Goal: Task Accomplishment & Management: Manage account settings

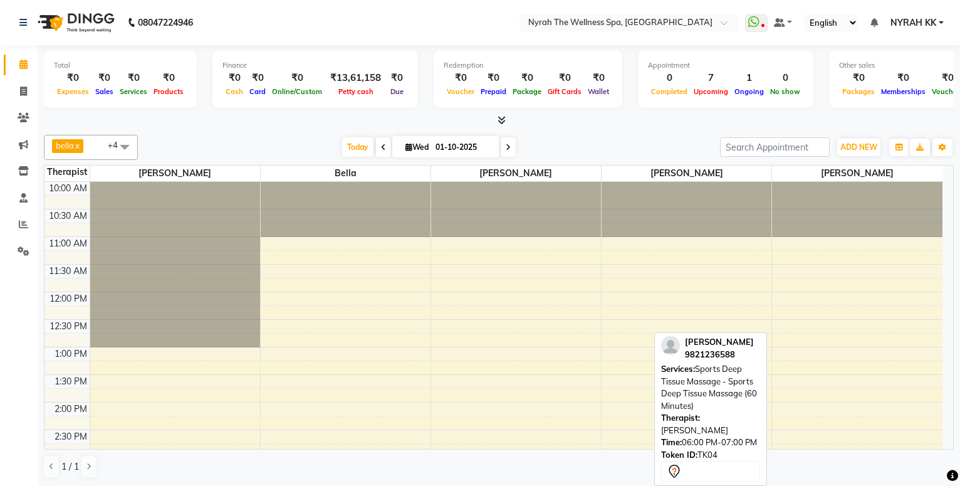
scroll to position [338, 0]
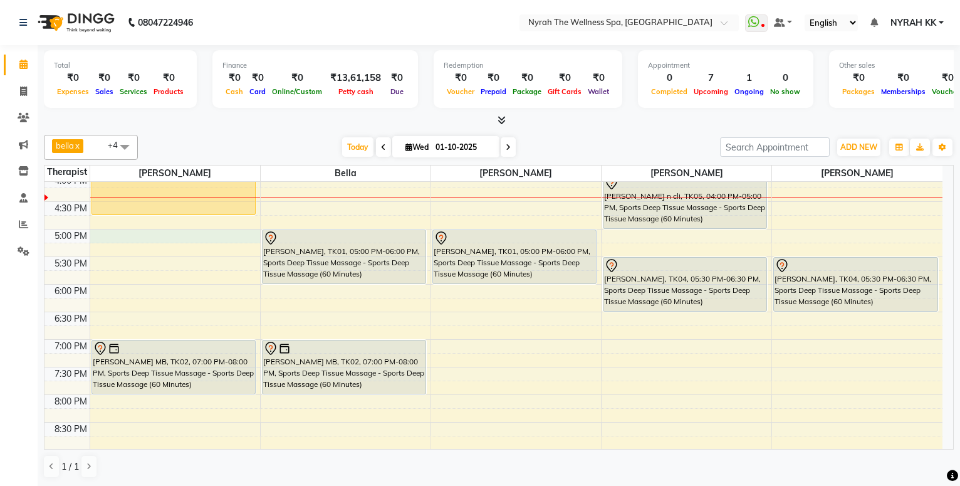
click at [179, 236] on div "10:00 AM 10:30 AM 11:00 AM 11:30 AM 12:00 PM 12:30 PM 1:00 PM 1:30 PM 2:00 PM 2…" at bounding box center [493, 228] width 898 height 771
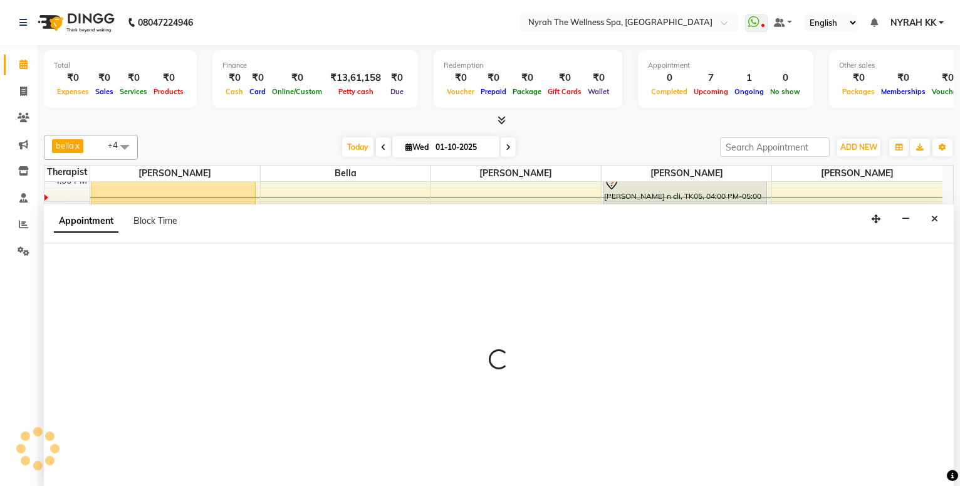
select select "10323"
select select "tentative"
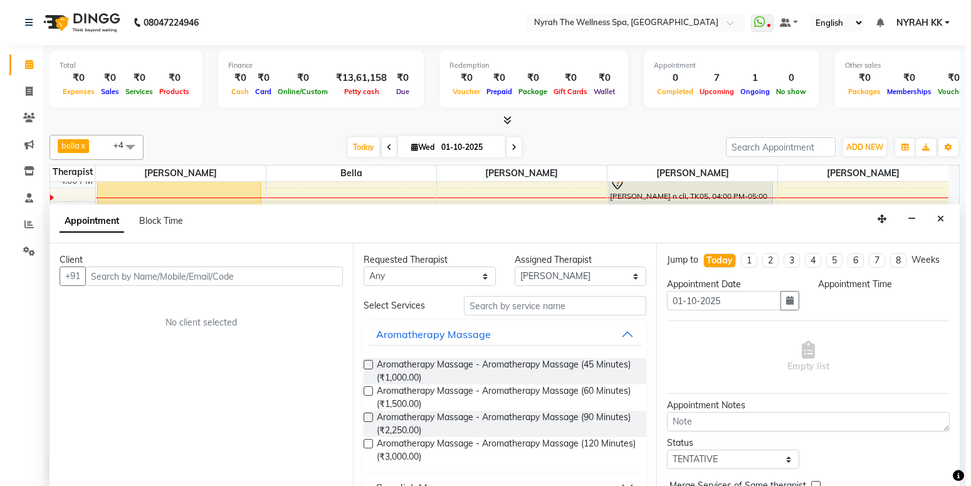
scroll to position [1, 0]
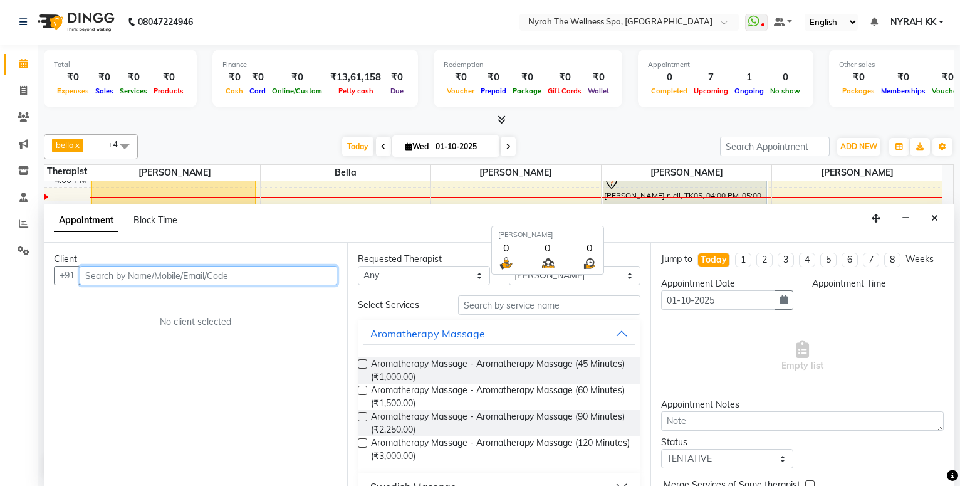
select select "1020"
click at [293, 278] on input "text" at bounding box center [209, 275] width 258 height 19
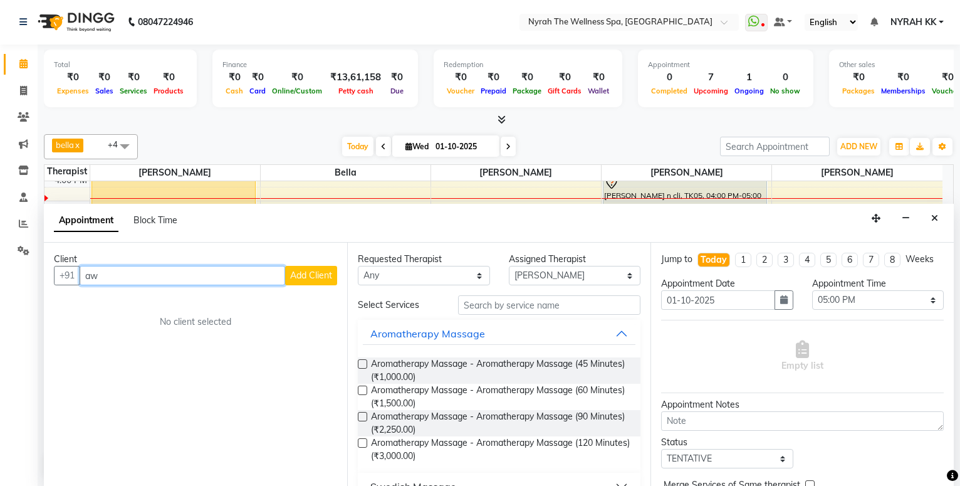
type input "a"
type input "585685955655"
click at [298, 274] on span "Add Client" at bounding box center [311, 274] width 42 height 11
select select "22"
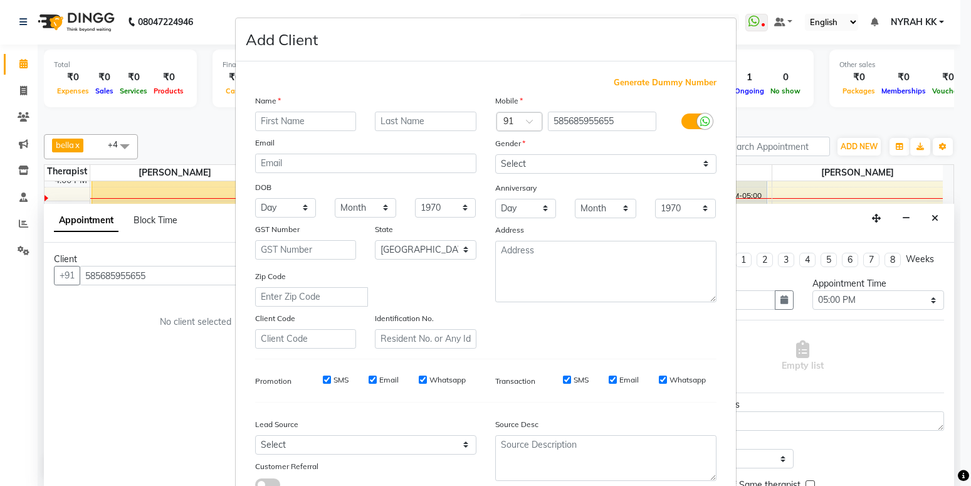
click at [315, 126] on input "text" at bounding box center [306, 121] width 102 height 19
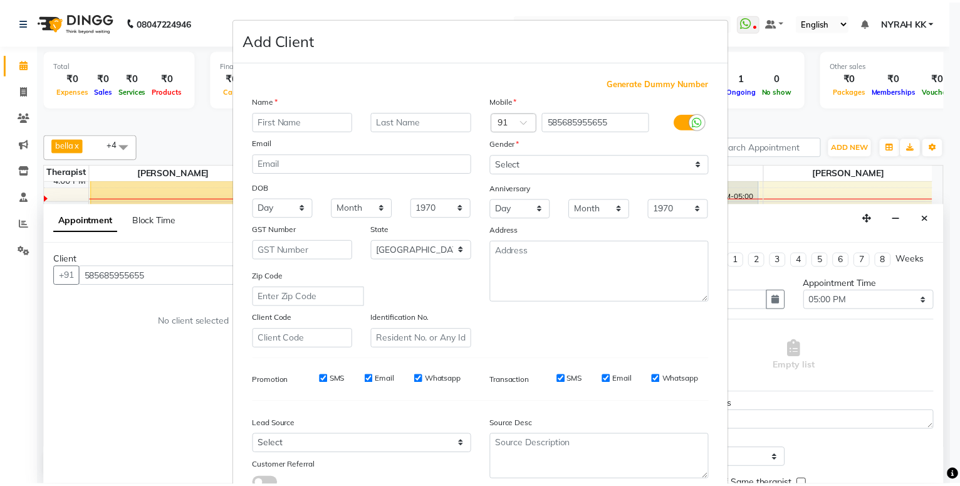
scroll to position [93, 0]
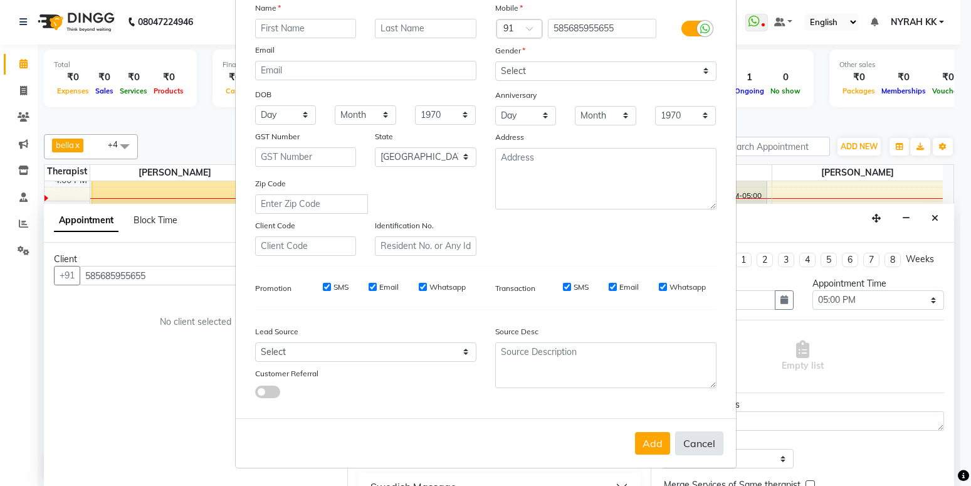
click at [686, 438] on button "Cancel" at bounding box center [699, 443] width 48 height 24
select select
select select "null"
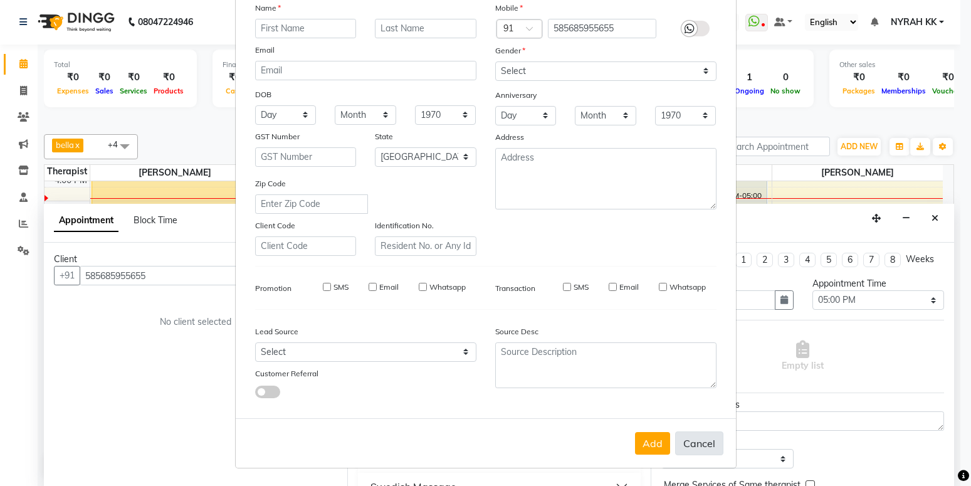
select select
checkbox input "false"
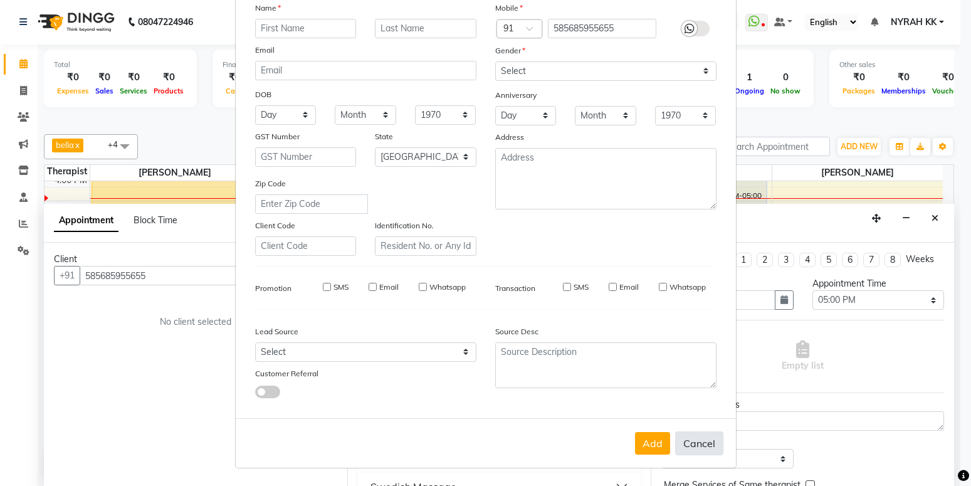
checkbox input "false"
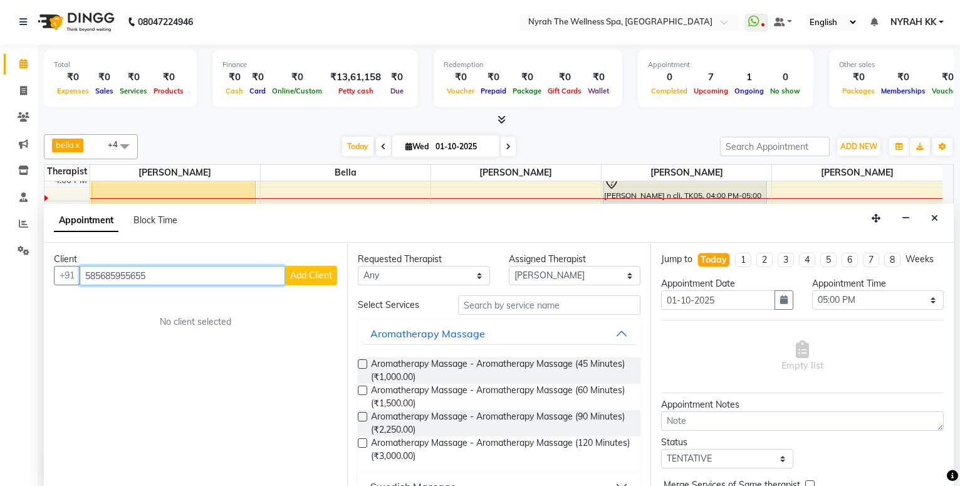
click at [251, 276] on input "585685955655" at bounding box center [183, 275] width 206 height 19
type input "5"
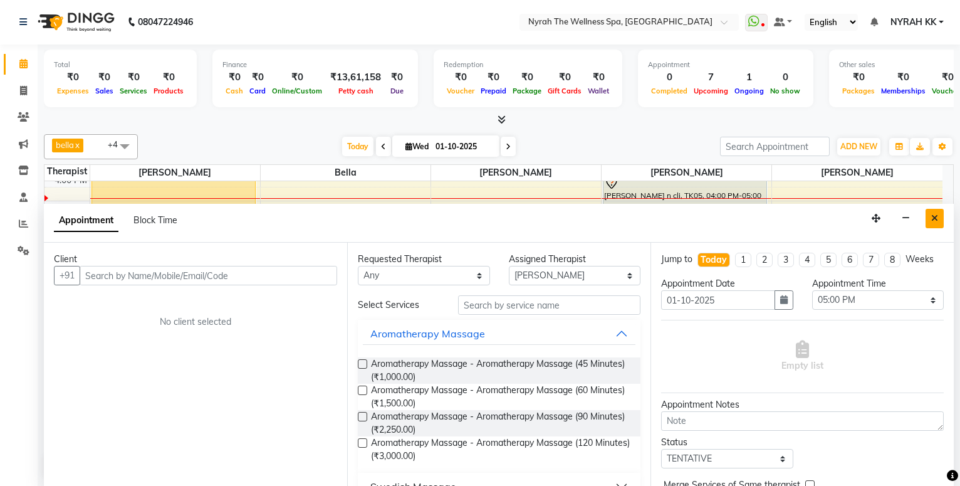
click at [932, 216] on icon "Close" at bounding box center [934, 218] width 7 height 9
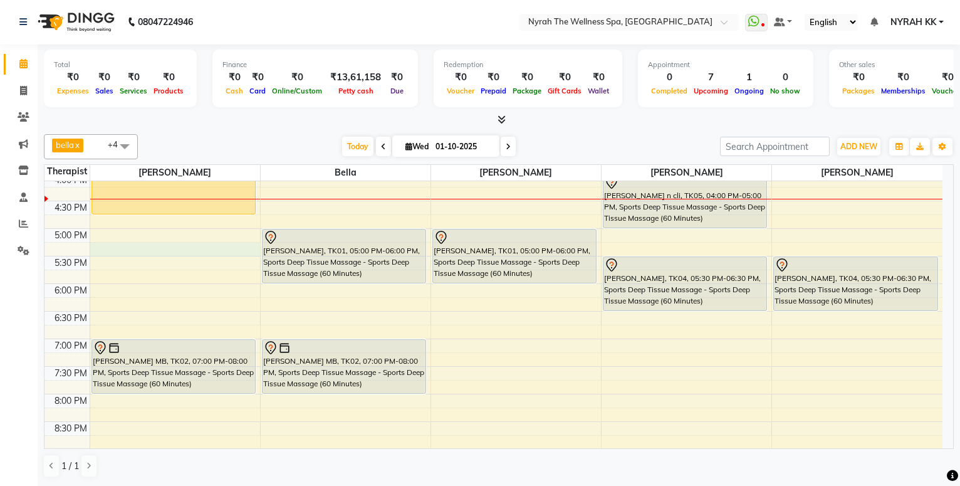
click at [113, 249] on div "10:00 AM 10:30 AM 11:00 AM 11:30 AM 12:00 PM 12:30 PM 1:00 PM 1:30 PM 2:00 PM 2…" at bounding box center [493, 228] width 898 height 771
select select "10323"
select select "tentative"
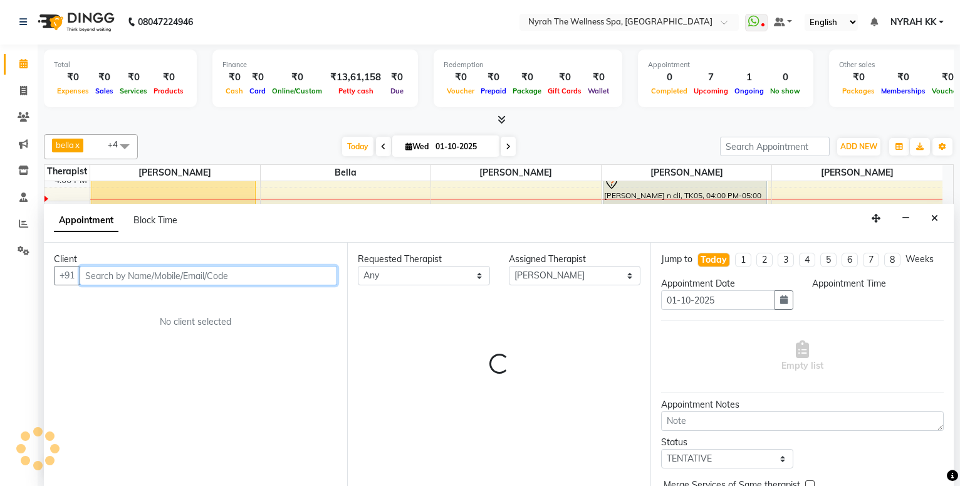
select select "1035"
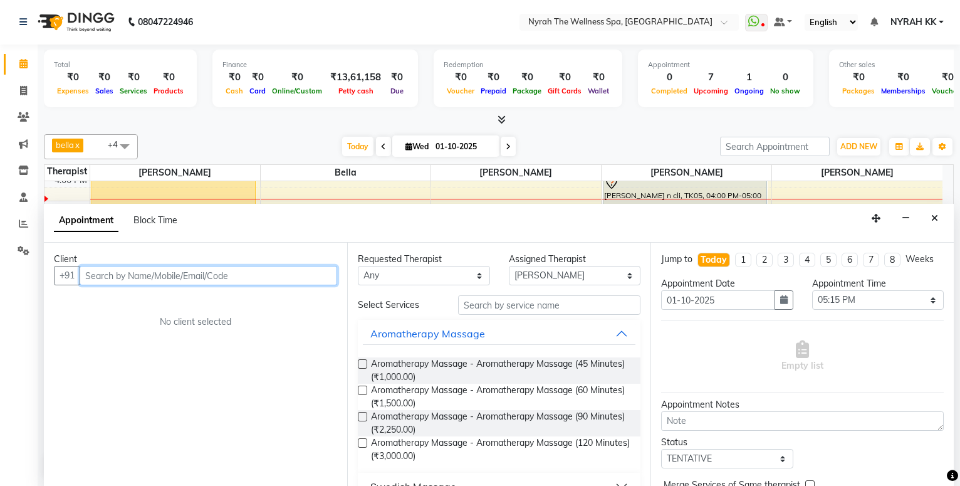
click at [112, 274] on input "text" at bounding box center [209, 275] width 258 height 19
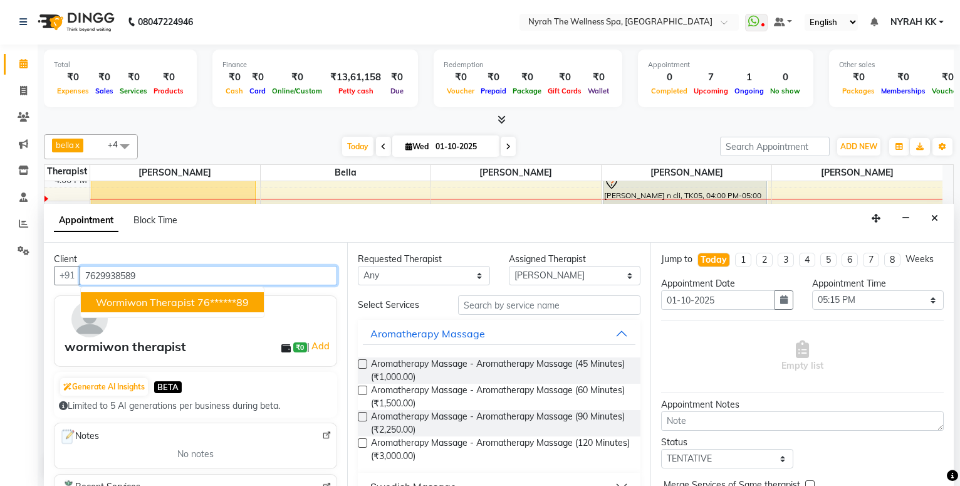
drag, startPoint x: 118, startPoint y: 300, endPoint x: 132, endPoint y: 303, distance: 14.0
click at [119, 300] on span "wormiwon therapist" at bounding box center [145, 302] width 99 height 13
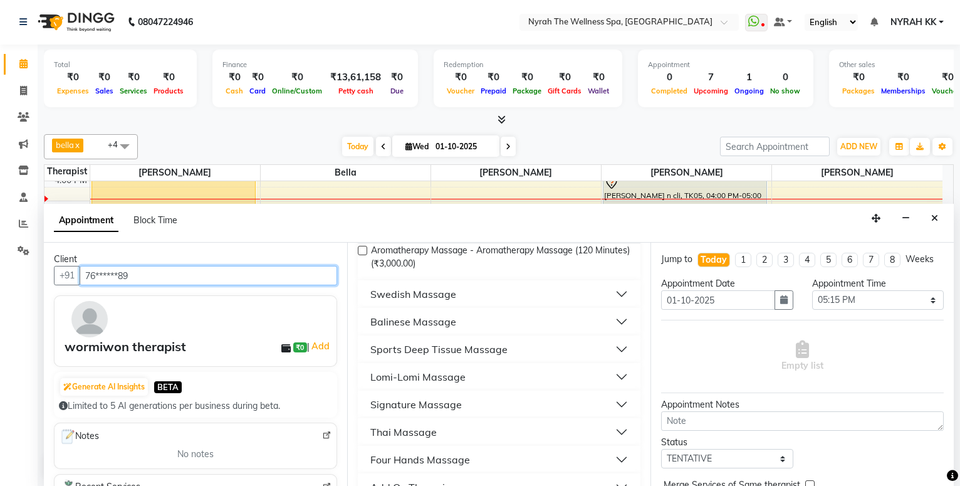
scroll to position [203, 0]
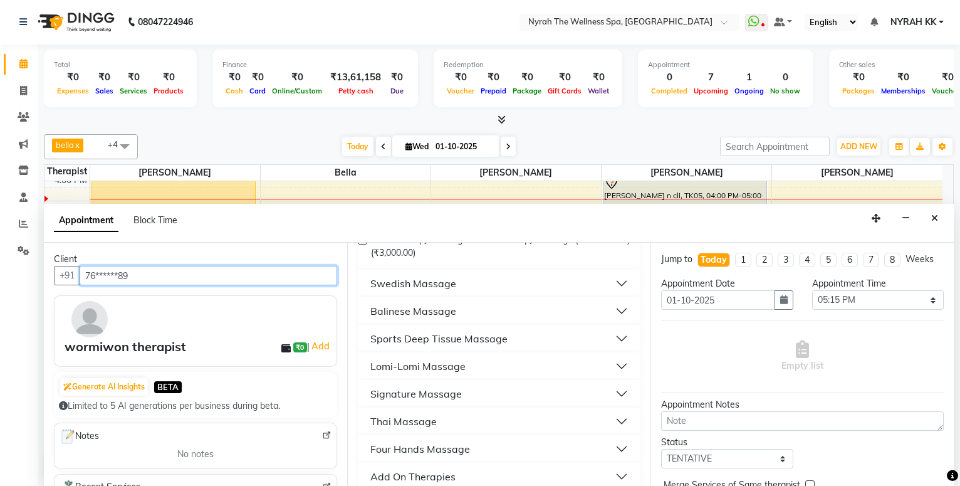
type input "76******89"
click at [403, 336] on div "Sports Deep Tissue Massage" at bounding box center [438, 338] width 137 height 15
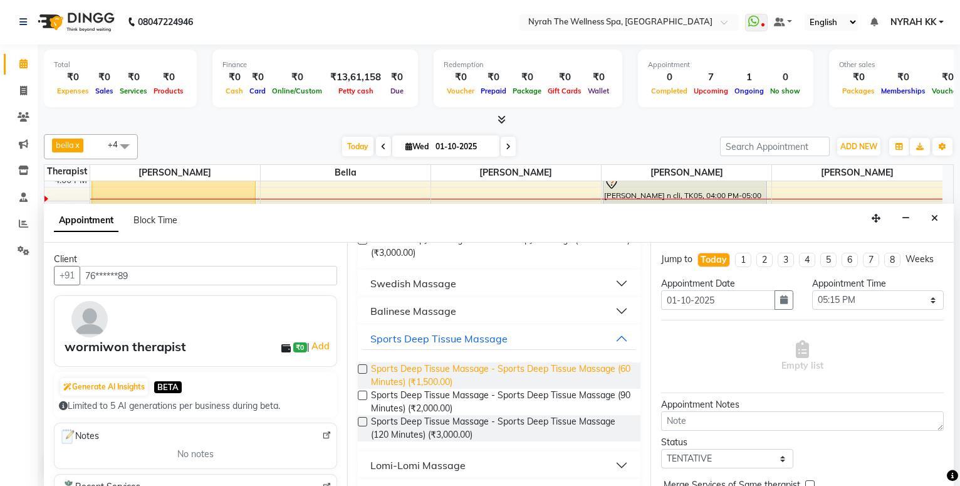
click at [415, 374] on span "Sports Deep Tissue Massage - Sports Deep Tissue Massage (60 Minutes) (₹1,500.00)" at bounding box center [500, 375] width 259 height 26
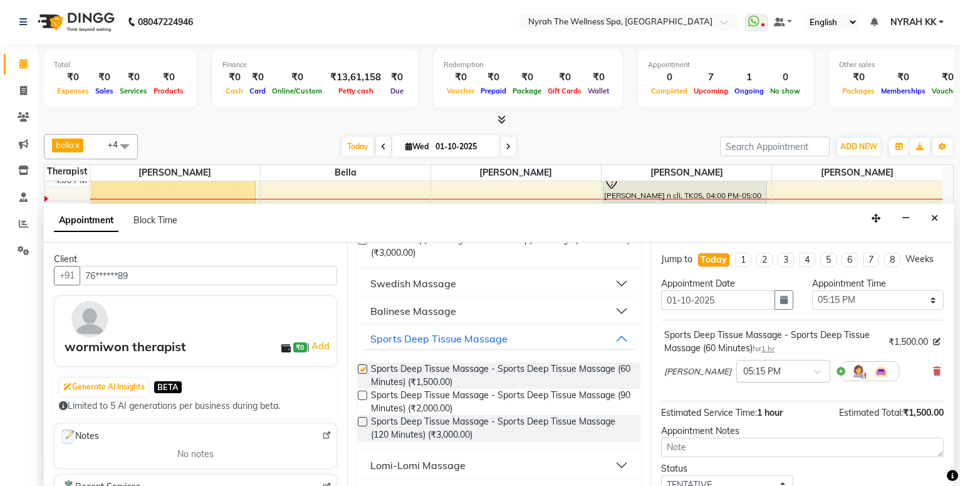
checkbox input "false"
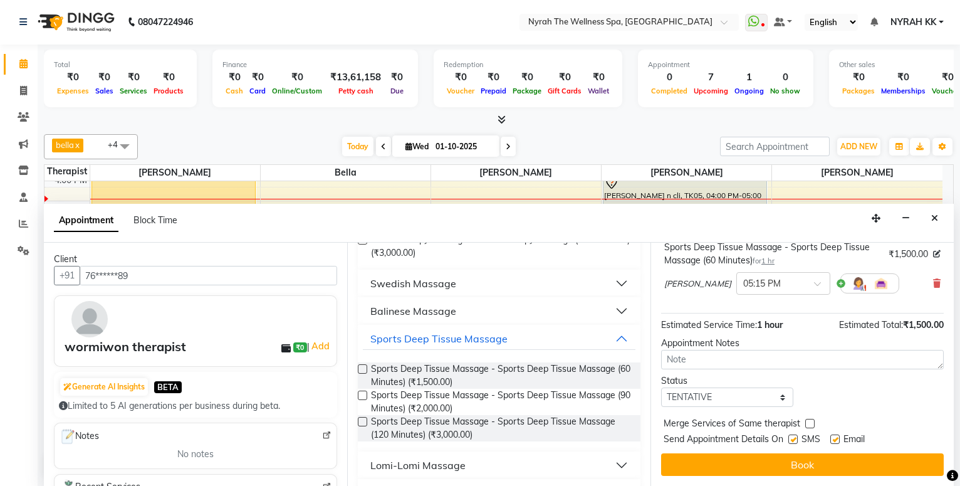
scroll to position [100, 0]
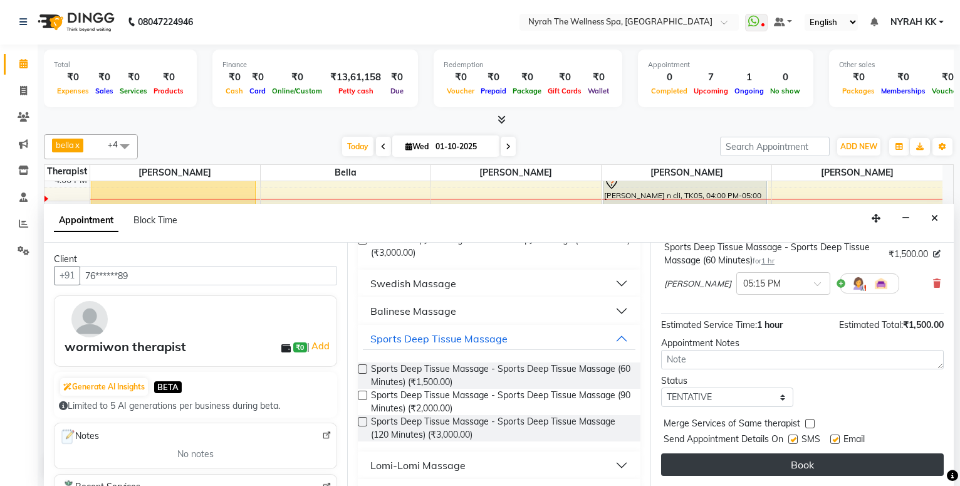
click at [744, 456] on button "Book" at bounding box center [802, 464] width 283 height 23
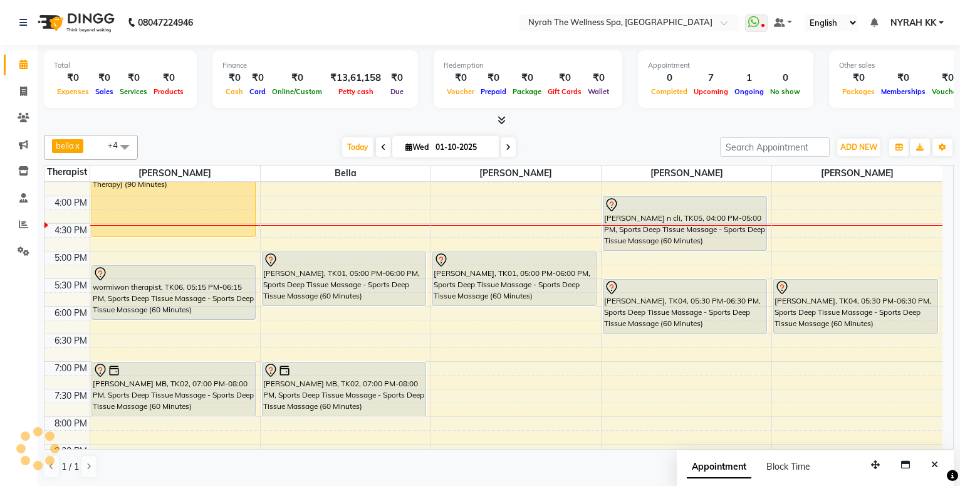
scroll to position [338, 0]
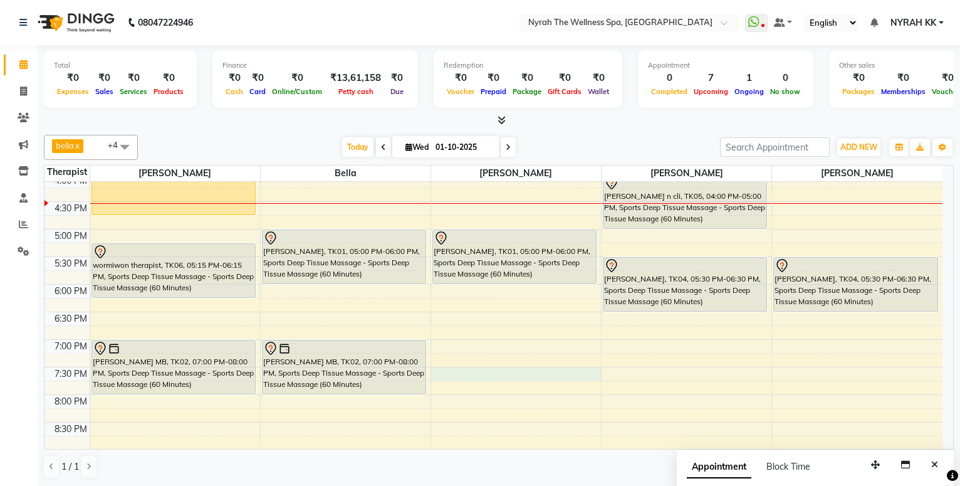
click at [489, 378] on div "10:00 AM 10:30 AM 11:00 AM 11:30 AM 12:00 PM 12:30 PM 1:00 PM 1:30 PM 2:00 PM 2…" at bounding box center [493, 228] width 898 height 771
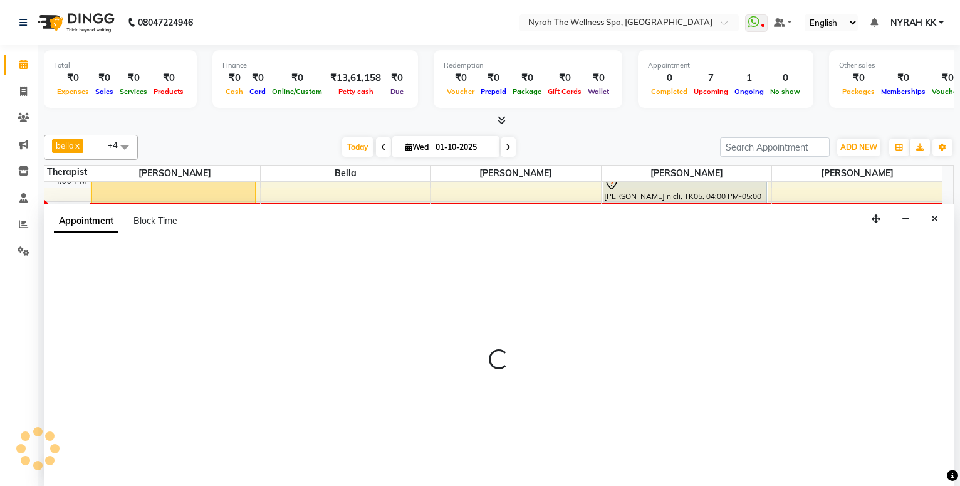
scroll to position [1, 0]
select select "65412"
select select "tentative"
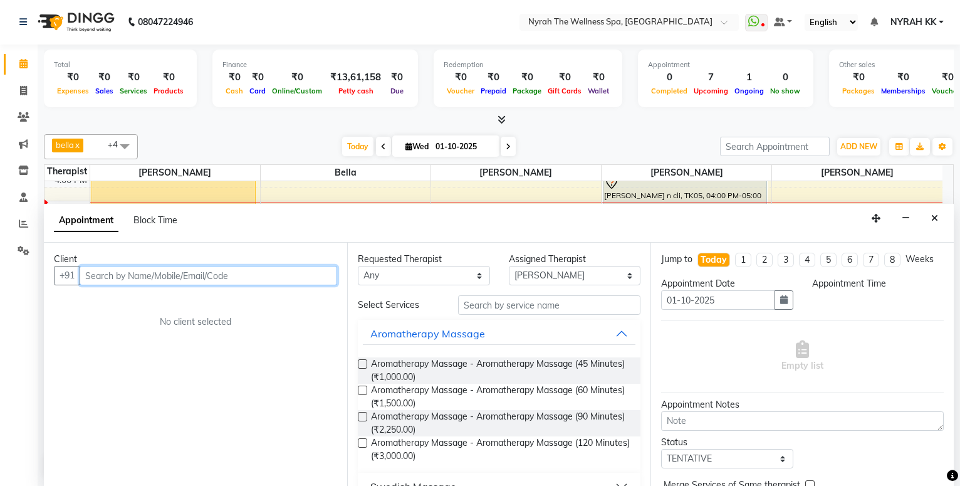
select select "1170"
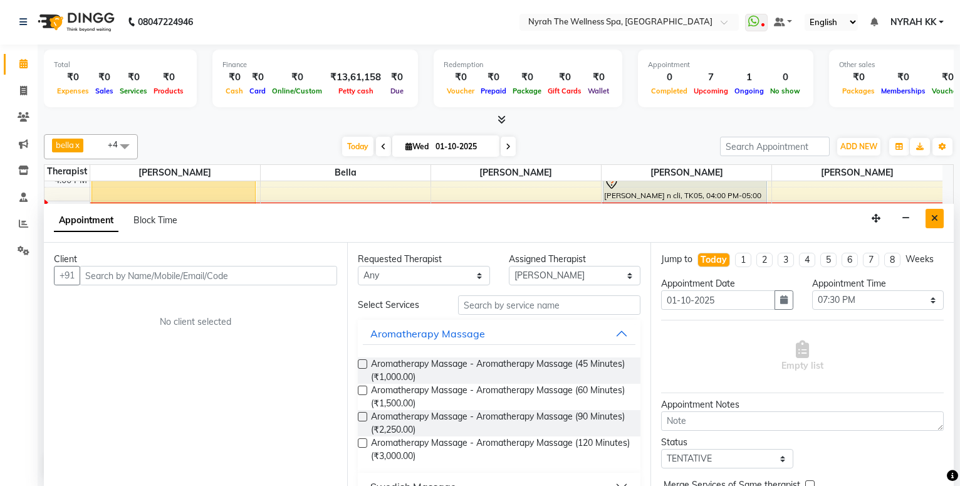
click at [936, 224] on button "Close" at bounding box center [935, 218] width 18 height 19
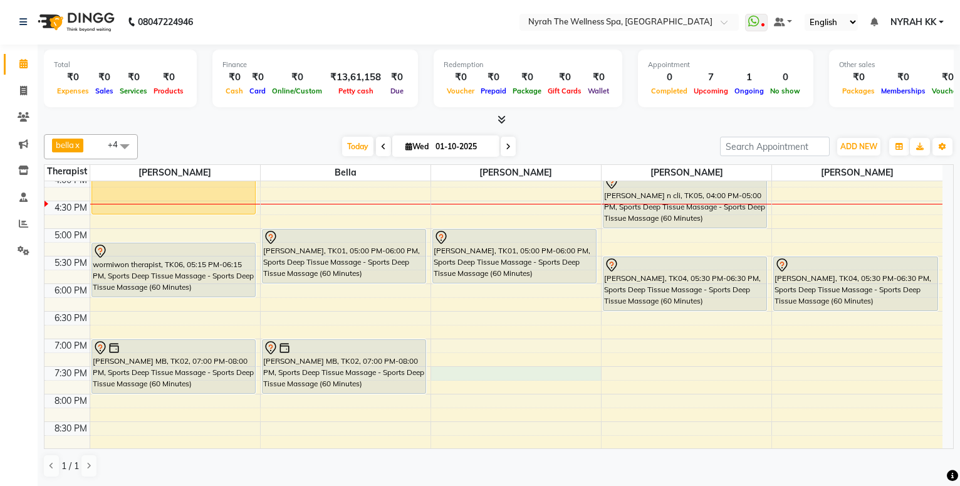
click at [458, 376] on div "10:00 AM 10:30 AM 11:00 AM 11:30 AM 12:00 PM 12:30 PM 1:00 PM 1:30 PM 2:00 PM 2…" at bounding box center [493, 228] width 898 height 771
select select "65412"
select select "tentative"
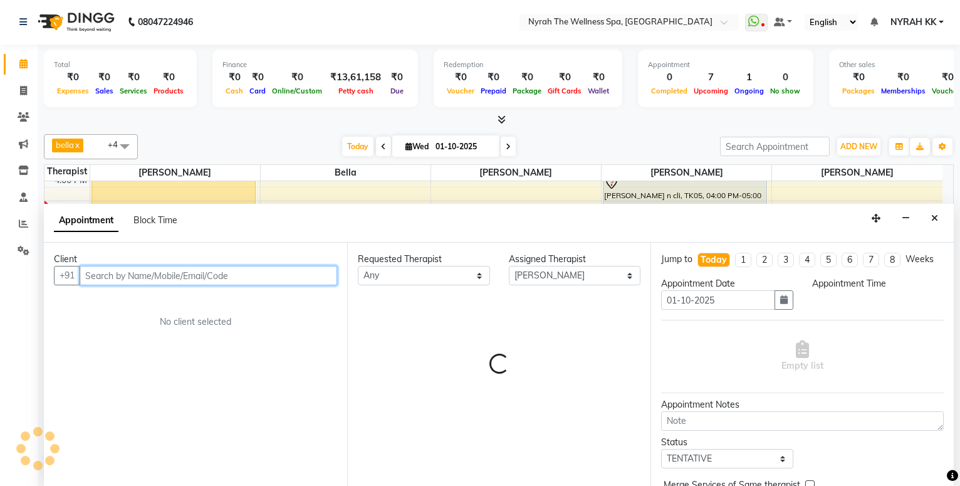
click at [233, 278] on input "text" at bounding box center [209, 275] width 258 height 19
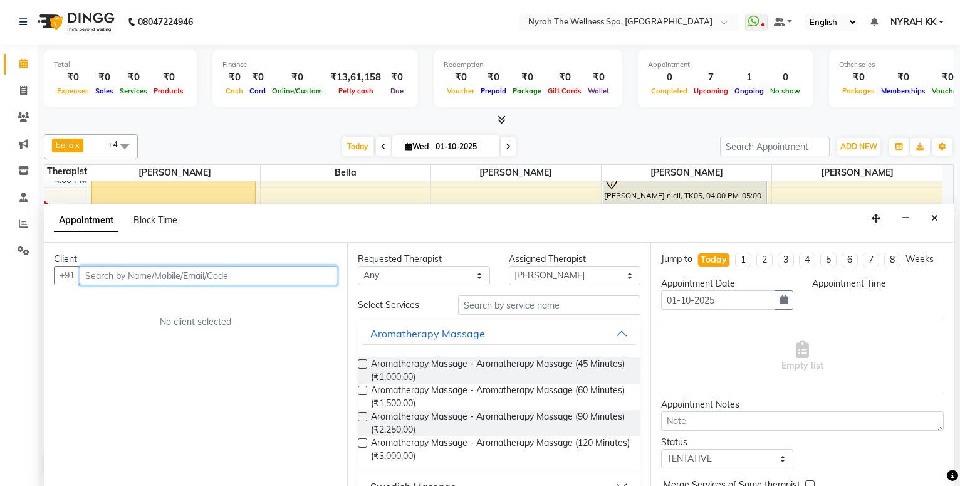
select select "1170"
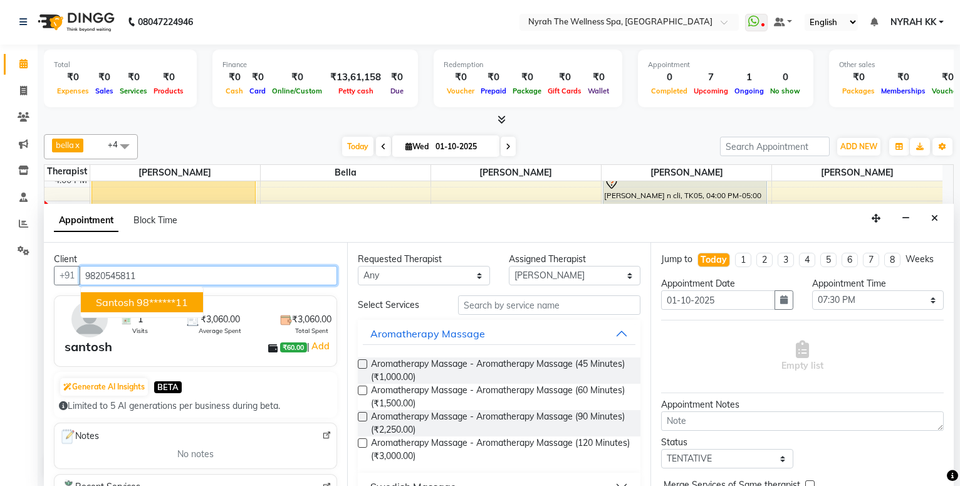
click at [174, 302] on ngb-highlight "98******11" at bounding box center [162, 302] width 51 height 13
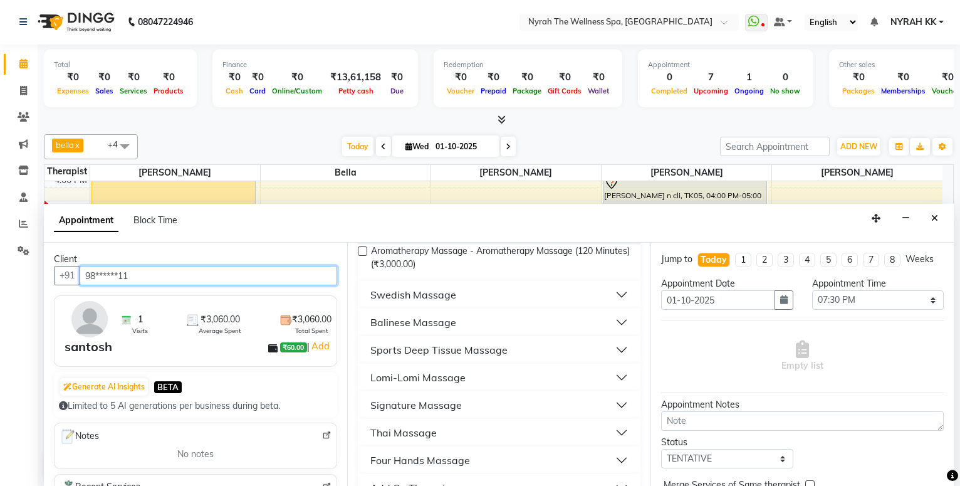
scroll to position [271, 0]
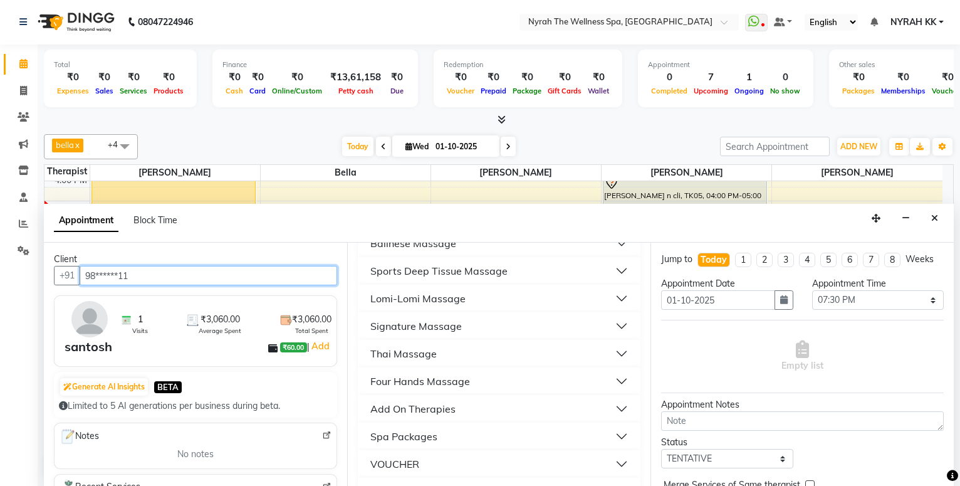
type input "98******11"
click at [483, 264] on div "Sports Deep Tissue Massage" at bounding box center [438, 270] width 137 height 15
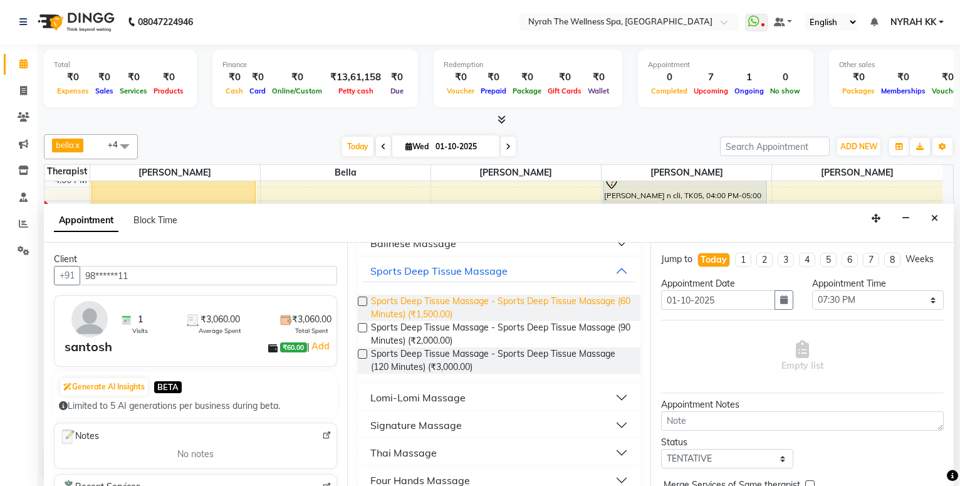
click at [497, 316] on span "Sports Deep Tissue Massage - Sports Deep Tissue Massage (60 Minutes) (₹1,500.00)" at bounding box center [500, 308] width 259 height 26
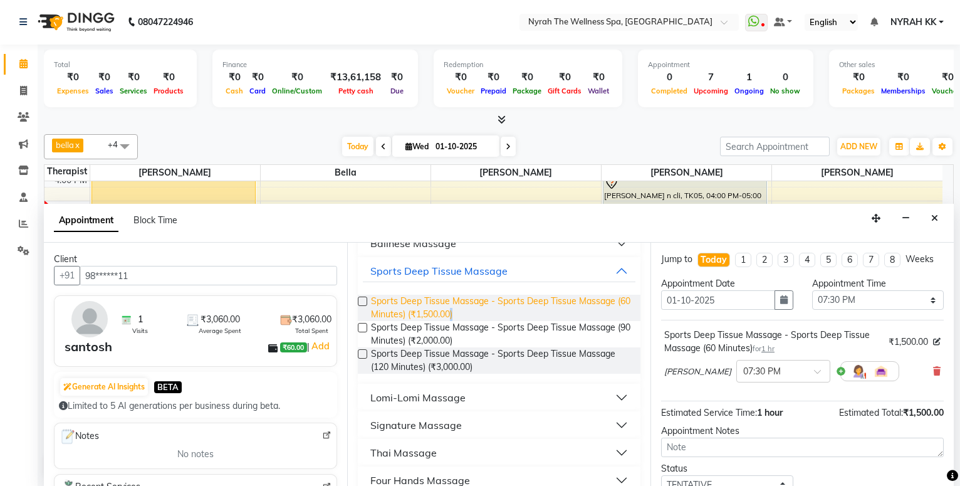
click at [497, 316] on span "Sports Deep Tissue Massage - Sports Deep Tissue Massage (60 Minutes) (₹1,500.00)" at bounding box center [500, 308] width 259 height 26
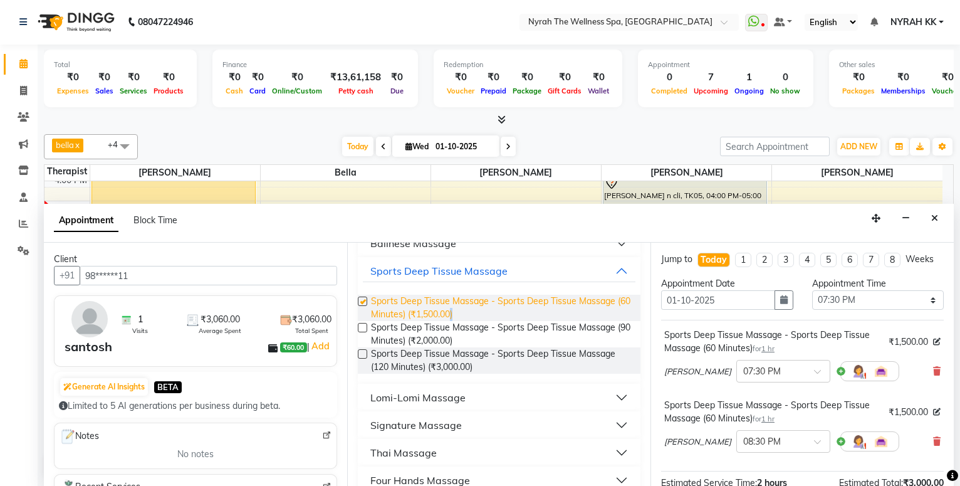
checkbox input "false"
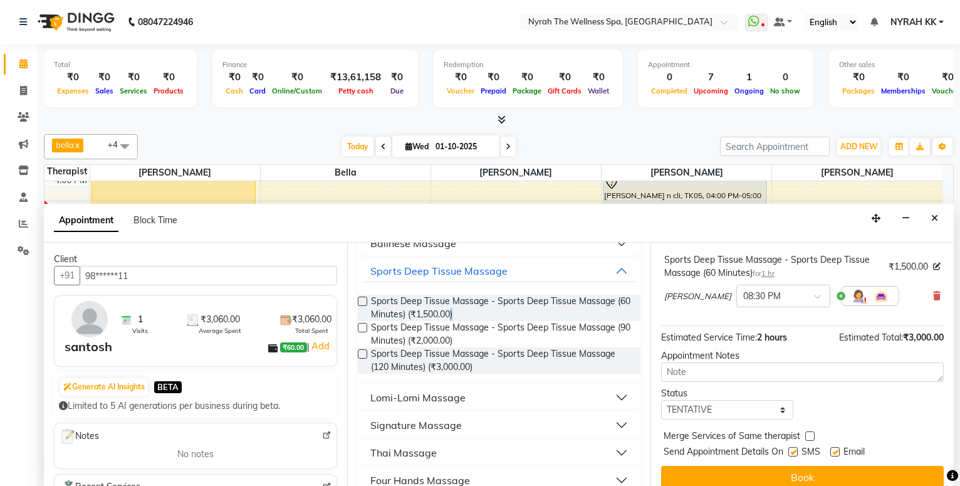
scroll to position [170, 0]
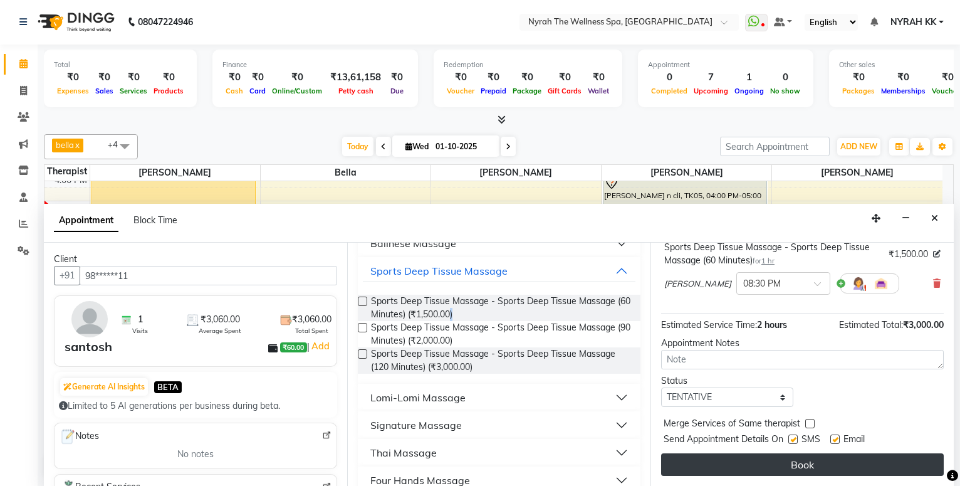
click at [781, 462] on button "Book" at bounding box center [802, 464] width 283 height 23
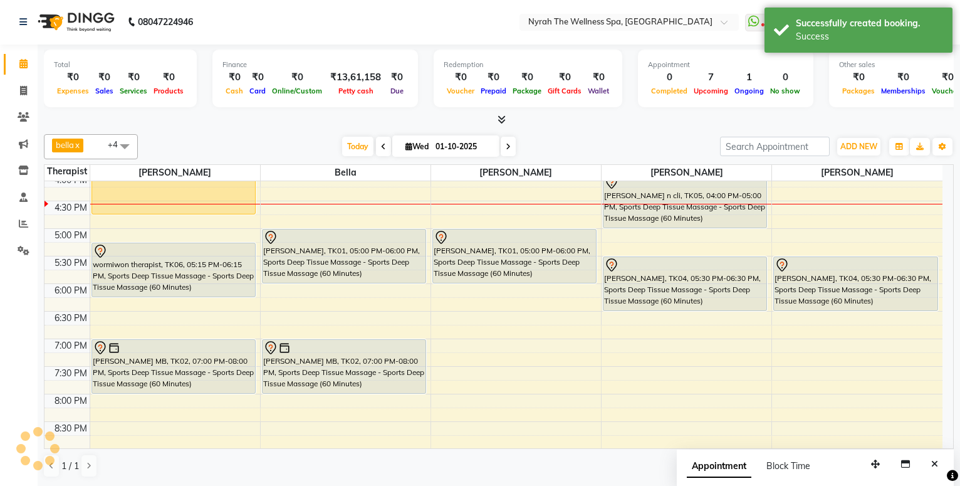
scroll to position [0, 0]
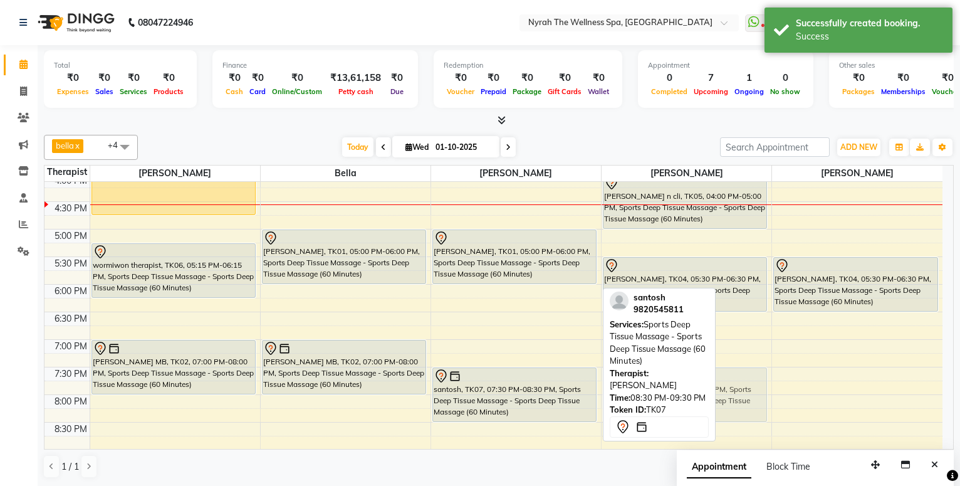
drag, startPoint x: 513, startPoint y: 435, endPoint x: 666, endPoint y: 386, distance: 161.1
click at [666, 386] on div "bella x [PERSON_NAME] x [PERSON_NAME] x [PERSON_NAME] x +4 Select All [PERSON_N…" at bounding box center [499, 306] width 910 height 353
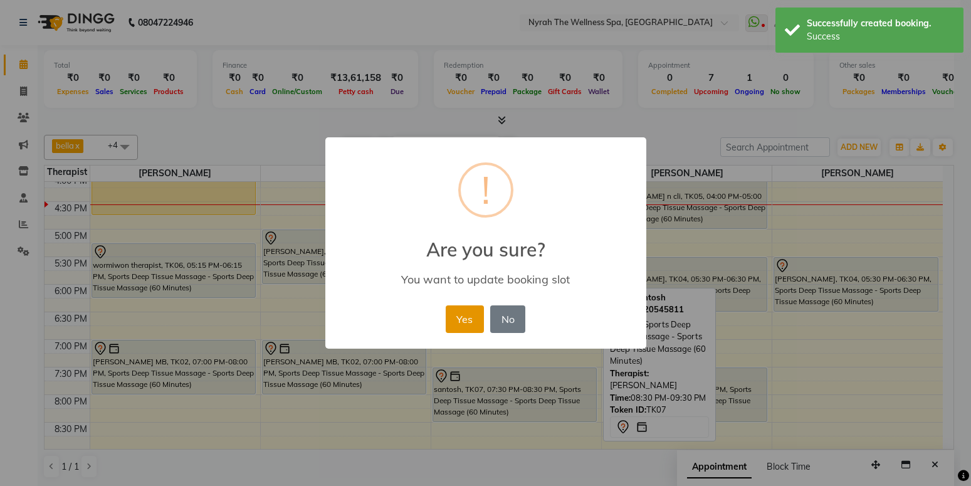
click at [470, 322] on button "Yes" at bounding box center [465, 319] width 38 height 28
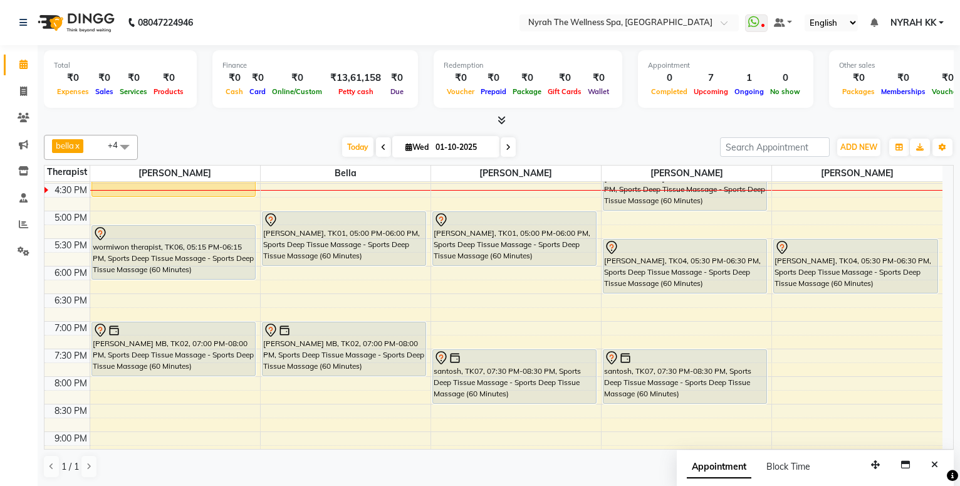
scroll to position [338, 0]
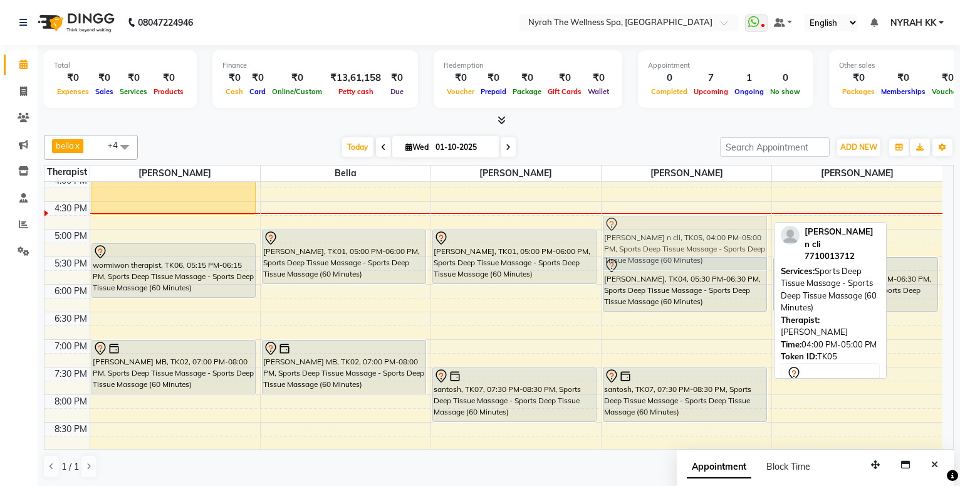
drag, startPoint x: 723, startPoint y: 192, endPoint x: 704, endPoint y: 232, distance: 44.9
click at [704, 232] on div "[PERSON_NAME] n cli, TK05, 04:00 PM-05:00 PM, Sports Deep Tissue Massage - Spor…" at bounding box center [687, 228] width 170 height 771
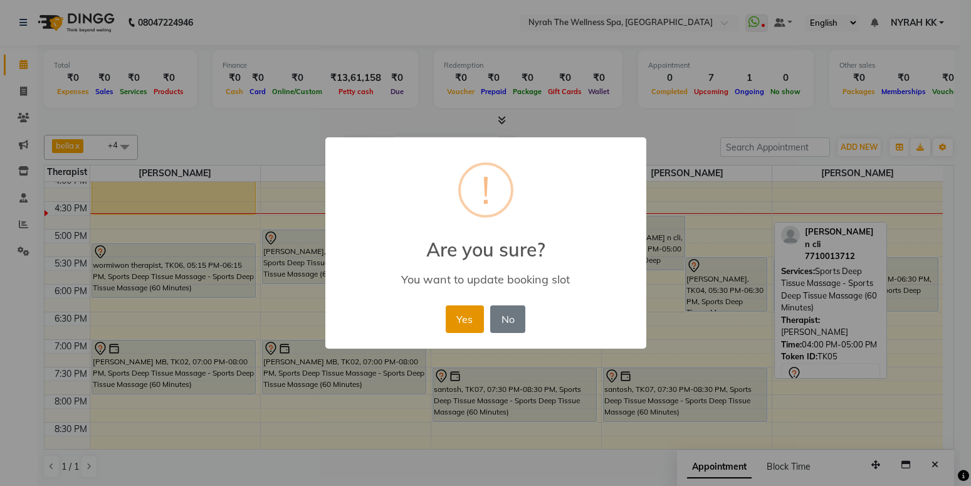
click at [468, 314] on button "Yes" at bounding box center [465, 319] width 38 height 28
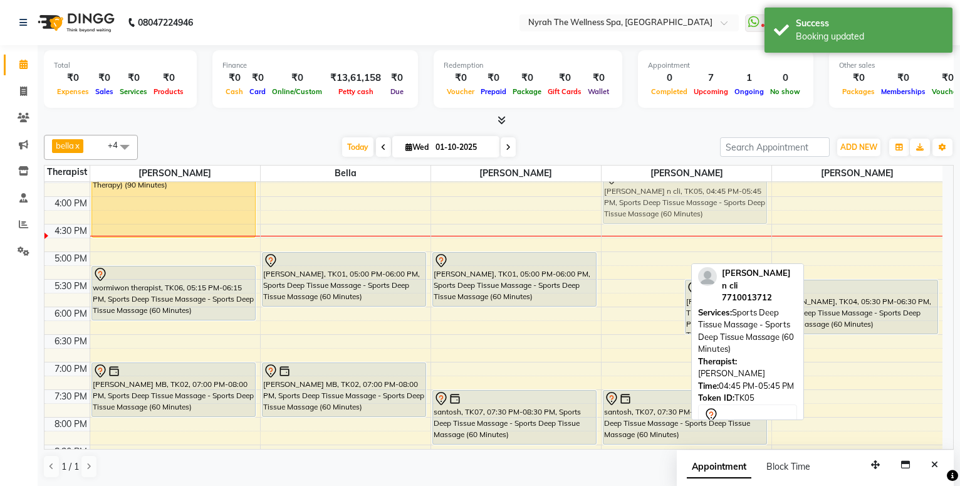
drag, startPoint x: 660, startPoint y: 243, endPoint x: 667, endPoint y: 196, distance: 47.4
click at [667, 196] on div "[PERSON_NAME] n cli, TK05, 04:45 PM-05:45 PM, Sports Deep Tissue Massage - Spor…" at bounding box center [687, 251] width 170 height 771
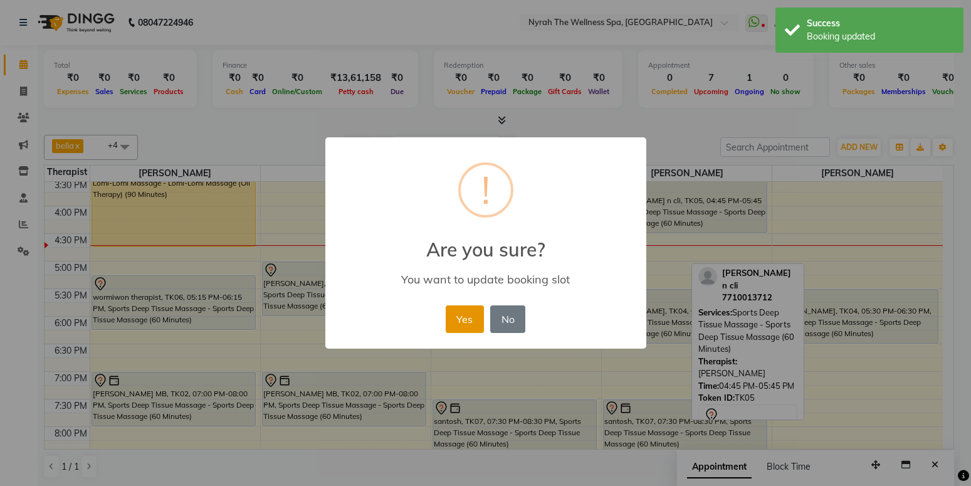
click at [460, 316] on button "Yes" at bounding box center [465, 319] width 38 height 28
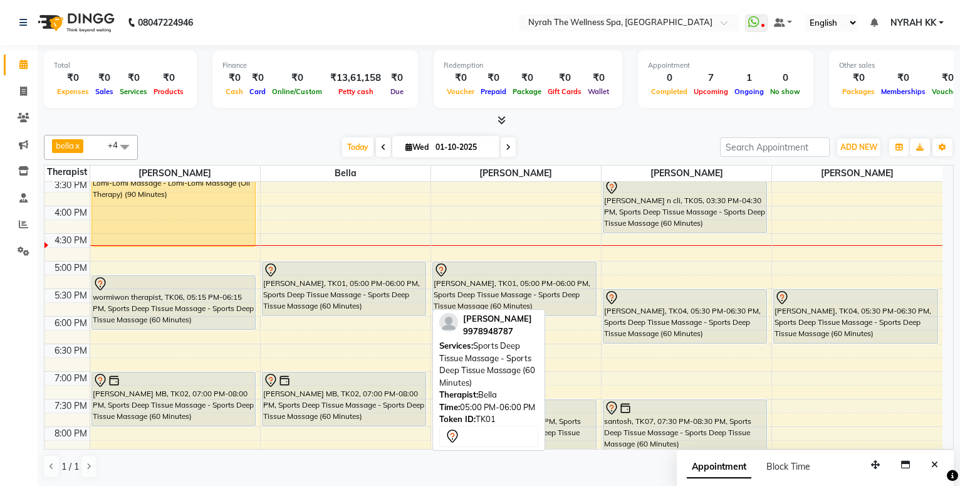
scroll to position [442, 0]
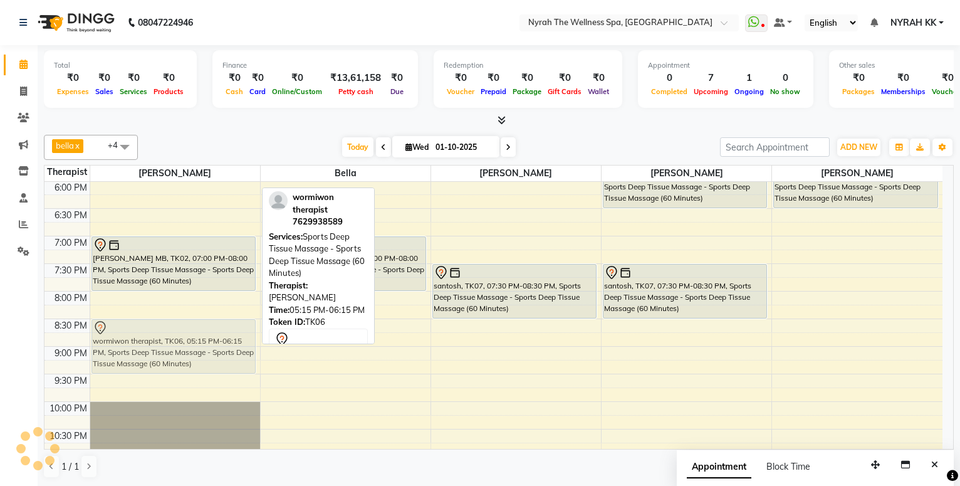
drag, startPoint x: 181, startPoint y: 187, endPoint x: 135, endPoint y: 368, distance: 186.8
click at [135, 368] on div "[PERSON_NAME], TK03, 03:15 PM-04:45 PM, Lomi-Lomi Massage - Lomi-Lomi Massage (…" at bounding box center [175, 125] width 170 height 771
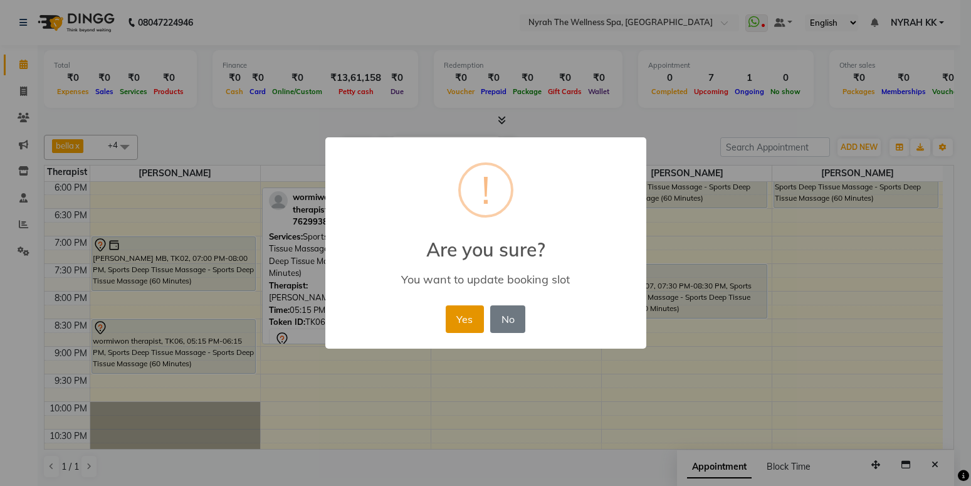
click at [469, 322] on button "Yes" at bounding box center [465, 319] width 38 height 28
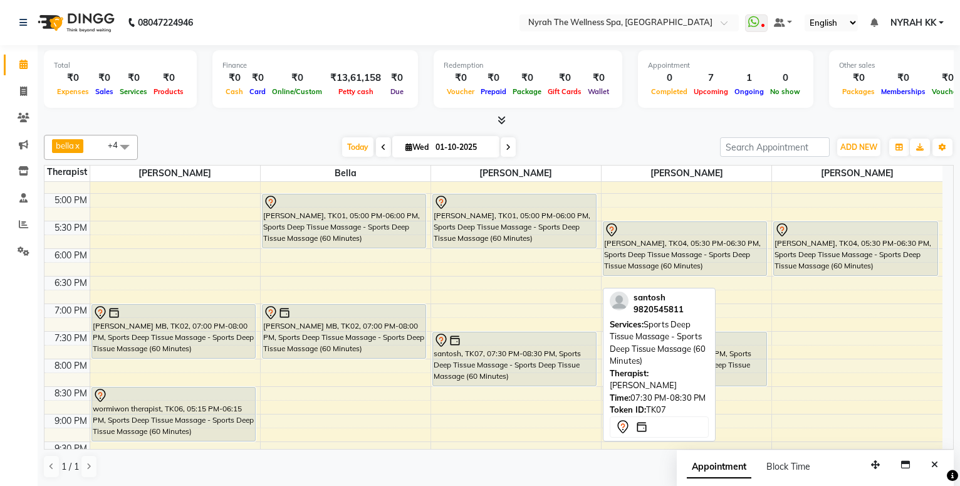
scroll to position [306, 0]
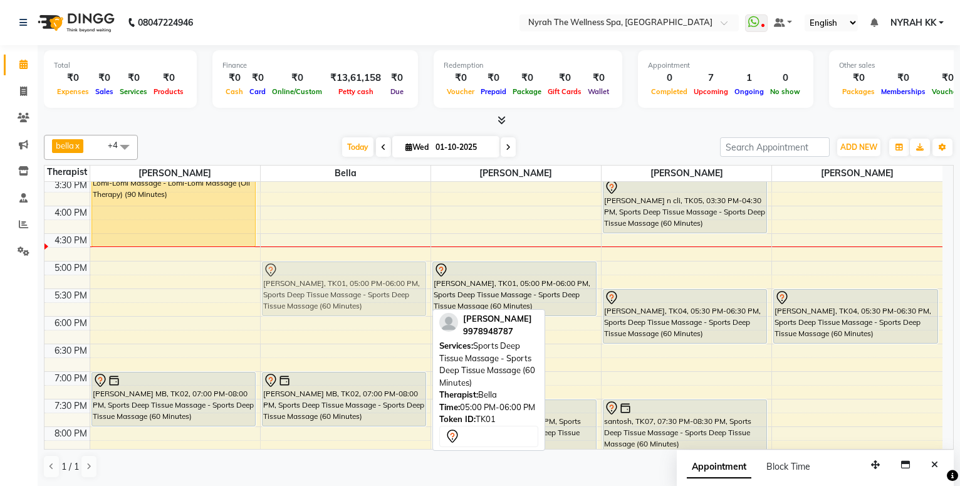
drag, startPoint x: 366, startPoint y: 286, endPoint x: 313, endPoint y: 283, distance: 52.7
click at [313, 283] on div "[PERSON_NAME], TK01, 05:00 PM-06:00 PM, Sports Deep Tissue Massage - Sports Dee…" at bounding box center [346, 260] width 170 height 771
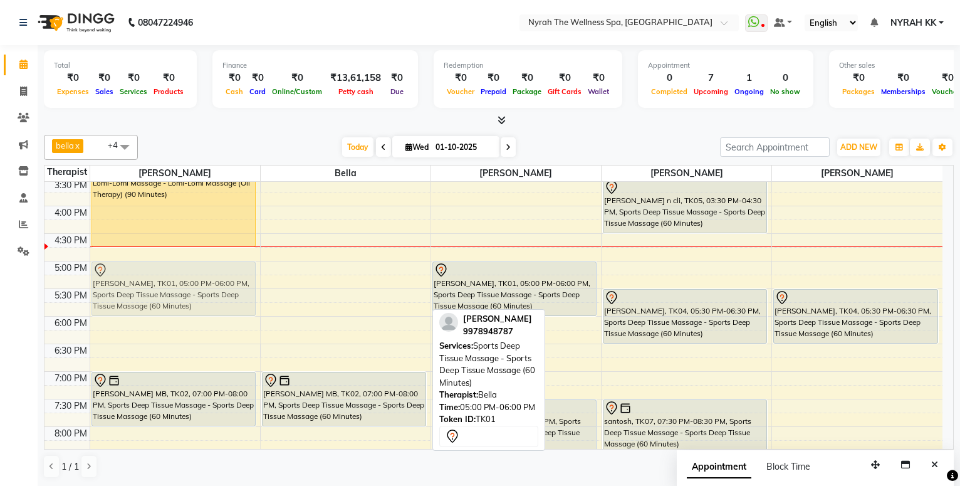
drag, startPoint x: 361, startPoint y: 289, endPoint x: 253, endPoint y: 286, distance: 107.8
click at [253, 286] on tr "[PERSON_NAME], TK03, 03:15 PM-04:45 PM, Lomi-Lomi Massage - Lomi-Lomi Massage (…" at bounding box center [493, 260] width 898 height 771
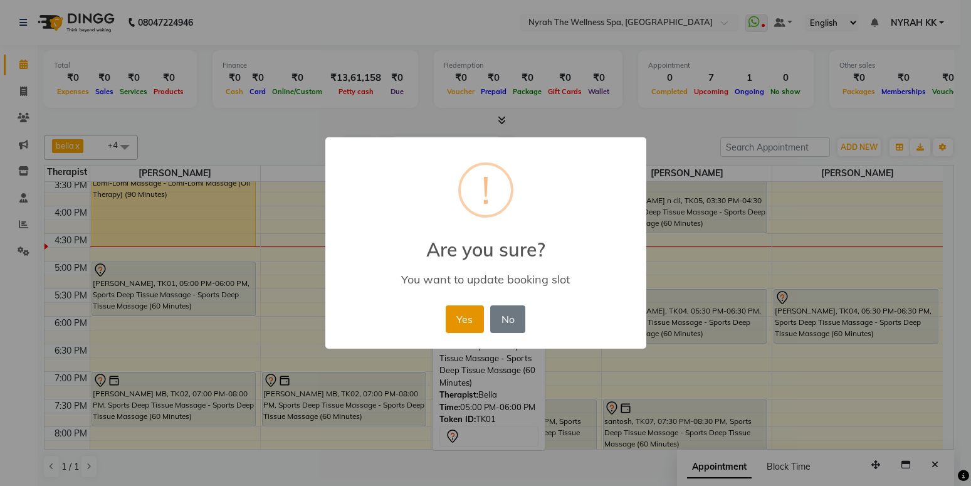
click at [461, 318] on button "Yes" at bounding box center [465, 319] width 38 height 28
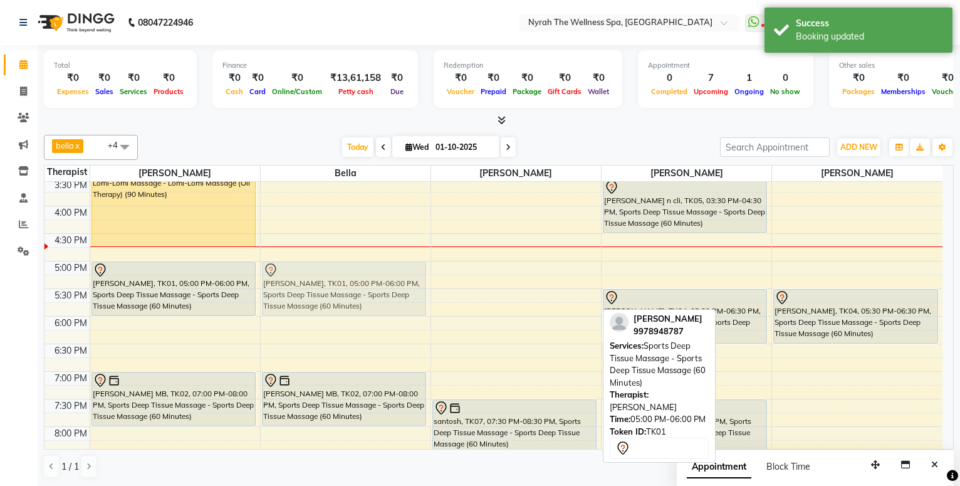
drag, startPoint x: 494, startPoint y: 276, endPoint x: 409, endPoint y: 279, distance: 85.3
click at [409, 279] on tr "[PERSON_NAME], TK03, 03:15 PM-04:45 PM, Lomi-Lomi Massage - Lomi-Lomi Massage (…" at bounding box center [493, 260] width 898 height 771
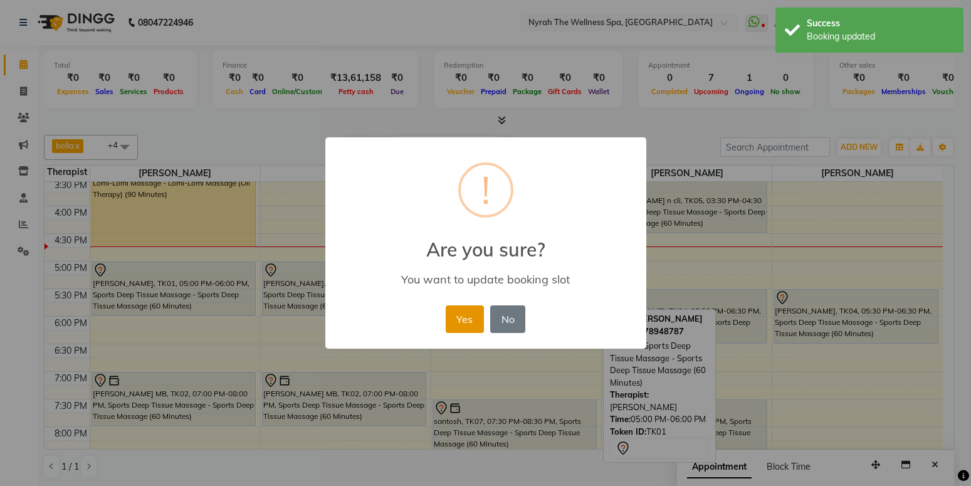
click at [454, 321] on button "Yes" at bounding box center [465, 319] width 38 height 28
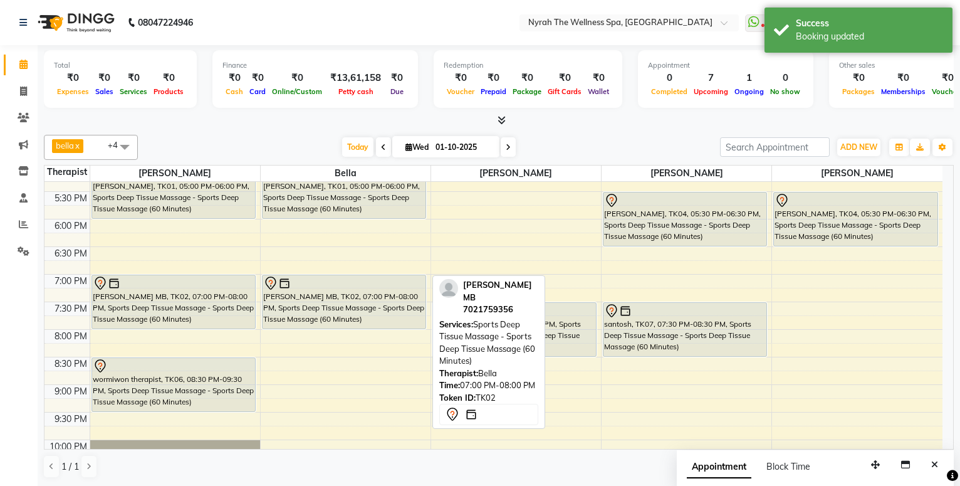
scroll to position [442, 0]
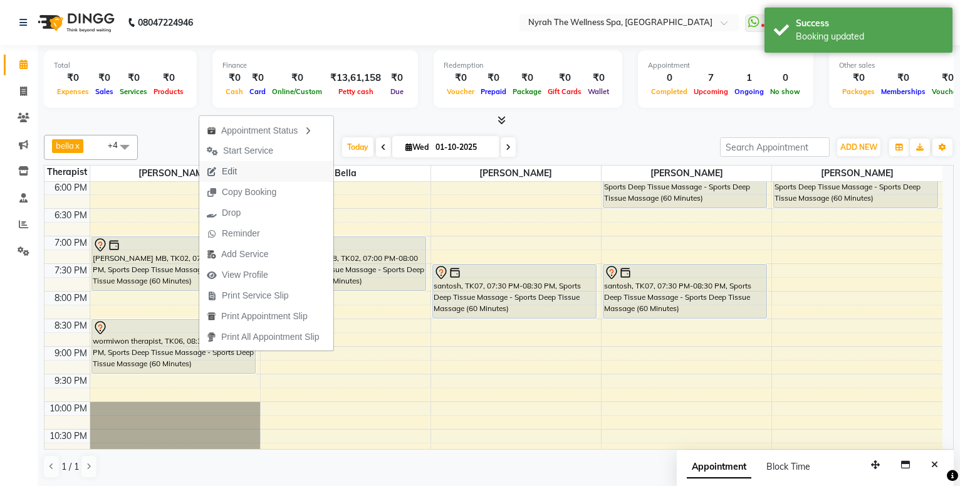
click at [269, 166] on button "Edit" at bounding box center [266, 171] width 134 height 21
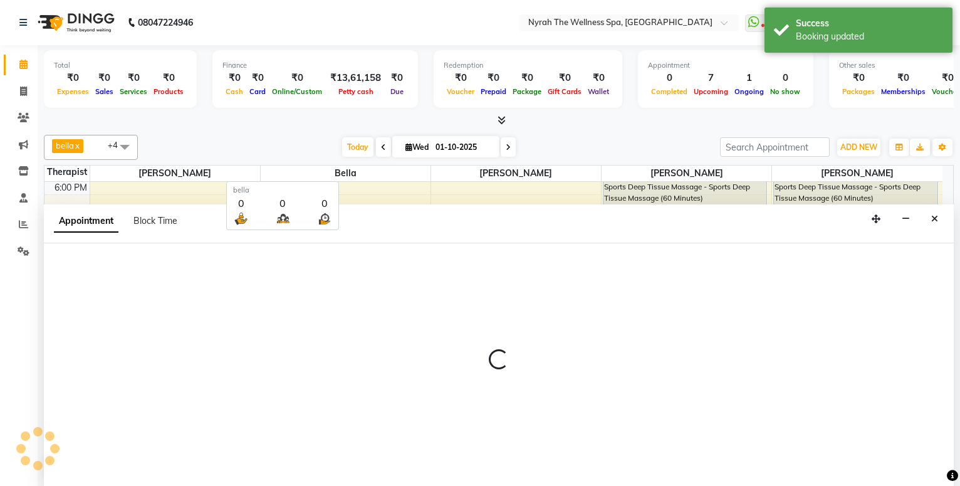
scroll to position [1, 0]
select select "tentative"
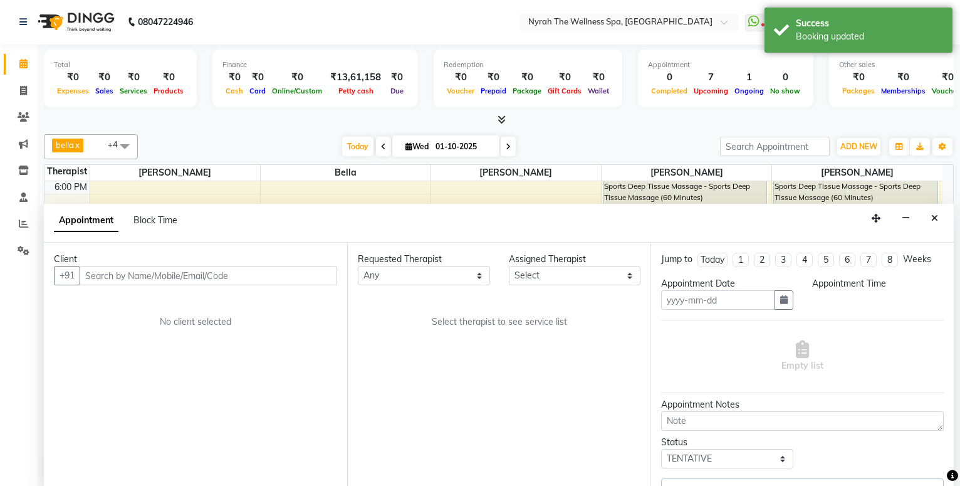
type input "01-10-2025"
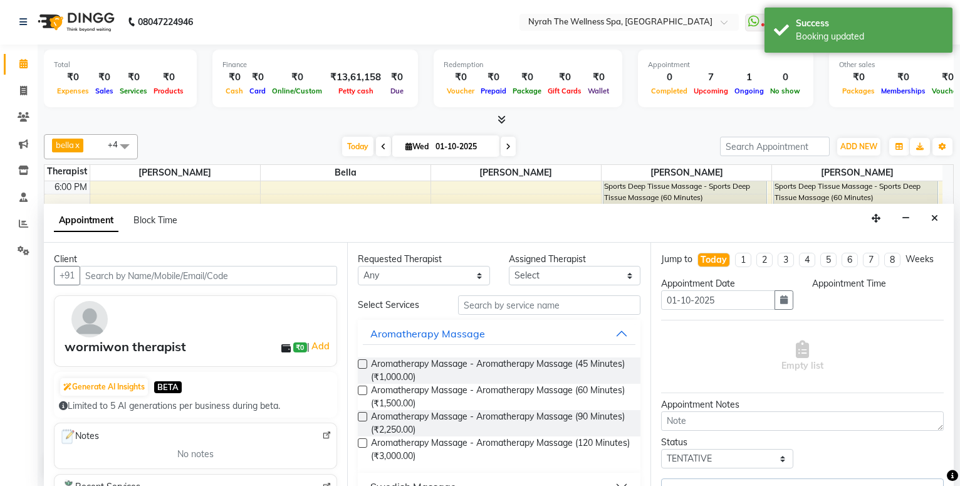
scroll to position [331, 0]
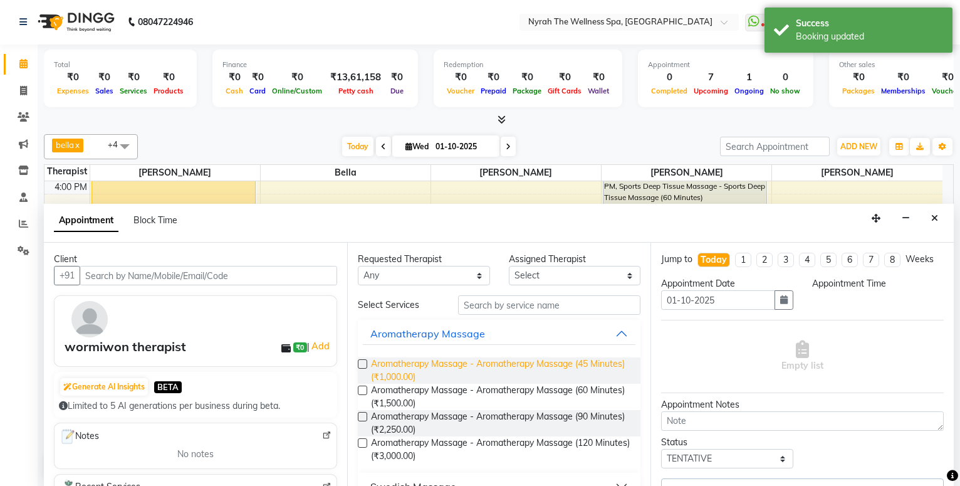
select select "10323"
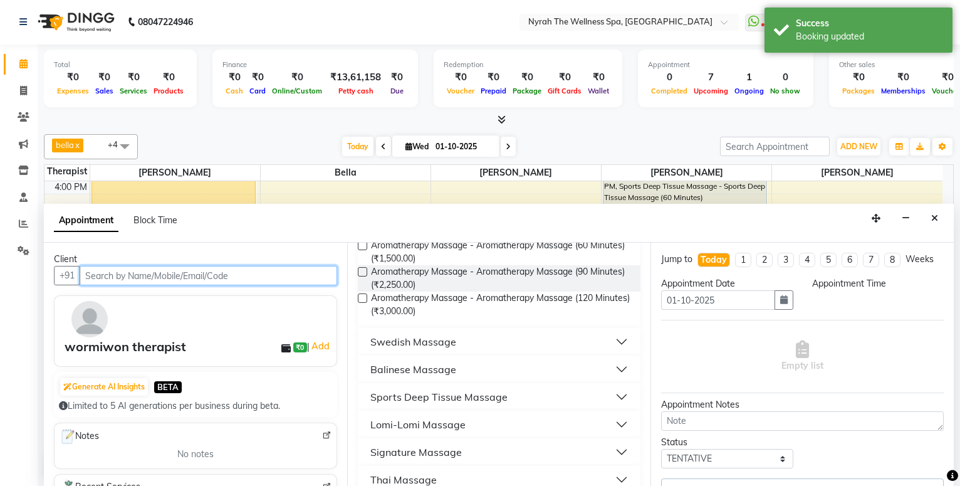
select select "1230"
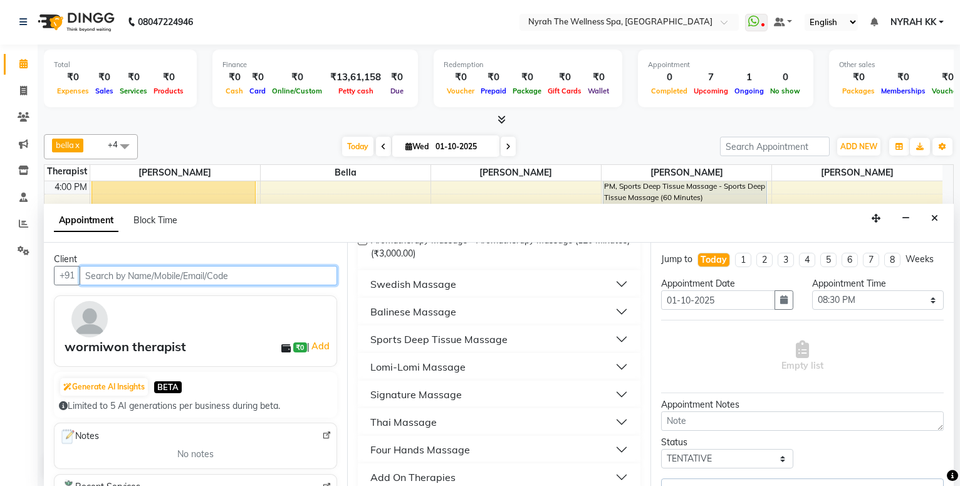
scroll to position [203, 0]
click at [468, 345] on div "Sports Deep Tissue Massage" at bounding box center [438, 338] width 137 height 15
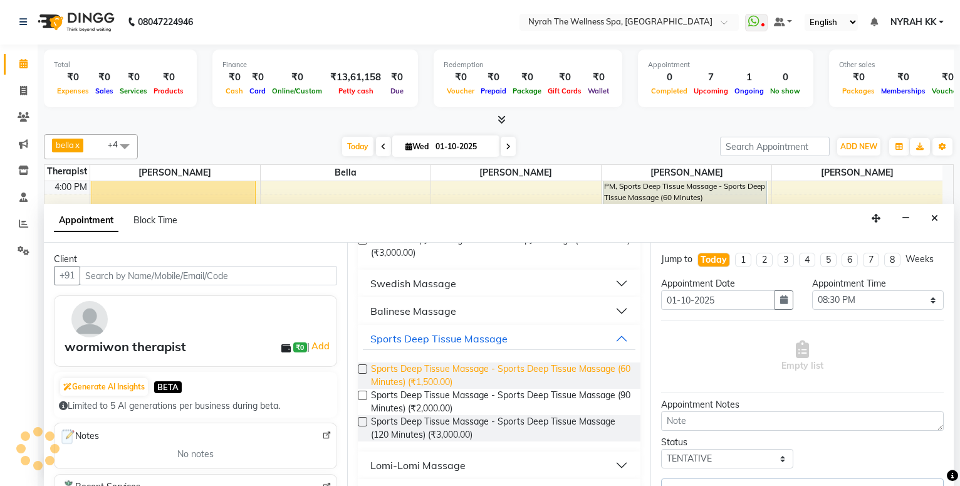
click at [469, 373] on span "Sports Deep Tissue Massage - Sports Deep Tissue Massage (60 Minutes) (₹1,500.00)" at bounding box center [500, 375] width 259 height 26
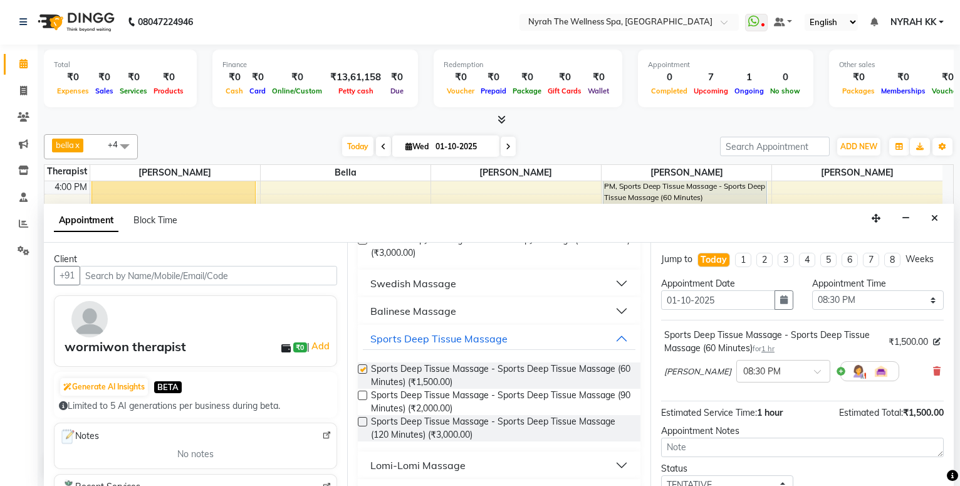
checkbox input "false"
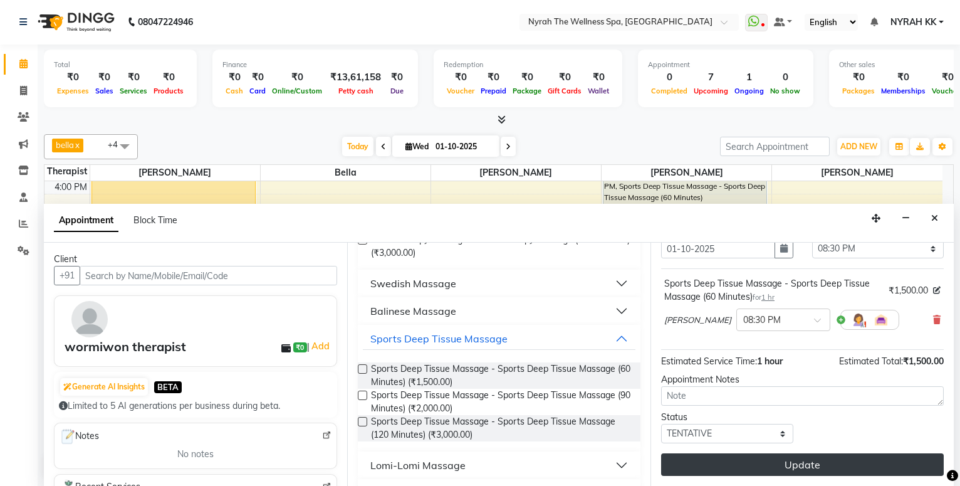
click at [739, 460] on button "Update" at bounding box center [802, 464] width 283 height 23
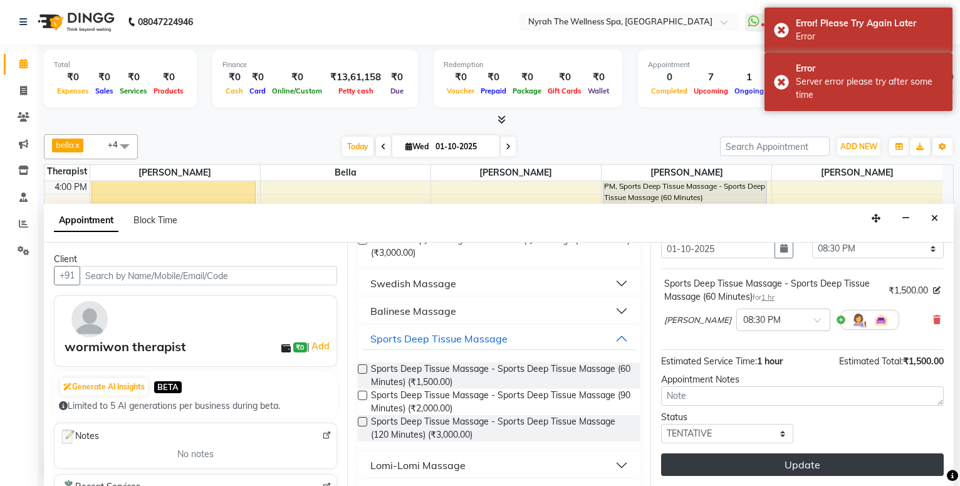
click at [767, 454] on button "Update" at bounding box center [802, 464] width 283 height 23
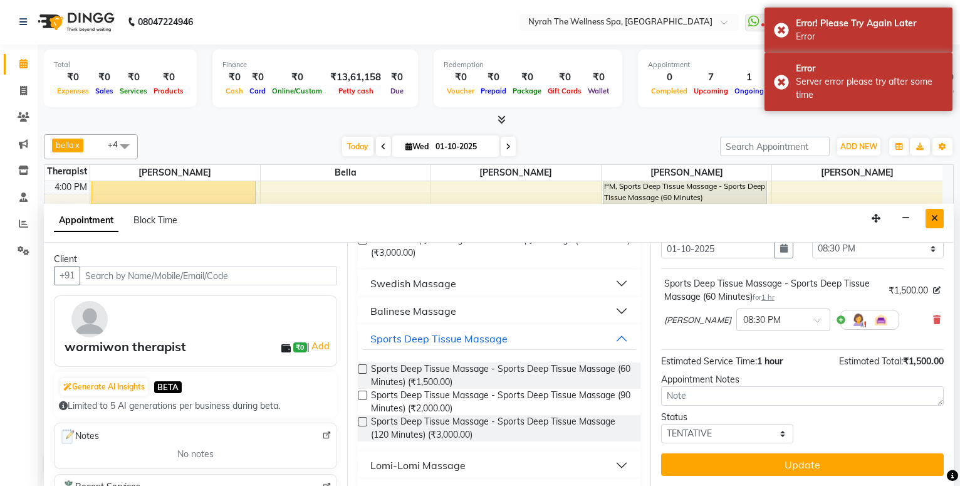
click at [937, 219] on icon "Close" at bounding box center [934, 218] width 7 height 9
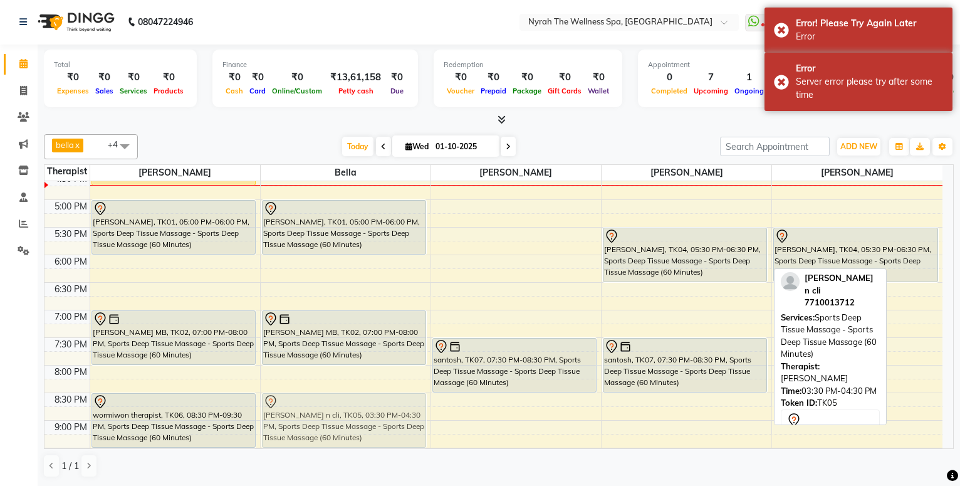
scroll to position [368, 0]
drag, startPoint x: 669, startPoint y: 241, endPoint x: 365, endPoint y: 408, distance: 347.5
click at [365, 408] on tr "[PERSON_NAME], TK03, 03:15 PM-04:45 PM, Lomi-Lomi Massage - Lomi-Lomi Massage (…" at bounding box center [493, 198] width 898 height 771
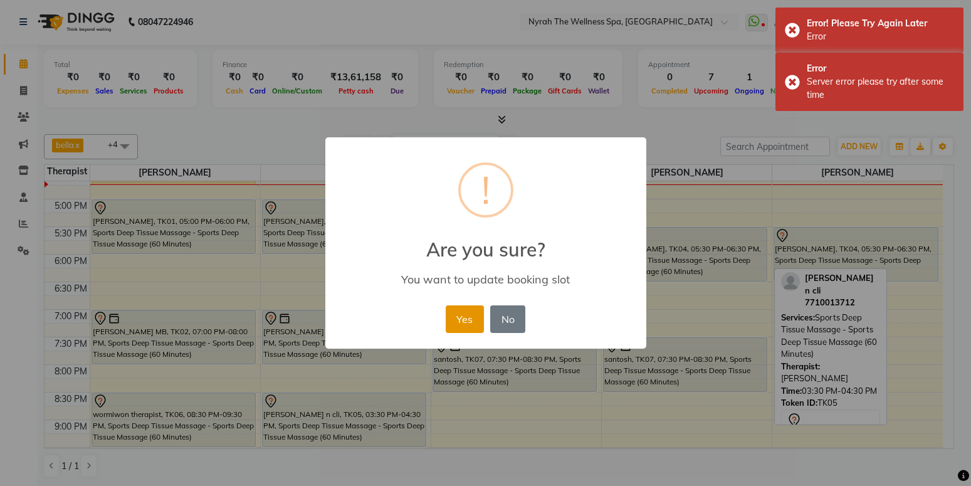
click at [480, 312] on button "Yes" at bounding box center [465, 319] width 38 height 28
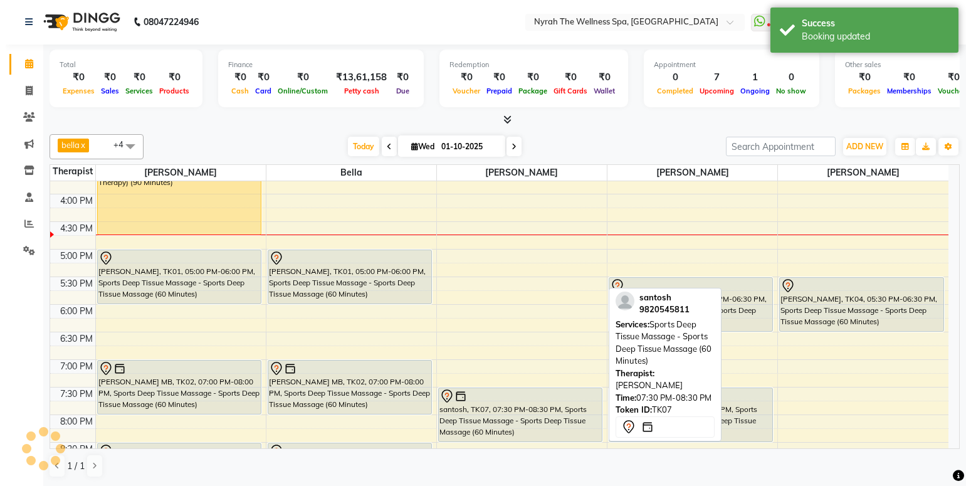
scroll to position [300, 0]
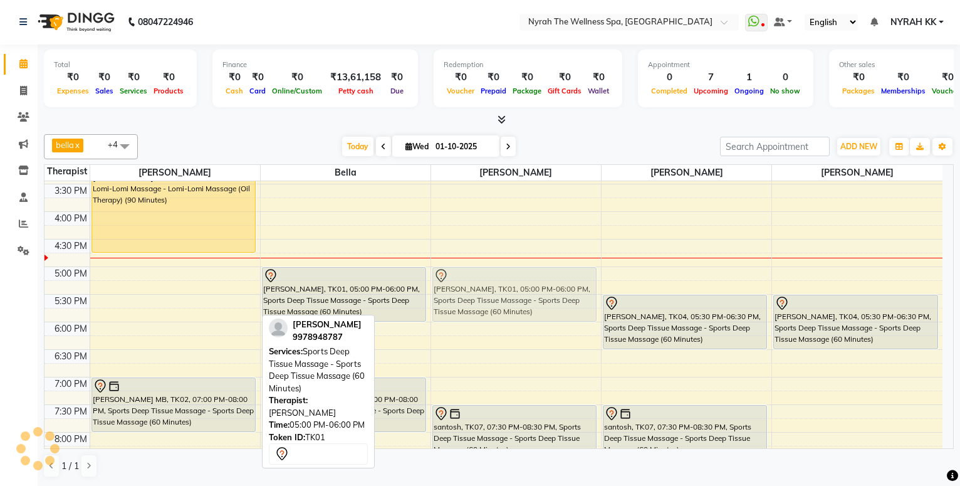
drag, startPoint x: 205, startPoint y: 289, endPoint x: 484, endPoint y: 291, distance: 279.5
click at [484, 291] on tr "[PERSON_NAME], TK03, 03:15 PM-04:45 PM, Lomi-Lomi Massage - Lomi-Lomi Massage (…" at bounding box center [493, 266] width 898 height 771
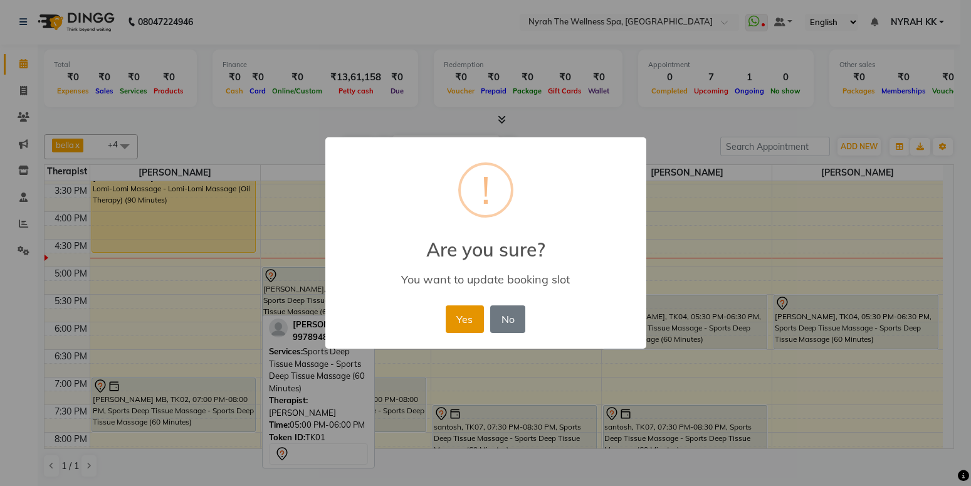
click at [476, 316] on button "Yes" at bounding box center [465, 319] width 38 height 28
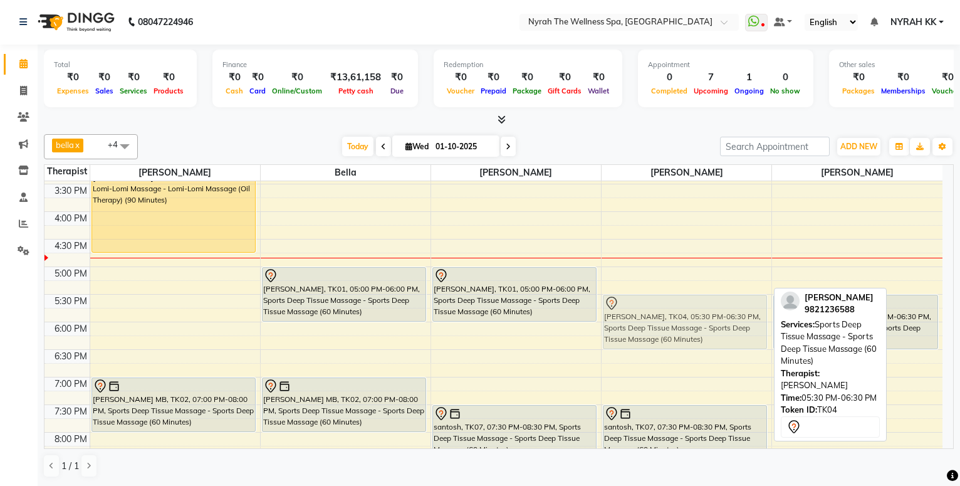
drag, startPoint x: 668, startPoint y: 313, endPoint x: 679, endPoint y: 313, distance: 10.7
click at [679, 313] on div "[PERSON_NAME], TK04, 05:30 PM-06:30 PM, Sports Deep Tissue Massage - Sports Dee…" at bounding box center [687, 266] width 170 height 771
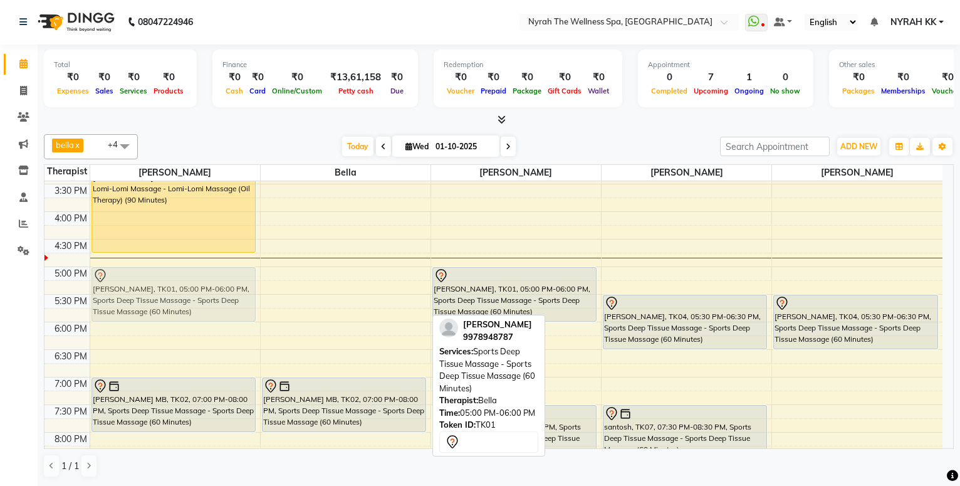
drag, startPoint x: 361, startPoint y: 300, endPoint x: 234, endPoint y: 298, distance: 127.2
click at [234, 298] on tr "[PERSON_NAME], TK03, 03:15 PM-04:45 PM, Lomi-Lomi Massage - Lomi-Lomi Massage (…" at bounding box center [493, 266] width 898 height 771
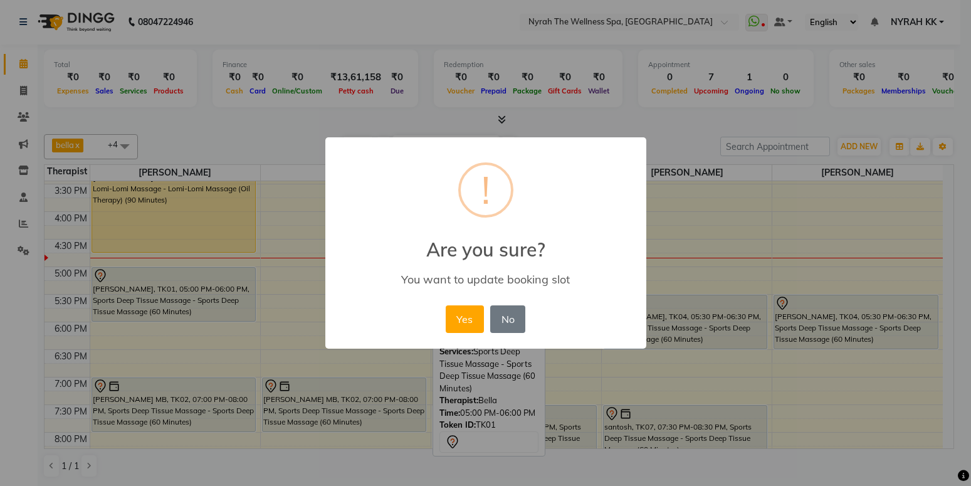
drag, startPoint x: 459, startPoint y: 310, endPoint x: 443, endPoint y: 305, distance: 16.7
click at [459, 310] on button "Yes" at bounding box center [465, 319] width 38 height 28
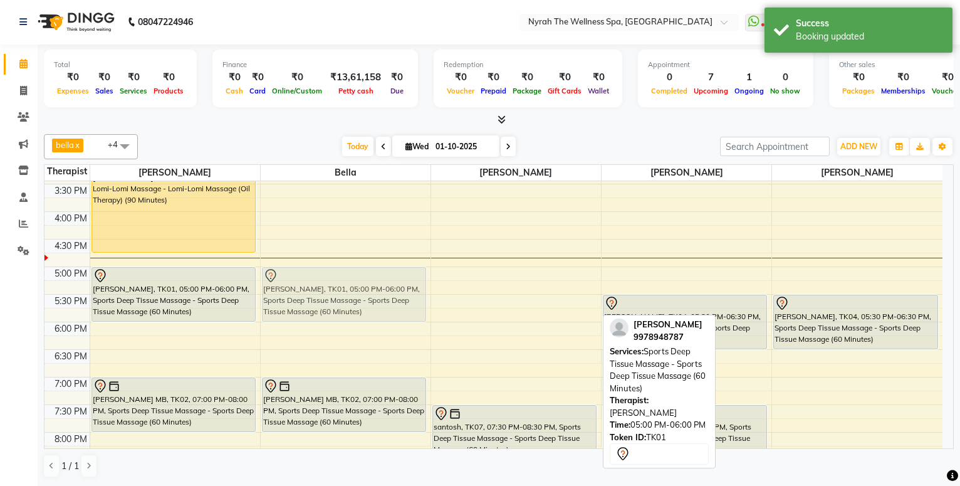
drag, startPoint x: 529, startPoint y: 292, endPoint x: 429, endPoint y: 290, distance: 100.3
click at [424, 289] on tr "[PERSON_NAME], TK03, 03:15 PM-04:45 PM, Lomi-Lomi Massage - Lomi-Lomi Massage (…" at bounding box center [493, 266] width 898 height 771
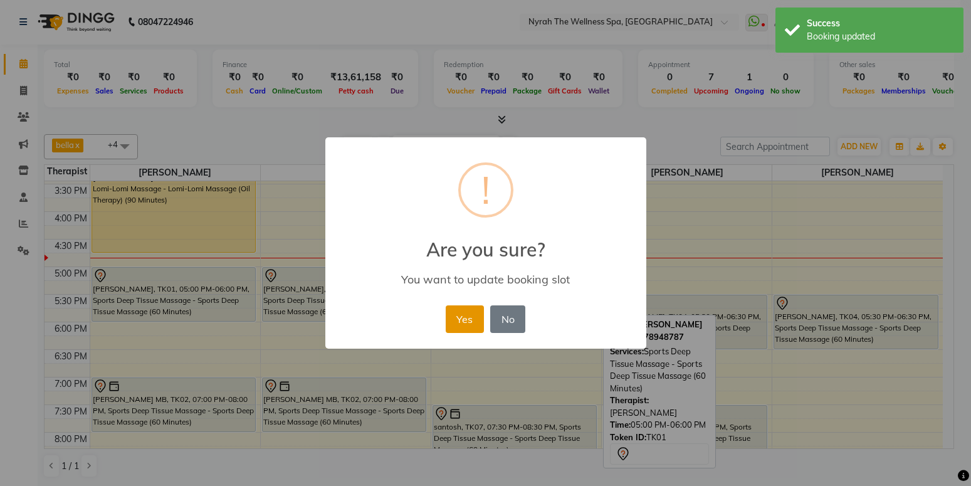
click at [455, 315] on button "Yes" at bounding box center [465, 319] width 38 height 28
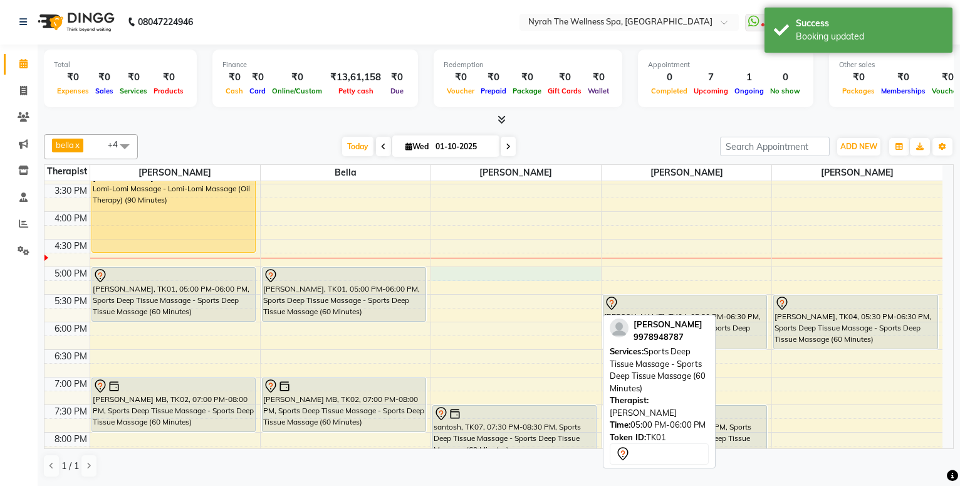
click at [456, 279] on div "10:00 AM 10:30 AM 11:00 AM 11:30 AM 12:00 PM 12:30 PM 1:00 PM 1:30 PM 2:00 PM 2…" at bounding box center [493, 266] width 898 height 771
select select "65412"
select select "tentative"
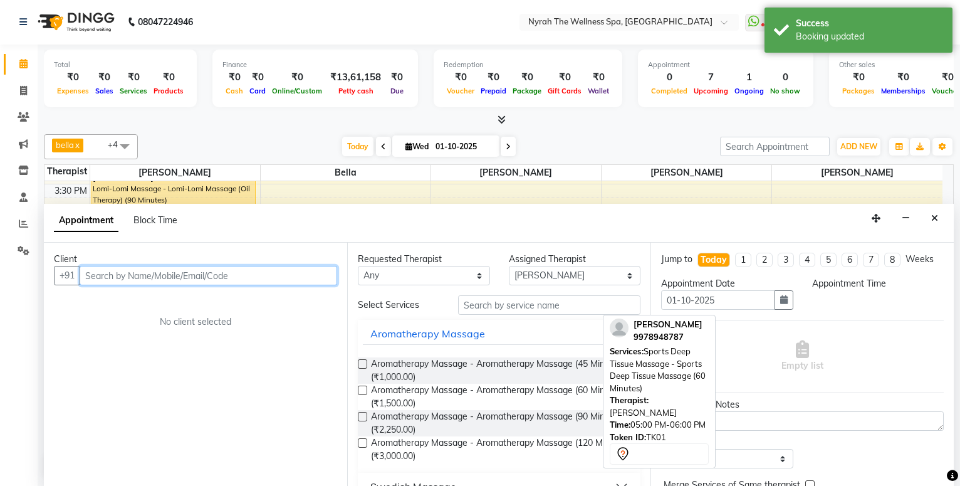
select select "1020"
click at [263, 267] on input "text" at bounding box center [209, 275] width 258 height 19
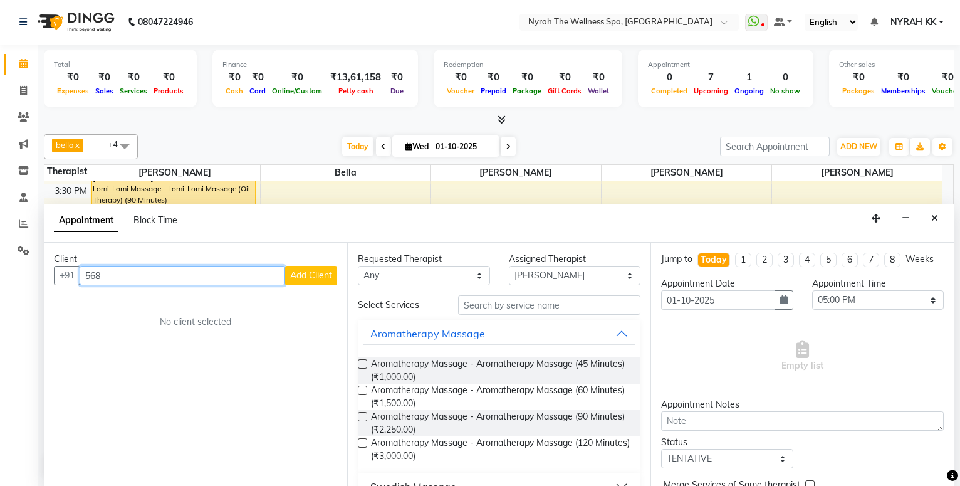
click at [153, 278] on input "568" at bounding box center [183, 275] width 206 height 19
type input "5688556525"
click at [316, 274] on span "Add Client" at bounding box center [311, 274] width 42 height 11
select select "22"
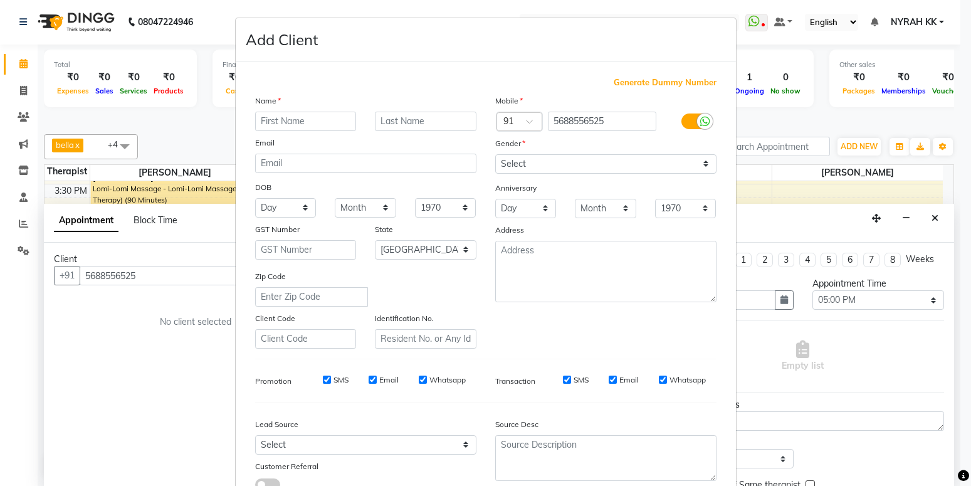
drag, startPoint x: 316, startPoint y: 274, endPoint x: 327, endPoint y: 120, distance: 154.5
click at [328, 118] on input "text" at bounding box center [306, 121] width 102 height 19
type input "sahil"
select select "[DEMOGRAPHIC_DATA]"
click option "[DEMOGRAPHIC_DATA]" at bounding box center [0, 0] width 0 height 0
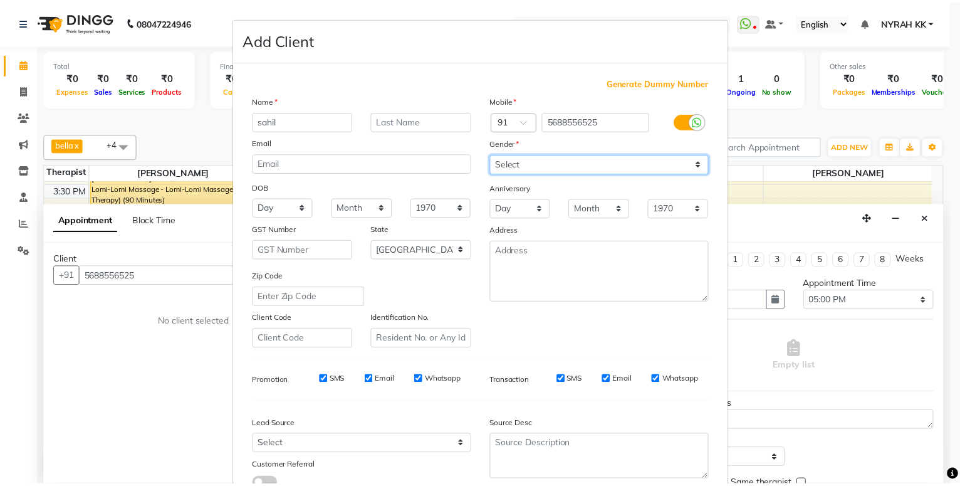
scroll to position [93, 0]
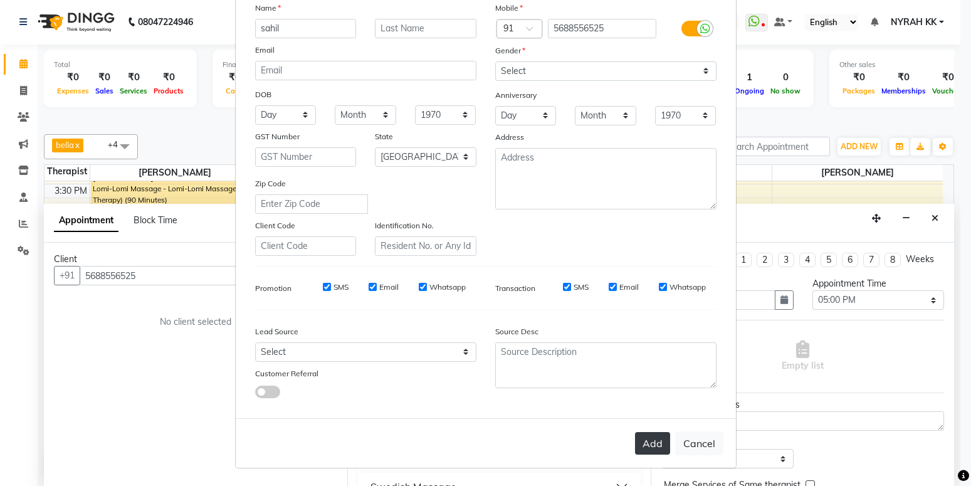
click at [640, 434] on button "Add" at bounding box center [652, 443] width 35 height 23
type input "56******25"
select select
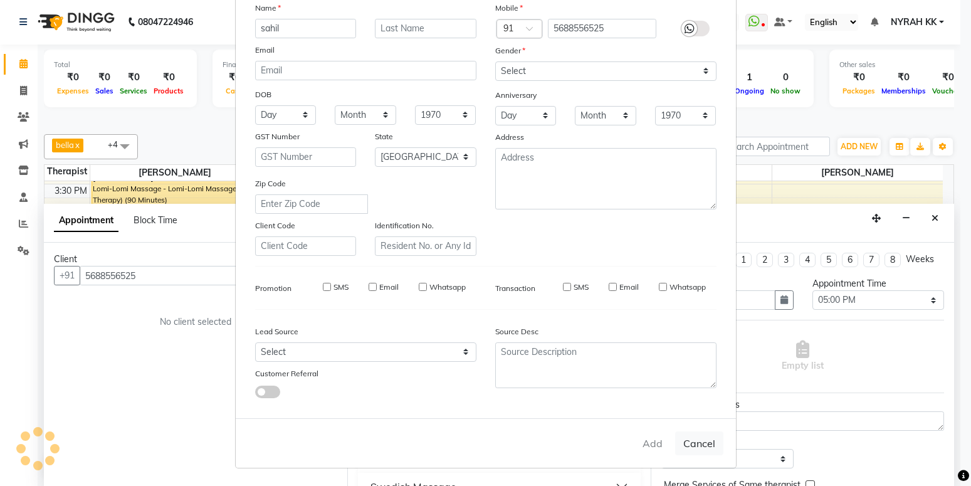
select select "null"
select select
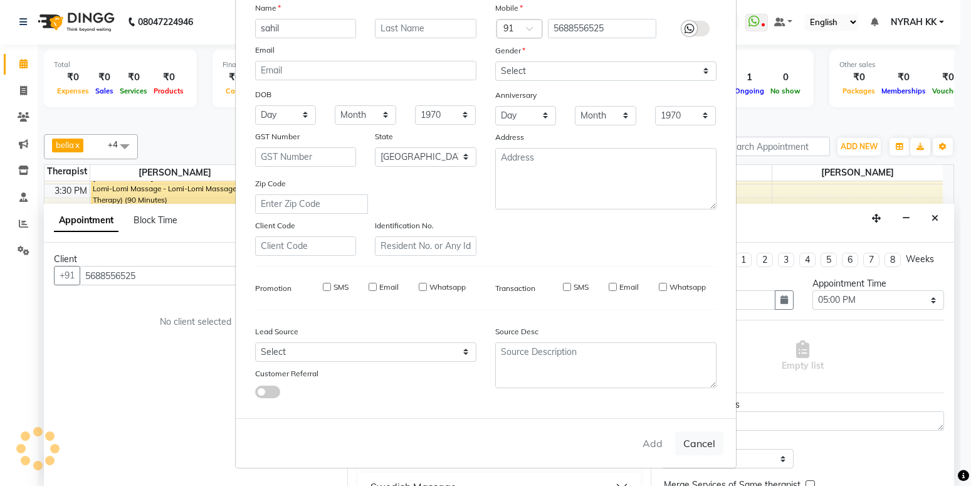
checkbox input "false"
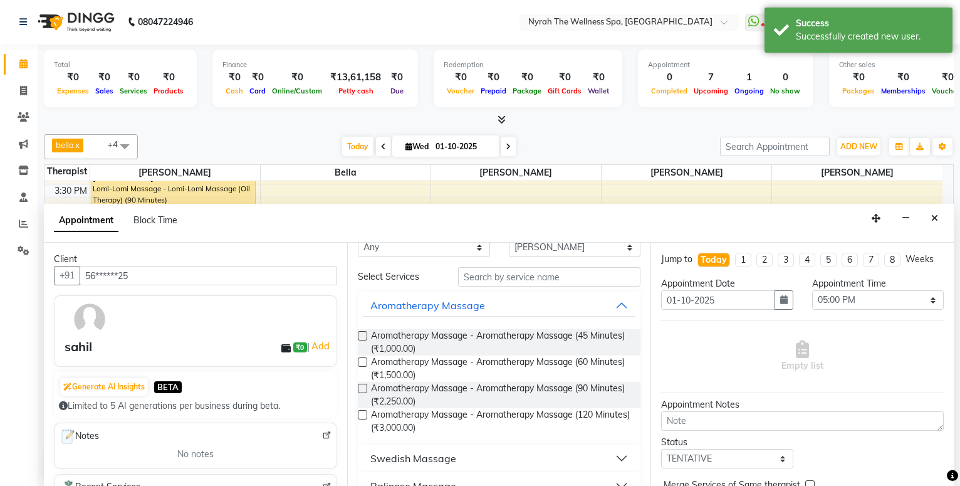
scroll to position [271, 0]
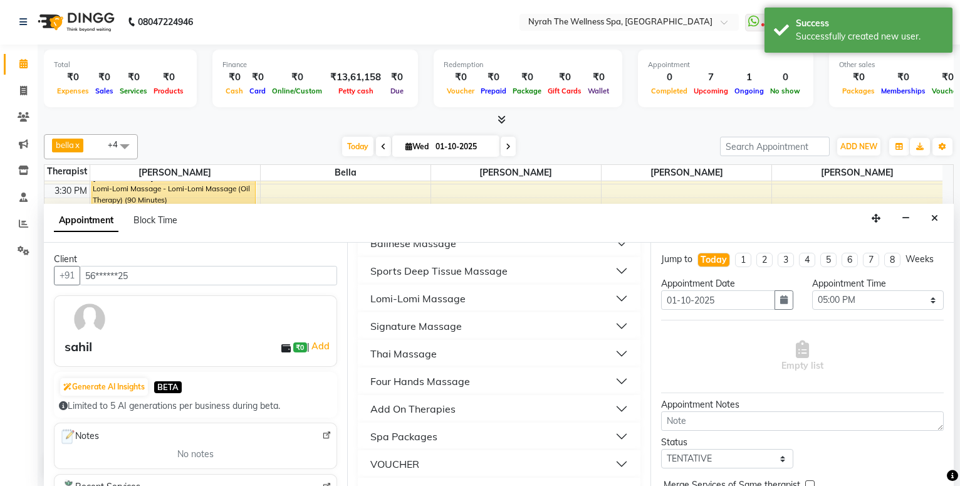
click at [536, 274] on button "Sports Deep Tissue Massage" at bounding box center [499, 270] width 273 height 23
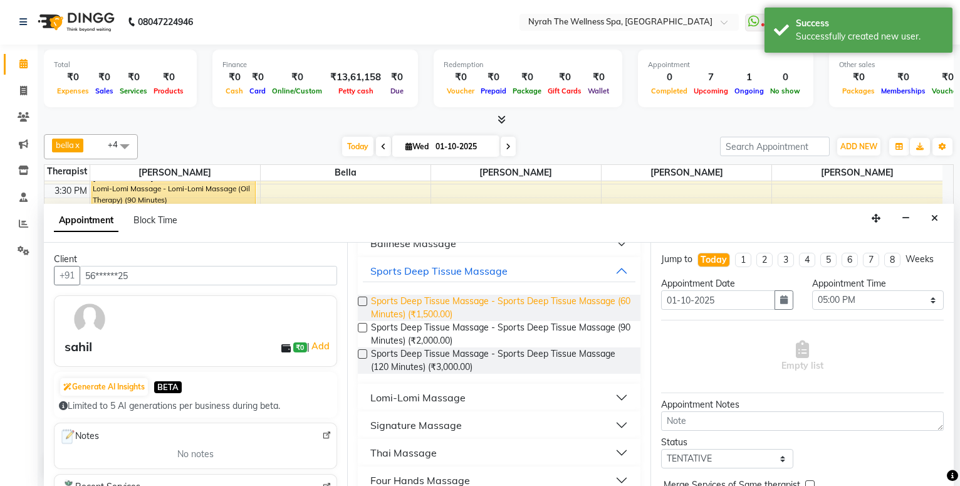
click at [528, 298] on span "Sports Deep Tissue Massage - Sports Deep Tissue Massage (60 Minutes) (₹1,500.00)" at bounding box center [500, 308] width 259 height 26
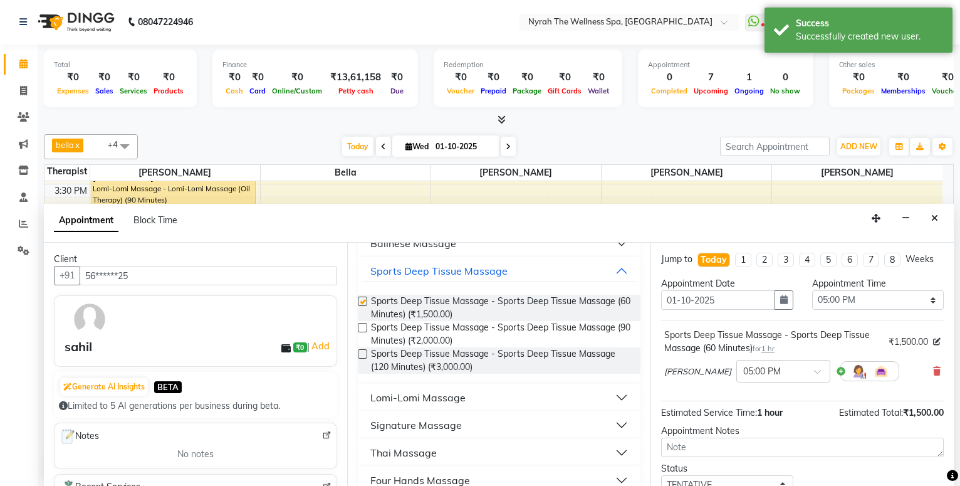
checkbox input "false"
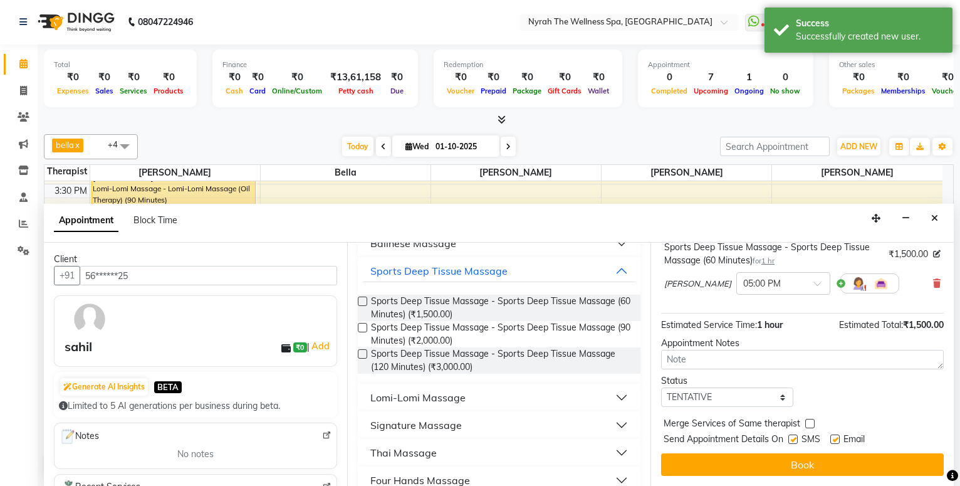
click at [681, 476] on div "Jump to [DATE] 1 2 3 4 5 6 7 8 Weeks Appointment Date [DATE] Appointment Time S…" at bounding box center [801, 364] width 303 height 243
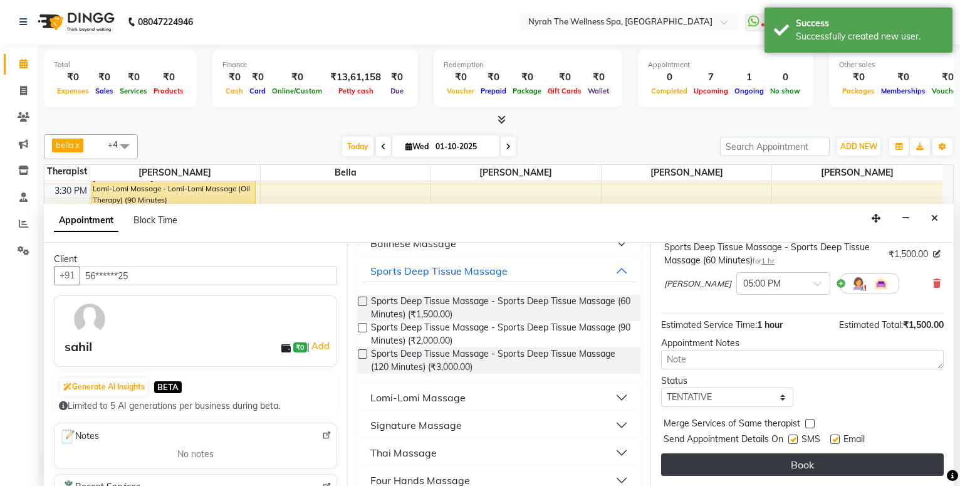
click at [685, 461] on button "Book" at bounding box center [802, 464] width 283 height 23
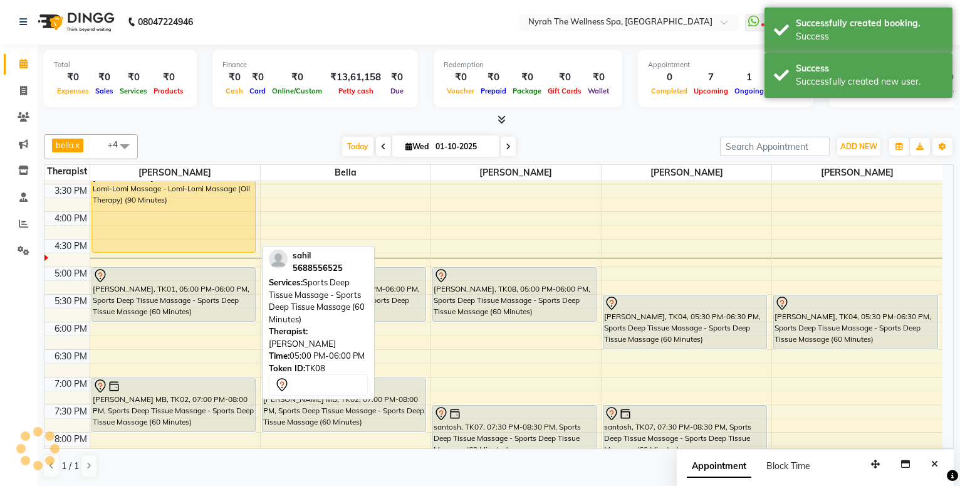
scroll to position [0, 0]
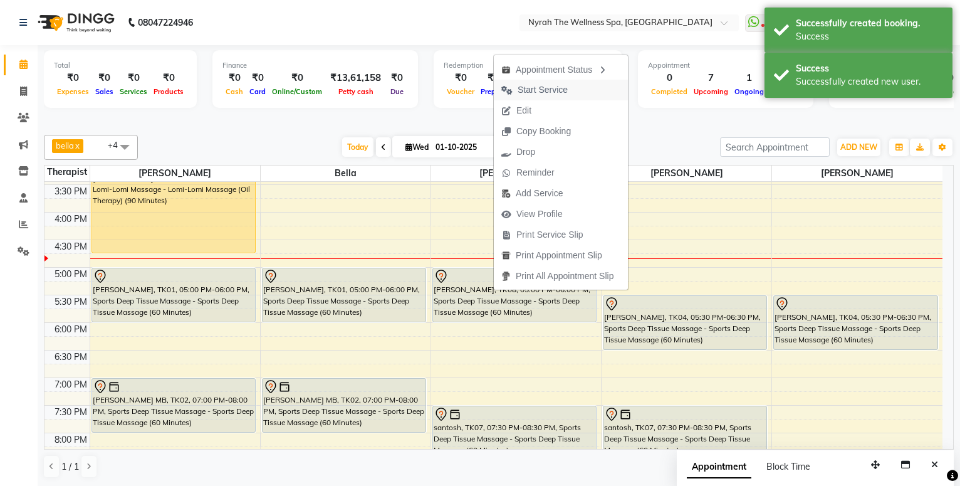
click at [573, 87] on span "Start Service" at bounding box center [534, 90] width 81 height 21
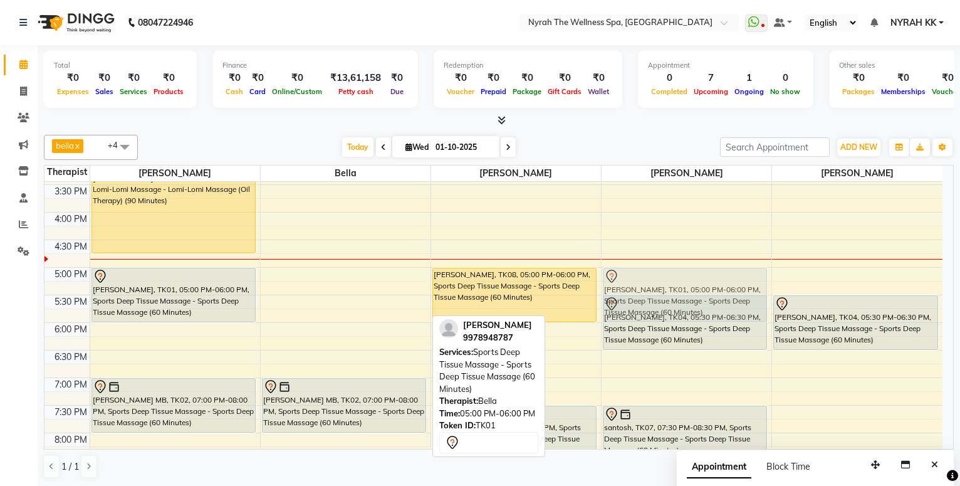
drag, startPoint x: 363, startPoint y: 281, endPoint x: 676, endPoint y: 282, distance: 312.7
click at [676, 282] on tr "[PERSON_NAME], TK03, 03:15 PM-04:45 PM, Lomi-Lomi Massage - Lomi-Lomi Massage (…" at bounding box center [493, 267] width 898 height 771
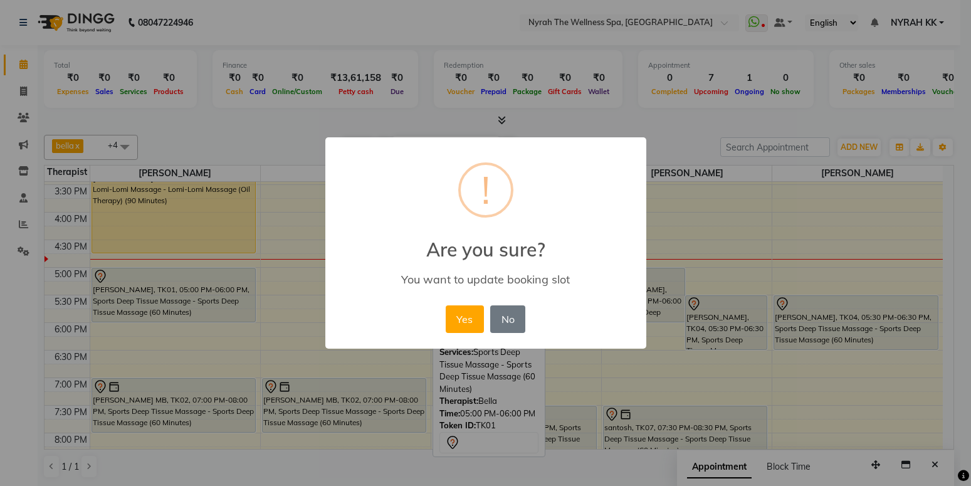
click at [486, 314] on div "Yes No No" at bounding box center [485, 319] width 86 height 34
click at [482, 315] on button "Yes" at bounding box center [465, 319] width 38 height 28
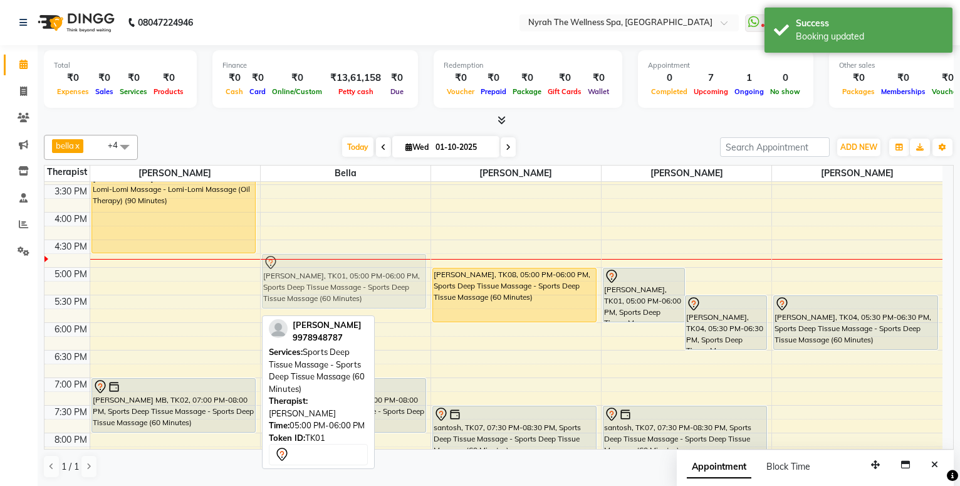
drag, startPoint x: 166, startPoint y: 276, endPoint x: 312, endPoint y: 267, distance: 146.3
click at [323, 266] on tr "[PERSON_NAME], TK03, 03:15 PM-04:45 PM, Lomi-Lomi Massage - Lomi-Lomi Massage (…" at bounding box center [493, 267] width 898 height 771
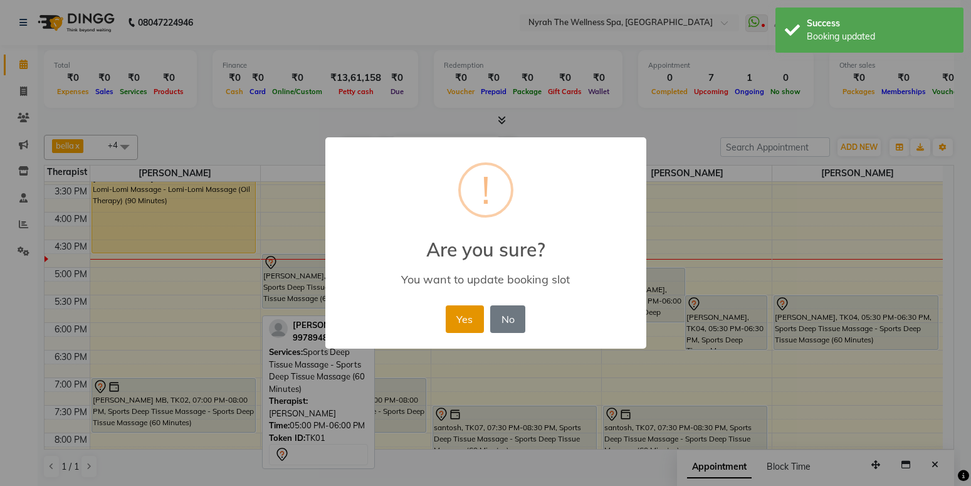
click at [463, 323] on button "Yes" at bounding box center [465, 319] width 38 height 28
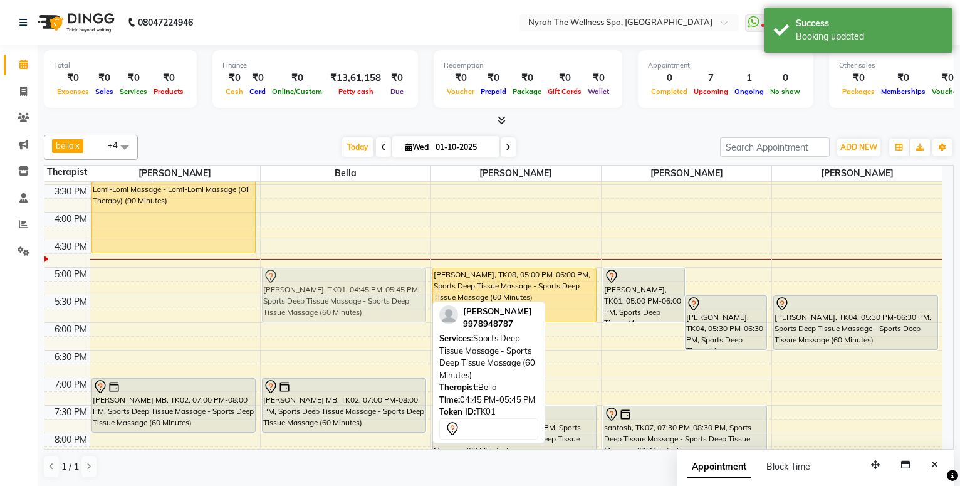
click at [363, 285] on div "[PERSON_NAME], TK01, 04:45 PM-05:45 PM, Sports Deep Tissue Massage - Sports Dee…" at bounding box center [346, 267] width 170 height 771
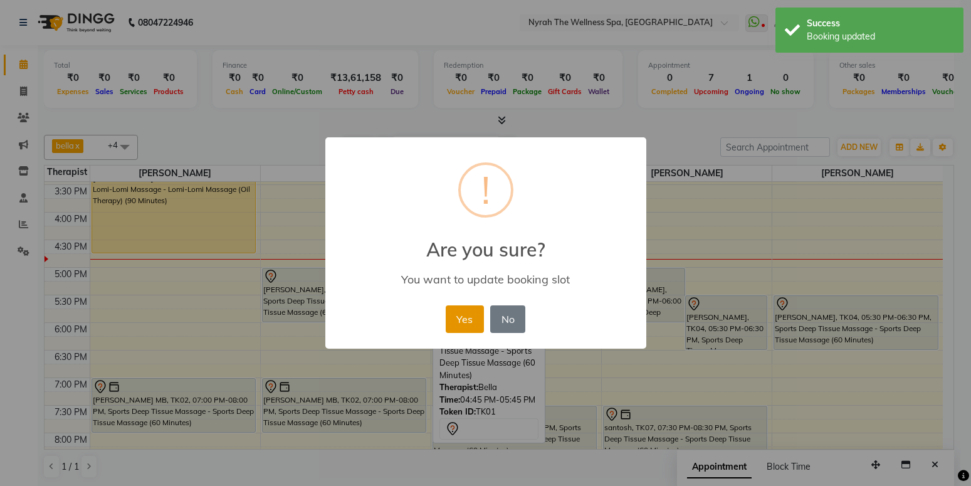
click at [451, 322] on button "Yes" at bounding box center [465, 319] width 38 height 28
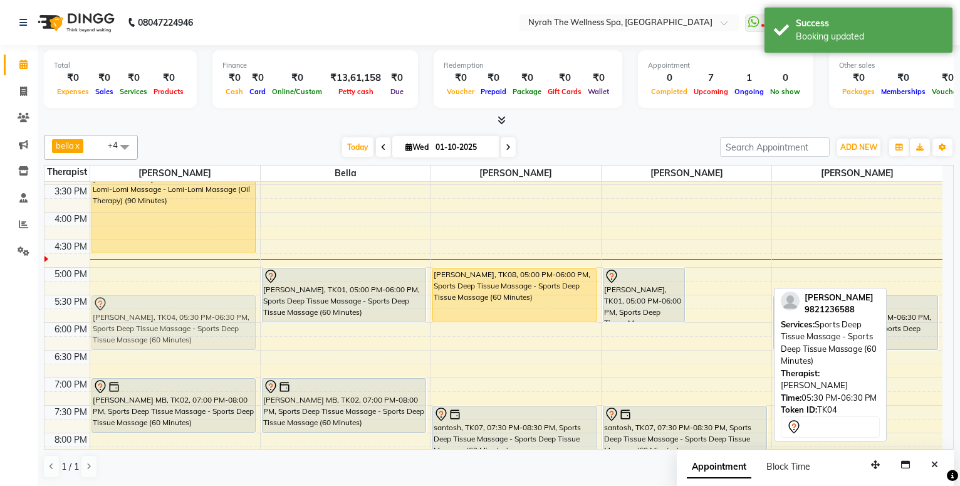
drag, startPoint x: 721, startPoint y: 320, endPoint x: 222, endPoint y: 321, distance: 498.8
click at [222, 321] on tr "[PERSON_NAME], TK03, 03:15 PM-04:45 PM, Lomi-Lomi Massage - Lomi-Lomi Massage (…" at bounding box center [493, 267] width 898 height 771
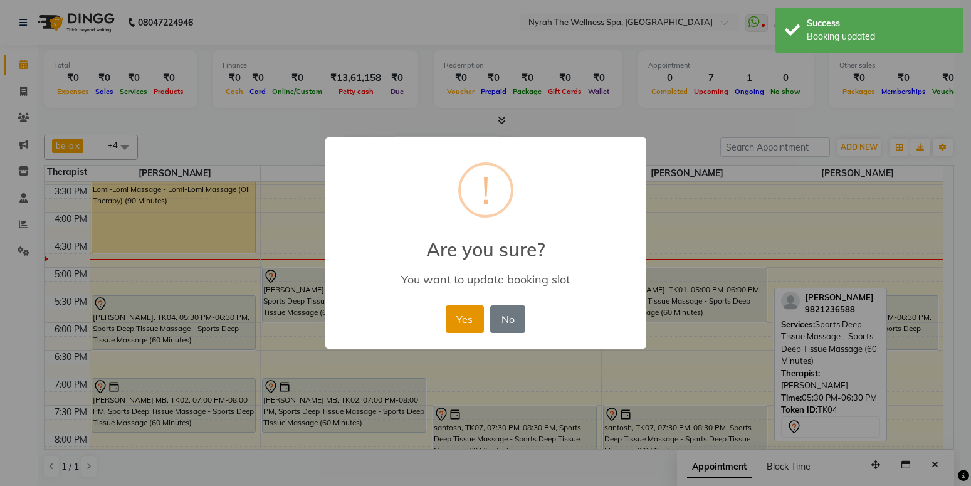
click at [473, 316] on button "Yes" at bounding box center [465, 319] width 38 height 28
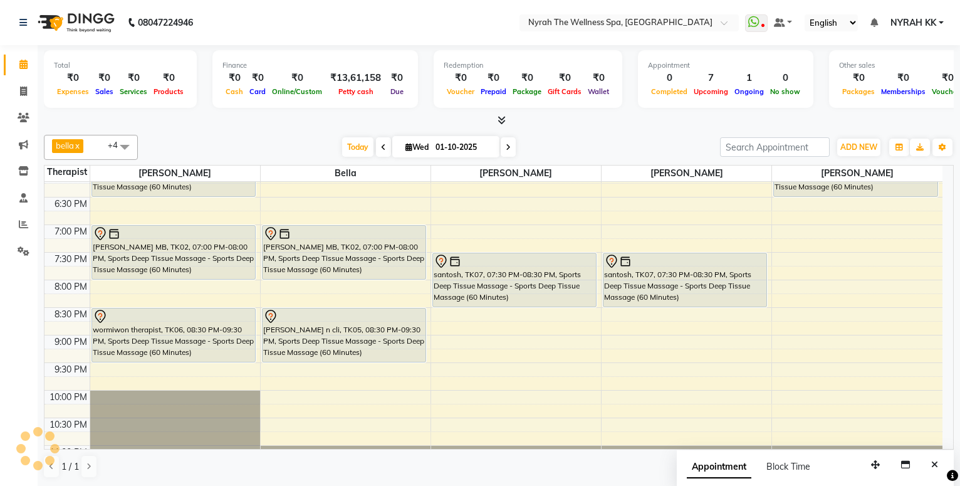
scroll to position [368, 0]
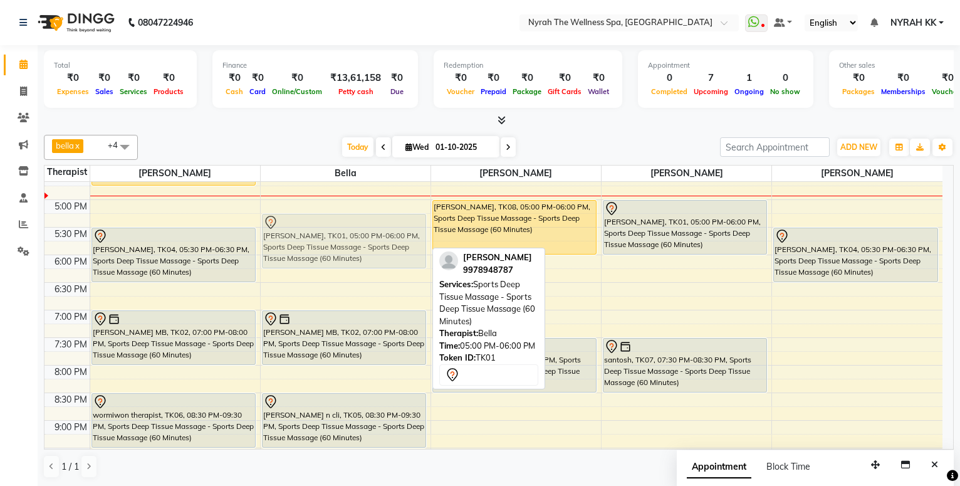
click at [335, 229] on div "[PERSON_NAME], TK01, 05:00 PM-06:00 PM, Sports Deep Tissue Massage - Sports Dee…" at bounding box center [346, 199] width 170 height 771
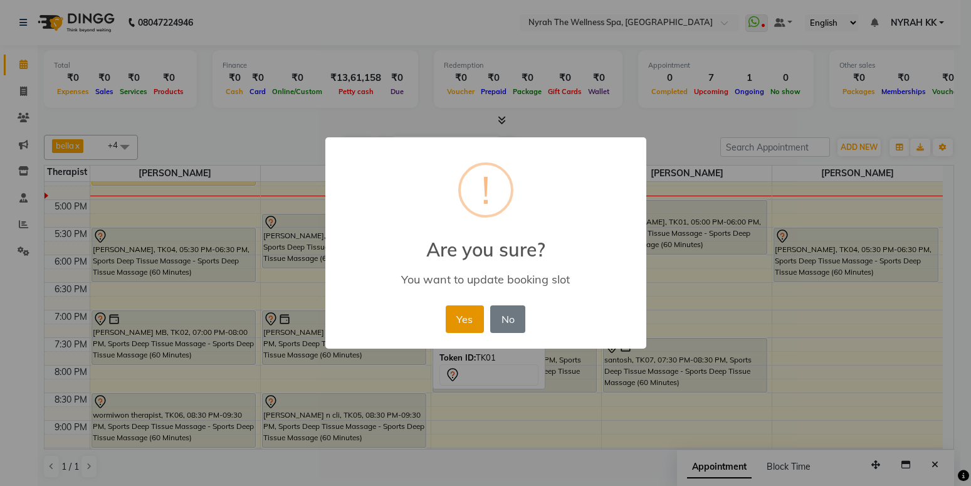
click at [468, 311] on button "Yes" at bounding box center [465, 319] width 38 height 28
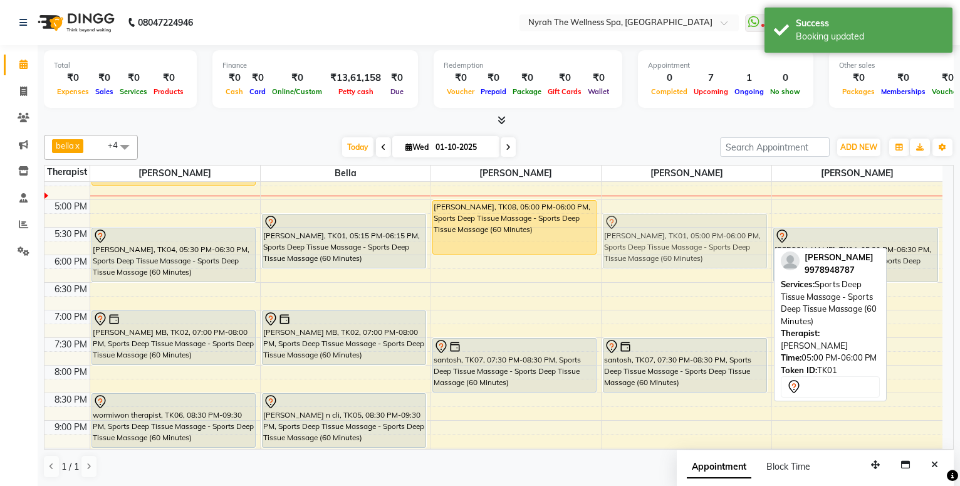
click at [657, 239] on div "[PERSON_NAME], TK01, 05:00 PM-06:00 PM, Sports Deep Tissue Massage - Sports Dee…" at bounding box center [687, 199] width 170 height 771
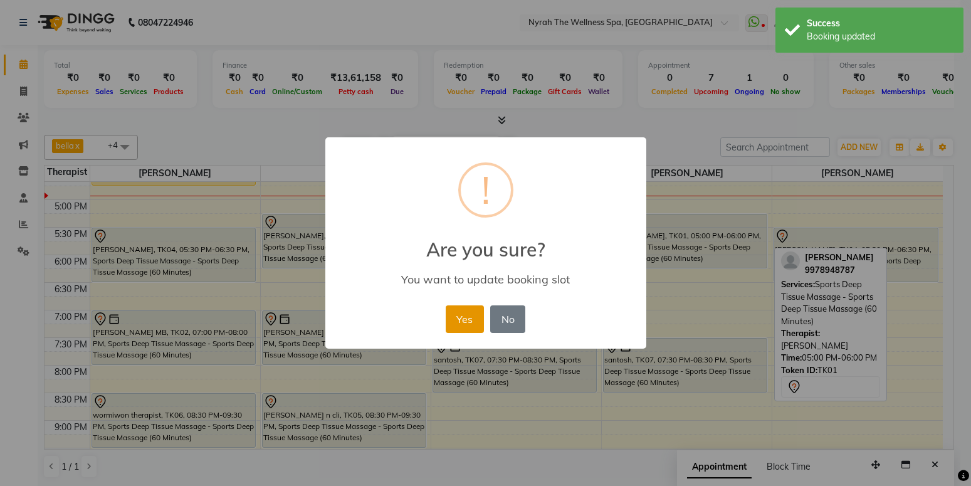
click at [464, 307] on button "Yes" at bounding box center [465, 319] width 38 height 28
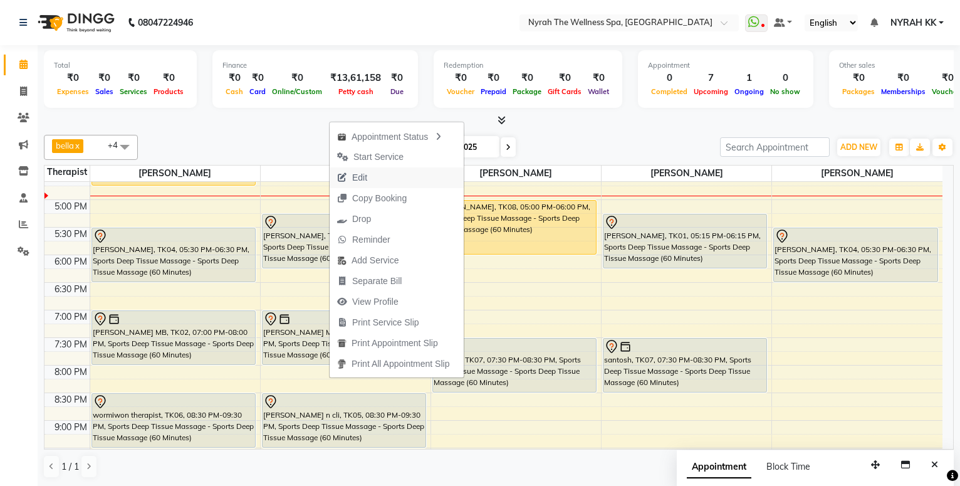
click at [380, 174] on button "Edit" at bounding box center [397, 177] width 134 height 21
select select "tentative"
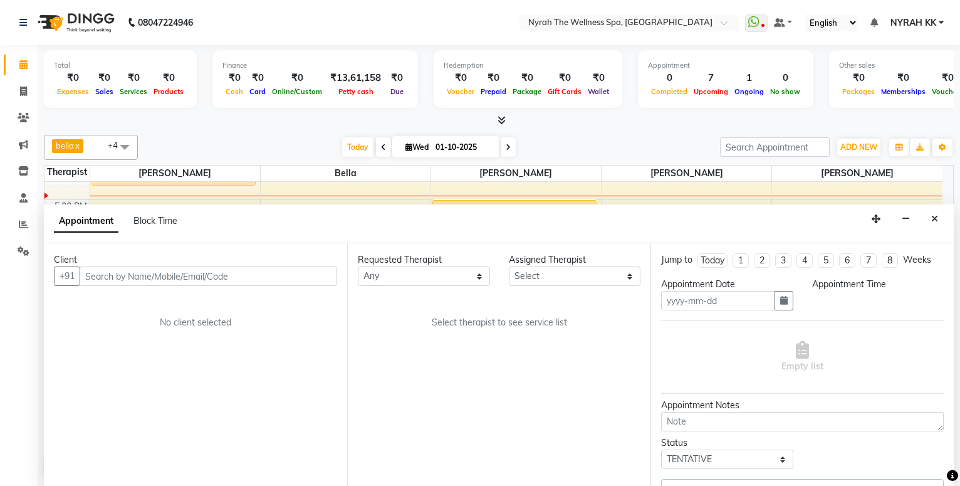
scroll to position [1, 0]
click at [947, 216] on div "Appointment Block Time" at bounding box center [499, 223] width 910 height 39
click at [935, 213] on button "Close" at bounding box center [935, 218] width 18 height 19
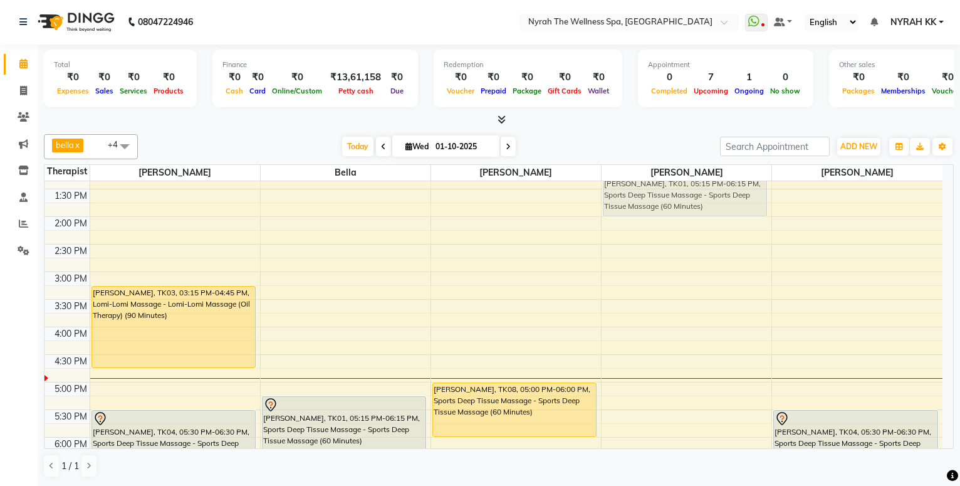
scroll to position [149, 0]
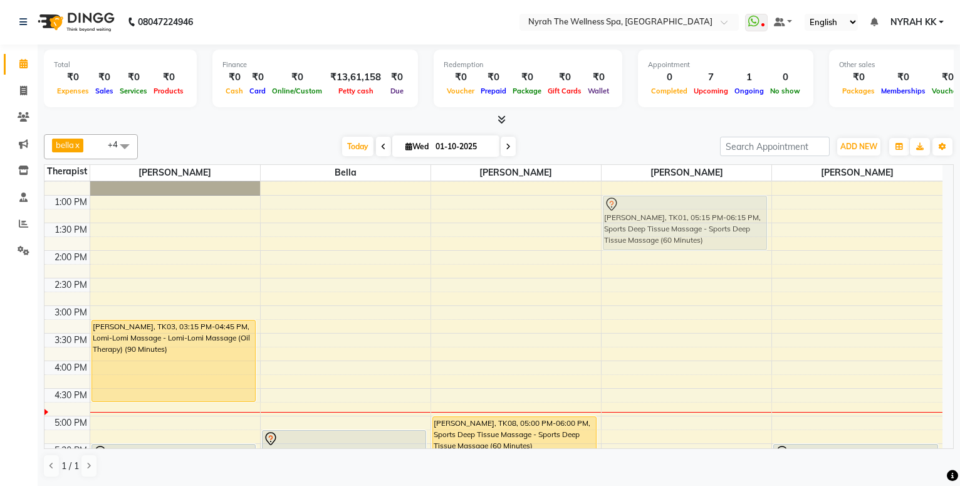
drag, startPoint x: 684, startPoint y: 232, endPoint x: 664, endPoint y: 186, distance: 50.5
click at [664, 186] on div "[PERSON_NAME], TK01, 05:15 PM-06:15 PM, Sports Deep Tissue Massage - Sports Dee…" at bounding box center [687, 416] width 170 height 771
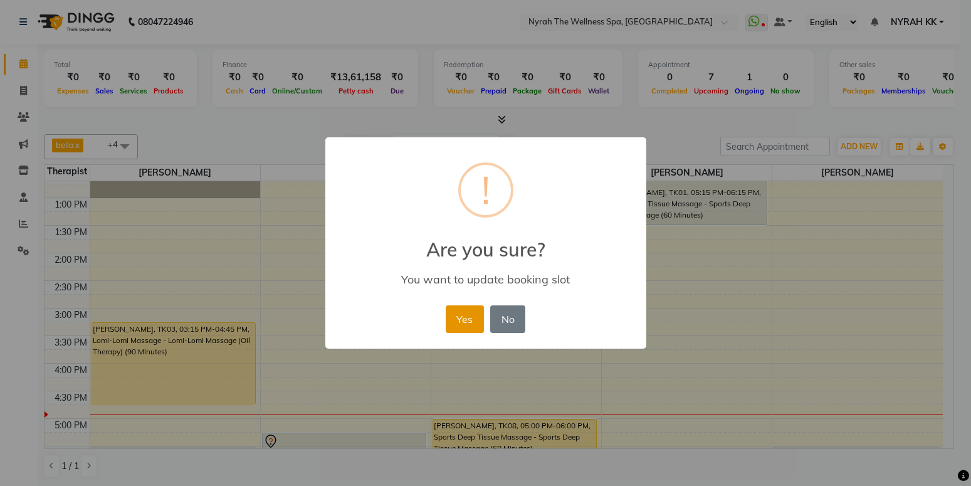
click at [455, 315] on button "Yes" at bounding box center [465, 319] width 38 height 28
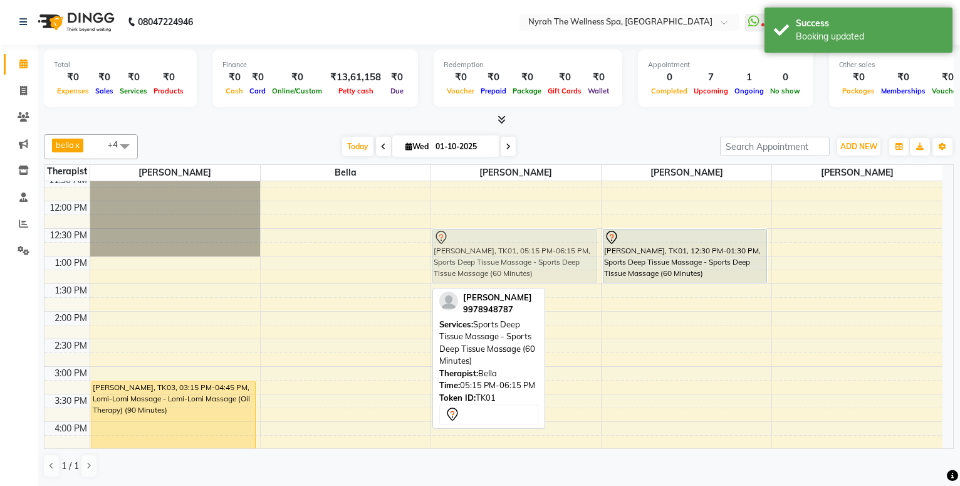
scroll to position [87, 0]
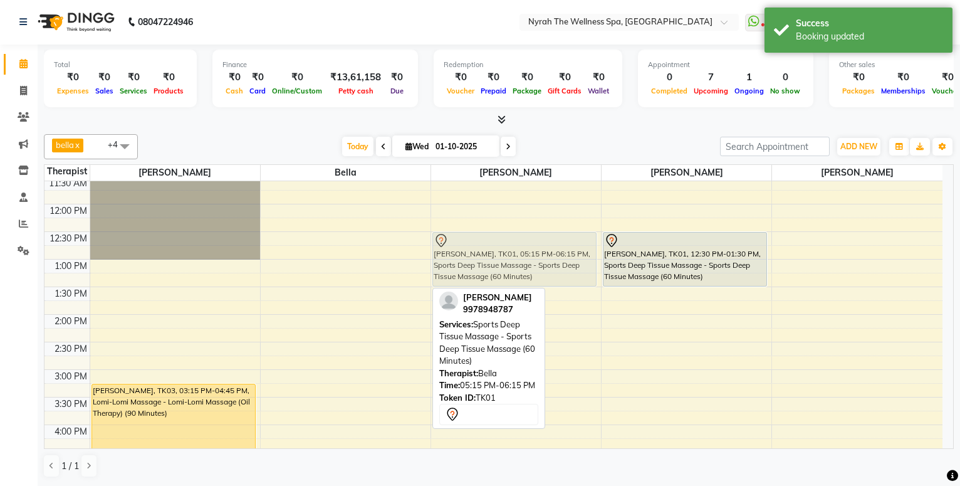
drag, startPoint x: 408, startPoint y: 437, endPoint x: 655, endPoint y: 239, distance: 317.0
click at [655, 239] on tr "[PERSON_NAME], TK03, 03:15 PM-04:45 PM, Lomi-Lomi Massage - Lomi-Lomi Massage (…" at bounding box center [493, 479] width 898 height 771
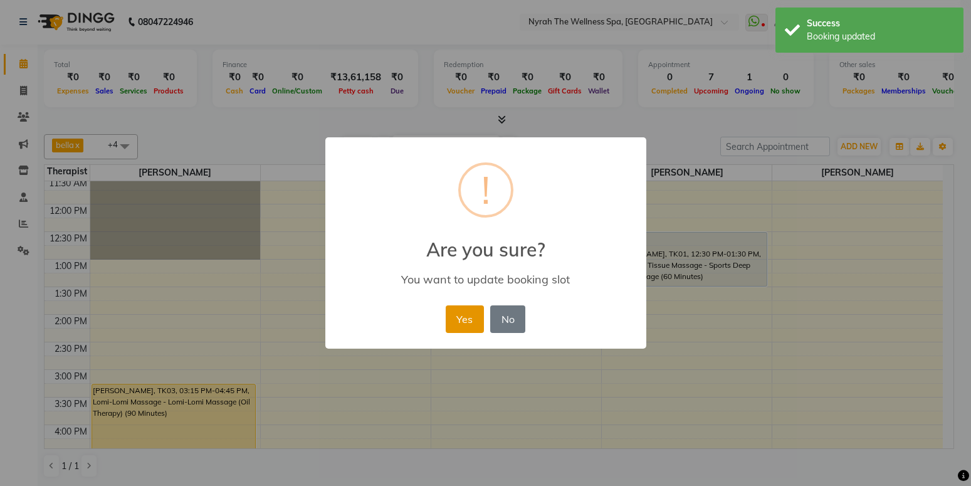
click at [475, 324] on button "Yes" at bounding box center [465, 319] width 38 height 28
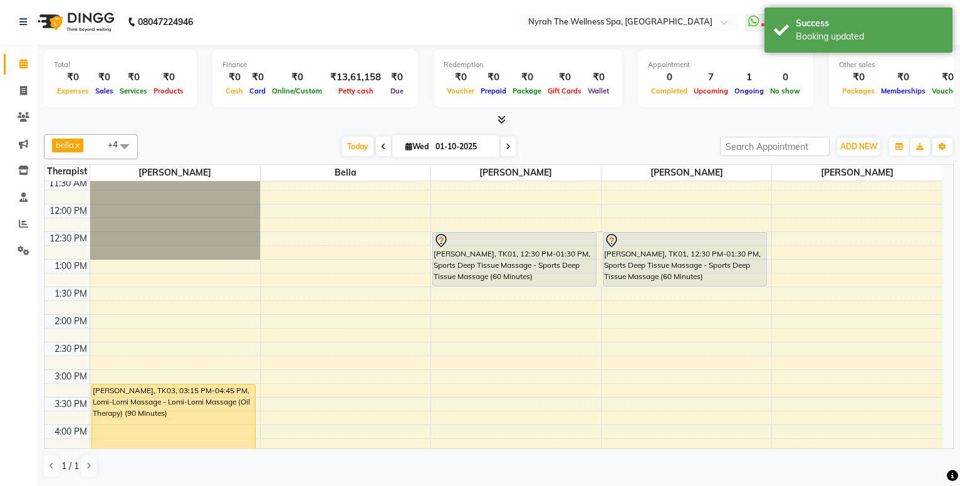
click at [301, 133] on div "bella x [PERSON_NAME] x [PERSON_NAME] x [PERSON_NAME] x +4 Select All [PERSON_N…" at bounding box center [499, 305] width 910 height 353
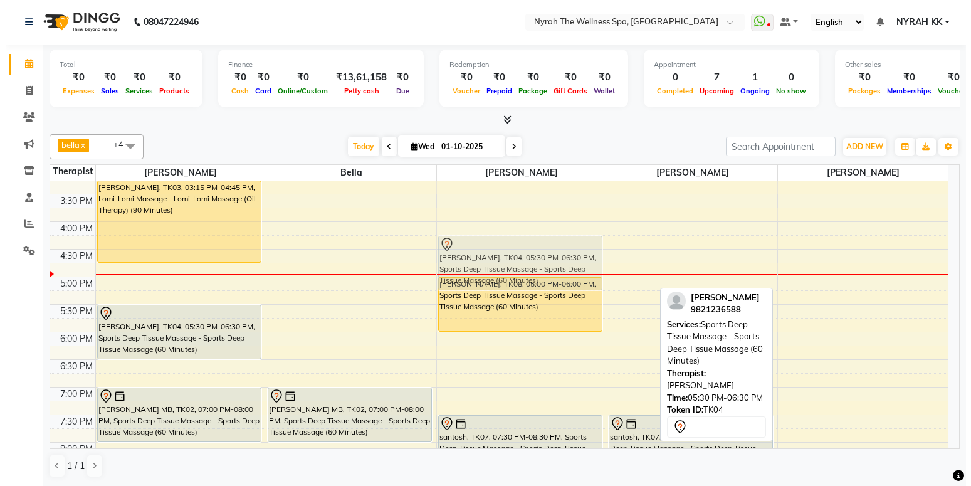
scroll to position [290, 0]
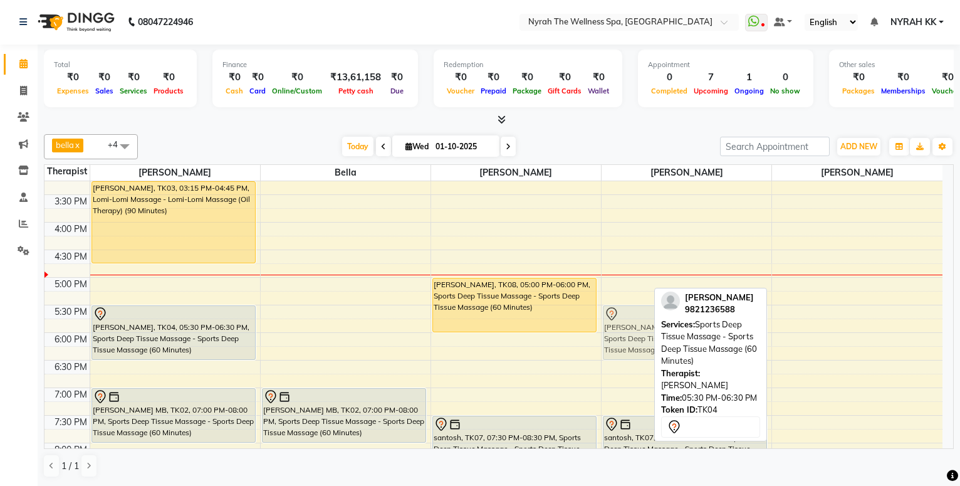
drag, startPoint x: 830, startPoint y: 316, endPoint x: 635, endPoint y: 316, distance: 194.9
click at [635, 316] on tr "[PERSON_NAME], TK03, 03:15 PM-04:45 PM, Lomi-Lomi Massage - Lomi-Lomi Massage (…" at bounding box center [493, 277] width 898 height 771
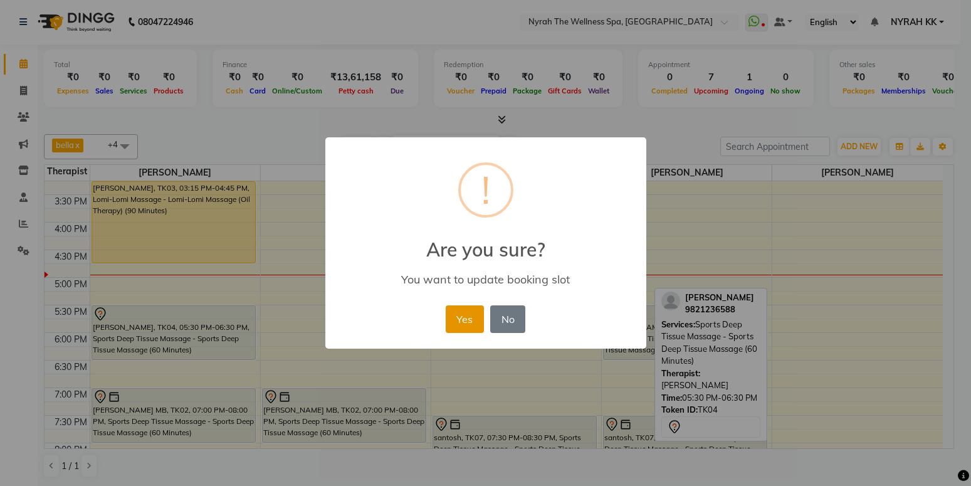
click at [475, 318] on button "Yes" at bounding box center [465, 319] width 38 height 28
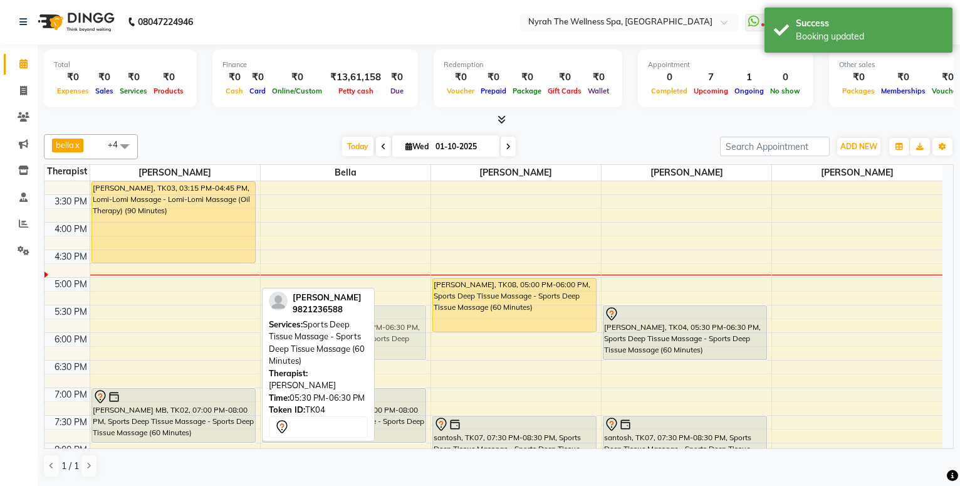
drag, startPoint x: 207, startPoint y: 331, endPoint x: 390, endPoint y: 328, distance: 183.0
click at [390, 328] on tr "[PERSON_NAME], TK03, 03:15 PM-04:45 PM, Lomi-Lomi Massage - Lomi-Lomi Massage (…" at bounding box center [493, 277] width 898 height 771
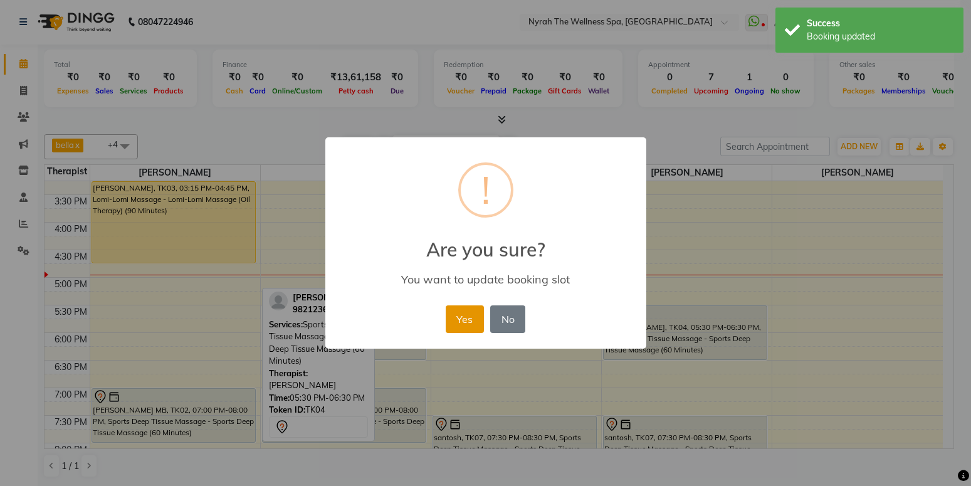
click at [466, 320] on button "Yes" at bounding box center [465, 319] width 38 height 28
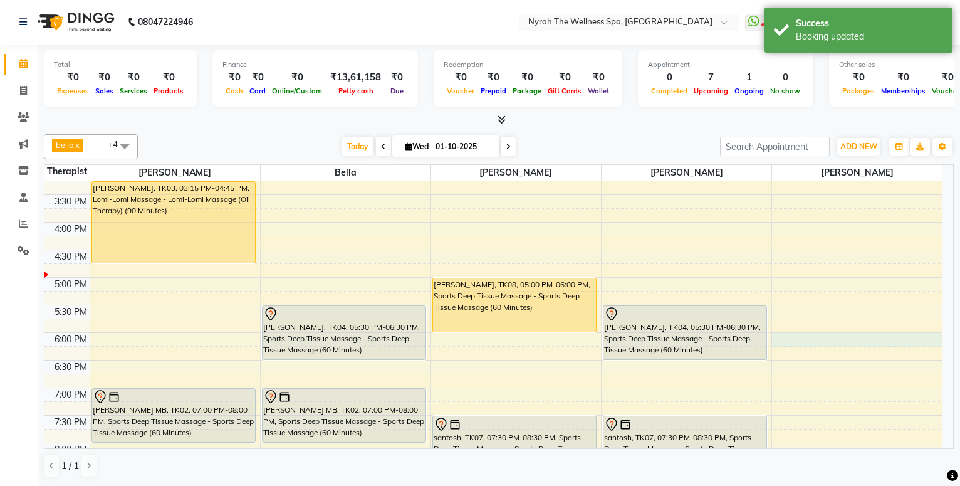
click at [776, 338] on div "10:00 AM 10:30 AM 11:00 AM 11:30 AM 12:00 PM 12:30 PM 1:00 PM 1:30 PM 2:00 PM 2…" at bounding box center [493, 277] width 898 height 771
select select "91899"
select select "tentative"
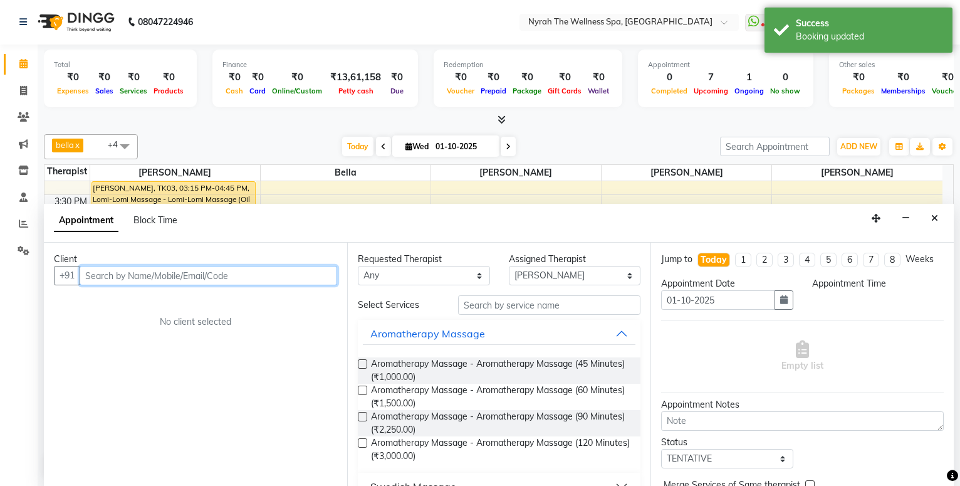
select select "1080"
click at [273, 272] on input "text" at bounding box center [209, 275] width 258 height 19
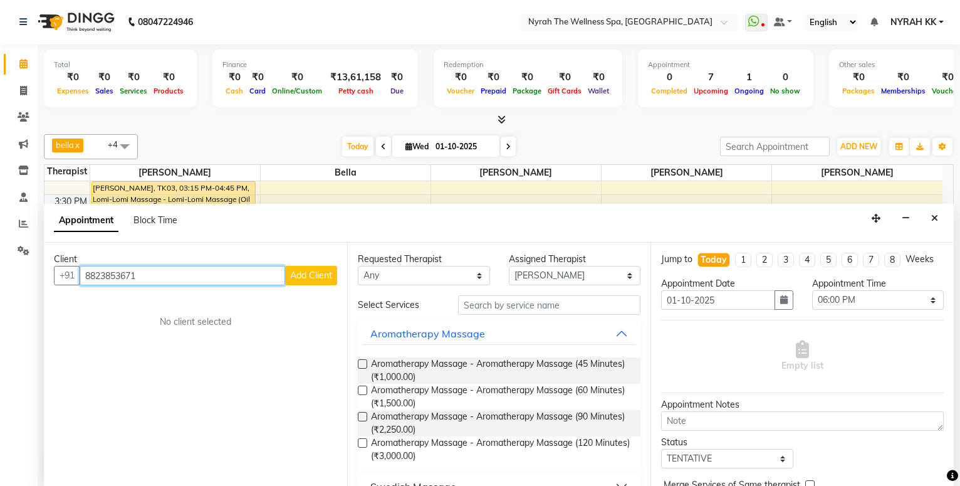
type input "8823853671"
click at [299, 258] on div "Client" at bounding box center [195, 259] width 283 height 13
click at [316, 280] on span "Add Client" at bounding box center [311, 274] width 42 height 11
select select "22"
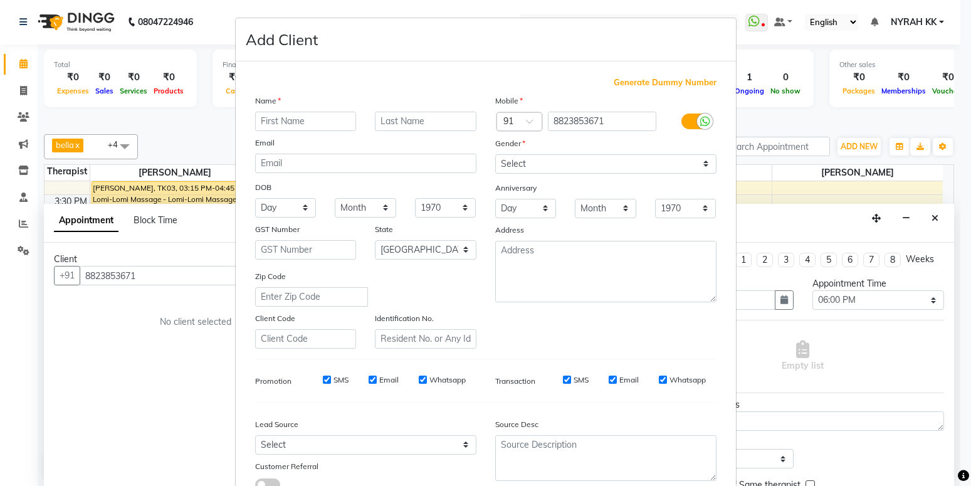
click at [286, 122] on input "text" at bounding box center [306, 121] width 102 height 19
type input "abhishek"
click at [495, 154] on select "Select [DEMOGRAPHIC_DATA] [DEMOGRAPHIC_DATA] Other Prefer Not To Say" at bounding box center [605, 163] width 221 height 19
select select "[DEMOGRAPHIC_DATA]"
click option "[DEMOGRAPHIC_DATA]" at bounding box center [0, 0] width 0 height 0
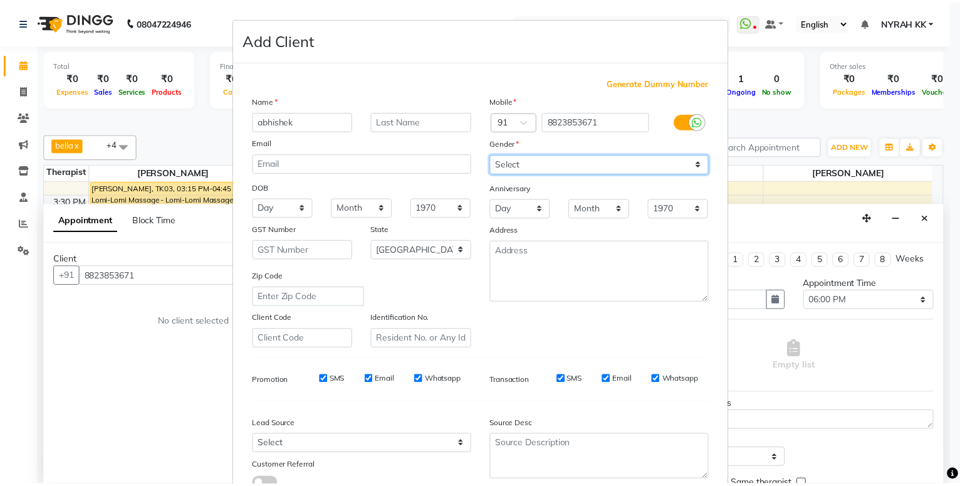
scroll to position [93, 0]
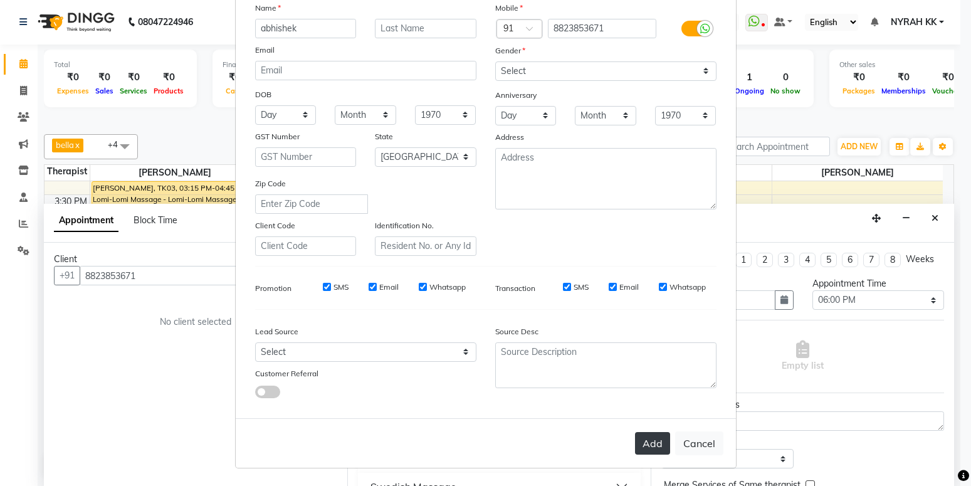
click at [660, 440] on button "Add" at bounding box center [652, 443] width 35 height 23
type input "88******71"
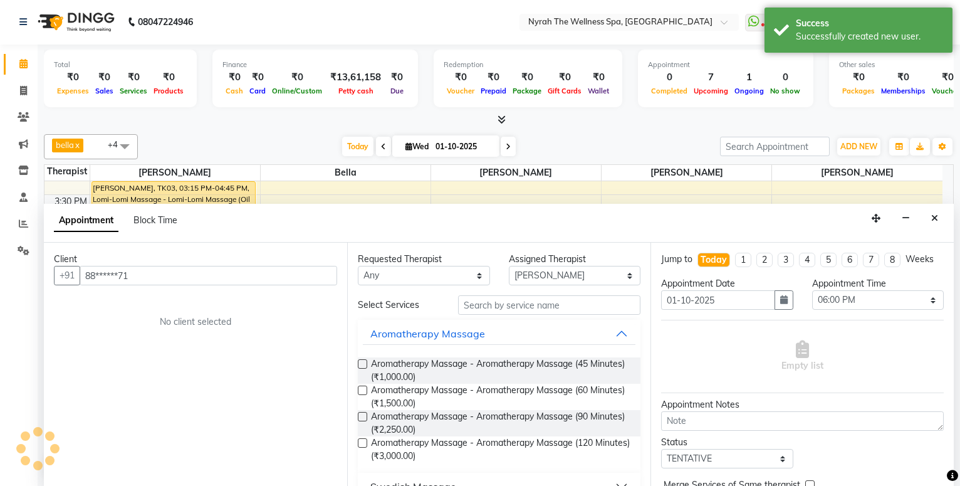
scroll to position [203, 0]
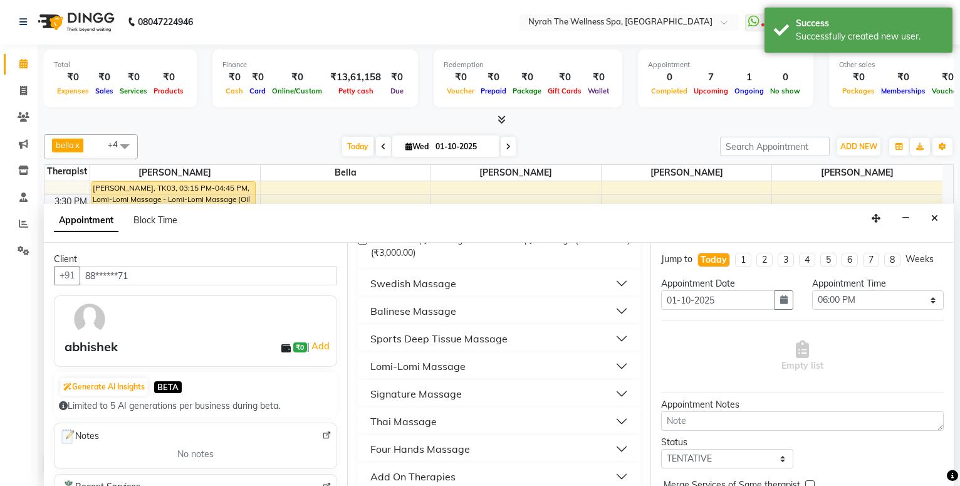
click at [459, 335] on div "Sports Deep Tissue Massage" at bounding box center [438, 338] width 137 height 15
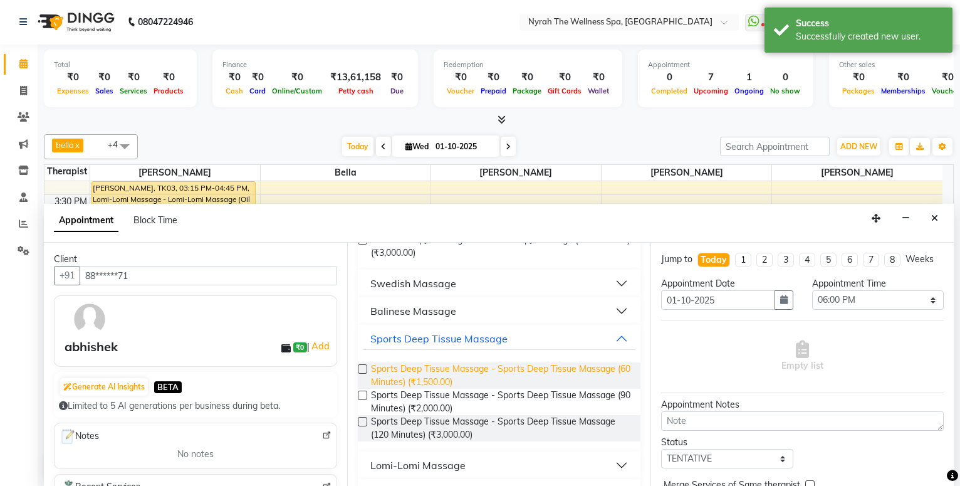
click at [470, 372] on span "Sports Deep Tissue Massage - Sports Deep Tissue Massage (60 Minutes) (₹1,500.00)" at bounding box center [500, 375] width 259 height 26
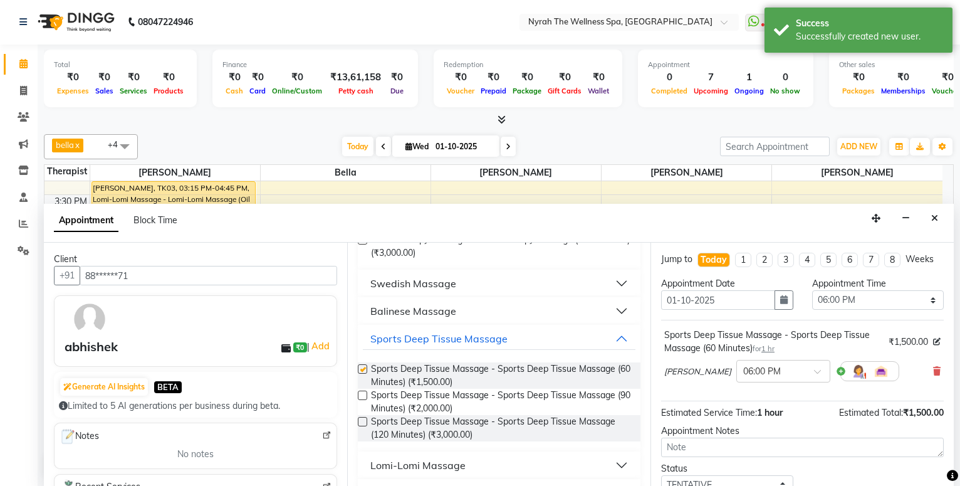
checkbox input "false"
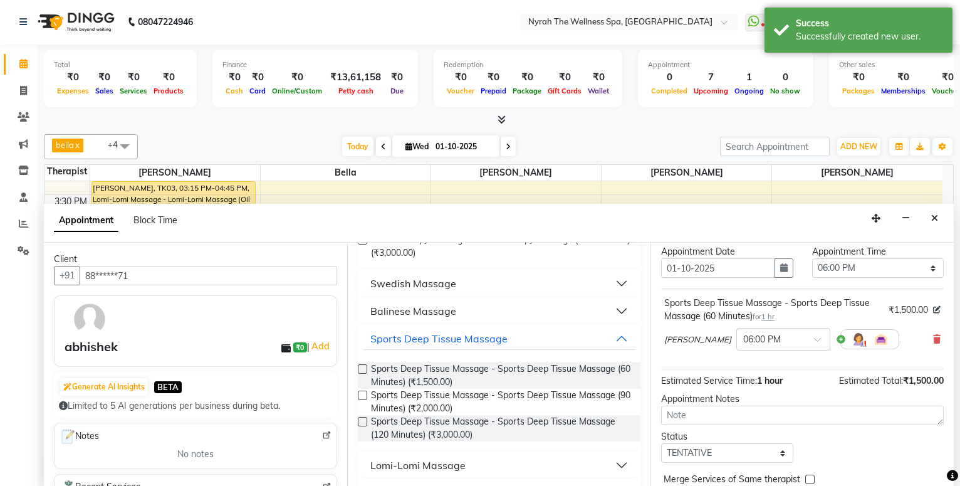
scroll to position [100, 0]
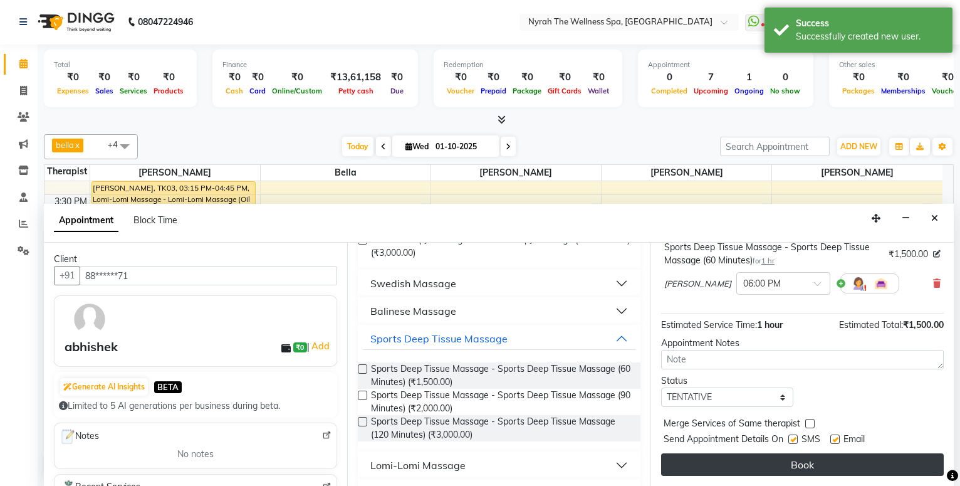
click at [846, 463] on button "Book" at bounding box center [802, 464] width 283 height 23
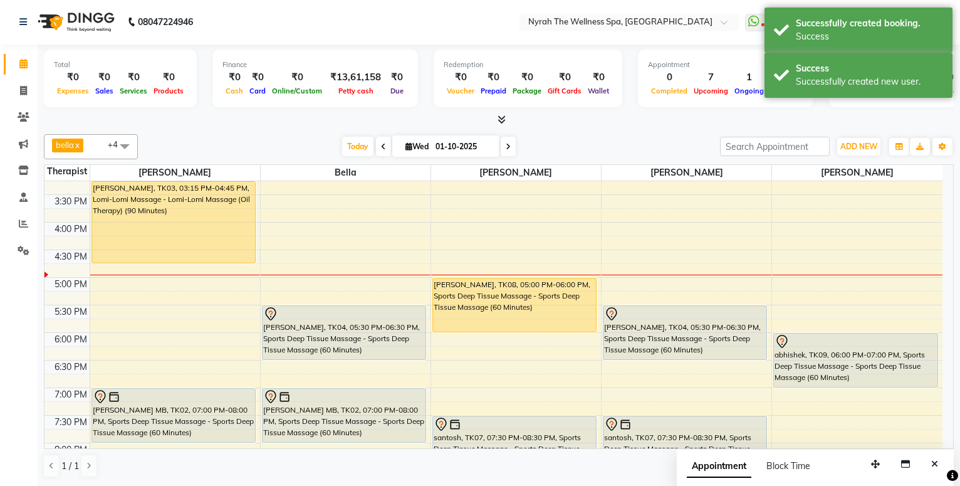
scroll to position [0, 0]
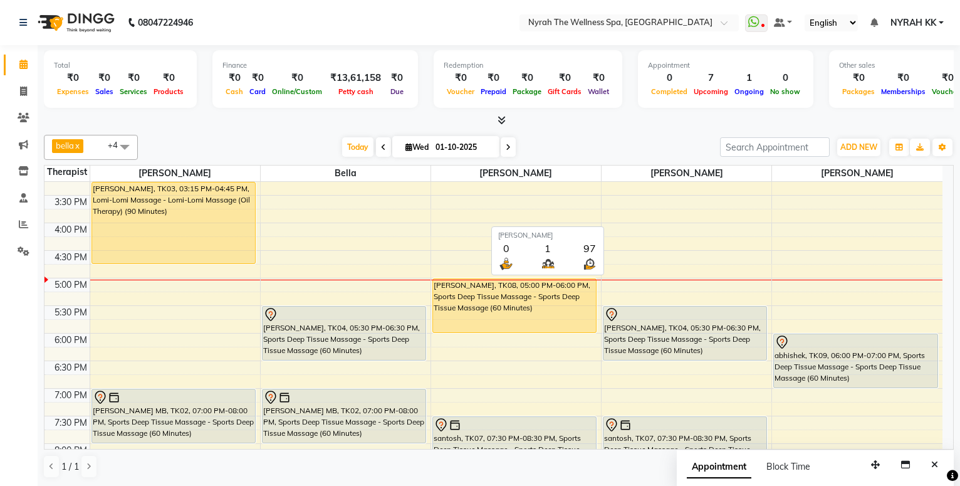
click at [194, 202] on div "[PERSON_NAME], TK03, 03:15 PM-04:45 PM, Lomi-Lomi Massage - Lomi-Lomi Massage (…" at bounding box center [173, 222] width 163 height 81
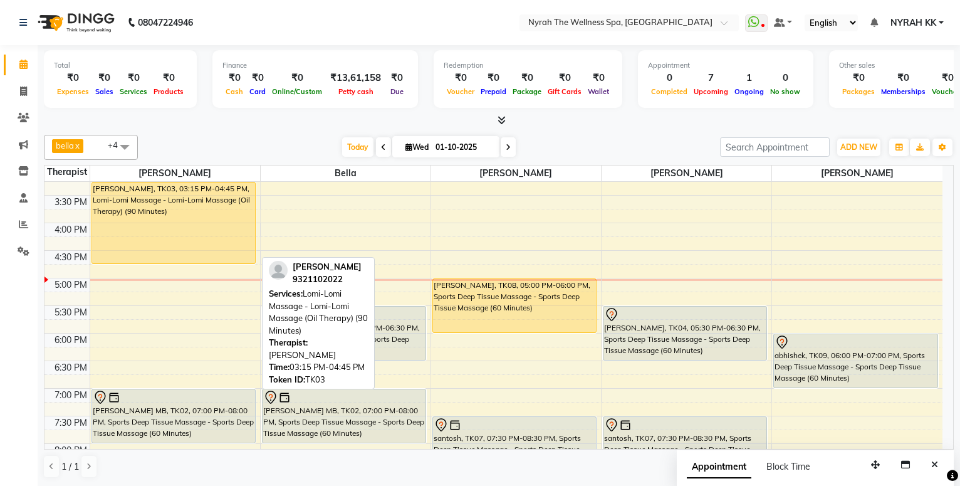
click at [194, 202] on div "[PERSON_NAME], TK03, 03:15 PM-04:45 PM, Lomi-Lomi Massage - Lomi-Lomi Massage (…" at bounding box center [173, 222] width 163 height 81
select select "1"
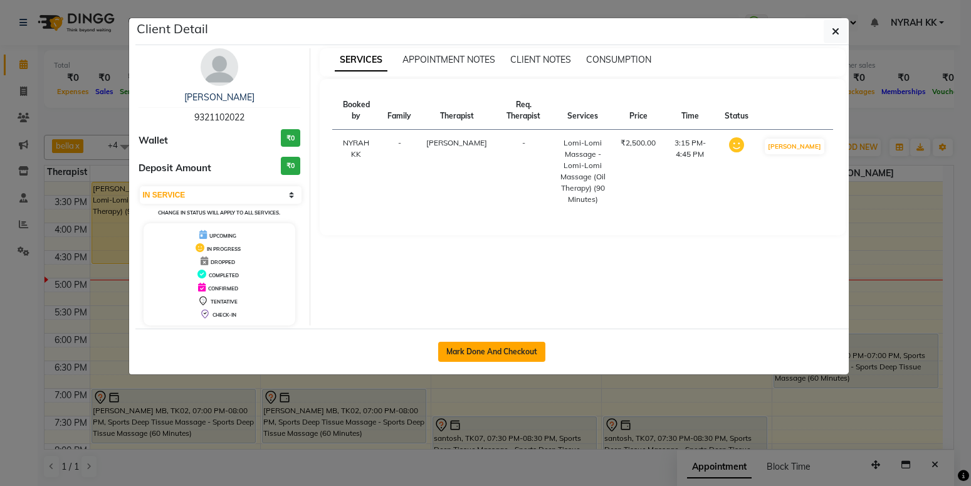
click at [498, 359] on button "Mark Done And Checkout" at bounding box center [491, 352] width 107 height 20
select select "service"
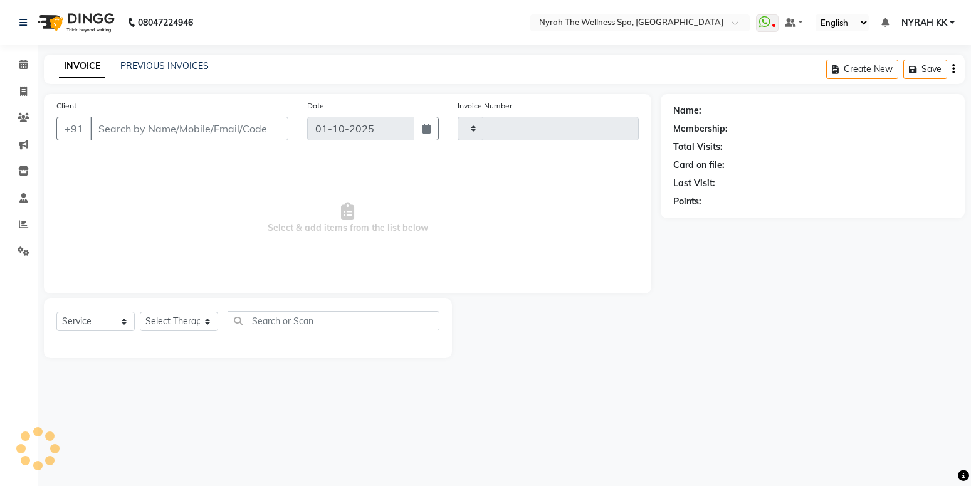
type input "1729"
select select "555"
click at [820, 303] on div "Name: Membership: Total Visits: Card on file: Last Visit: Points:" at bounding box center [816, 226] width 313 height 264
click at [826, 317] on div "Name: Membership: Total Visits: Card on file: Last Visit: Points:" at bounding box center [816, 226] width 313 height 264
type input "93******22"
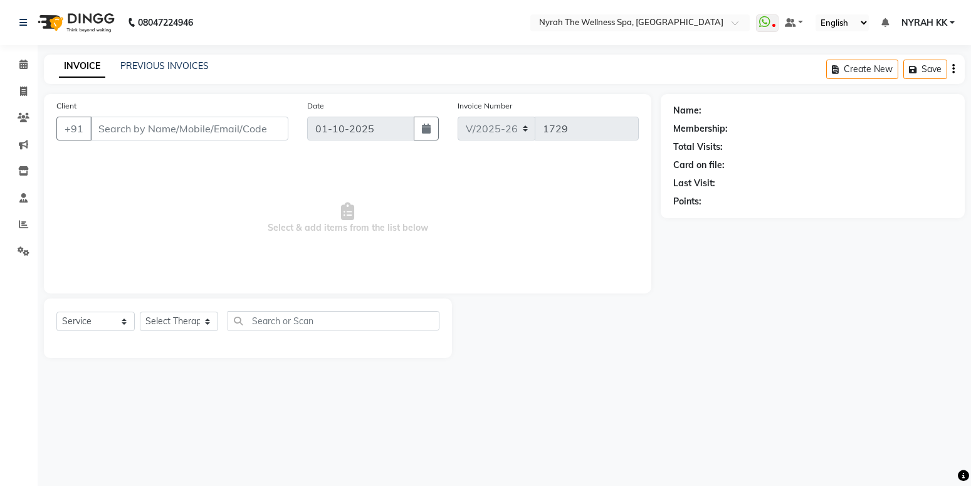
select select "10323"
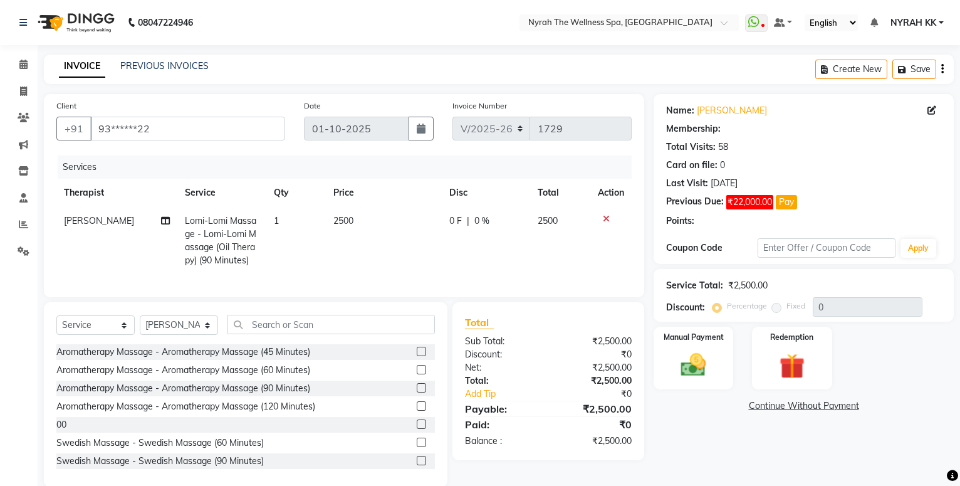
click at [826, 318] on div "Service Total: ₹2,500.00 Discount: Percentage Fixed 0" at bounding box center [804, 295] width 300 height 53
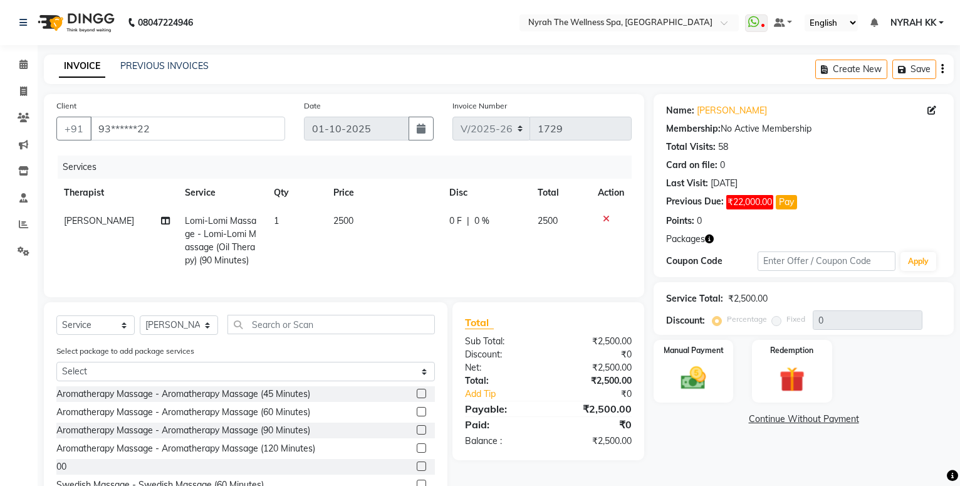
drag, startPoint x: 817, startPoint y: 355, endPoint x: 823, endPoint y: 405, distance: 50.5
click at [816, 355] on div "Redemption" at bounding box center [792, 371] width 80 height 63
click at [806, 421] on span "Package 5" at bounding box center [798, 421] width 43 height 14
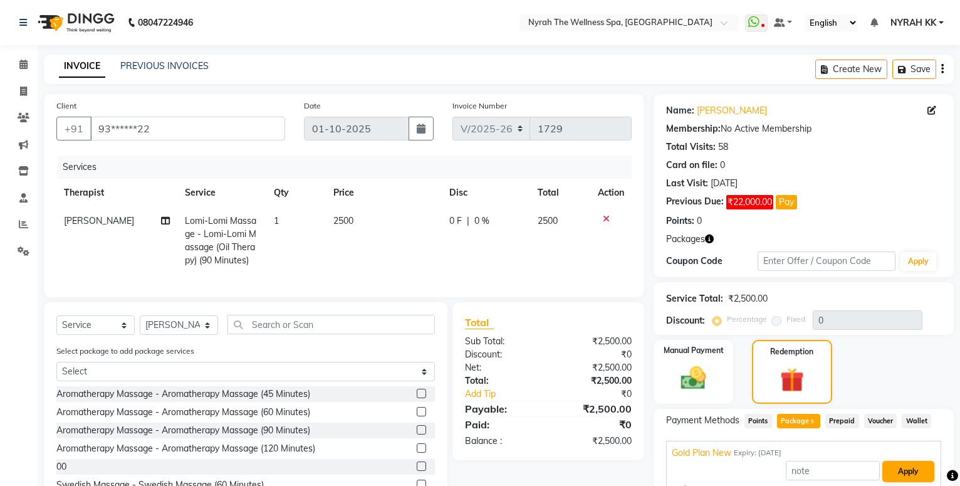
scroll to position [144, 0]
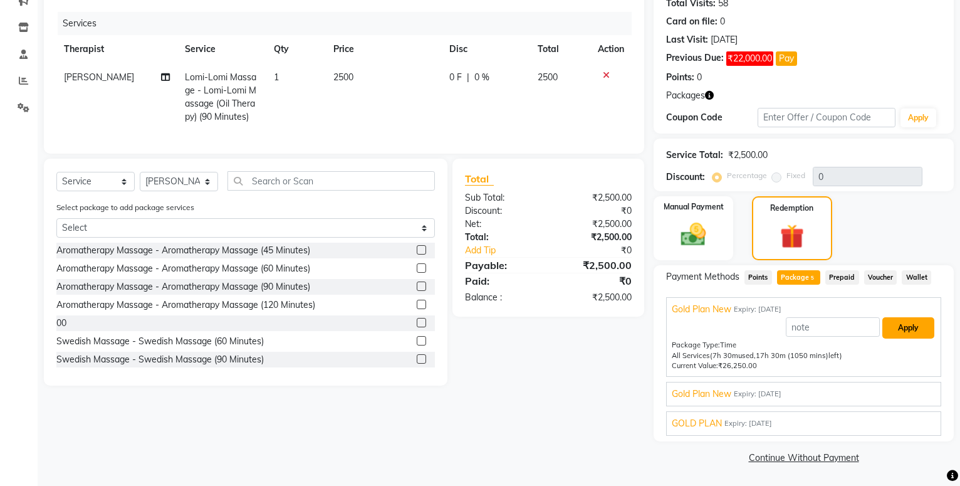
click at [886, 327] on button "Apply" at bounding box center [908, 327] width 52 height 21
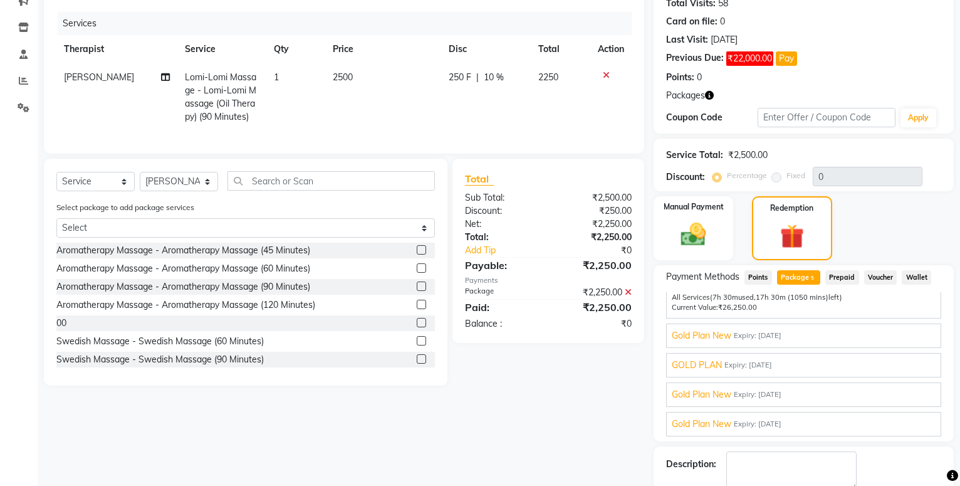
scroll to position [214, 0]
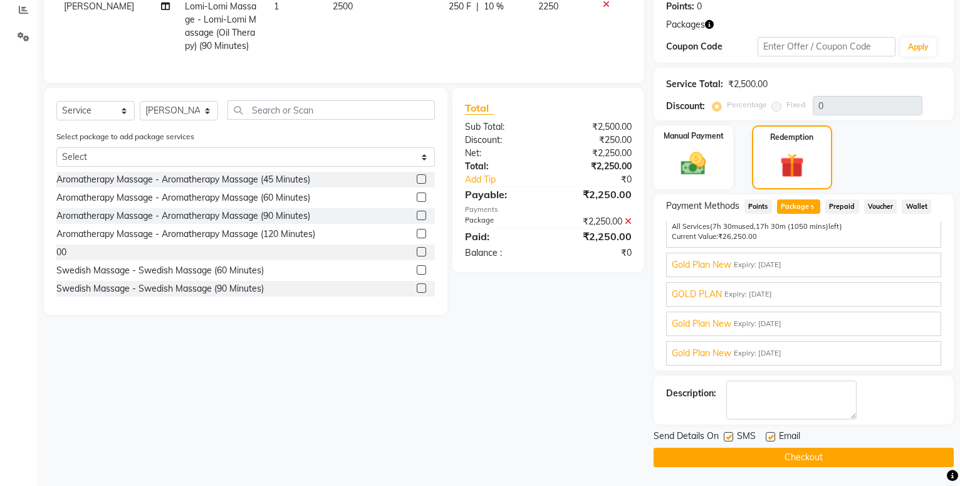
click at [726, 436] on label at bounding box center [728, 436] width 9 height 9
click at [726, 436] on input "checkbox" at bounding box center [728, 437] width 8 height 8
checkbox input "false"
click at [734, 451] on button "Checkout" at bounding box center [804, 456] width 300 height 19
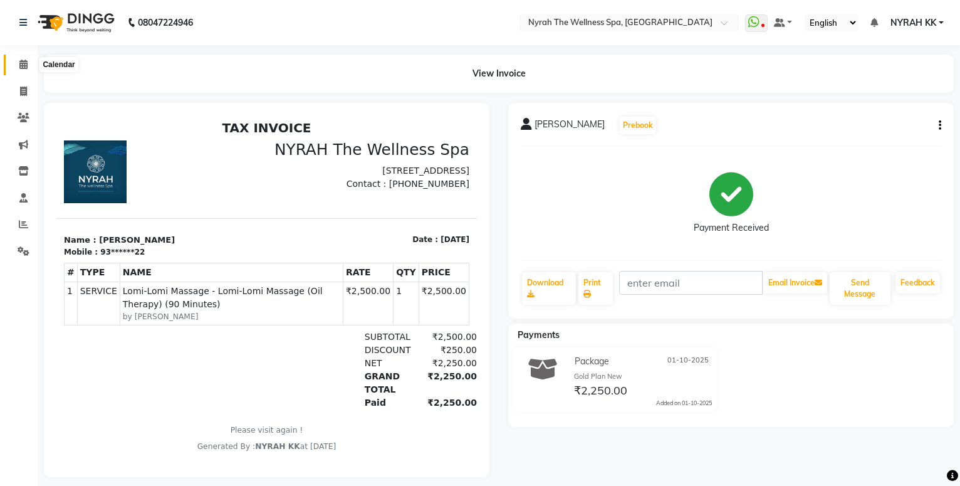
click at [26, 70] on span at bounding box center [24, 65] width 22 height 14
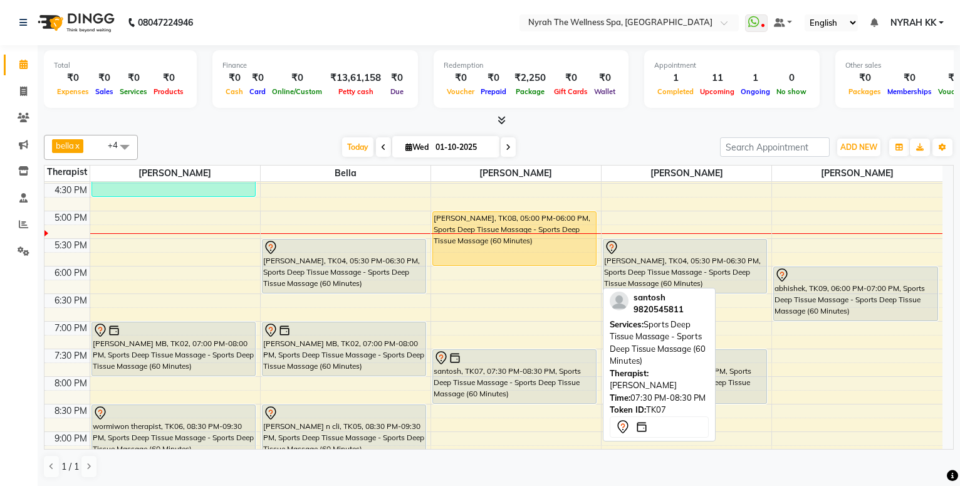
scroll to position [338, 0]
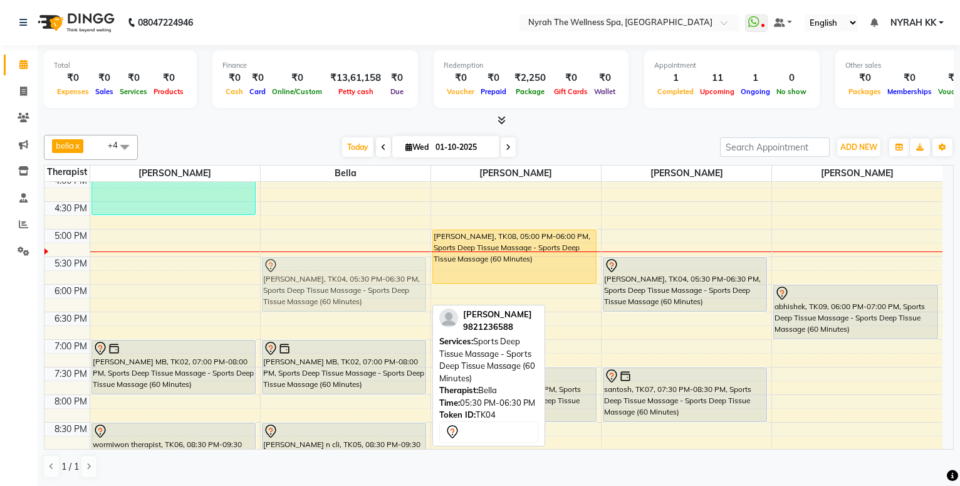
drag, startPoint x: 394, startPoint y: 273, endPoint x: 359, endPoint y: 274, distance: 35.1
click at [359, 274] on div "[PERSON_NAME], TK04, 05:30 PM-06:30 PM, Sports Deep Tissue Massage - Sports Dee…" at bounding box center [346, 228] width 170 height 771
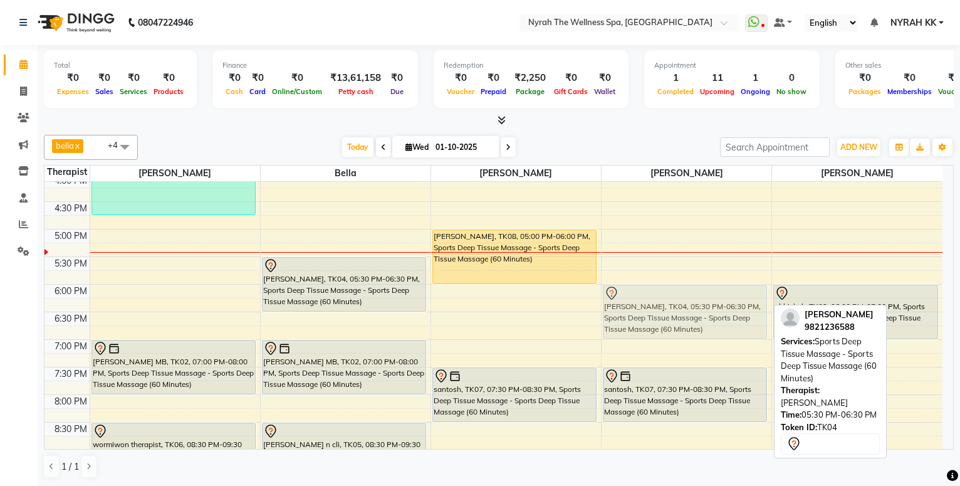
drag, startPoint x: 684, startPoint y: 281, endPoint x: 695, endPoint y: 303, distance: 24.9
click at [695, 303] on div "[PERSON_NAME], TK01, 12:30 PM-01:30 PM, Sports Deep Tissue Massage - Sports Dee…" at bounding box center [687, 228] width 170 height 771
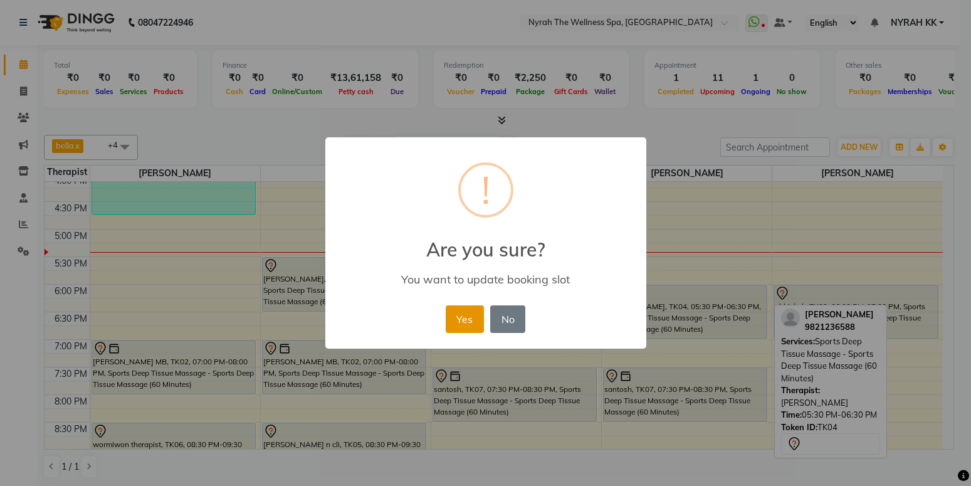
click at [454, 320] on button "Yes" at bounding box center [465, 319] width 38 height 28
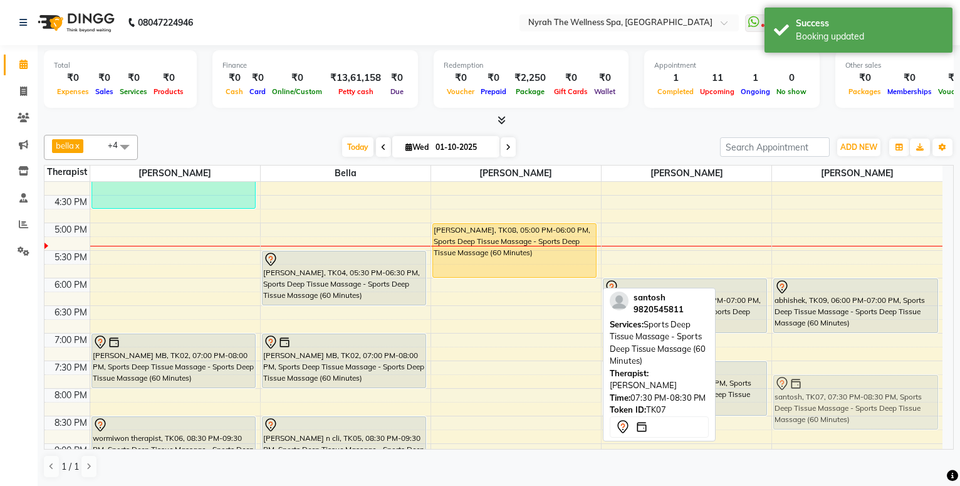
scroll to position [345, 0]
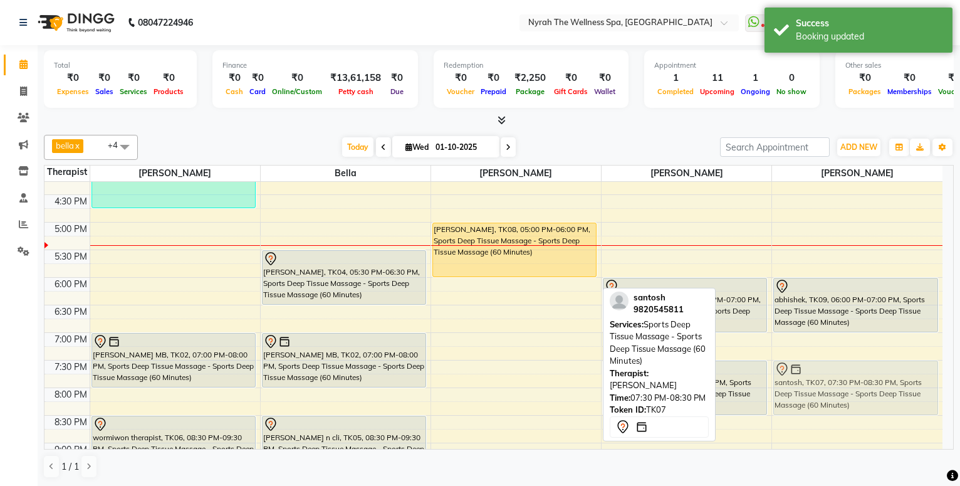
drag, startPoint x: 514, startPoint y: 400, endPoint x: 906, endPoint y: 395, distance: 391.1
click at [906, 395] on tr "[PERSON_NAME], TK03, 03:15 PM-04:45 PM, Lomi-Lomi Massage - Lomi-Lomi Massage (…" at bounding box center [493, 221] width 898 height 771
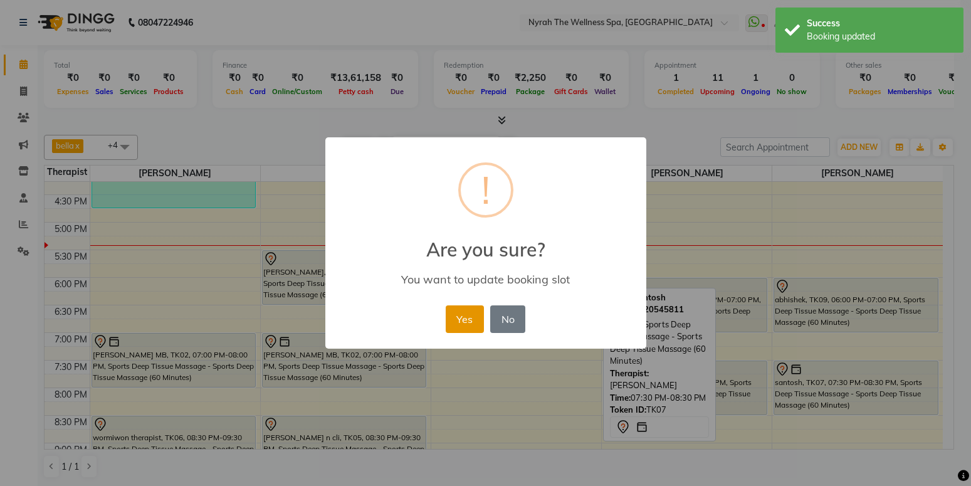
click at [457, 326] on button "Yes" at bounding box center [465, 319] width 38 height 28
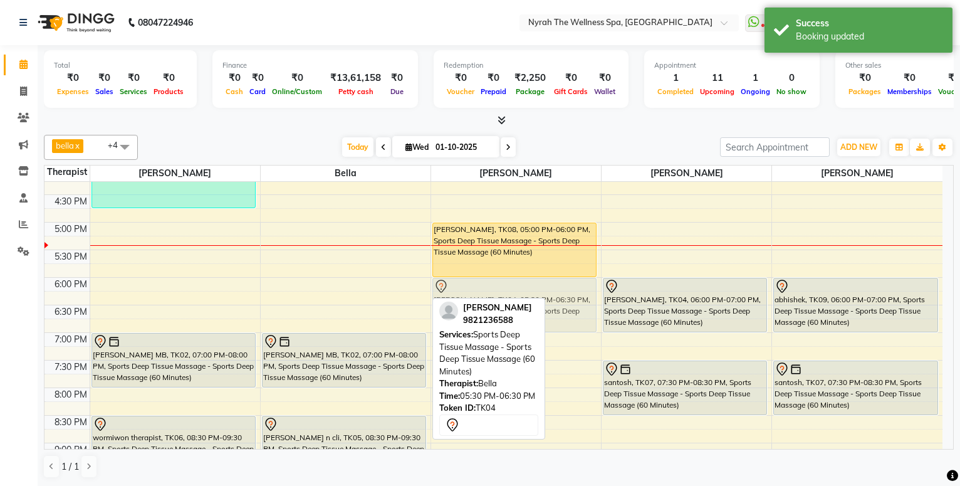
drag, startPoint x: 331, startPoint y: 268, endPoint x: 529, endPoint y: 299, distance: 200.4
click at [529, 299] on div "bella x [PERSON_NAME] x [PERSON_NAME] x [PERSON_NAME] x +4 Select All [PERSON_N…" at bounding box center [499, 306] width 910 height 353
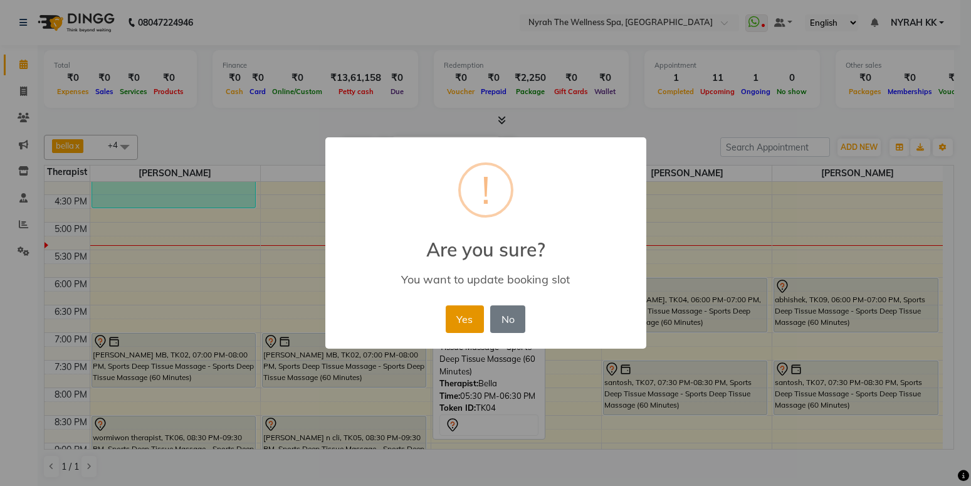
click at [459, 321] on button "Yes" at bounding box center [465, 319] width 38 height 28
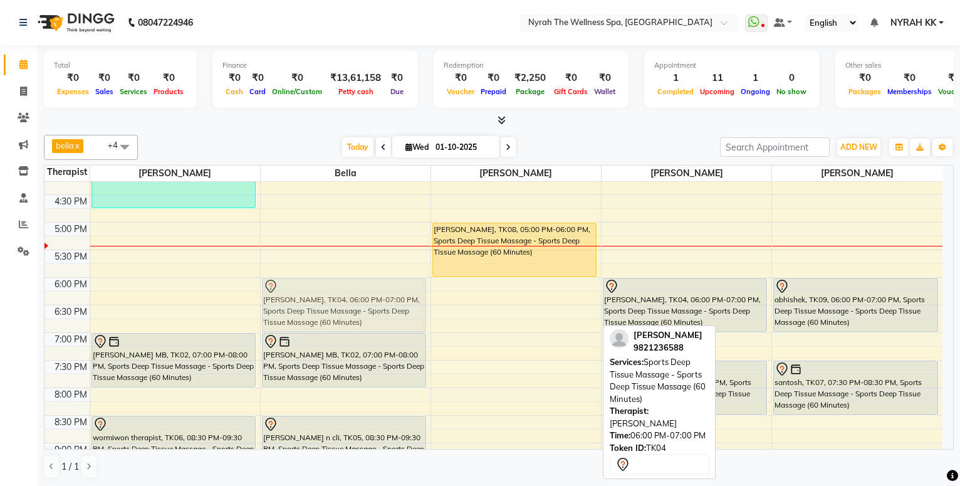
drag, startPoint x: 510, startPoint y: 301, endPoint x: 390, endPoint y: 301, distance: 120.3
click at [390, 301] on tr "[PERSON_NAME], TK03, 03:15 PM-04:45 PM, Lomi-Lomi Massage - Lomi-Lomi Massage (…" at bounding box center [493, 221] width 898 height 771
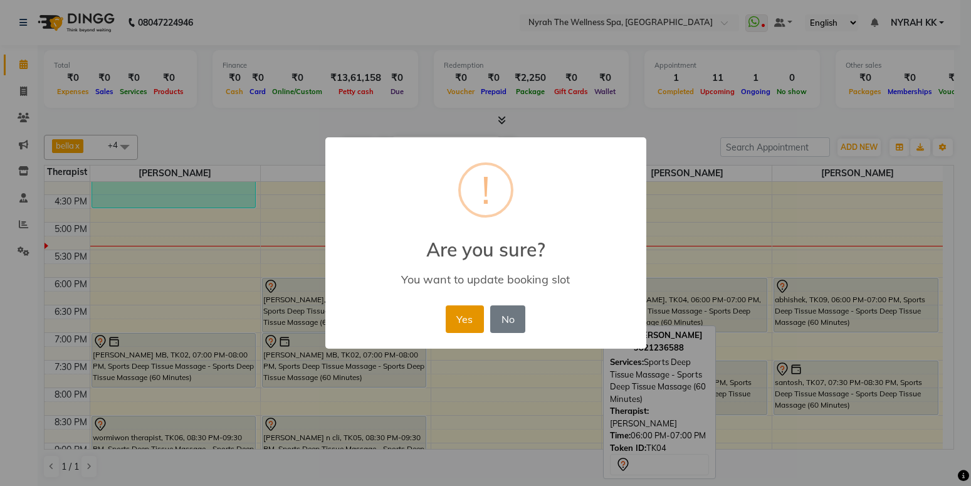
click at [462, 315] on button "Yes" at bounding box center [465, 319] width 38 height 28
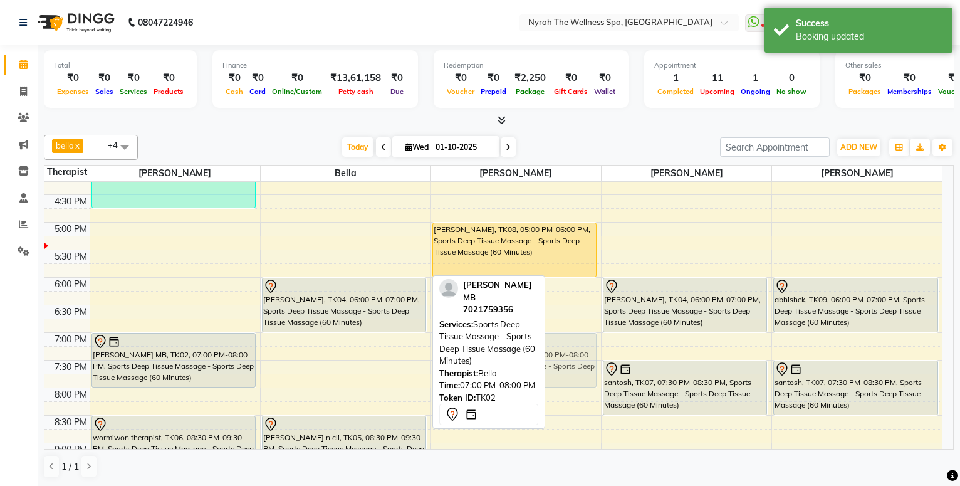
drag, startPoint x: 375, startPoint y: 351, endPoint x: 499, endPoint y: 349, distance: 124.1
click at [499, 349] on div "bella x [PERSON_NAME] x [PERSON_NAME] x [PERSON_NAME] x +4 Select All [PERSON_N…" at bounding box center [499, 306] width 910 height 353
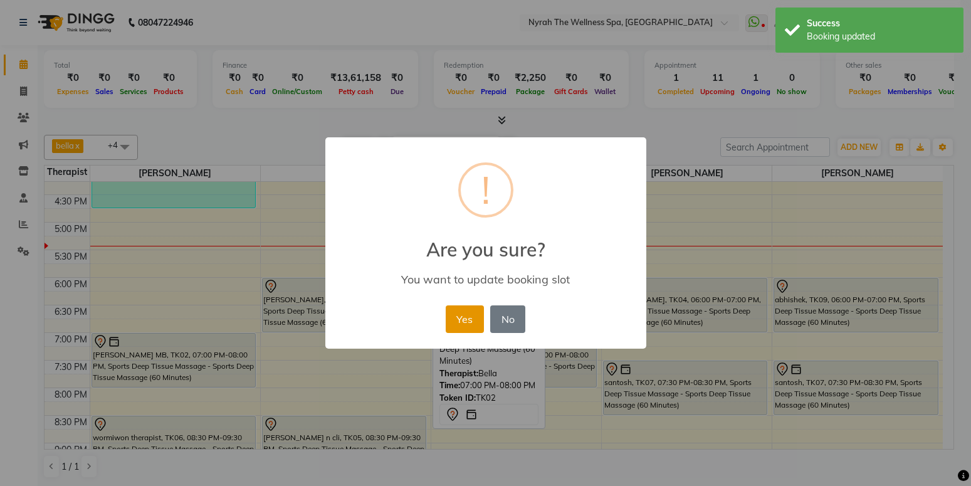
click at [475, 328] on button "Yes" at bounding box center [465, 319] width 38 height 28
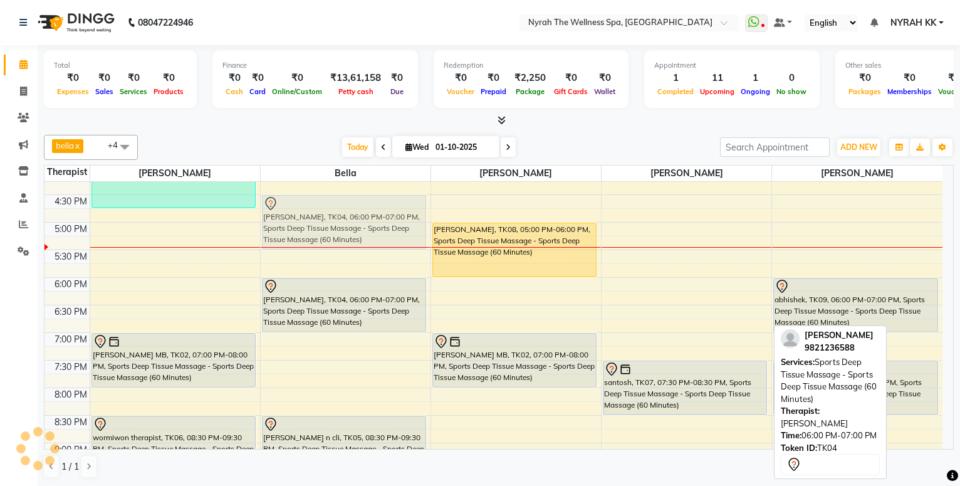
scroll to position [342, 0]
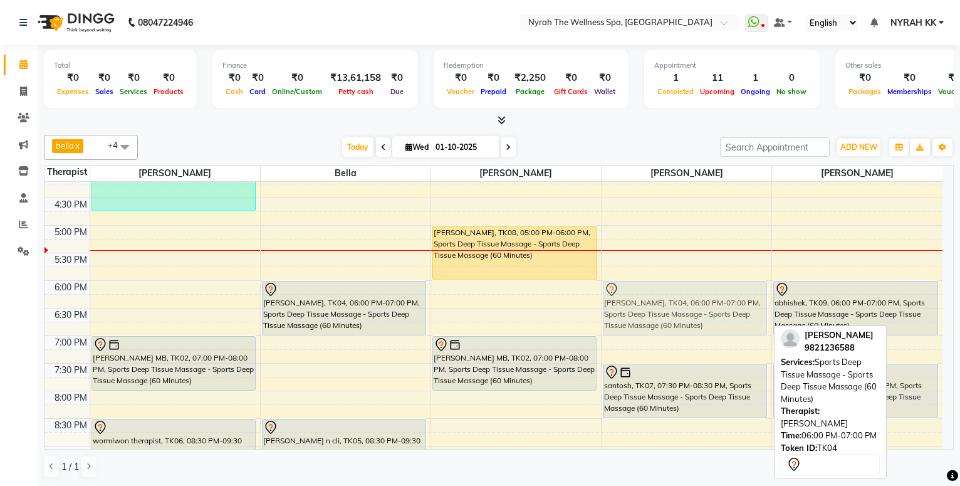
drag, startPoint x: 679, startPoint y: 297, endPoint x: 669, endPoint y: 301, distance: 10.1
click at [669, 301] on div "[PERSON_NAME], TK01, 12:30 PM-01:30 PM, Sports Deep Tissue Massage - Sports Dee…" at bounding box center [687, 225] width 170 height 771
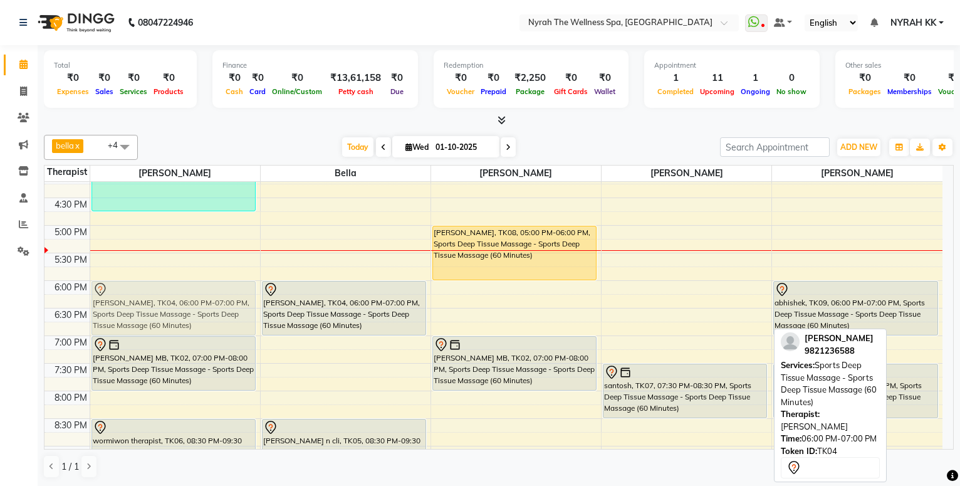
drag, startPoint x: 680, startPoint y: 300, endPoint x: 207, endPoint y: 297, distance: 473.1
click at [207, 297] on tr "[PERSON_NAME], TK03, 03:15 PM-04:45 PM, Lomi-Lomi Massage - Lomi-Lomi Massage (…" at bounding box center [493, 225] width 898 height 771
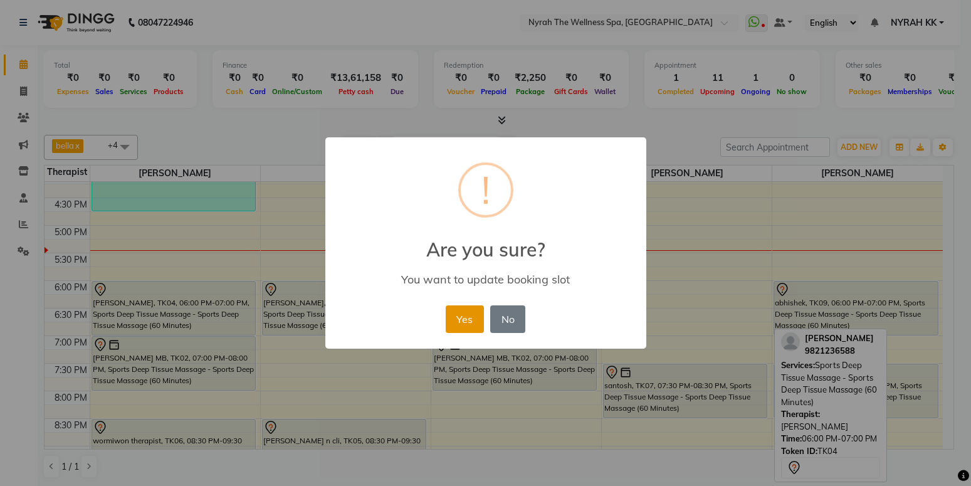
click at [465, 319] on button "Yes" at bounding box center [465, 319] width 38 height 28
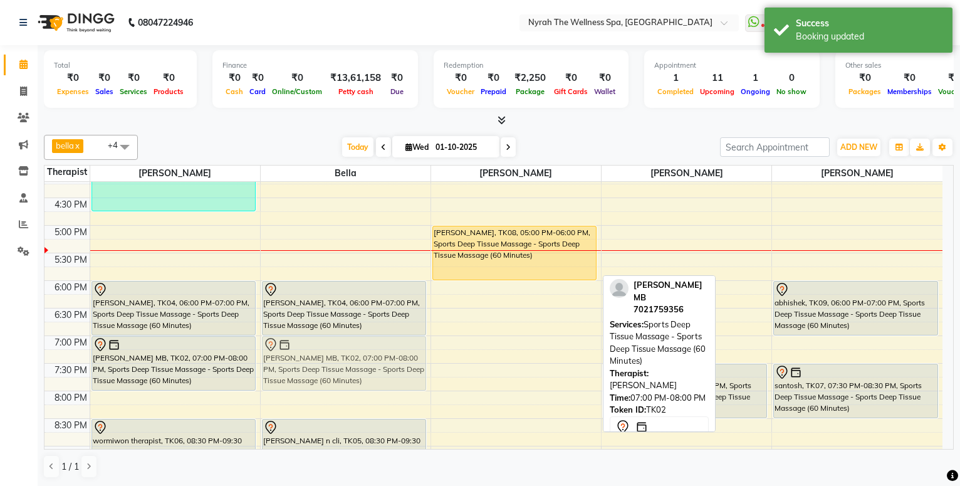
drag, startPoint x: 495, startPoint y: 358, endPoint x: 370, endPoint y: 357, distance: 125.3
click at [370, 357] on tr "[PERSON_NAME], TK03, 03:15 PM-04:45 PM, Lomi-Lomi Massage - Lomi-Lomi Massage (…" at bounding box center [493, 225] width 898 height 771
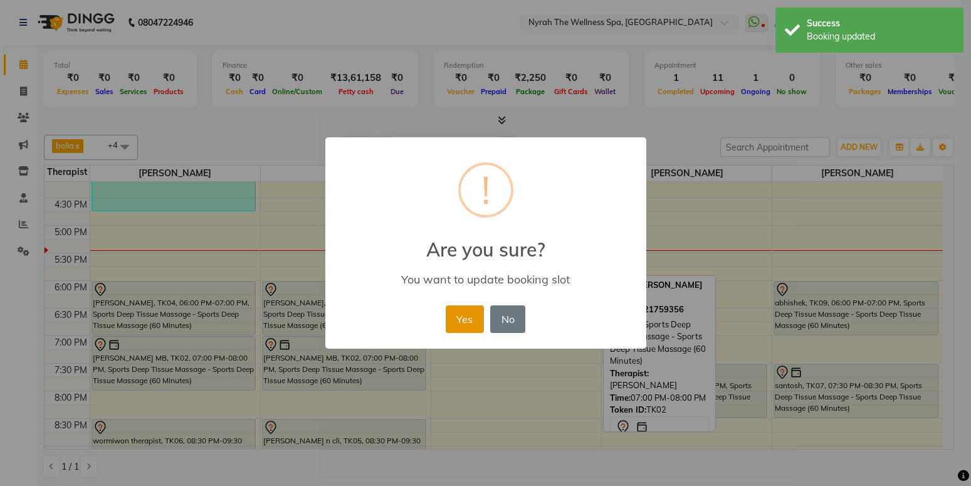
click at [462, 328] on button "Yes" at bounding box center [465, 319] width 38 height 28
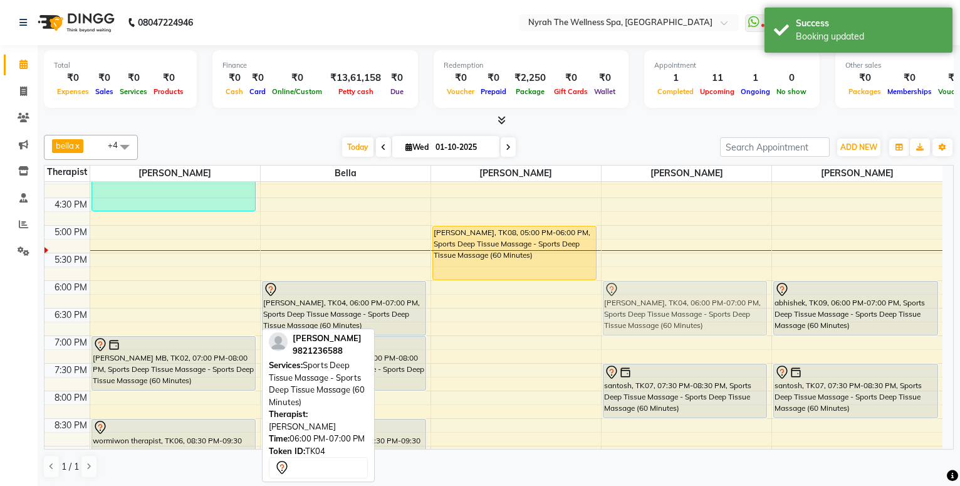
drag, startPoint x: 189, startPoint y: 290, endPoint x: 672, endPoint y: 287, distance: 482.5
click at [672, 287] on tr "[PERSON_NAME], TK03, 03:15 PM-04:45 PM, Lomi-Lomi Massage - Lomi-Lomi Massage (…" at bounding box center [493, 225] width 898 height 771
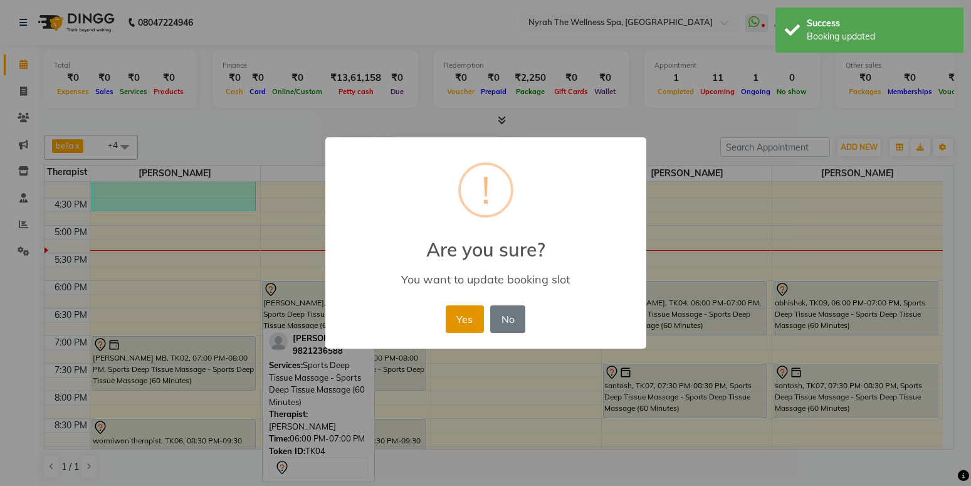
click at [456, 321] on button "Yes" at bounding box center [465, 319] width 38 height 28
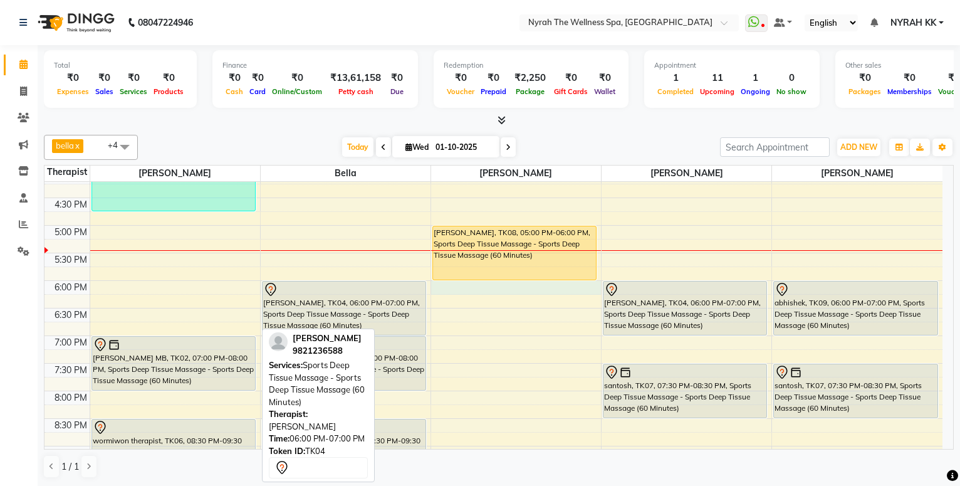
click at [446, 288] on div "10:00 AM 10:30 AM 11:00 AM 11:30 AM 12:00 PM 12:30 PM 1:00 PM 1:30 PM 2:00 PM 2…" at bounding box center [493, 225] width 898 height 771
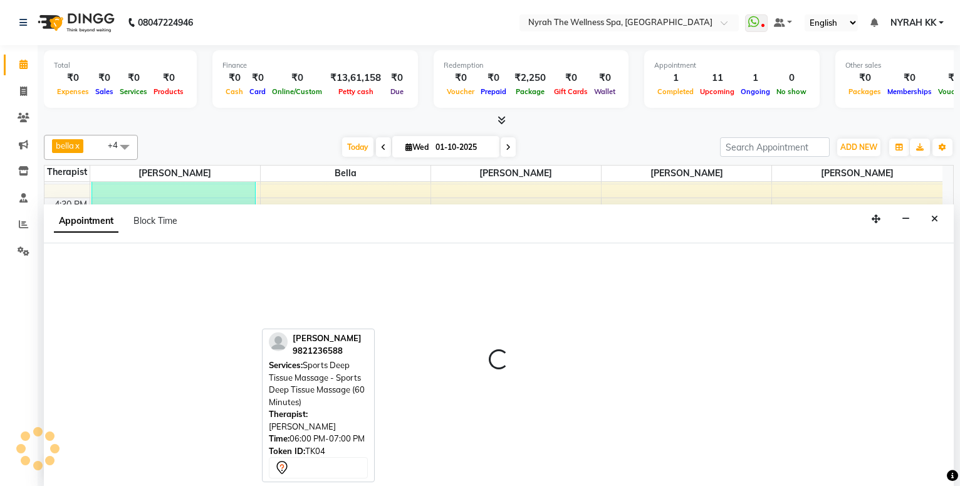
scroll to position [1, 0]
select select "65412"
select select "tentative"
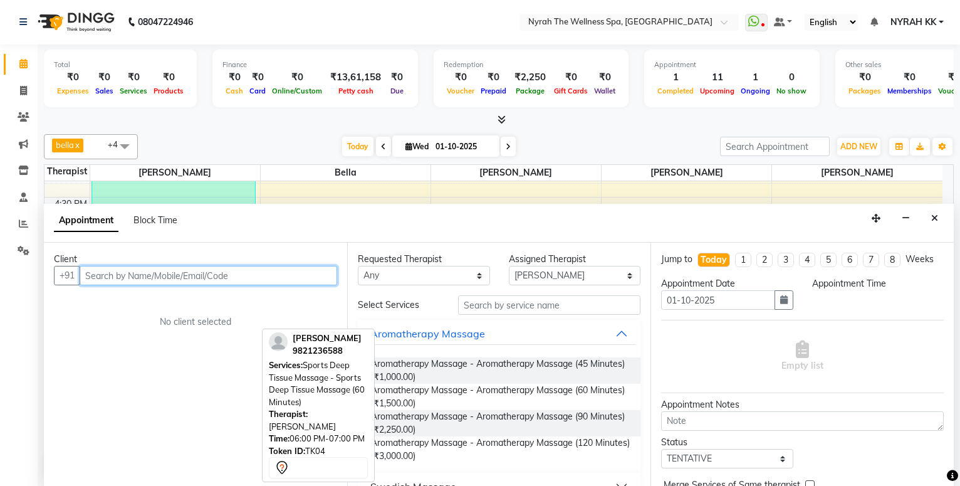
click at [221, 266] on input "text" at bounding box center [209, 275] width 258 height 19
select select "1080"
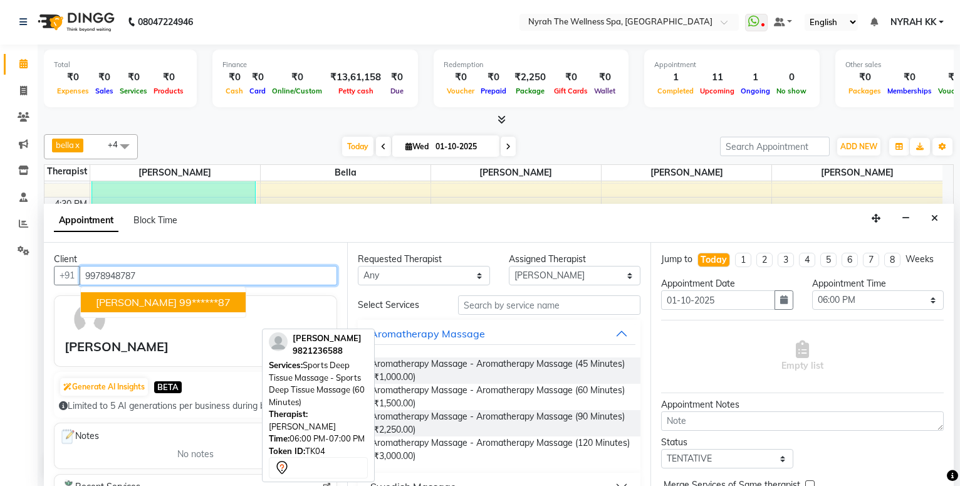
click at [196, 306] on ngb-highlight "99******87" at bounding box center [204, 302] width 51 height 13
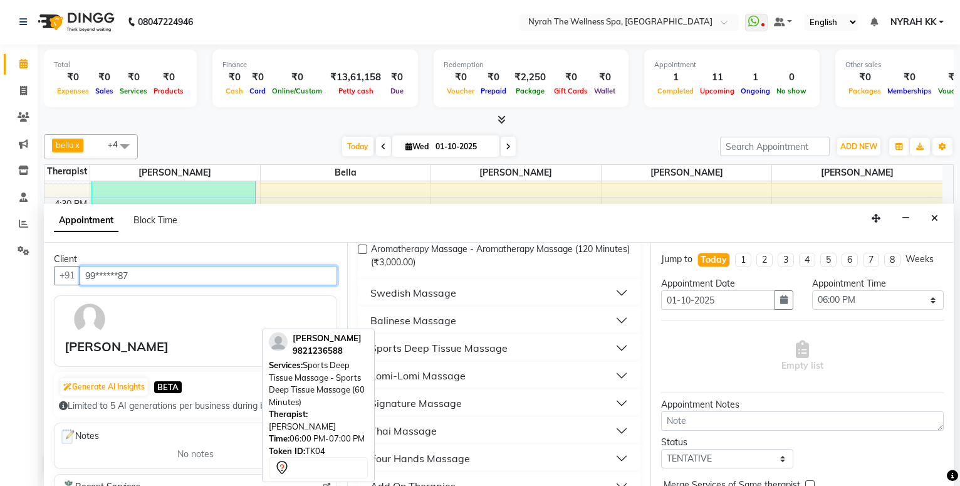
scroll to position [203, 0]
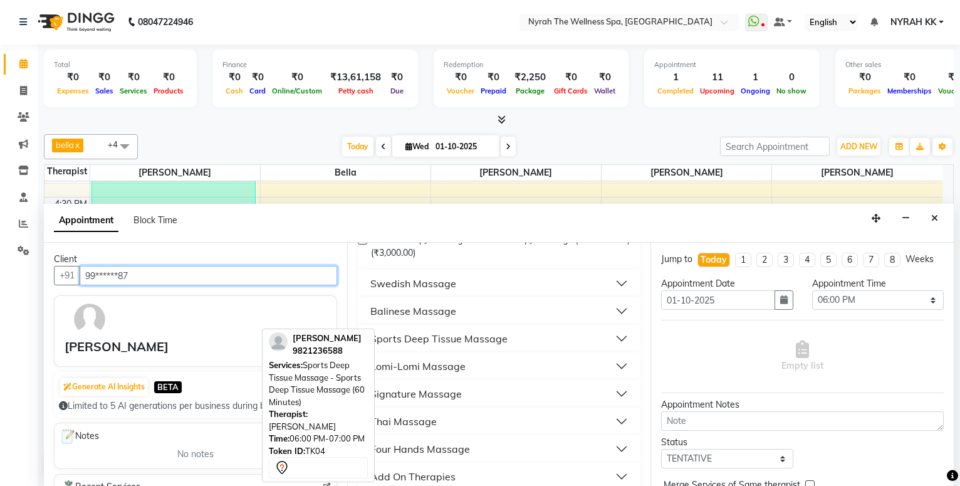
type input "99******87"
click at [530, 338] on button "Sports Deep Tissue Massage" at bounding box center [499, 338] width 273 height 23
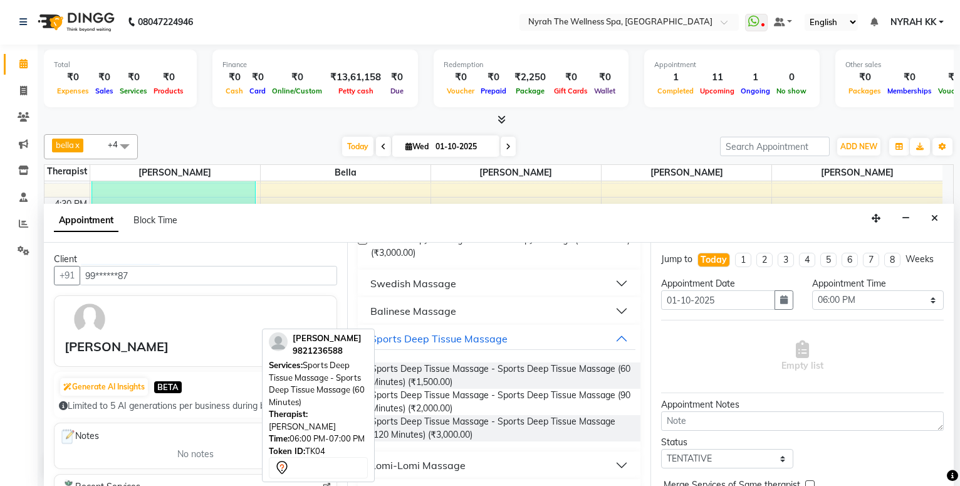
click at [553, 375] on span "Sports Deep Tissue Massage - Sports Deep Tissue Massage (60 Minutes) (₹1,500.00)" at bounding box center [500, 375] width 259 height 26
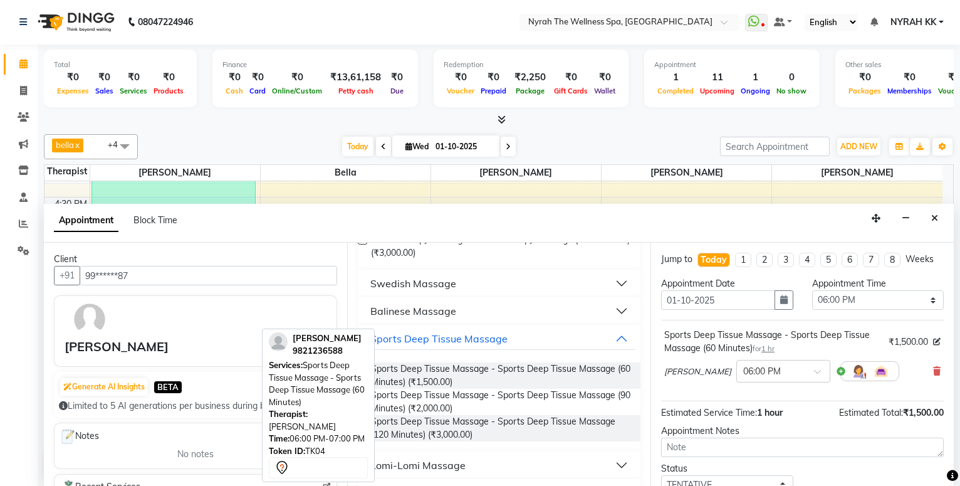
checkbox input "false"
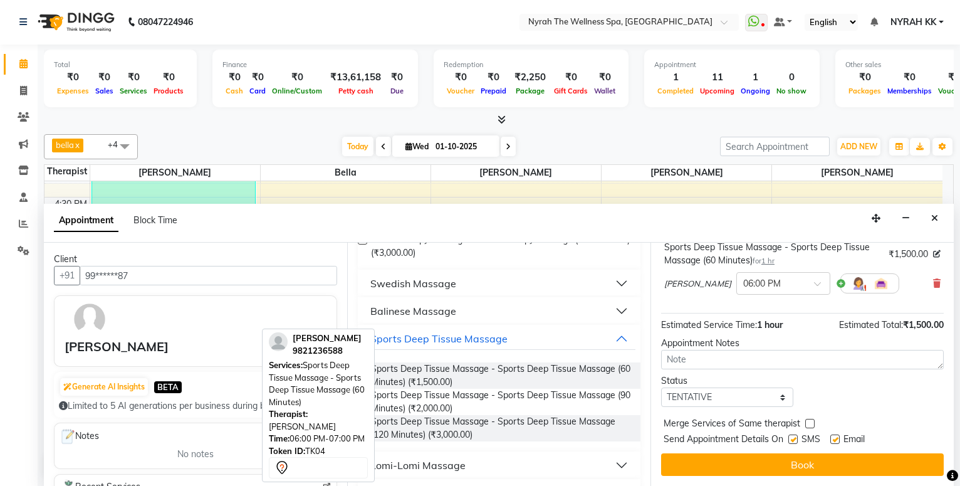
click at [757, 459] on button "Book" at bounding box center [802, 464] width 283 height 23
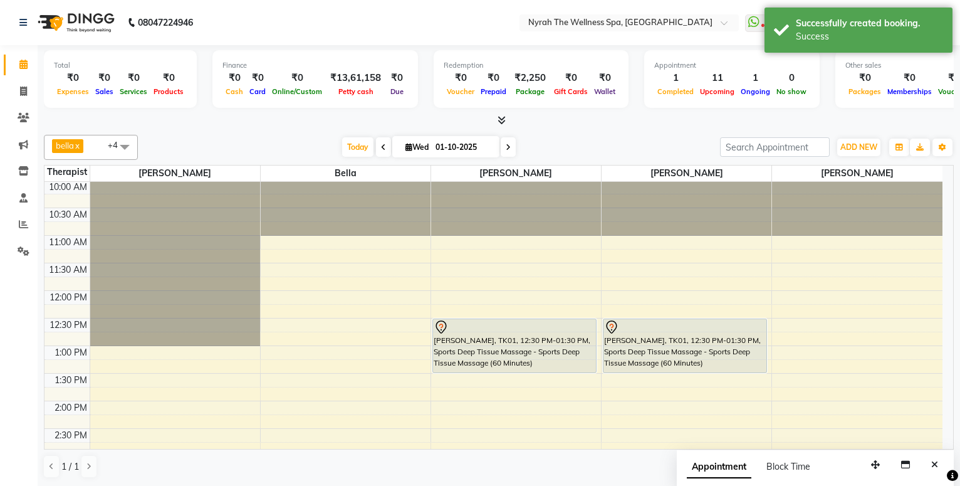
scroll to position [0, 0]
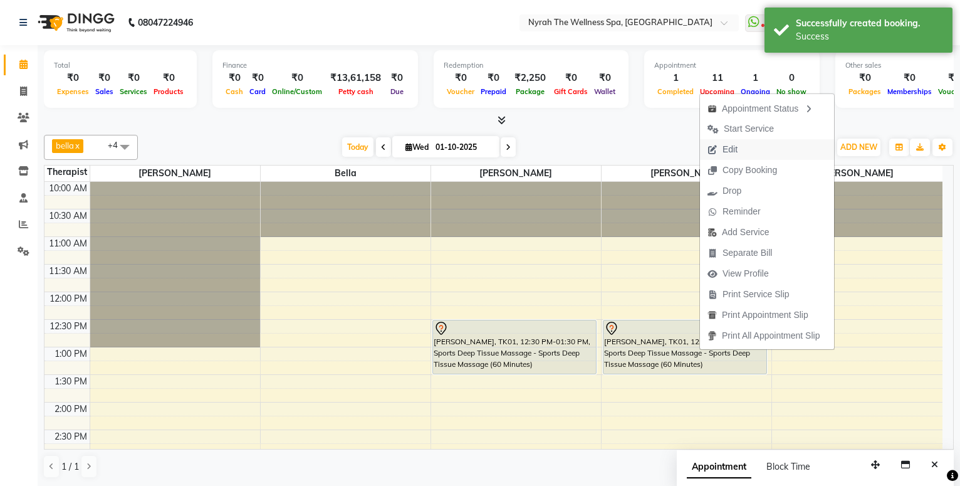
click at [726, 145] on span "Edit" at bounding box center [730, 149] width 15 height 13
select select "tentative"
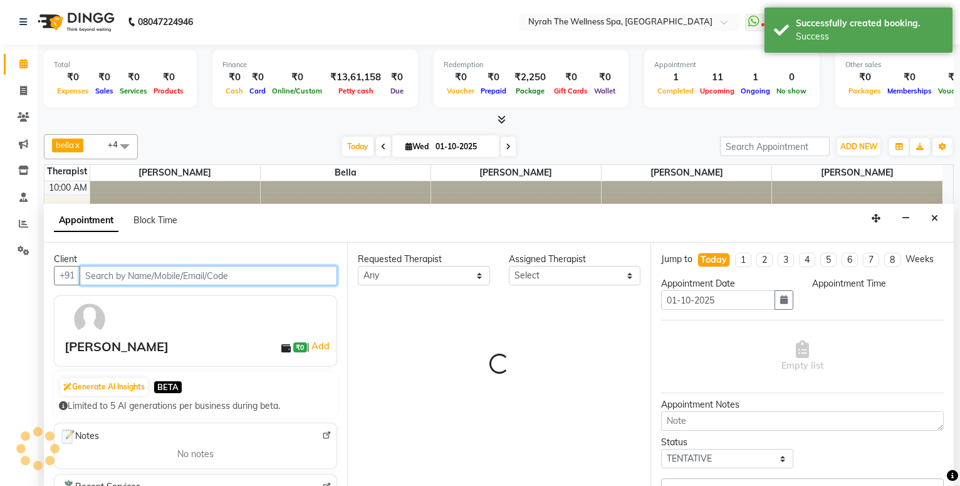
scroll to position [387, 0]
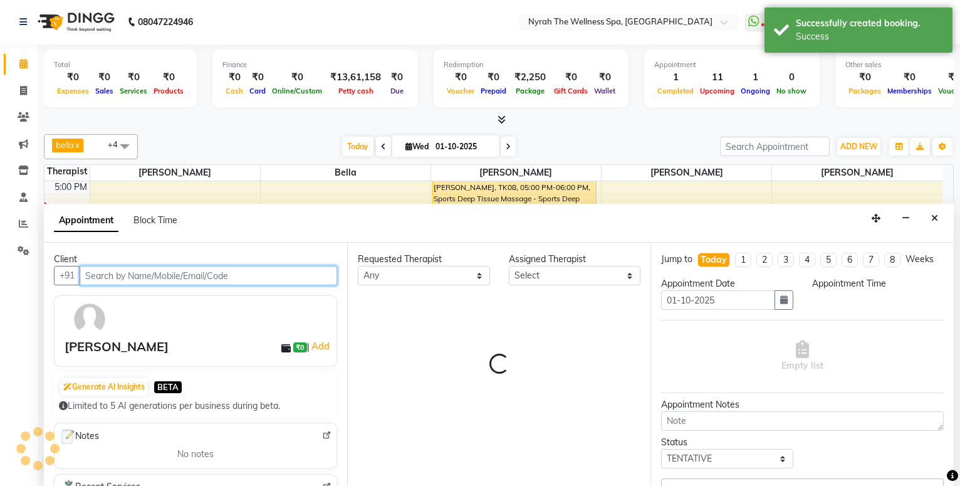
select select "65412"
select select "750"
select select "52"
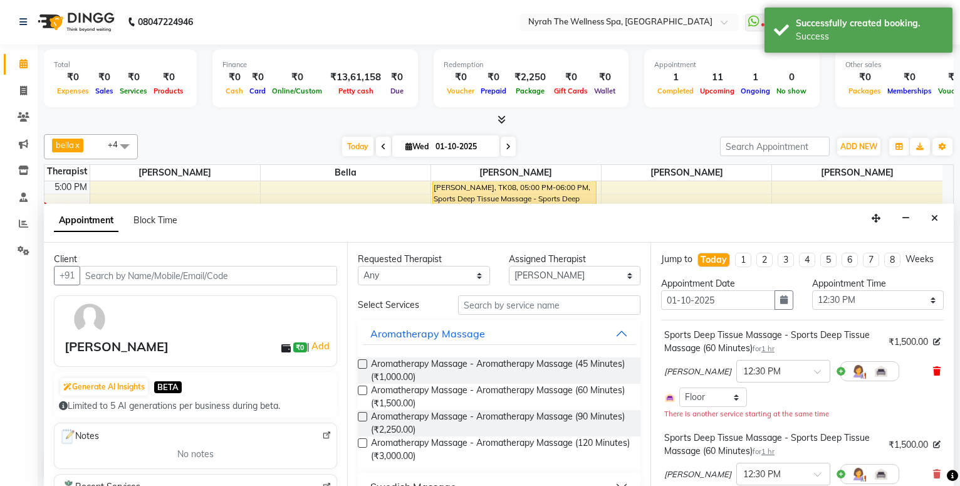
drag, startPoint x: 906, startPoint y: 382, endPoint x: 922, endPoint y: 380, distance: 16.3
click at [933, 375] on icon at bounding box center [937, 371] width 8 height 9
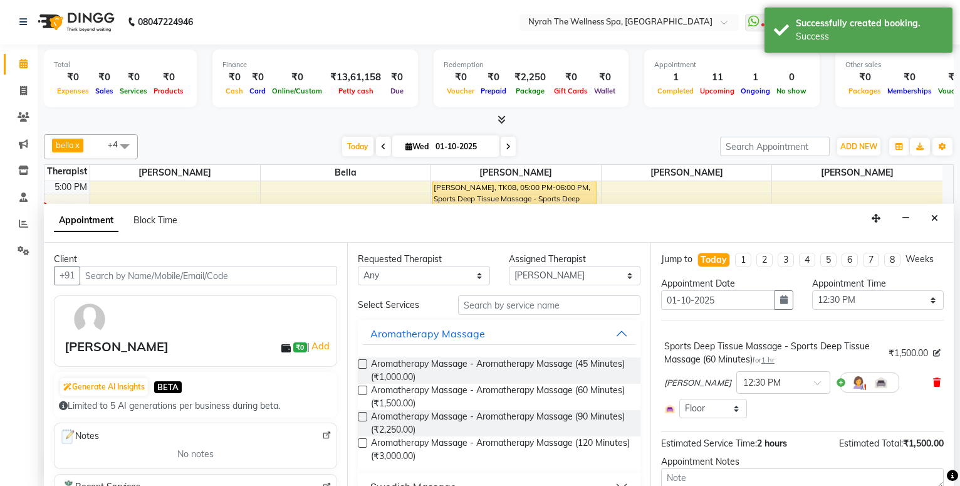
click at [933, 387] on icon at bounding box center [937, 382] width 8 height 9
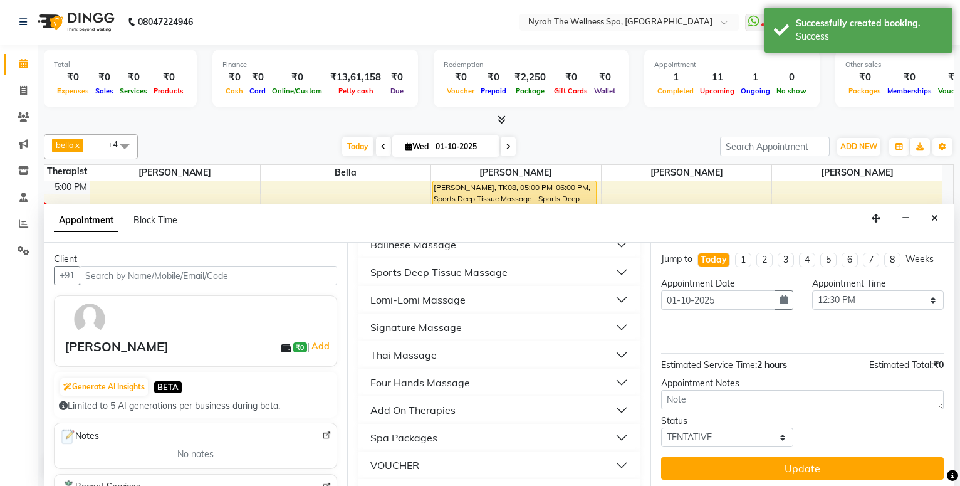
scroll to position [271, 0]
click at [459, 411] on button "Add On Therapies" at bounding box center [499, 408] width 273 height 23
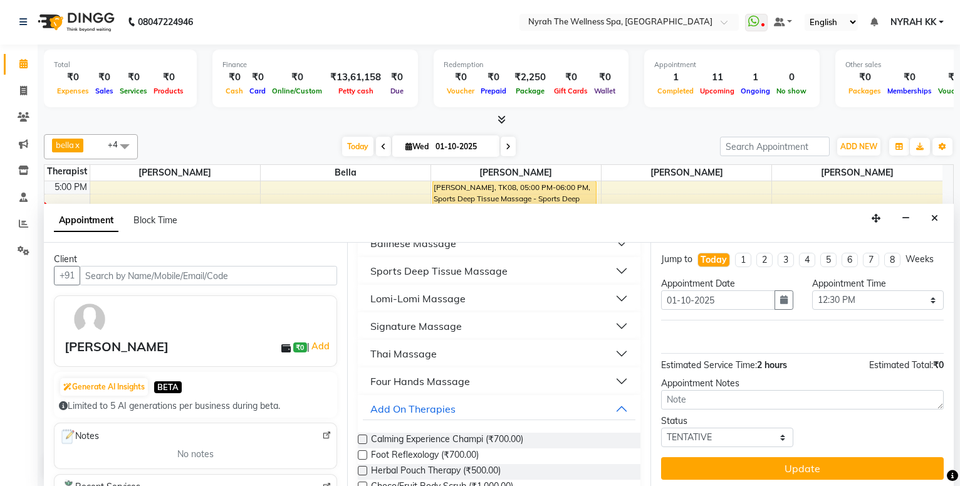
drag, startPoint x: 464, startPoint y: 434, endPoint x: 599, endPoint y: 480, distance: 142.3
click at [466, 434] on span "Calming Experience Champi (₹700.00)" at bounding box center [447, 440] width 152 height 16
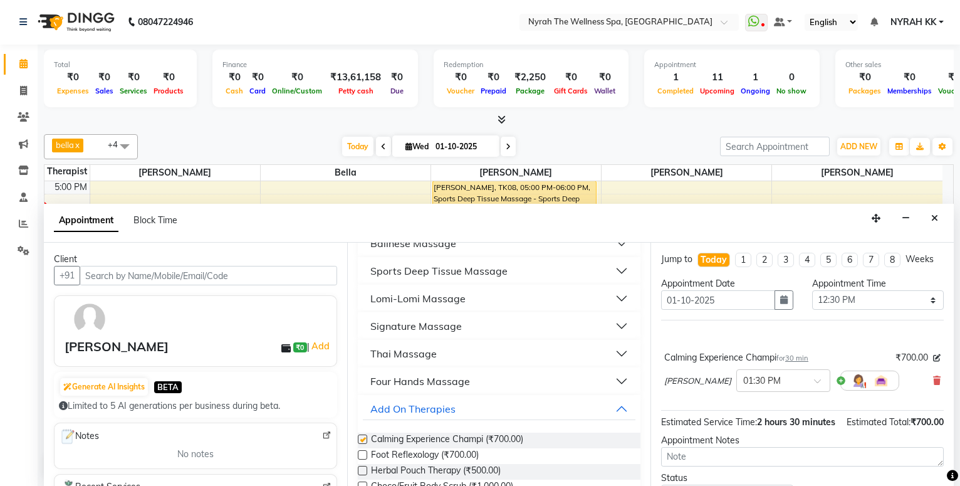
checkbox input "false"
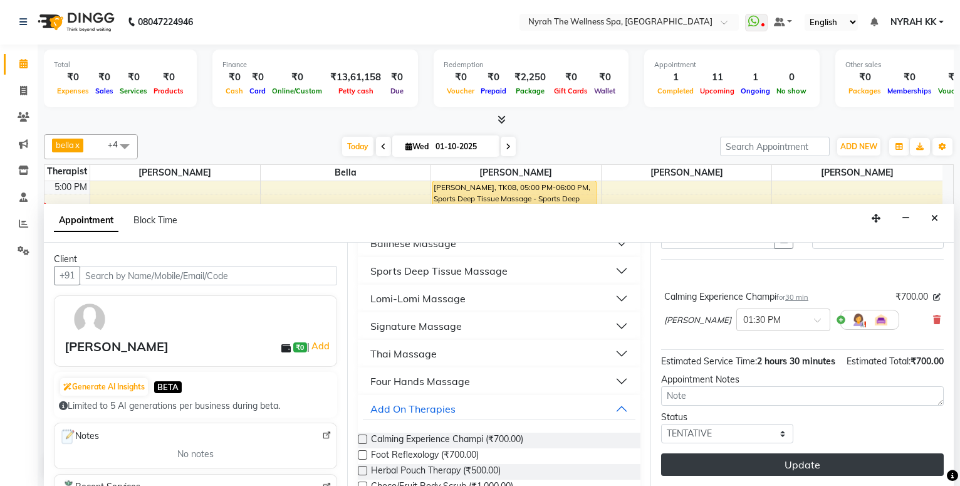
click at [739, 471] on button "Update" at bounding box center [802, 464] width 283 height 23
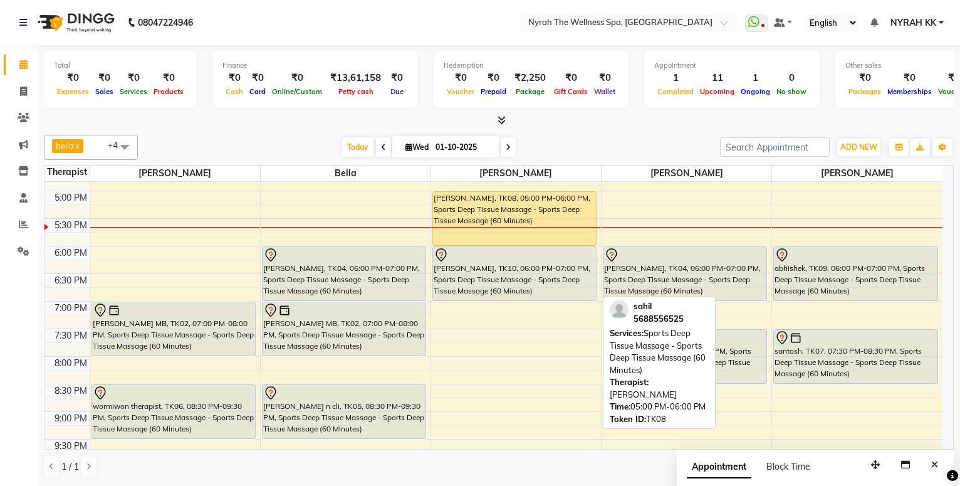
scroll to position [387, 0]
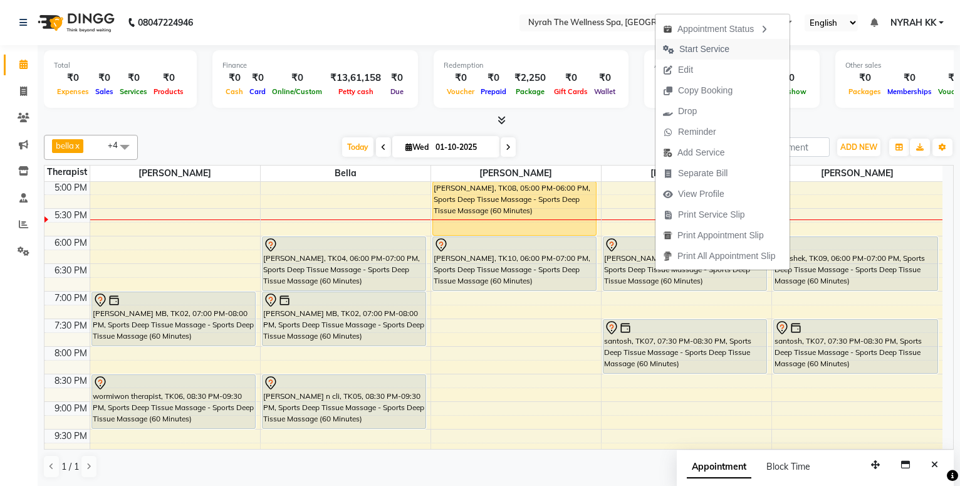
click at [729, 50] on span "Start Service" at bounding box center [704, 49] width 50 height 13
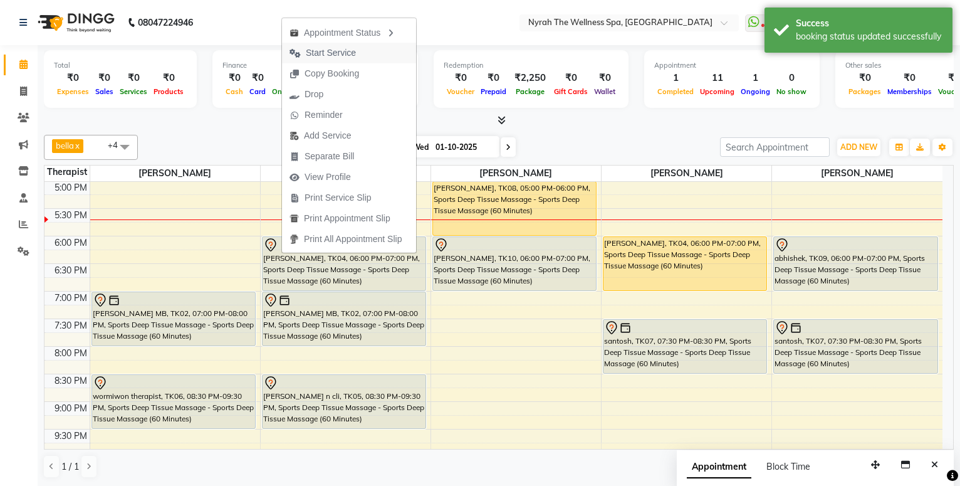
click at [371, 48] on button "Start Service" at bounding box center [349, 53] width 134 height 21
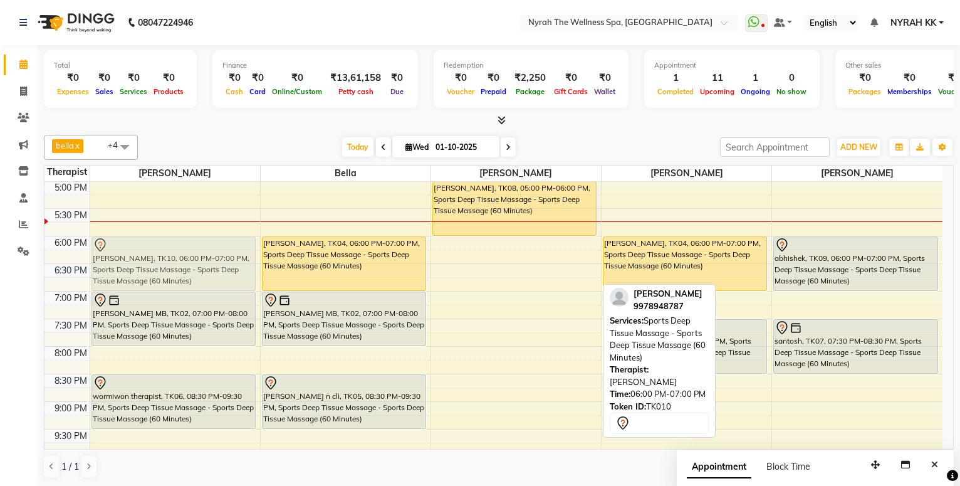
drag, startPoint x: 494, startPoint y: 261, endPoint x: 192, endPoint y: 254, distance: 301.5
click at [192, 254] on tr "[PERSON_NAME], TK03, 03:15 PM-04:45 PM, Lomi-Lomi Massage - Lomi-Lomi Massage (…" at bounding box center [493, 180] width 898 height 771
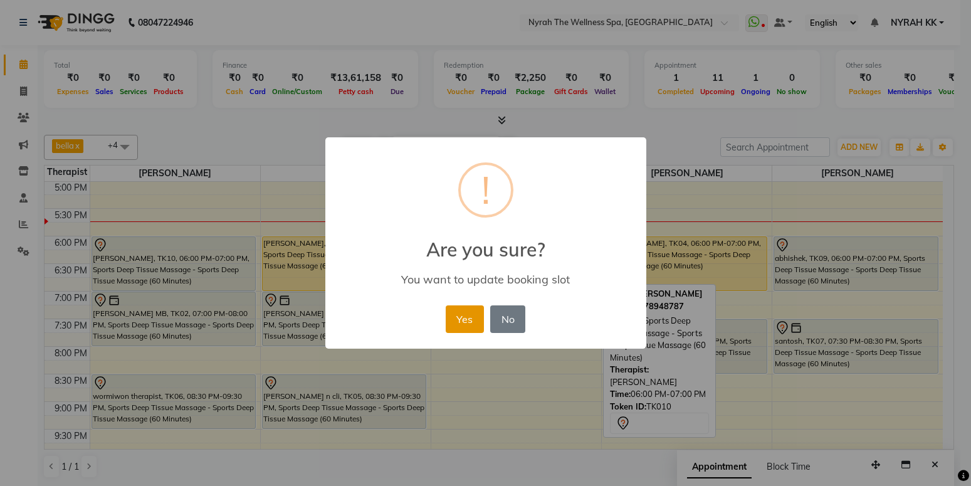
click at [467, 313] on button "Yes" at bounding box center [465, 319] width 38 height 28
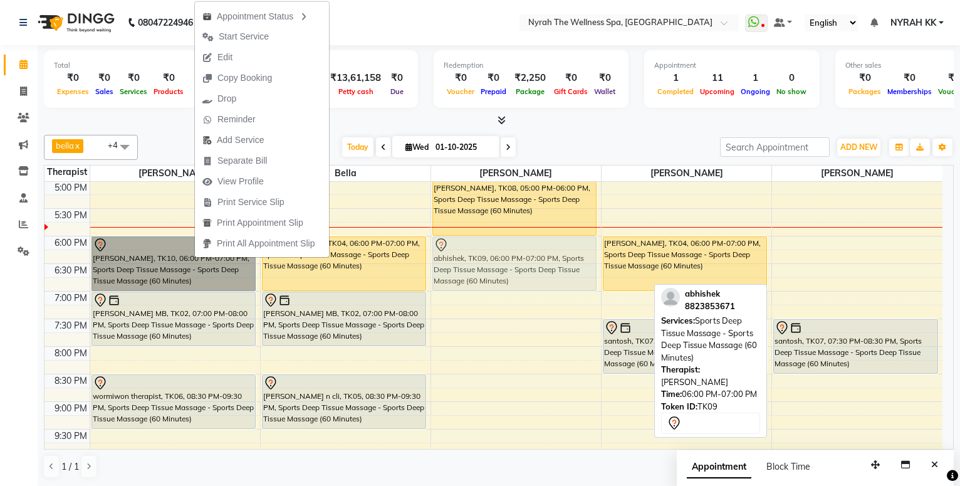
drag, startPoint x: 806, startPoint y: 253, endPoint x: 475, endPoint y: 254, distance: 330.9
click at [475, 254] on tr "[PERSON_NAME], TK03, 03:15 PM-04:45 PM, Lomi-Lomi Massage - Lomi-Lomi Massage (…" at bounding box center [493, 180] width 898 height 771
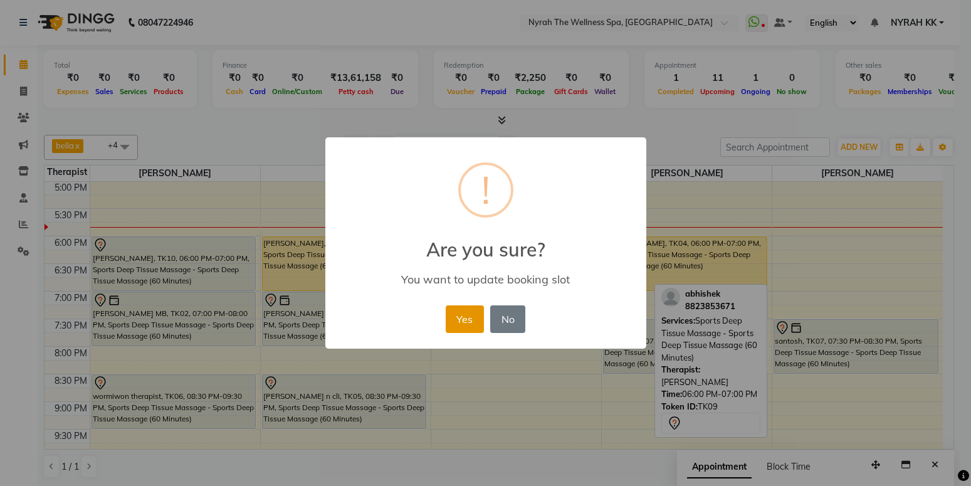
drag, startPoint x: 456, startPoint y: 297, endPoint x: 463, endPoint y: 308, distance: 13.0
click at [462, 307] on div "× ! Are you sure? You want to update booking slot Yes No No" at bounding box center [485, 243] width 321 height 212
click at [467, 317] on button "Yes" at bounding box center [465, 319] width 38 height 28
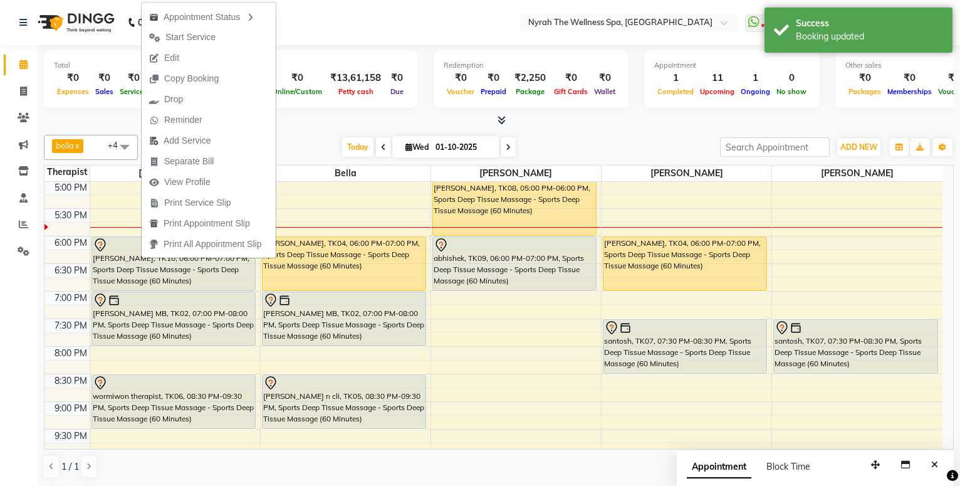
drag, startPoint x: 205, startPoint y: 63, endPoint x: 171, endPoint y: 48, distance: 37.0
click at [205, 62] on button "Edit" at bounding box center [209, 58] width 134 height 21
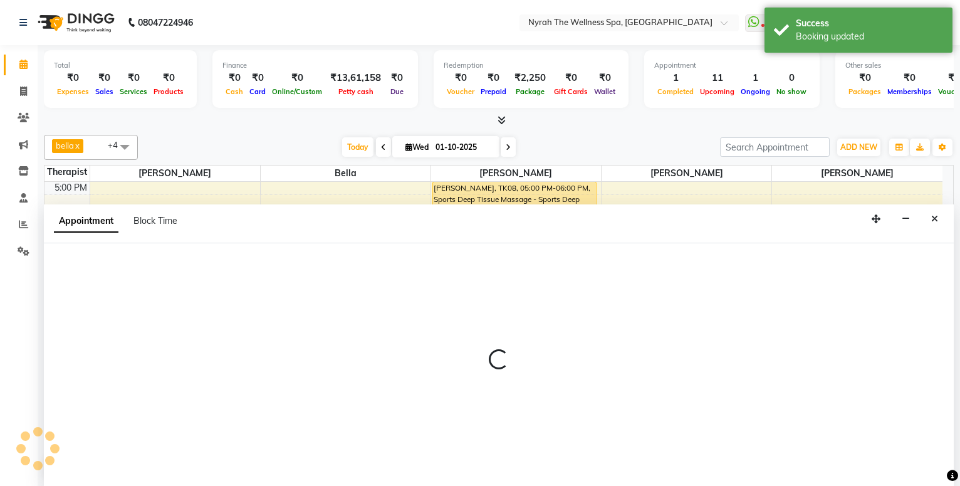
select select "tentative"
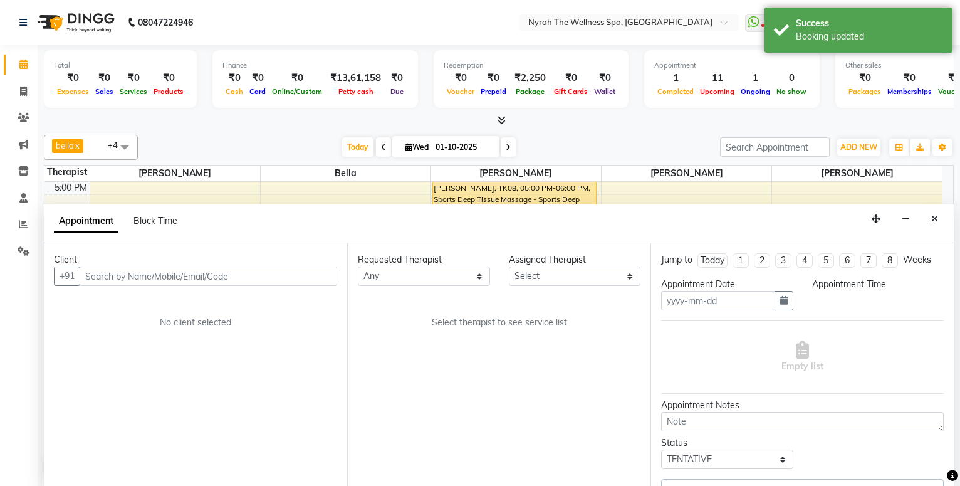
scroll to position [1, 0]
type input "01-10-2025"
select select "52"
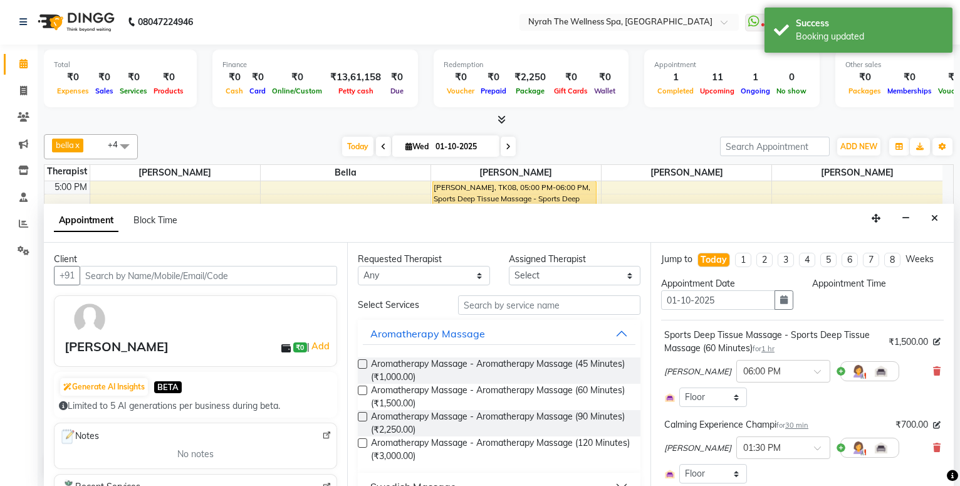
select select "10323"
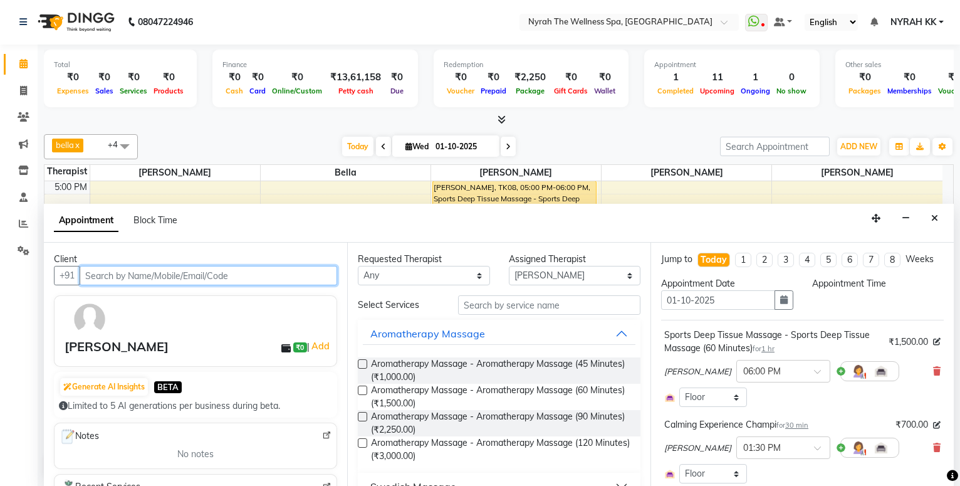
select select "810"
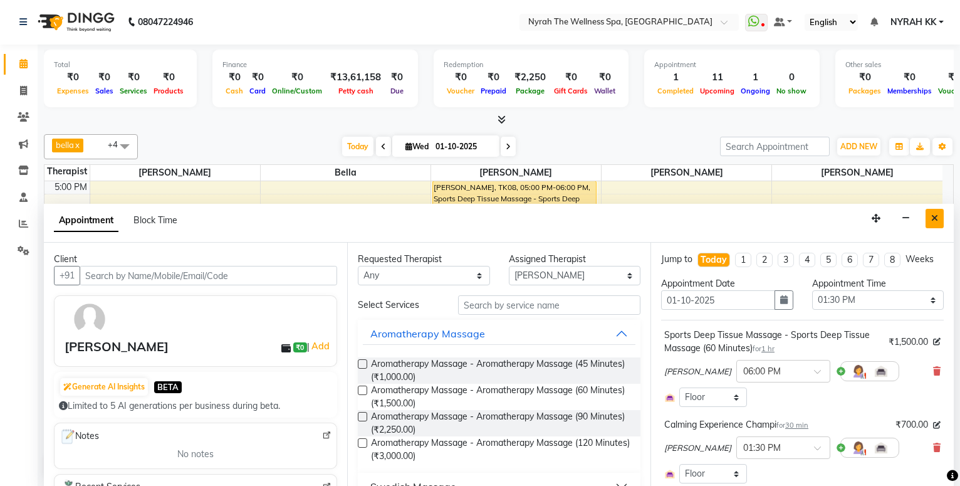
click at [936, 221] on icon "Close" at bounding box center [934, 218] width 7 height 9
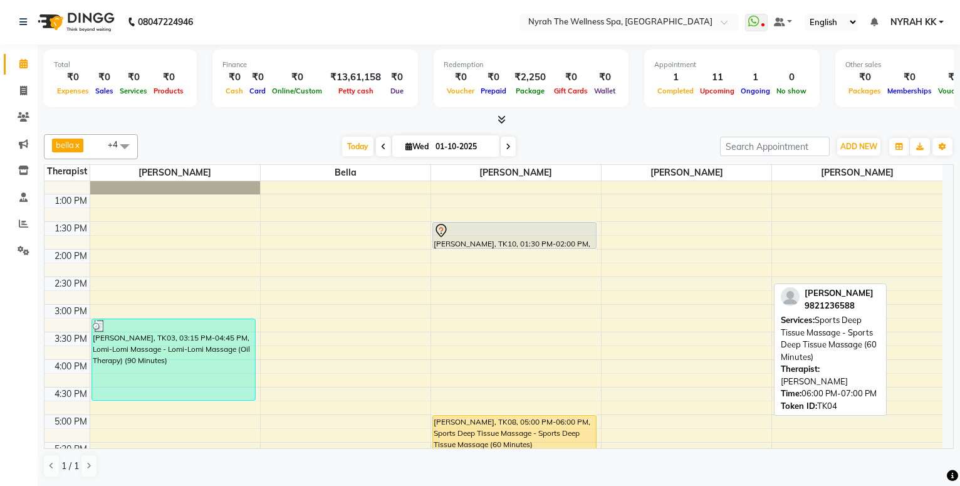
scroll to position [116, 0]
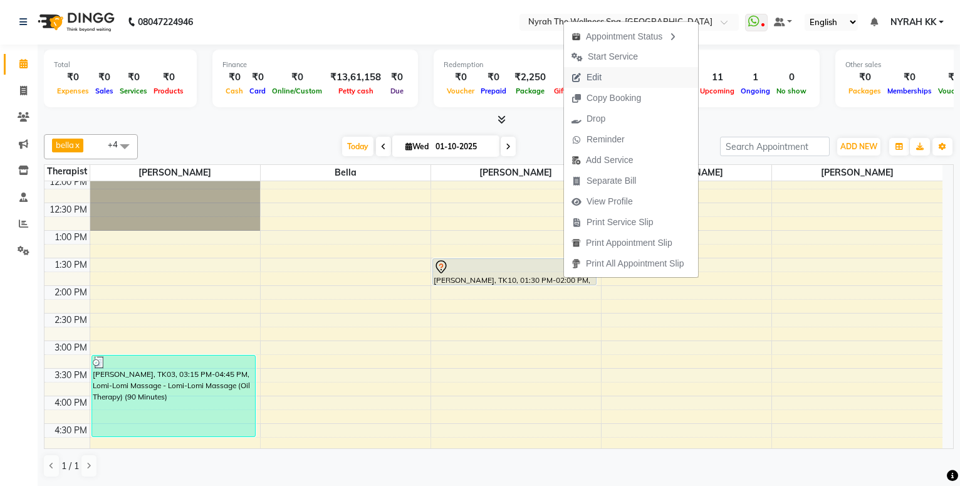
click at [638, 78] on button "Edit" at bounding box center [631, 77] width 134 height 21
select select "10323"
select select "tentative"
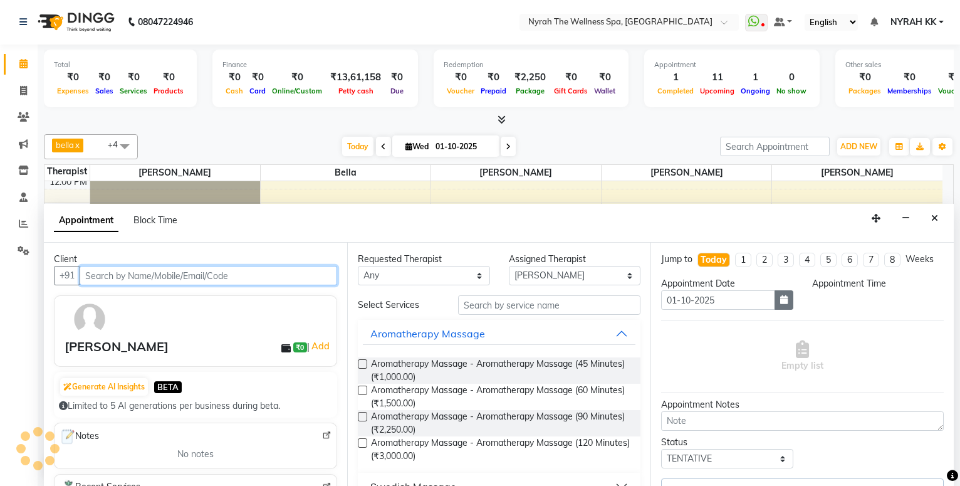
scroll to position [387, 0]
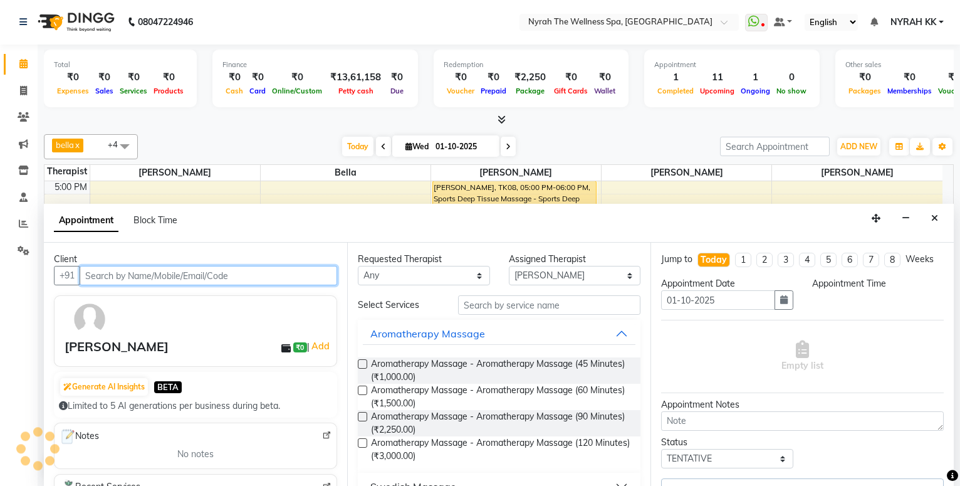
select select "810"
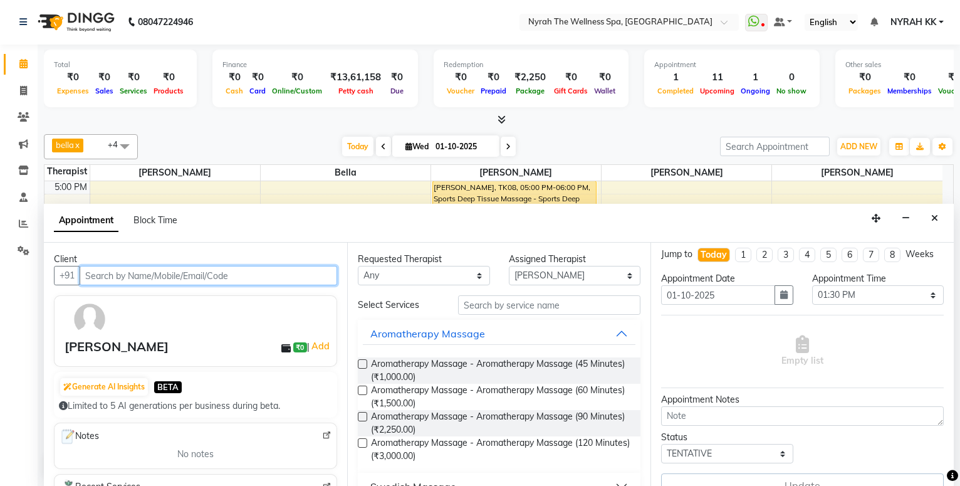
scroll to position [0, 0]
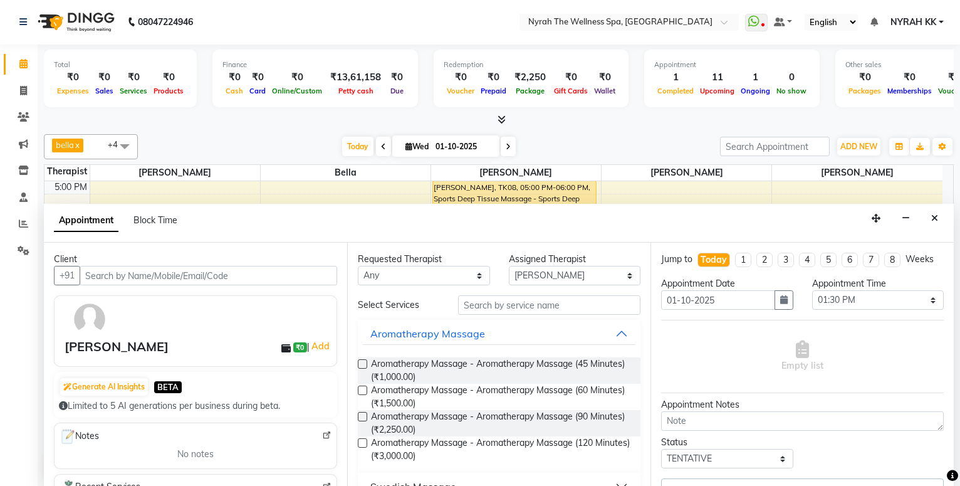
click at [932, 222] on icon "Close" at bounding box center [934, 218] width 7 height 9
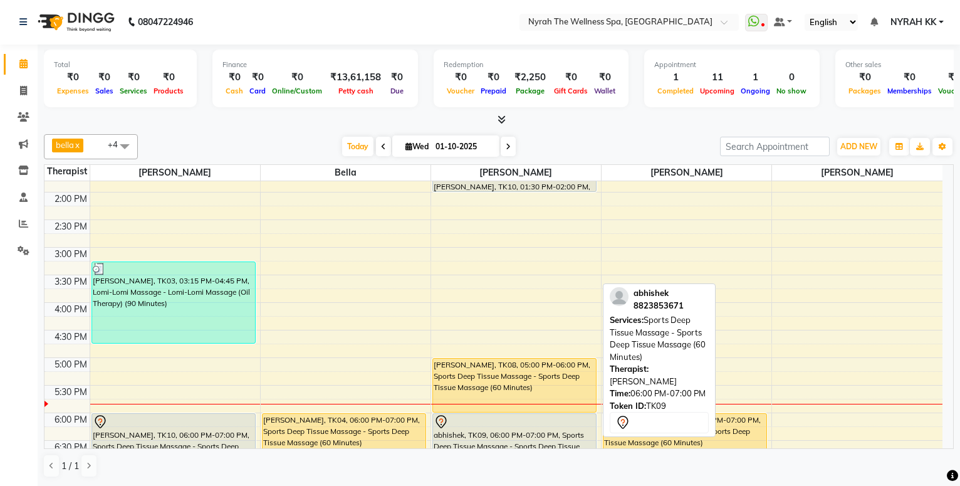
scroll to position [184, 0]
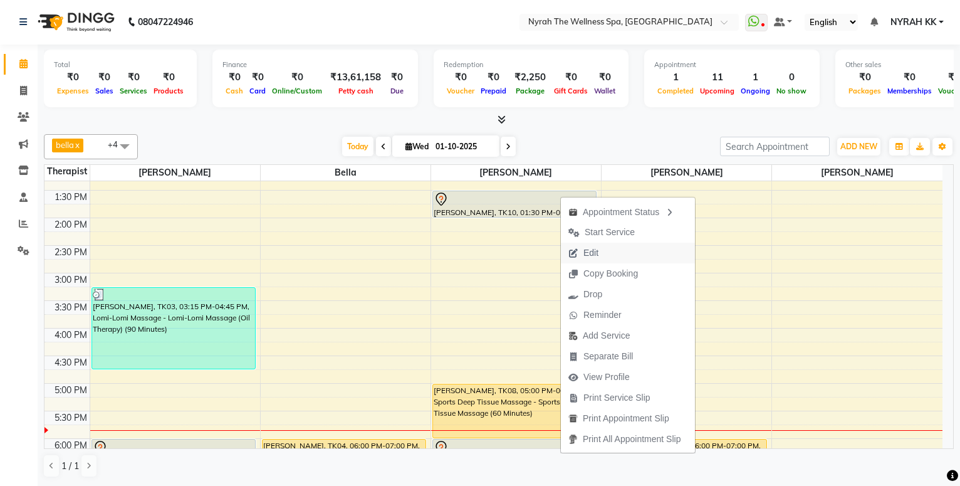
click at [594, 253] on span "Edit" at bounding box center [590, 252] width 15 height 13
select select "10323"
select select "52"
select select "tentative"
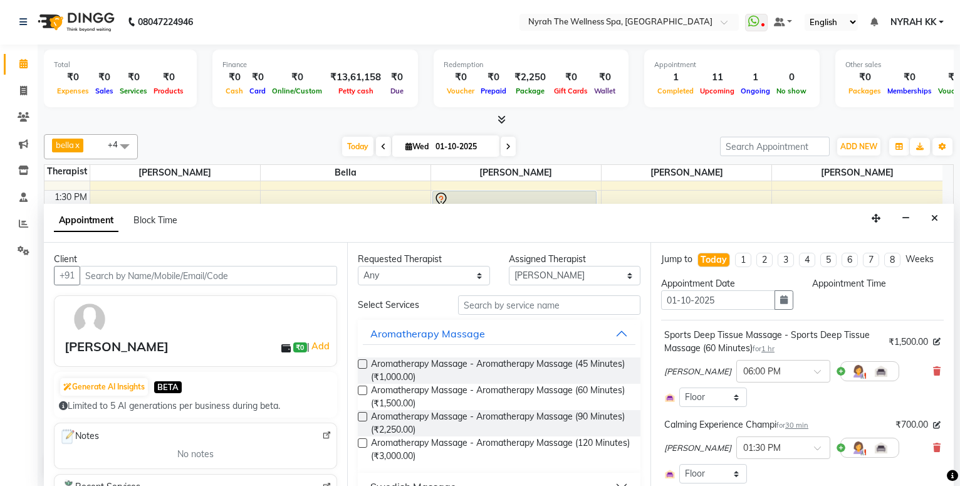
scroll to position [387, 0]
select select "810"
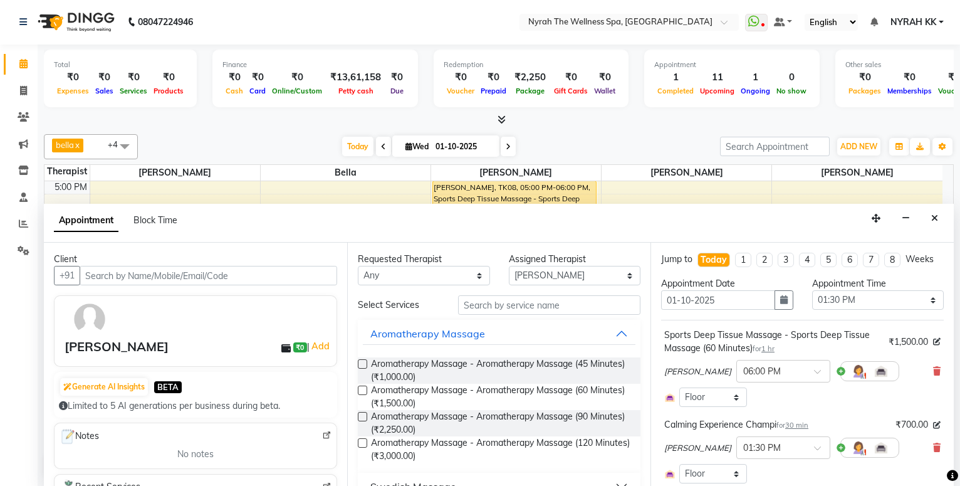
scroll to position [68, 0]
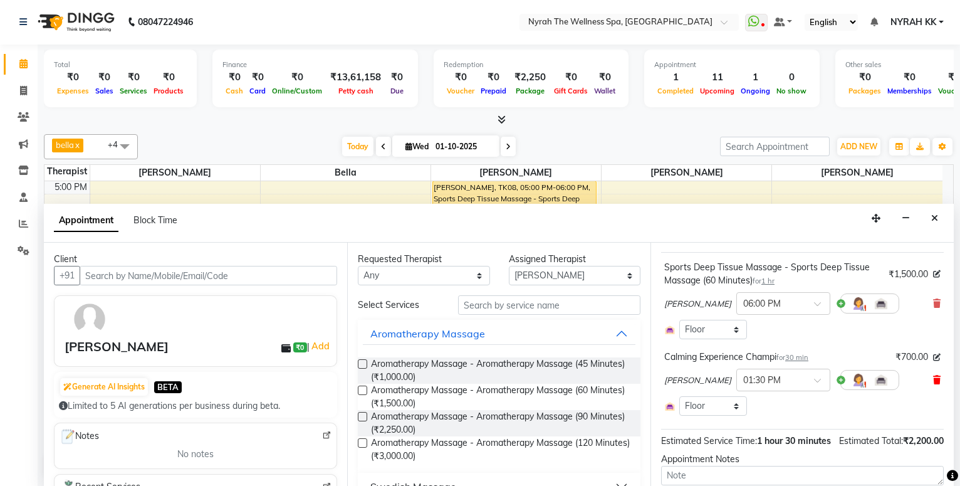
click at [933, 308] on icon at bounding box center [937, 303] width 8 height 9
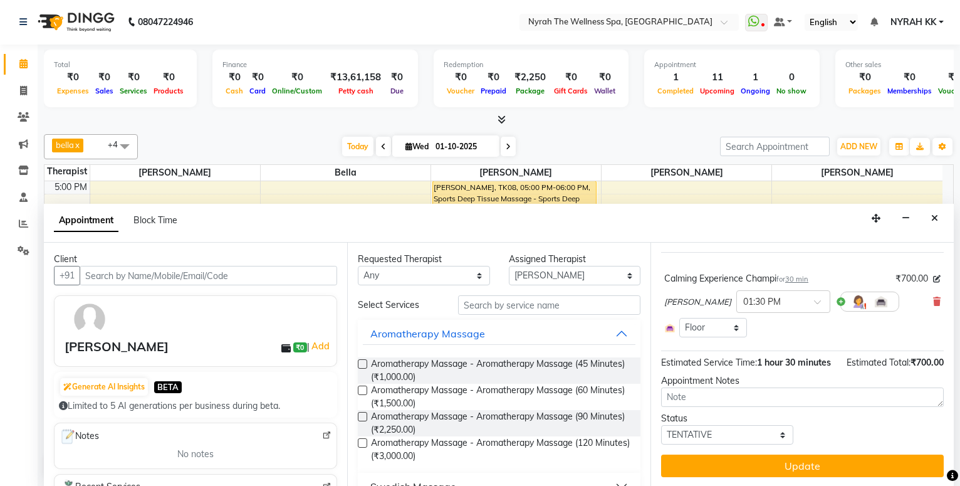
scroll to position [94, 0]
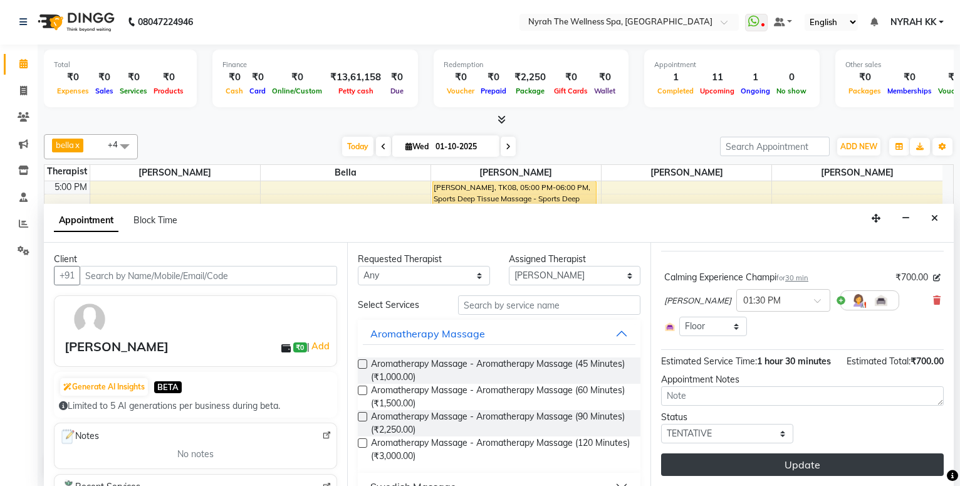
click at [873, 466] on button "Update" at bounding box center [802, 464] width 283 height 23
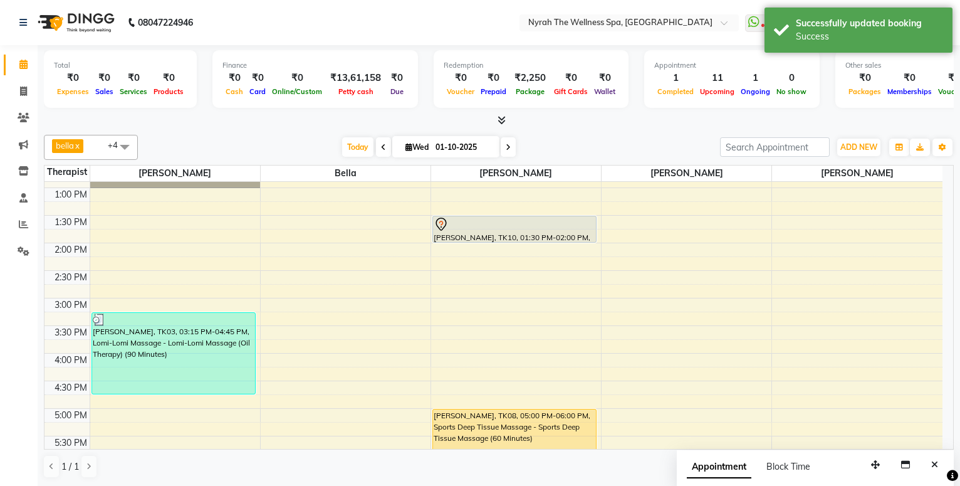
scroll to position [116, 0]
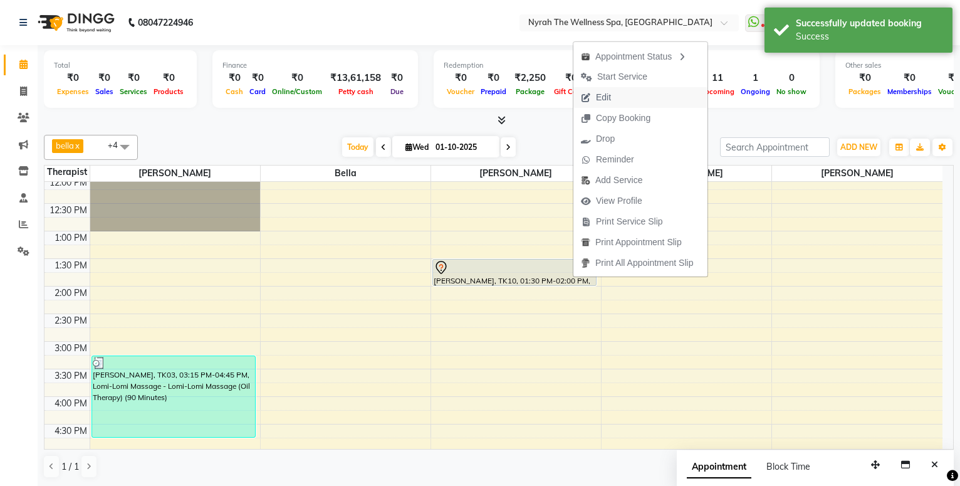
click at [639, 94] on button "Edit" at bounding box center [640, 97] width 134 height 21
select select "tentative"
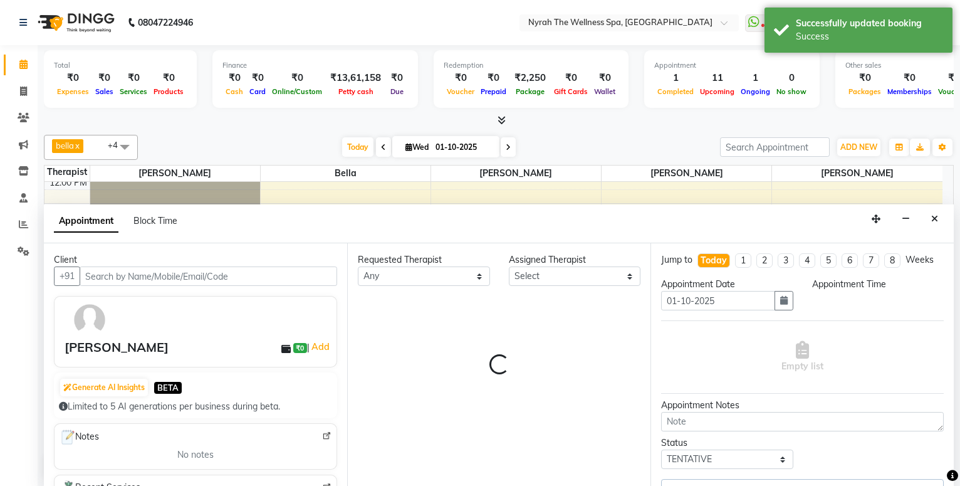
scroll to position [387, 0]
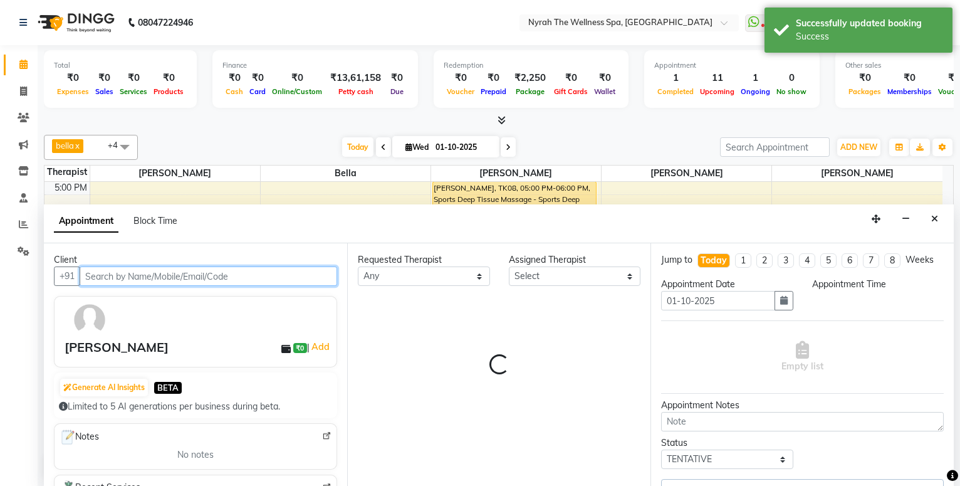
select select "65412"
select select "810"
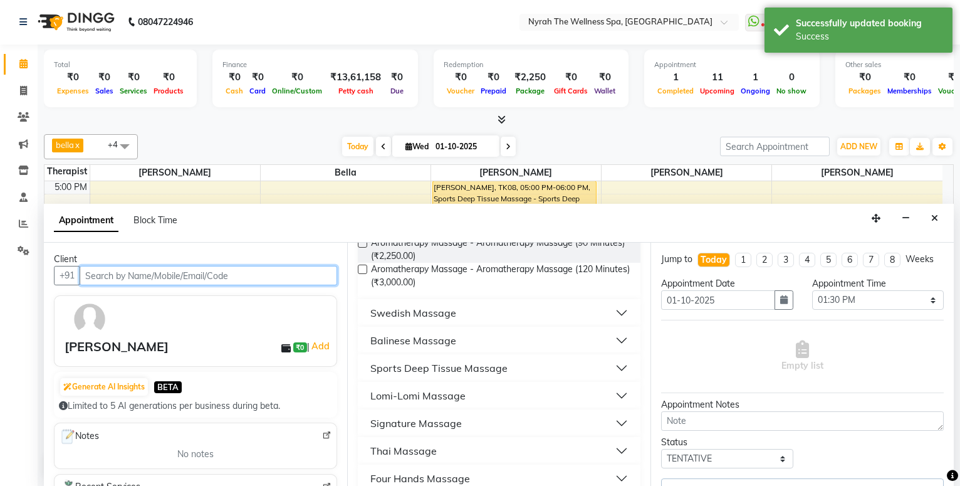
scroll to position [271, 0]
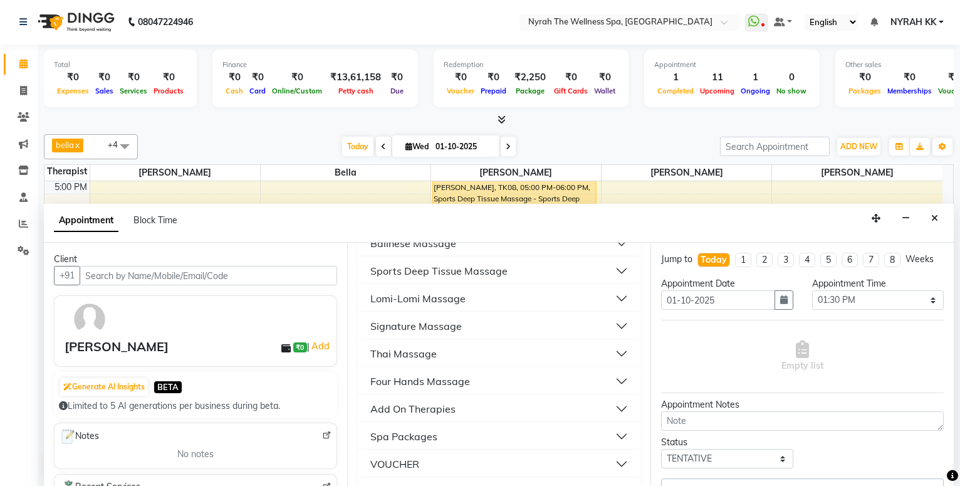
drag, startPoint x: 513, startPoint y: 275, endPoint x: 514, endPoint y: 284, distance: 8.8
click at [513, 276] on button "Sports Deep Tissue Massage" at bounding box center [499, 270] width 273 height 23
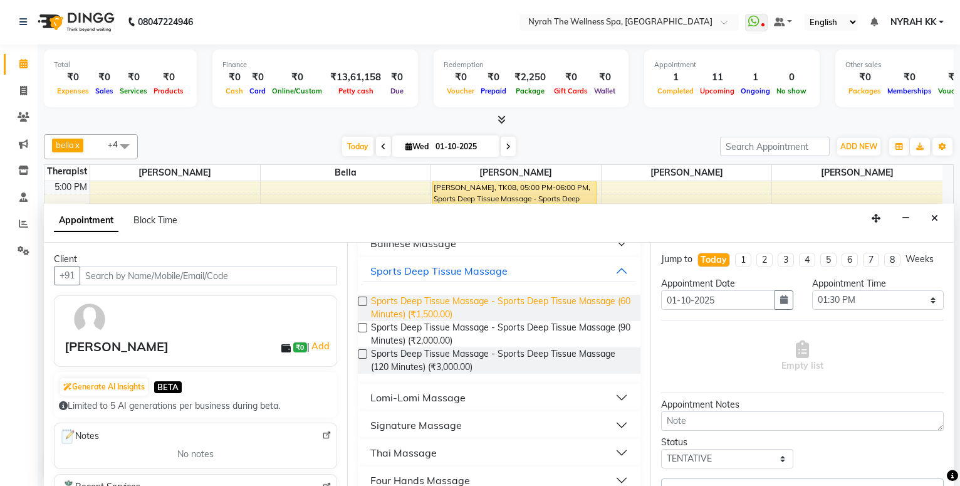
click at [516, 297] on span "Sports Deep Tissue Massage - Sports Deep Tissue Massage (60 Minutes) (₹1,500.00)" at bounding box center [500, 308] width 259 height 26
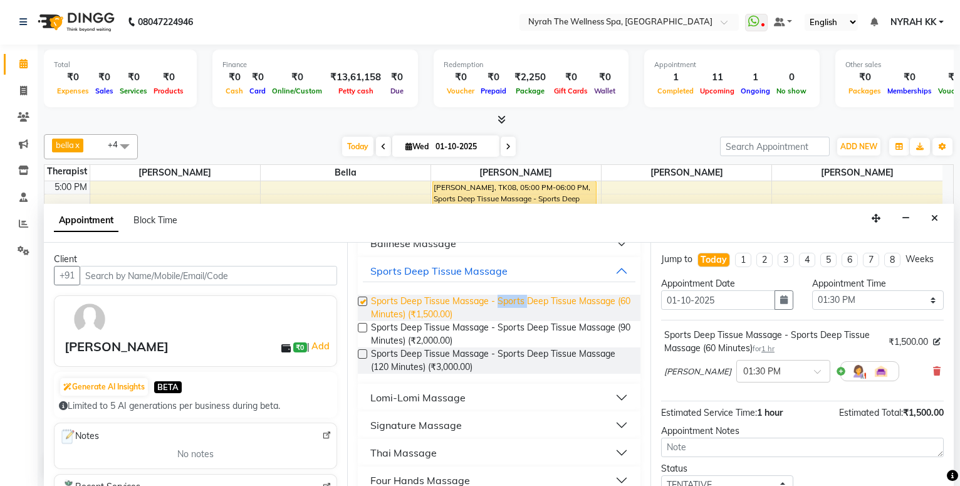
drag, startPoint x: 516, startPoint y: 297, endPoint x: 526, endPoint y: 295, distance: 10.9
click at [516, 297] on span "Sports Deep Tissue Massage - Sports Deep Tissue Massage (60 Minutes) (₹1,500.00)" at bounding box center [500, 308] width 259 height 26
checkbox input "false"
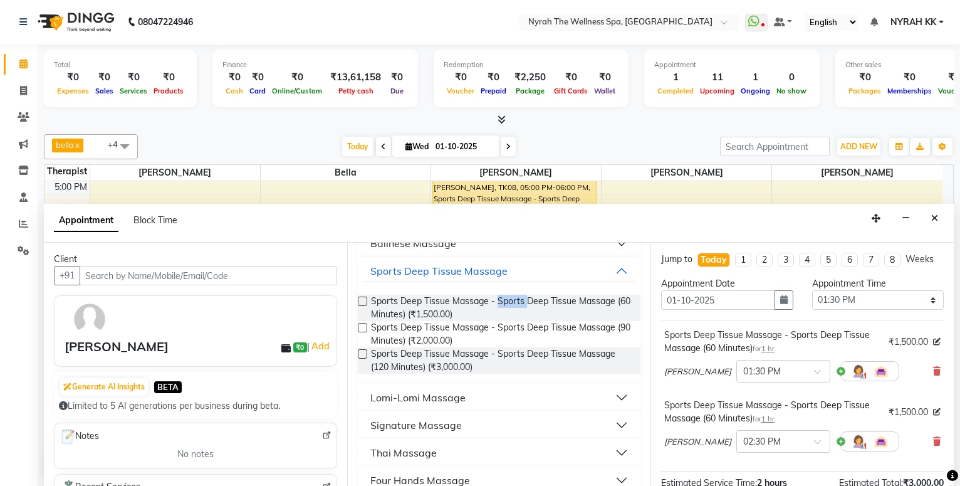
scroll to position [133, 0]
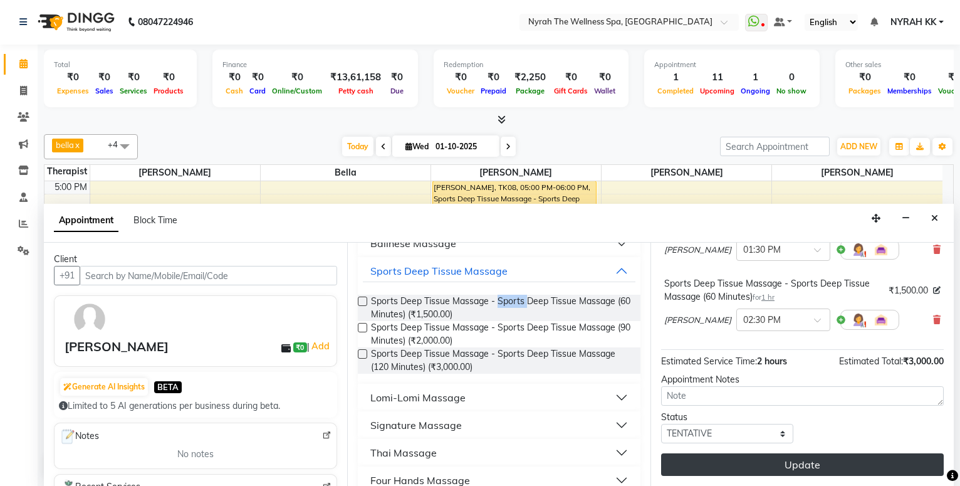
click at [712, 460] on button "Update" at bounding box center [802, 464] width 283 height 23
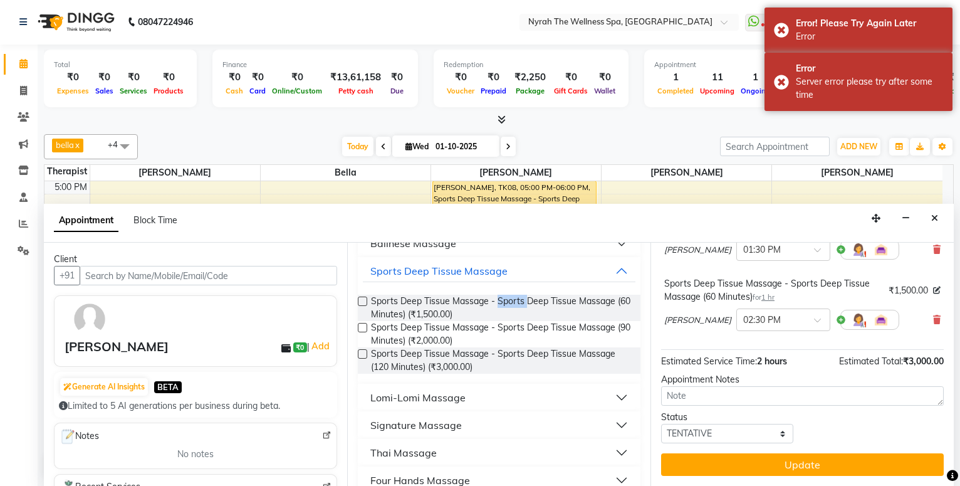
scroll to position [399, 0]
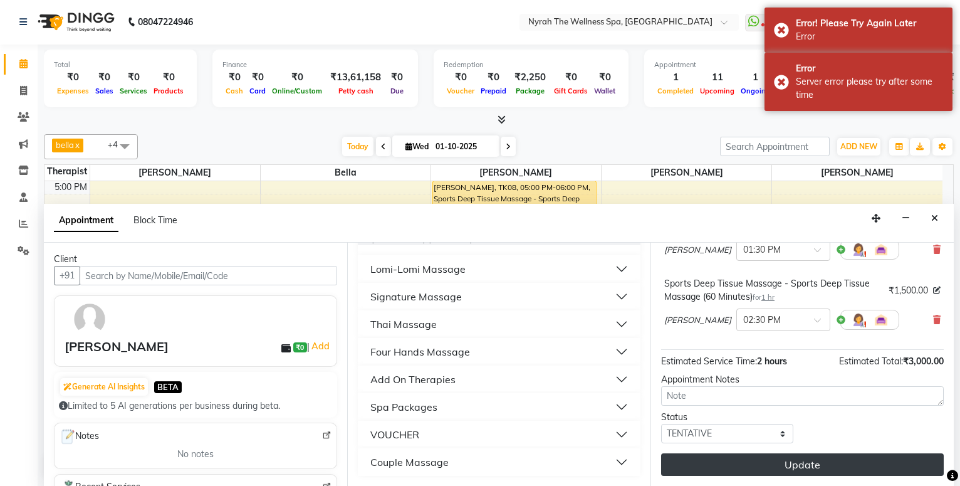
click at [699, 454] on button "Update" at bounding box center [802, 464] width 283 height 23
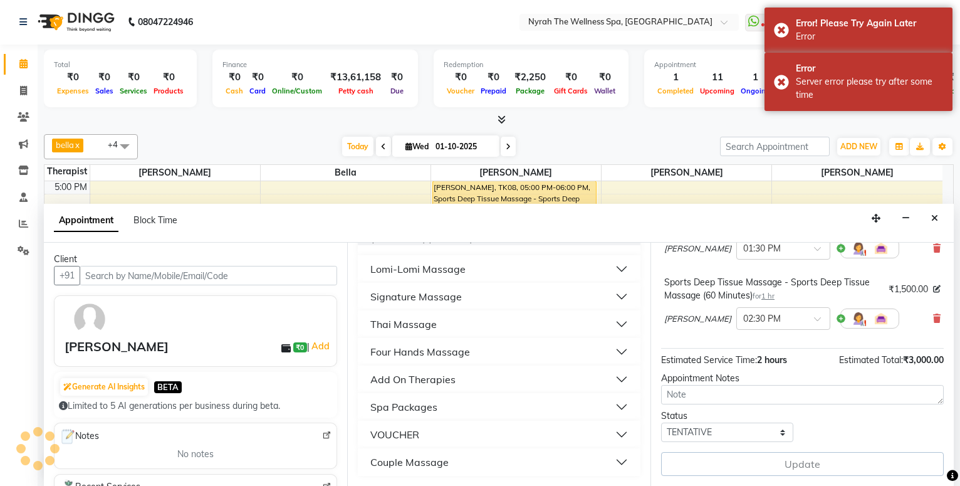
click at [699, 454] on div "Jump to [DATE] 1 2 3 4 5 6 7 8 Weeks Appointment Date [DATE] Appointment Time S…" at bounding box center [801, 364] width 303 height 243
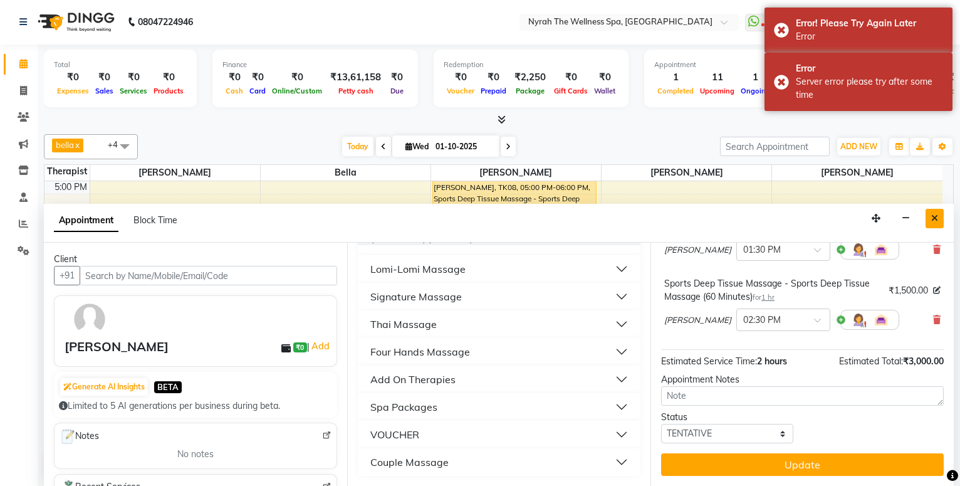
click at [932, 222] on icon "Close" at bounding box center [934, 218] width 7 height 9
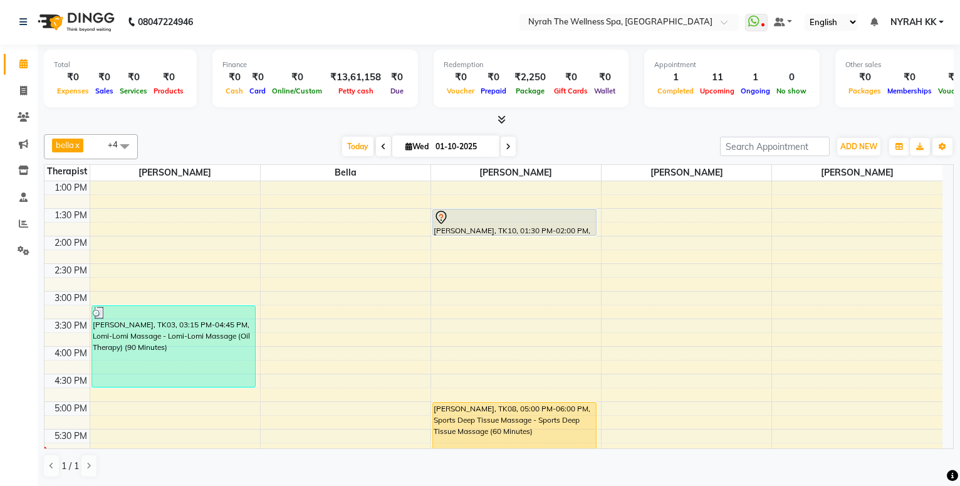
scroll to position [0, 0]
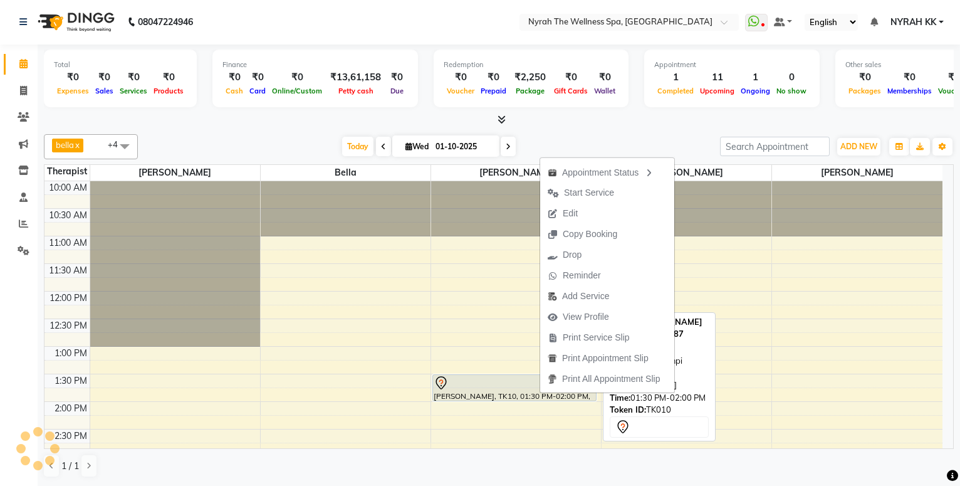
click at [603, 216] on button "Edit" at bounding box center [607, 213] width 134 height 21
click at [655, 122] on div at bounding box center [499, 119] width 910 height 13
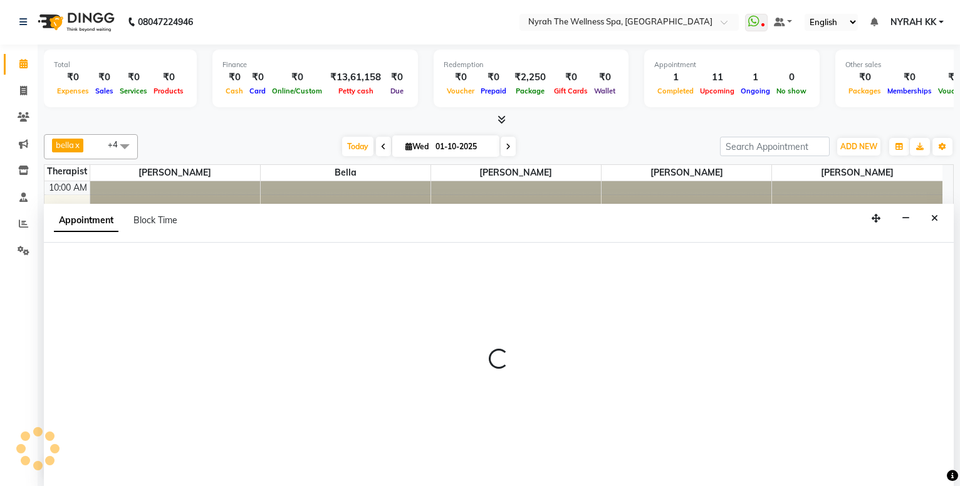
select select "tentative"
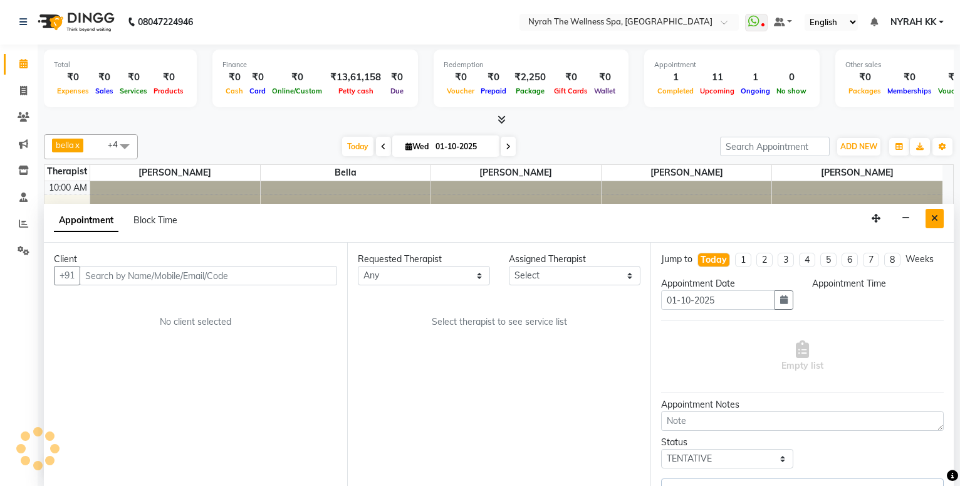
select select "65412"
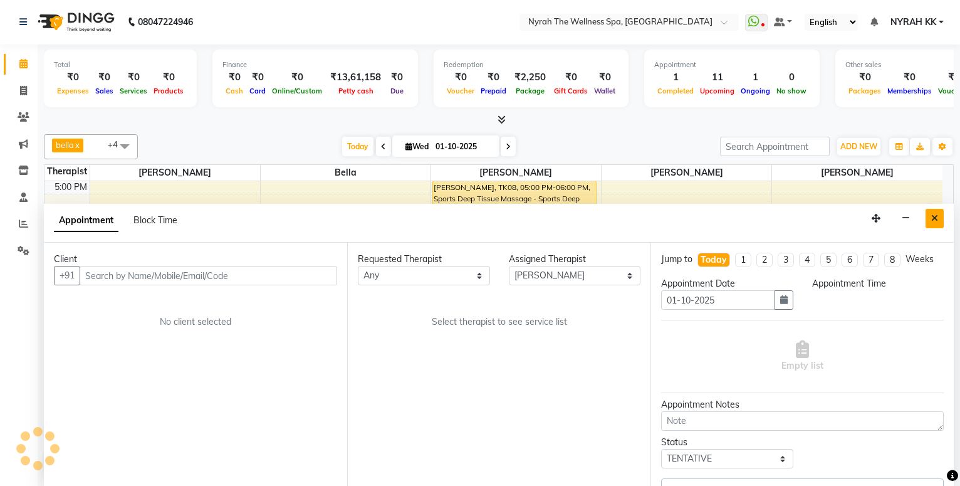
select select "52"
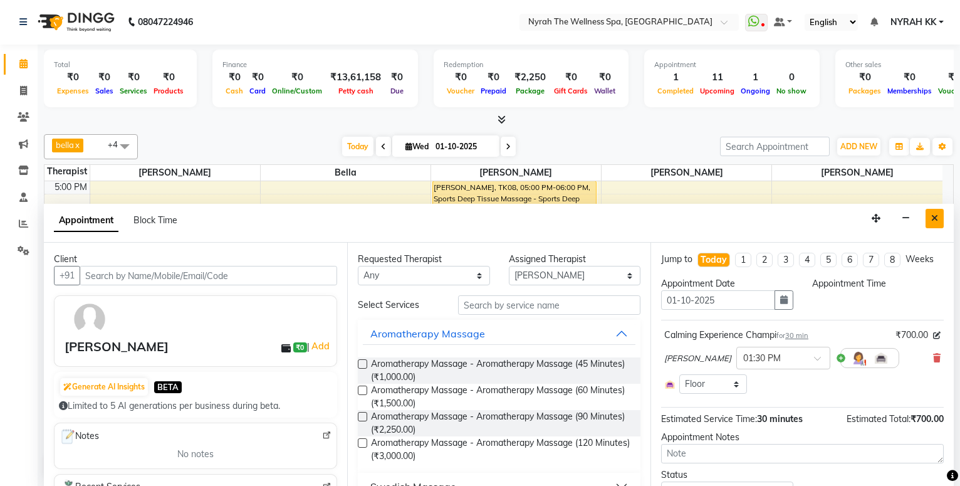
select select "810"
click at [932, 218] on icon "Close" at bounding box center [934, 218] width 7 height 9
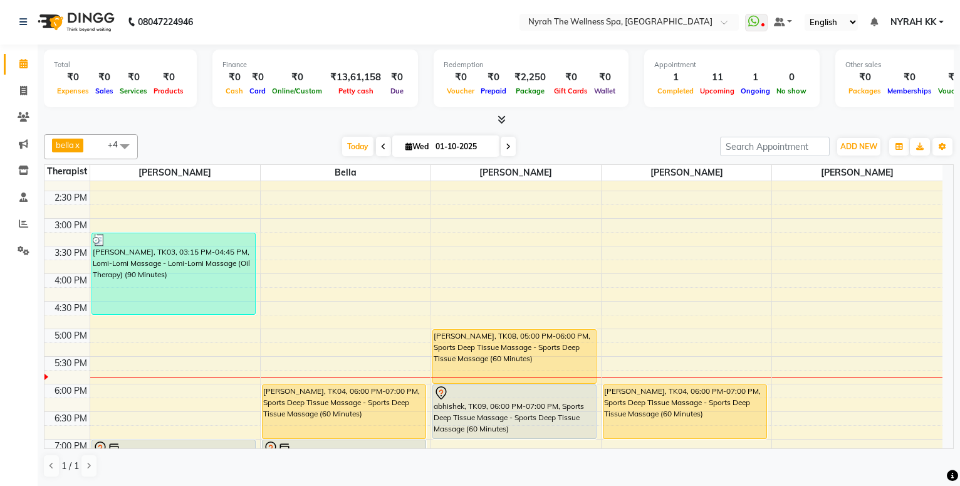
scroll to position [184, 0]
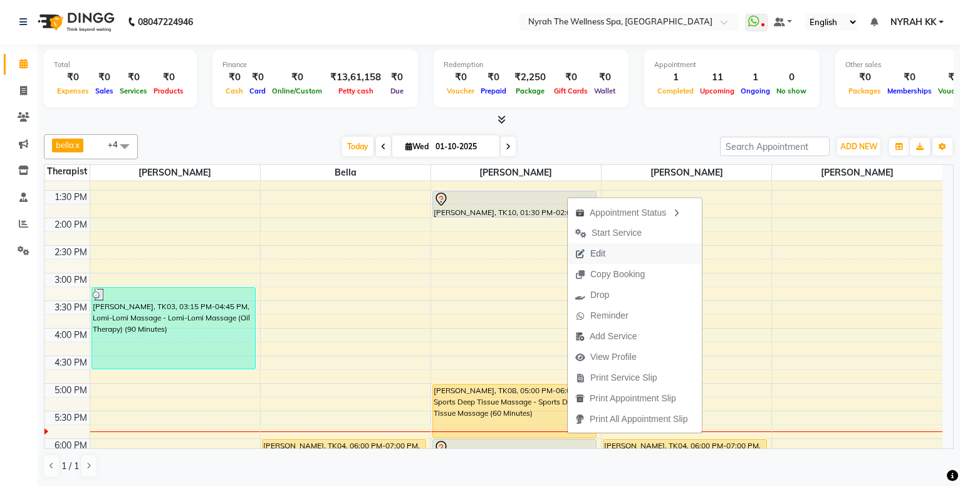
click at [597, 251] on span "Edit" at bounding box center [597, 253] width 15 height 13
select select "65412"
select select "52"
select select "tentative"
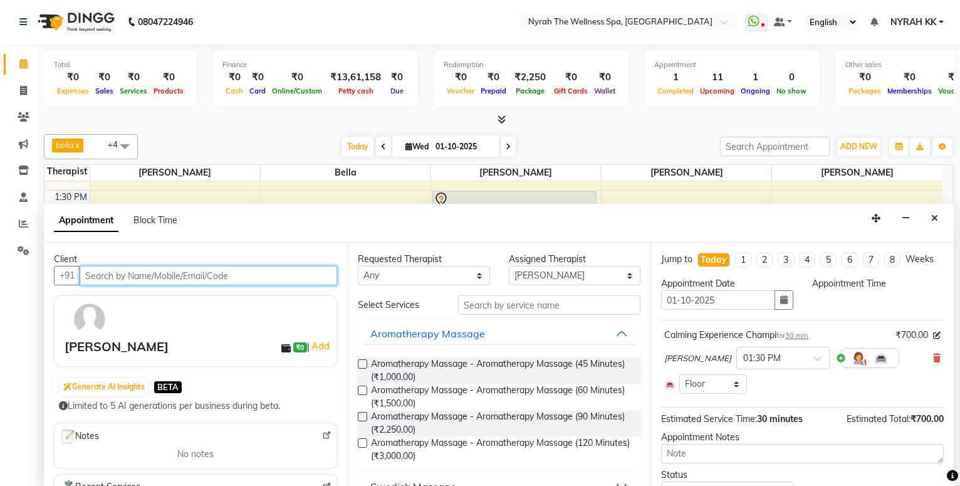
scroll to position [387, 0]
select select "810"
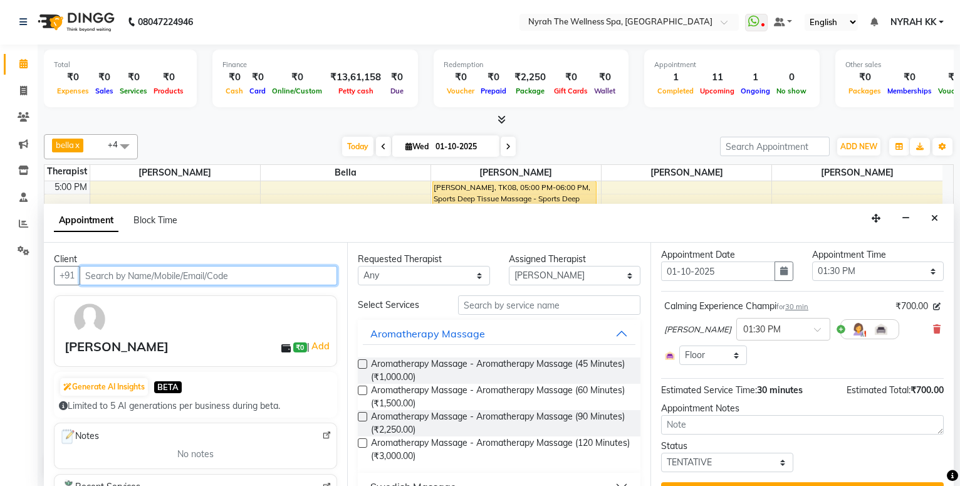
scroll to position [68, 0]
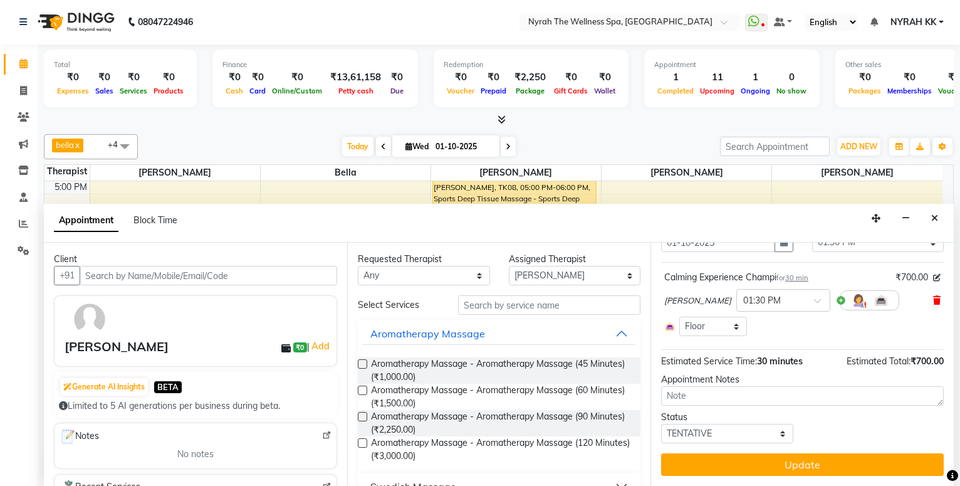
click at [933, 305] on icon at bounding box center [937, 300] width 8 height 9
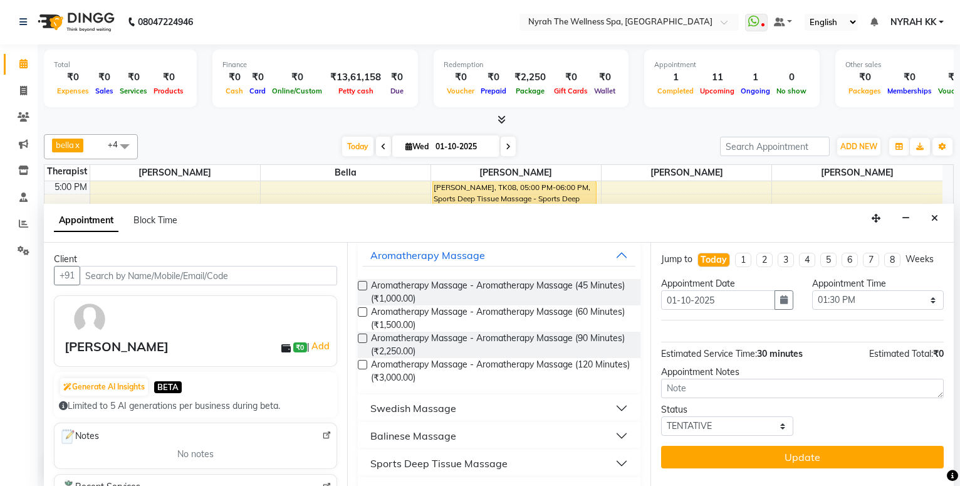
scroll to position [203, 0]
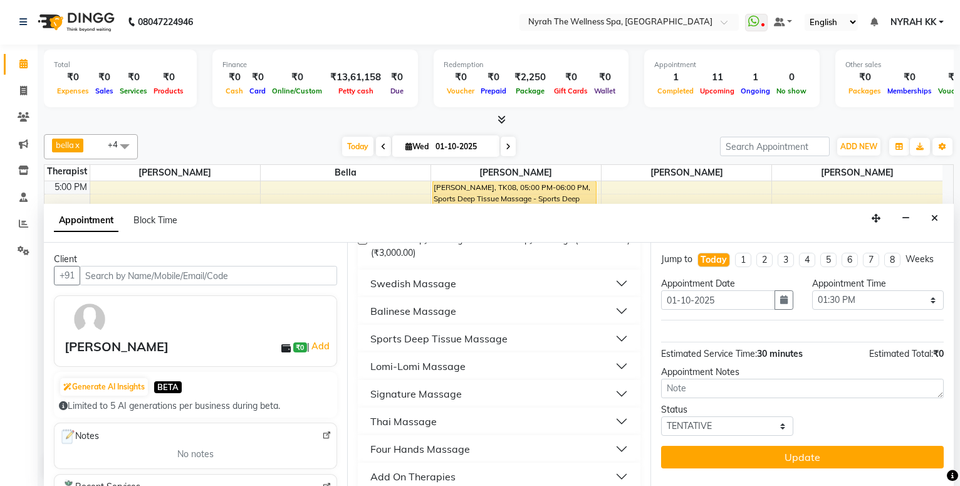
click at [519, 342] on button "Sports Deep Tissue Massage" at bounding box center [499, 338] width 273 height 23
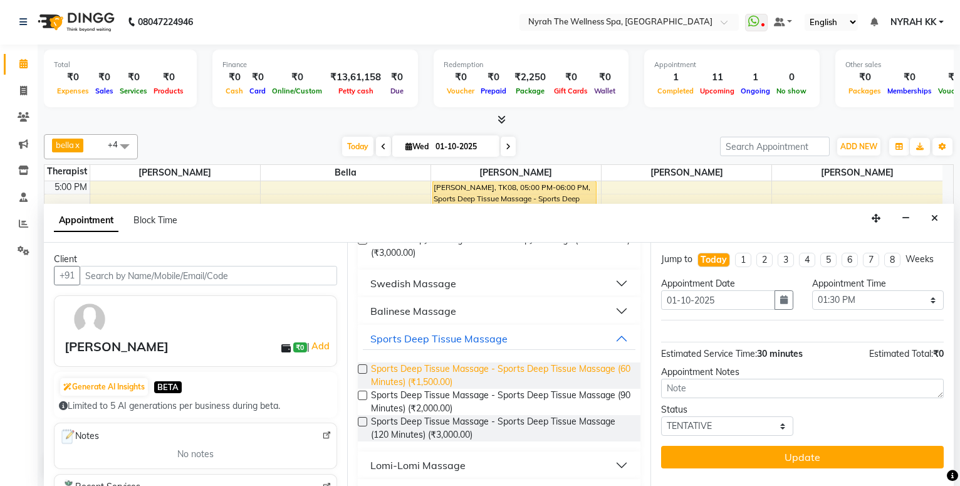
click at [519, 363] on span "Sports Deep Tissue Massage - Sports Deep Tissue Massage (60 Minutes) (₹1,500.00)" at bounding box center [500, 375] width 259 height 26
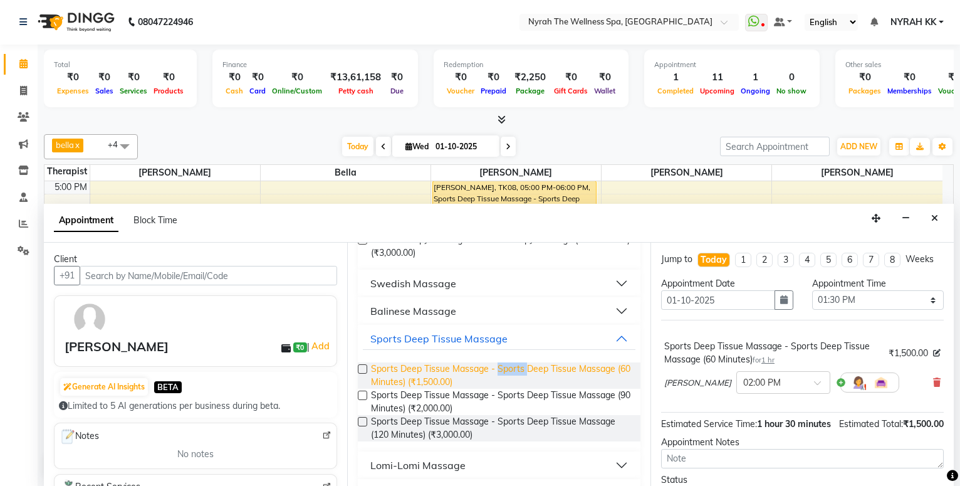
click at [519, 363] on span "Sports Deep Tissue Massage - Sports Deep Tissue Massage (60 Minutes) (₹1,500.00)" at bounding box center [500, 375] width 259 height 26
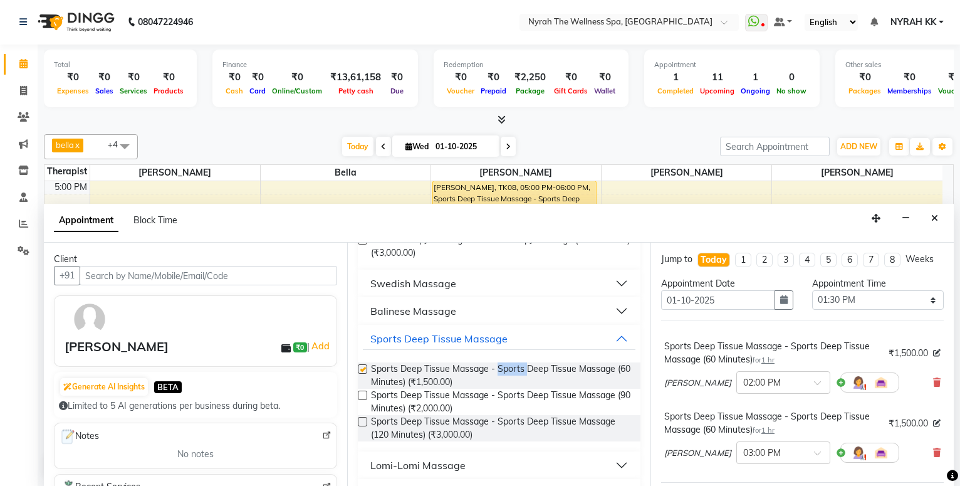
checkbox input "false"
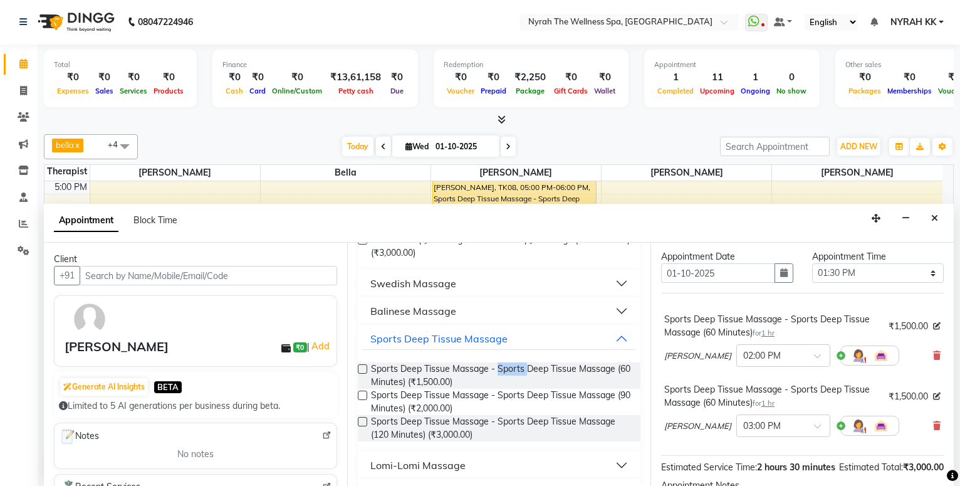
scroll to position [158, 0]
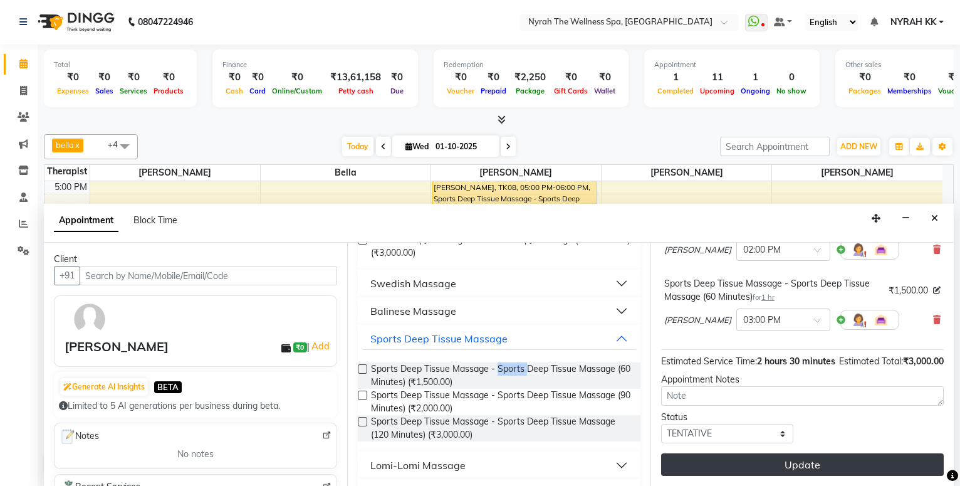
click at [706, 474] on button "Update" at bounding box center [802, 464] width 283 height 23
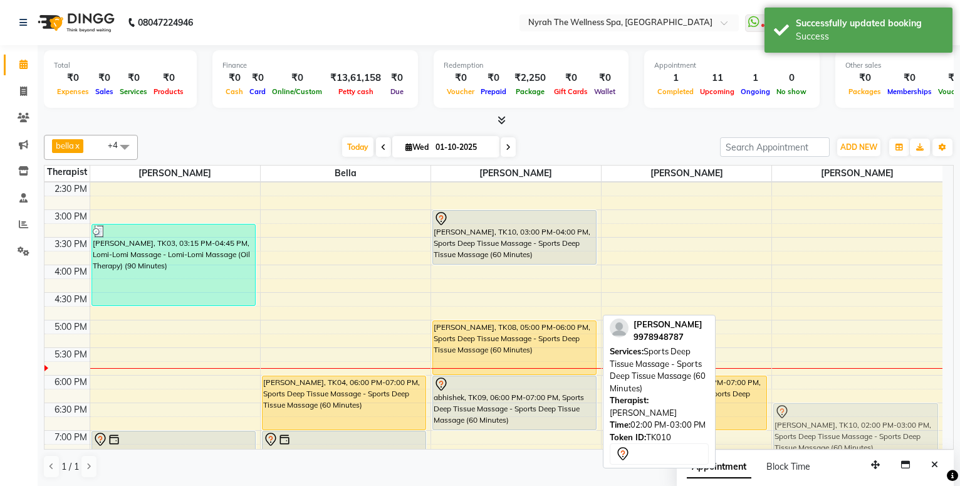
scroll to position [260, 0]
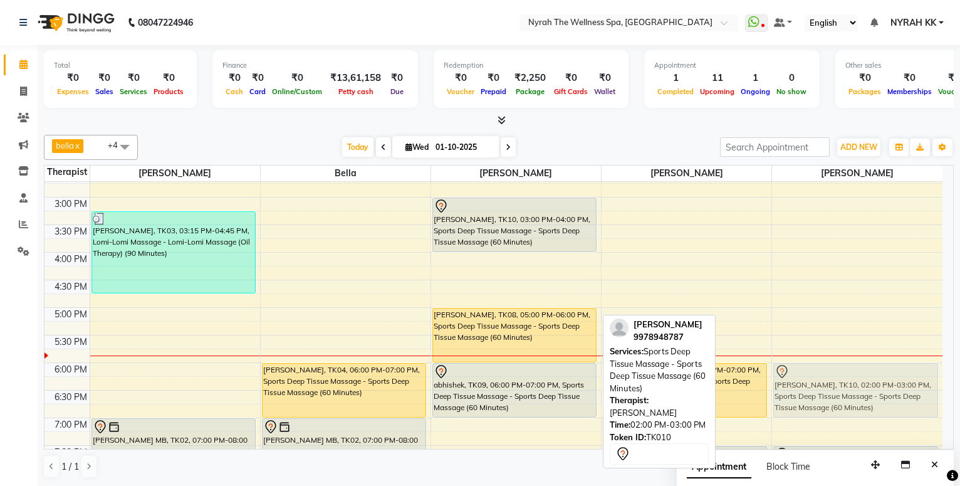
drag, startPoint x: 536, startPoint y: 297, endPoint x: 857, endPoint y: 392, distance: 334.7
click at [857, 392] on tr "[PERSON_NAME], TK03, 03:15 PM-04:45 PM, Lomi-Lomi Massage - Lomi-Lomi Massage (…" at bounding box center [493, 307] width 898 height 771
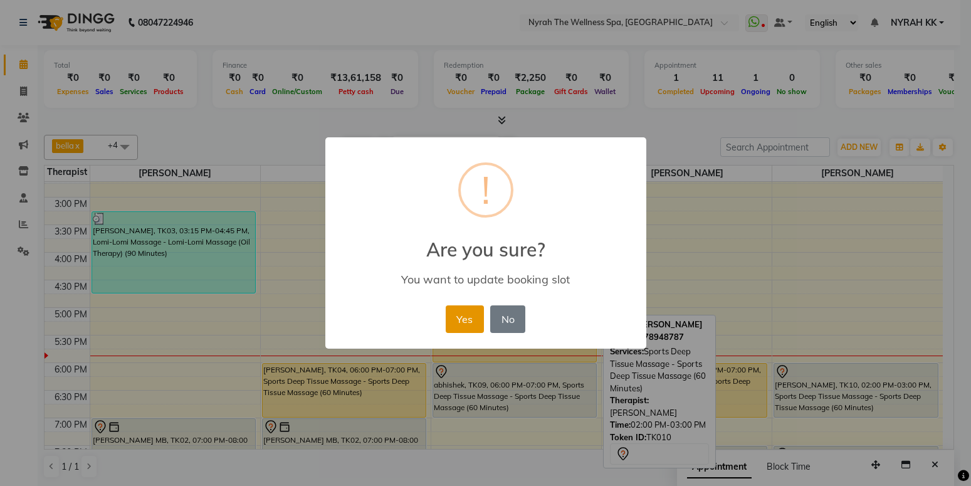
click at [466, 325] on button "Yes" at bounding box center [465, 319] width 38 height 28
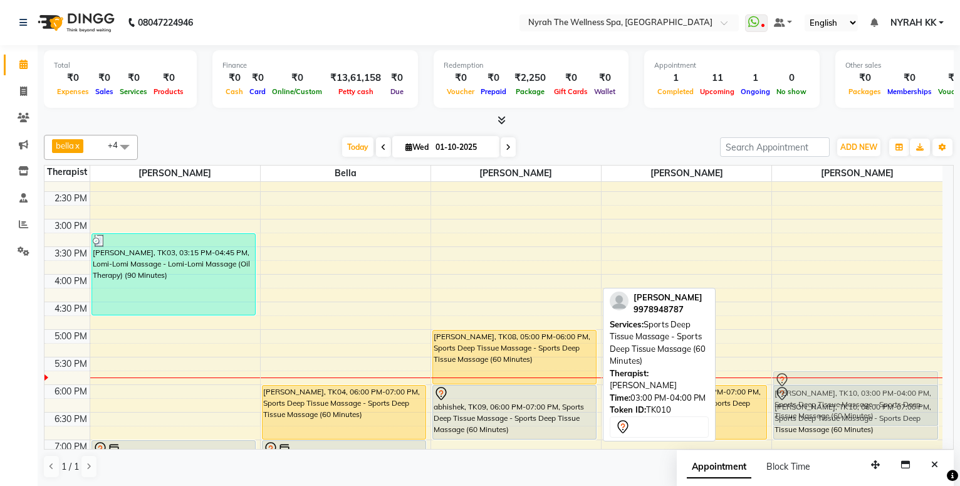
scroll to position [1, 0]
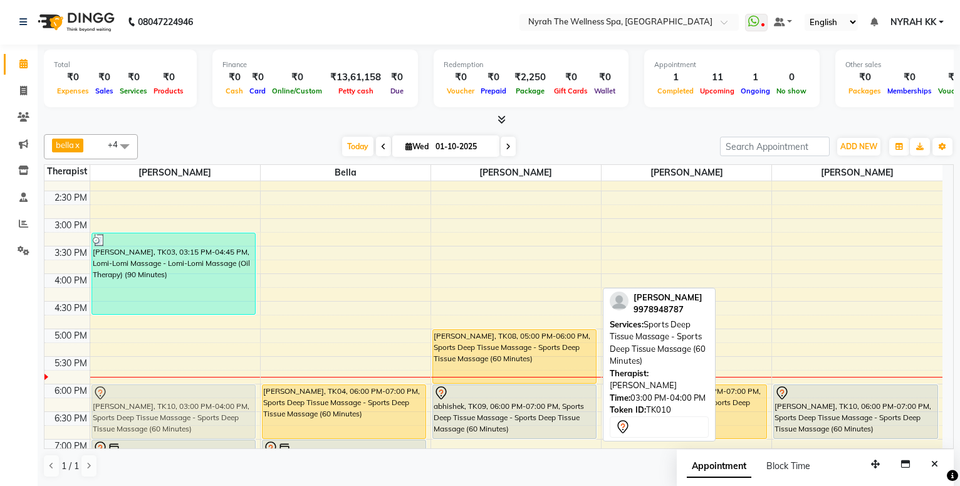
drag, startPoint x: 543, startPoint y: 332, endPoint x: 229, endPoint y: 396, distance: 320.4
click at [229, 396] on tr "[PERSON_NAME], TK03, 03:15 PM-04:45 PM, Lomi-Lomi Massage - Lomi-Lomi Massage (…" at bounding box center [493, 328] width 898 height 771
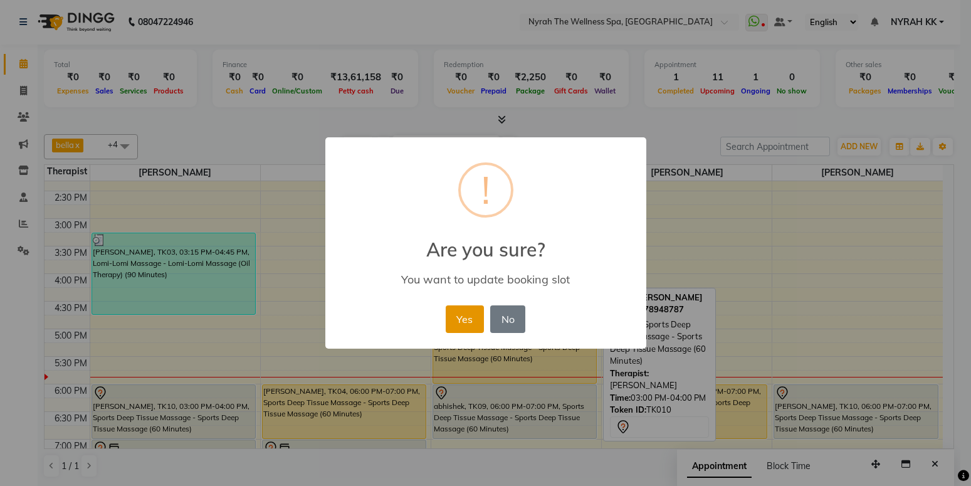
click at [476, 320] on button "Yes" at bounding box center [465, 319] width 38 height 28
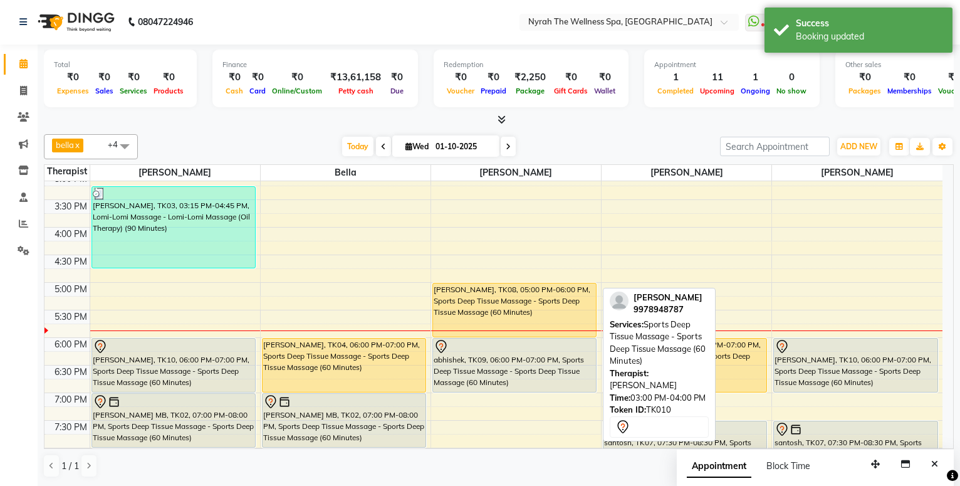
scroll to position [306, 0]
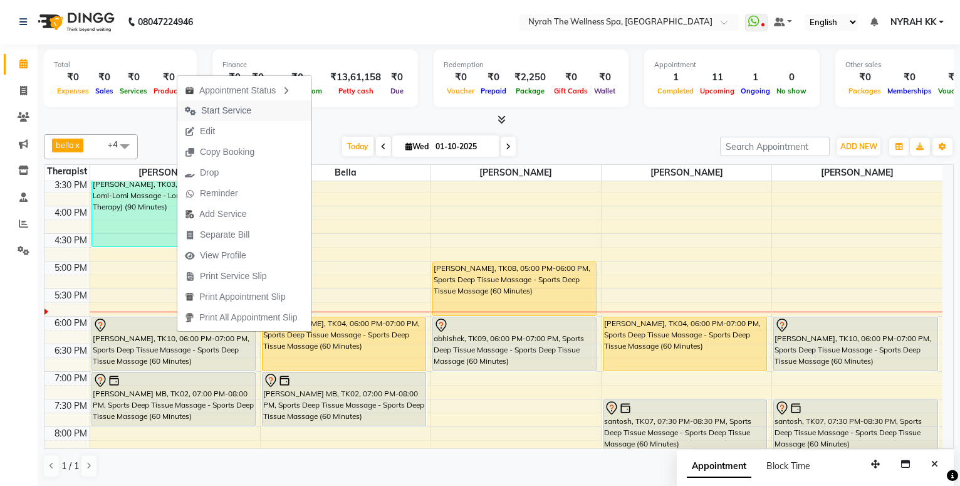
click at [276, 104] on button "Start Service" at bounding box center [244, 110] width 134 height 21
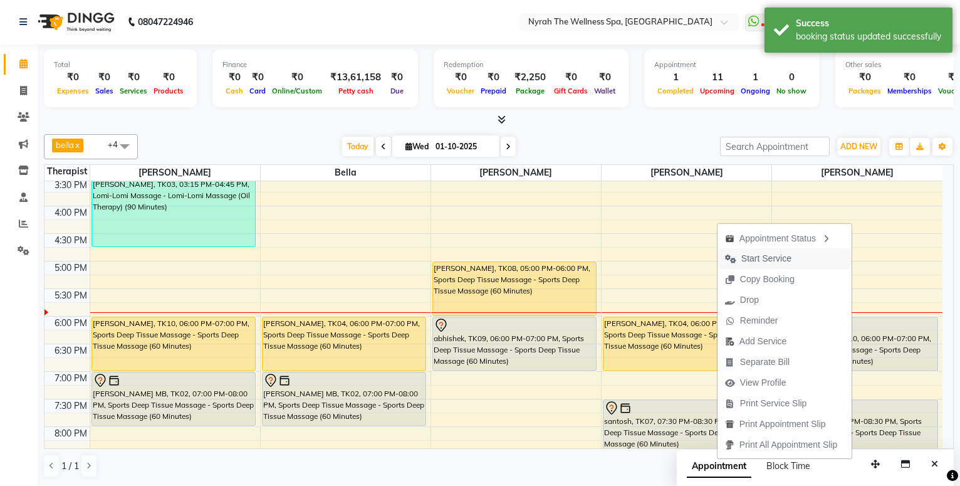
click at [785, 263] on span "Start Service" at bounding box center [766, 258] width 50 height 13
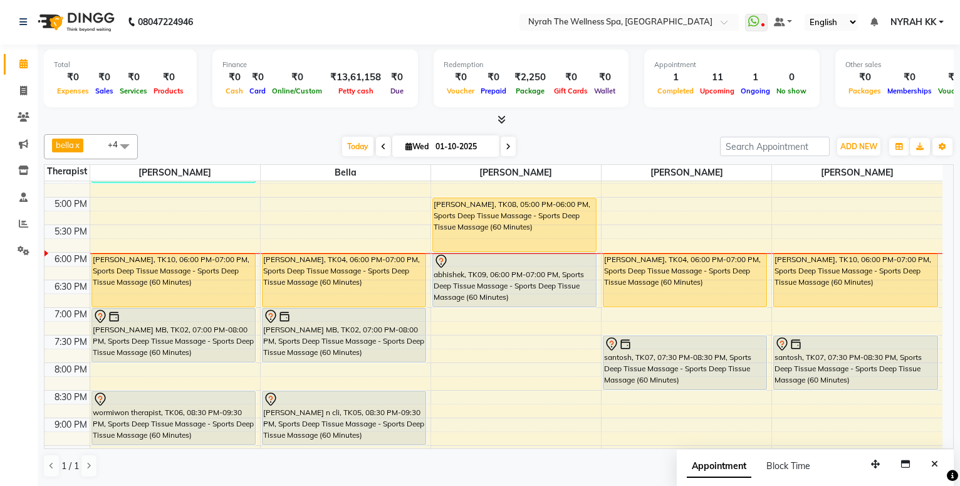
scroll to position [368, 0]
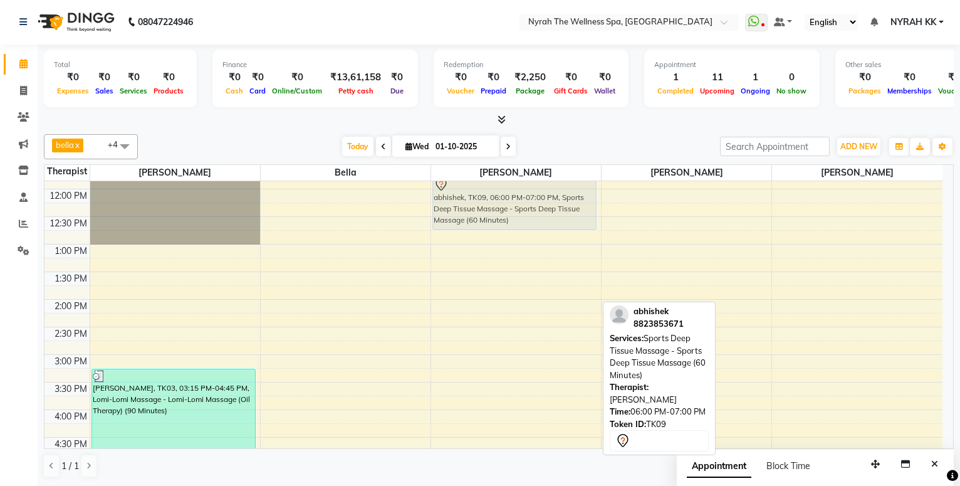
drag, startPoint x: 523, startPoint y: 279, endPoint x: 538, endPoint y: 192, distance: 89.0
click at [538, 192] on div "[PERSON_NAME], TK08, 05:00 PM-06:00 PM, Sports Deep Tissue Massage - Sports Dee…" at bounding box center [516, 464] width 170 height 771
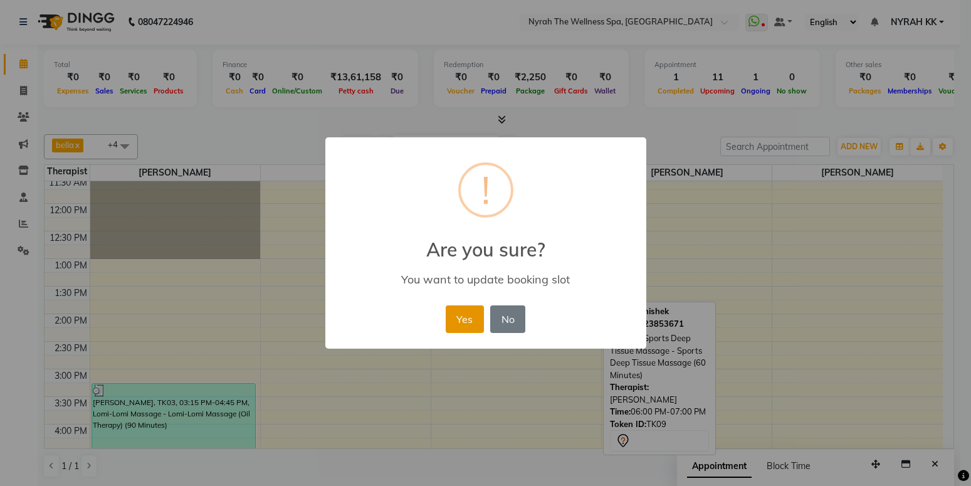
click at [456, 321] on button "Yes" at bounding box center [465, 319] width 38 height 28
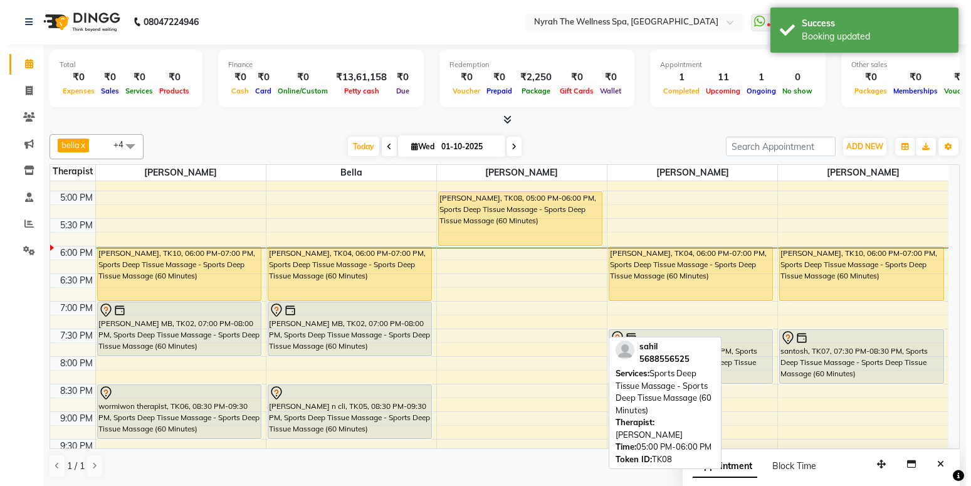
scroll to position [426, 0]
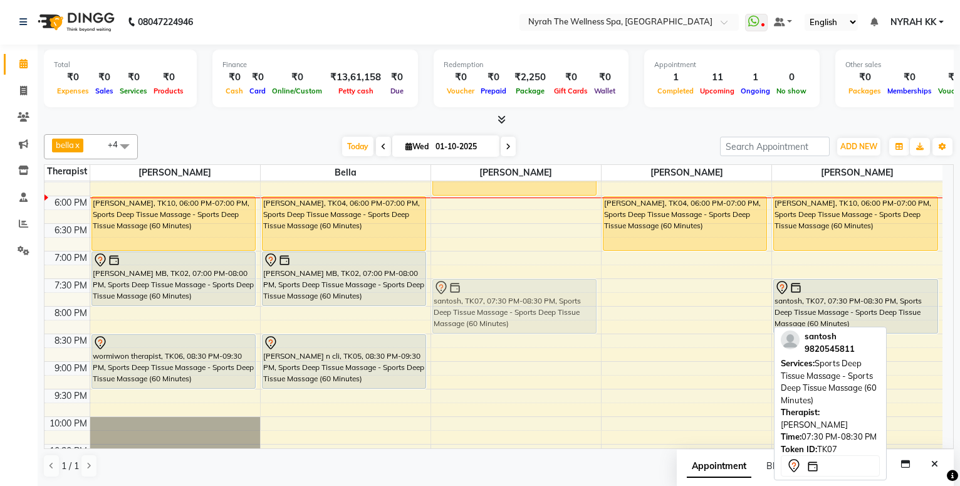
drag, startPoint x: 662, startPoint y: 301, endPoint x: 546, endPoint y: 300, distance: 116.6
click at [546, 300] on tr "[PERSON_NAME], TK03, 03:15 PM-04:45 PM, Lomi-Lomi Massage - Lomi-Lomi Massage (…" at bounding box center [493, 140] width 898 height 771
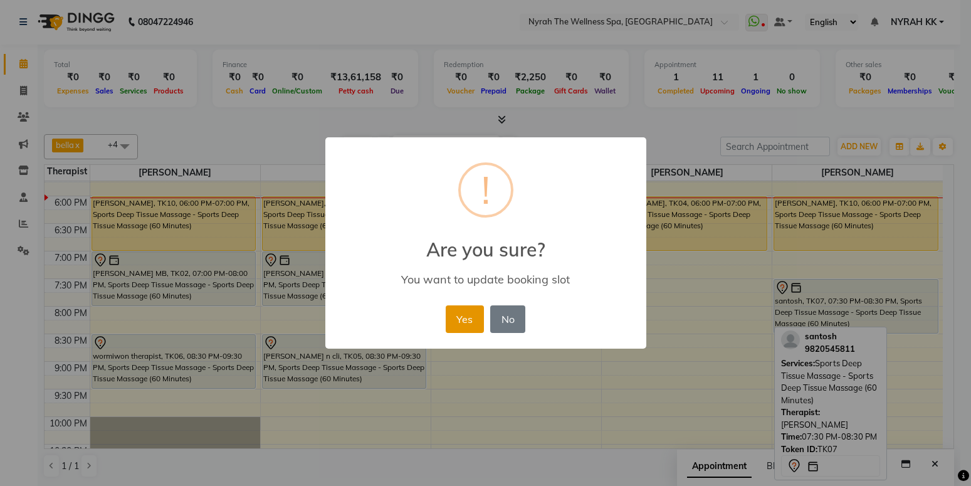
click at [454, 311] on button "Yes" at bounding box center [465, 319] width 38 height 28
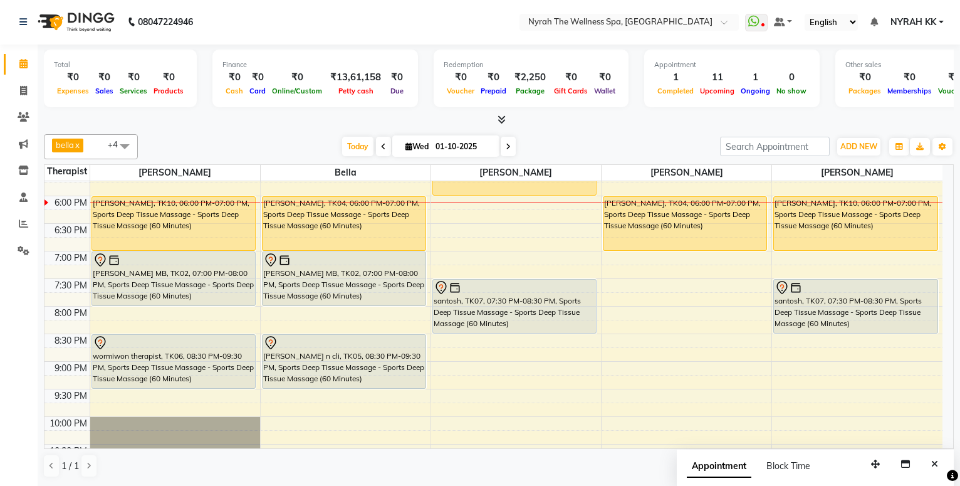
click at [449, 218] on div "10:00 AM 10:30 AM 11:00 AM 11:30 AM 12:00 PM 12:30 PM 1:00 PM 1:30 PM 2:00 PM 2…" at bounding box center [493, 140] width 898 height 771
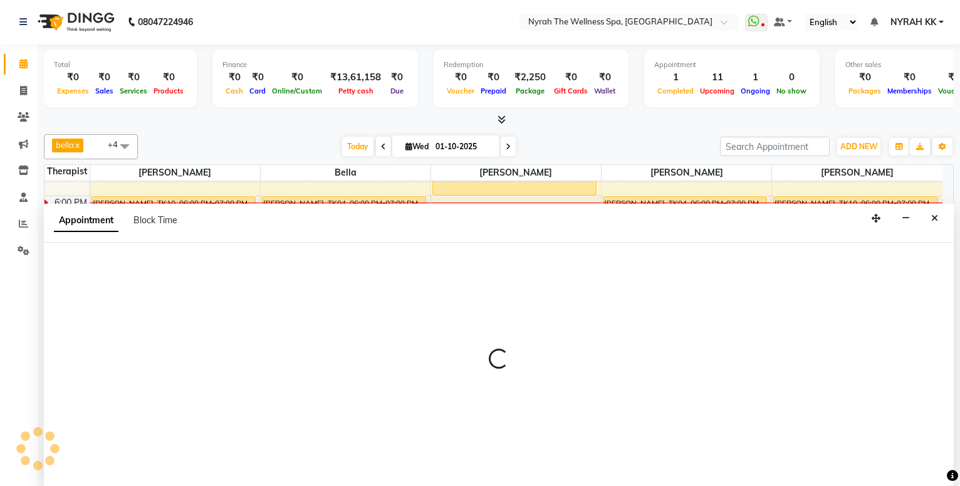
select select "65412"
select select "1095"
select select "tentative"
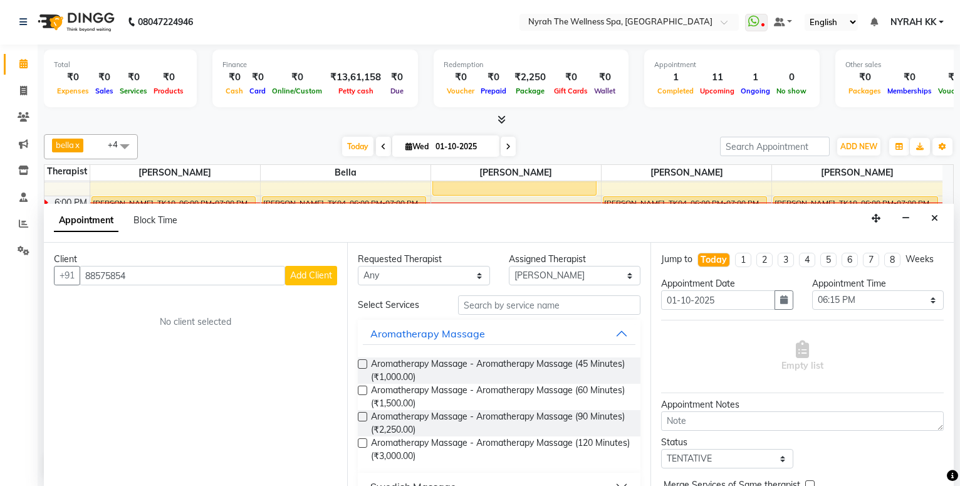
type input "88575854"
click at [329, 276] on span "Add Client" at bounding box center [311, 274] width 42 height 11
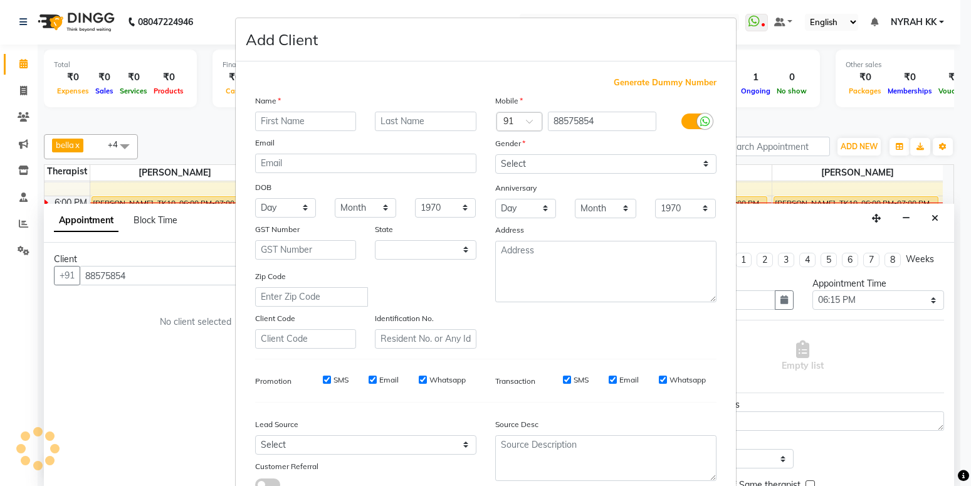
select select "22"
click at [299, 117] on input "text" at bounding box center [306, 121] width 102 height 19
type input "[PERSON_NAME]"
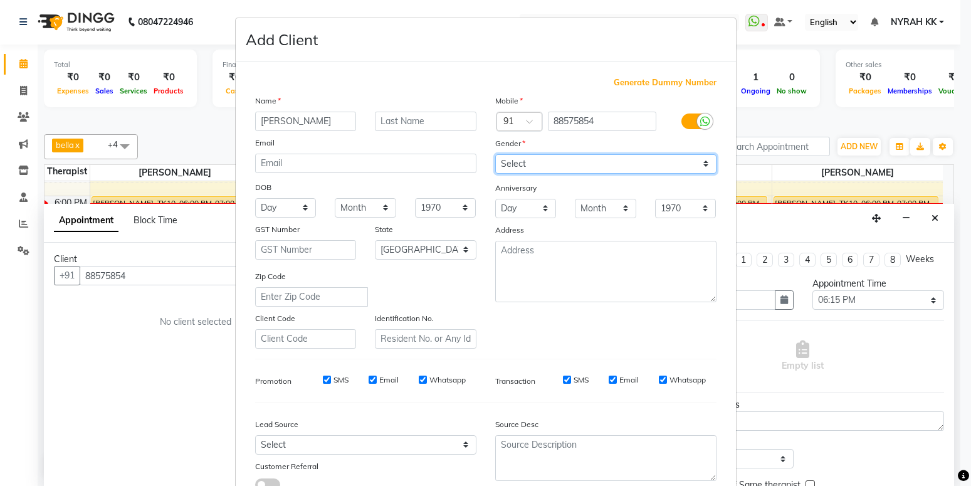
select select "[DEMOGRAPHIC_DATA]"
click option "[DEMOGRAPHIC_DATA]" at bounding box center [0, 0] width 0 height 0
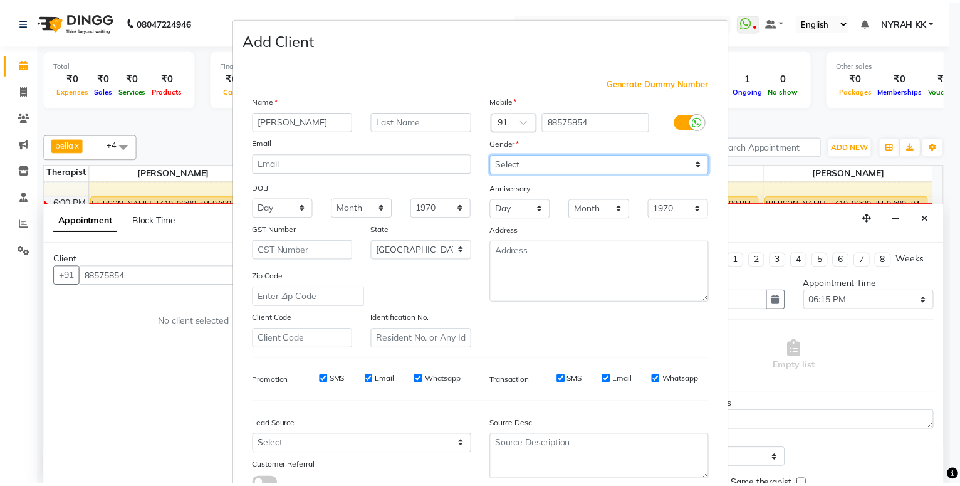
scroll to position [93, 0]
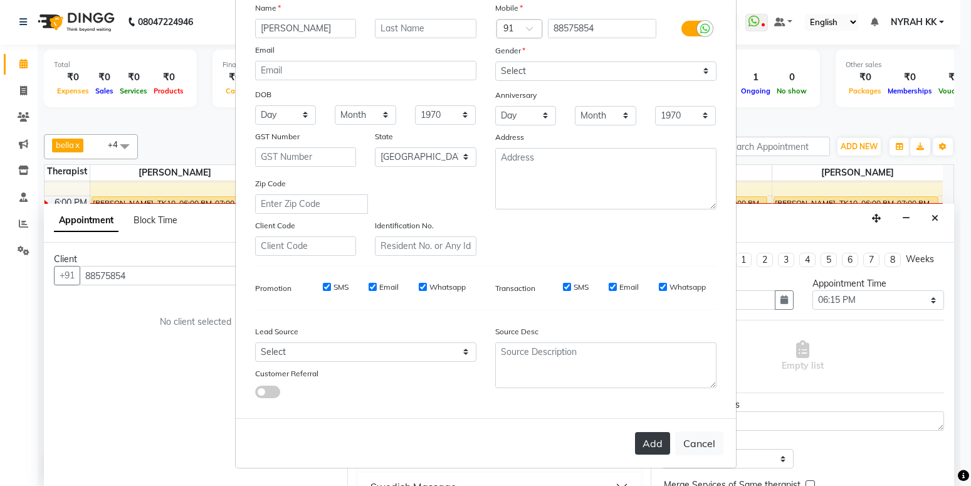
click at [659, 436] on button "Add" at bounding box center [652, 443] width 35 height 23
type input "88****54"
select select
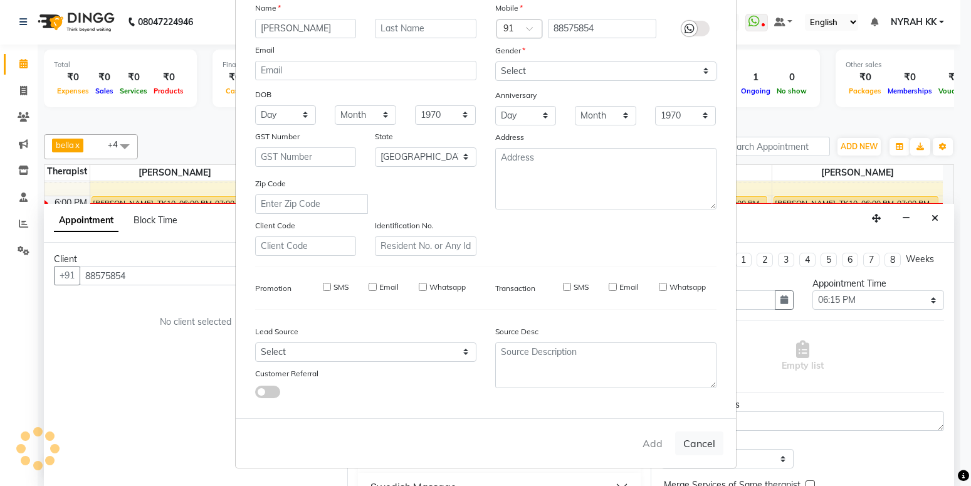
select select "null"
select select
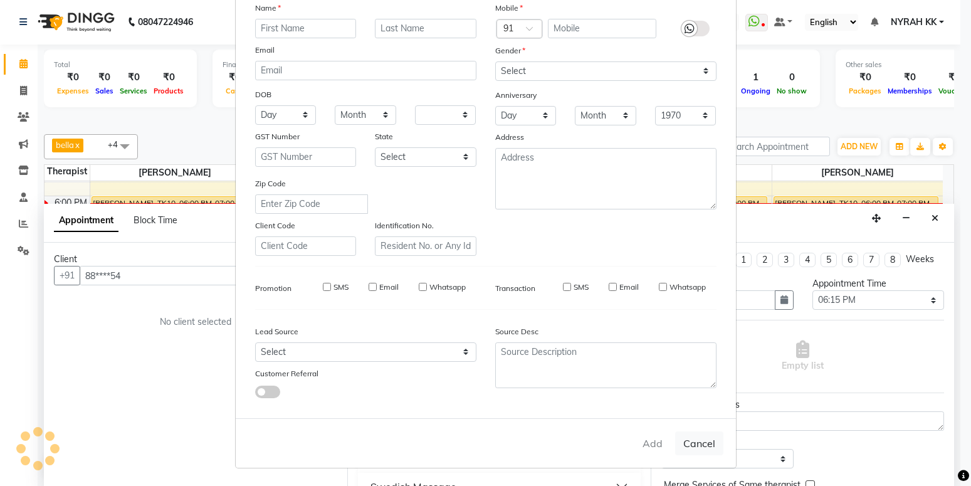
checkbox input "false"
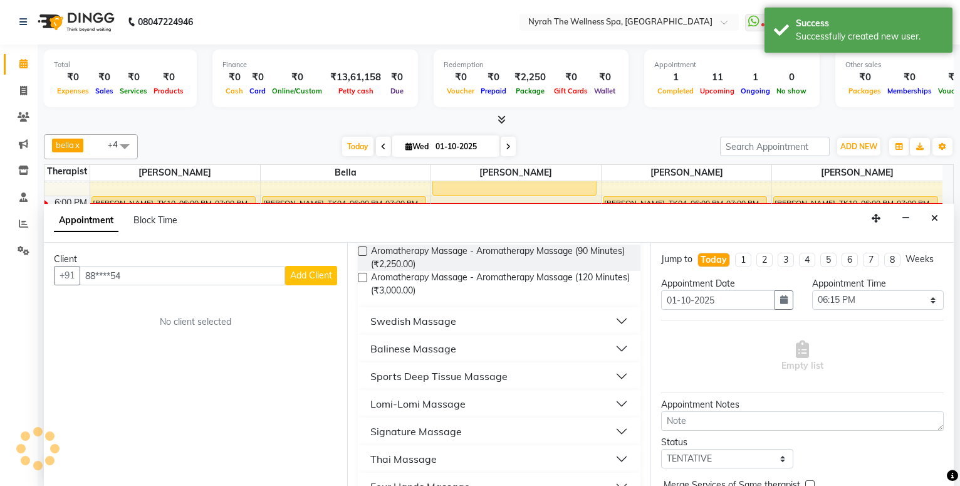
scroll to position [271, 0]
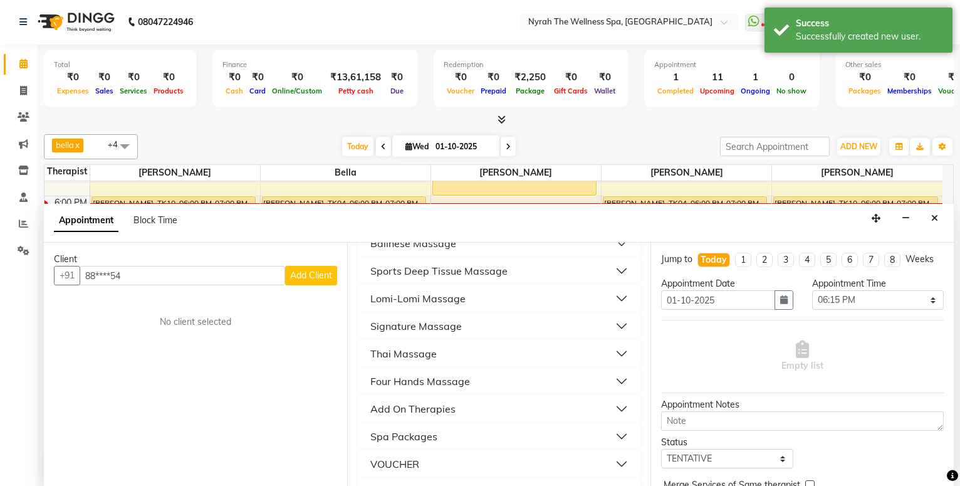
click at [514, 270] on button "Sports Deep Tissue Massage" at bounding box center [499, 270] width 273 height 23
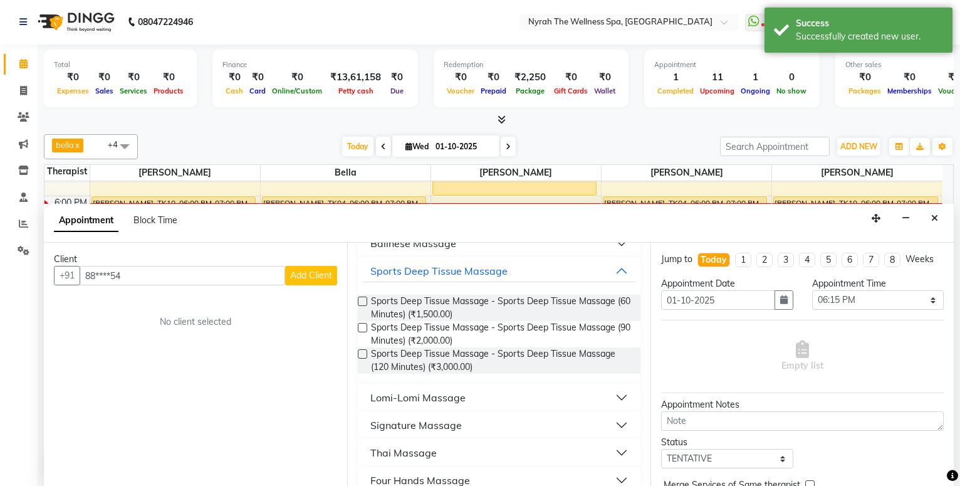
click at [523, 303] on span "Sports Deep Tissue Massage - Sports Deep Tissue Massage (60 Minutes) (₹1,500.00)" at bounding box center [500, 308] width 259 height 26
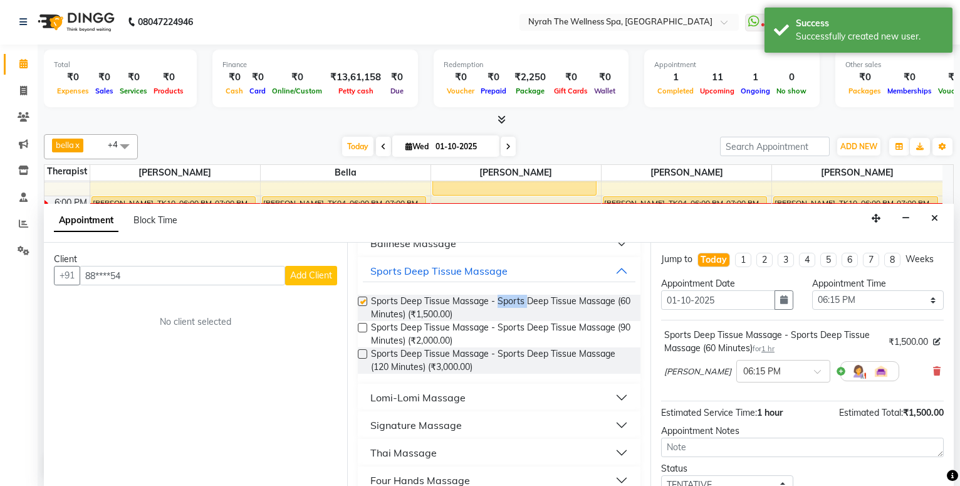
drag, startPoint x: 521, startPoint y: 282, endPoint x: 778, endPoint y: 402, distance: 283.7
click at [526, 303] on span "Sports Deep Tissue Massage - Sports Deep Tissue Massage (60 Minutes) (₹1,500.00)" at bounding box center [500, 308] width 259 height 26
checkbox input "false"
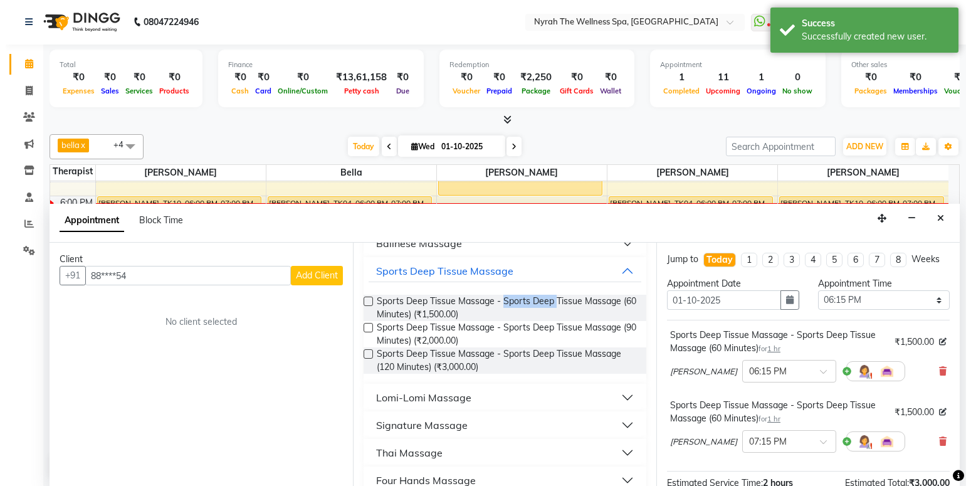
scroll to position [171, 0]
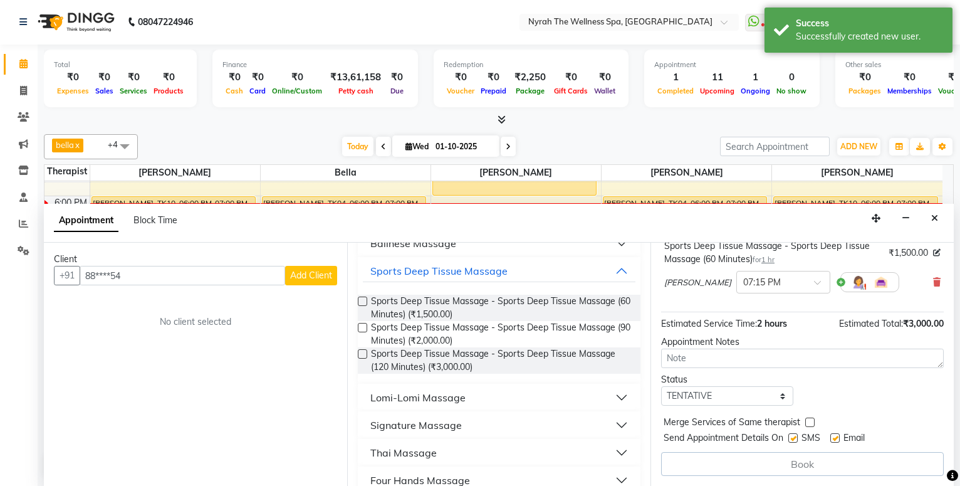
click at [837, 469] on div "Book" at bounding box center [802, 464] width 283 height 24
click at [719, 468] on div "Book" at bounding box center [802, 464] width 283 height 24
click at [937, 214] on icon "Close" at bounding box center [934, 218] width 7 height 9
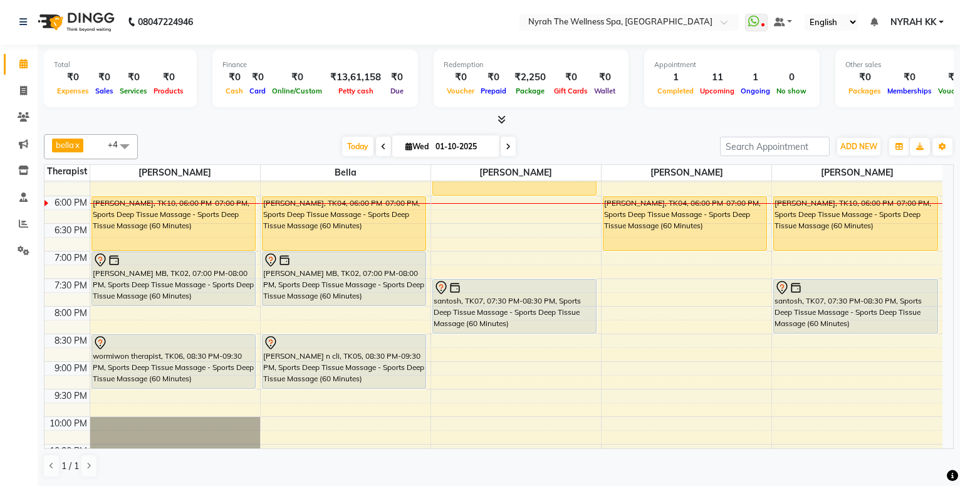
click at [466, 216] on div "10:00 AM 10:30 AM 11:00 AM 11:30 AM 12:00 PM 12:30 PM 1:00 PM 1:30 PM 2:00 PM 2…" at bounding box center [493, 140] width 898 height 771
select select "65412"
select select "tentative"
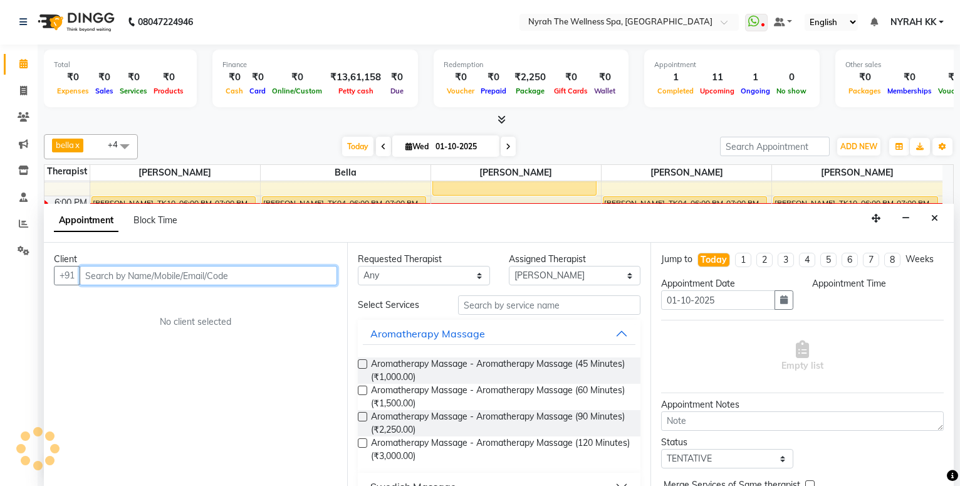
select select "1095"
click at [301, 268] on input "text" at bounding box center [209, 275] width 258 height 19
type input "5875845866"
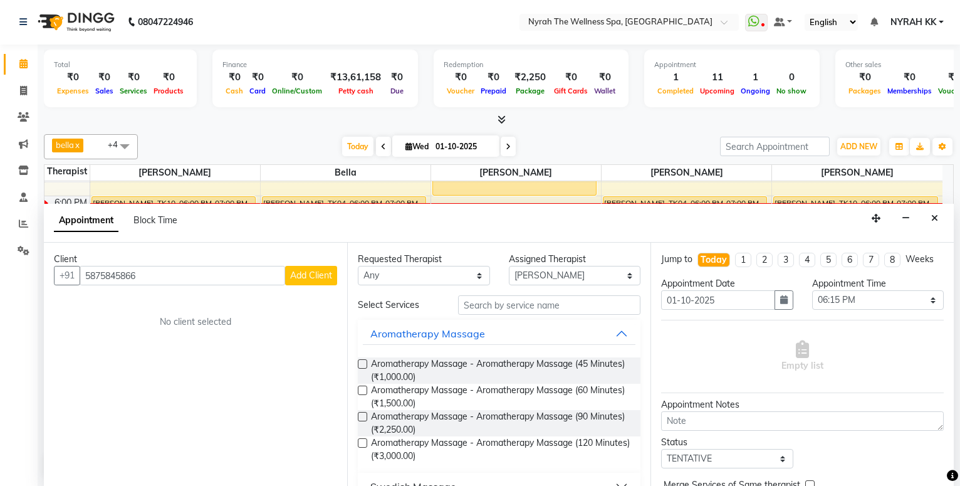
click at [330, 267] on button "Add Client" at bounding box center [311, 275] width 52 height 19
select select "22"
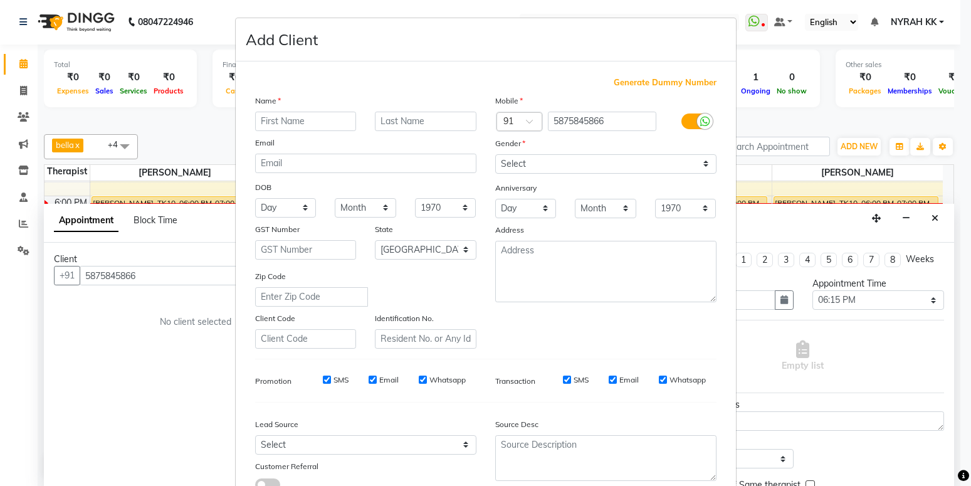
click at [339, 120] on input "text" at bounding box center [306, 121] width 102 height 19
type input "hemant"
click at [495, 154] on select "Select [DEMOGRAPHIC_DATA] [DEMOGRAPHIC_DATA] Other Prefer Not To Say" at bounding box center [605, 163] width 221 height 19
select select "[DEMOGRAPHIC_DATA]"
click option "[DEMOGRAPHIC_DATA]" at bounding box center [0, 0] width 0 height 0
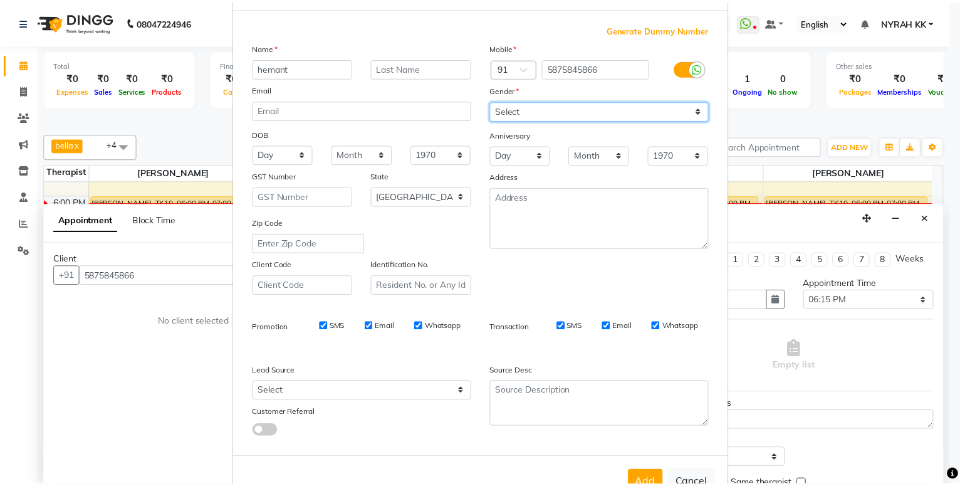
scroll to position [93, 0]
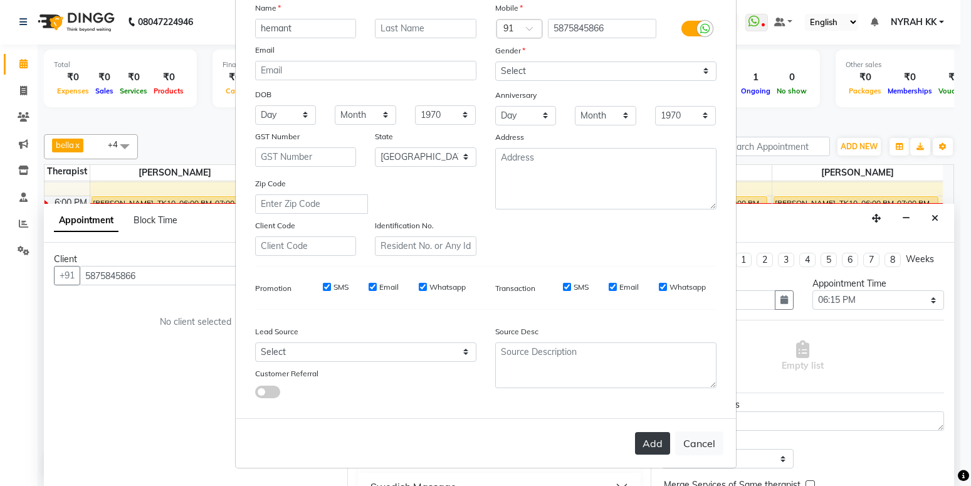
click at [653, 448] on button "Add" at bounding box center [652, 443] width 35 height 23
type input "58******66"
select select
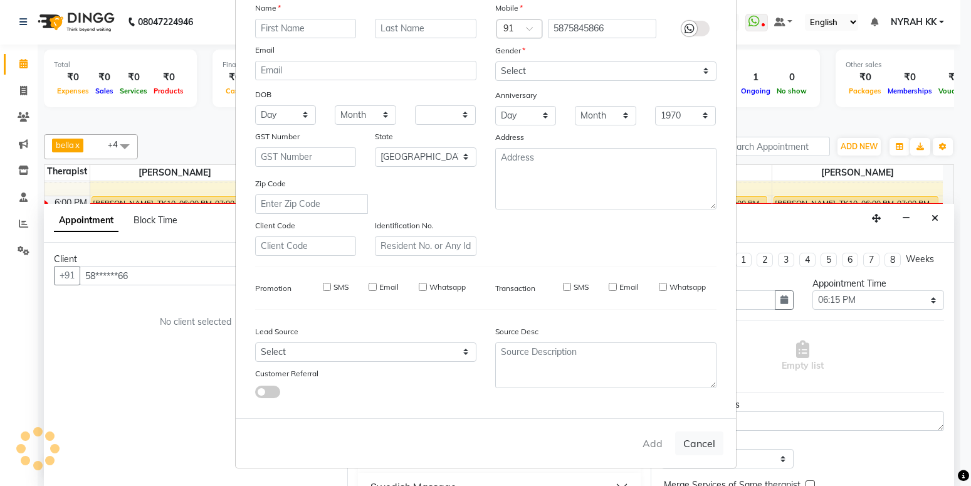
select select "null"
select select
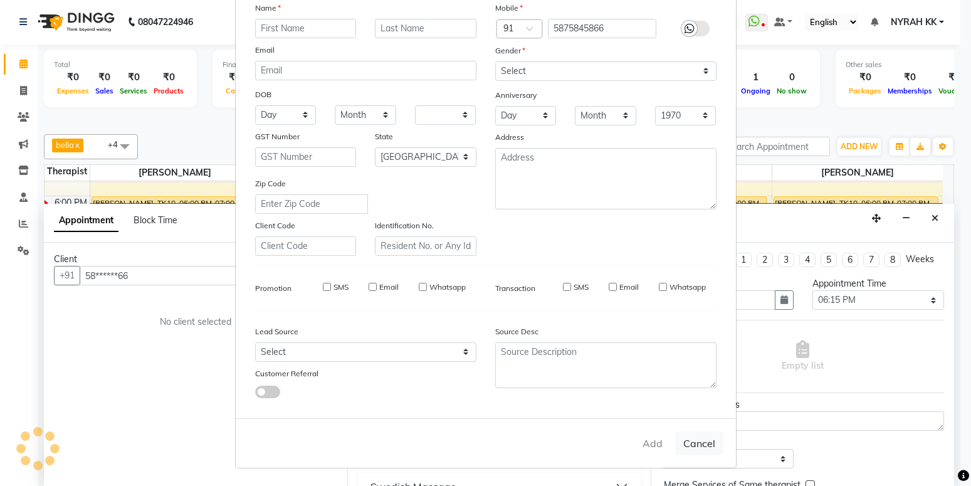
checkbox input "false"
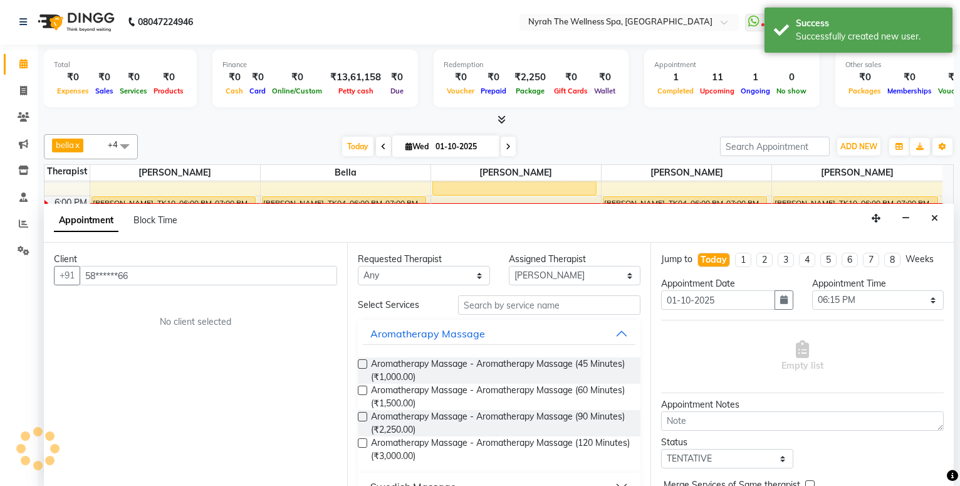
scroll to position [203, 0]
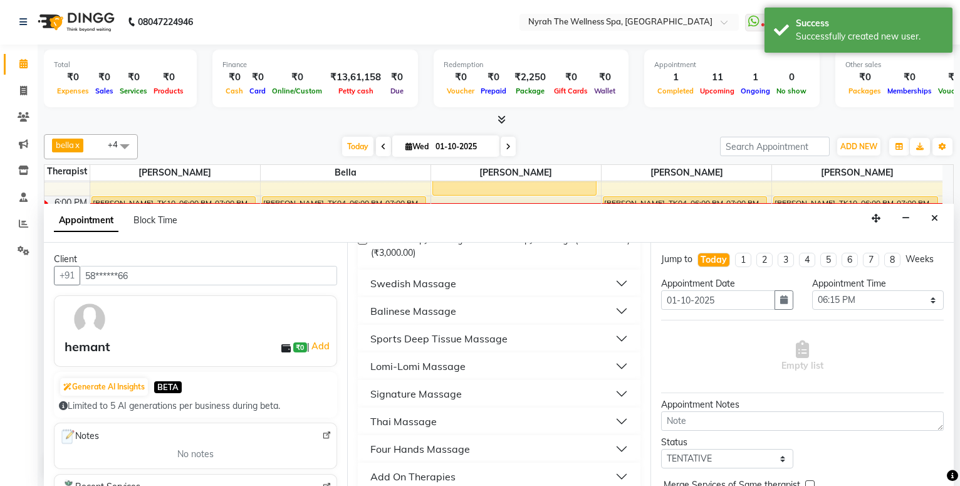
drag, startPoint x: 538, startPoint y: 344, endPoint x: 542, endPoint y: 355, distance: 12.1
click at [538, 343] on button "Sports Deep Tissue Massage" at bounding box center [499, 338] width 273 height 23
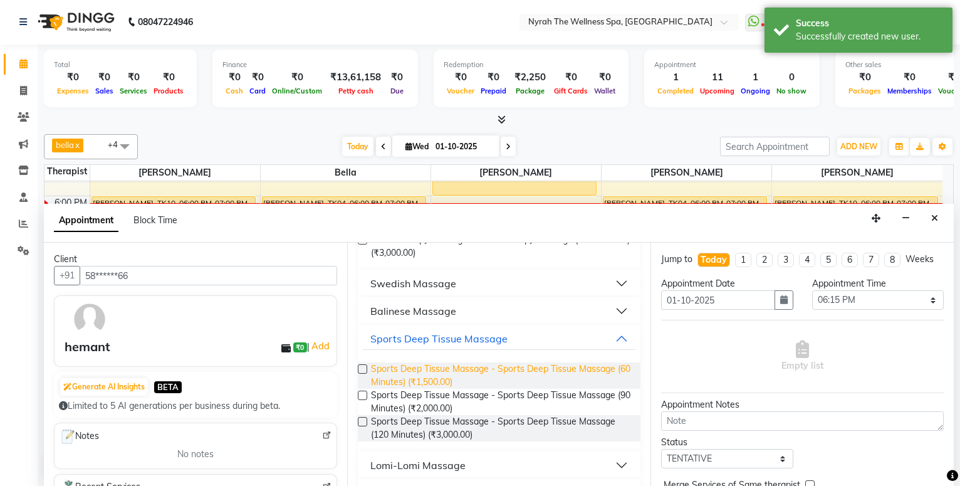
click at [544, 365] on span "Sports Deep Tissue Massage - Sports Deep Tissue Massage (60 Minutes) (₹1,500.00)" at bounding box center [500, 375] width 259 height 26
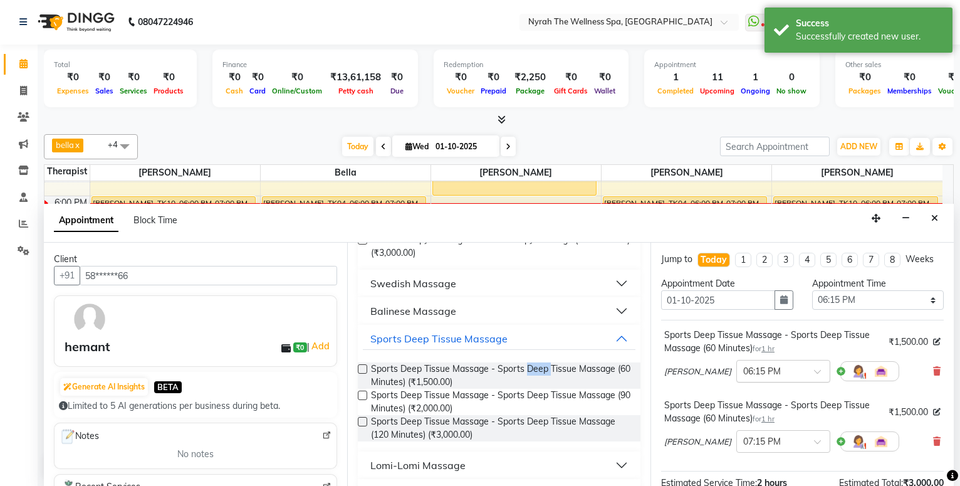
checkbox input "false"
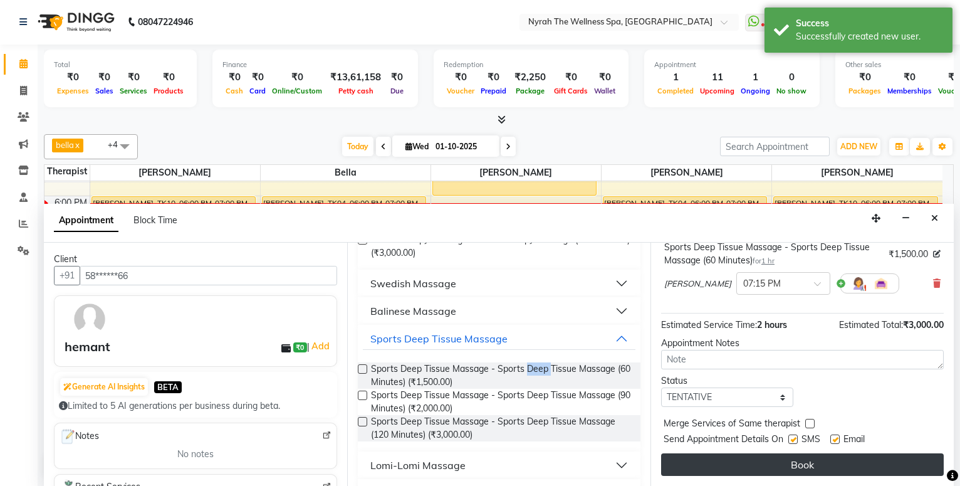
click at [742, 474] on button "Book" at bounding box center [802, 464] width 283 height 23
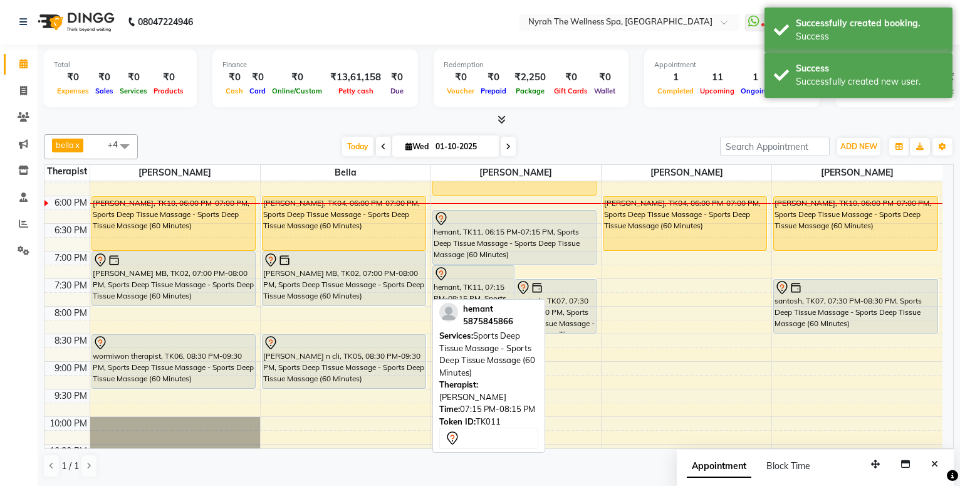
scroll to position [0, 0]
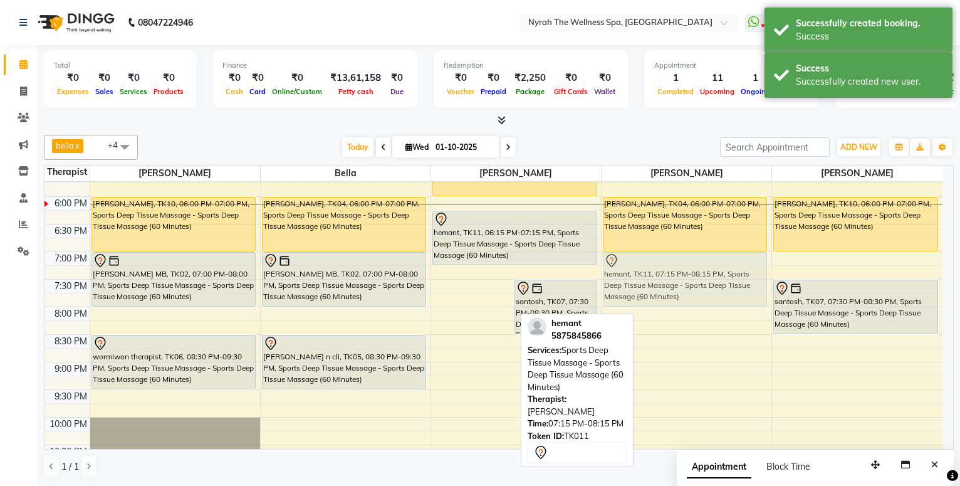
drag, startPoint x: 467, startPoint y: 290, endPoint x: 678, endPoint y: 273, distance: 211.9
click at [678, 273] on tr "[PERSON_NAME], TK03, 03:15 PM-04:45 PM, Lomi-Lomi Massage - Lomi-Lomi Massage (…" at bounding box center [493, 141] width 898 height 771
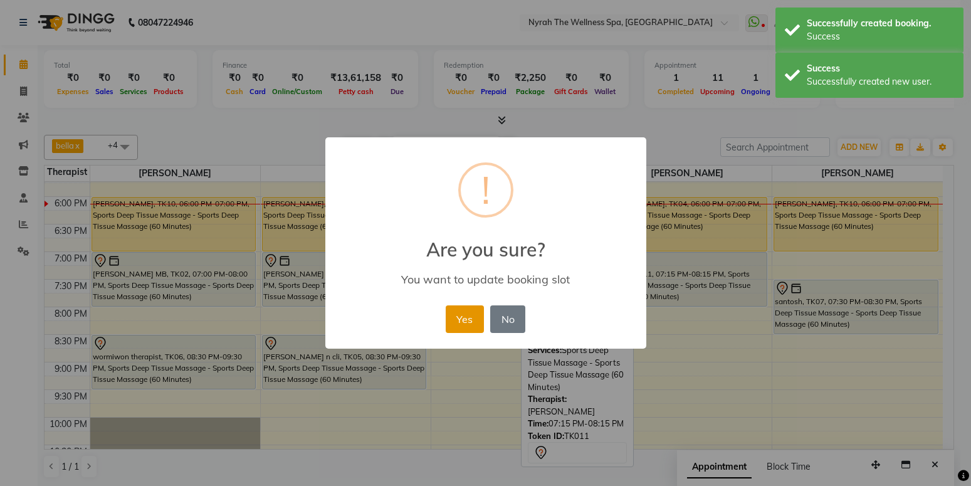
click at [464, 330] on button "Yes" at bounding box center [465, 319] width 38 height 28
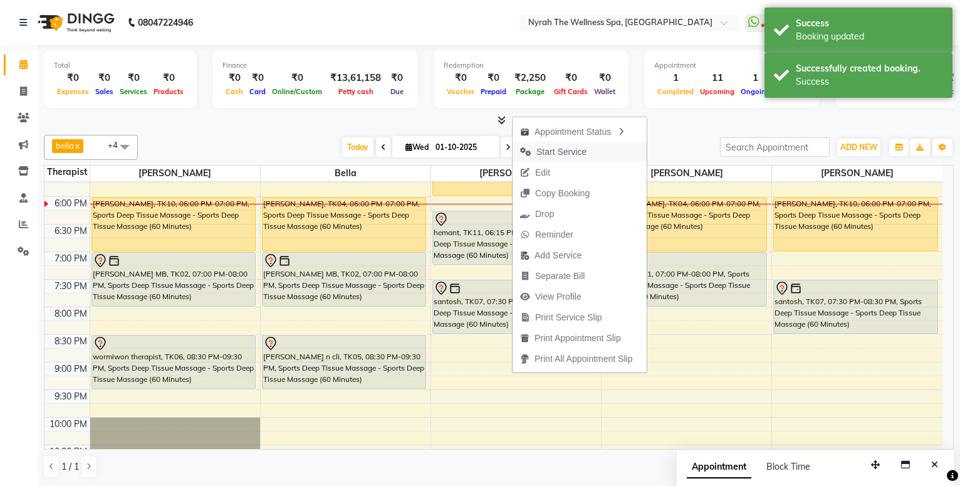
click at [561, 154] on span "Start Service" at bounding box center [561, 151] width 50 height 13
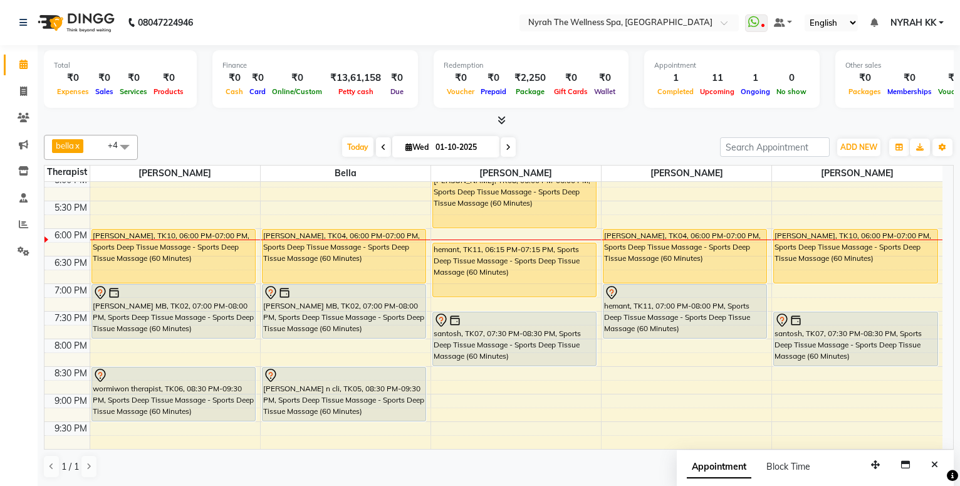
scroll to position [426, 0]
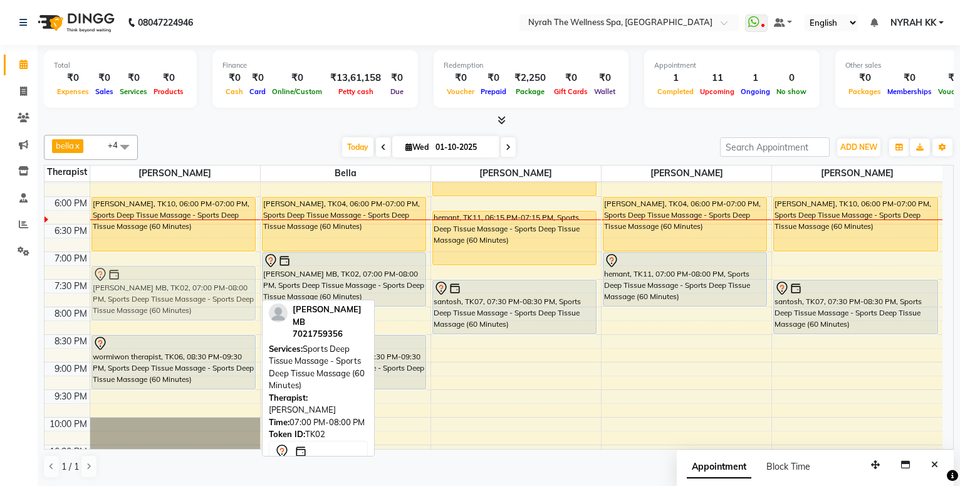
drag, startPoint x: 160, startPoint y: 269, endPoint x: 160, endPoint y: 278, distance: 8.1
click at [160, 278] on div "[PERSON_NAME], TK03, 03:15 PM-04:45 PM, Lomi-Lomi Massage - Lomi-Lomi Massage (…" at bounding box center [175, 141] width 170 height 771
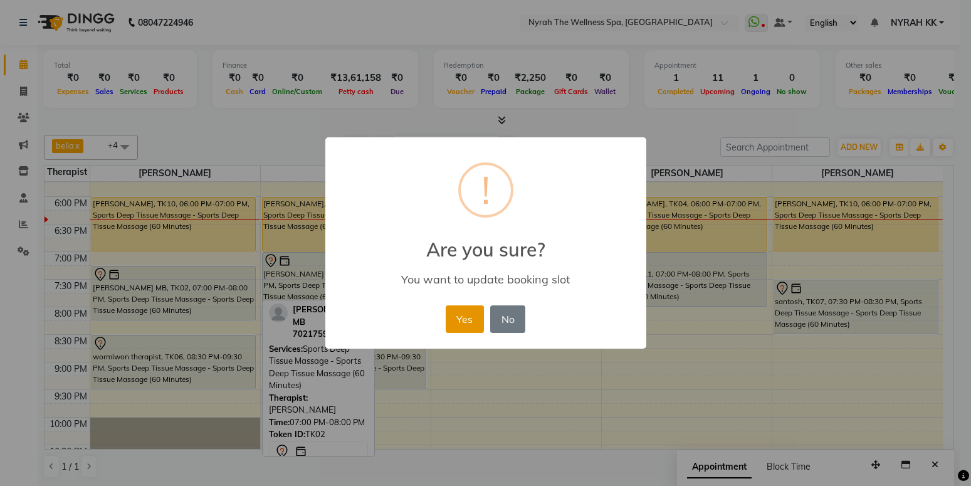
click at [459, 320] on button "Yes" at bounding box center [465, 319] width 38 height 28
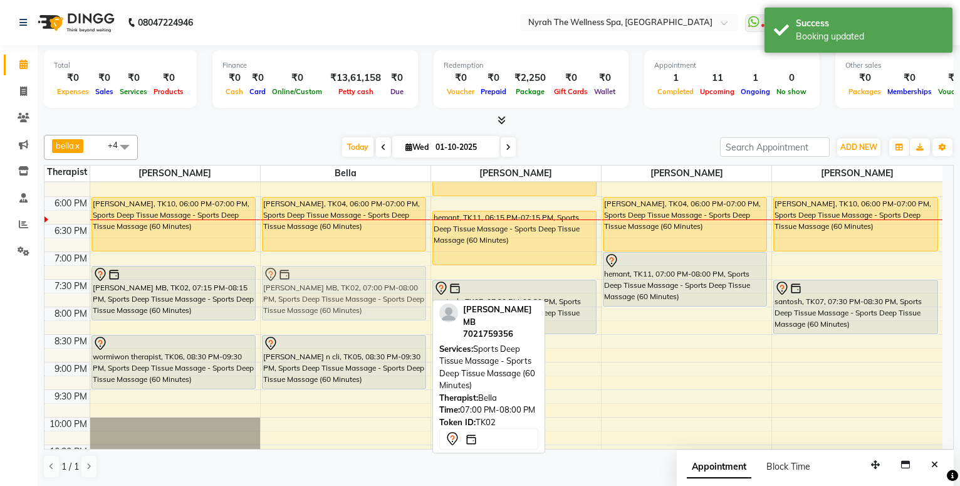
drag, startPoint x: 332, startPoint y: 273, endPoint x: 331, endPoint y: 281, distance: 8.9
click at [331, 281] on div "[PERSON_NAME], TK04, 06:00 PM-07:00 PM, Sports Deep Tissue Massage - Sports Dee…" at bounding box center [346, 141] width 170 height 771
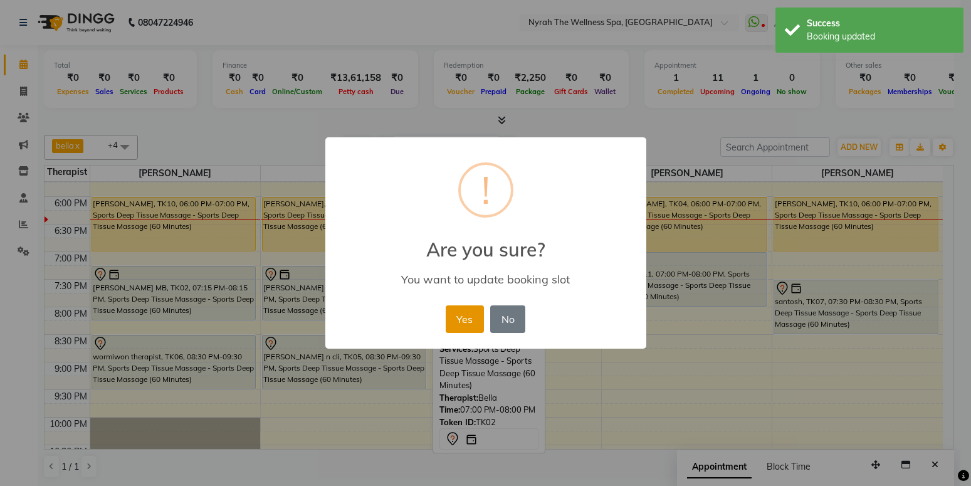
click at [453, 326] on button "Yes" at bounding box center [465, 319] width 38 height 28
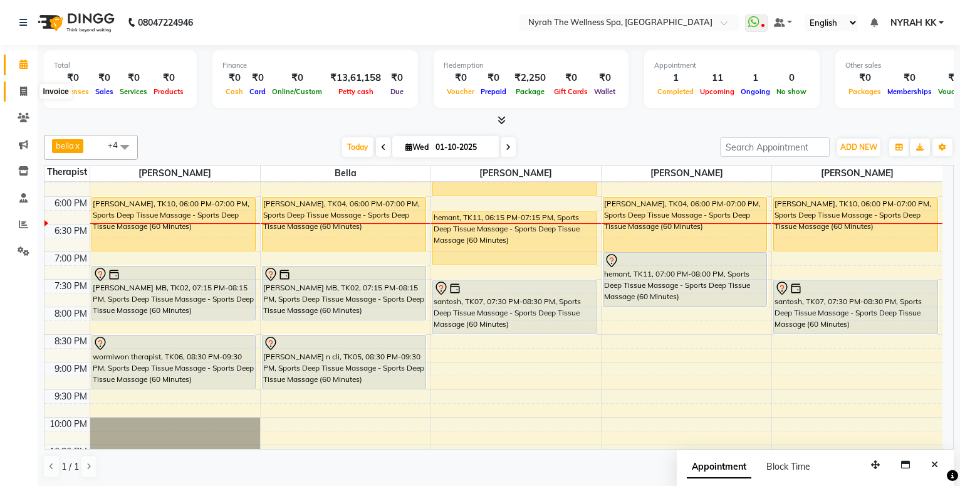
click at [29, 98] on span at bounding box center [24, 92] width 22 height 14
select select "555"
select select "service"
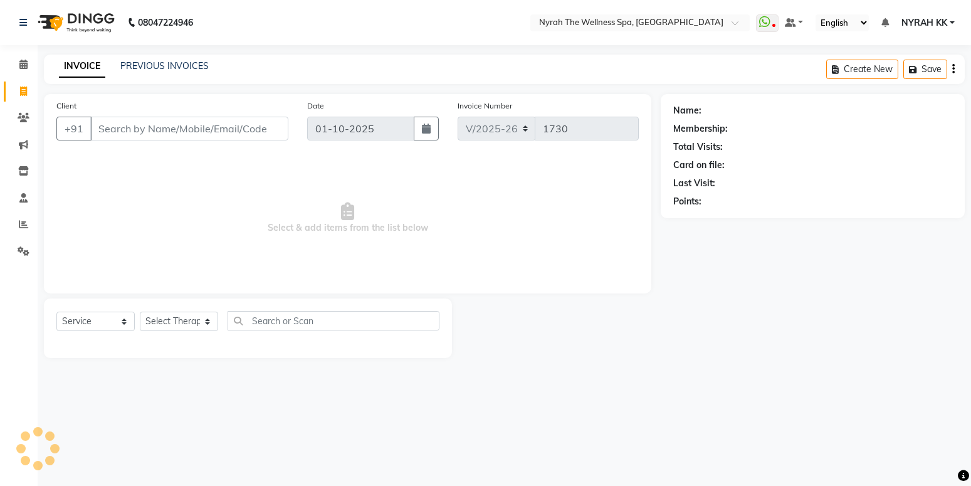
click at [105, 134] on input "Client" at bounding box center [189, 129] width 198 height 24
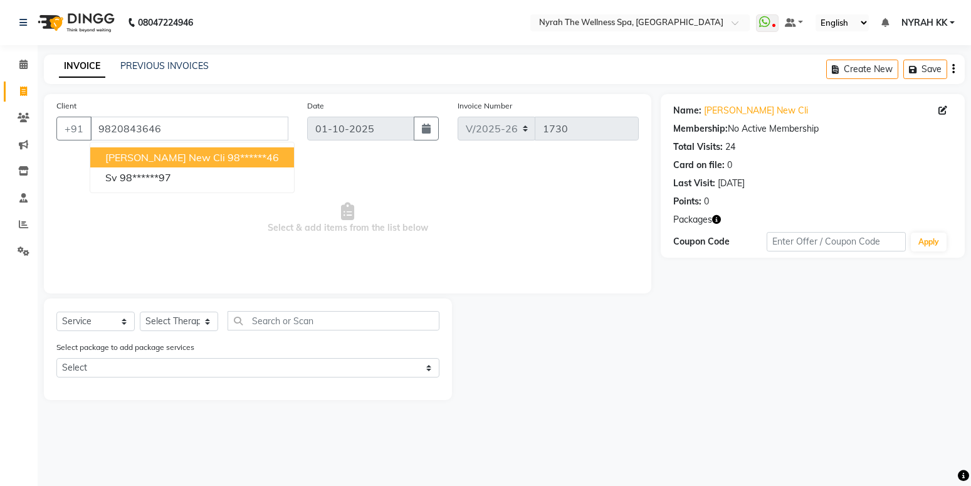
click at [127, 161] on span "[PERSON_NAME] New Cli" at bounding box center [165, 157] width 120 height 13
type input "98******46"
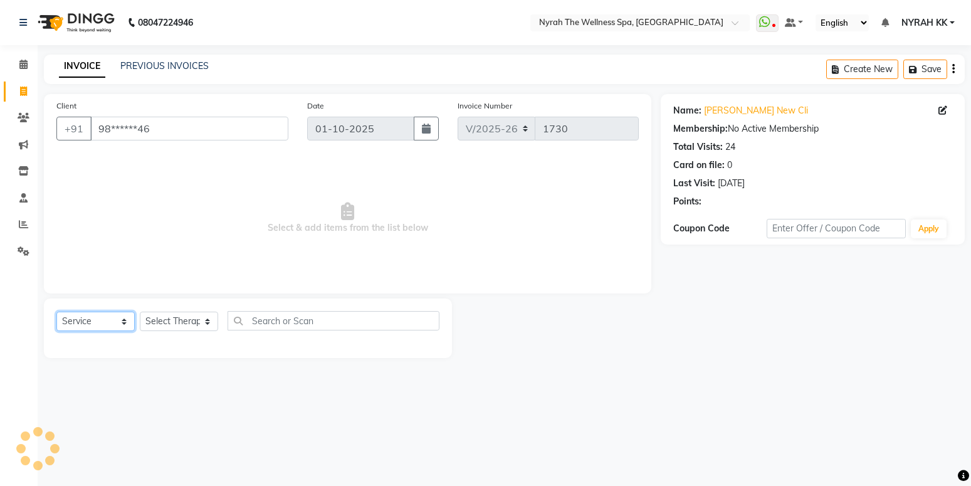
click at [108, 324] on select "Select Service Product Membership Package Voucher Prepaid Gift Card" at bounding box center [95, 320] width 78 height 19
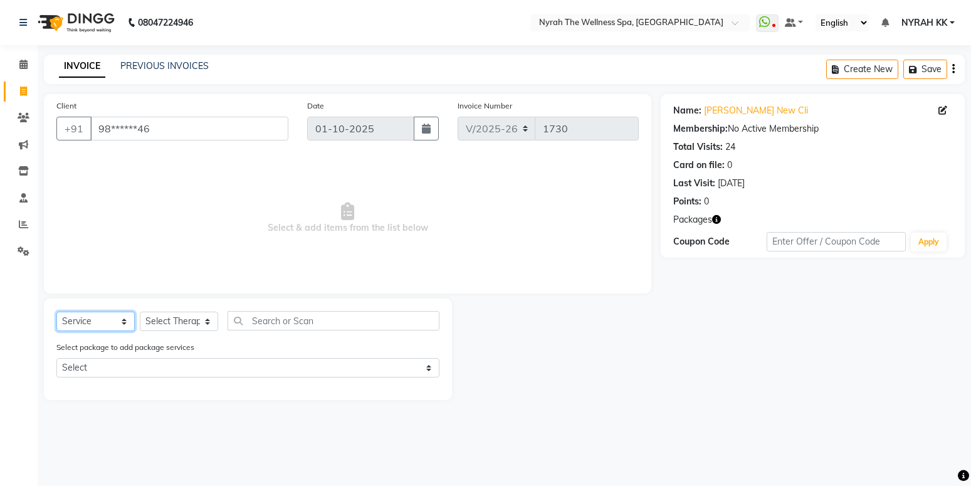
select select "package"
click option "Package" at bounding box center [0, 0] width 0 height 0
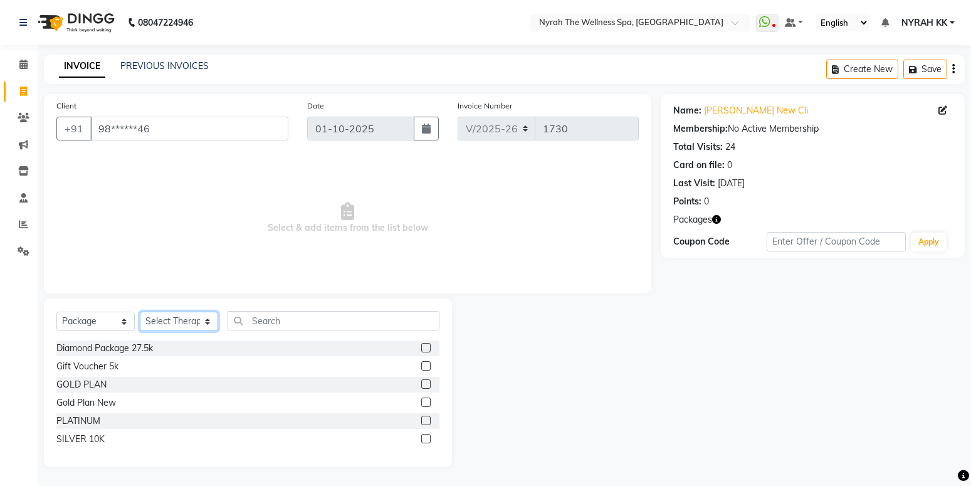
select select "91899"
click option "[PERSON_NAME]" at bounding box center [0, 0] width 0 height 0
click at [425, 405] on label at bounding box center [425, 401] width 9 height 9
click at [425, 405] on input "checkbox" at bounding box center [425, 403] width 8 height 8
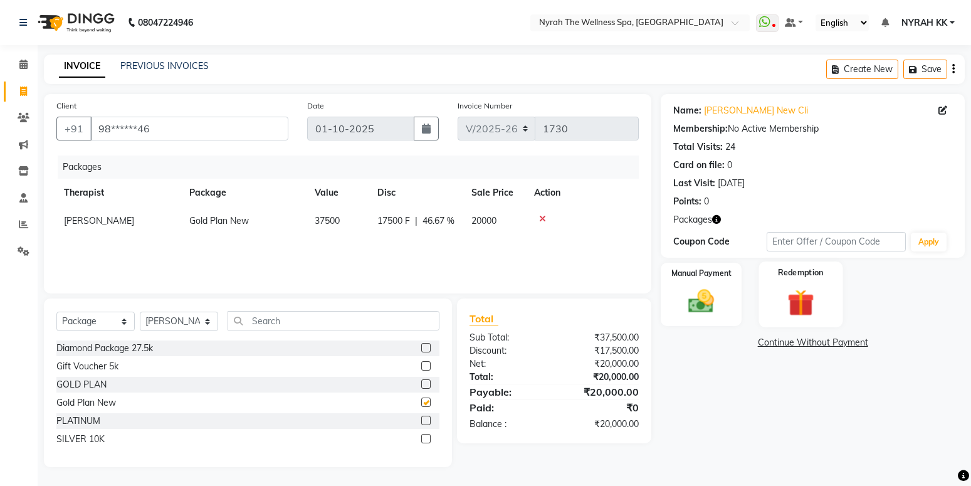
checkbox input "false"
click at [732, 319] on div "Manual Payment" at bounding box center [701, 294] width 84 height 66
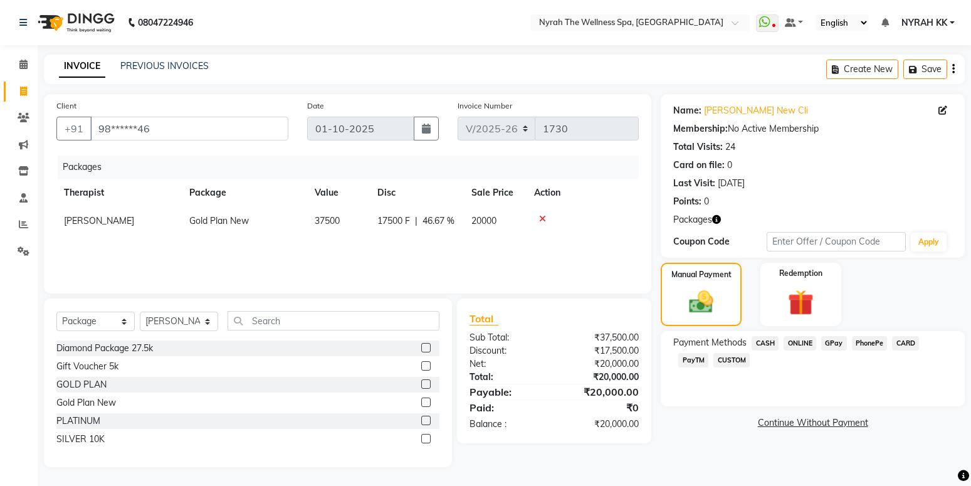
click at [911, 342] on span "CARD" at bounding box center [905, 343] width 27 height 14
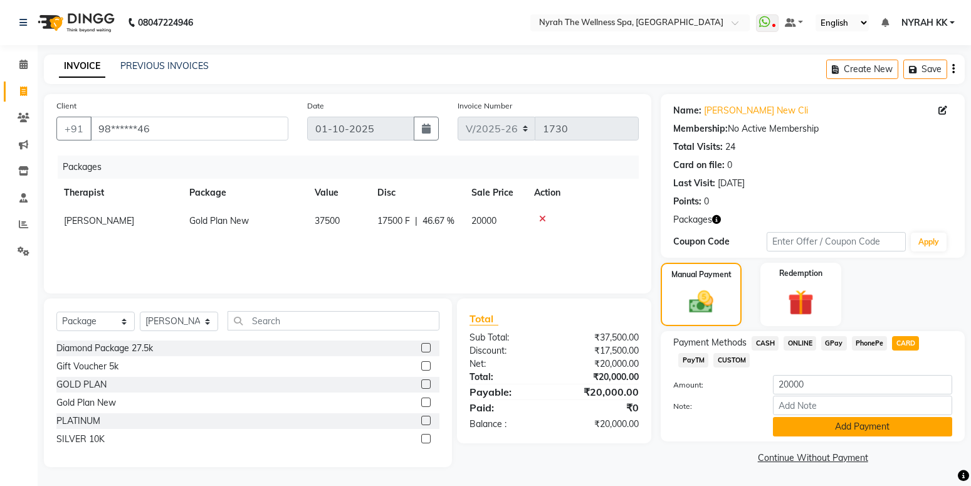
click at [857, 424] on button "Add Payment" at bounding box center [862, 426] width 179 height 19
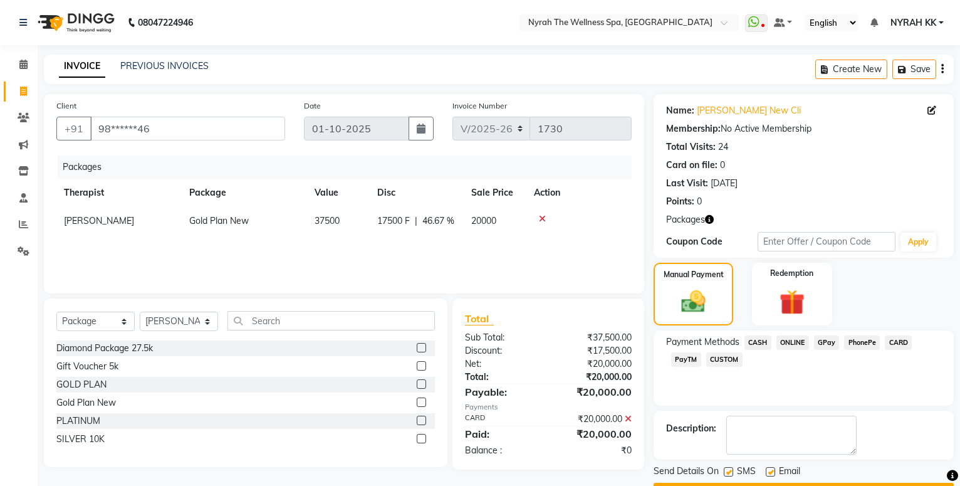
scroll to position [35, 0]
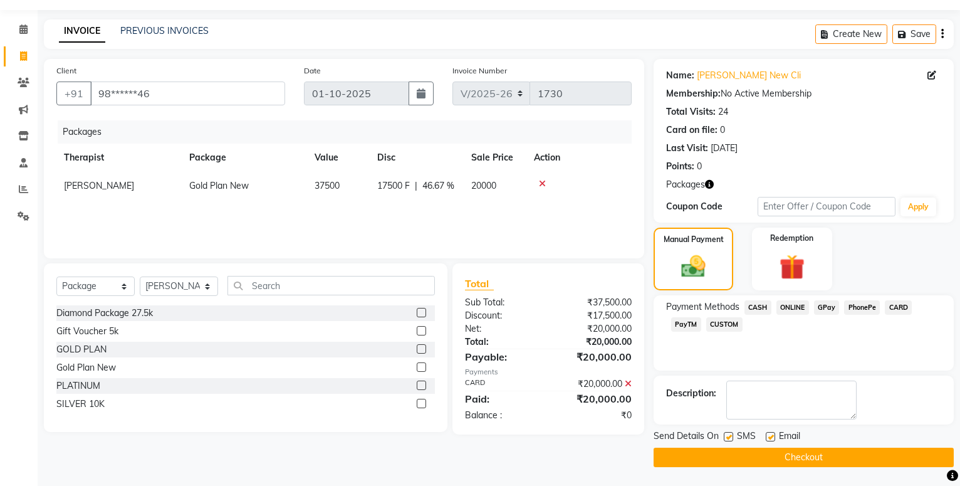
click at [758, 450] on button "Checkout" at bounding box center [804, 456] width 300 height 19
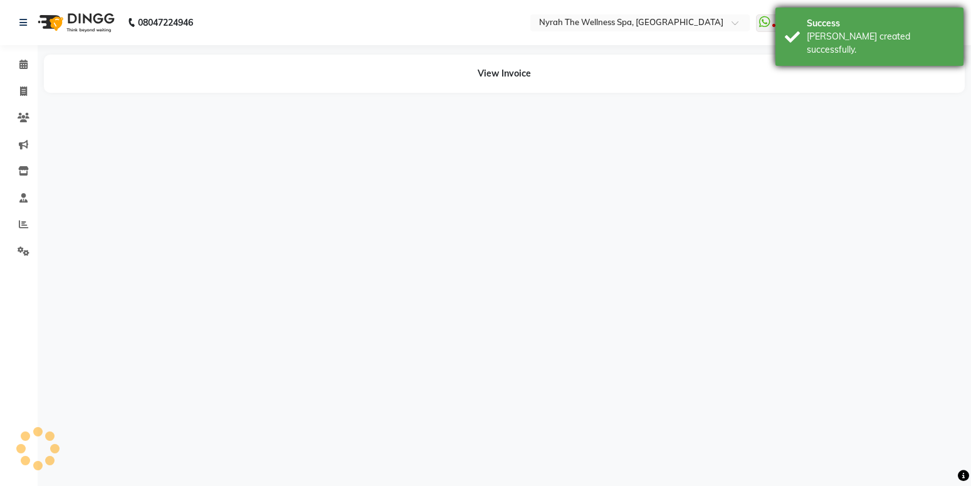
click at [871, 24] on div "Success" at bounding box center [879, 23] width 147 height 13
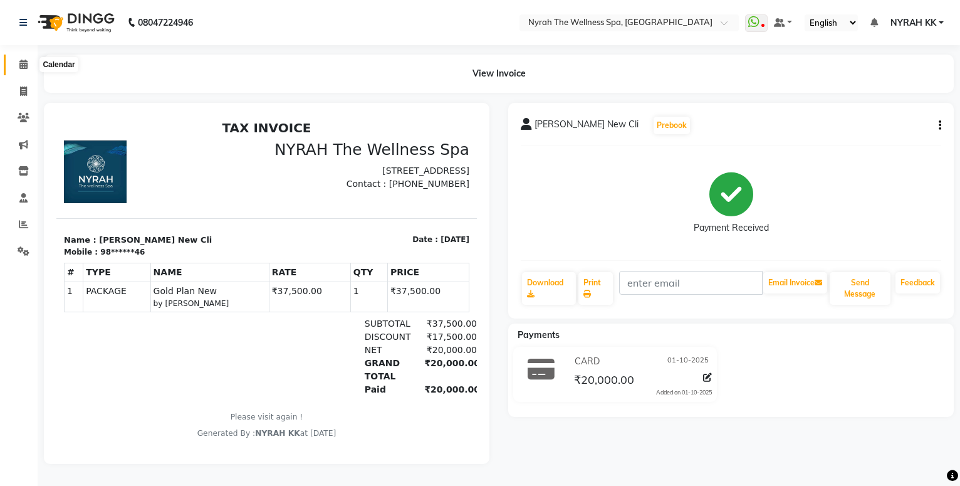
click at [24, 59] on span at bounding box center [24, 65] width 22 height 14
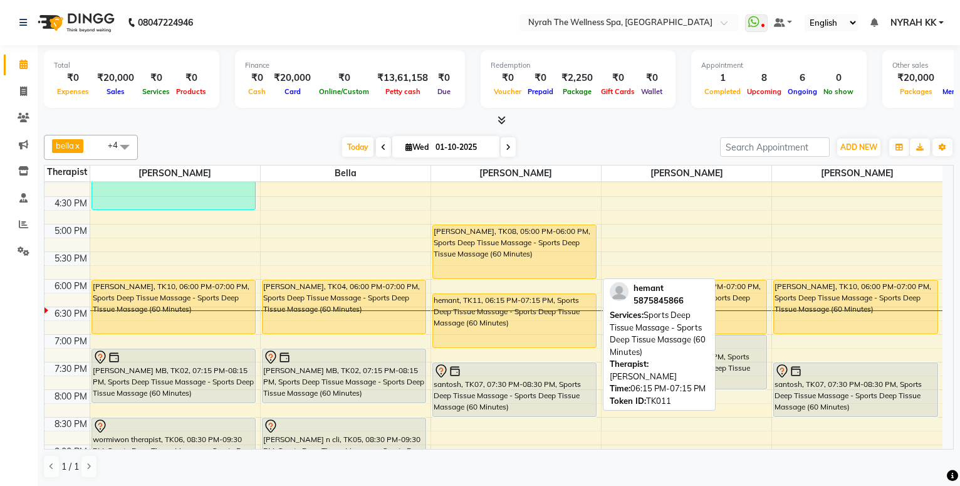
scroll to position [338, 0]
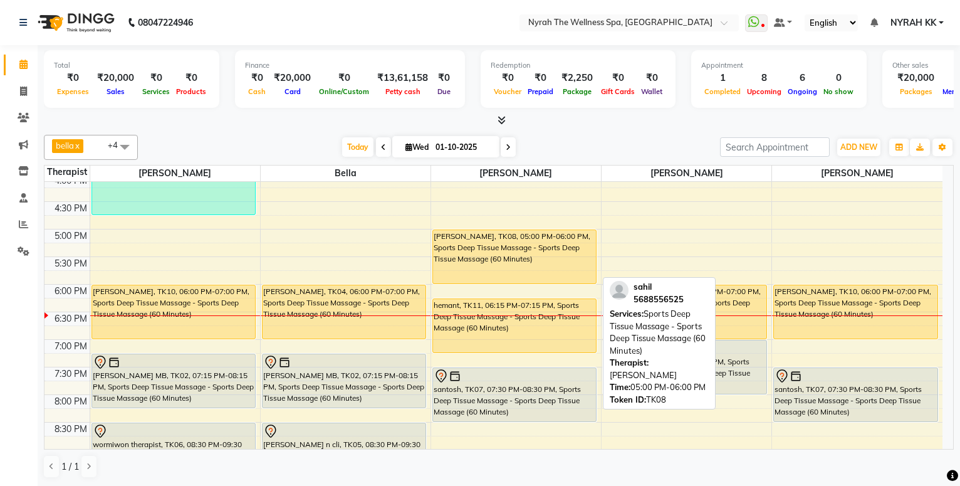
click at [533, 262] on div "[PERSON_NAME], TK08, 05:00 PM-06:00 PM, Sports Deep Tissue Massage - Sports Dee…" at bounding box center [514, 256] width 163 height 53
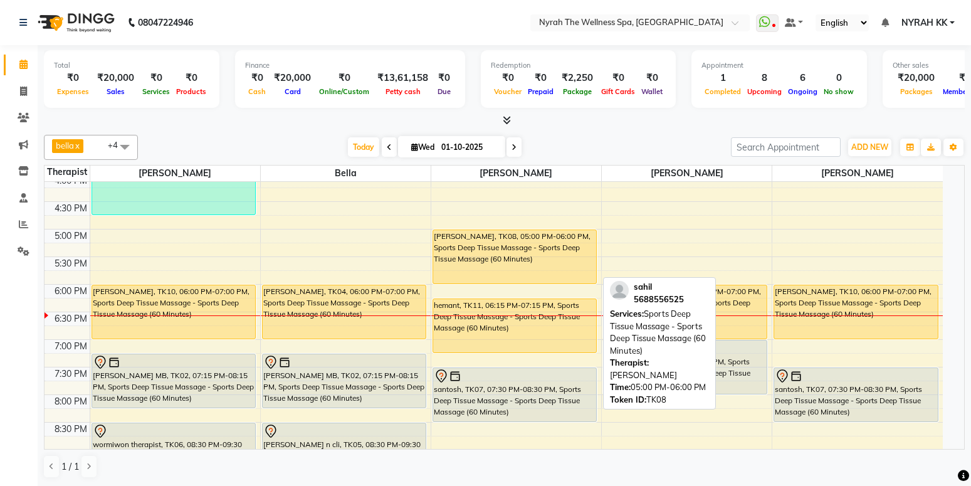
select select "1"
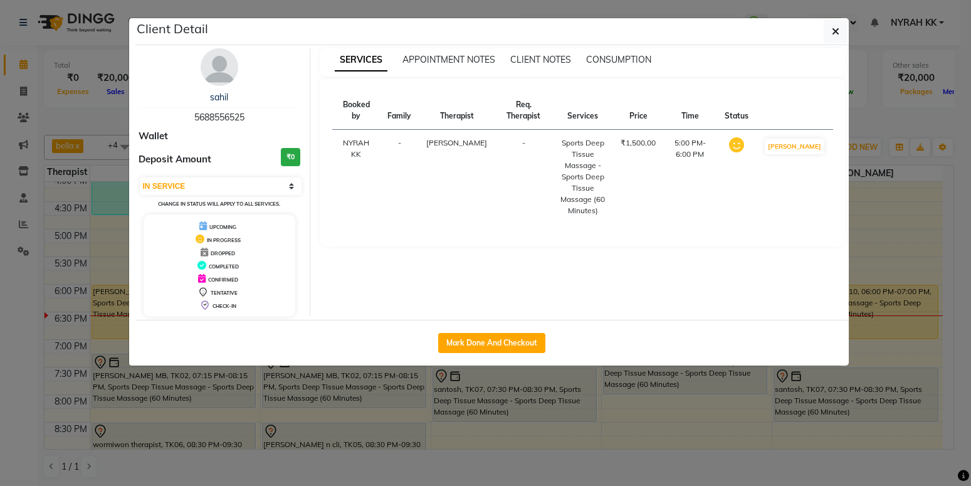
drag, startPoint x: 466, startPoint y: 318, endPoint x: 464, endPoint y: 339, distance: 20.8
click at [466, 325] on div "Client Detail [PERSON_NAME] 5688556525 Wallet Deposit Amount ₹0 Select IN SERVI…" at bounding box center [491, 191] width 713 height 347
click at [464, 339] on button "Mark Done And Checkout" at bounding box center [491, 343] width 107 height 20
select select "555"
select select "service"
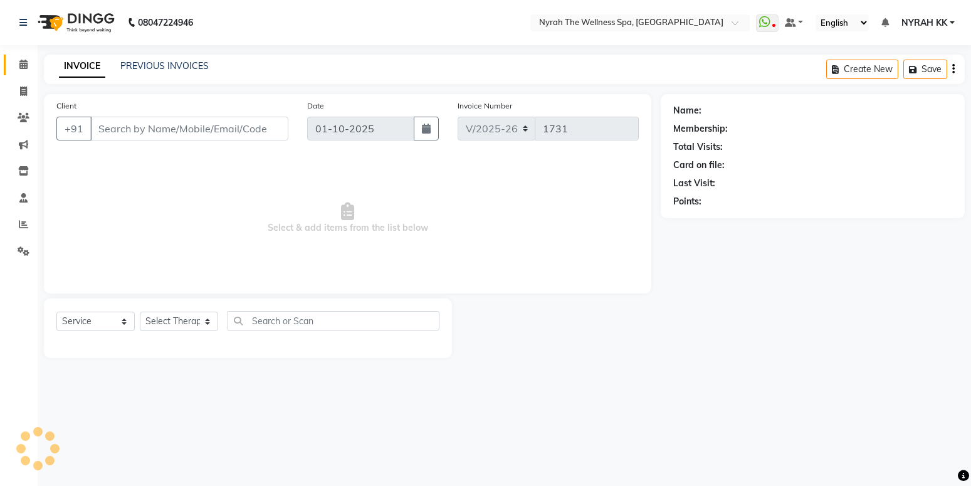
type input "56******25"
select select "65412"
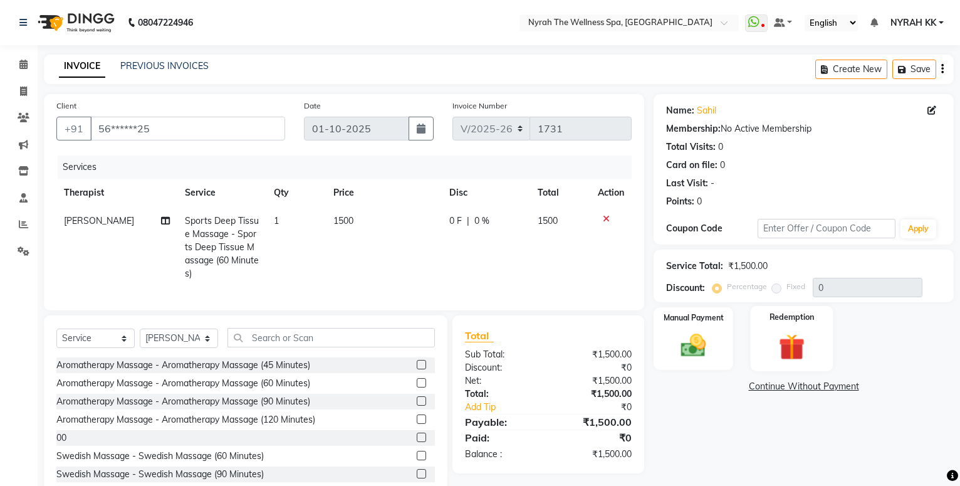
click at [781, 322] on label "Redemption" at bounding box center [792, 317] width 45 height 12
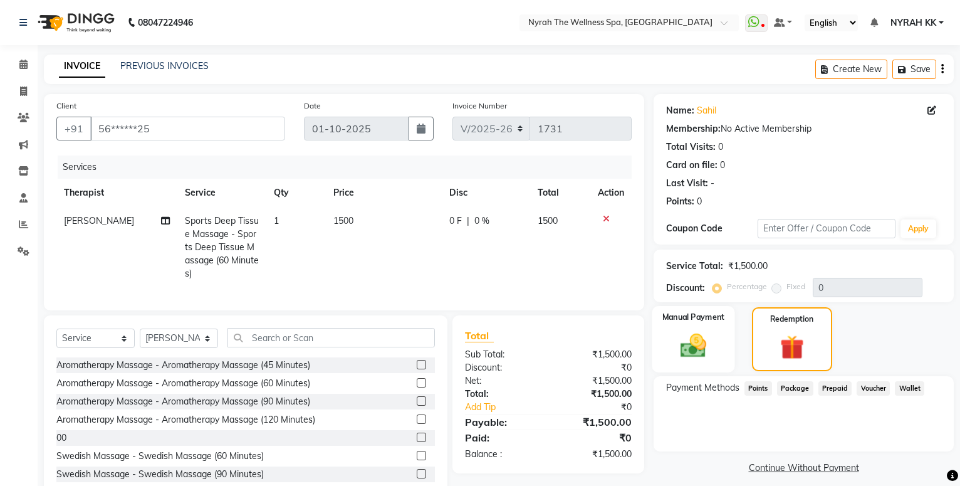
click at [696, 355] on img at bounding box center [693, 345] width 43 height 30
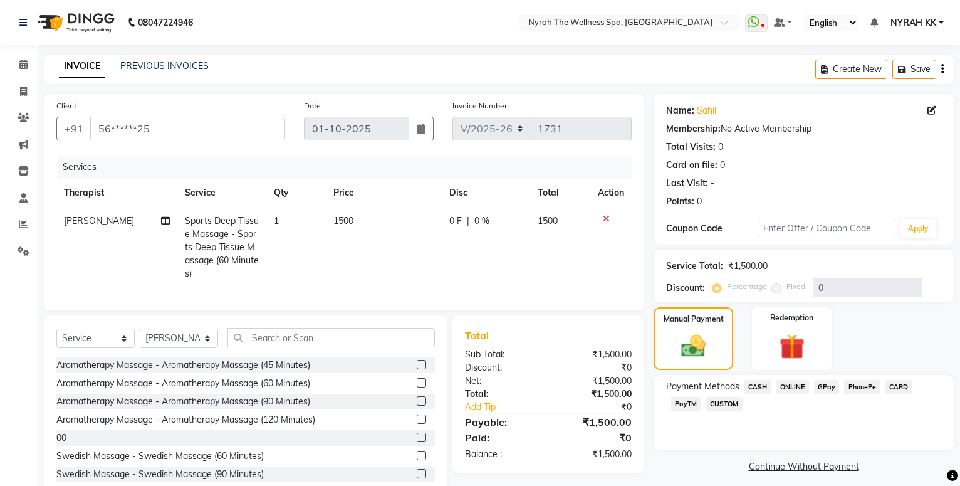
click at [823, 386] on span "GPay" at bounding box center [827, 387] width 26 height 14
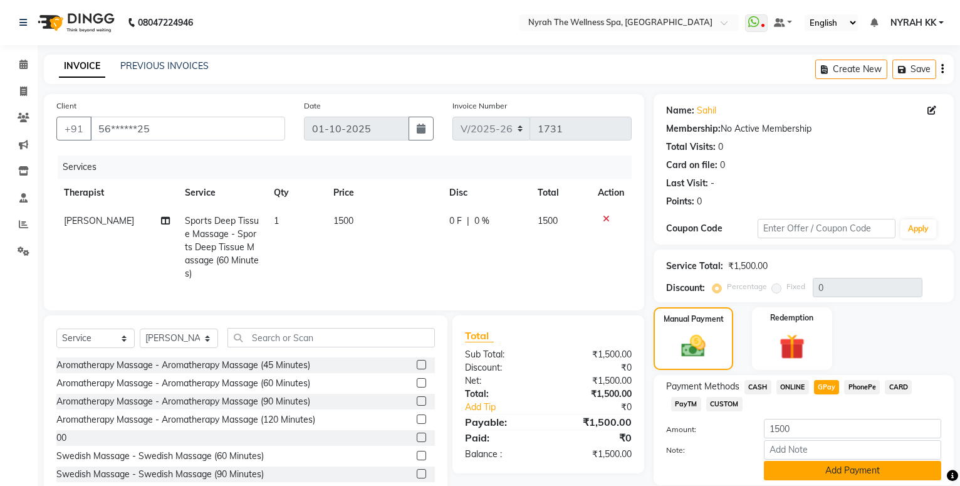
scroll to position [44, 0]
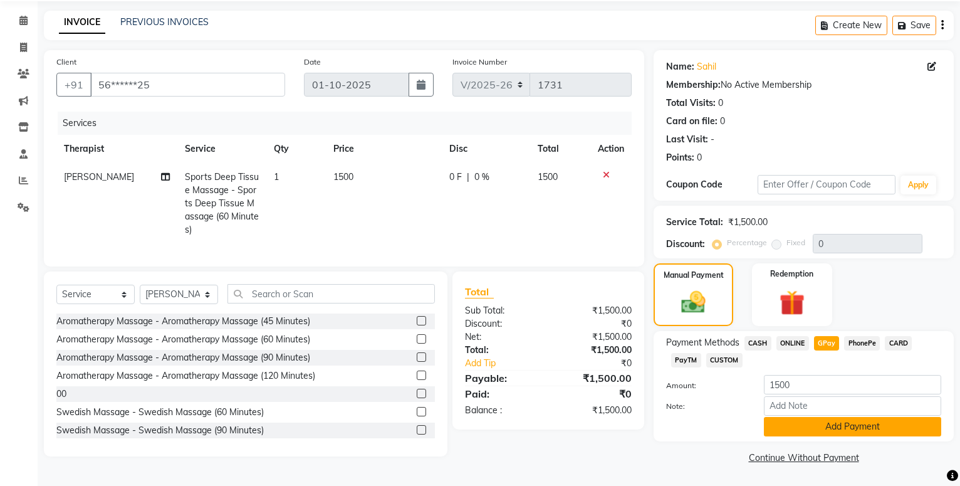
click at [817, 427] on button "Add Payment" at bounding box center [852, 426] width 177 height 19
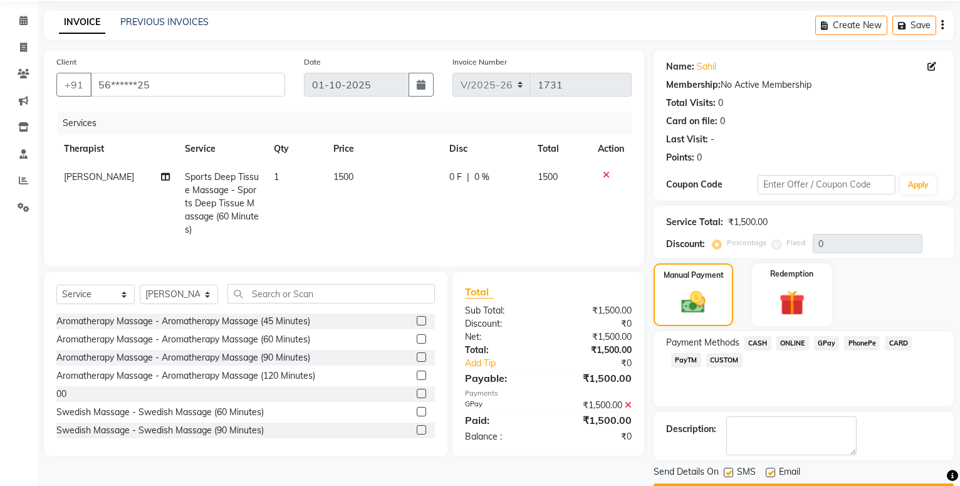
scroll to position [80, 0]
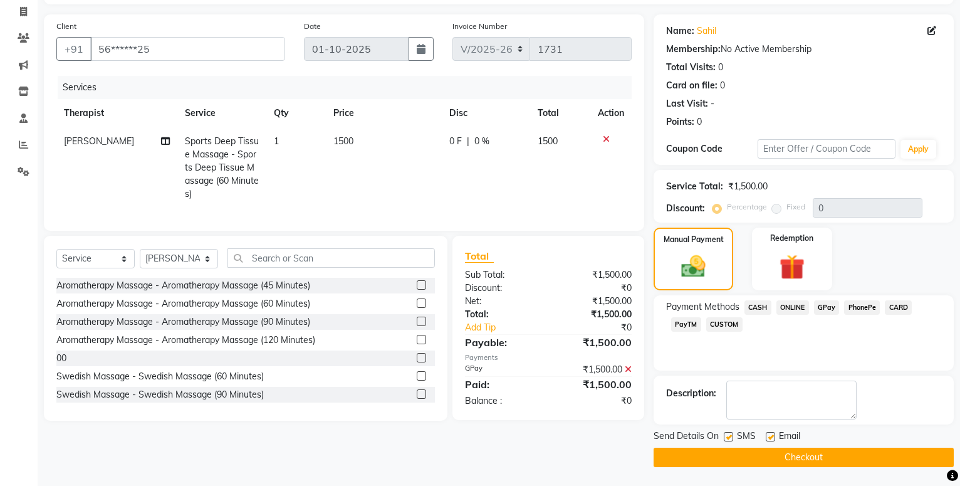
click at [736, 462] on button "Checkout" at bounding box center [804, 456] width 300 height 19
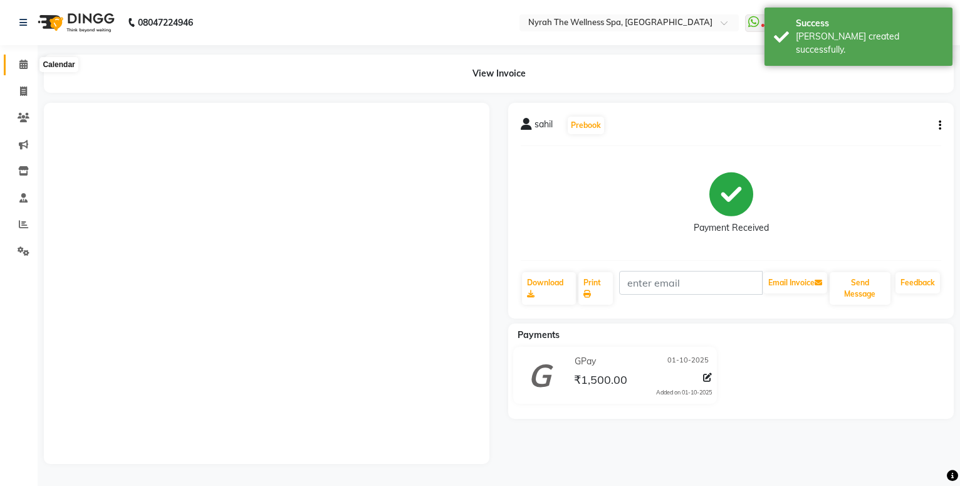
click at [18, 60] on span at bounding box center [24, 65] width 22 height 14
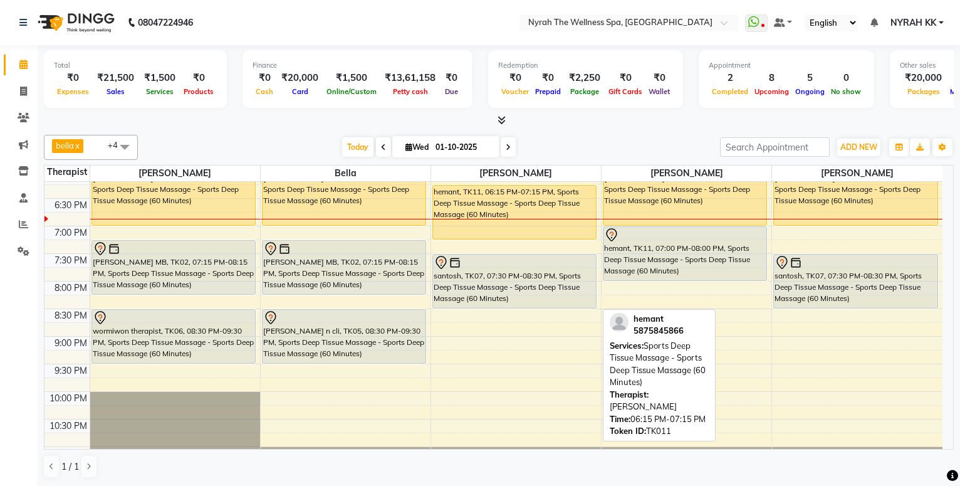
scroll to position [474, 0]
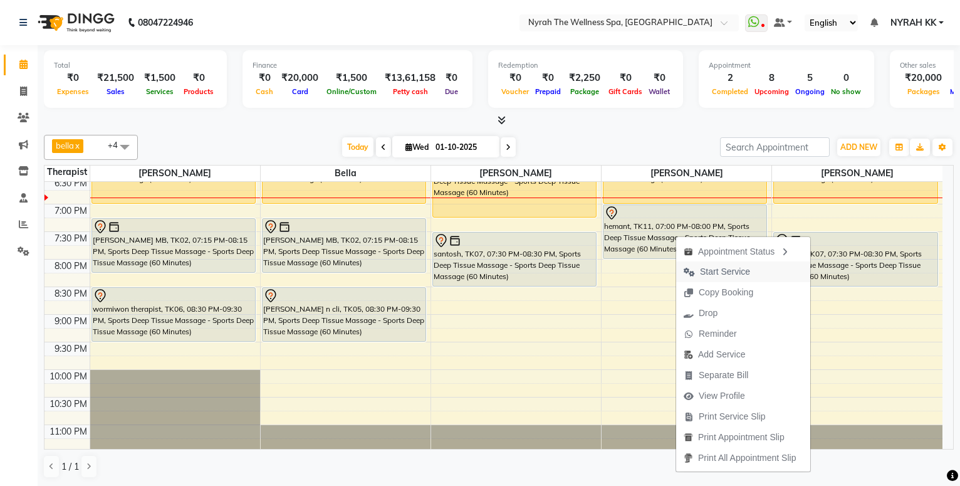
click at [721, 278] on span "Start Service" at bounding box center [725, 271] width 50 height 13
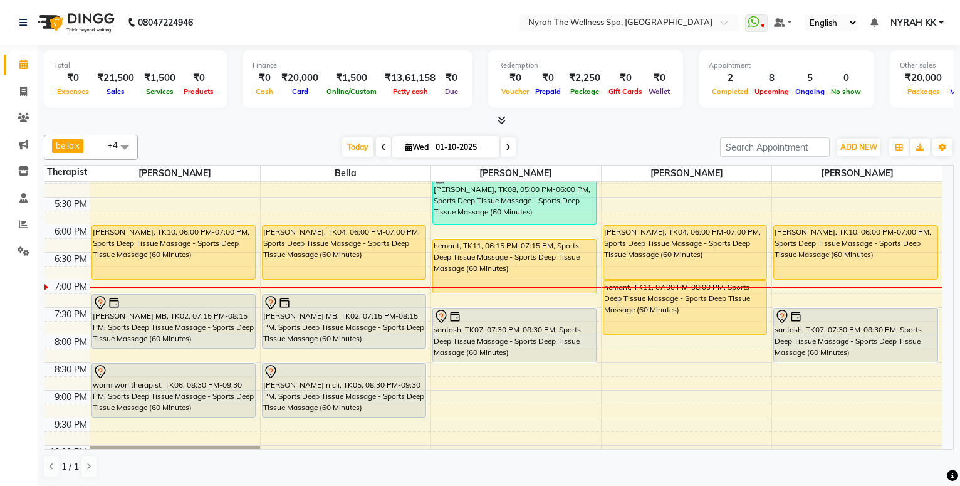
scroll to position [368, 0]
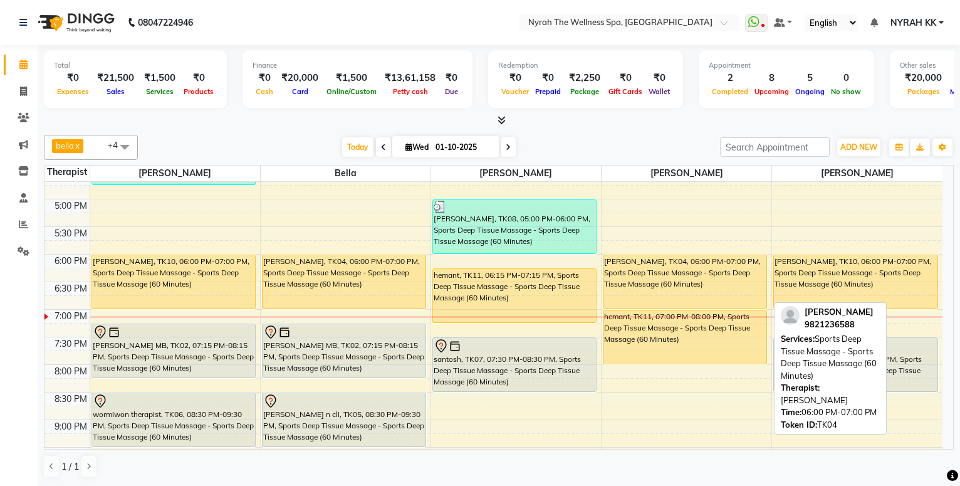
click at [644, 271] on div "[PERSON_NAME], TK04, 06:00 PM-07:00 PM, Sports Deep Tissue Massage - Sports Dee…" at bounding box center [684, 281] width 163 height 53
select select "1"
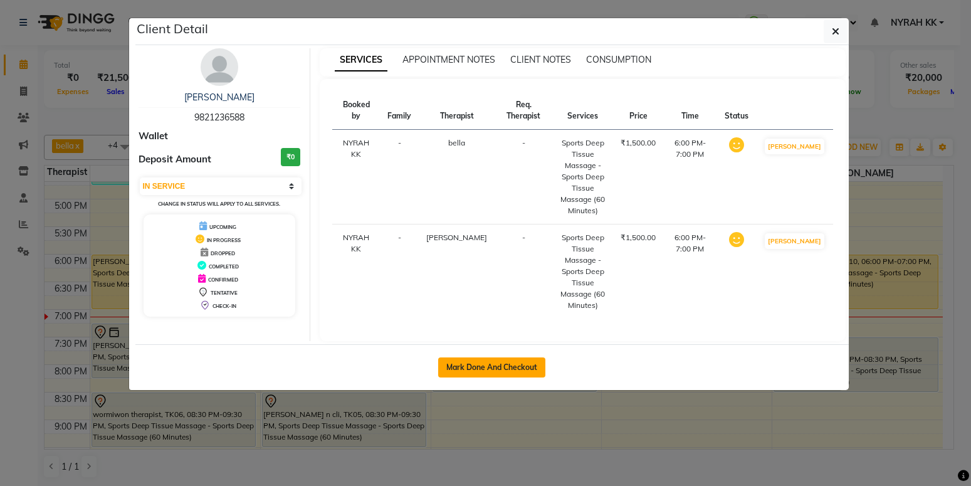
click at [535, 357] on button "Mark Done And Checkout" at bounding box center [491, 367] width 107 height 20
select select "555"
select select "service"
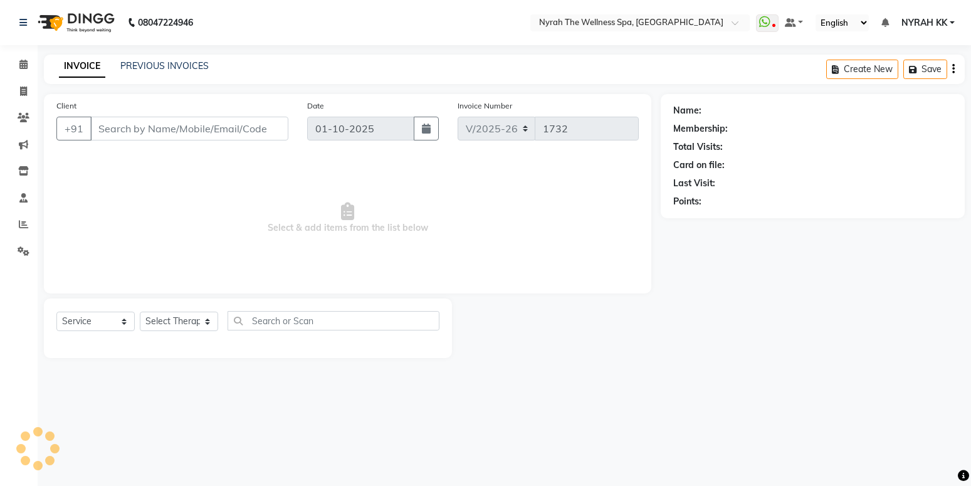
click at [692, 324] on div "Name: Membership: Total Visits: Card on file: Last Visit: Points:" at bounding box center [816, 226] width 313 height 264
type input "98******88"
select select "61444"
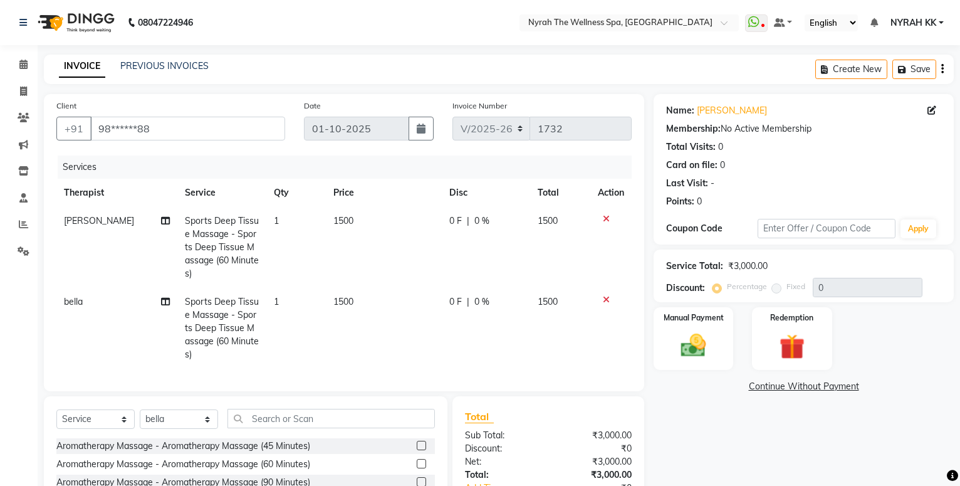
click at [692, 324] on div "Manual Payment" at bounding box center [694, 338] width 80 height 63
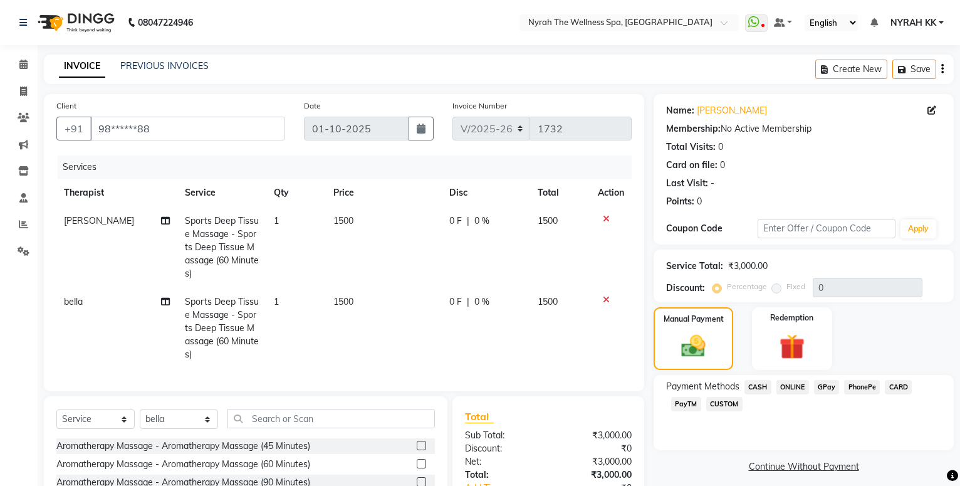
click at [827, 389] on span "GPay" at bounding box center [827, 387] width 26 height 14
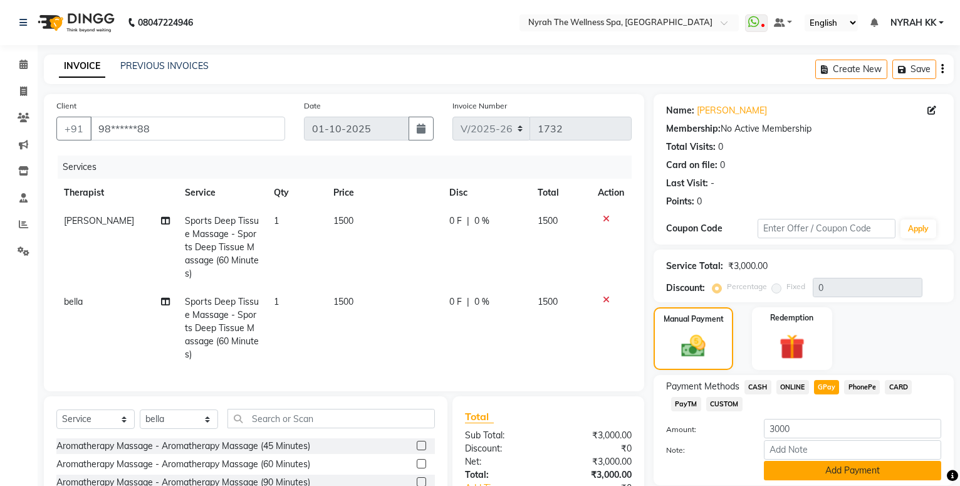
click at [806, 461] on button "Add Payment" at bounding box center [852, 470] width 177 height 19
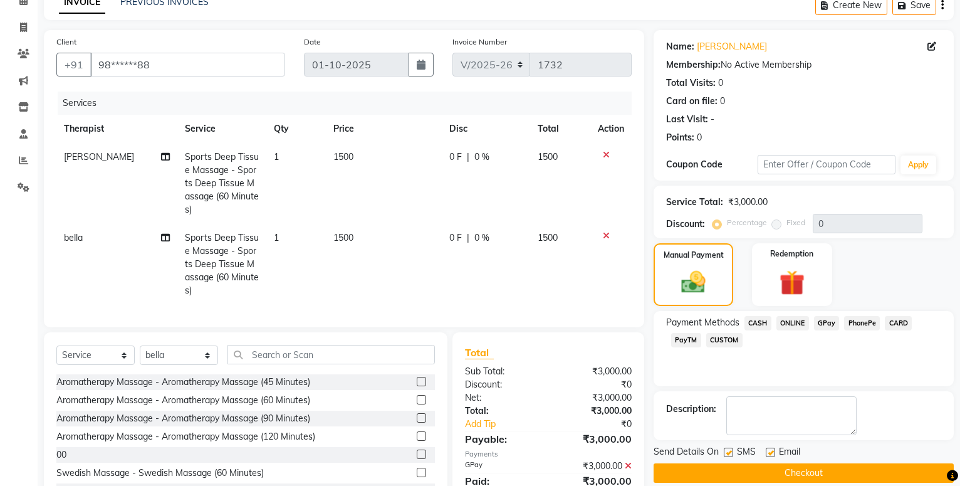
click at [728, 447] on label at bounding box center [728, 451] width 9 height 9
click at [728, 449] on input "checkbox" at bounding box center [728, 453] width 8 height 8
checkbox input "false"
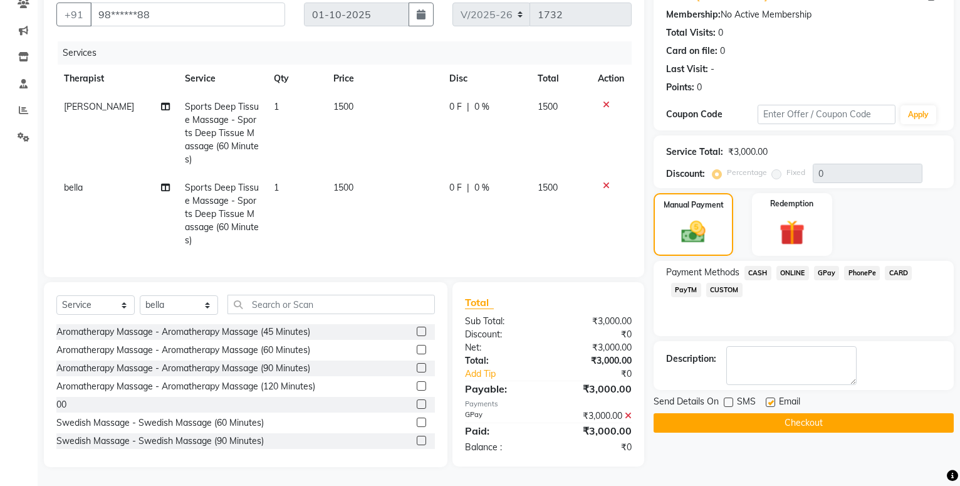
click at [723, 413] on button "Checkout" at bounding box center [804, 422] width 300 height 19
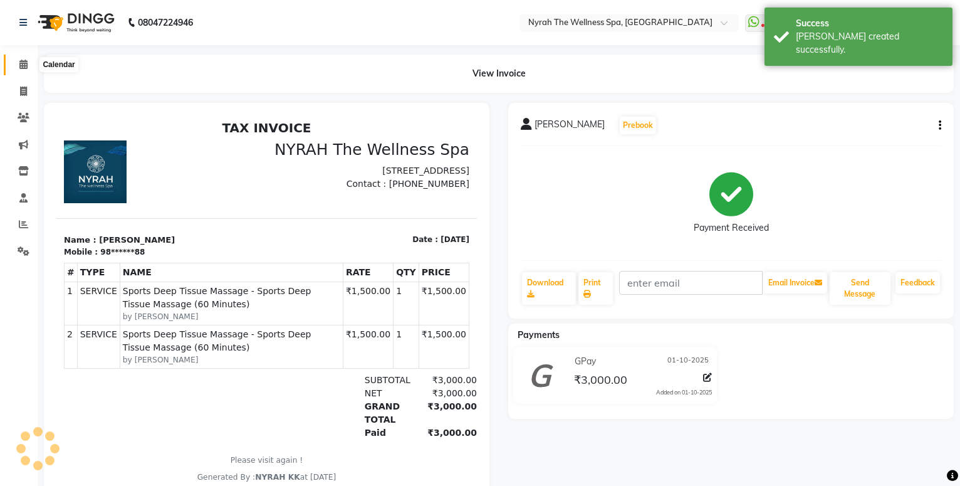
click at [17, 66] on span at bounding box center [24, 65] width 22 height 14
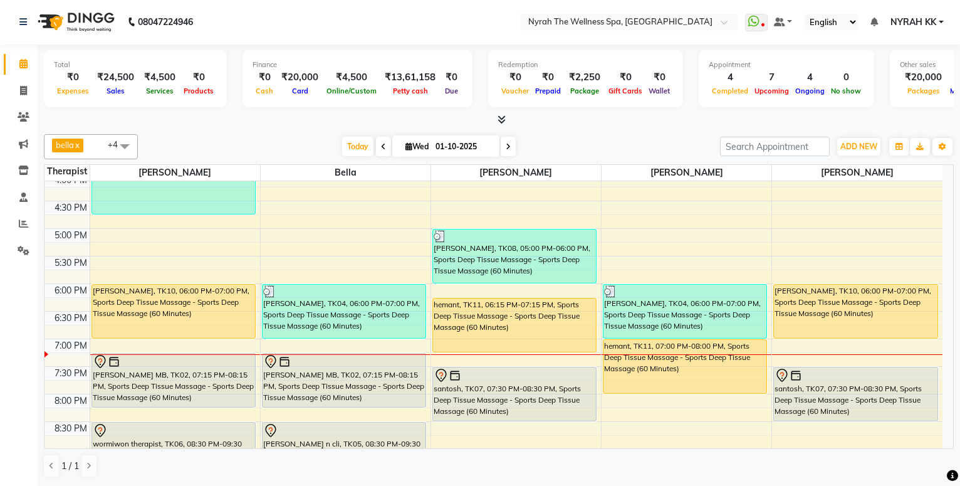
scroll to position [406, 0]
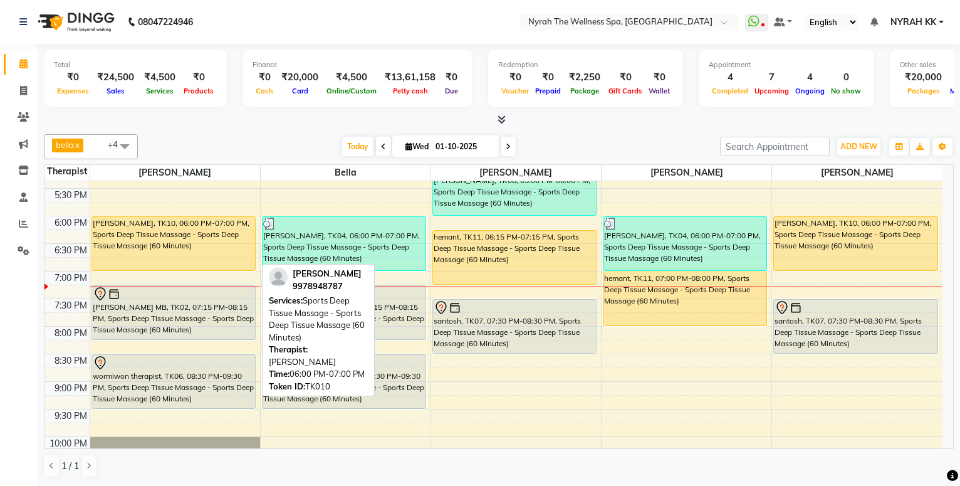
click at [179, 234] on div "[PERSON_NAME], TK10, 06:00 PM-07:00 PM, Sports Deep Tissue Massage - Sports Dee…" at bounding box center [173, 243] width 163 height 53
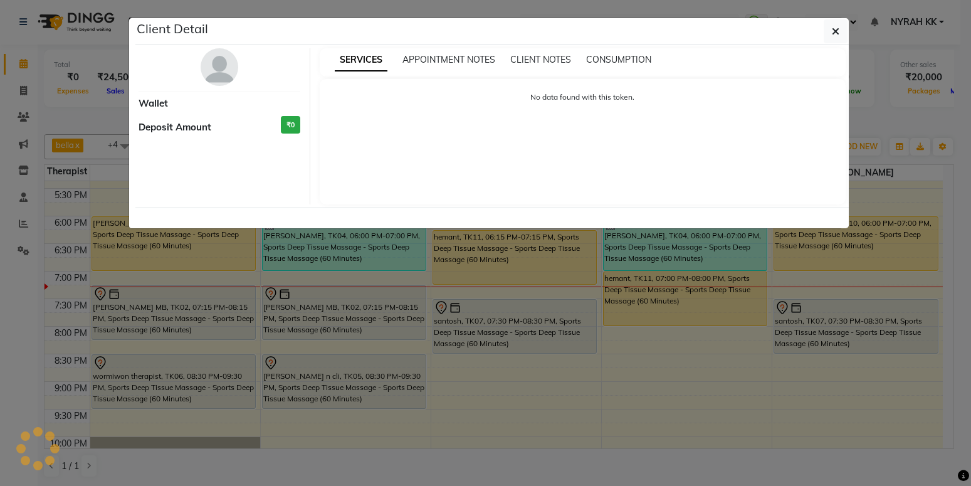
select select "1"
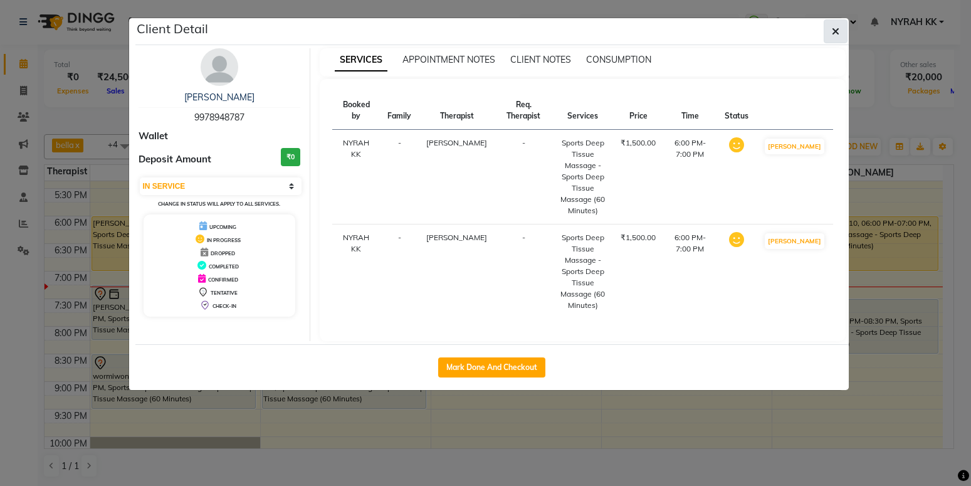
click at [837, 29] on icon "button" at bounding box center [836, 31] width 8 height 10
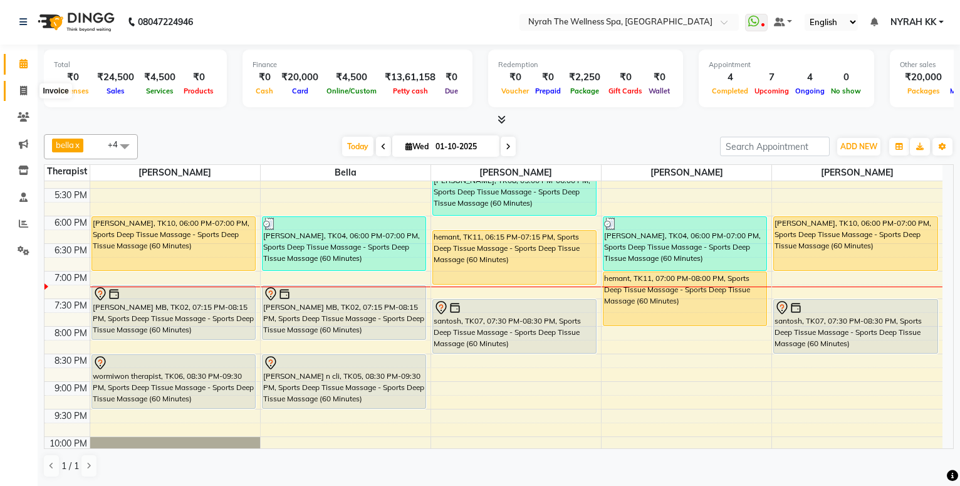
click at [16, 94] on span at bounding box center [24, 91] width 22 height 14
select select "555"
select select "service"
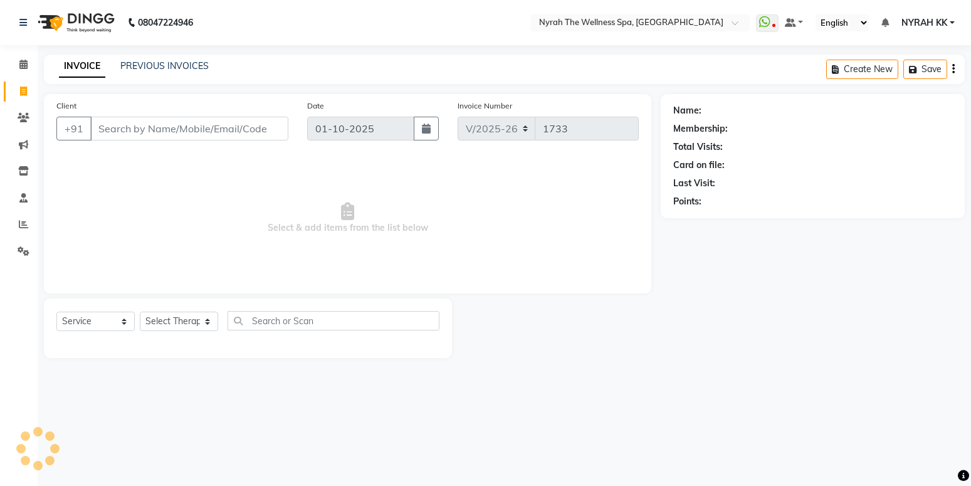
click at [125, 132] on input "Client" at bounding box center [189, 129] width 198 height 24
type input "9713032212"
click at [254, 129] on span "Add Client" at bounding box center [256, 128] width 50 height 13
select select "22"
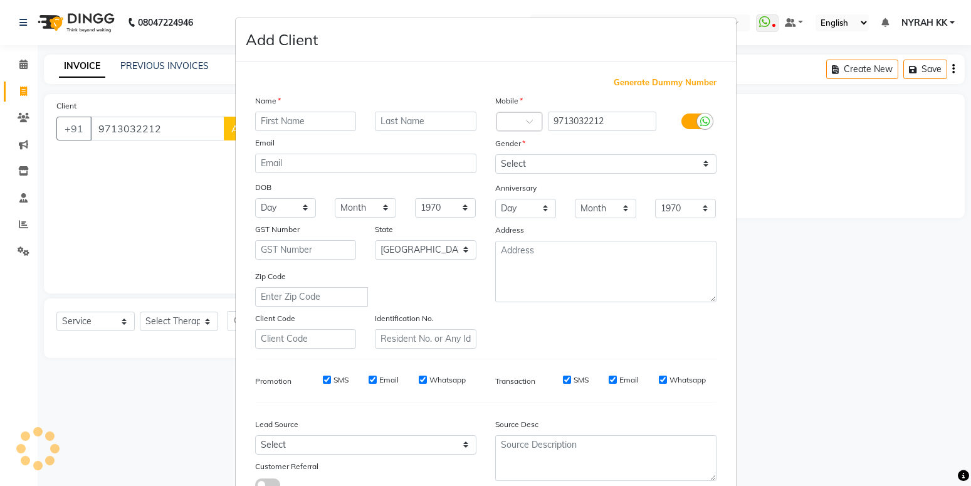
click at [278, 126] on input "text" at bounding box center [306, 121] width 102 height 19
type input "manish"
click at [545, 152] on div "Gender" at bounding box center [606, 146] width 240 height 18
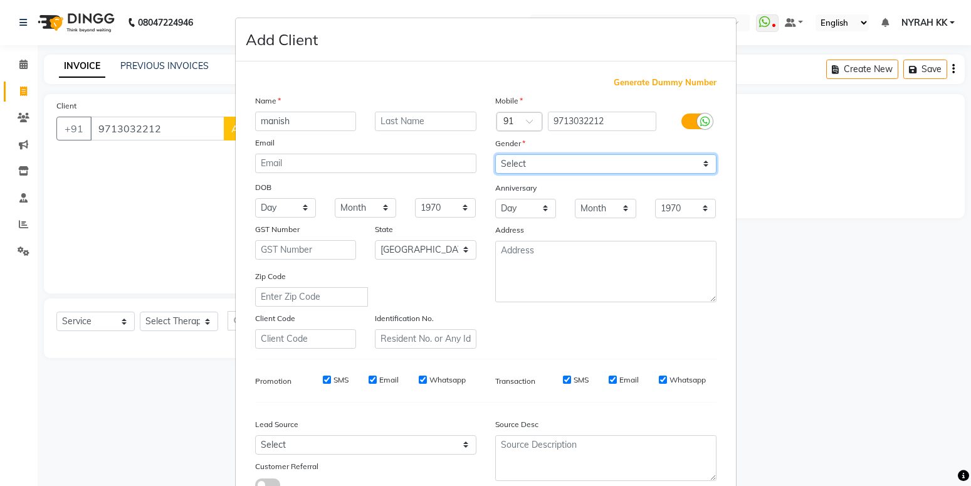
select select "[DEMOGRAPHIC_DATA]"
click option "[DEMOGRAPHIC_DATA]" at bounding box center [0, 0] width 0 height 0
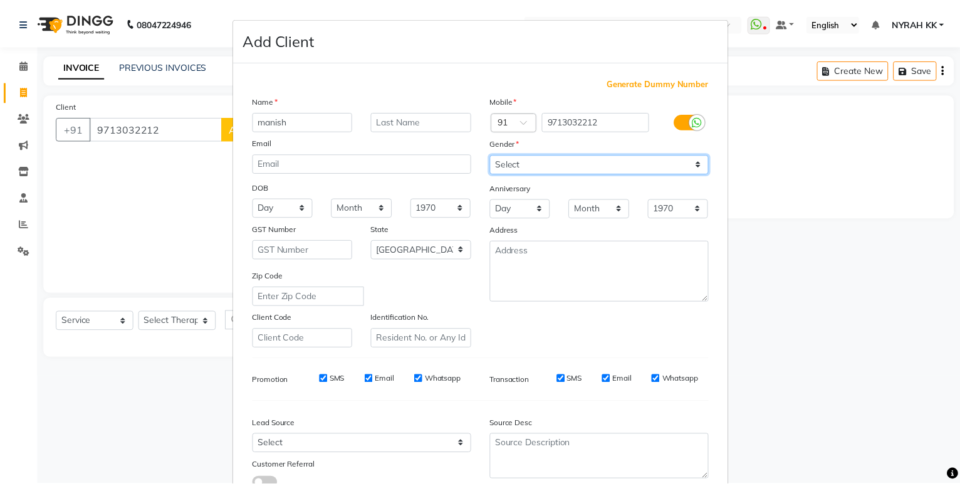
scroll to position [93, 0]
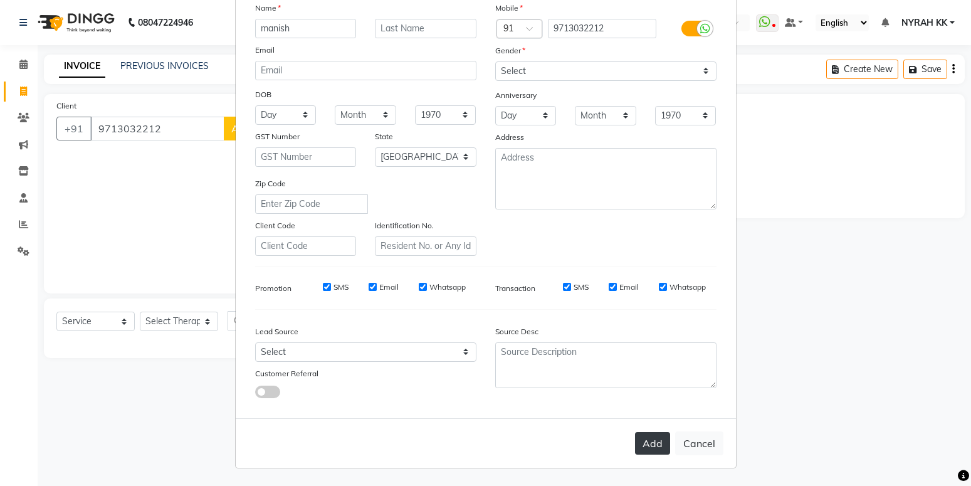
click at [662, 440] on button "Add" at bounding box center [652, 443] width 35 height 23
type input "97******12"
select select
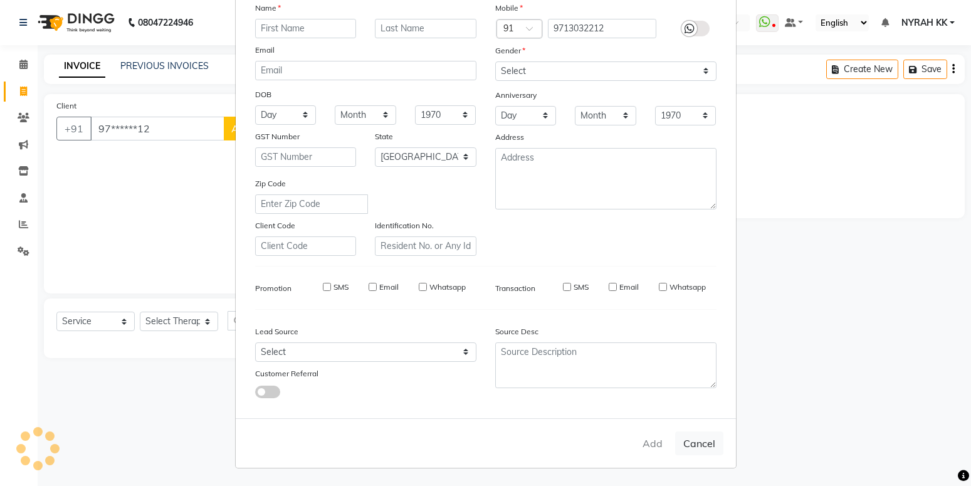
select select
select select "null"
select select
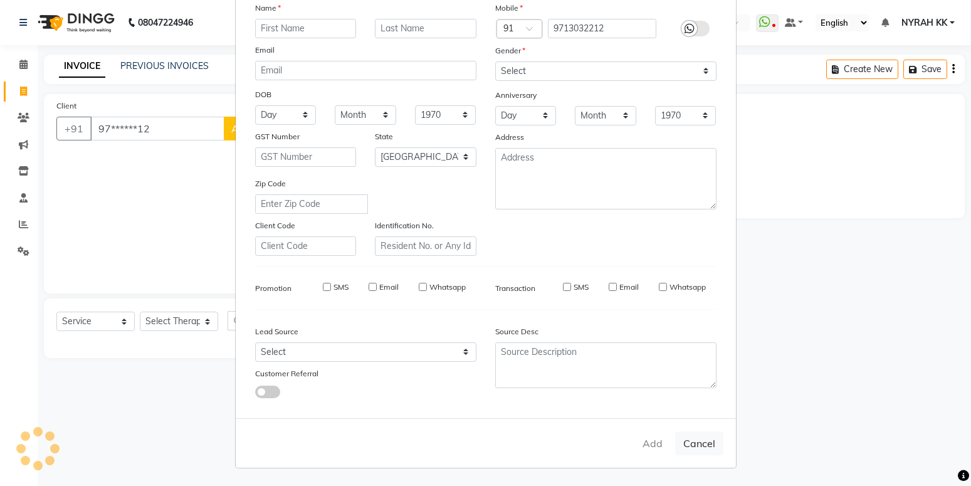
select select
checkbox input "false"
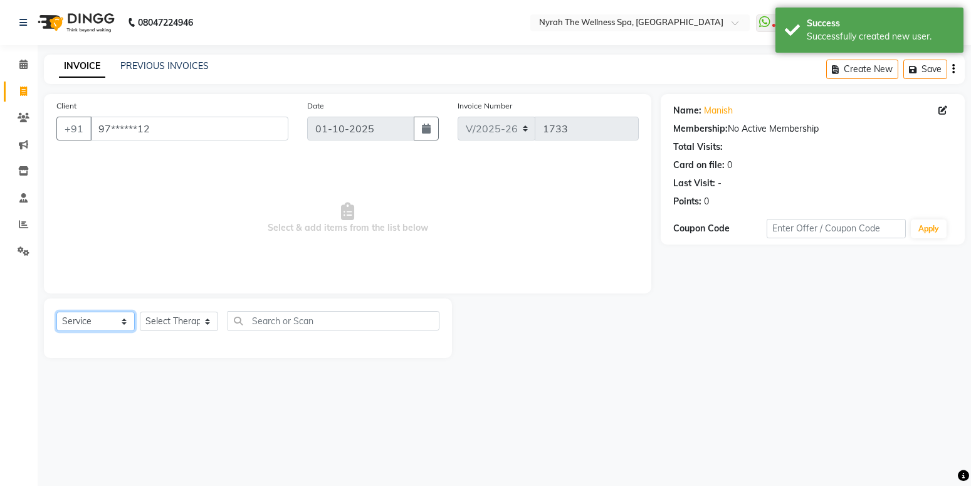
click at [56, 311] on select "Select Service Product Membership Package Voucher Prepaid Gift Card" at bounding box center [95, 320] width 78 height 19
click option "Package" at bounding box center [0, 0] width 0 height 0
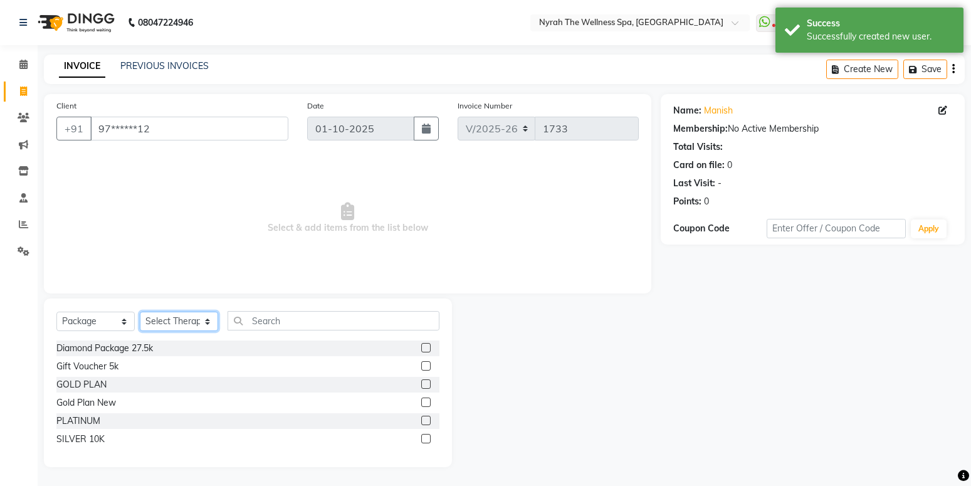
click at [140, 311] on select "Select Therapist [PERSON_NAME] bella bella [PERSON_NAME] [PERSON_NAME] [PERSON_…" at bounding box center [179, 320] width 78 height 19
click option "[PERSON_NAME]" at bounding box center [0, 0] width 0 height 0
click at [424, 440] on label at bounding box center [425, 438] width 9 height 9
click at [424, 440] on input "checkbox" at bounding box center [425, 439] width 8 height 8
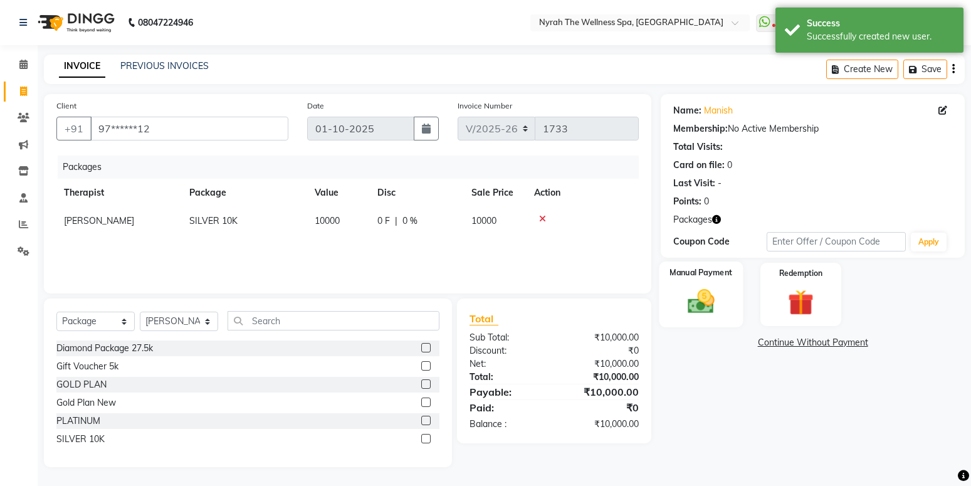
click at [714, 300] on img at bounding box center [700, 301] width 43 height 31
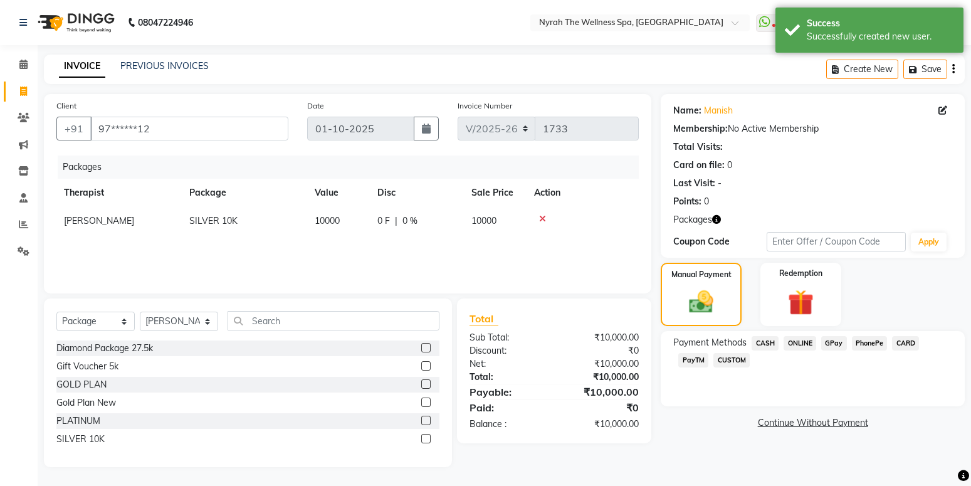
drag, startPoint x: 897, startPoint y: 345, endPoint x: 898, endPoint y: 370, distance: 24.4
click at [897, 346] on span "CARD" at bounding box center [905, 343] width 27 height 14
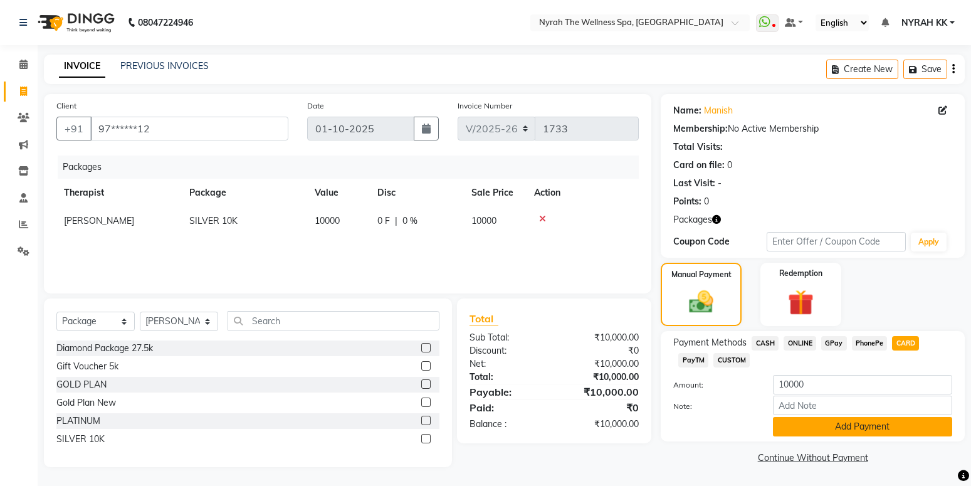
click at [879, 419] on button "Add Payment" at bounding box center [862, 426] width 179 height 19
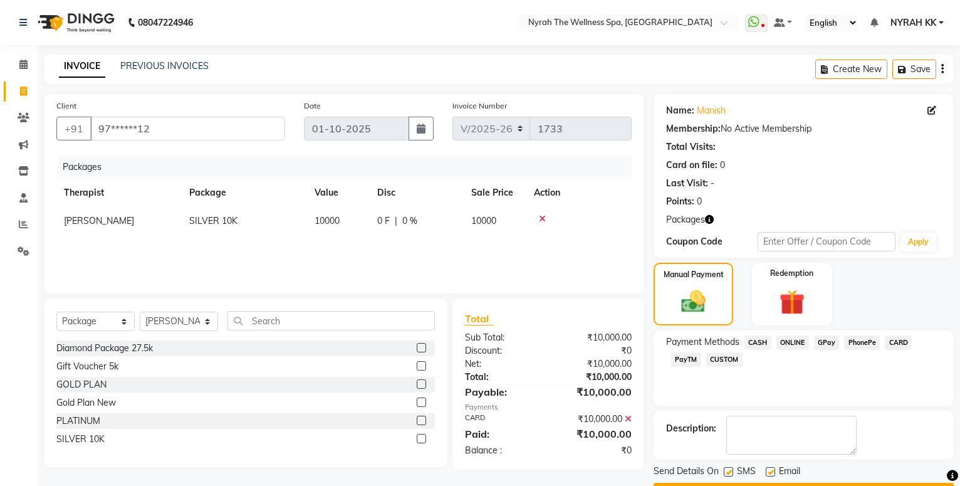
click at [884, 459] on div "Name: Manish Membership: No Active Membership Total Visits: Card on file: 0 Las…" at bounding box center [809, 298] width 310 height 408
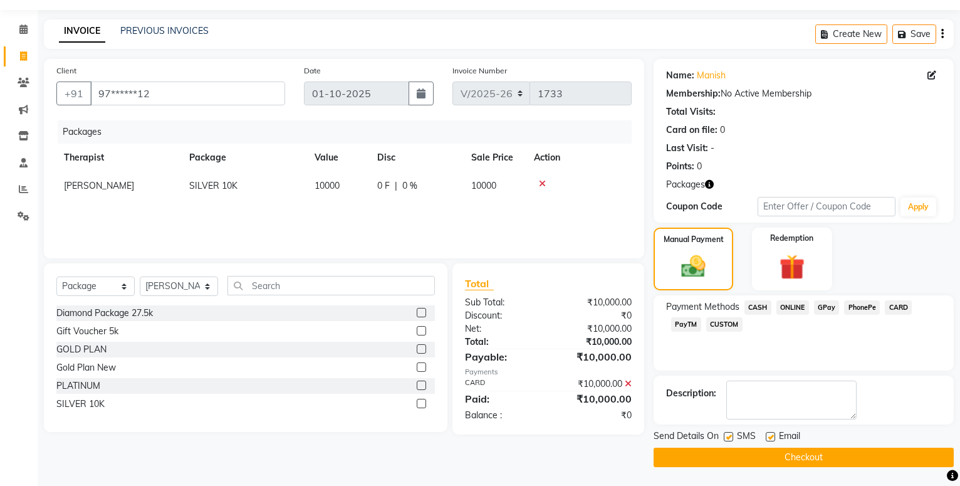
click at [884, 457] on button "Checkout" at bounding box center [804, 456] width 300 height 19
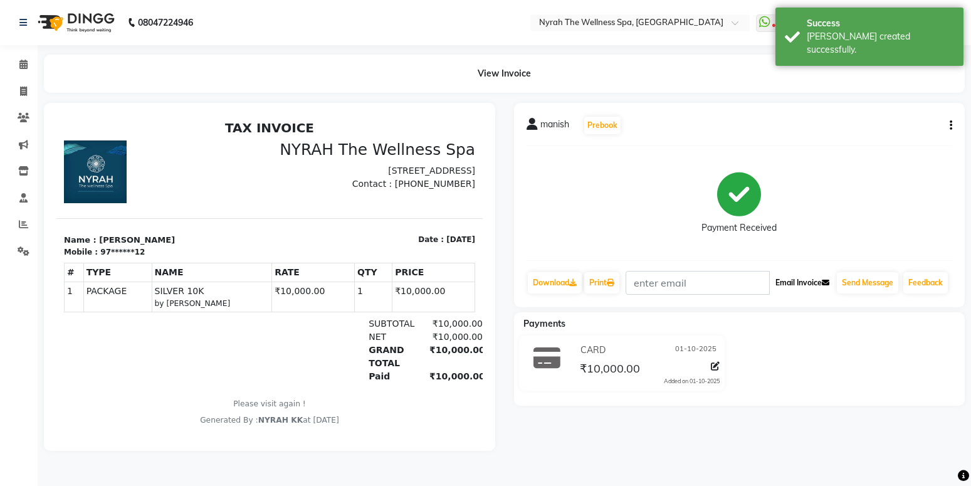
click at [816, 285] on button "Email Invoice" at bounding box center [802, 282] width 64 height 21
click at [884, 295] on div "Send Message" at bounding box center [867, 283] width 64 height 24
click at [879, 293] on button "Send Message" at bounding box center [867, 282] width 61 height 21
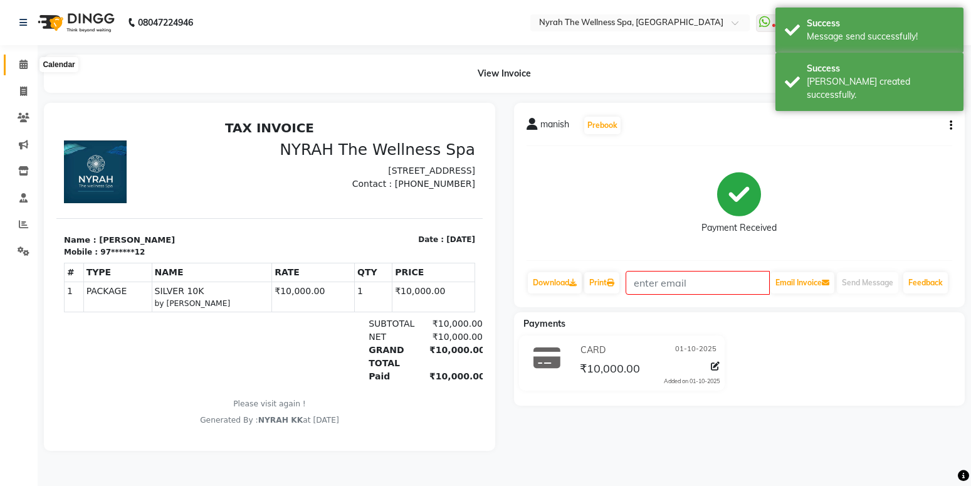
click at [23, 63] on icon at bounding box center [23, 64] width 8 height 9
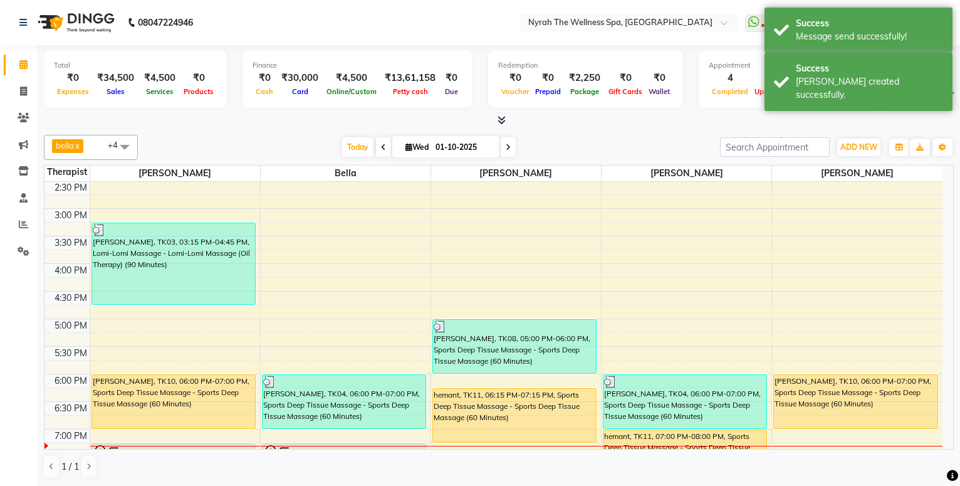
scroll to position [338, 0]
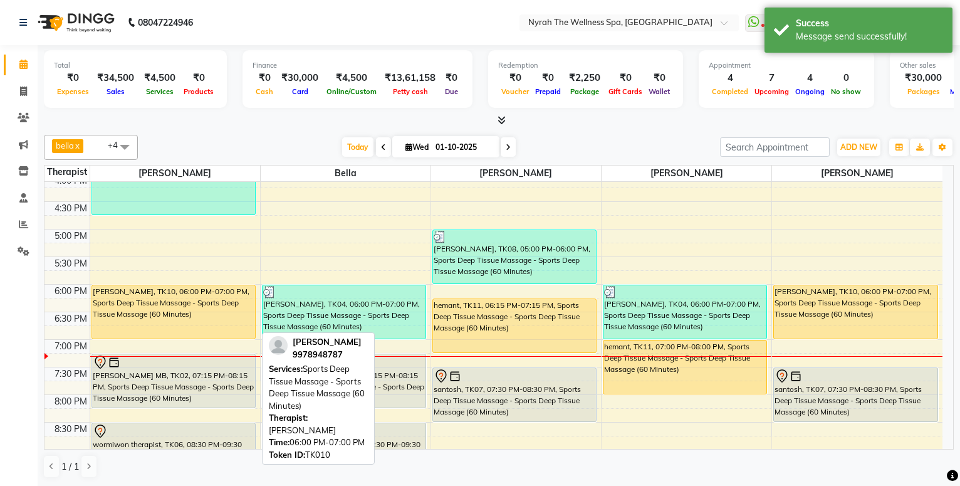
click at [221, 291] on div "[PERSON_NAME], TK10, 06:00 PM-07:00 PM, Sports Deep Tissue Massage - Sports Dee…" at bounding box center [173, 311] width 163 height 53
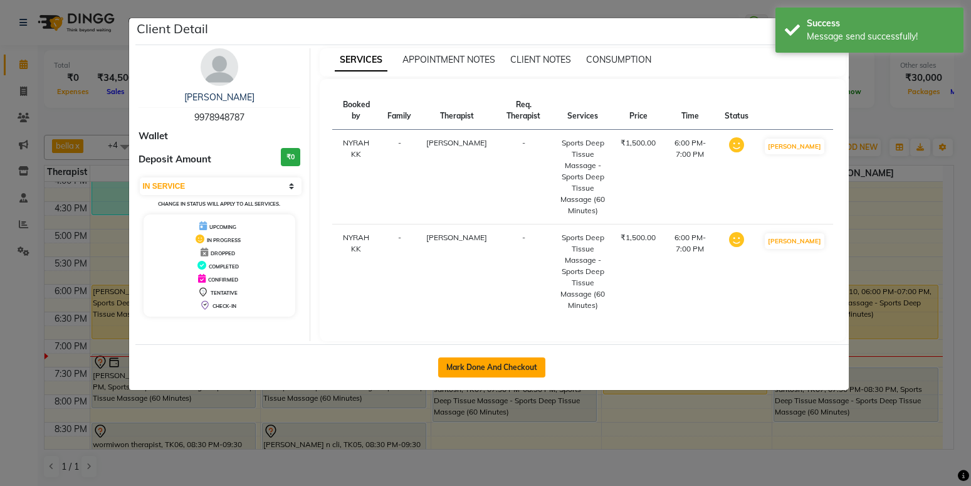
click at [519, 370] on button "Mark Done And Checkout" at bounding box center [491, 367] width 107 height 20
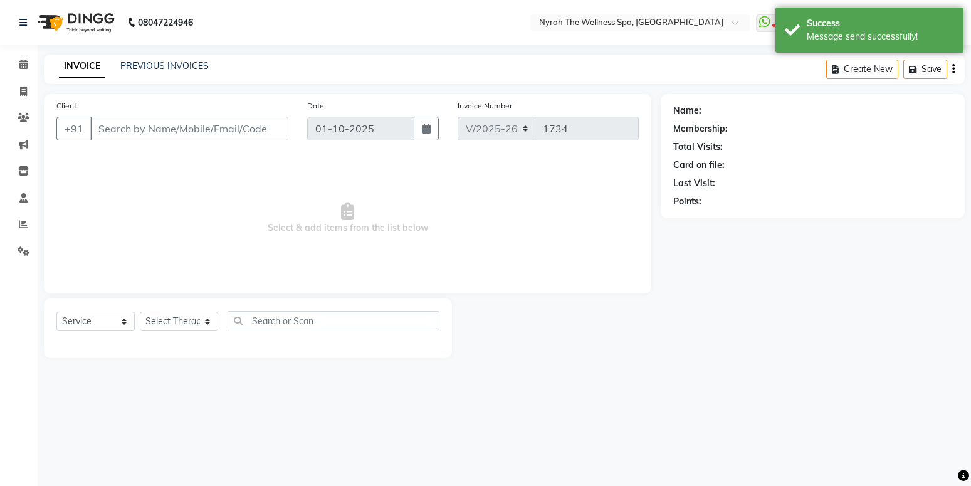
click at [818, 334] on div "Name: Membership: Total Visits: Card on file: Last Visit: Points:" at bounding box center [816, 226] width 313 height 264
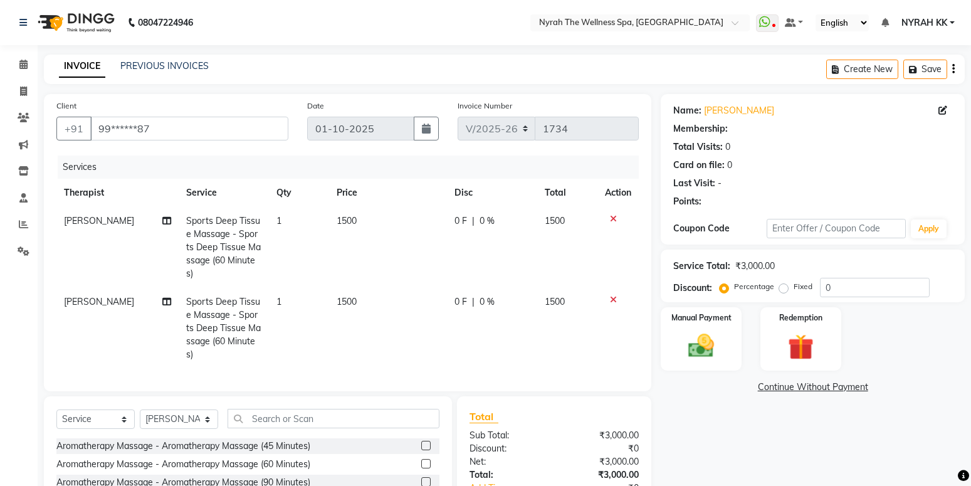
click at [818, 333] on div "Redemption" at bounding box center [800, 338] width 81 height 63
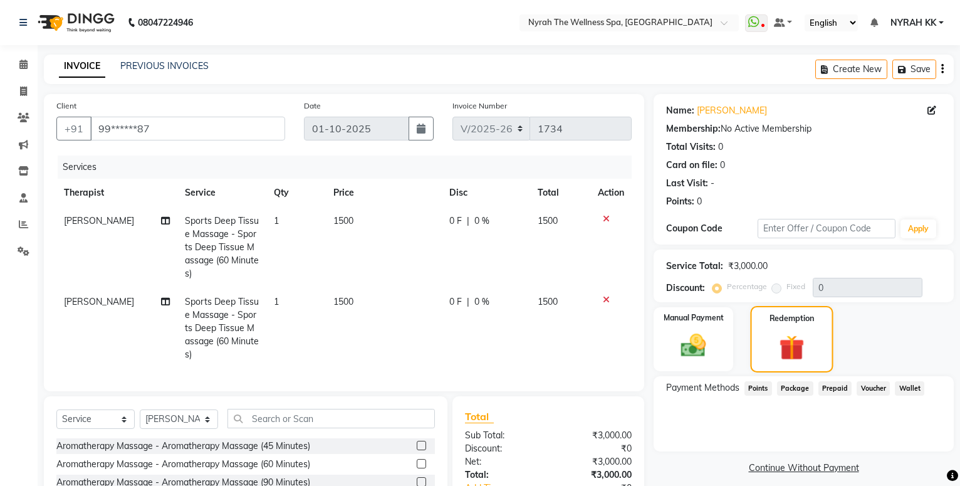
click at [810, 360] on img at bounding box center [791, 347] width 41 height 31
click at [30, 69] on span at bounding box center [24, 65] width 22 height 14
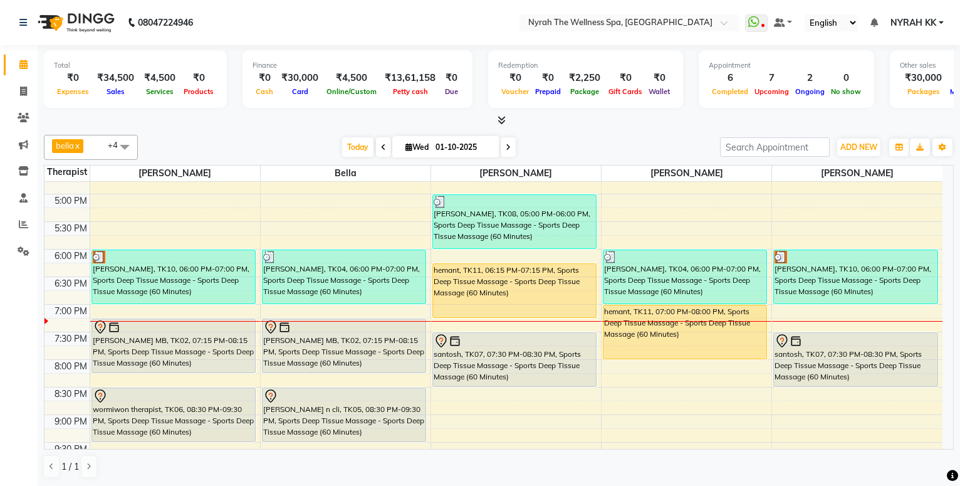
scroll to position [368, 0]
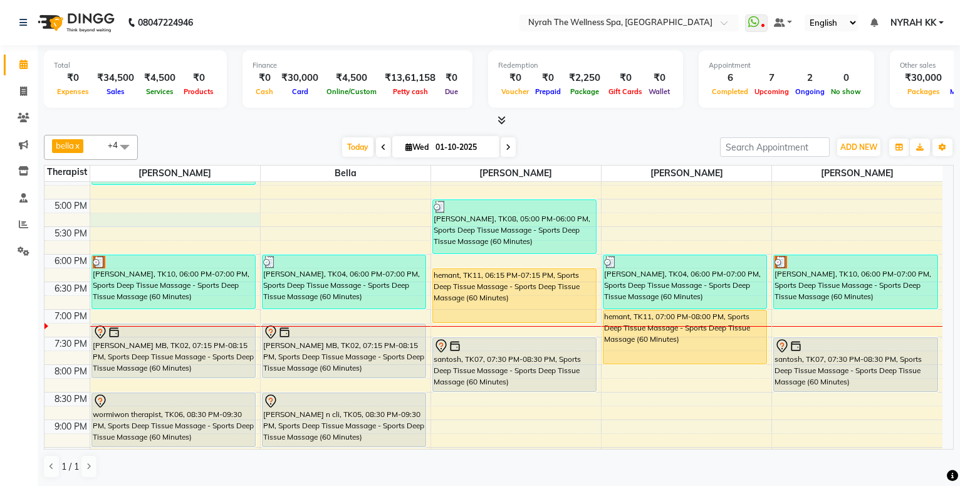
click at [193, 226] on div "10:00 AM 10:30 AM 11:00 AM 11:30 AM 12:00 PM 12:30 PM 1:00 PM 1:30 PM 2:00 PM 2…" at bounding box center [493, 198] width 898 height 771
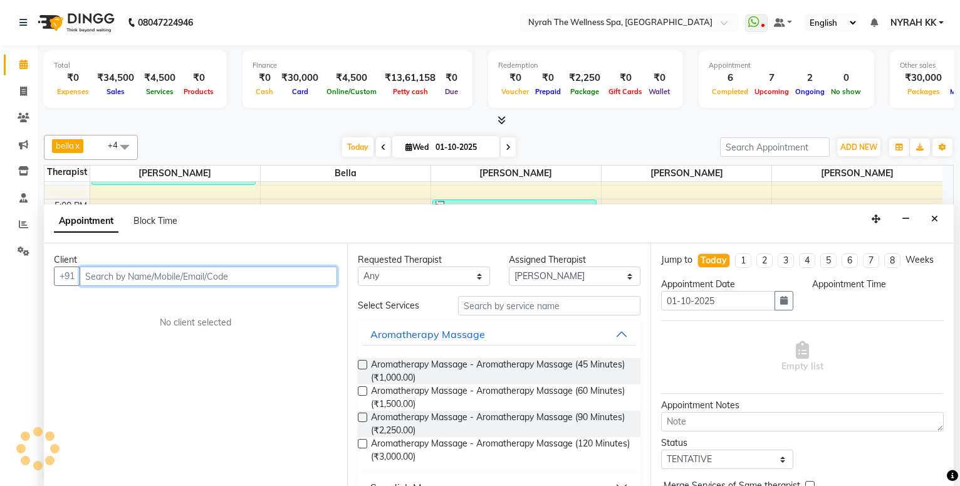
click at [185, 269] on input "text" at bounding box center [209, 275] width 258 height 19
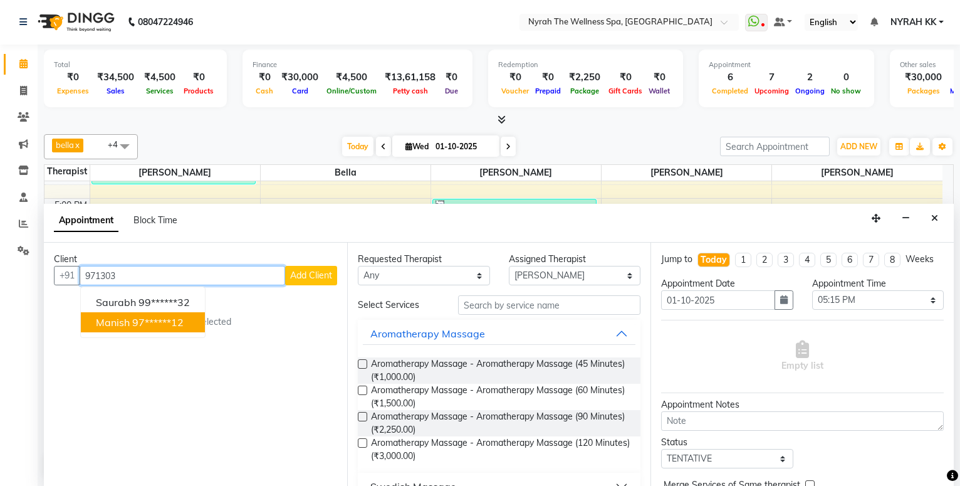
click at [175, 318] on ngb-highlight "97******12" at bounding box center [157, 322] width 51 height 13
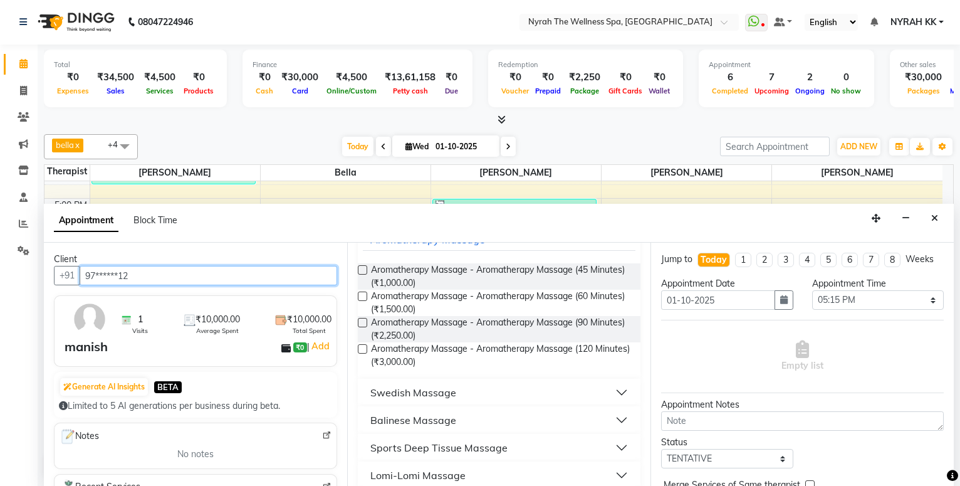
scroll to position [135, 0]
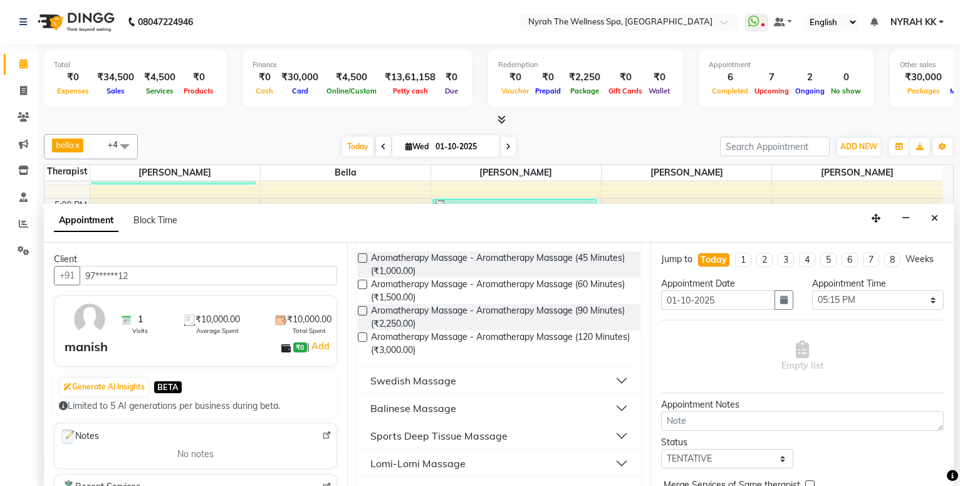
click at [483, 437] on div "Sports Deep Tissue Massage" at bounding box center [438, 435] width 137 height 15
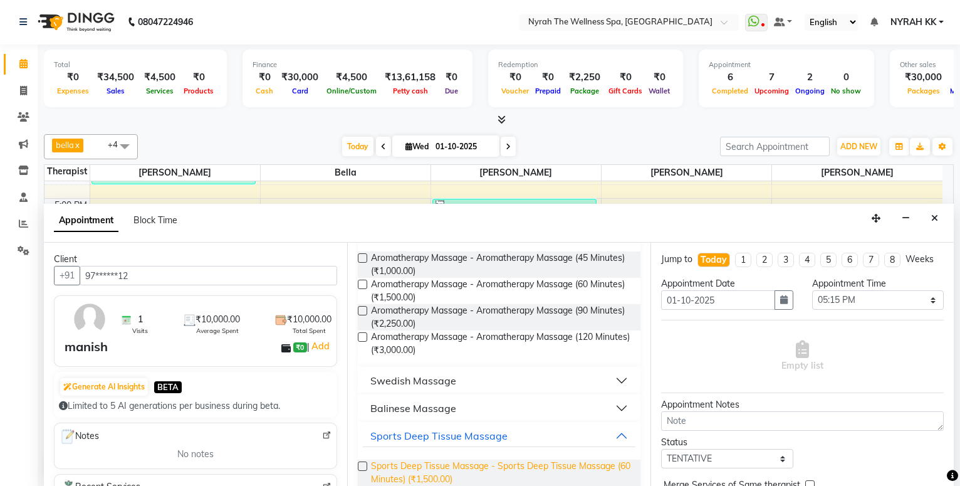
click at [496, 466] on span "Sports Deep Tissue Massage - Sports Deep Tissue Massage (60 Minutes) (₹1,500.00)" at bounding box center [500, 472] width 259 height 26
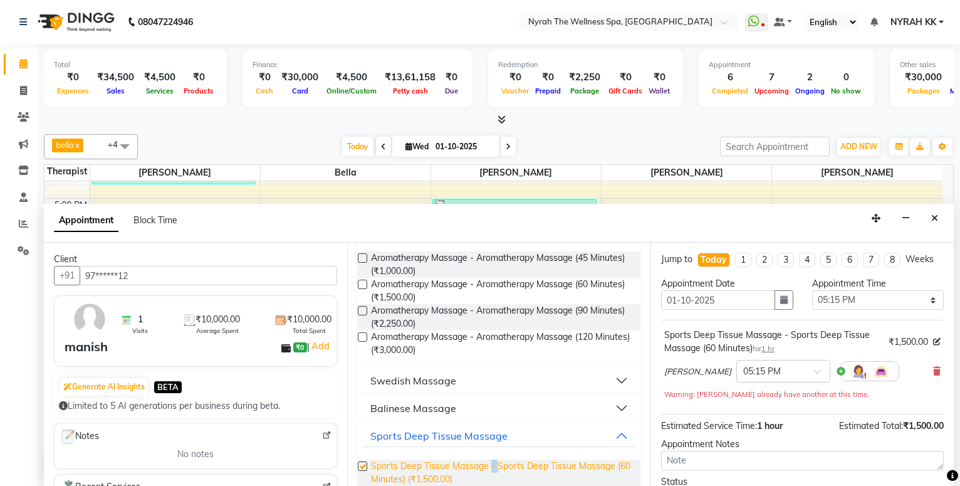
drag, startPoint x: 496, startPoint y: 466, endPoint x: 583, endPoint y: 473, distance: 87.4
click at [498, 466] on span "Sports Deep Tissue Massage - Sports Deep Tissue Massage (60 Minutes) (₹1,500.00)" at bounding box center [500, 472] width 259 height 26
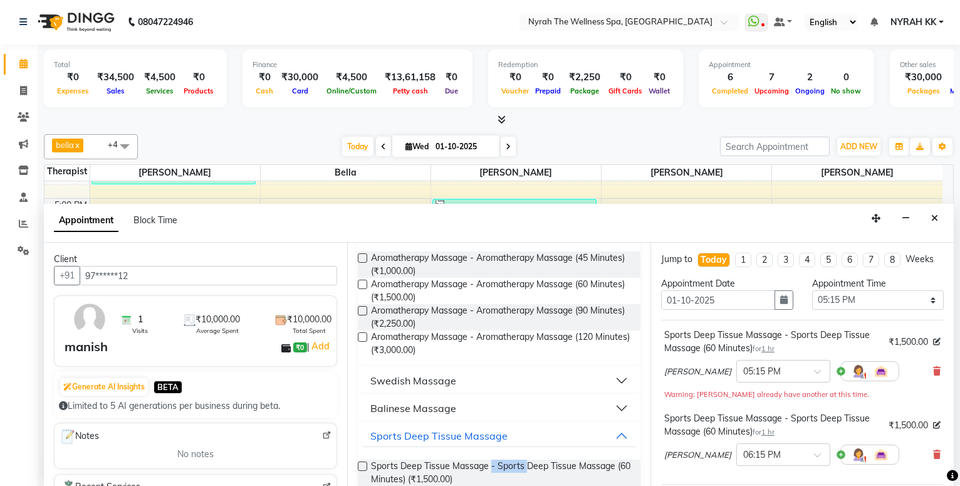
scroll to position [183, 0]
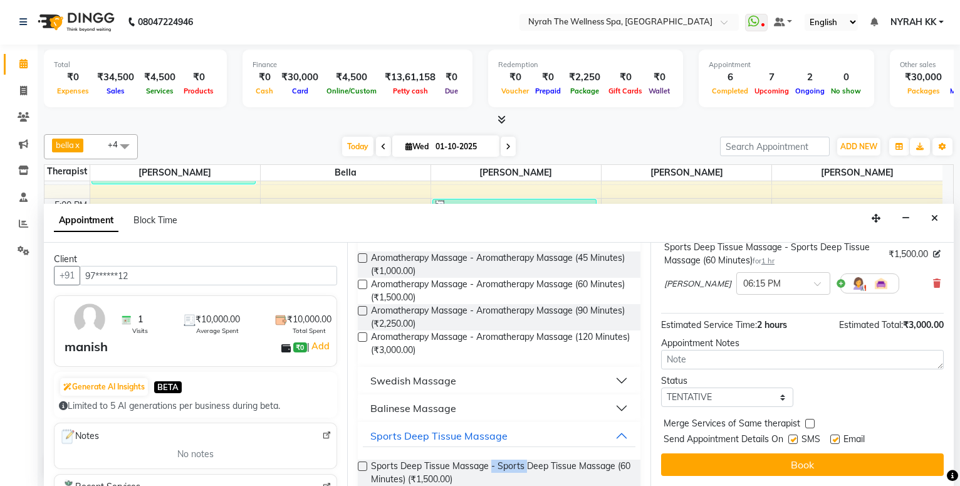
drag, startPoint x: 793, startPoint y: 440, endPoint x: 796, endPoint y: 453, distance: 13.4
click at [793, 441] on label at bounding box center [792, 438] width 9 height 9
click at [793, 441] on input "checkbox" at bounding box center [792, 440] width 8 height 8
click at [795, 452] on div "Jump to [DATE] 1 2 3 4 5 6 7 8 Weeks Appointment Date [DATE] Appointment Time S…" at bounding box center [801, 364] width 303 height 243
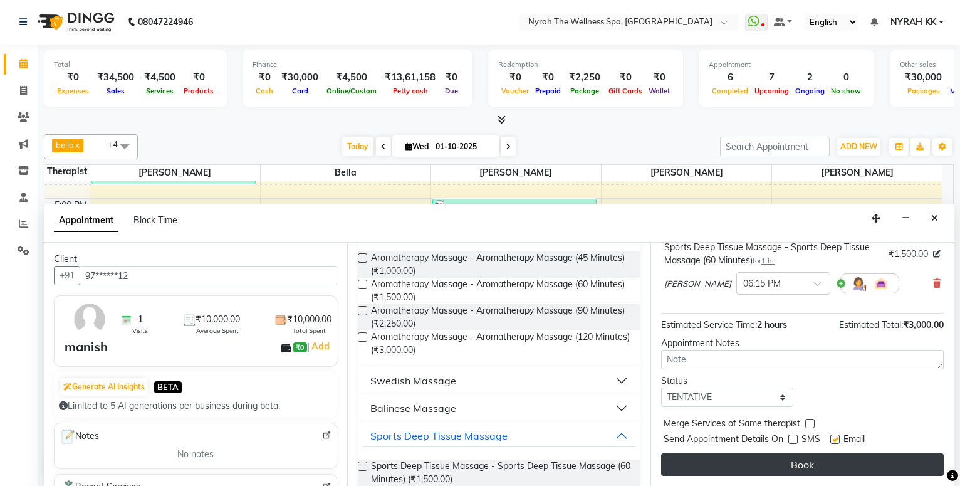
click at [801, 466] on button "Book" at bounding box center [802, 464] width 283 height 23
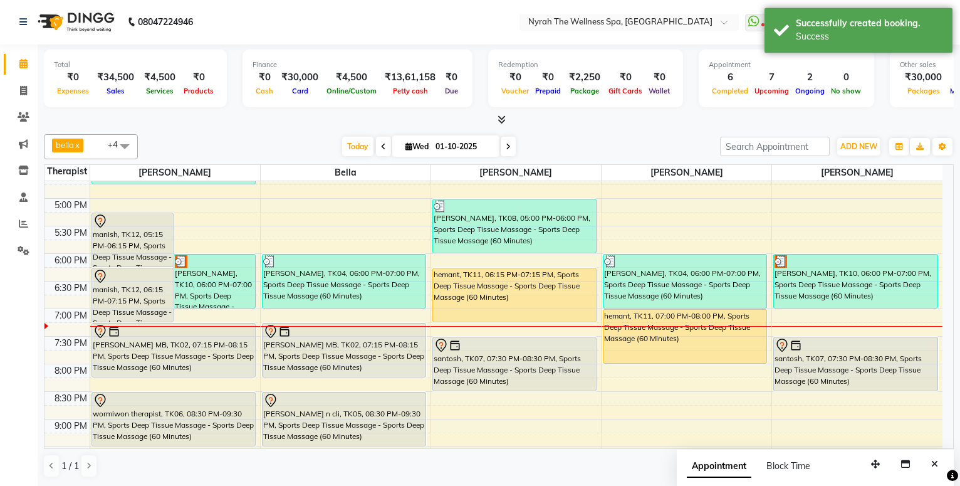
scroll to position [0, 0]
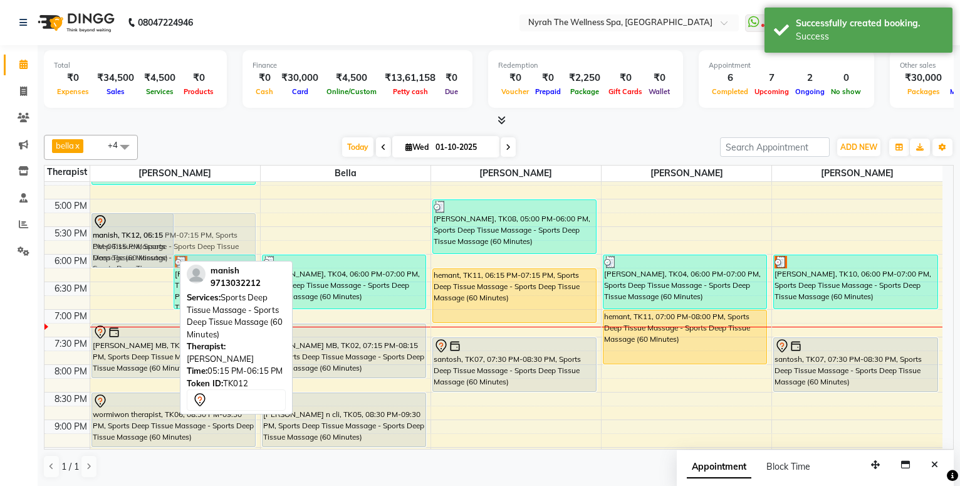
drag, startPoint x: 132, startPoint y: 258, endPoint x: 130, endPoint y: 233, distance: 24.5
click at [130, 233] on div "manish, TK12, 05:15 PM-06:15 PM, Sports Deep Tissue Massage - Sports Deep Tissu…" at bounding box center [175, 198] width 170 height 771
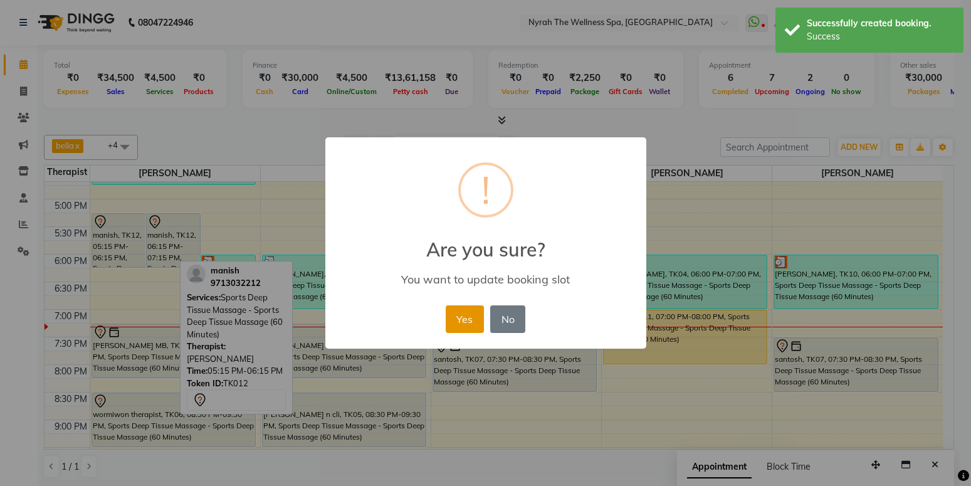
click at [454, 322] on button "Yes" at bounding box center [465, 319] width 38 height 28
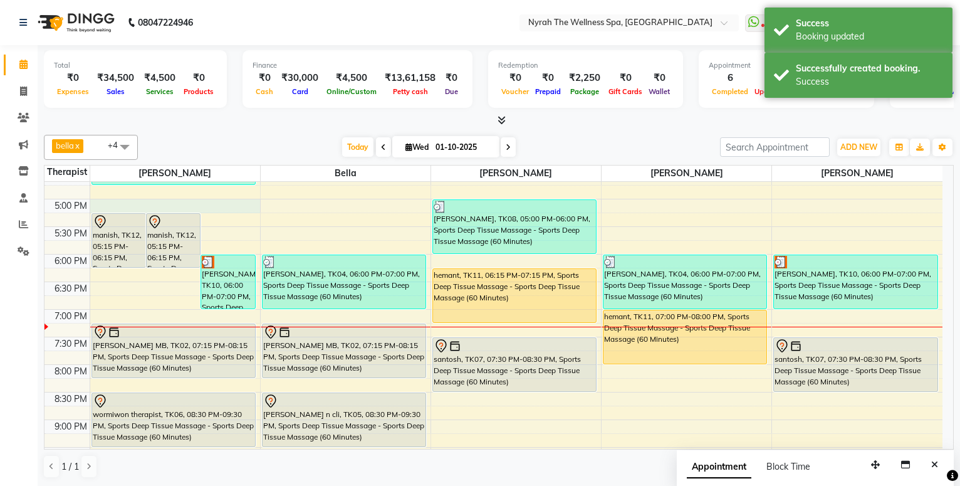
click at [174, 209] on div "10:00 AM 10:30 AM 11:00 AM 11:30 AM 12:00 PM 12:30 PM 1:00 PM 1:30 PM 2:00 PM 2…" at bounding box center [493, 198] width 898 height 771
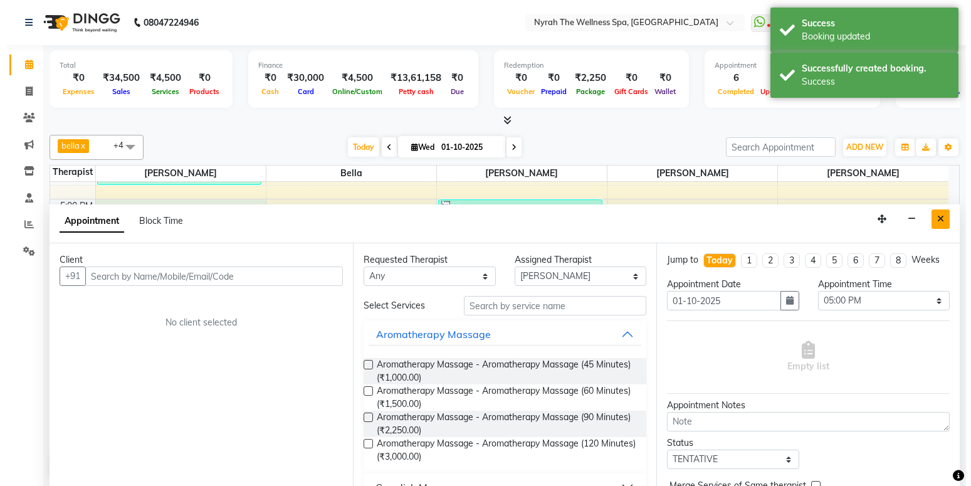
scroll to position [1, 0]
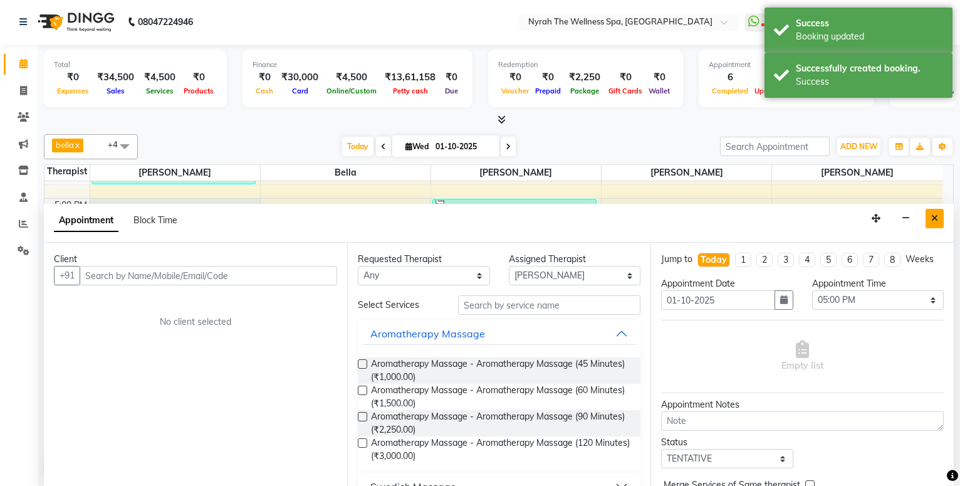
click at [939, 217] on button "Close" at bounding box center [935, 218] width 18 height 19
click at [937, 218] on div "10:00 AM 10:30 AM 11:00 AM 11:30 AM 12:00 PM 12:30 PM 1:00 PM 1:30 PM 2:00 PM 2…" at bounding box center [493, 198] width 898 height 771
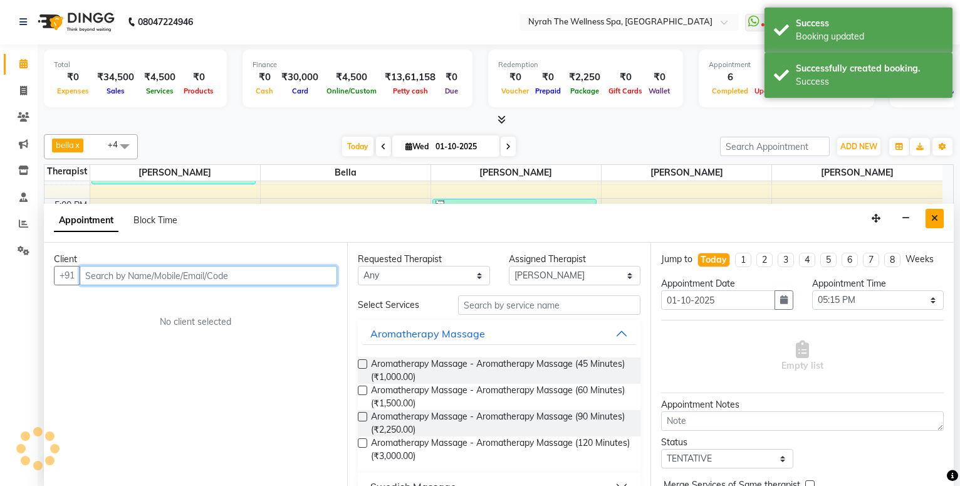
click at [934, 224] on button "Close" at bounding box center [935, 218] width 18 height 19
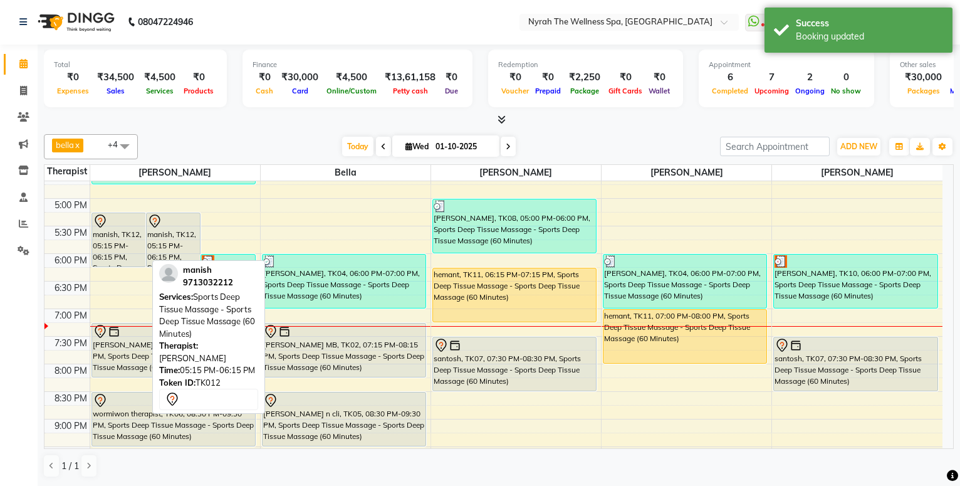
click at [133, 224] on div at bounding box center [119, 221] width 52 height 15
click at [135, 222] on div at bounding box center [119, 221] width 52 height 15
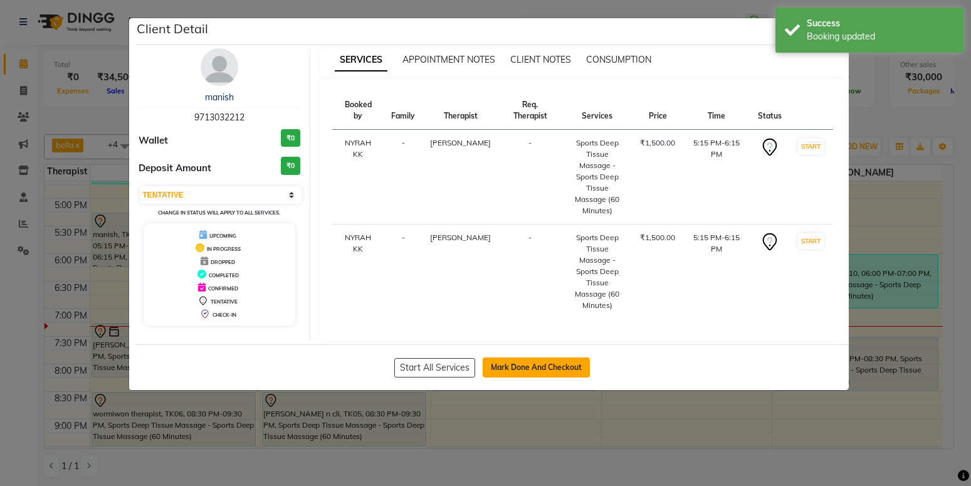
click at [568, 357] on button "Mark Done And Checkout" at bounding box center [536, 367] width 107 height 20
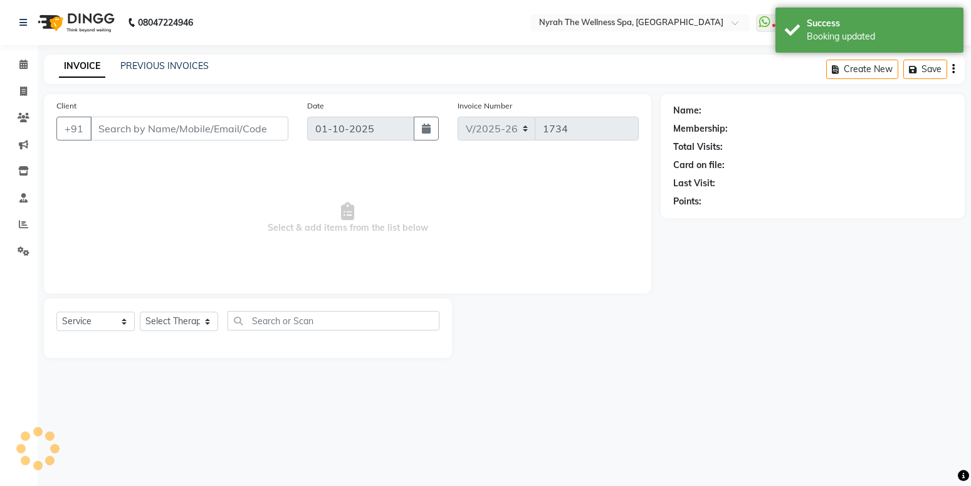
click at [817, 286] on div "Name: Membership: Total Visits: Card on file: Last Visit: Points:" at bounding box center [816, 226] width 313 height 264
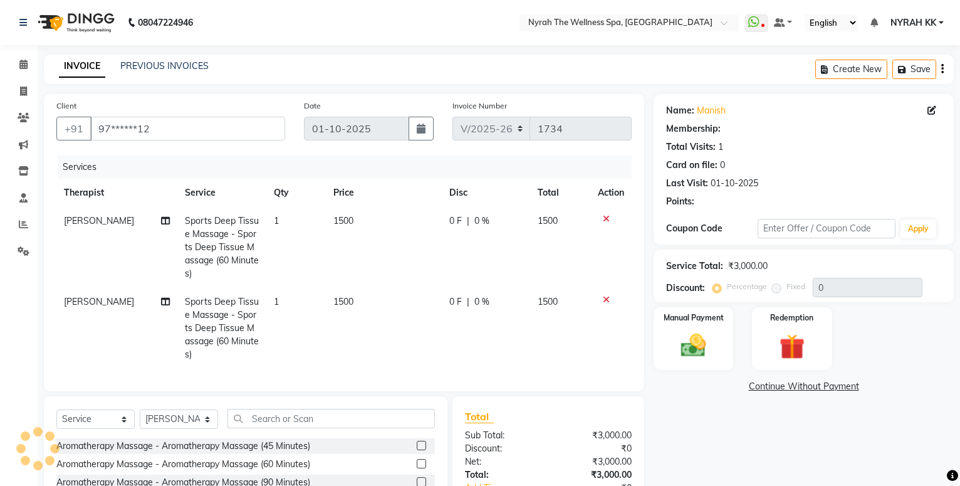
click at [843, 318] on div "Manual Payment Redemption" at bounding box center [803, 338] width 319 height 63
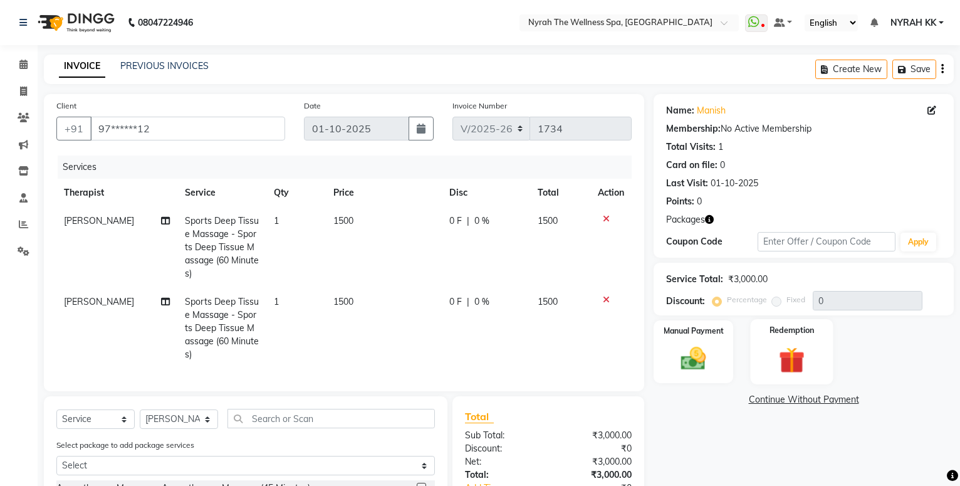
click at [789, 342] on div "Redemption" at bounding box center [792, 351] width 83 height 65
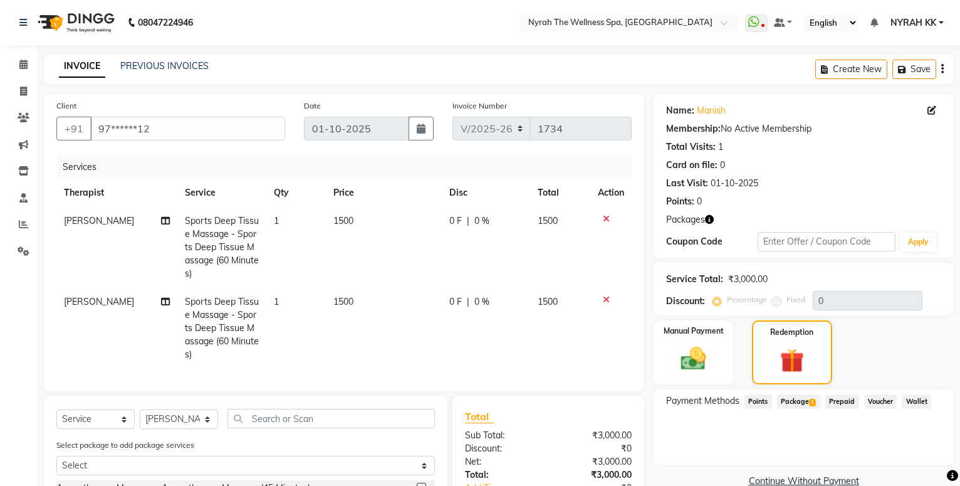
click at [813, 407] on span "Package 1" at bounding box center [798, 401] width 43 height 14
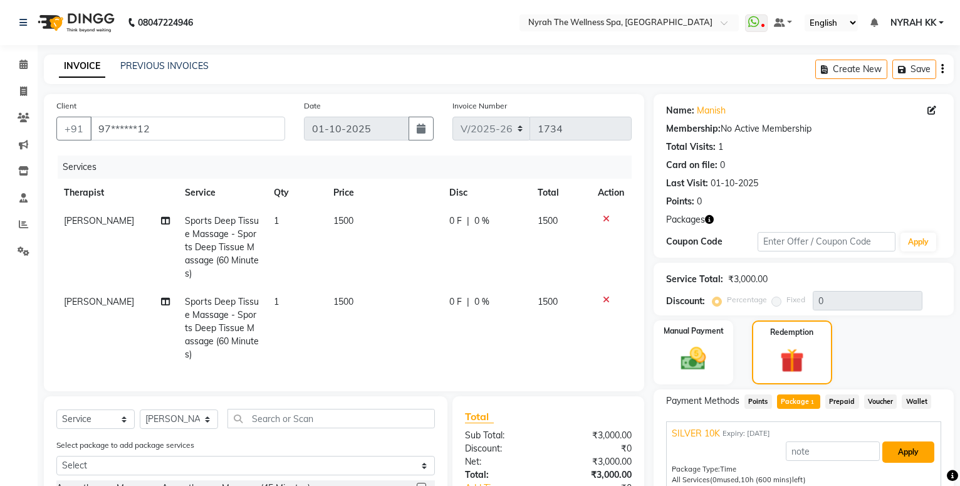
click at [921, 441] on button "Apply" at bounding box center [908, 451] width 52 height 21
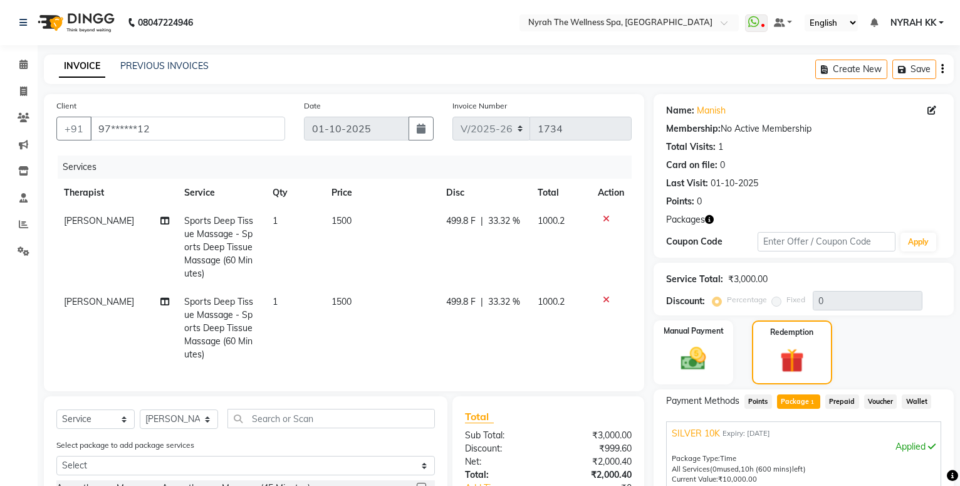
scroll to position [167, 0]
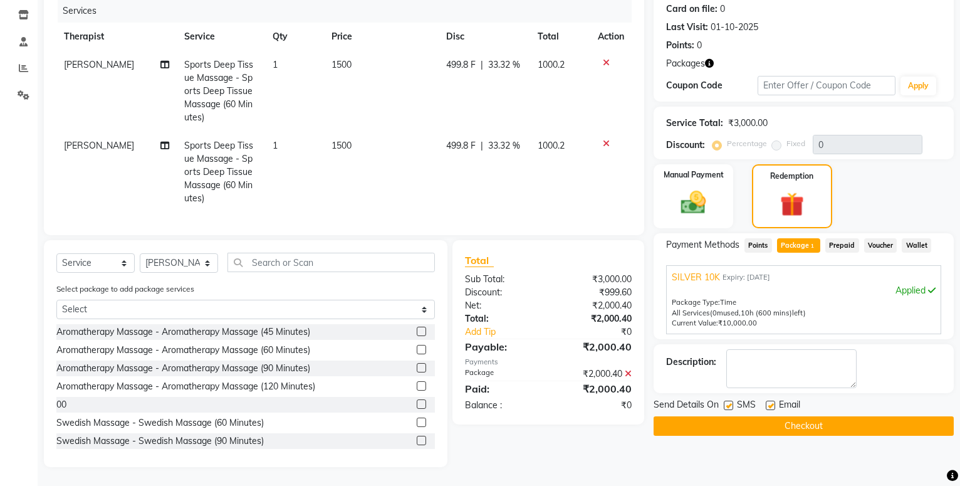
click at [729, 400] on label at bounding box center [728, 404] width 9 height 9
click at [729, 402] on input "checkbox" at bounding box center [728, 406] width 8 height 8
click at [728, 405] on div "Send Details On SMS Email Checkout" at bounding box center [804, 417] width 300 height 38
click at [728, 416] on button "Checkout" at bounding box center [804, 425] width 300 height 19
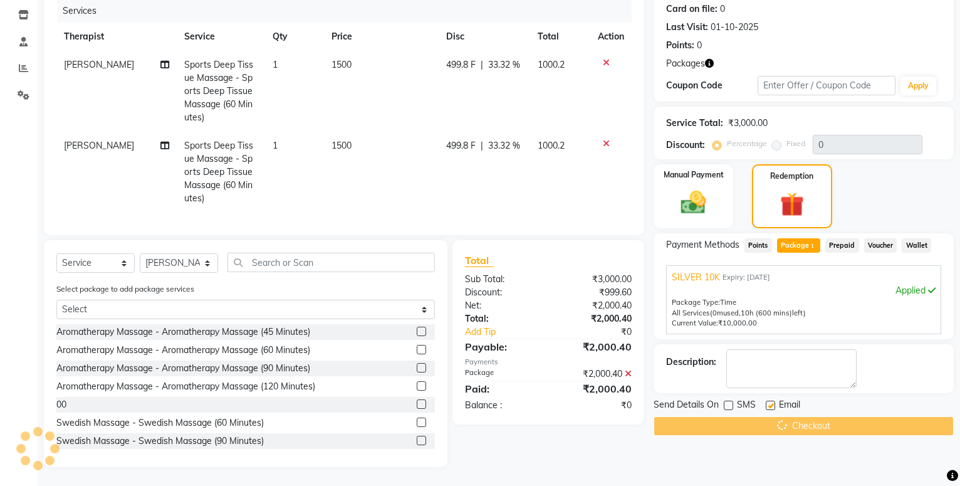
scroll to position [122, 0]
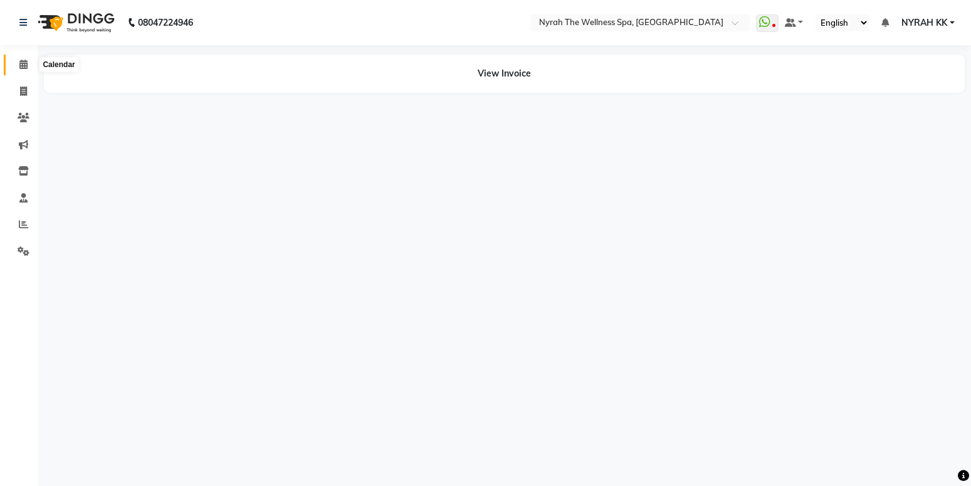
click at [19, 65] on span at bounding box center [24, 65] width 22 height 14
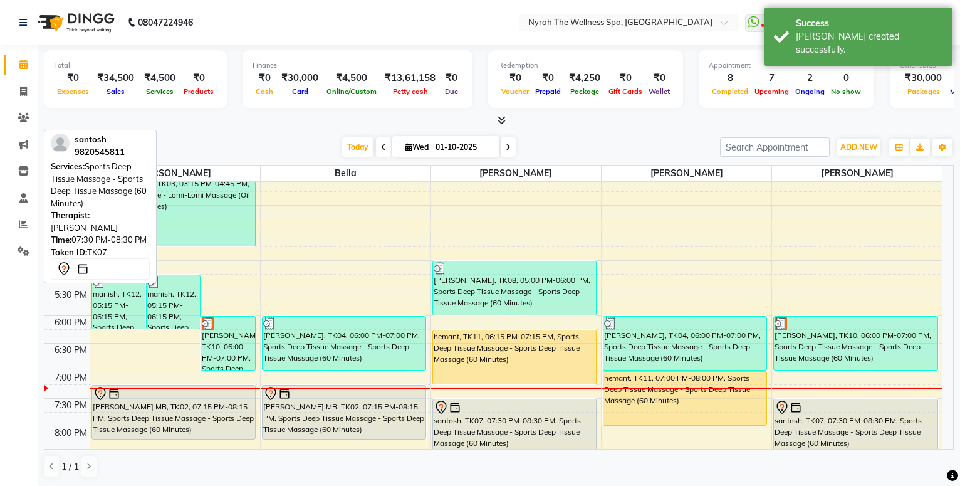
scroll to position [406, 0]
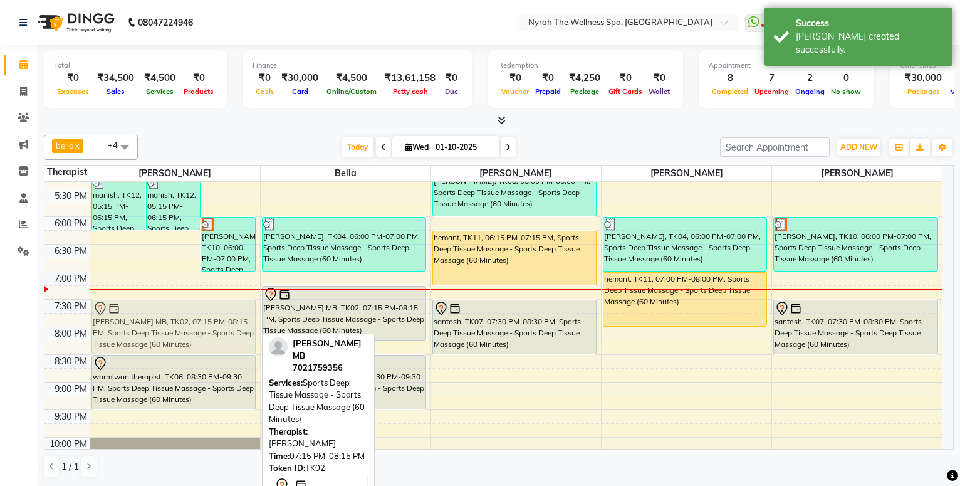
click at [228, 317] on div "manish, TK12, 05:15 PM-06:15 PM, Sports Deep Tissue Massage - Sports Deep Tissu…" at bounding box center [175, 161] width 170 height 771
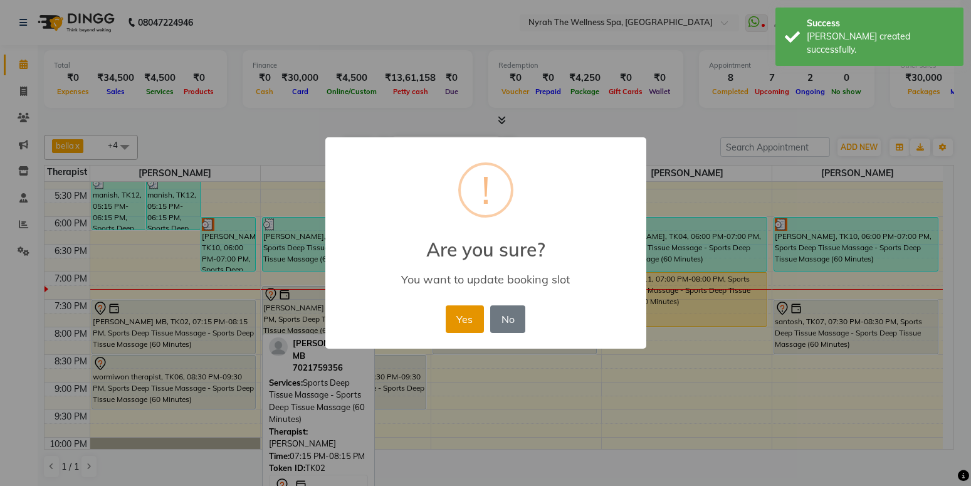
click at [458, 321] on button "Yes" at bounding box center [465, 319] width 38 height 28
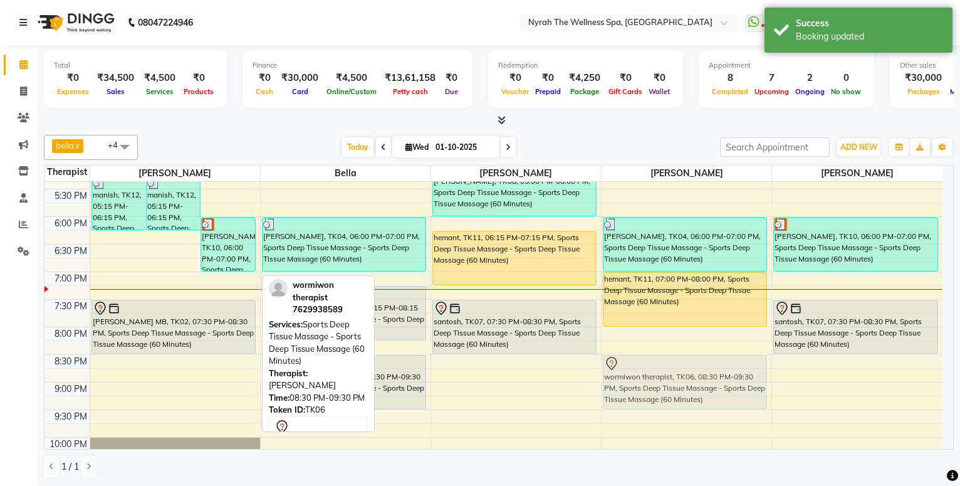
drag, startPoint x: 150, startPoint y: 378, endPoint x: 633, endPoint y: 382, distance: 483.2
click at [633, 382] on tr "manish, TK12, 05:15 PM-06:15 PM, Sports Deep Tissue Massage - Sports Deep Tissu…" at bounding box center [493, 161] width 898 height 771
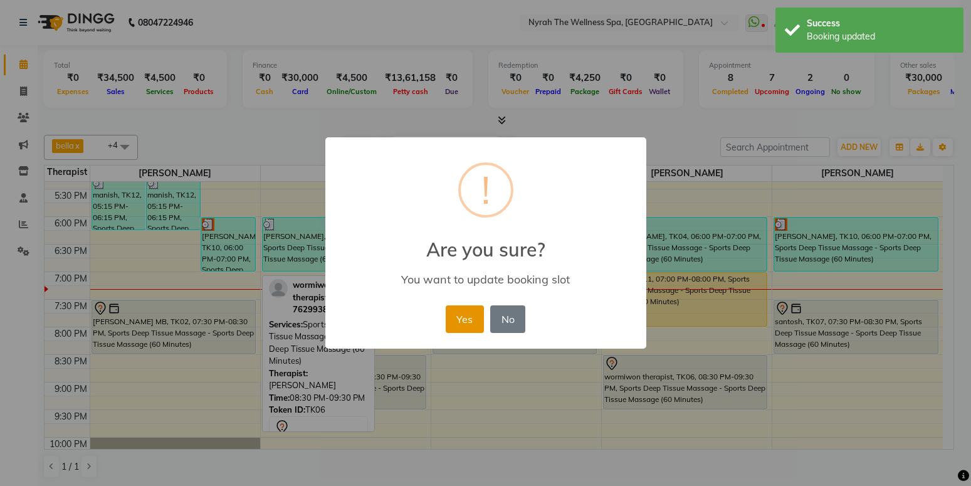
click at [461, 316] on button "Yes" at bounding box center [465, 319] width 38 height 28
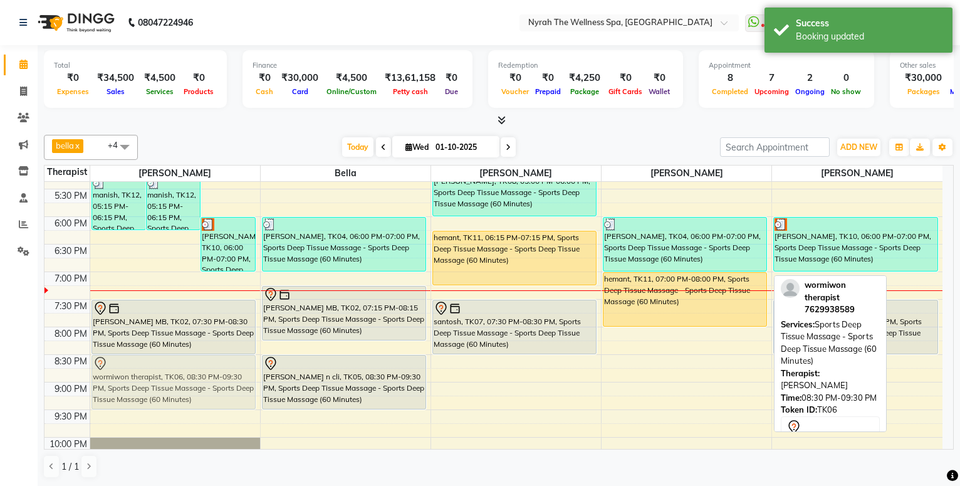
drag, startPoint x: 642, startPoint y: 380, endPoint x: 207, endPoint y: 382, distance: 435.5
click at [207, 382] on tr "manish, TK12, 05:15 PM-06:15 PM, Sports Deep Tissue Massage - Sports Deep Tissu…" at bounding box center [493, 161] width 898 height 771
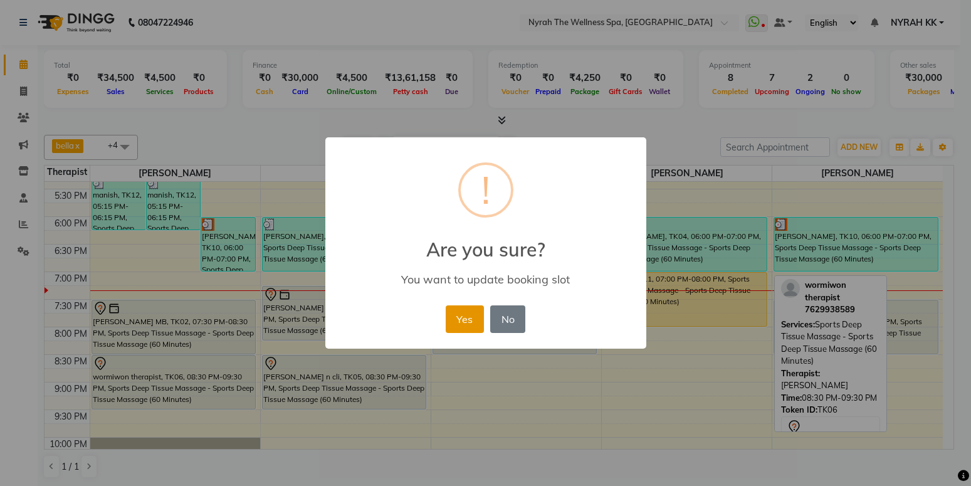
click at [476, 319] on button "Yes" at bounding box center [465, 319] width 38 height 28
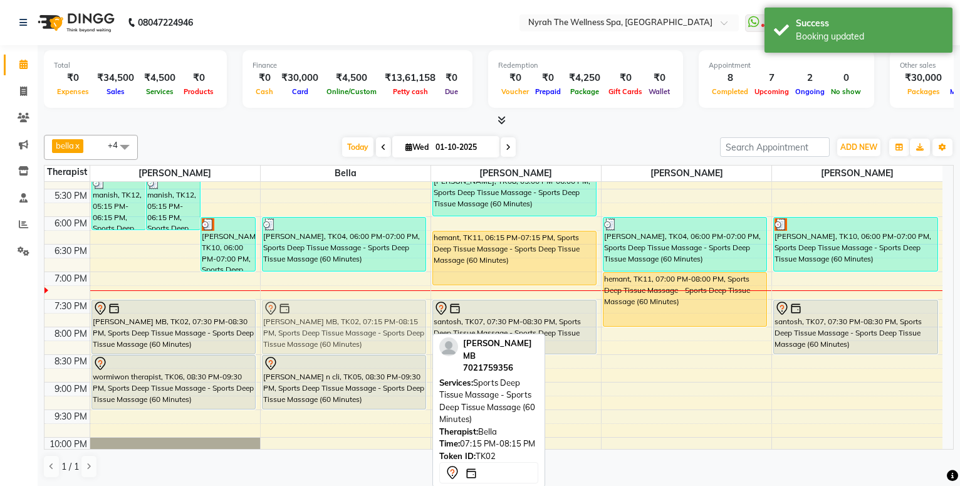
click at [394, 313] on div "[PERSON_NAME], TK04, 06:00 PM-07:00 PM, Sports Deep Tissue Massage - Sports Dee…" at bounding box center [346, 161] width 170 height 771
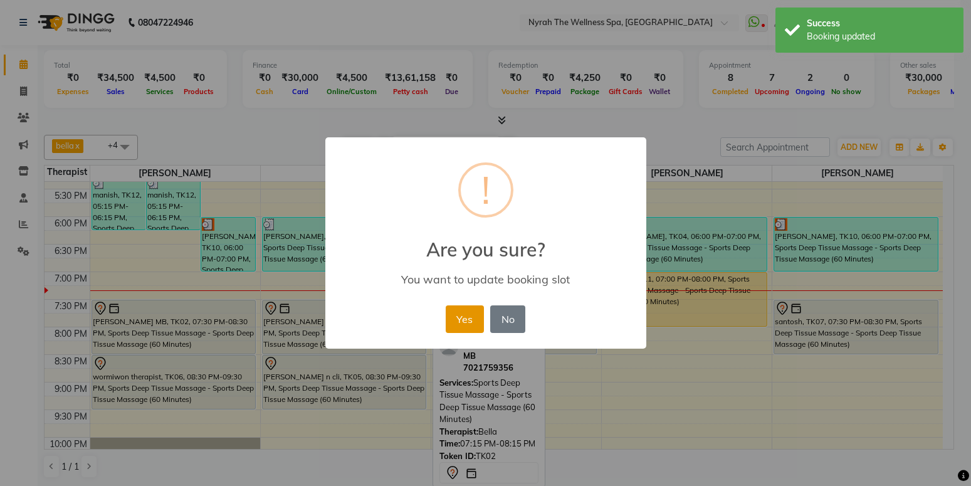
click at [473, 329] on button "Yes" at bounding box center [465, 319] width 38 height 28
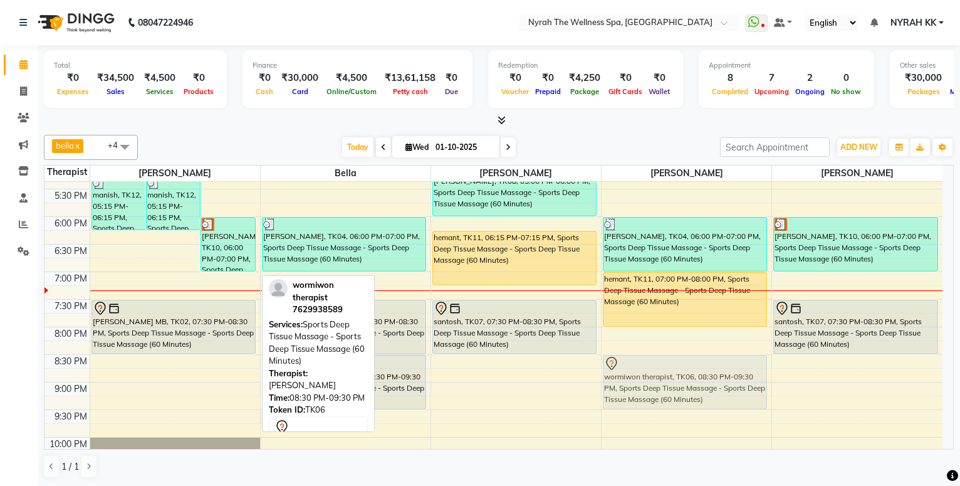
drag, startPoint x: 190, startPoint y: 368, endPoint x: 689, endPoint y: 362, distance: 498.8
click at [689, 362] on tr "manish, TK12, 05:15 PM-06:15 PM, Sports Deep Tissue Massage - Sports Deep Tissu…" at bounding box center [493, 161] width 898 height 771
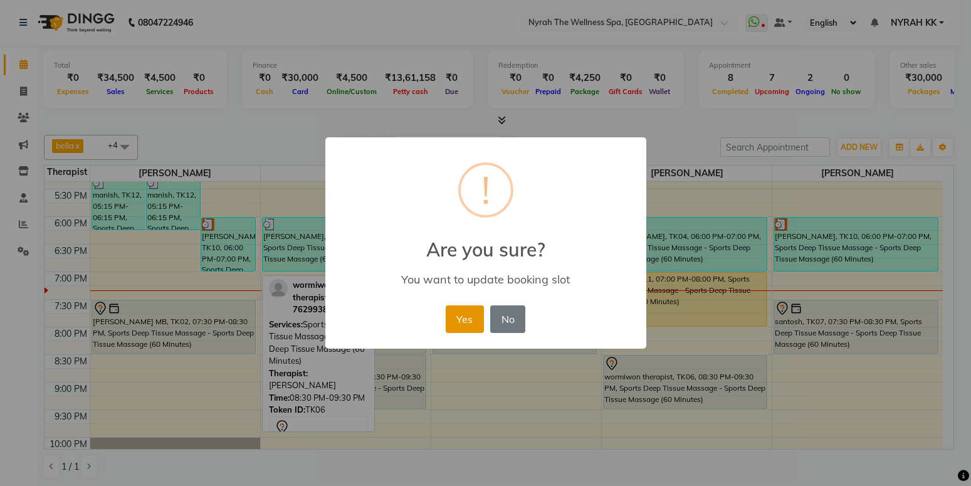
click at [459, 321] on button "Yes" at bounding box center [465, 319] width 38 height 28
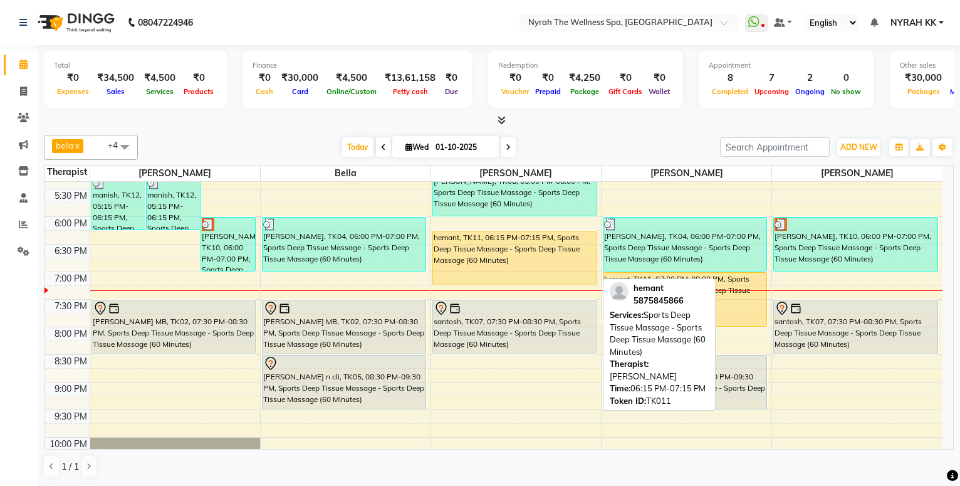
click at [518, 246] on div "hemant, TK11, 06:15 PM-07:15 PM, Sports Deep Tissue Massage - Sports Deep Tissu…" at bounding box center [514, 257] width 163 height 53
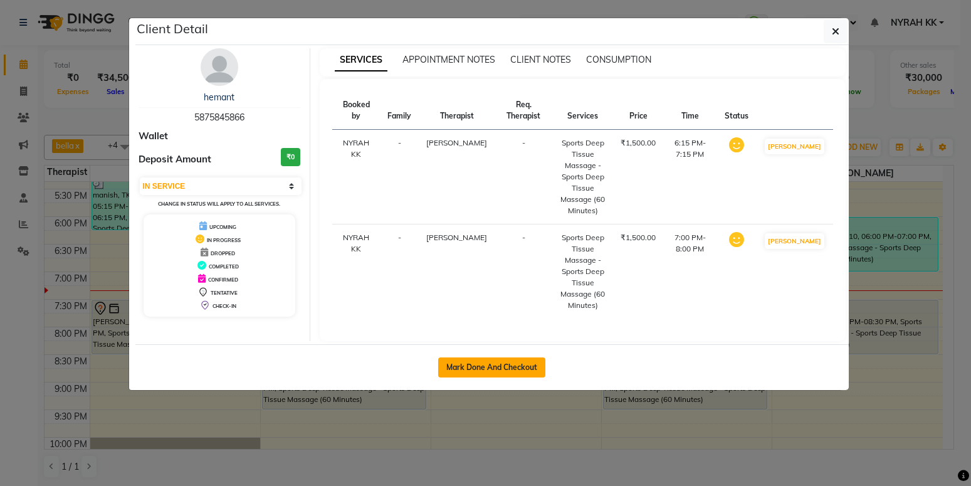
click at [525, 357] on button "Mark Done And Checkout" at bounding box center [491, 367] width 107 height 20
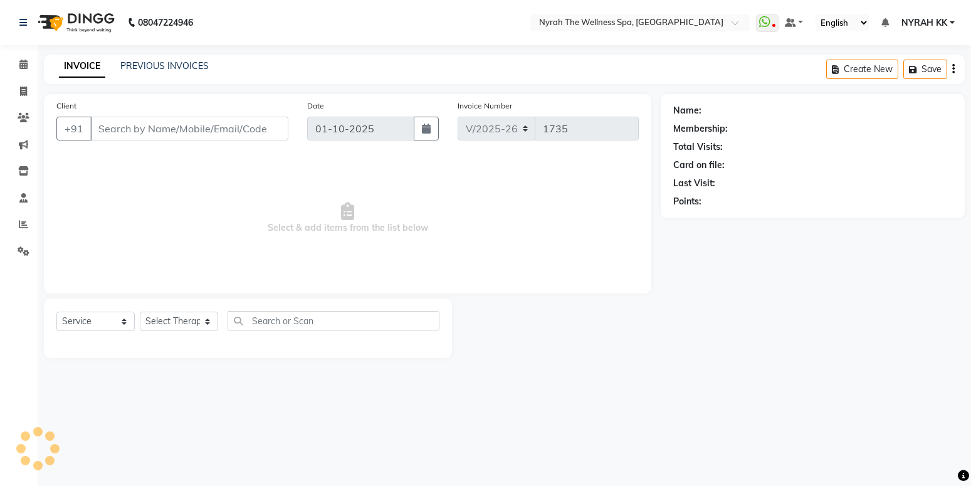
click at [702, 305] on div "Name: Membership: Total Visits: Card on file: Last Visit: Points:" at bounding box center [816, 226] width 313 height 264
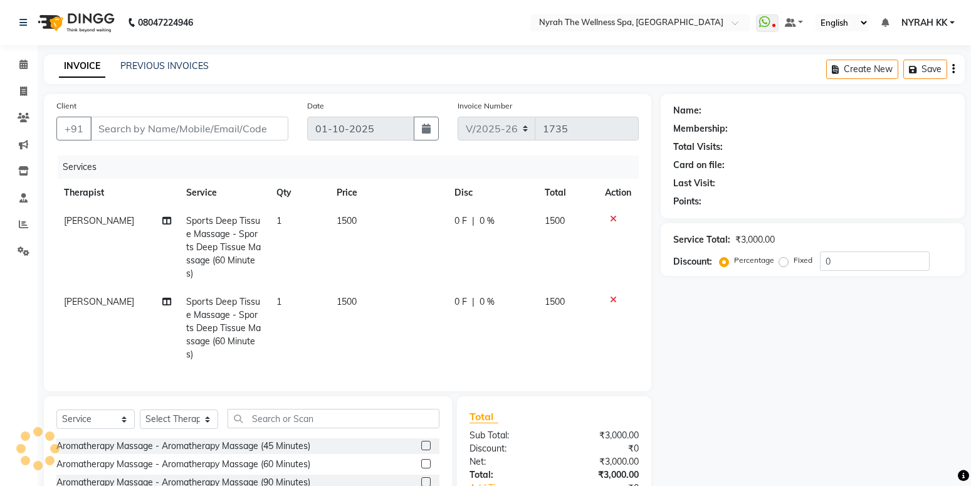
click at [718, 330] on div "Name: Membership: Total Visits: Card on file: Last Visit: Points: Service Total…" at bounding box center [816, 337] width 313 height 487
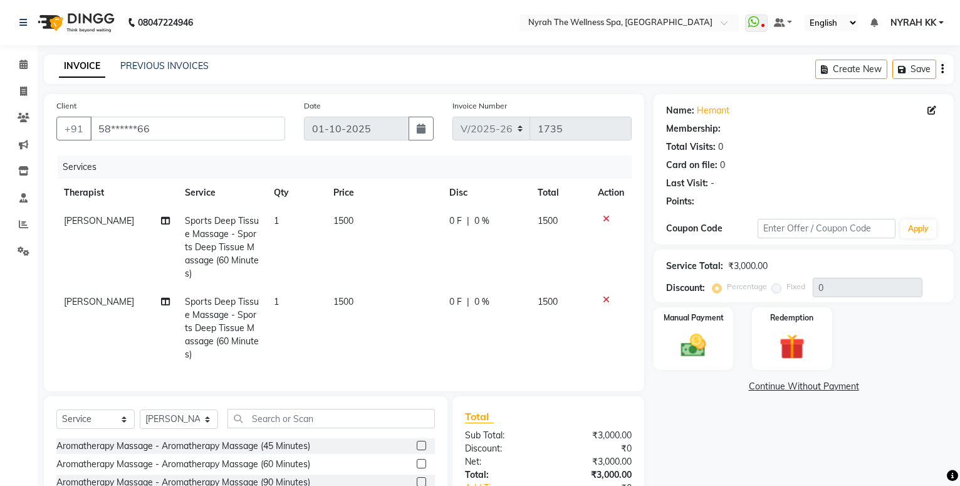
click at [718, 330] on div "Manual Payment" at bounding box center [694, 338] width 80 height 63
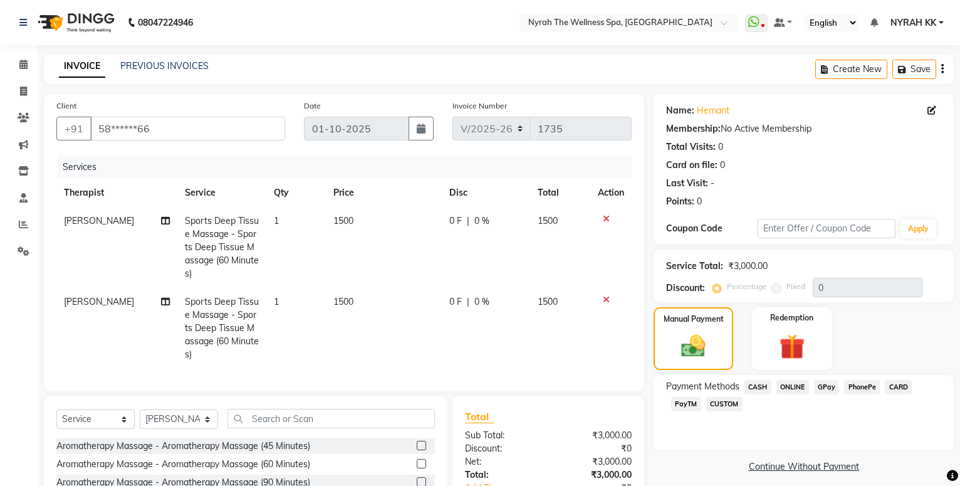
click at [817, 383] on span "GPay" at bounding box center [827, 387] width 26 height 14
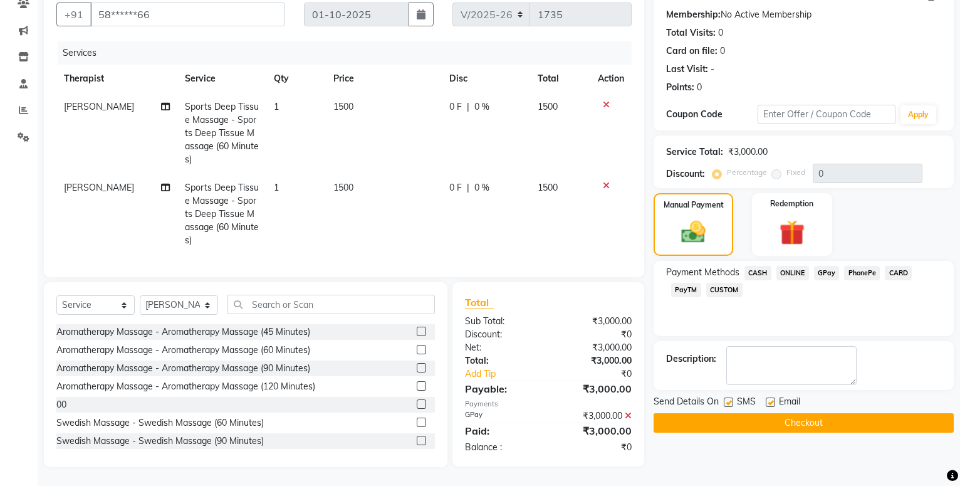
click at [725, 397] on label at bounding box center [728, 401] width 9 height 9
click at [725, 399] on input "checkbox" at bounding box center [728, 403] width 8 height 8
click at [740, 413] on button "Checkout" at bounding box center [804, 422] width 300 height 19
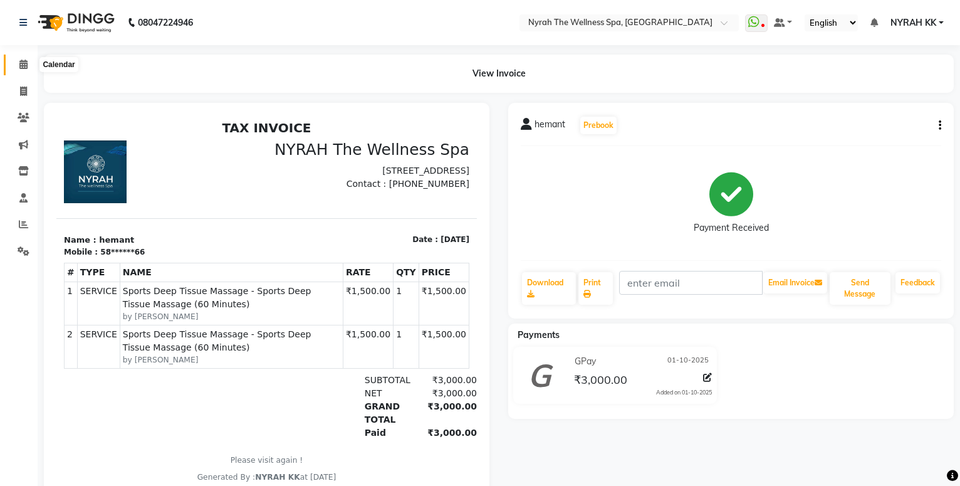
click at [23, 63] on icon at bounding box center [23, 64] width 8 height 9
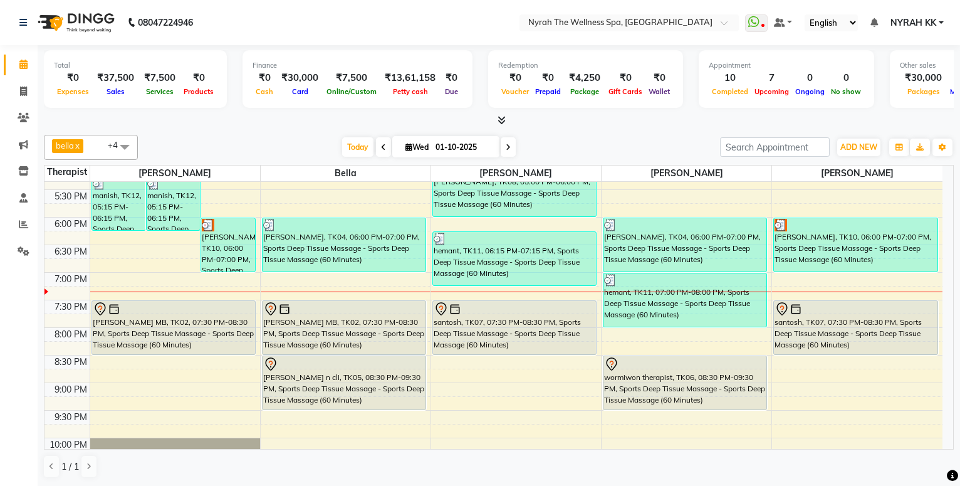
scroll to position [474, 0]
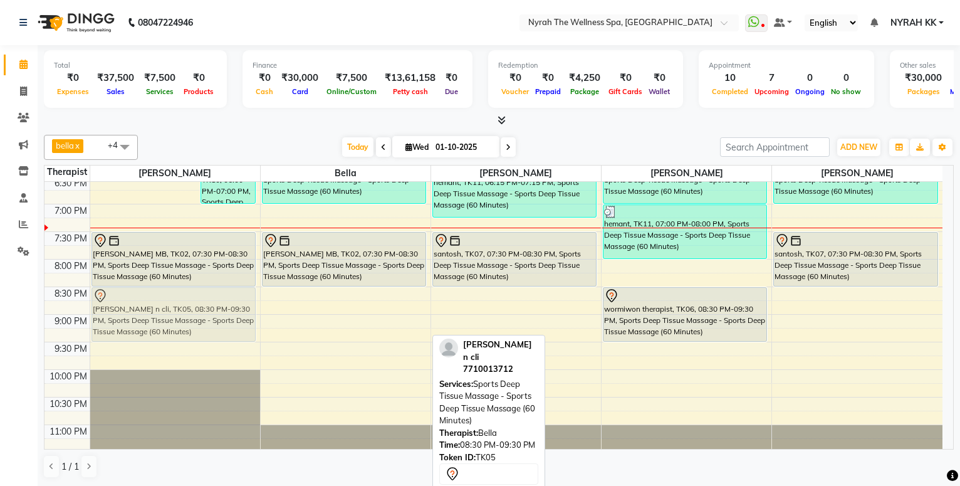
drag, startPoint x: 352, startPoint y: 314, endPoint x: 257, endPoint y: 320, distance: 94.8
click at [257, 320] on div "10:00 AM 10:30 AM 11:00 AM 11:30 AM 12:00 PM 12:30 PM 1:00 PM 1:30 PM 2:00 PM 2…" at bounding box center [493, 93] width 898 height 771
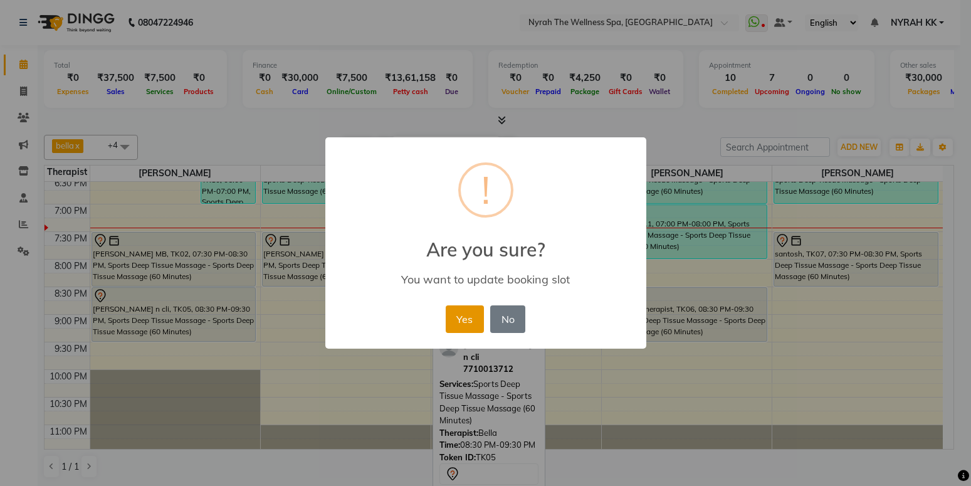
click at [467, 323] on button "Yes" at bounding box center [465, 319] width 38 height 28
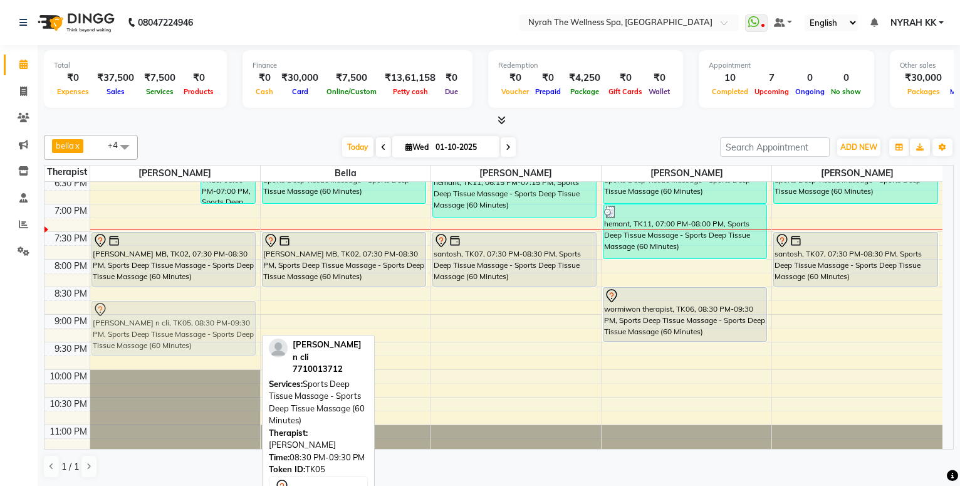
drag, startPoint x: 154, startPoint y: 309, endPoint x: 155, endPoint y: 317, distance: 8.2
click at [155, 317] on div "manish, TK12, 05:15 PM-06:15 PM, Sports Deep Tissue Massage - Sports Deep Tissu…" at bounding box center [175, 93] width 170 height 771
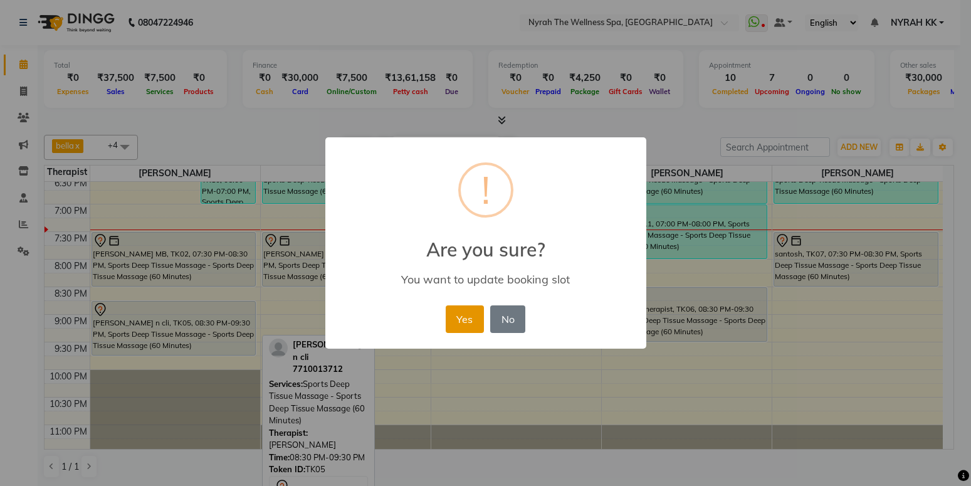
click at [467, 325] on button "Yes" at bounding box center [465, 319] width 38 height 28
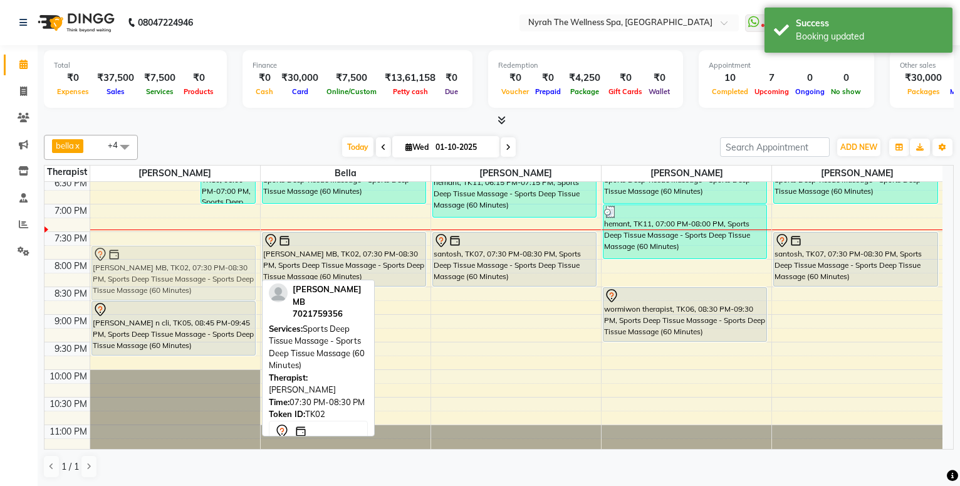
drag, startPoint x: 177, startPoint y: 253, endPoint x: 180, endPoint y: 261, distance: 8.1
click at [180, 261] on div "manish, TK12, 05:15 PM-06:15 PM, Sports Deep Tissue Massage - Sports Deep Tissu…" at bounding box center [175, 93] width 170 height 771
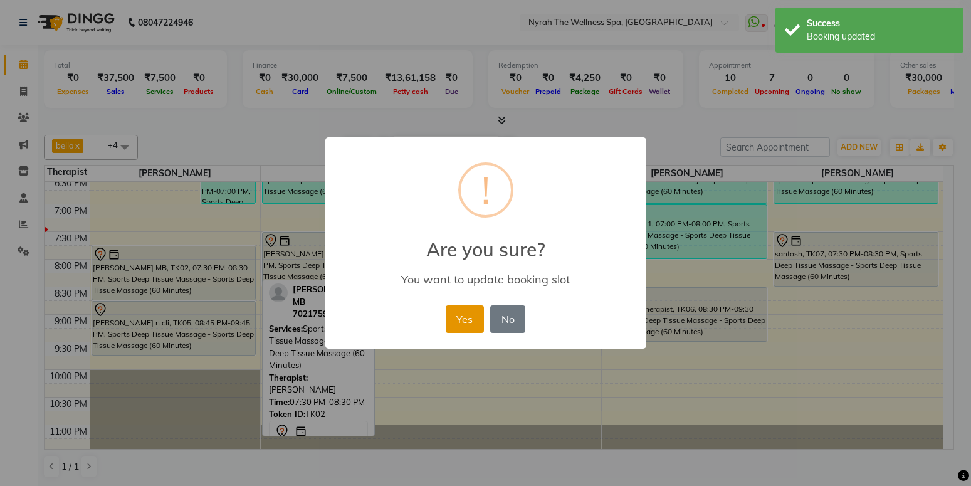
click at [472, 323] on button "Yes" at bounding box center [465, 319] width 38 height 28
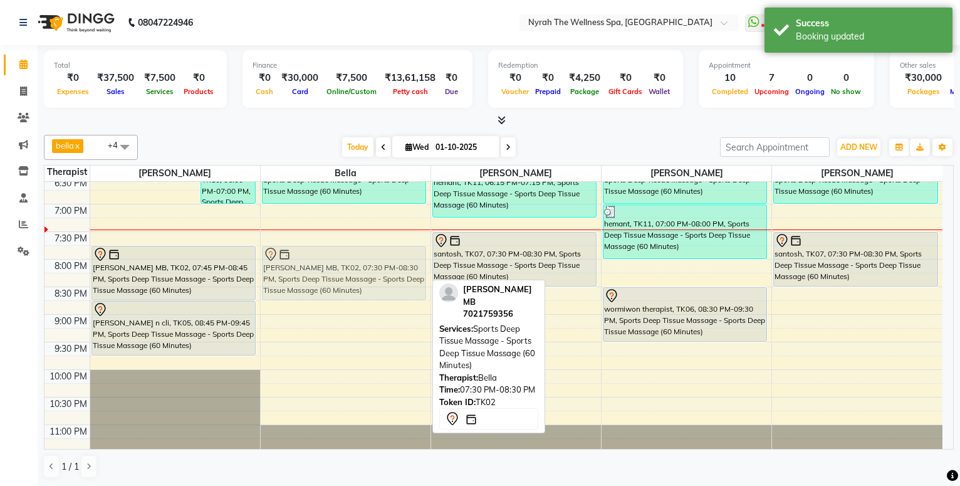
drag, startPoint x: 343, startPoint y: 244, endPoint x: 353, endPoint y: 264, distance: 22.1
click at [353, 264] on div "[PERSON_NAME], TK04, 06:00 PM-07:00 PM, Sports Deep Tissue Massage - Sports Dee…" at bounding box center [346, 93] width 170 height 771
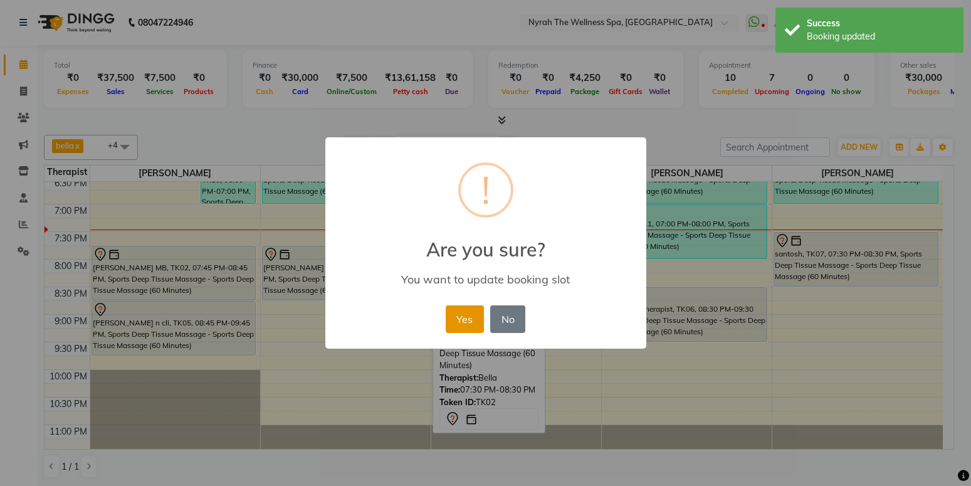
click at [469, 322] on button "Yes" at bounding box center [465, 319] width 38 height 28
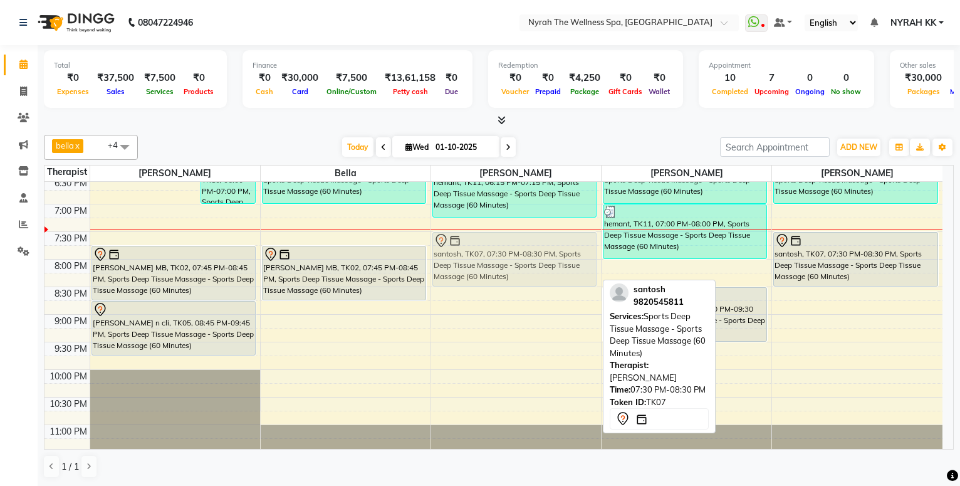
click at [498, 258] on div "abhishek, TK09, 11:30 AM-12:30 PM, Sports Deep Tissue Massage - Sports Deep Tis…" at bounding box center [516, 93] width 170 height 771
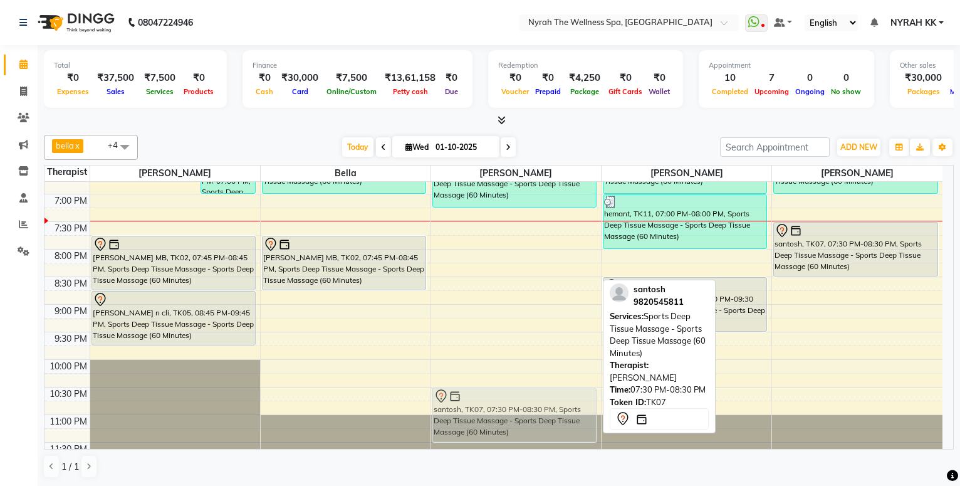
drag, startPoint x: 549, startPoint y: 269, endPoint x: 555, endPoint y: 425, distance: 156.8
click at [555, 425] on div "abhishek, TK09, 11:30 AM-12:30 PM, Sports Deep Tissue Massage - Sports Deep Tis…" at bounding box center [516, 83] width 170 height 771
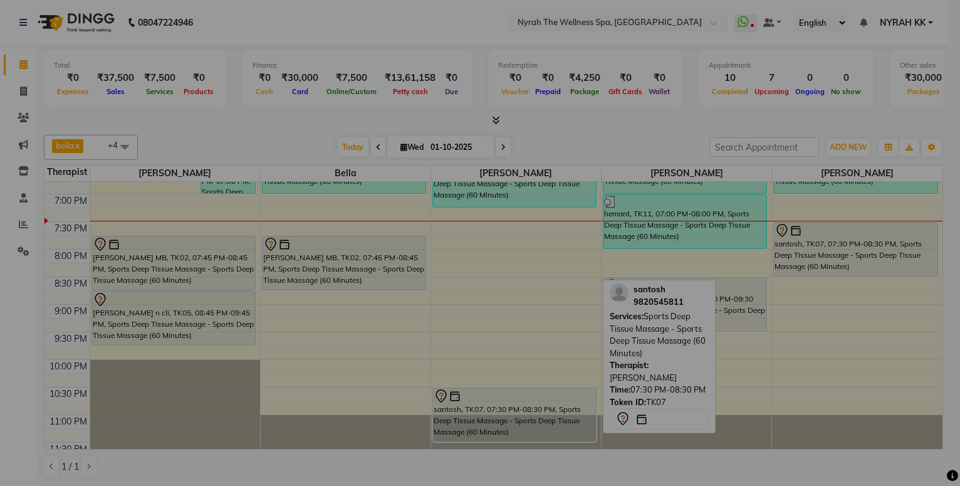
scroll to position [484, 0]
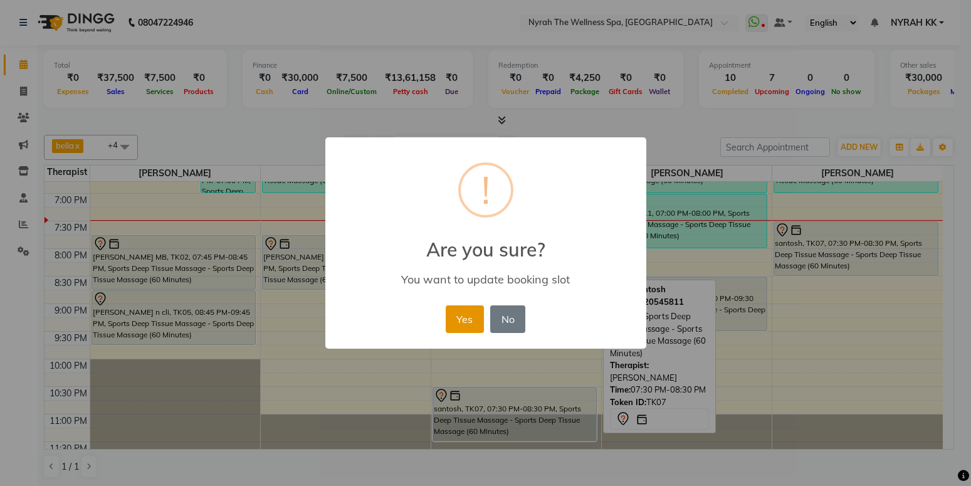
drag, startPoint x: 467, startPoint y: 313, endPoint x: 478, endPoint y: 316, distance: 11.7
click at [469, 314] on button "Yes" at bounding box center [465, 319] width 38 height 28
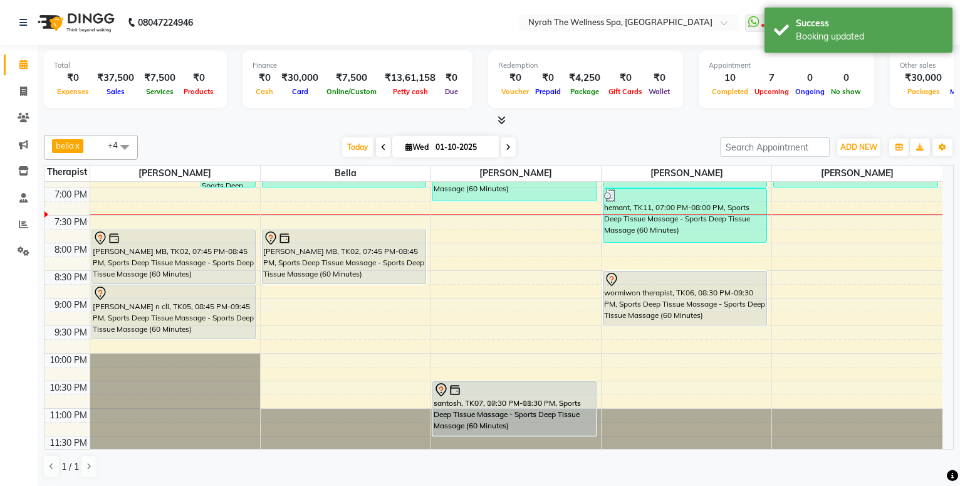
drag, startPoint x: 899, startPoint y: 259, endPoint x: 550, endPoint y: 427, distance: 387.3
click at [550, 427] on tr "manish, TK12, 05:15 PM-06:15 PM, Sports Deep Tissue Massage - Sports Deep Tissu…" at bounding box center [493, 77] width 898 height 771
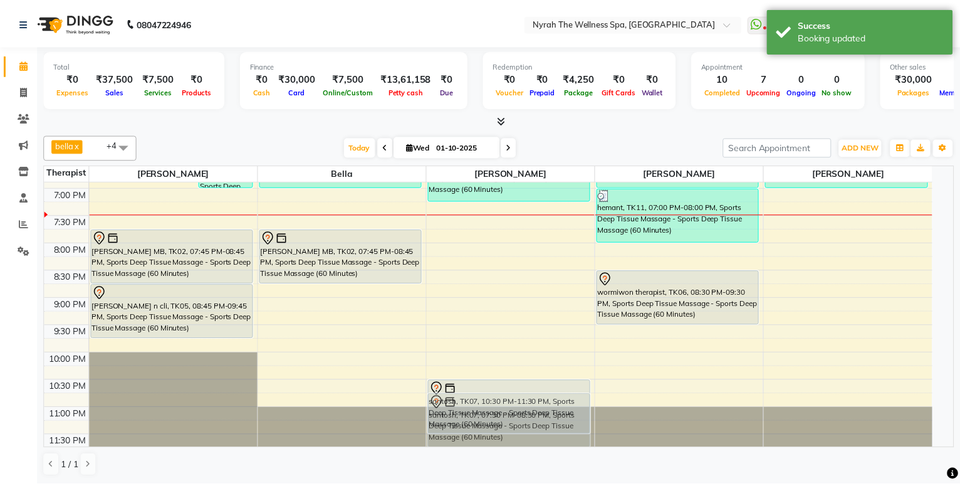
scroll to position [490, 0]
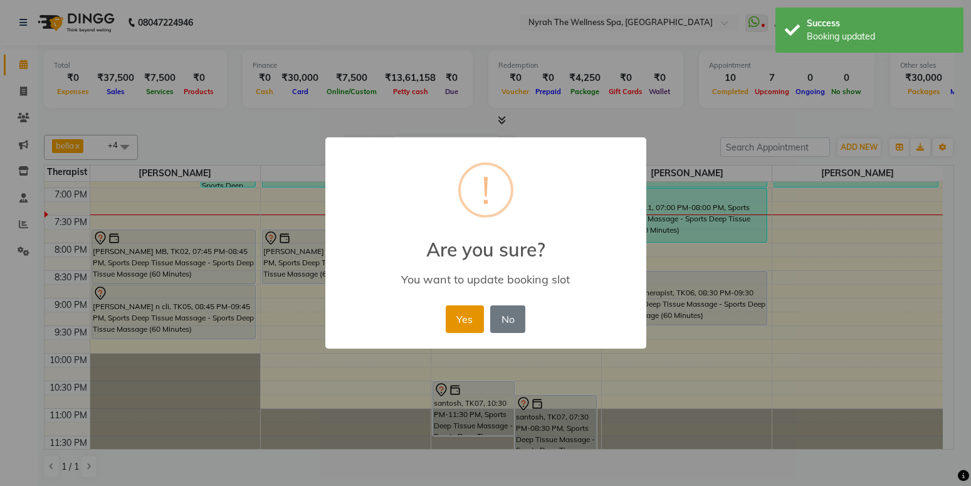
click at [461, 327] on button "Yes" at bounding box center [465, 319] width 38 height 28
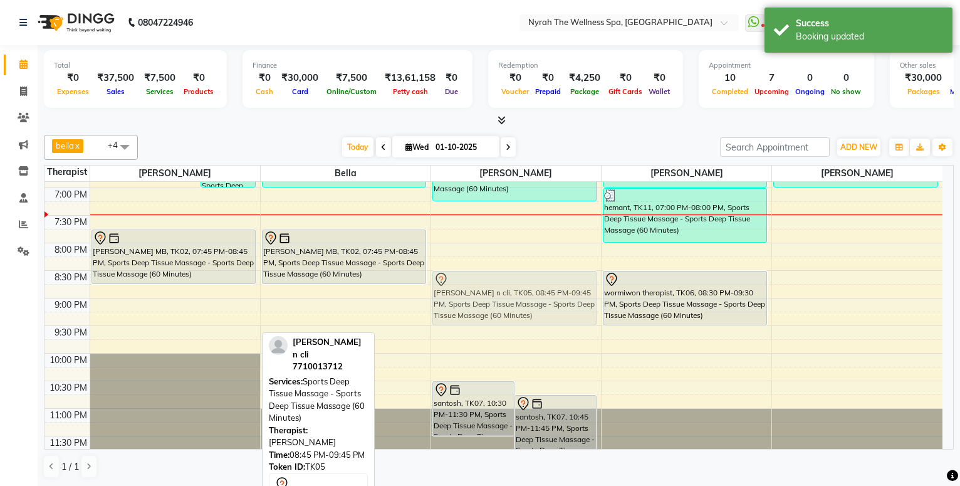
drag, startPoint x: 185, startPoint y: 296, endPoint x: 477, endPoint y: 287, distance: 291.5
click at [477, 287] on tr "manish, TK12, 05:15 PM-06:15 PM, Sports Deep Tissue Massage - Sports Deep Tissu…" at bounding box center [493, 77] width 898 height 771
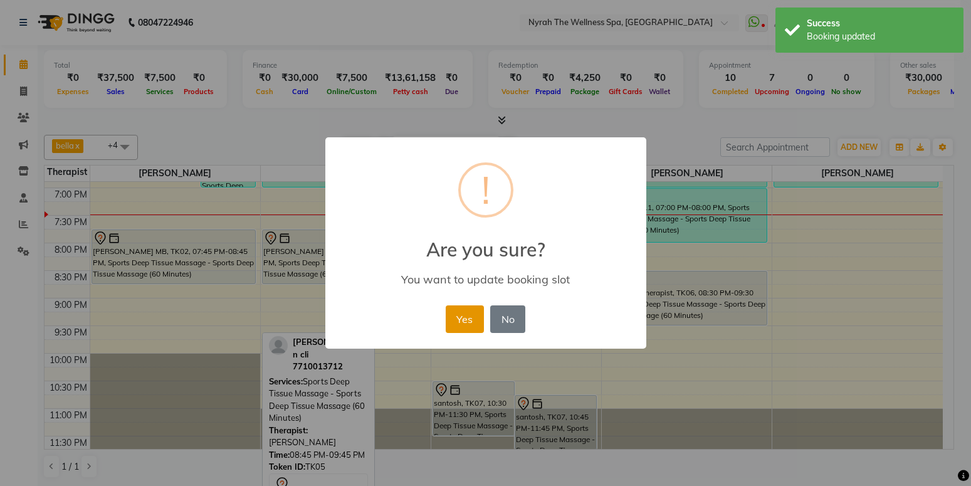
click at [461, 315] on button "Yes" at bounding box center [465, 319] width 38 height 28
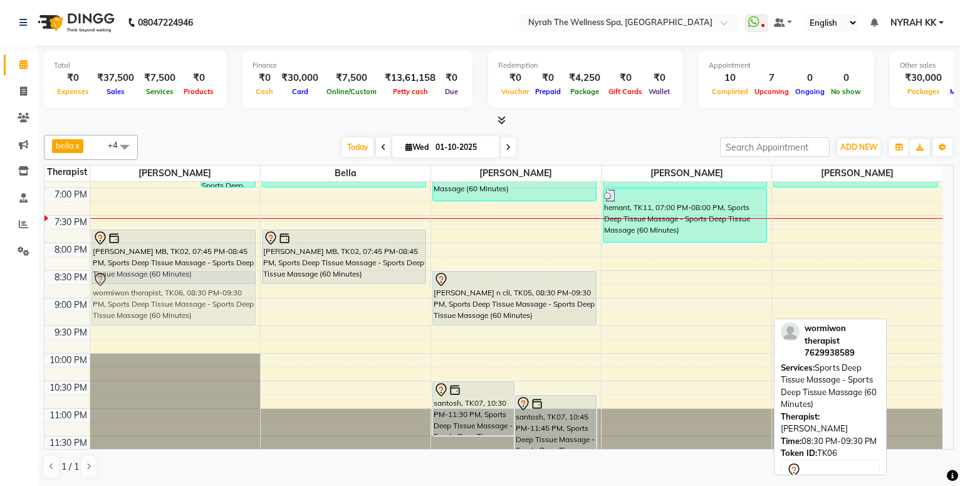
drag, startPoint x: 663, startPoint y: 293, endPoint x: 183, endPoint y: 296, distance: 480.0
click at [183, 296] on tr "manish, TK12, 05:15 PM-06:15 PM, Sports Deep Tissue Massage - Sports Deep Tissu…" at bounding box center [493, 77] width 898 height 771
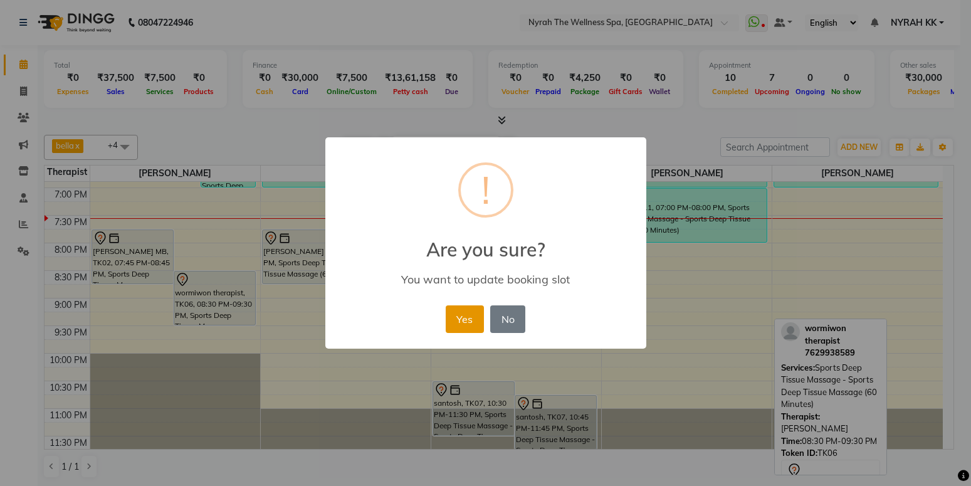
click at [460, 313] on button "Yes" at bounding box center [465, 319] width 38 height 28
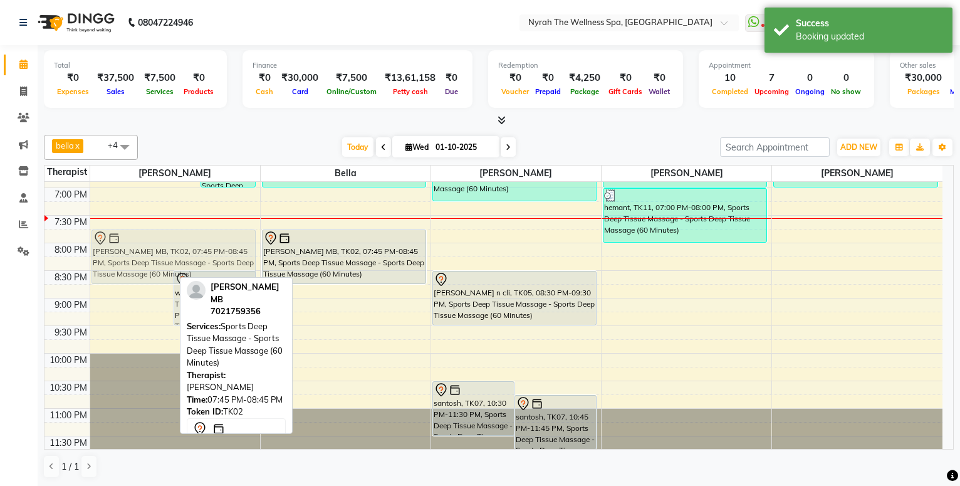
click at [137, 238] on div "manish, TK12, 05:15 PM-06:15 PM, Sports Deep Tissue Massage - Sports Deep Tissu…" at bounding box center [175, 77] width 170 height 771
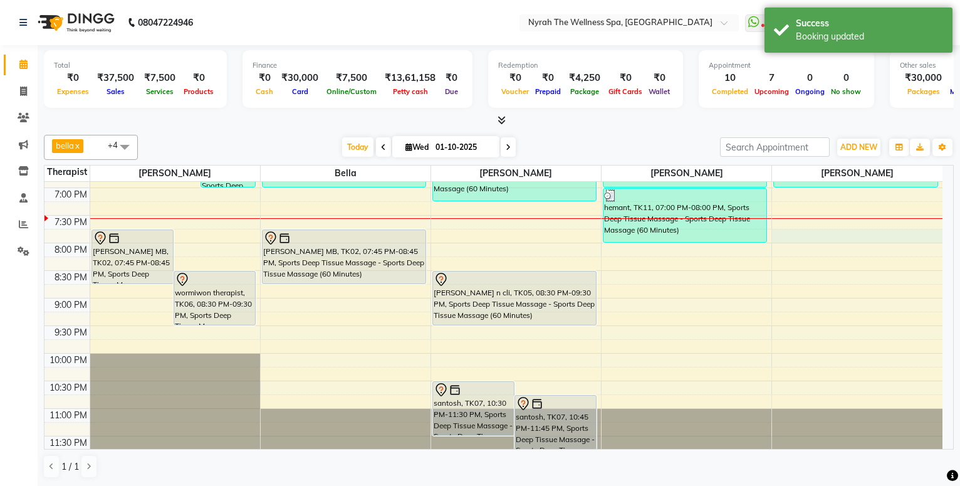
click at [796, 232] on div "10:00 AM 10:30 AM 11:00 AM 11:30 AM 12:00 PM 12:30 PM 1:00 PM 1:30 PM 2:00 PM 2…" at bounding box center [493, 77] width 898 height 771
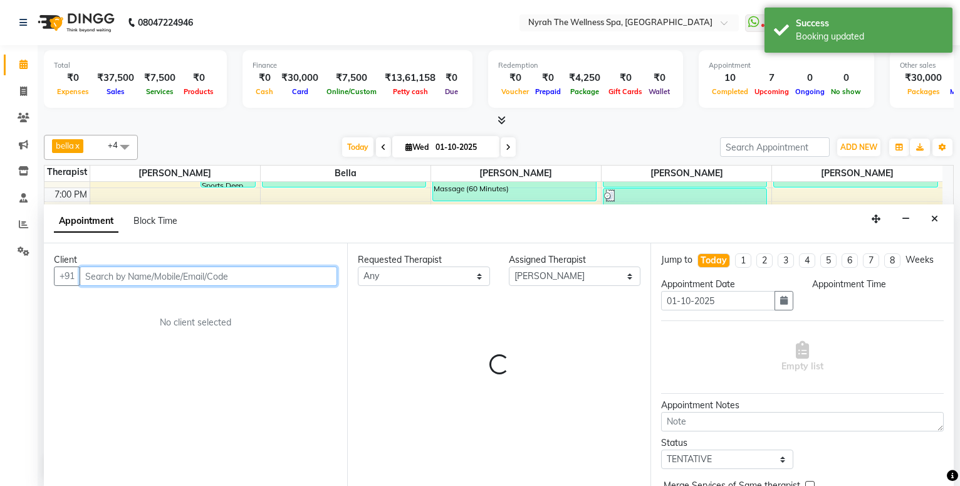
click at [212, 279] on input "text" at bounding box center [209, 275] width 258 height 19
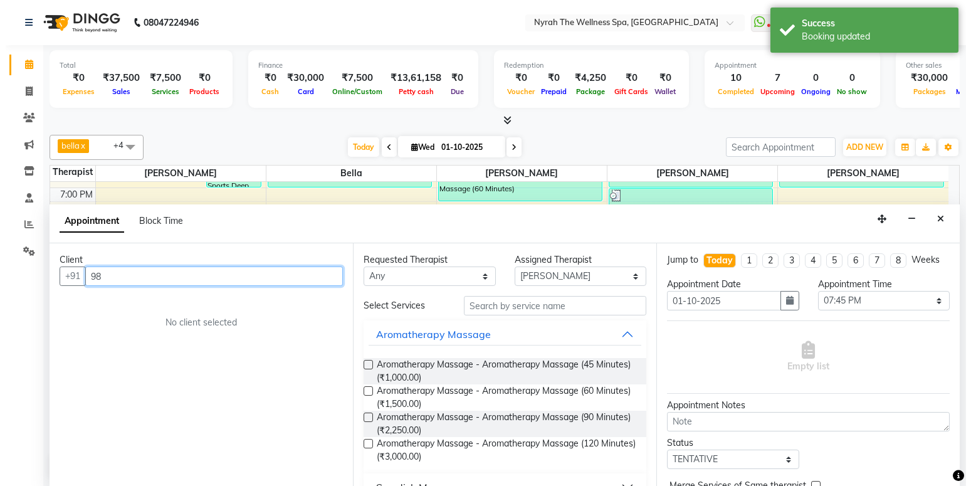
scroll to position [1, 0]
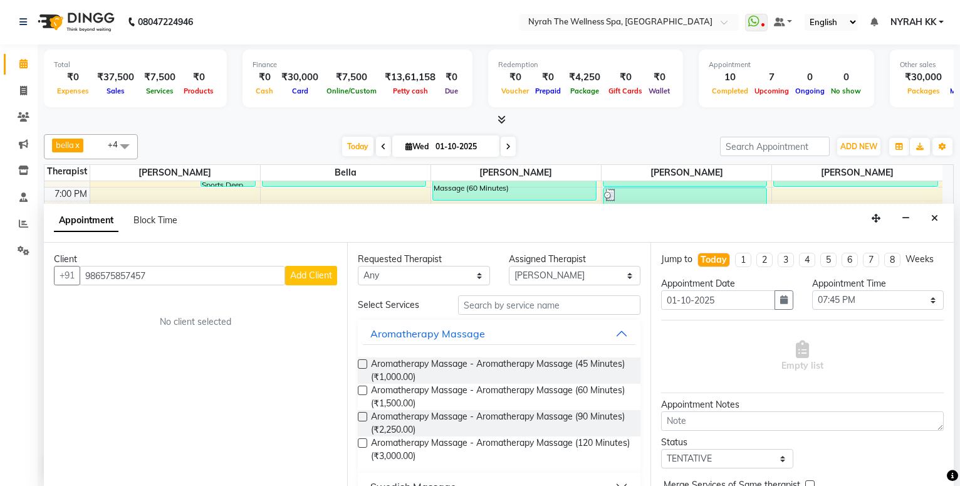
click at [295, 278] on span "Add Client" at bounding box center [311, 274] width 42 height 11
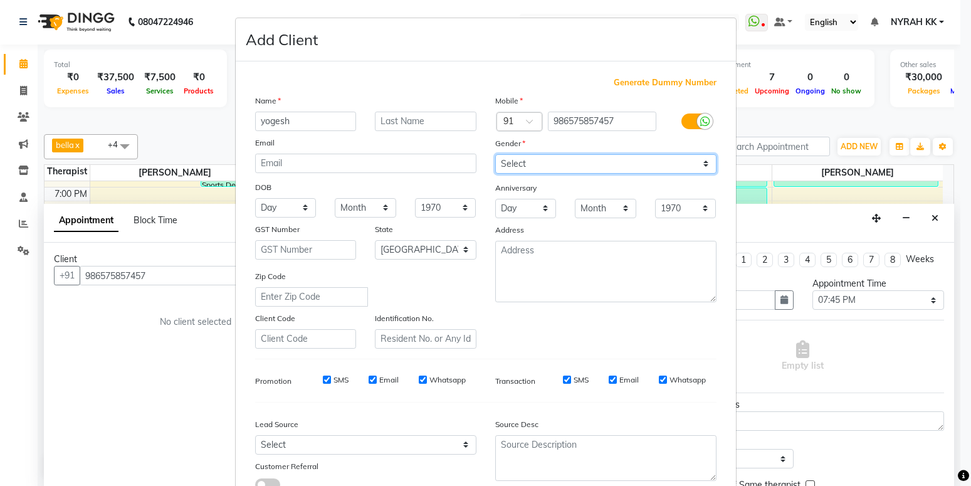
click at [495, 154] on select "Select [DEMOGRAPHIC_DATA] [DEMOGRAPHIC_DATA] Other Prefer Not To Say" at bounding box center [605, 163] width 221 height 19
click option "[DEMOGRAPHIC_DATA]" at bounding box center [0, 0] width 0 height 0
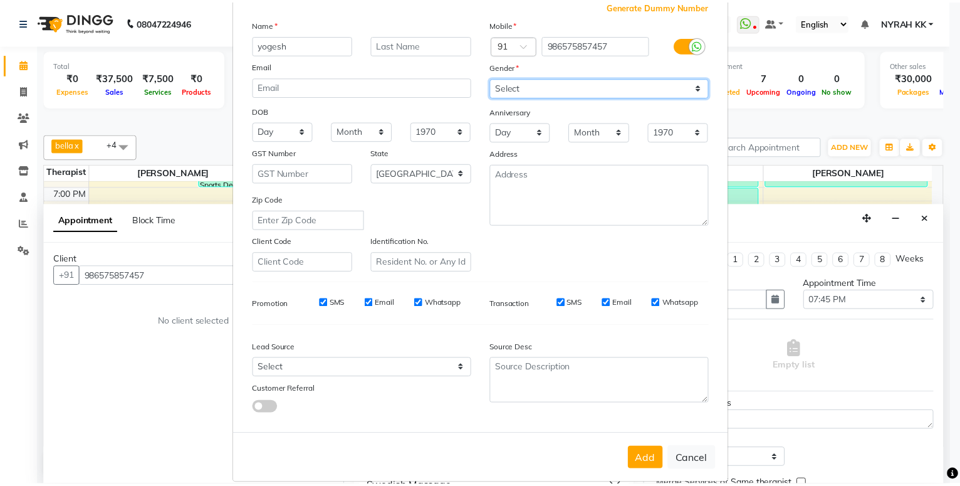
scroll to position [93, 0]
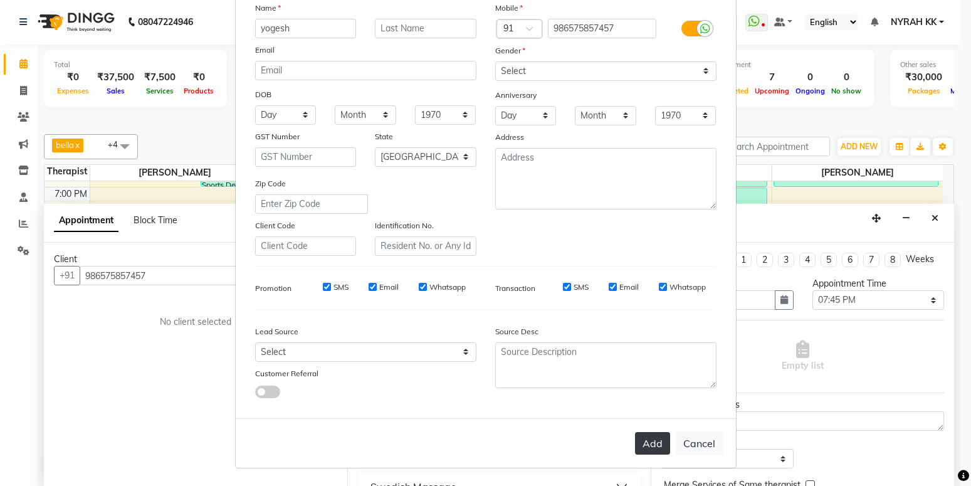
click at [641, 447] on button "Add" at bounding box center [652, 443] width 35 height 23
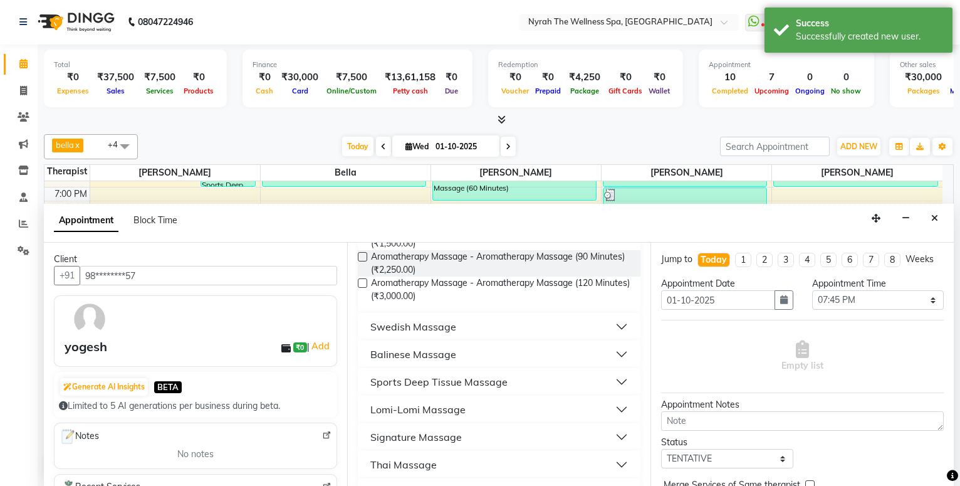
scroll to position [203, 0]
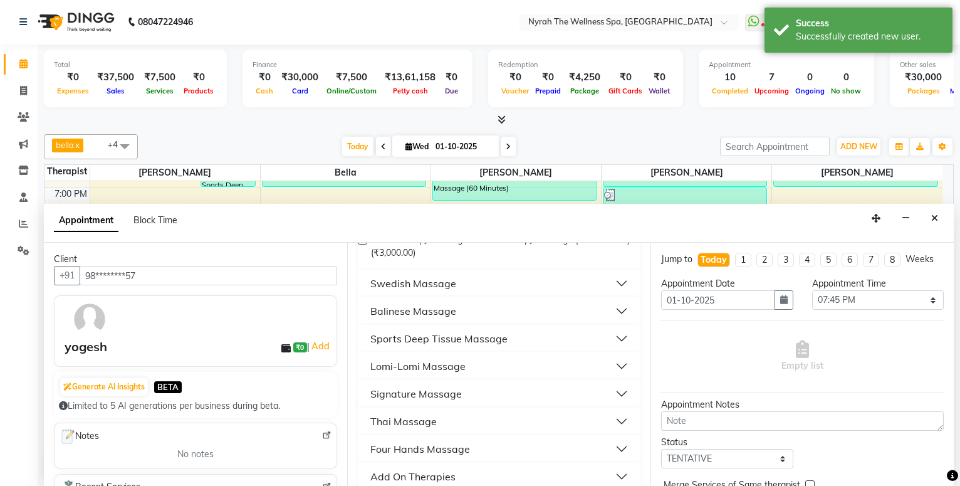
click at [511, 338] on button "Sports Deep Tissue Massage" at bounding box center [499, 338] width 273 height 23
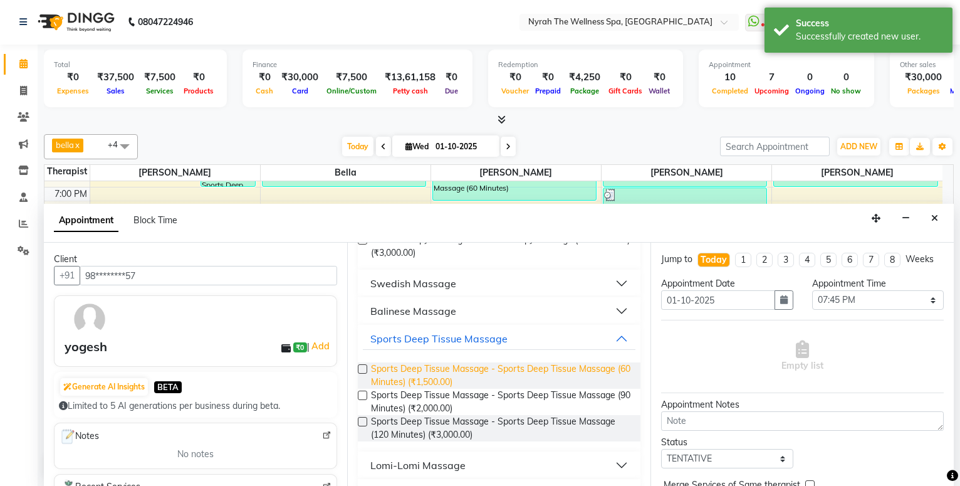
click at [514, 363] on span "Sports Deep Tissue Massage - Sports Deep Tissue Massage (60 Minutes) (₹1,500.00)" at bounding box center [500, 375] width 259 height 26
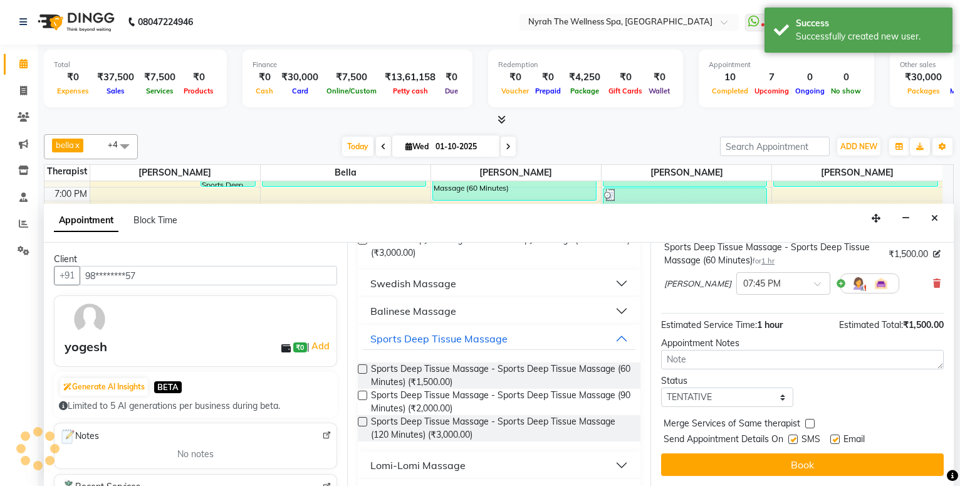
scroll to position [100, 0]
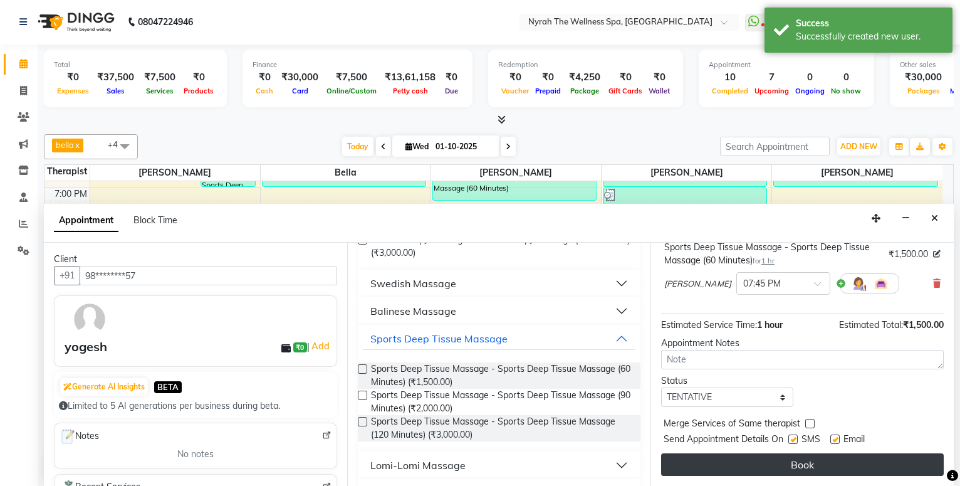
click at [798, 463] on button "Book" at bounding box center [802, 464] width 283 height 23
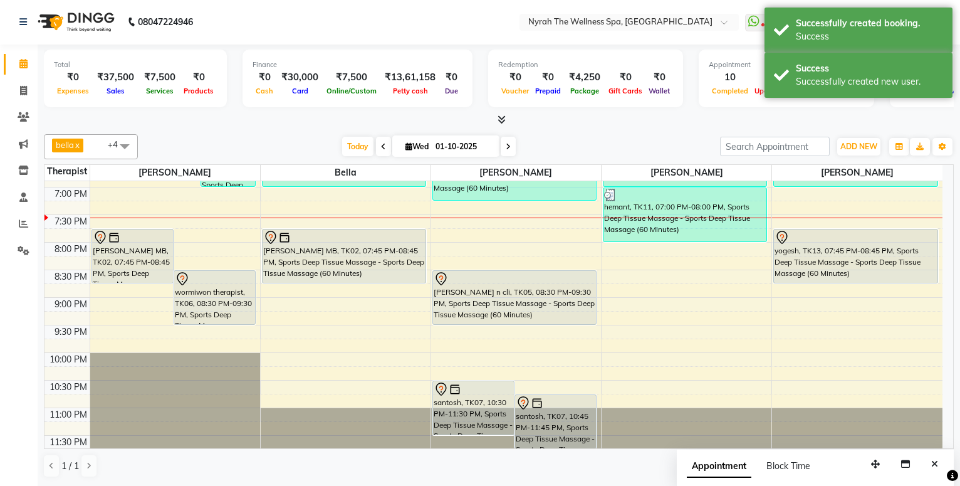
scroll to position [0, 0]
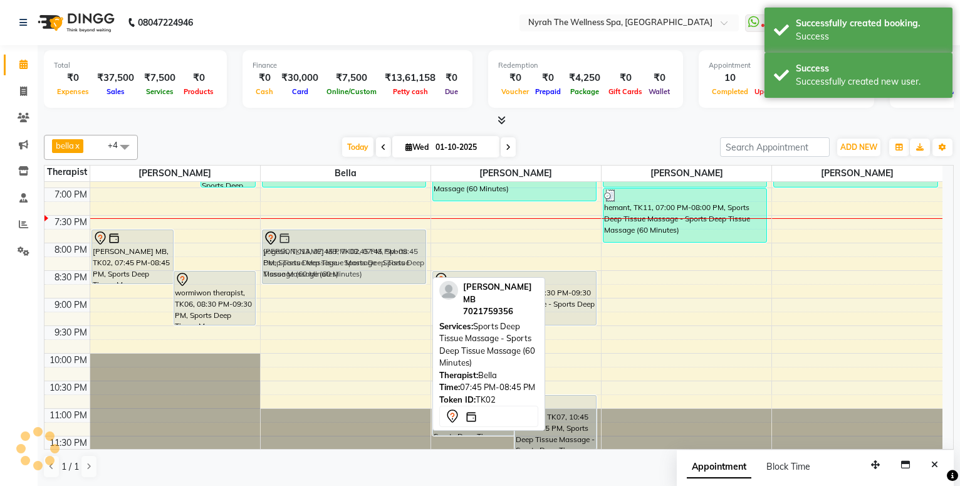
click at [341, 240] on tr "manish, TK12, 05:15 PM-06:15 PM, Sports Deep Tissue Massage - Sports Deep Tissu…" at bounding box center [493, 77] width 898 height 771
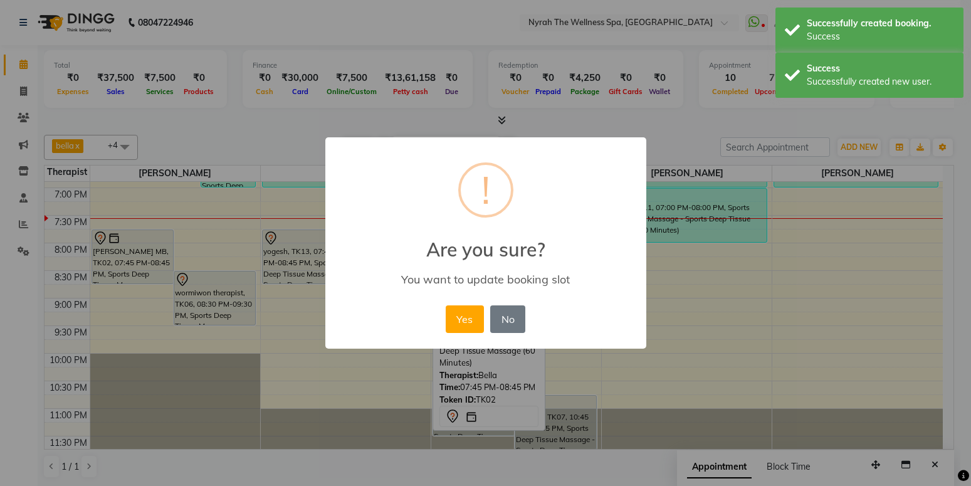
drag, startPoint x: 469, startPoint y: 322, endPoint x: 408, endPoint y: 281, distance: 74.0
click at [469, 321] on button "Yes" at bounding box center [465, 319] width 38 height 28
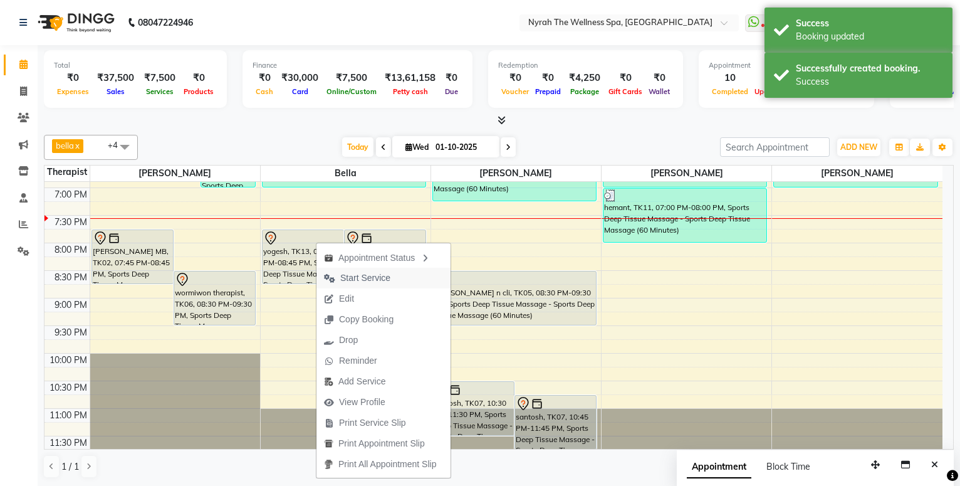
click at [372, 280] on span "Start Service" at bounding box center [365, 277] width 50 height 13
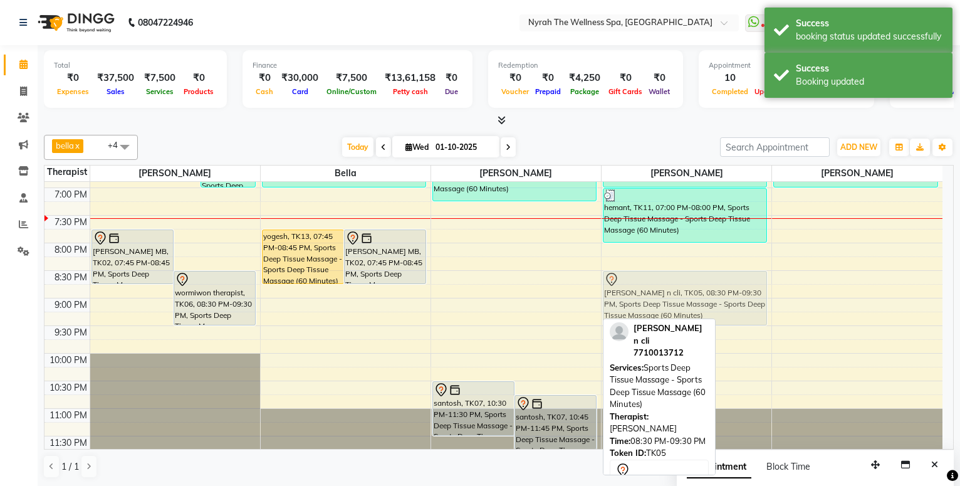
drag, startPoint x: 503, startPoint y: 302, endPoint x: 616, endPoint y: 303, distance: 113.4
click at [616, 303] on tr "manish, TK12, 05:15 PM-06:15 PM, Sports Deep Tissue Massage - Sports Deep Tissu…" at bounding box center [493, 77] width 898 height 771
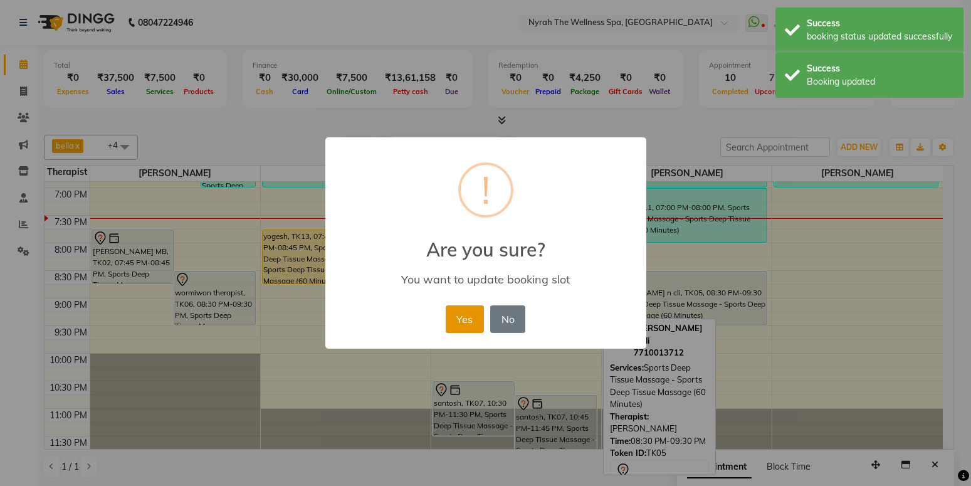
click at [466, 319] on button "Yes" at bounding box center [465, 319] width 38 height 28
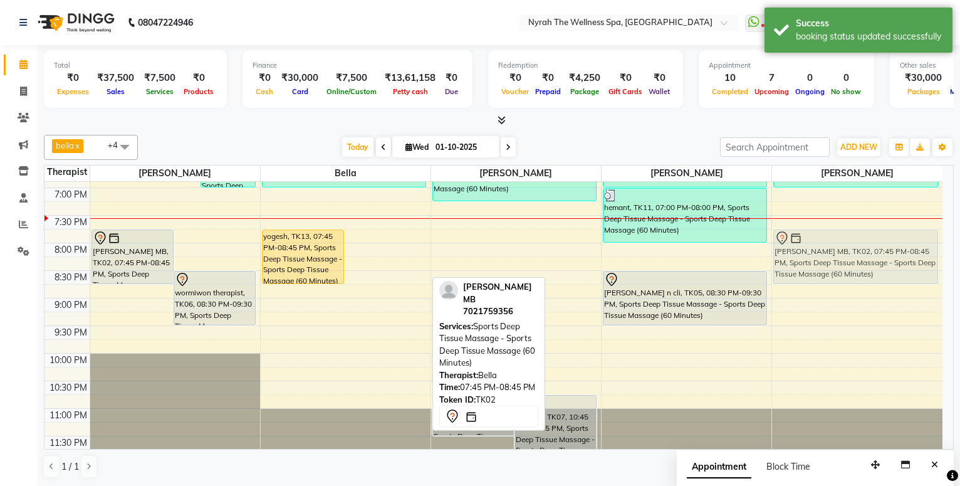
drag, startPoint x: 370, startPoint y: 237, endPoint x: 786, endPoint y: 240, distance: 416.1
click at [786, 240] on tr "manish, TK12, 05:15 PM-06:15 PM, Sports Deep Tissue Massage - Sports Deep Tissu…" at bounding box center [493, 77] width 898 height 771
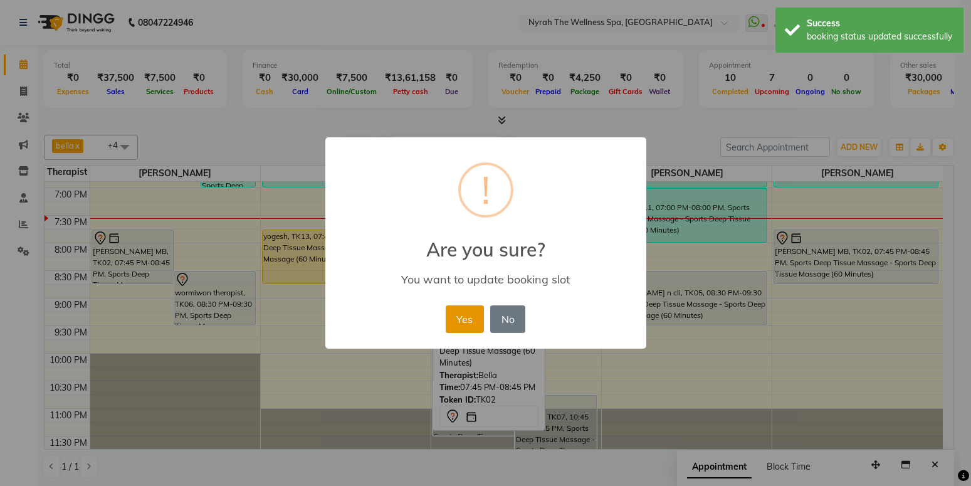
click at [477, 315] on button "Yes" at bounding box center [465, 319] width 38 height 28
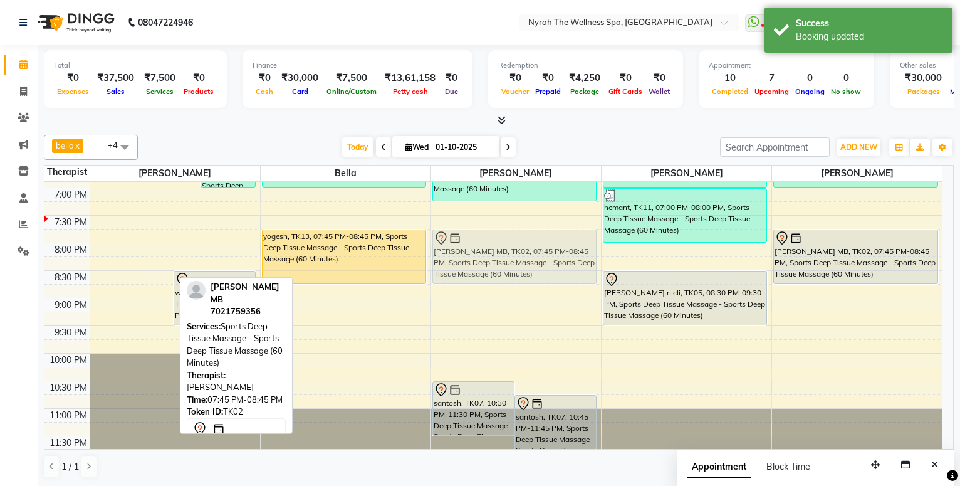
drag, startPoint x: 141, startPoint y: 250, endPoint x: 511, endPoint y: 245, distance: 369.8
click at [511, 245] on tr "manish, TK12, 05:15 PM-06:15 PM, Sports Deep Tissue Massage - Sports Deep Tissu…" at bounding box center [493, 77] width 898 height 771
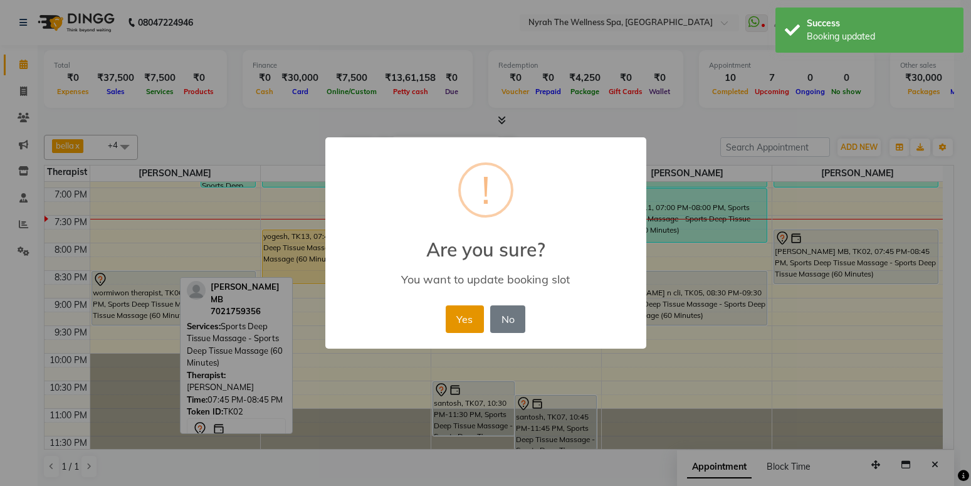
click at [472, 315] on button "Yes" at bounding box center [465, 319] width 38 height 28
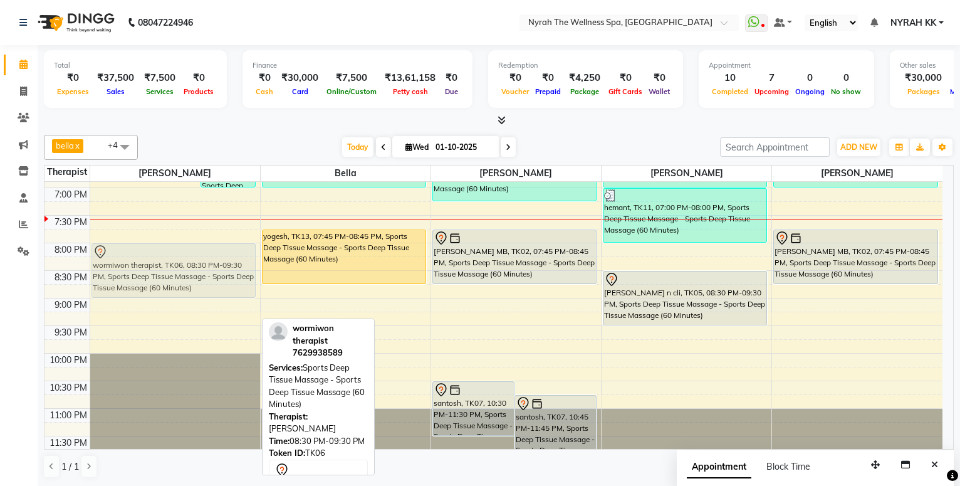
drag, startPoint x: 123, startPoint y: 295, endPoint x: 122, endPoint y: 269, distance: 25.7
click at [122, 269] on div "manish, TK12, 05:15 PM-06:15 PM, Sports Deep Tissue Massage - Sports Deep Tissu…" at bounding box center [175, 77] width 170 height 771
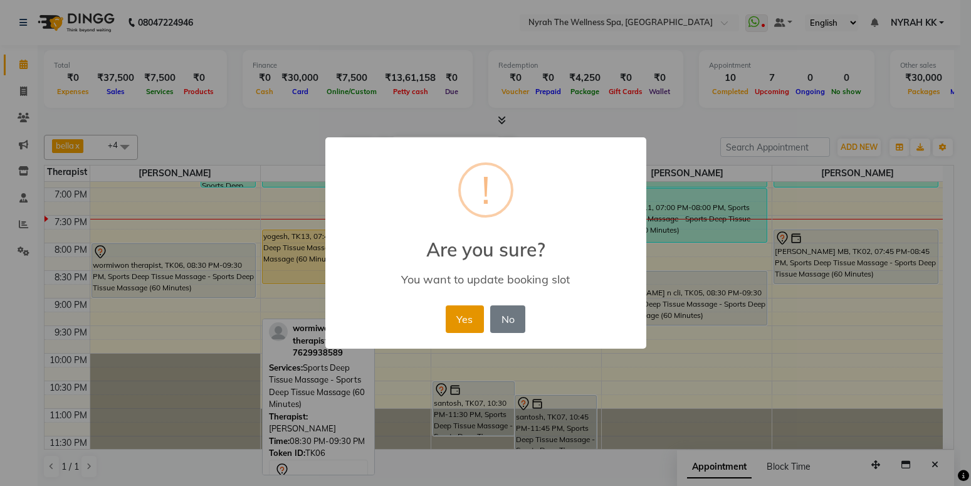
click at [467, 322] on button "Yes" at bounding box center [465, 319] width 38 height 28
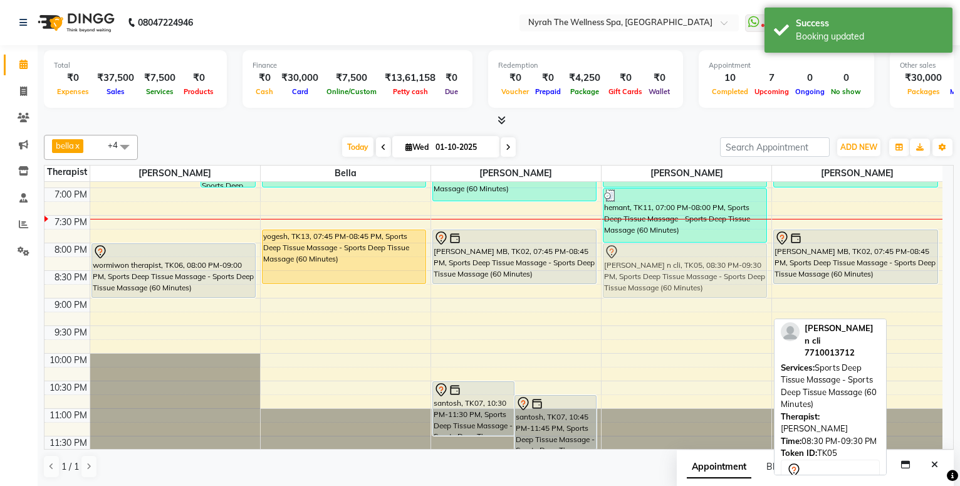
drag, startPoint x: 652, startPoint y: 295, endPoint x: 645, endPoint y: 263, distance: 32.1
click at [645, 263] on div "[PERSON_NAME], TK04, 06:00 PM-07:00 PM, Sports Deep Tissue Massage - Sports Dee…" at bounding box center [687, 77] width 170 height 771
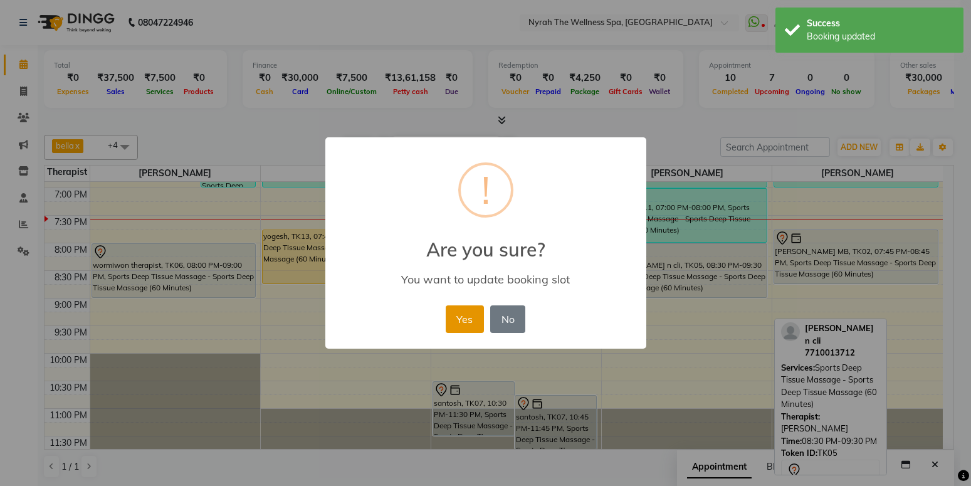
click at [456, 308] on button "Yes" at bounding box center [465, 319] width 38 height 28
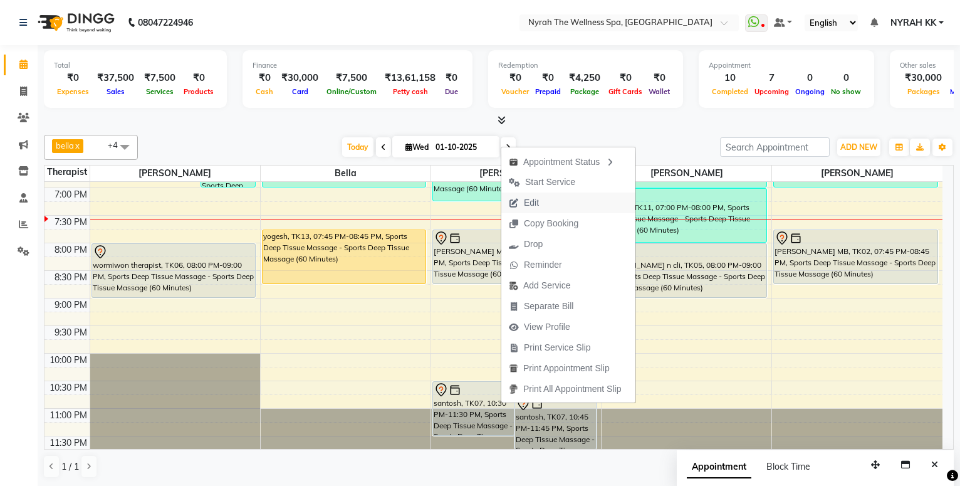
click at [554, 201] on button "Edit" at bounding box center [568, 202] width 134 height 21
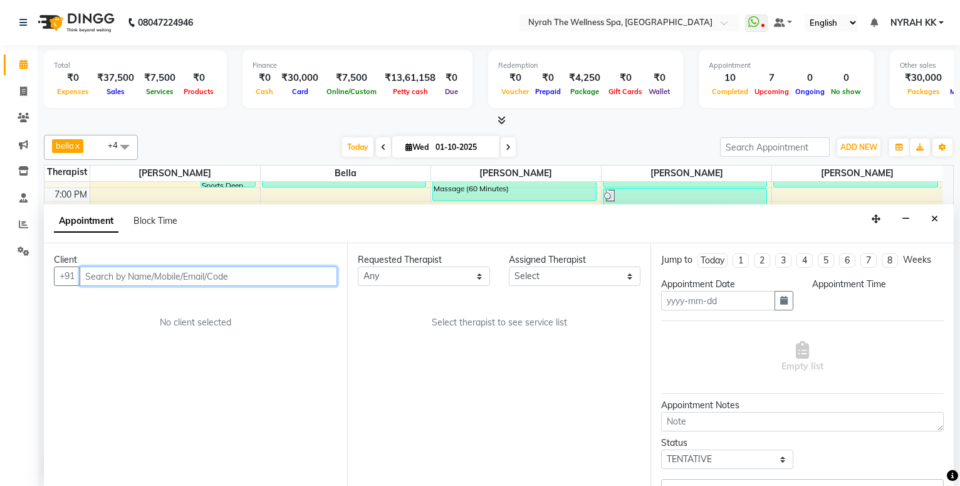
scroll to position [1, 0]
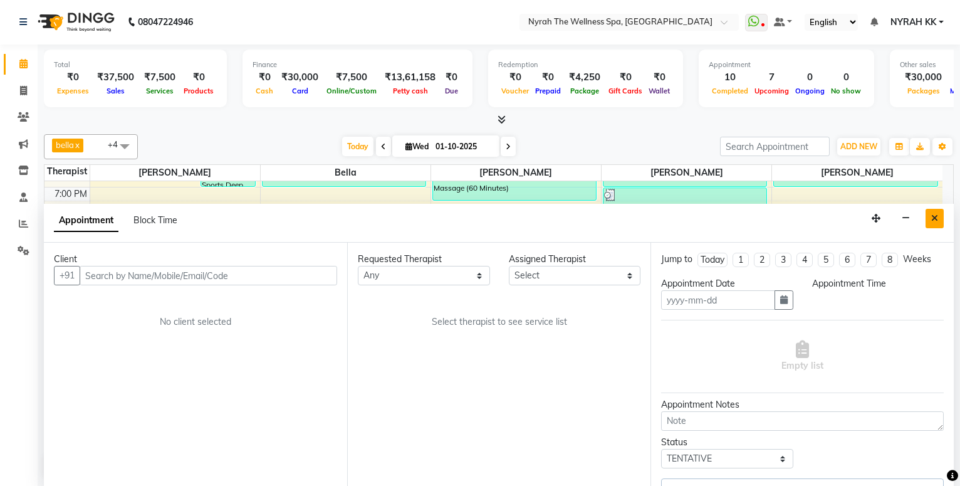
click at [935, 221] on icon "Close" at bounding box center [934, 218] width 7 height 9
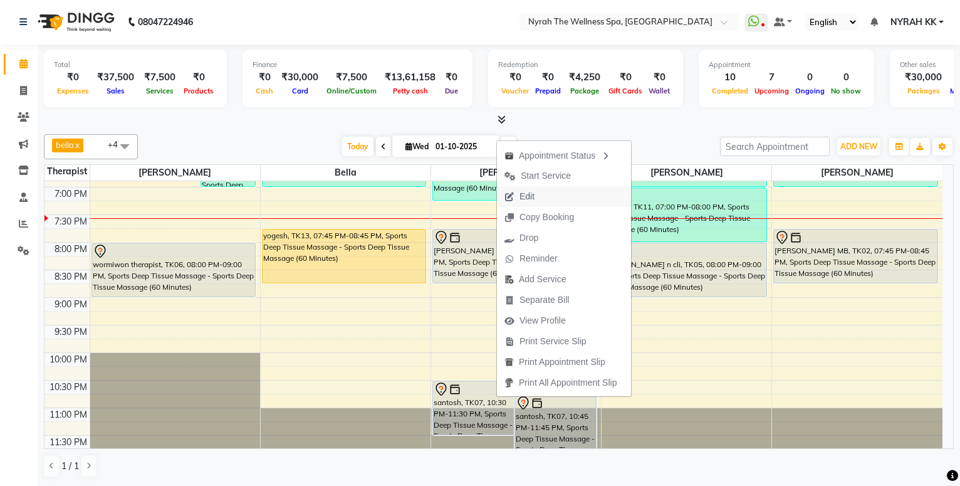
click at [533, 199] on span "Edit" at bounding box center [526, 196] width 15 height 13
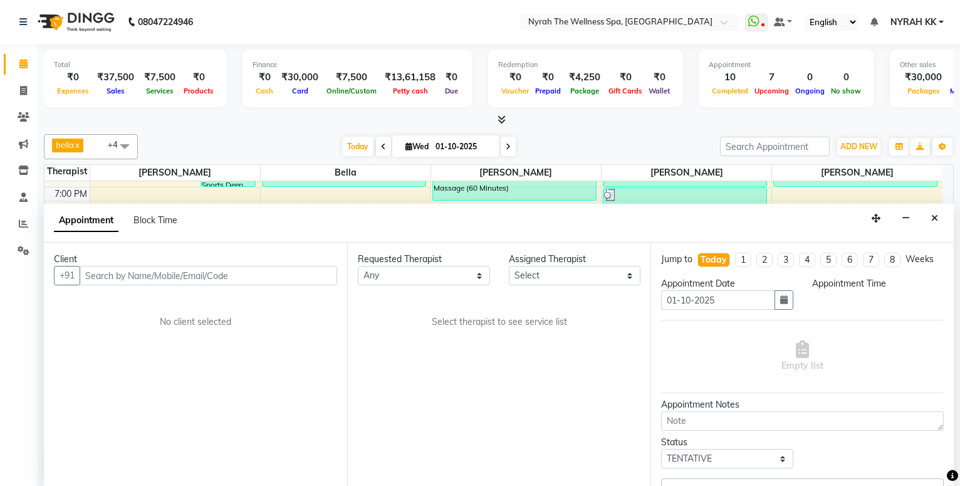
scroll to position [497, 0]
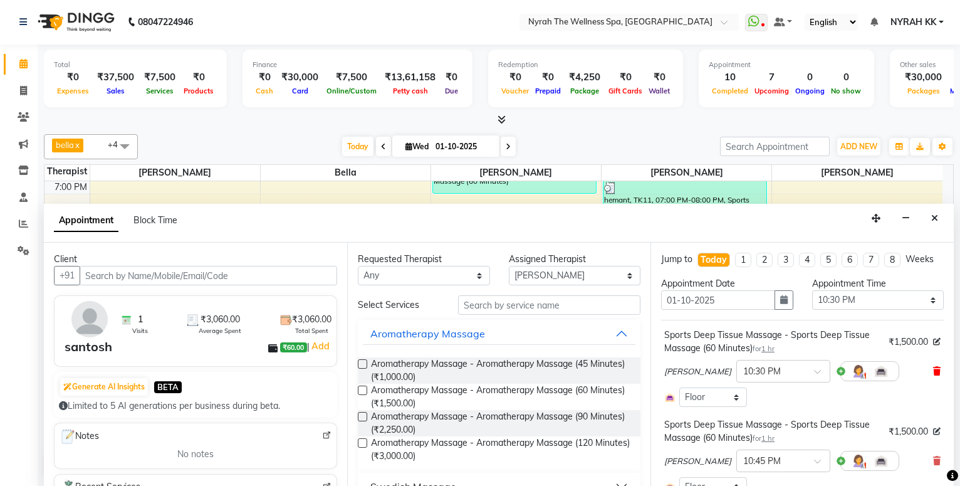
click at [933, 375] on icon at bounding box center [937, 371] width 8 height 9
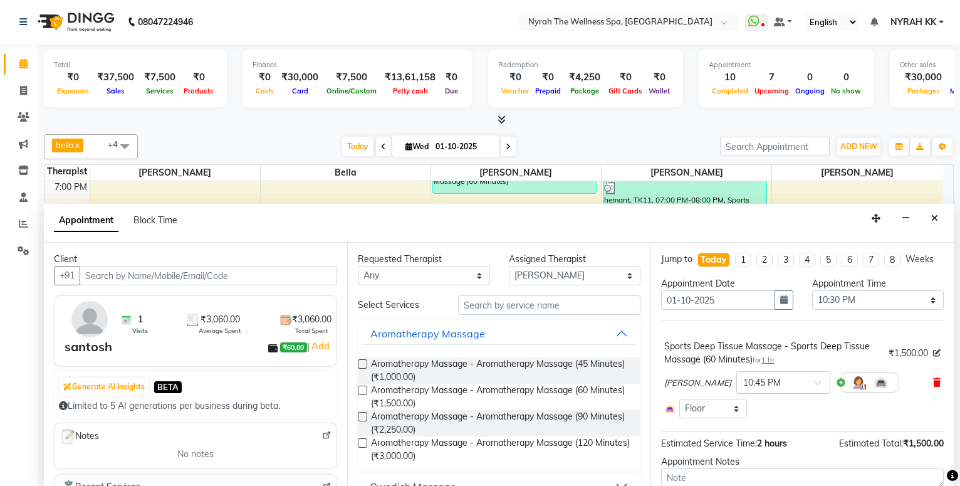
click at [933, 387] on icon at bounding box center [937, 382] width 8 height 9
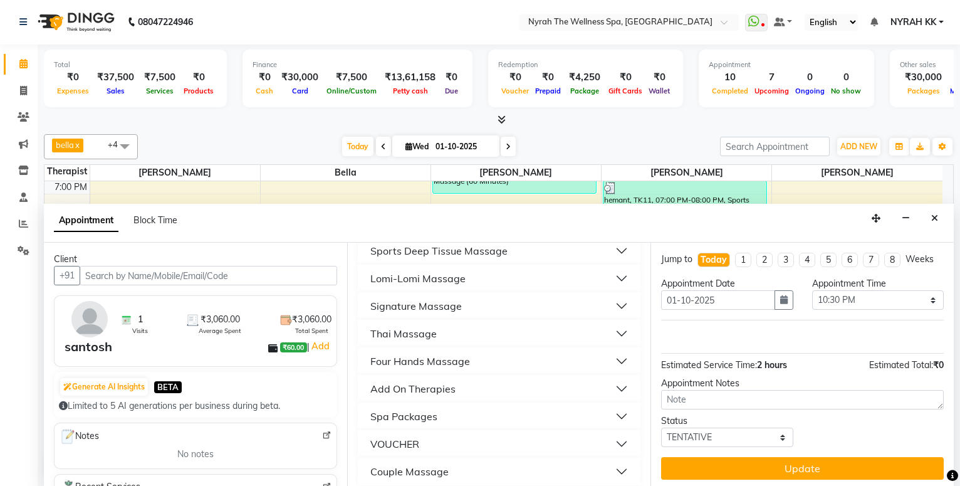
scroll to position [300, 0]
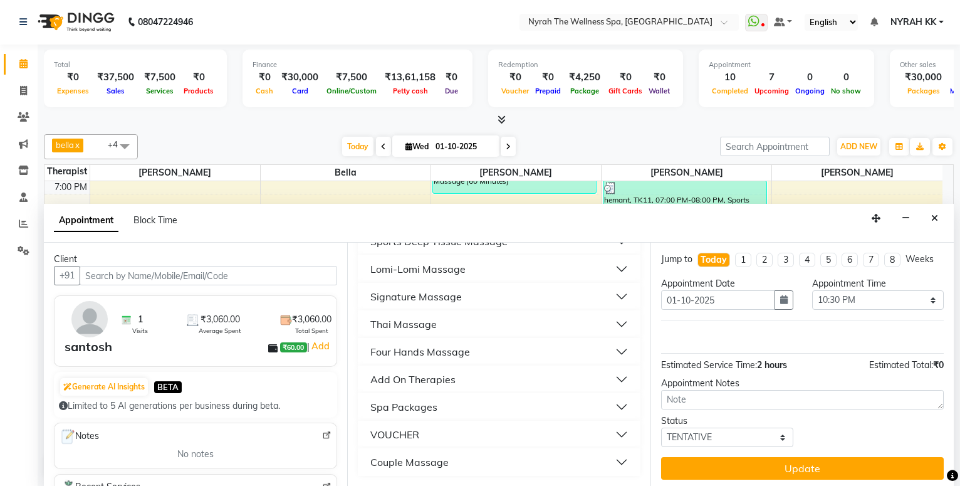
click at [454, 373] on div "Add On Therapies" at bounding box center [412, 379] width 85 height 15
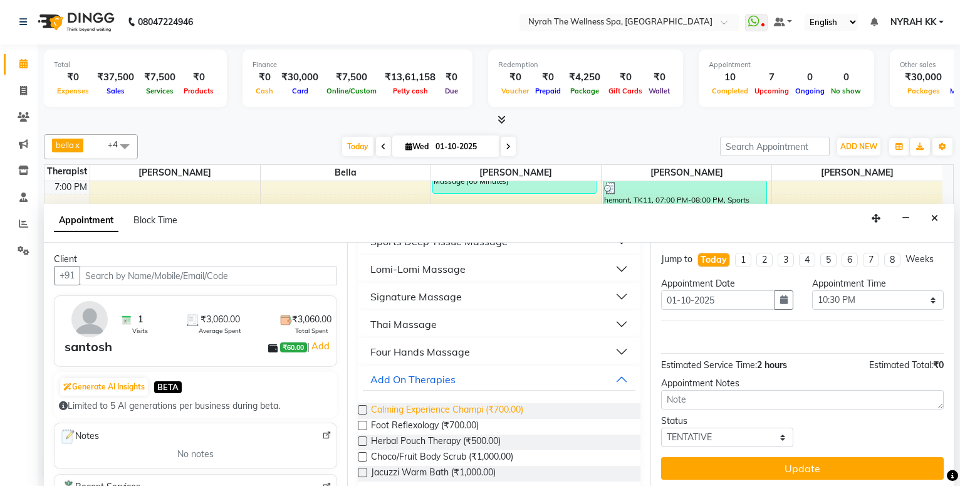
click at [471, 407] on span "Calming Experience Champi (₹700.00)" at bounding box center [447, 411] width 152 height 16
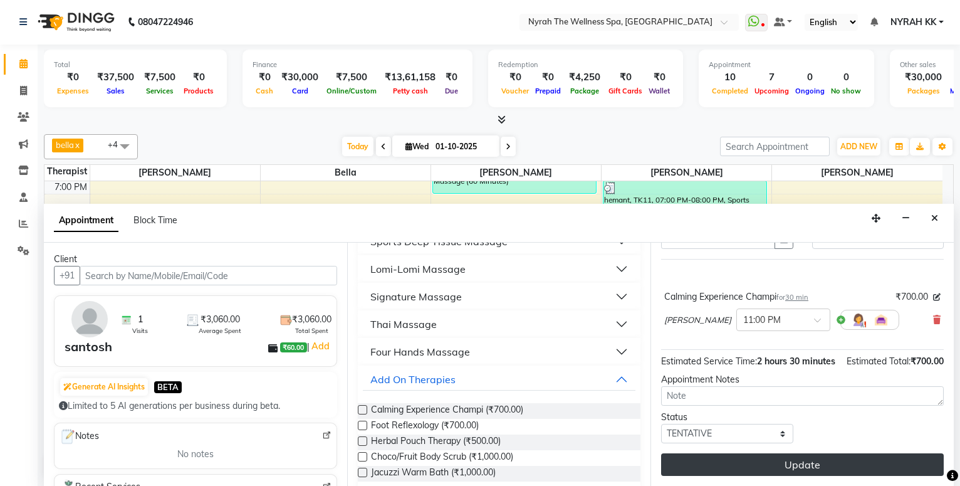
scroll to position [86, 0]
click at [811, 468] on button "Update" at bounding box center [802, 464] width 283 height 23
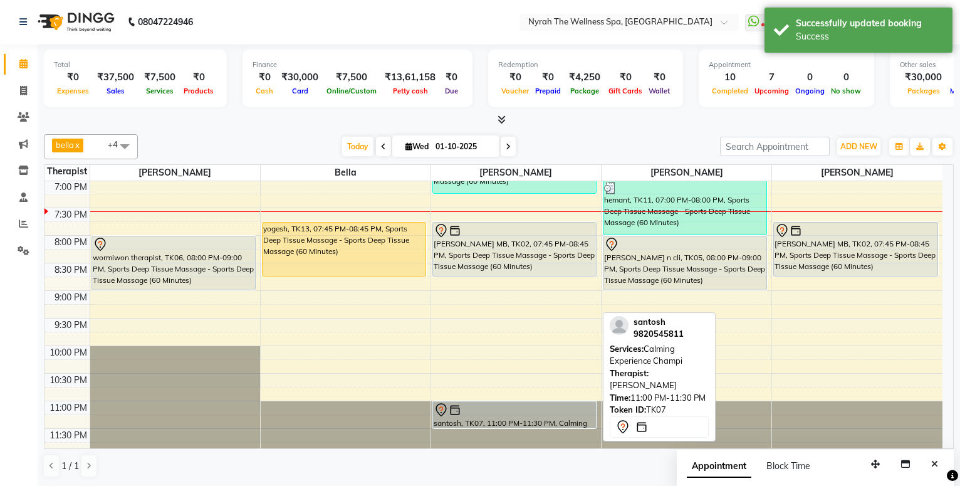
scroll to position [0, 0]
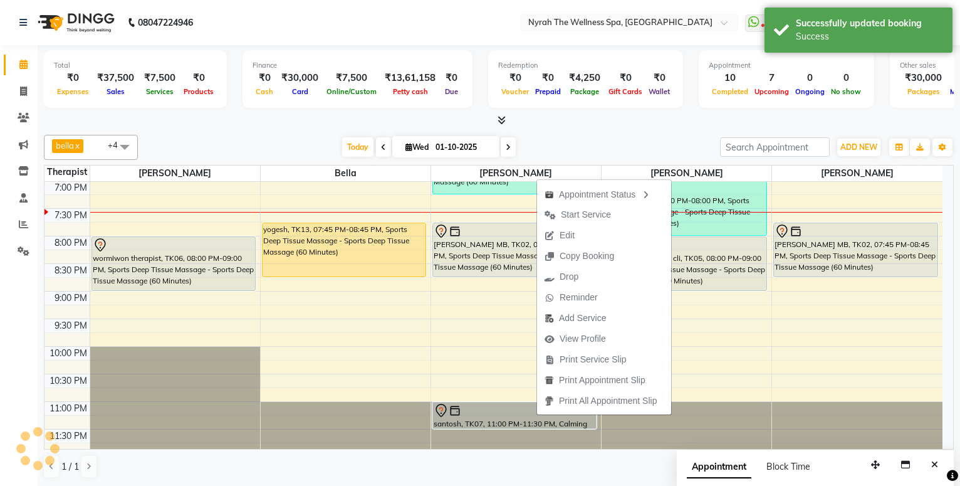
click at [519, 113] on div "Total ₹0 Expenses ₹37,500 Sales ₹7,500 Services ₹0 Products Finance ₹0 Cash ₹30…" at bounding box center [499, 86] width 910 height 82
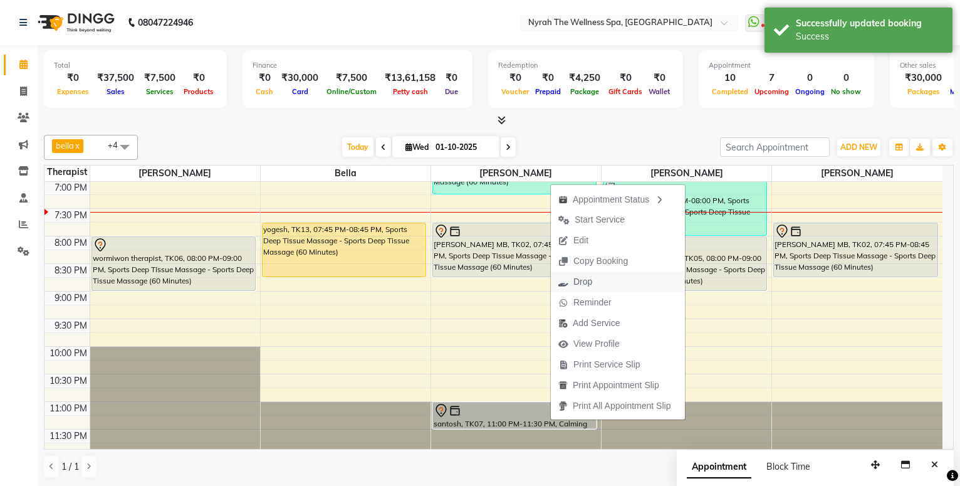
click at [571, 279] on span "Drop" at bounding box center [575, 281] width 49 height 21
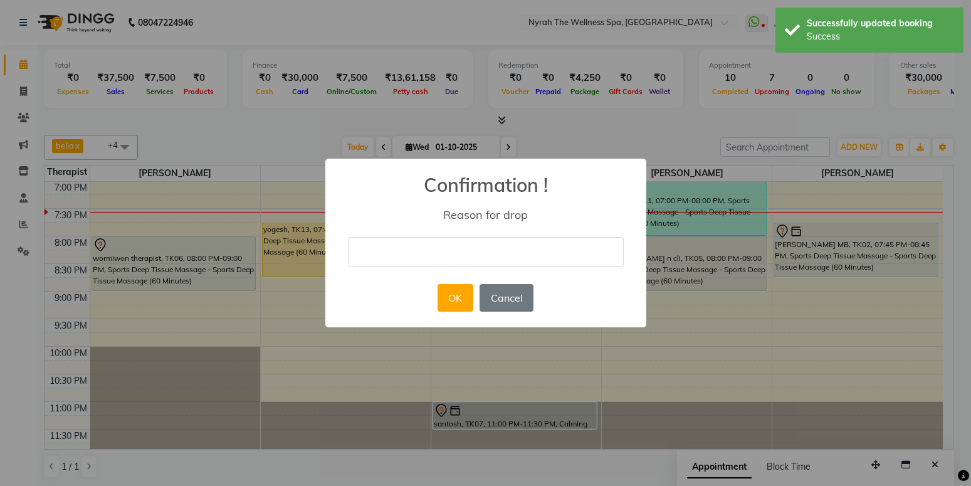
click at [499, 243] on input "text" at bounding box center [486, 251] width 276 height 29
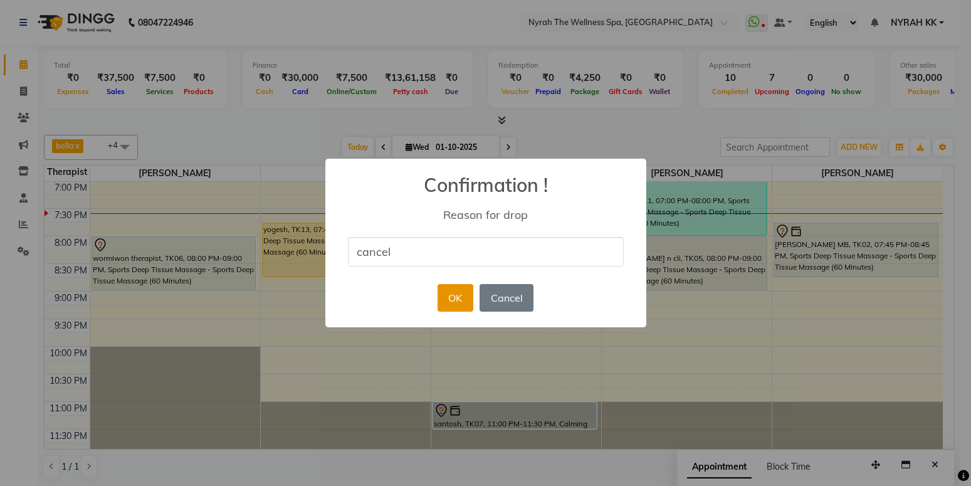
click at [460, 294] on button "OK" at bounding box center [455, 298] width 36 height 28
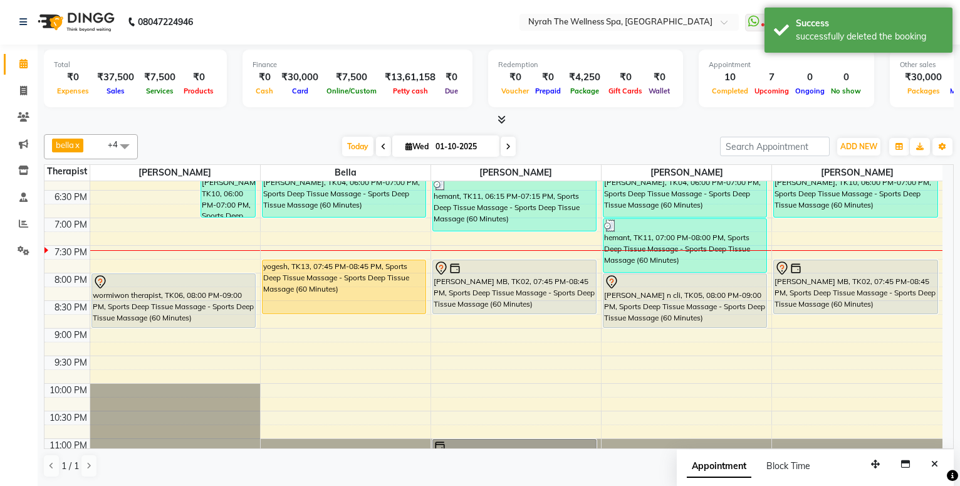
scroll to position [429, 0]
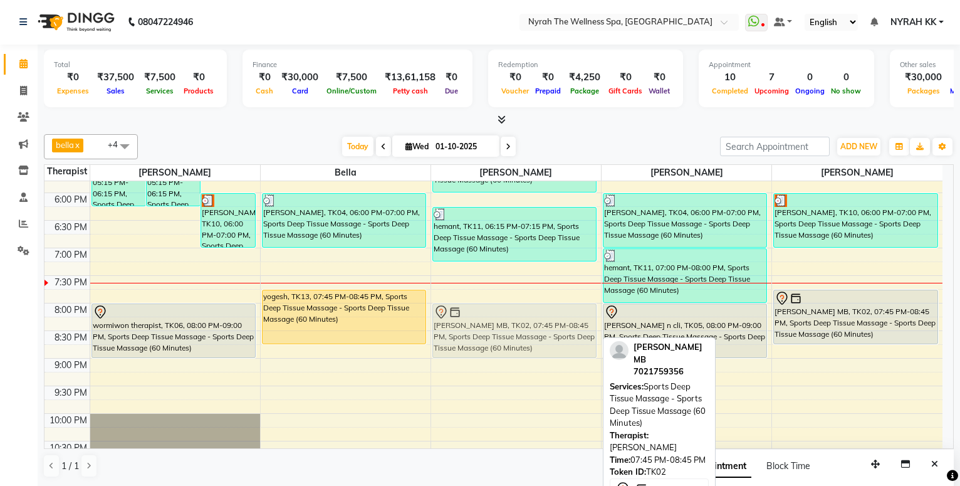
drag, startPoint x: 537, startPoint y: 303, endPoint x: 543, endPoint y: 317, distance: 15.5
click at [543, 317] on div "abhishek, TK09, 11:30 AM-12:30 PM, Sports Deep Tissue Massage - Sports Deep Tis…" at bounding box center [516, 137] width 170 height 771
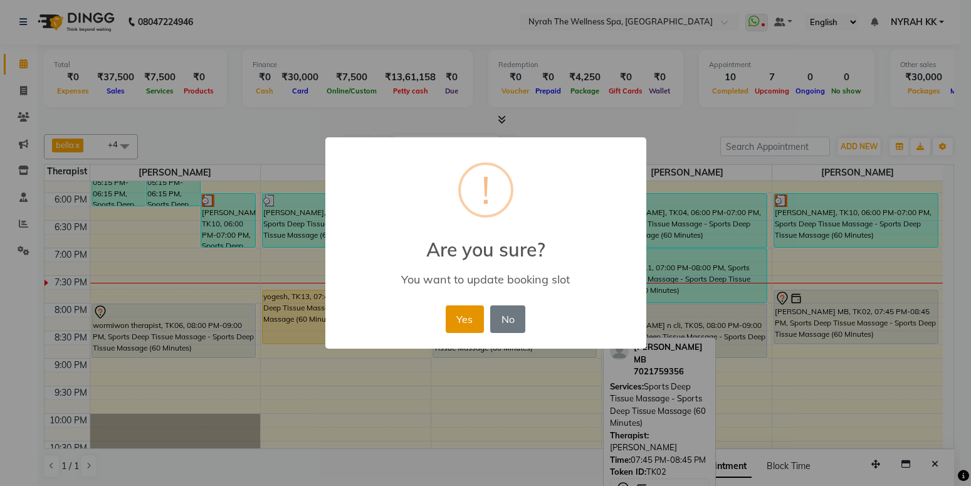
click at [471, 315] on button "Yes" at bounding box center [465, 319] width 38 height 28
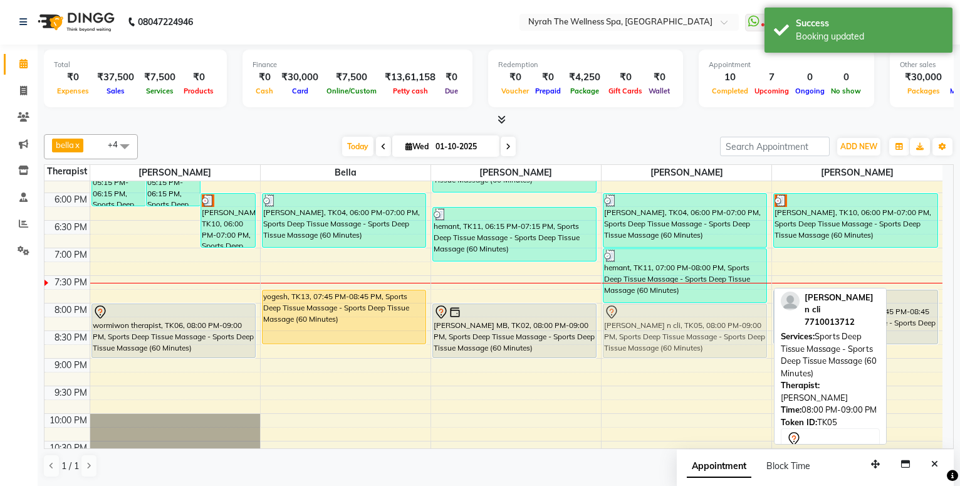
drag, startPoint x: 677, startPoint y: 334, endPoint x: 684, endPoint y: 338, distance: 8.2
click at [684, 338] on div "[PERSON_NAME], TK04, 06:00 PM-07:00 PM, Sports Deep Tissue Massage - Sports Dee…" at bounding box center [687, 137] width 170 height 771
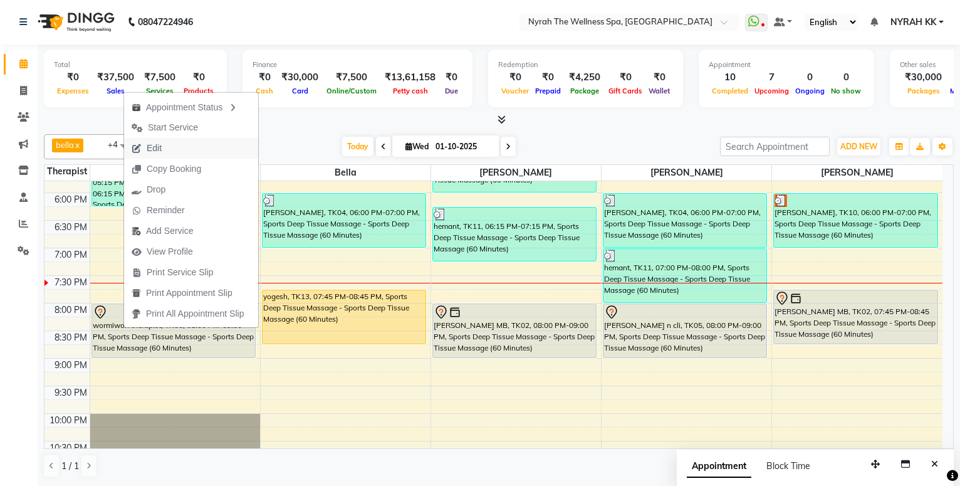
drag, startPoint x: 152, startPoint y: 112, endPoint x: 161, endPoint y: 149, distance: 37.5
click at [161, 149] on ul "Appointment Status Start Service Edit Copy Booking Drop Reminder Add Service Vi…" at bounding box center [190, 210] width 135 height 236
click at [161, 149] on span "Edit" at bounding box center [154, 148] width 15 height 13
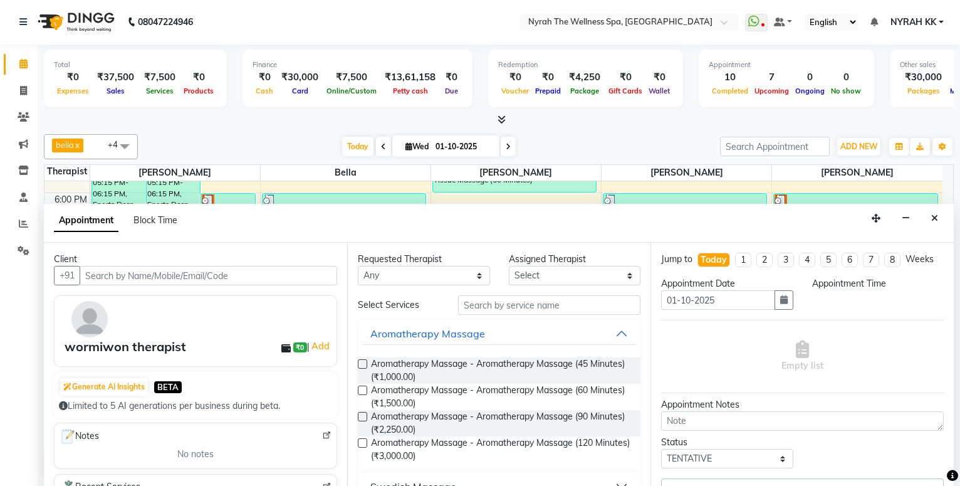
scroll to position [497, 0]
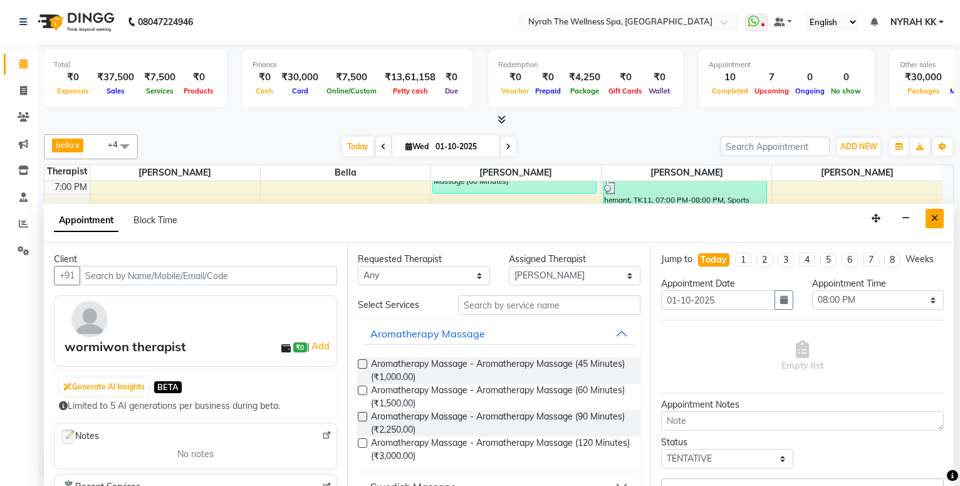
click at [937, 226] on button "Close" at bounding box center [935, 218] width 18 height 19
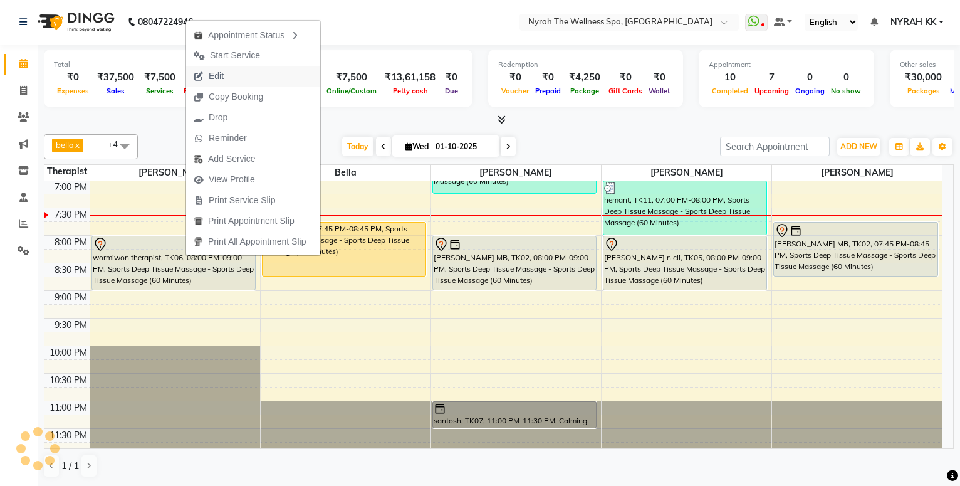
click at [242, 77] on button "Edit" at bounding box center [253, 76] width 134 height 21
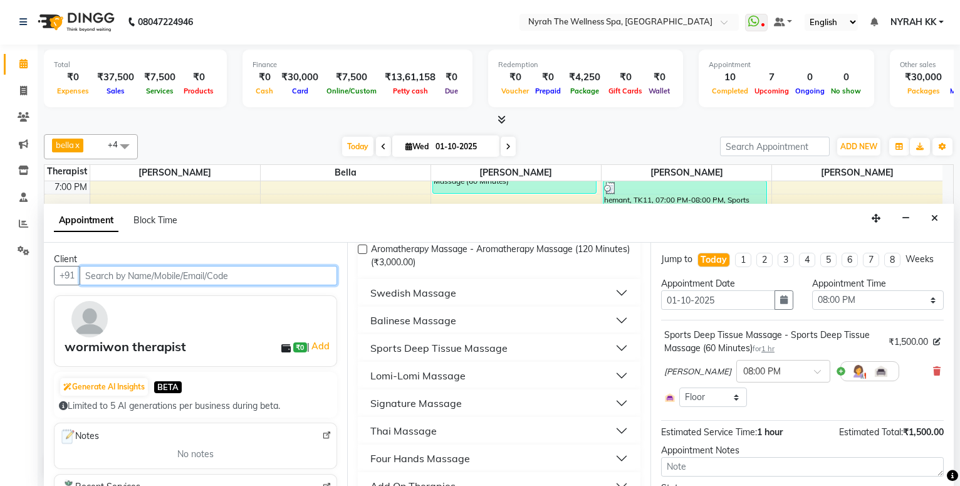
scroll to position [203, 0]
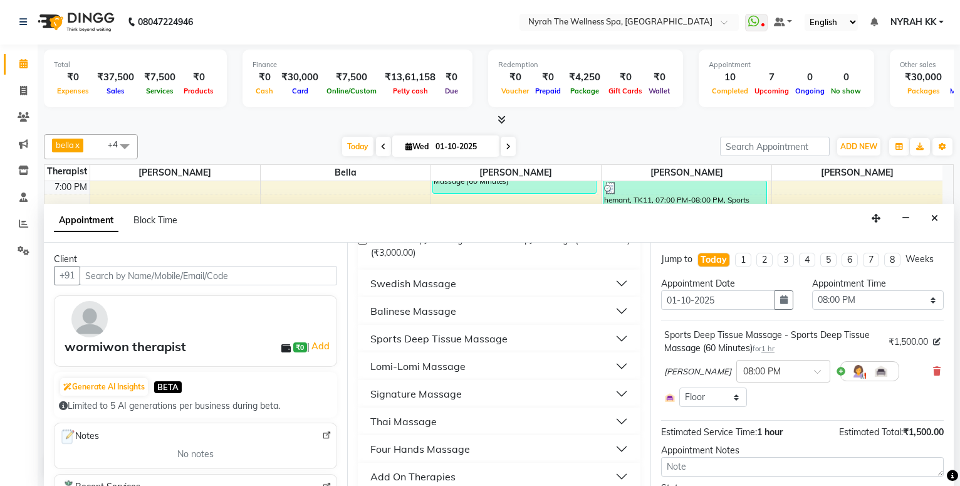
click at [520, 337] on button "Sports Deep Tissue Massage" at bounding box center [499, 338] width 273 height 23
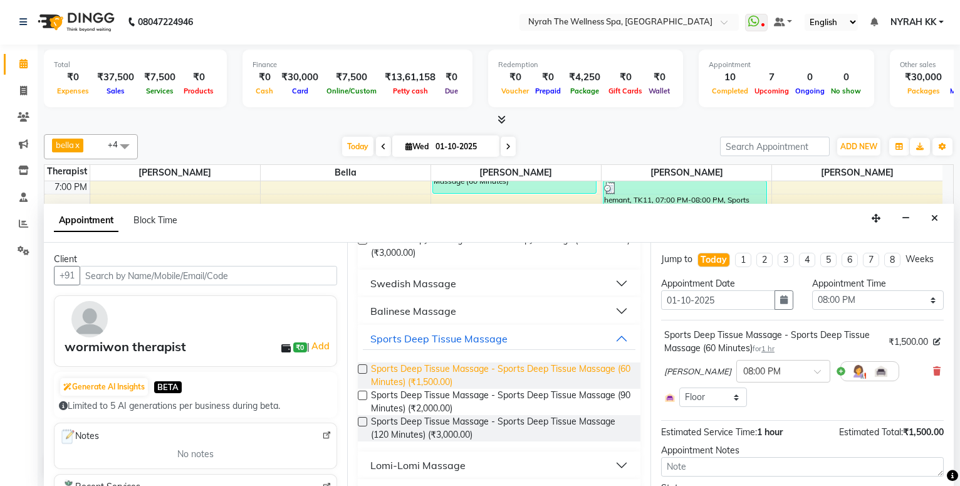
click at [525, 370] on span "Sports Deep Tissue Massage - Sports Deep Tissue Massage (60 Minutes) (₹1,500.00)" at bounding box center [500, 375] width 259 height 26
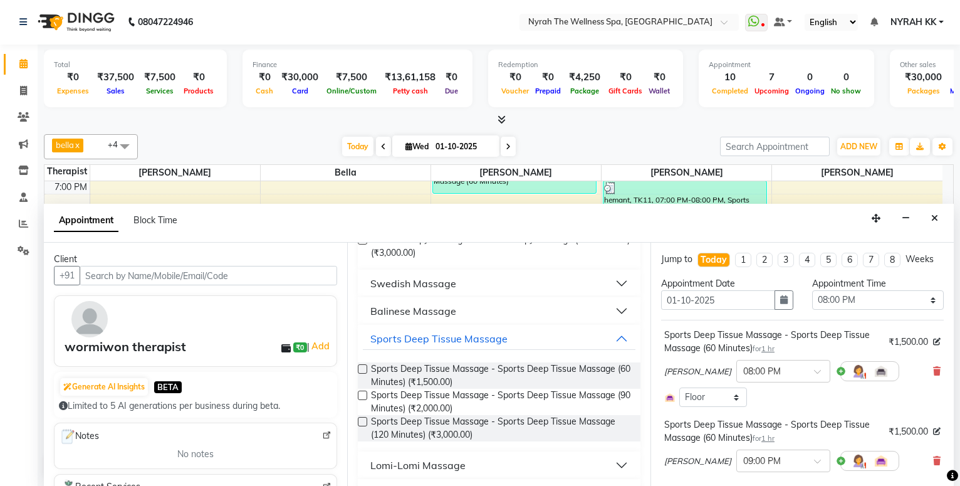
scroll to position [153, 0]
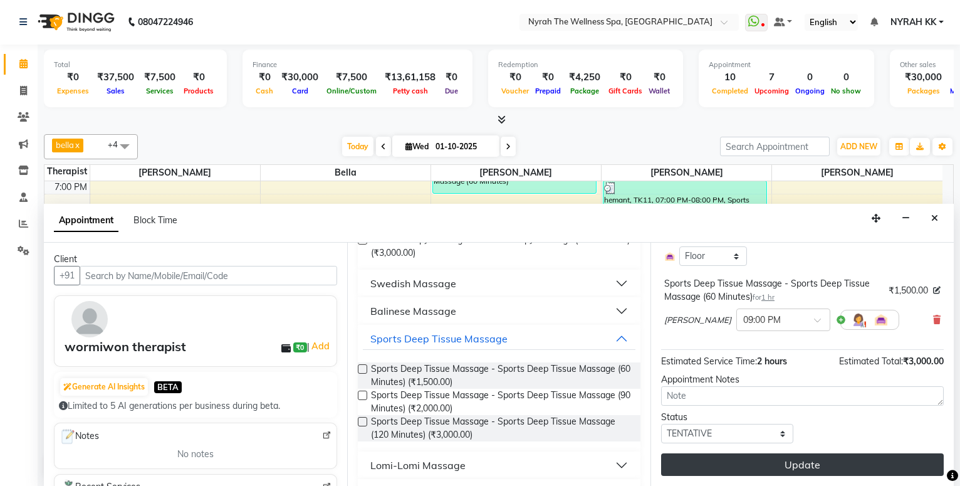
click at [795, 457] on button "Update" at bounding box center [802, 464] width 283 height 23
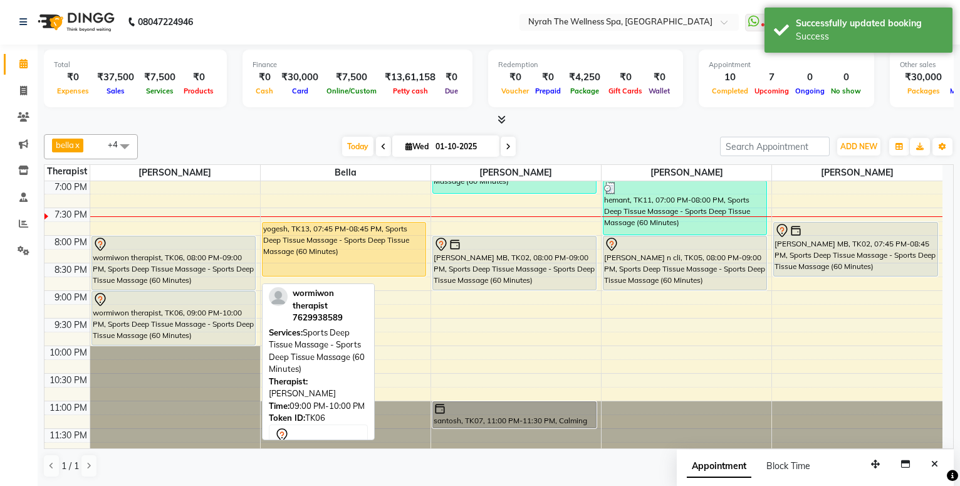
scroll to position [0, 0]
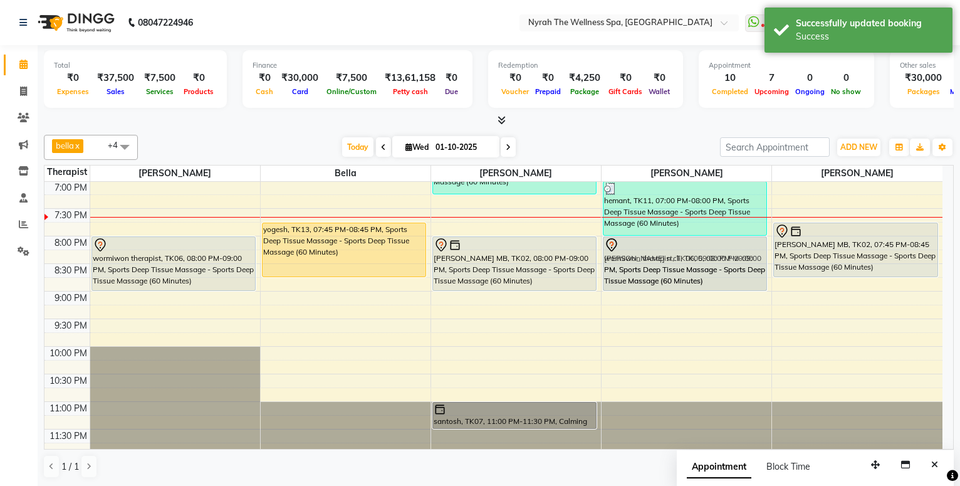
drag, startPoint x: 478, startPoint y: 313, endPoint x: 664, endPoint y: 263, distance: 192.6
click at [664, 263] on tr "manish, TK12, 05:15 PM-06:15 PM, Sports Deep Tissue Massage - Sports Deep Tissu…" at bounding box center [493, 70] width 898 height 771
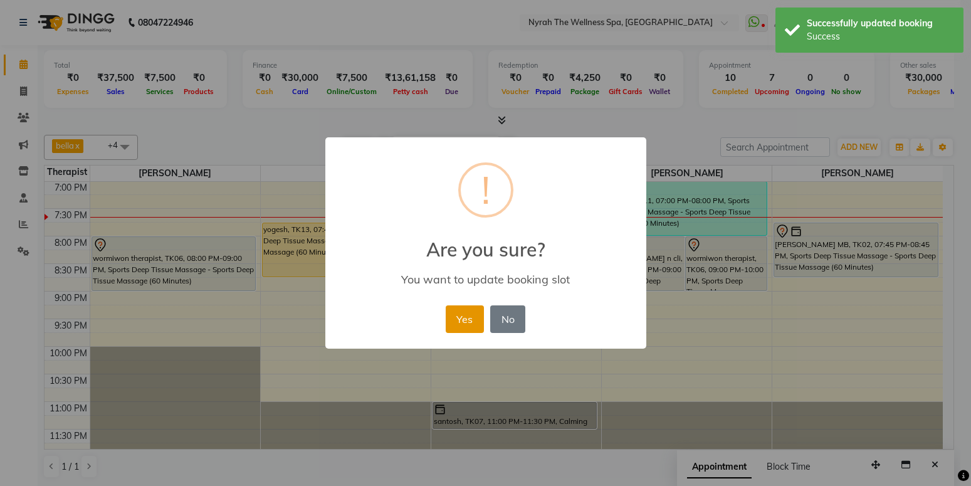
click at [447, 326] on button "Yes" at bounding box center [465, 319] width 38 height 28
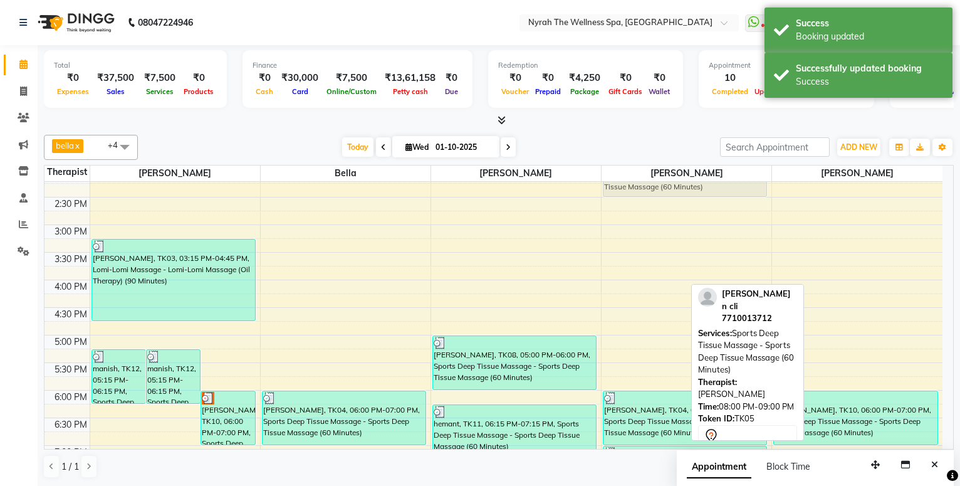
scroll to position [184, 0]
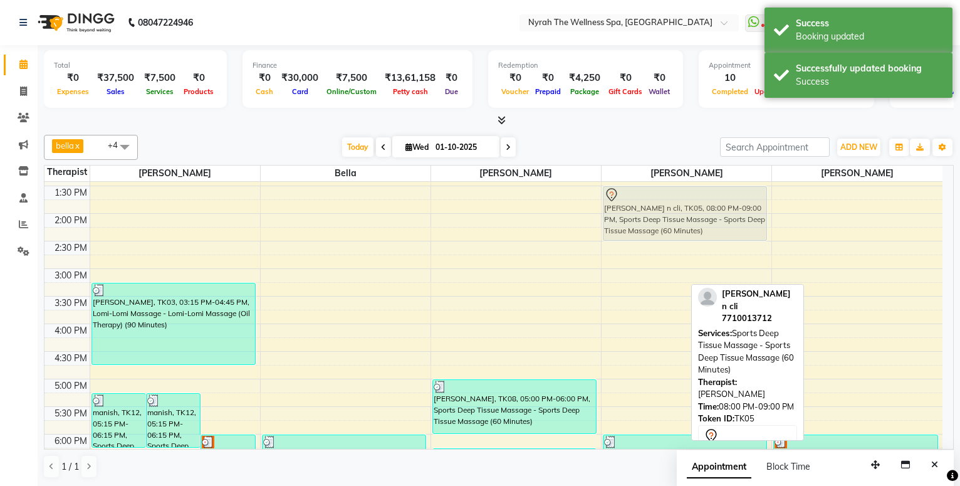
drag, startPoint x: 658, startPoint y: 273, endPoint x: 657, endPoint y: 190, distance: 83.3
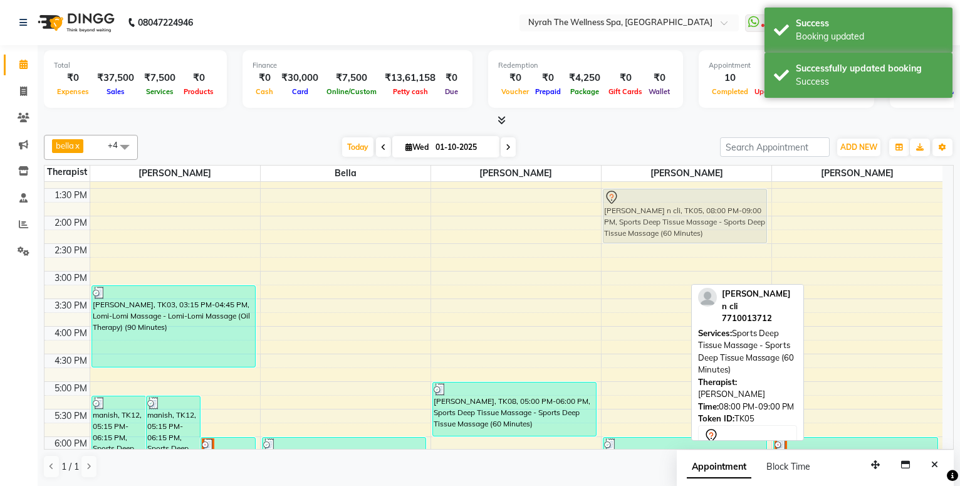
click at [657, 190] on div "[PERSON_NAME] n cli, TK05, 08:00 PM-09:00 PM, Sports Deep Tissue Massage - Spor…" at bounding box center [687, 381] width 170 height 771
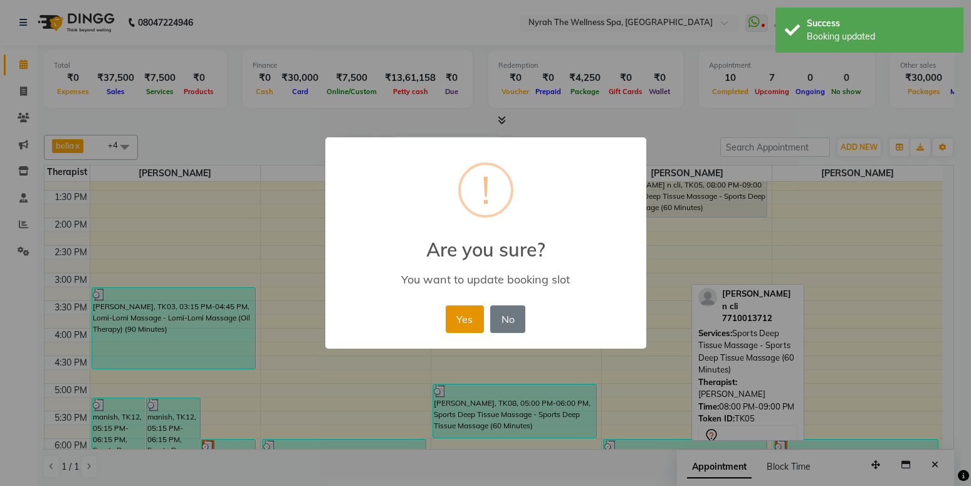
click at [454, 325] on button "Yes" at bounding box center [465, 319] width 38 height 28
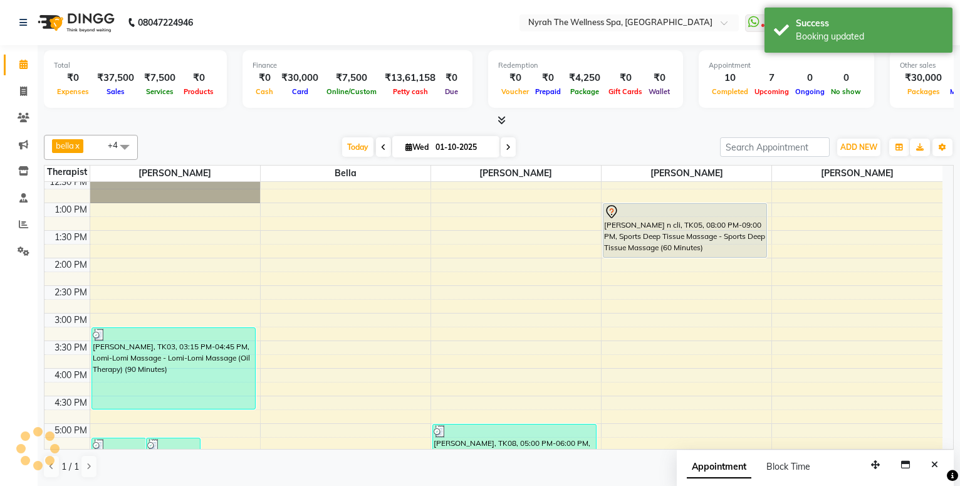
scroll to position [30, 0]
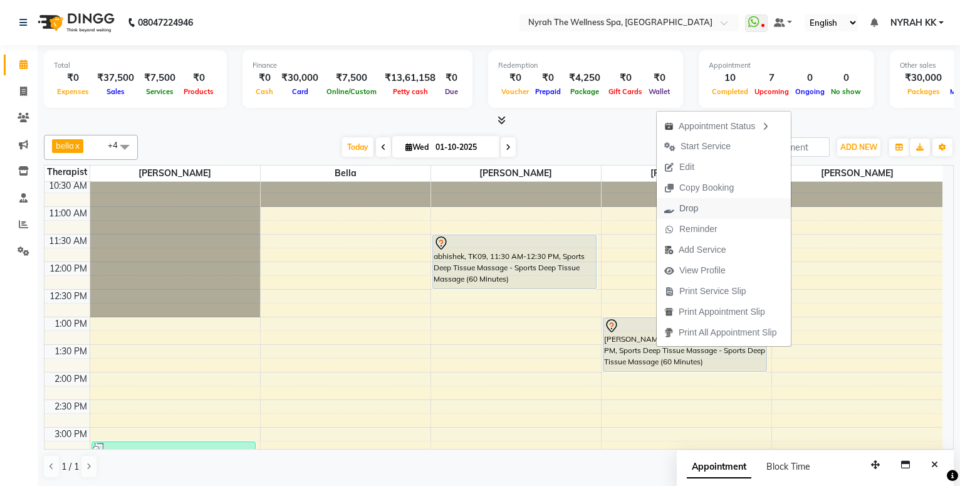
click at [718, 212] on button "Drop" at bounding box center [724, 208] width 134 height 21
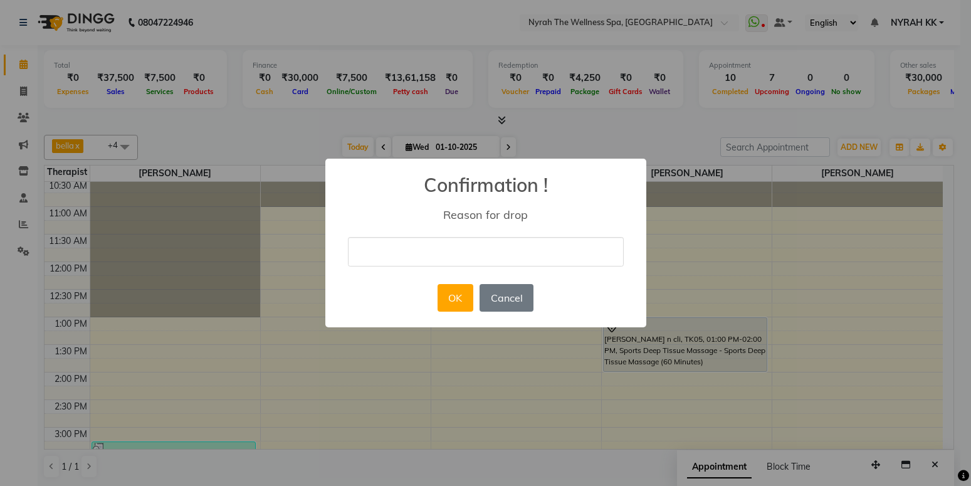
click at [539, 255] on input "text" at bounding box center [486, 251] width 276 height 29
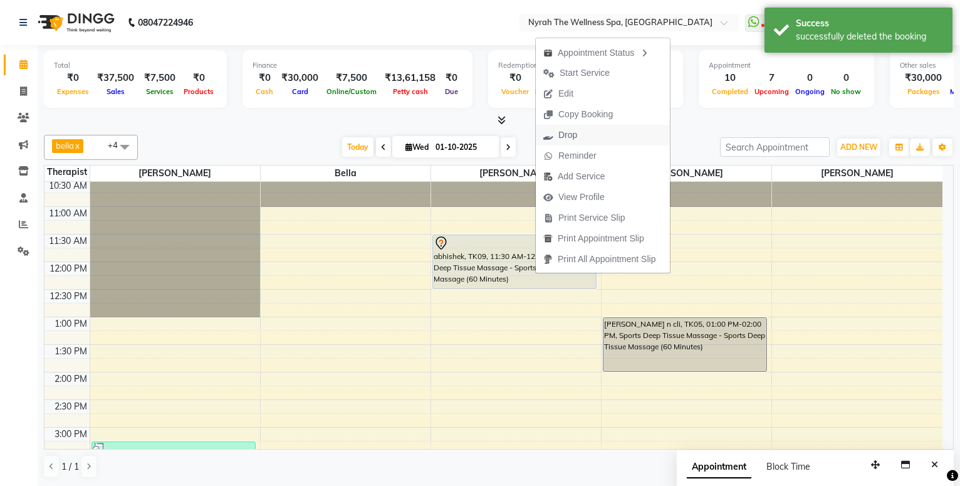
click at [598, 137] on button "Drop" at bounding box center [603, 135] width 134 height 21
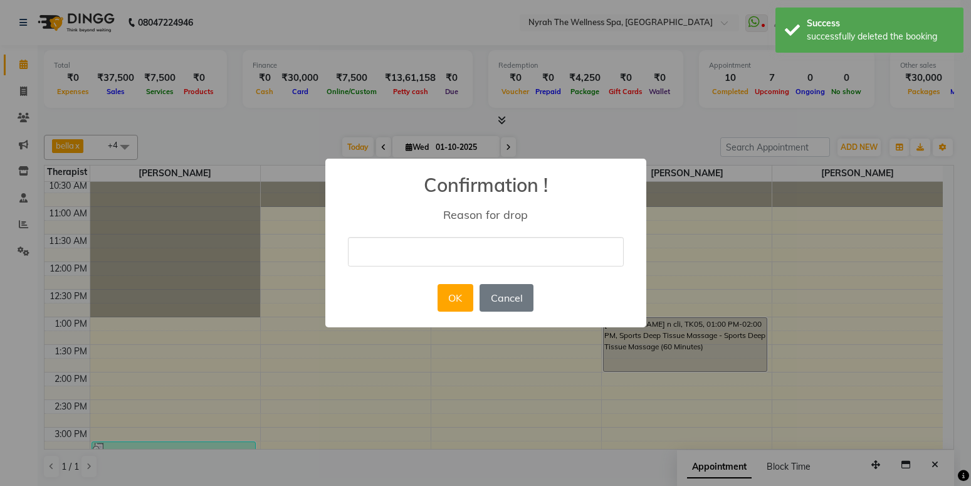
click at [537, 253] on input "text" at bounding box center [486, 251] width 276 height 29
click at [442, 290] on button "OK" at bounding box center [455, 298] width 36 height 28
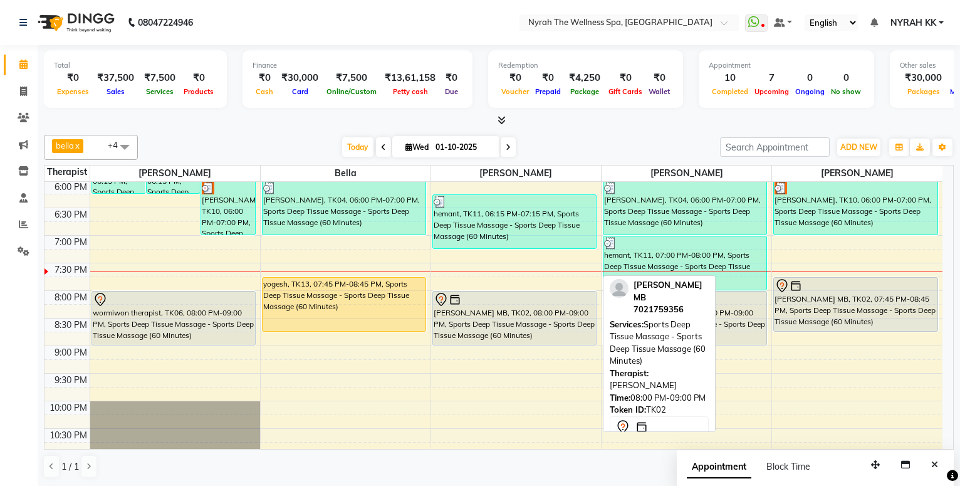
scroll to position [504, 0]
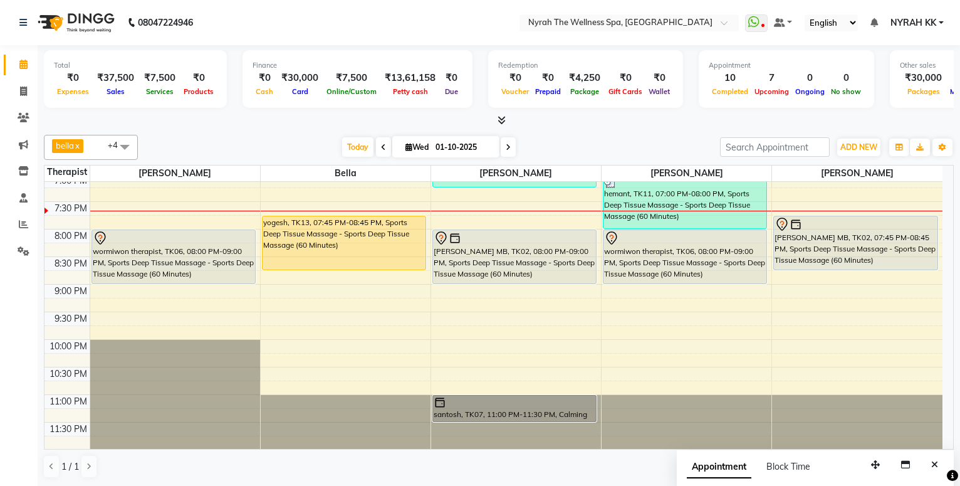
click at [506, 146] on icon at bounding box center [508, 148] width 5 height 8
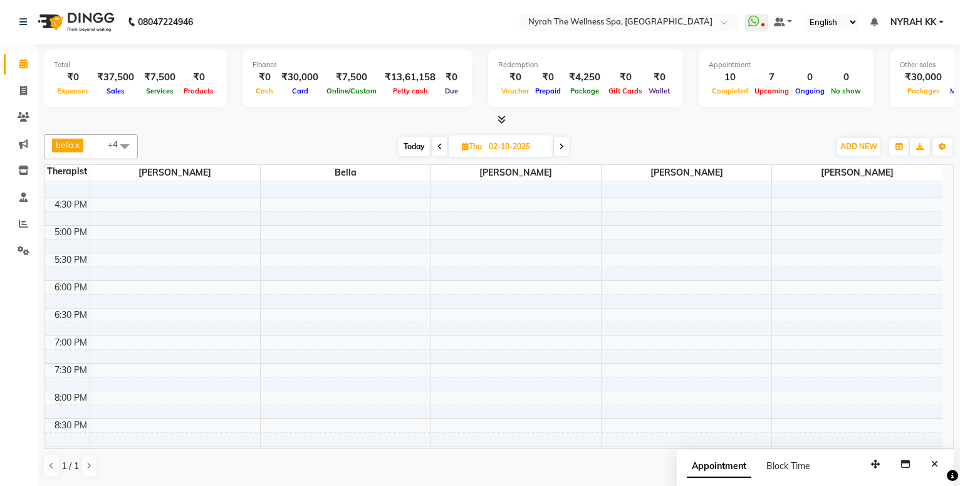
scroll to position [368, 0]
click at [241, 339] on div "10:00 AM 10:30 AM 11:00 AM 11:30 AM 12:00 PM 12:30 PM 1:00 PM 1:30 PM 2:00 PM 2…" at bounding box center [493, 198] width 898 height 771
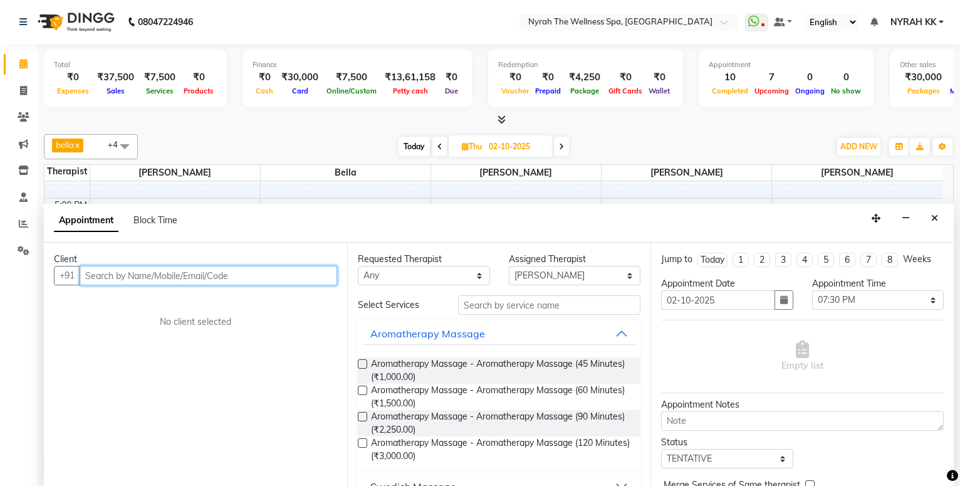
click at [211, 274] on input "text" at bounding box center [209, 275] width 258 height 19
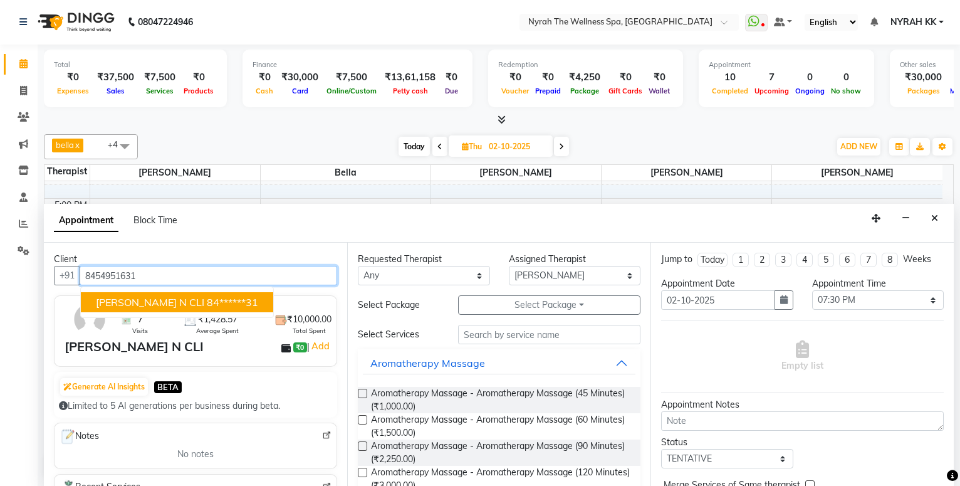
click at [189, 303] on span "[PERSON_NAME] N CLI" at bounding box center [150, 302] width 108 height 13
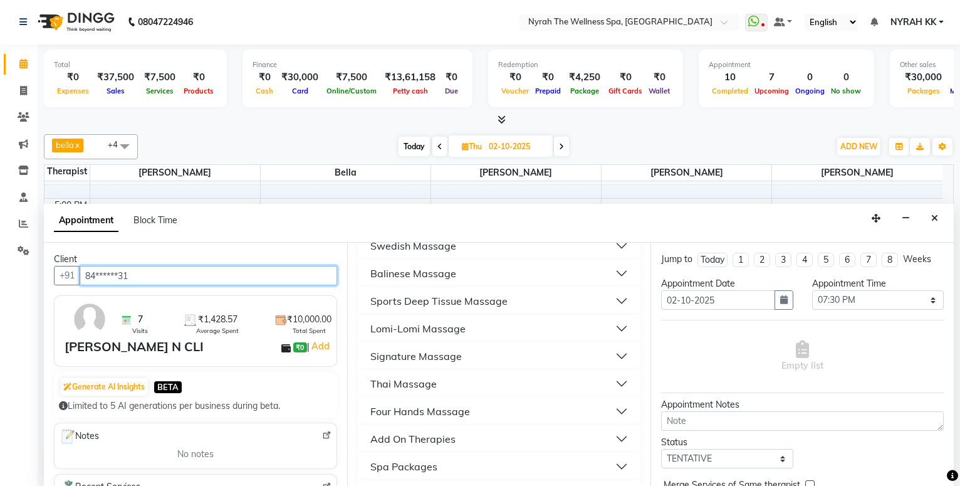
scroll to position [271, 0]
click at [488, 306] on div "Sports Deep Tissue Massage" at bounding box center [438, 300] width 137 height 15
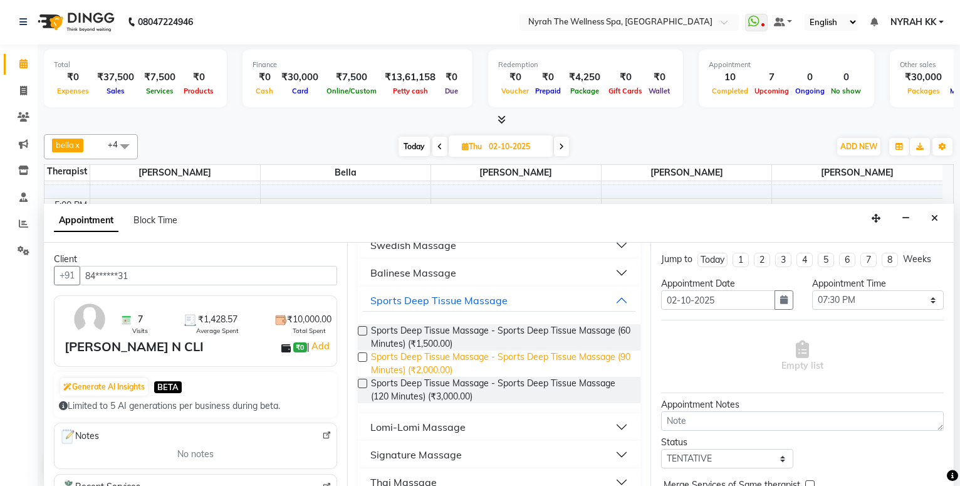
click at [512, 363] on span "Sports Deep Tissue Massage - Sports Deep Tissue Massage (90 Minutes) (₹2,000.00)" at bounding box center [500, 363] width 259 height 26
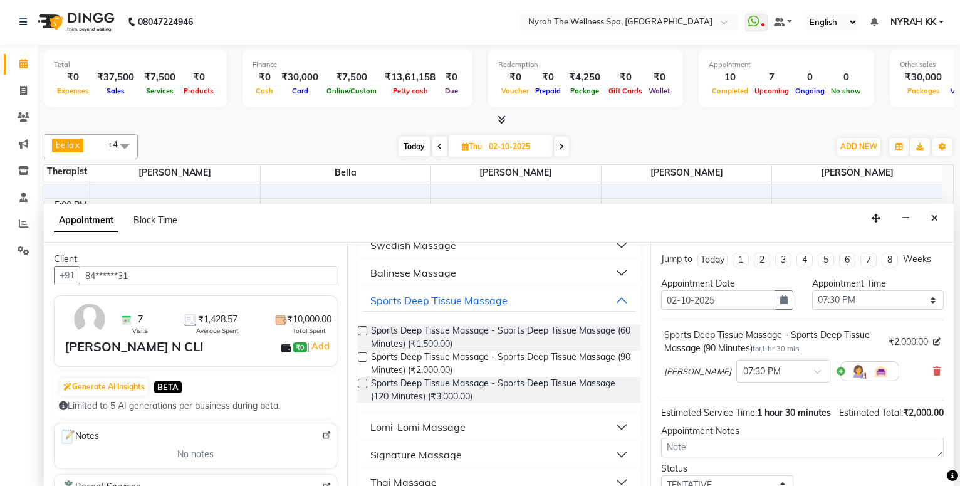
scroll to position [113, 0]
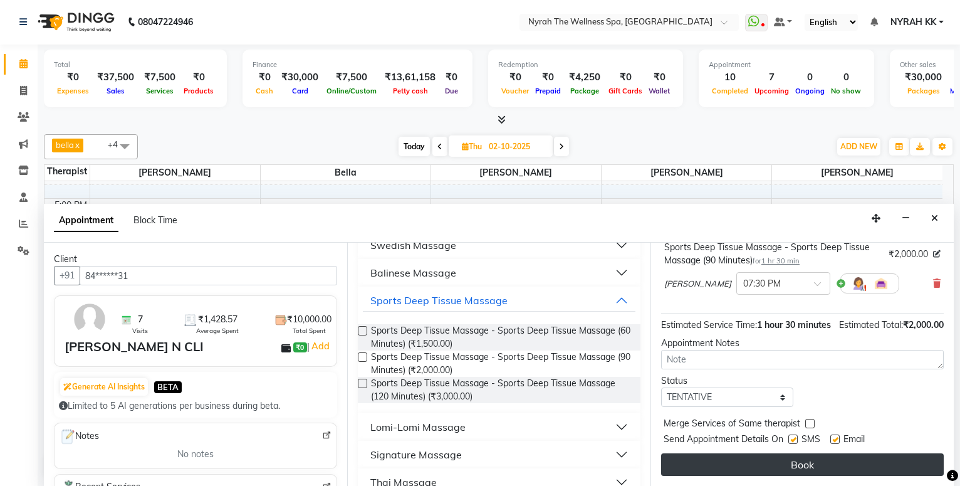
click at [763, 460] on button "Book" at bounding box center [802, 464] width 283 height 23
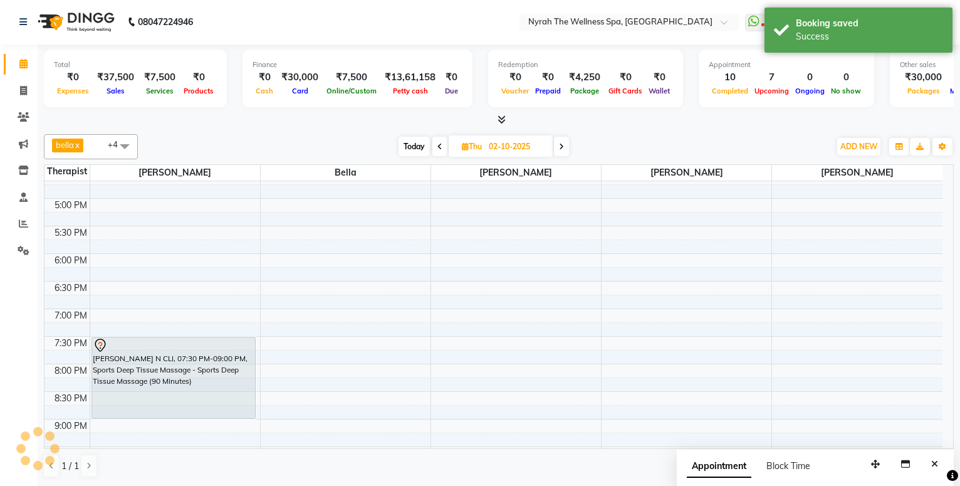
click at [437, 142] on span at bounding box center [439, 146] width 15 height 19
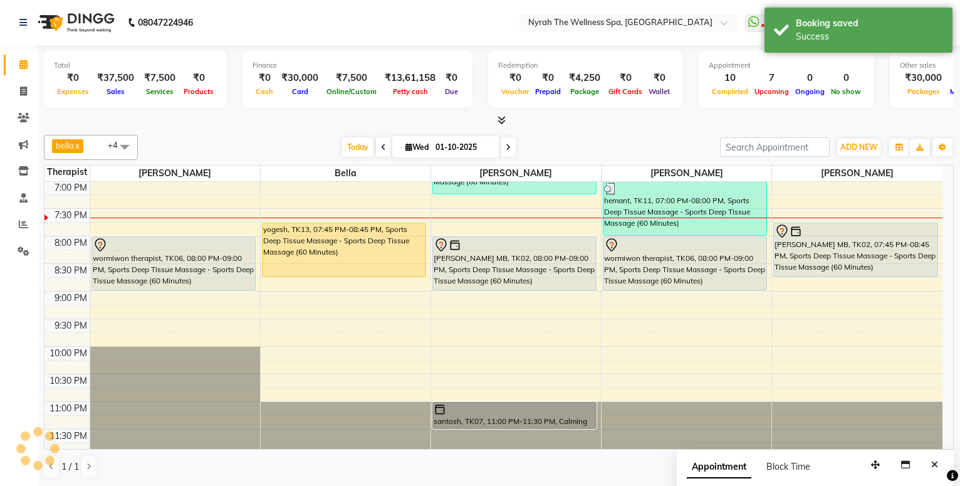
scroll to position [504, 0]
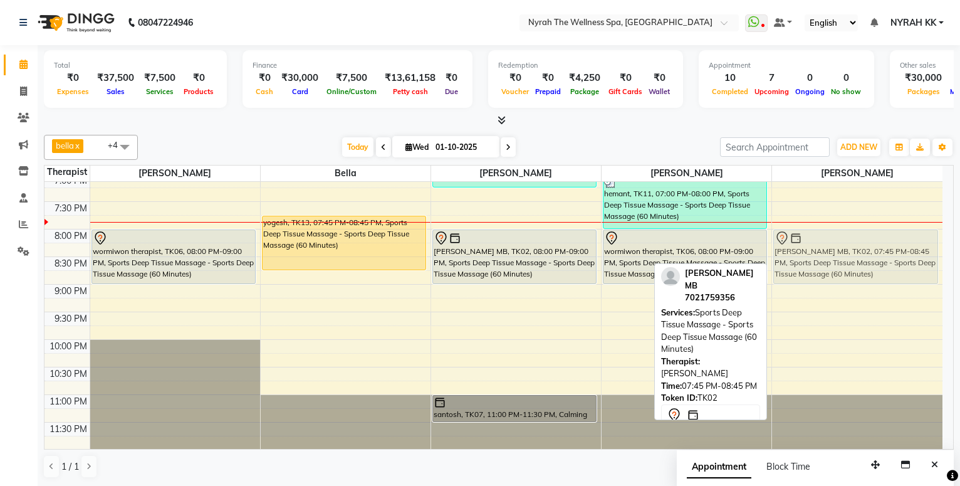
click at [824, 258] on div "[PERSON_NAME], TK10, 06:00 PM-07:00 PM, Sports Deep Tissue Massage - Sports Dee…" at bounding box center [857, 63] width 170 height 771
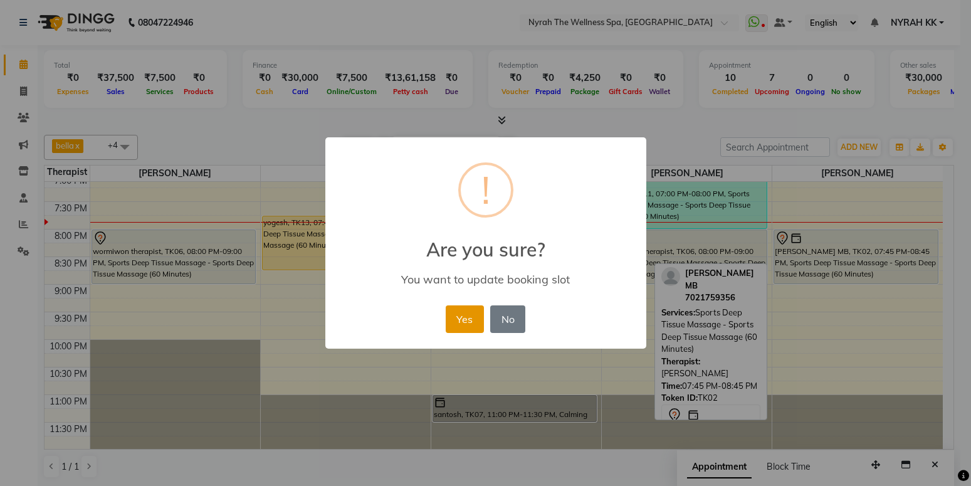
click at [466, 310] on button "Yes" at bounding box center [465, 319] width 38 height 28
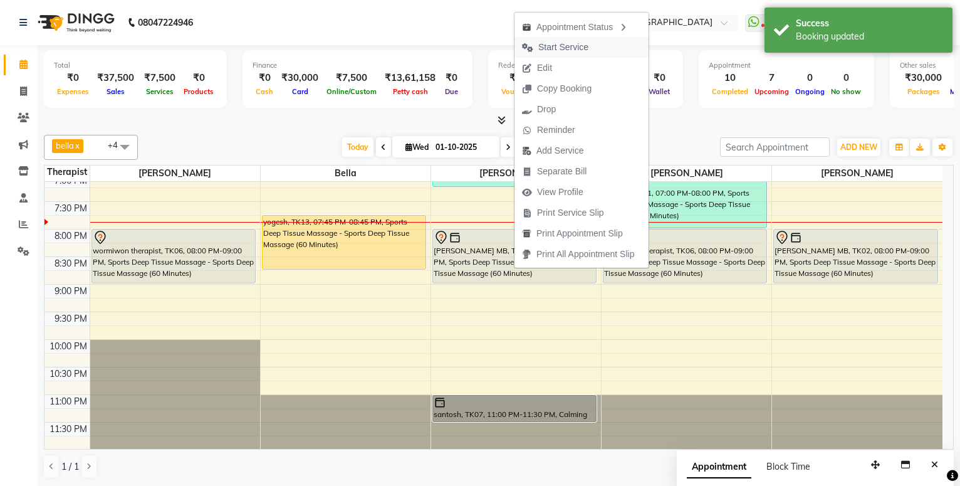
click at [561, 53] on span "Start Service" at bounding box center [563, 47] width 50 height 13
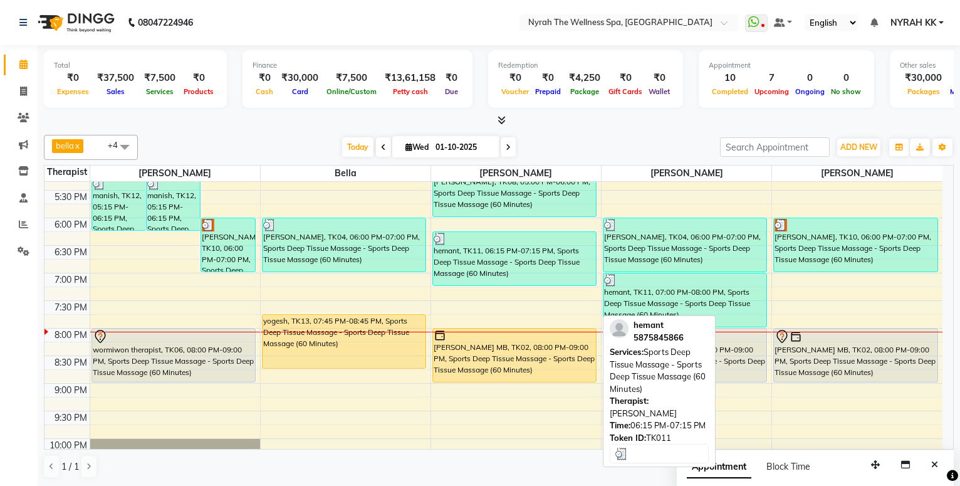
scroll to position [436, 0]
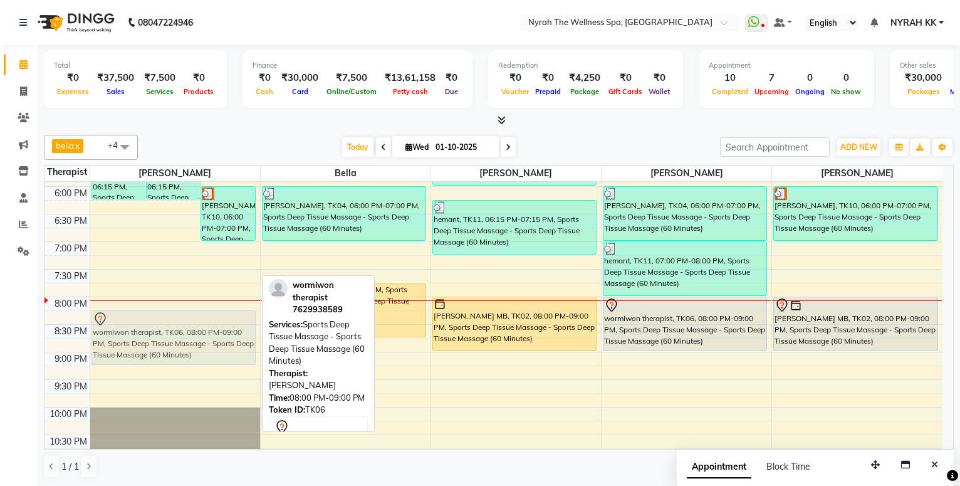
drag, startPoint x: 209, startPoint y: 320, endPoint x: 207, endPoint y: 338, distance: 18.2
click at [207, 338] on div "manish, TK12, 05:15 PM-06:15 PM, Sports Deep Tissue Massage - Sports Deep Tissu…" at bounding box center [175, 131] width 170 height 771
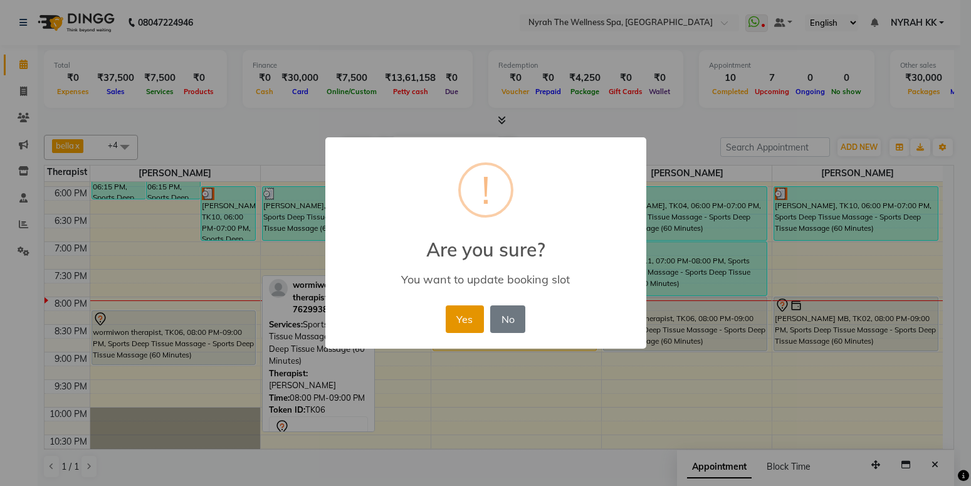
click at [467, 320] on button "Yes" at bounding box center [465, 319] width 38 height 28
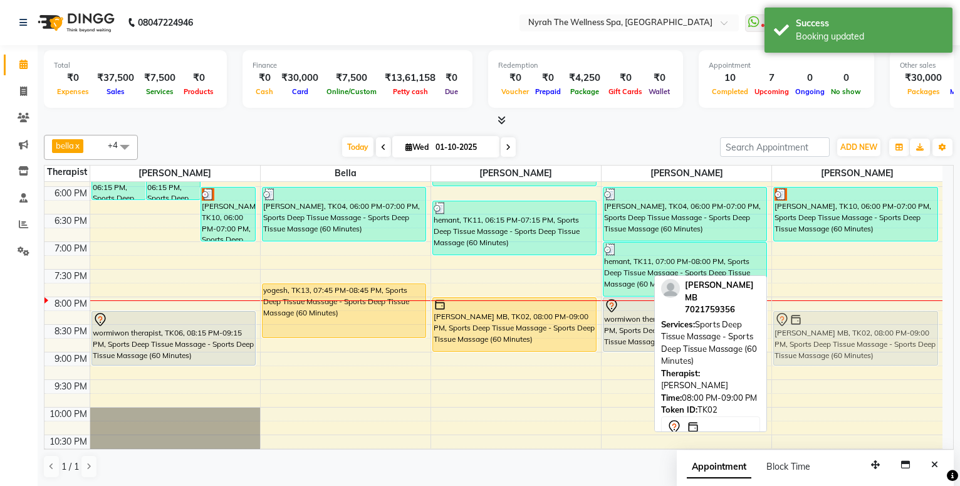
click at [800, 326] on div "[PERSON_NAME], TK10, 06:00 PM-07:00 PM, Sports Deep Tissue Massage - Sports Dee…" at bounding box center [857, 131] width 170 height 771
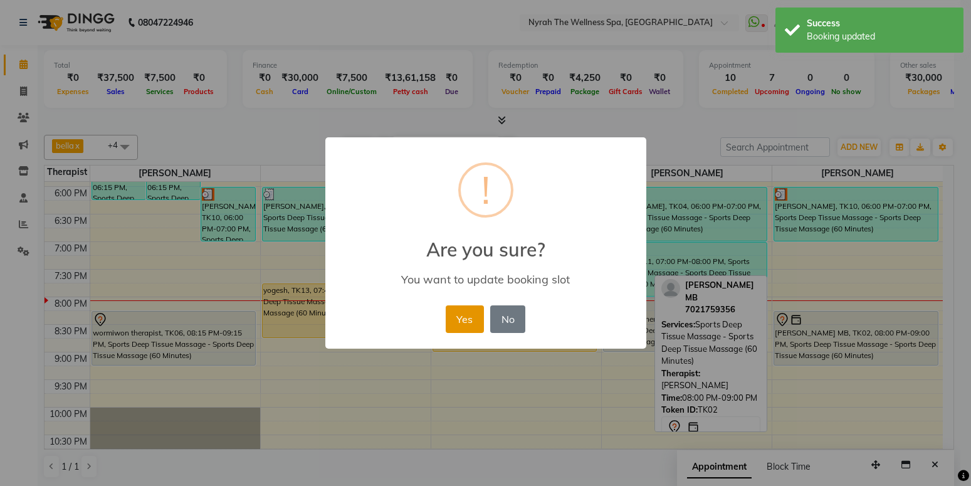
click at [453, 315] on button "Yes" at bounding box center [465, 319] width 38 height 28
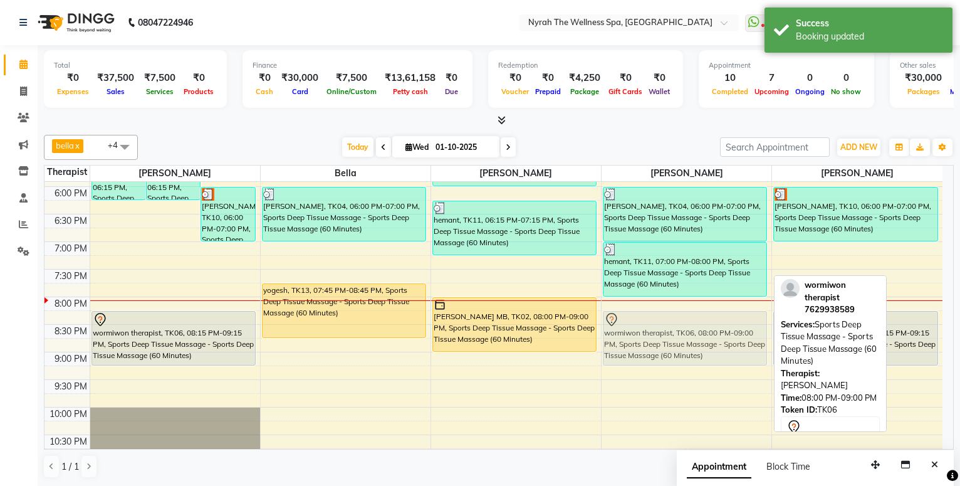
drag, startPoint x: 618, startPoint y: 308, endPoint x: 617, endPoint y: 320, distance: 11.3
click at [617, 320] on div "[PERSON_NAME] n cli, TK05, 01:00 PM-02:00 PM, Sports Deep Tissue Massage - Spor…" at bounding box center [687, 131] width 170 height 771
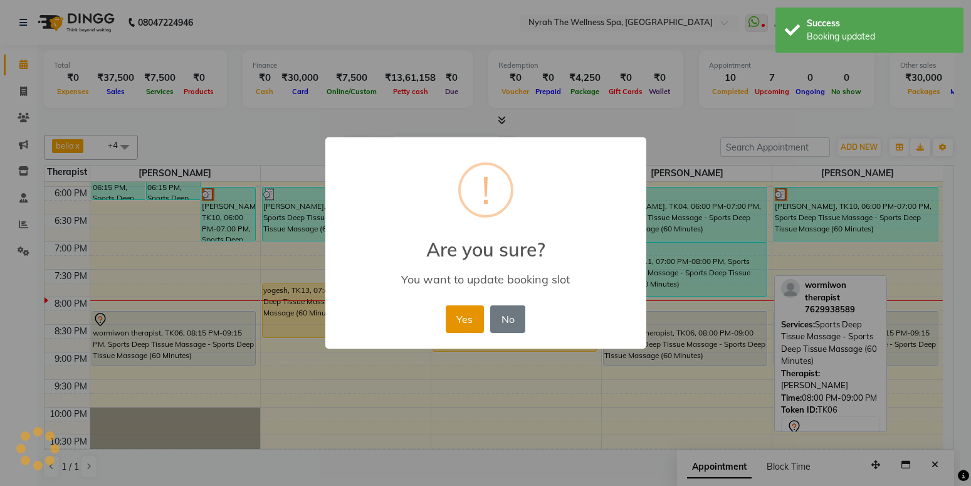
click at [479, 320] on button "Yes" at bounding box center [465, 319] width 38 height 28
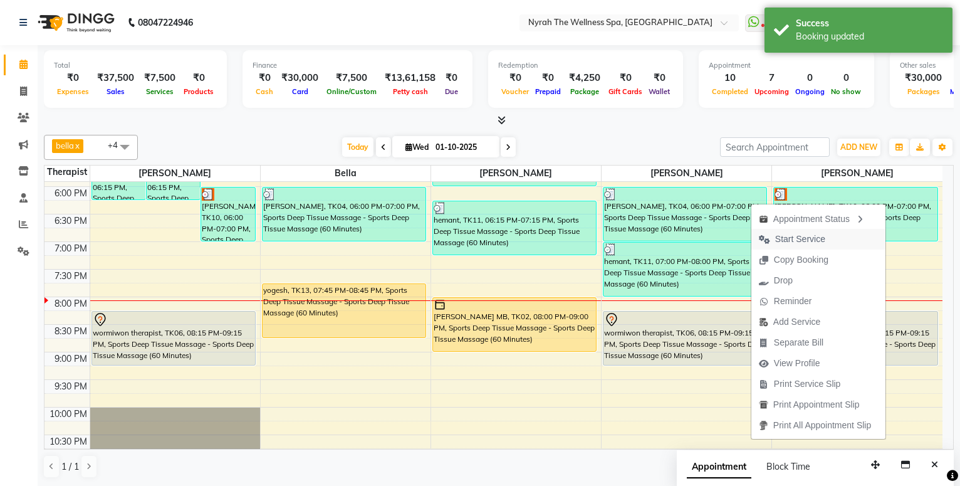
click at [803, 245] on span "Start Service" at bounding box center [800, 238] width 50 height 13
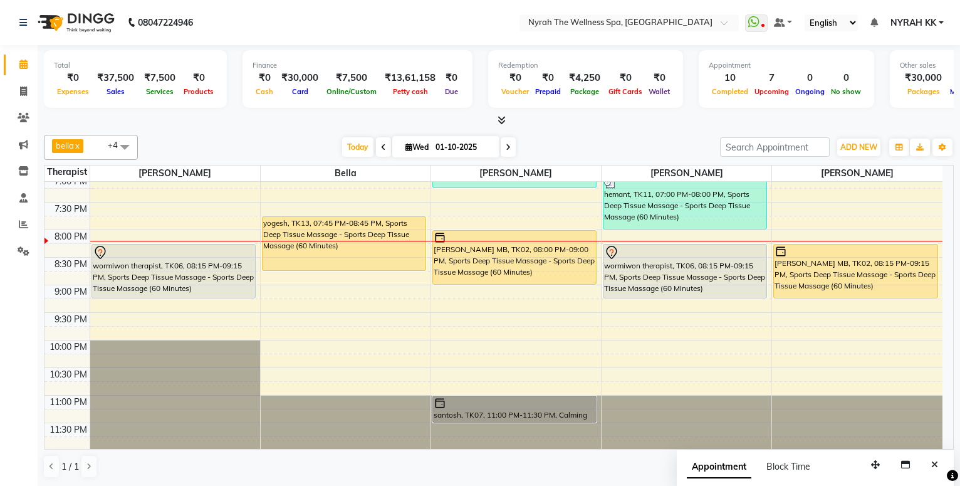
scroll to position [504, 0]
click at [345, 279] on div "10:00 AM 10:30 AM 11:00 AM 11:30 AM 12:00 PM 12:30 PM 1:00 PM 1:30 PM 2:00 PM 2…" at bounding box center [493, 63] width 898 height 771
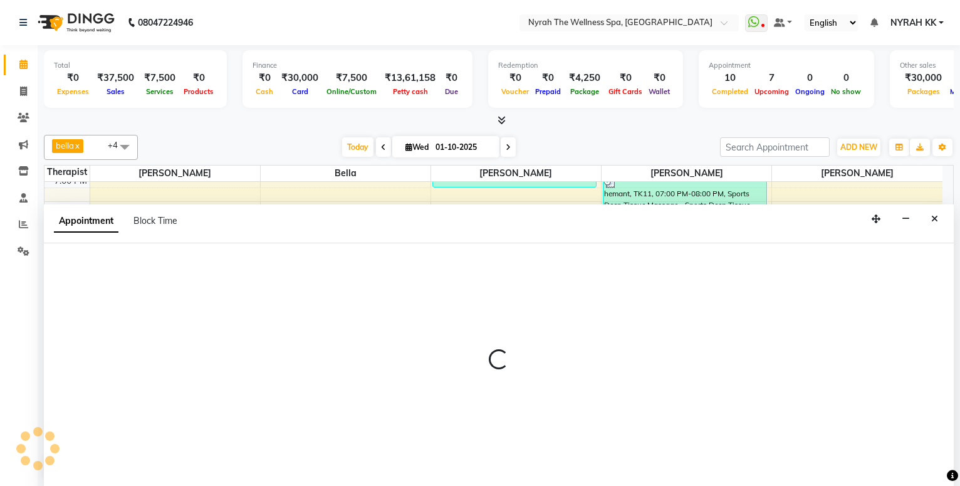
click at [155, 285] on div at bounding box center [499, 364] width 910 height 243
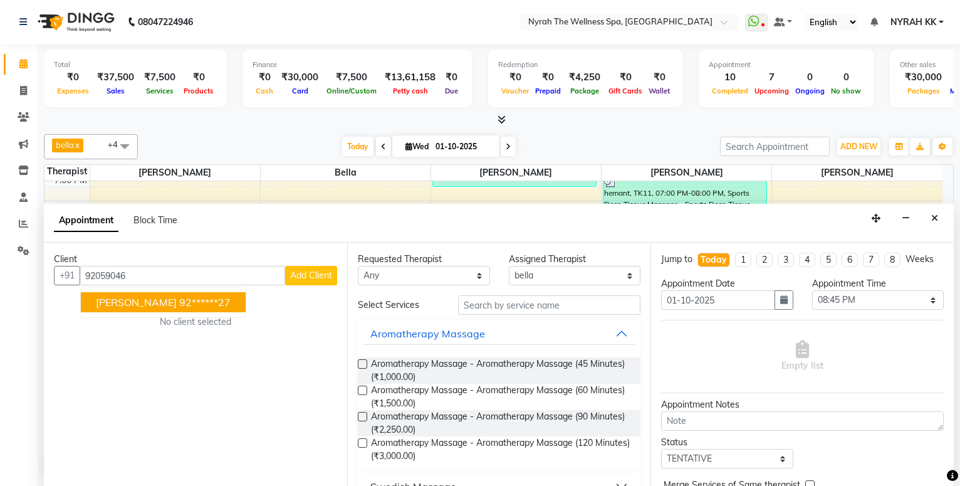
click at [108, 286] on div "Client [PHONE_NUMBER] [PERSON_NAME] 92******27 Add Client No client selected" at bounding box center [195, 364] width 303 height 243
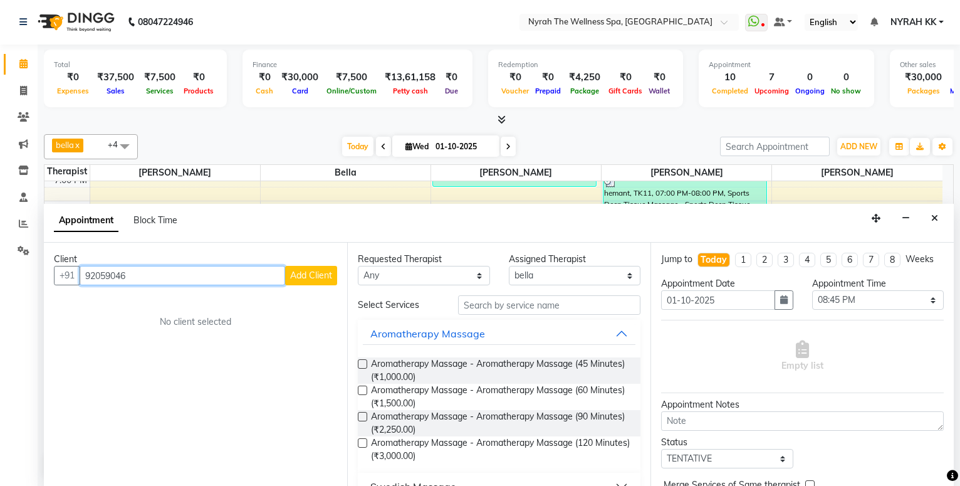
click at [139, 269] on input "92059046" at bounding box center [183, 275] width 206 height 19
click at [125, 294] on button "[PERSON_NAME] 92******27" at bounding box center [163, 302] width 165 height 20
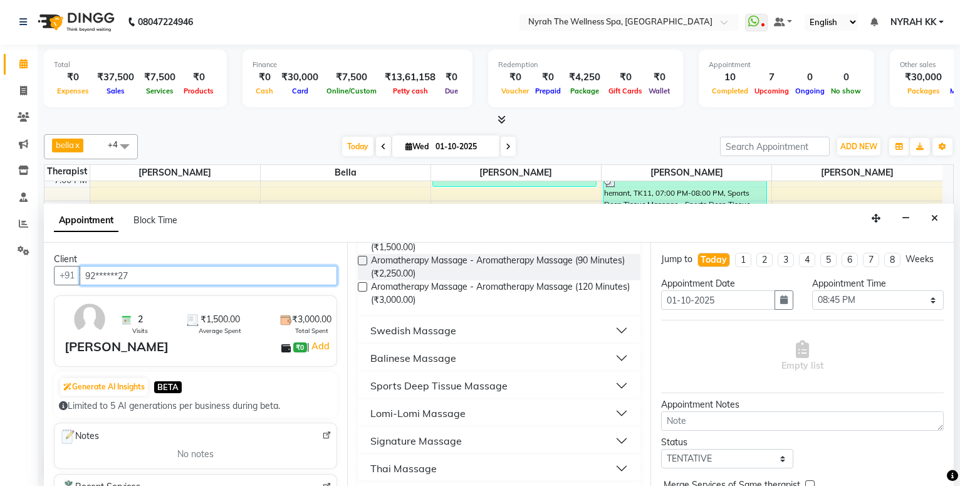
scroll to position [203, 0]
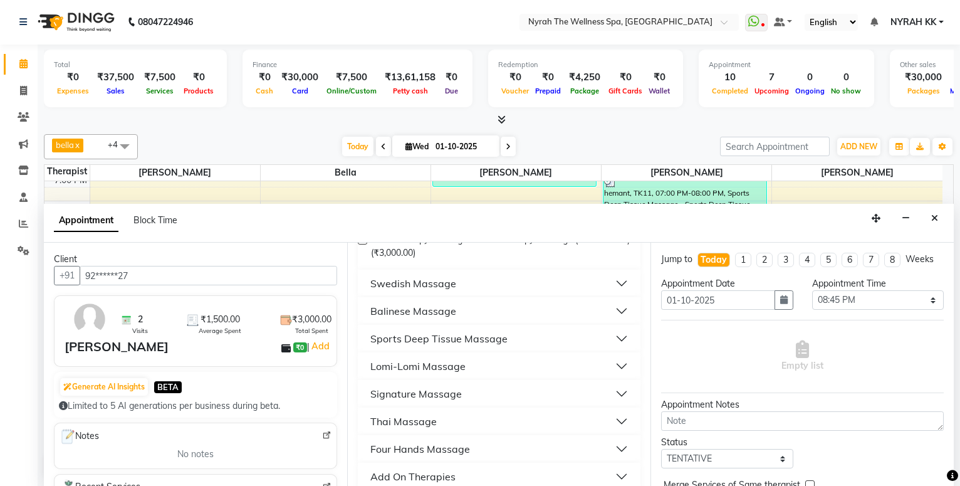
click at [417, 341] on div "Sports Deep Tissue Massage" at bounding box center [438, 338] width 137 height 15
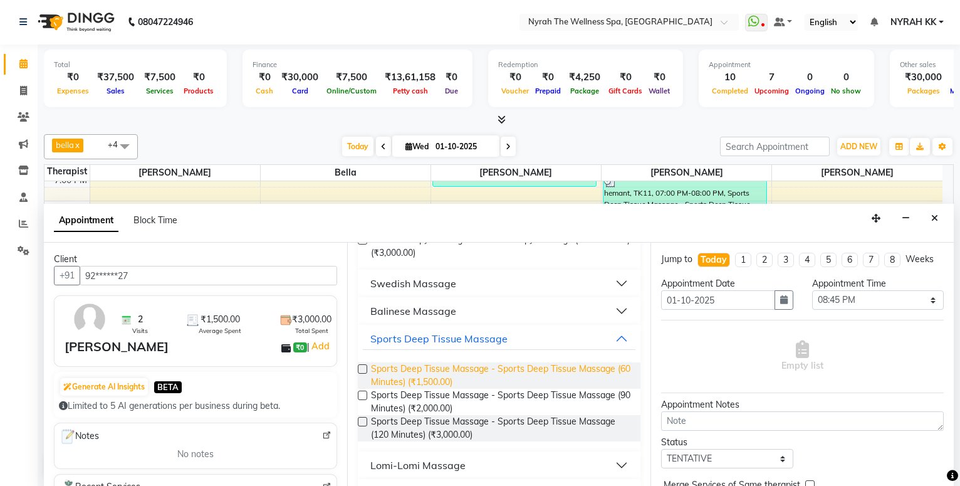
click at [426, 385] on span "Sports Deep Tissue Massage - Sports Deep Tissue Massage (60 Minutes) (₹1,500.00)" at bounding box center [500, 375] width 259 height 26
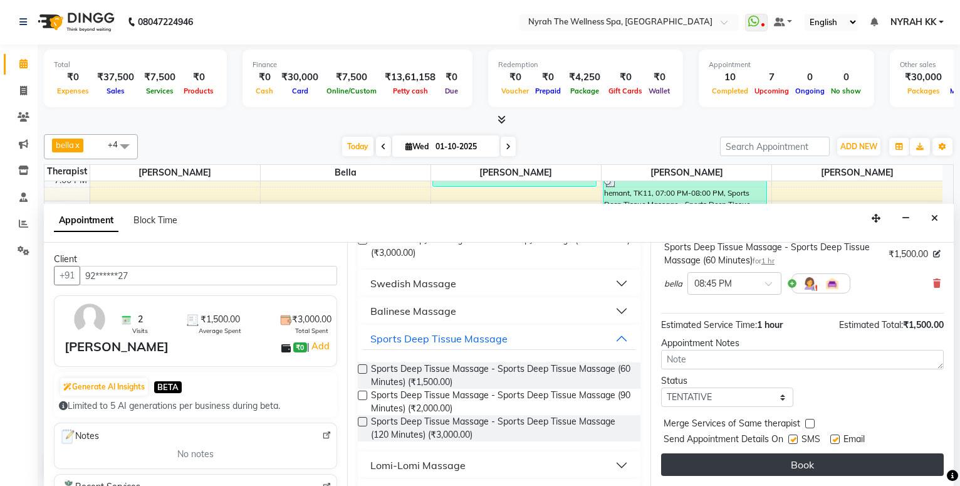
scroll to position [100, 0]
click at [689, 464] on button "Book" at bounding box center [802, 464] width 283 height 23
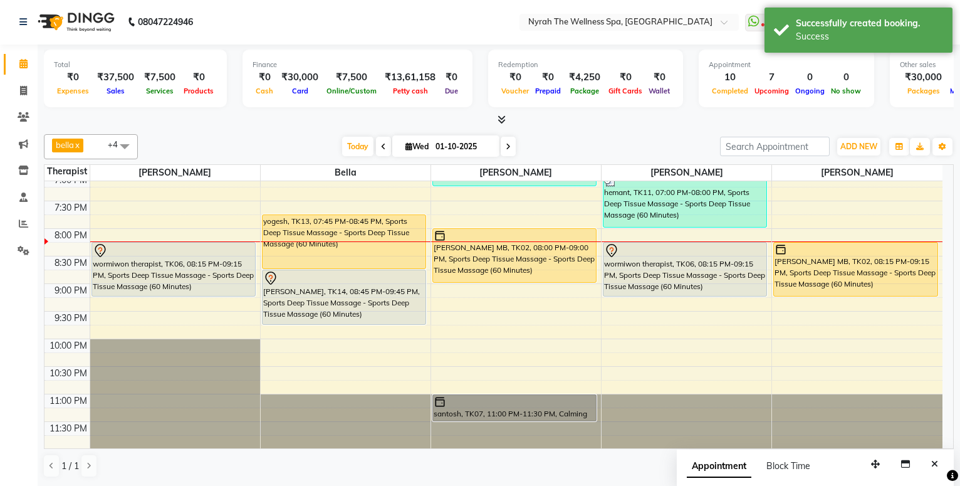
scroll to position [0, 0]
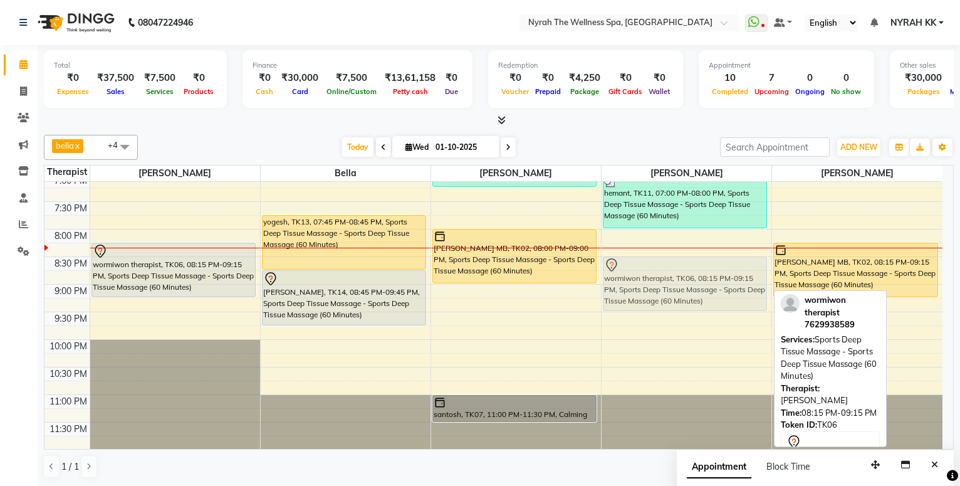
click at [654, 283] on div "[PERSON_NAME] n cli, TK05, 01:00 PM-02:00 PM, Sports Deep Tissue Massage - Spor…" at bounding box center [687, 63] width 170 height 771
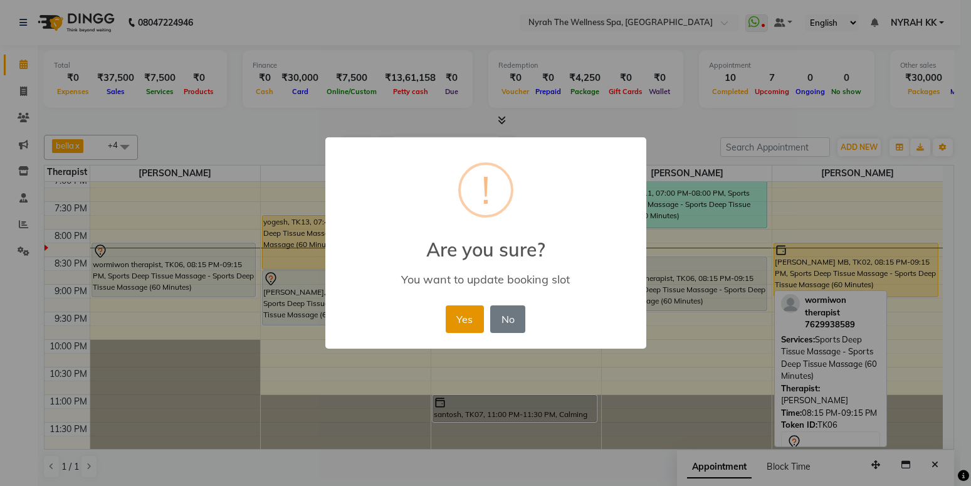
click at [481, 326] on button "Yes" at bounding box center [465, 319] width 38 height 28
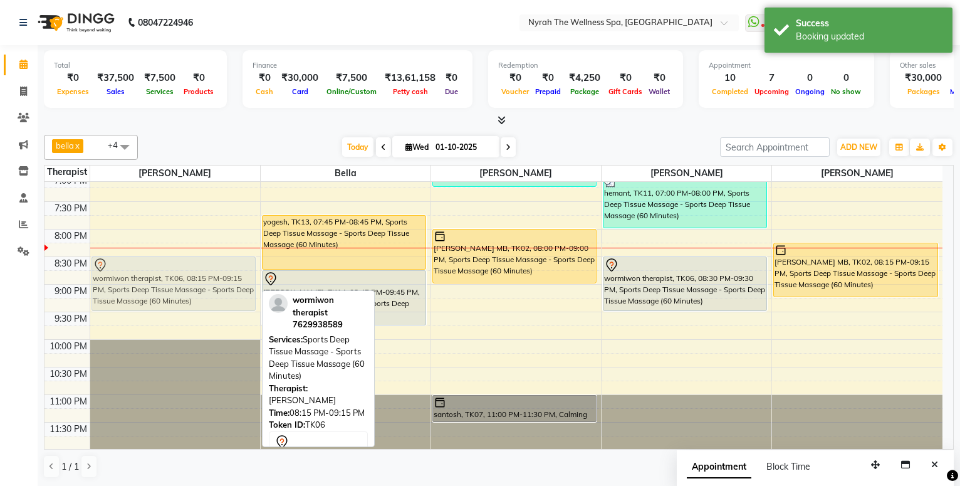
click at [226, 277] on div "manish, TK12, 05:15 PM-06:15 PM, Sports Deep Tissue Massage - Sports Deep Tissu…" at bounding box center [175, 63] width 170 height 771
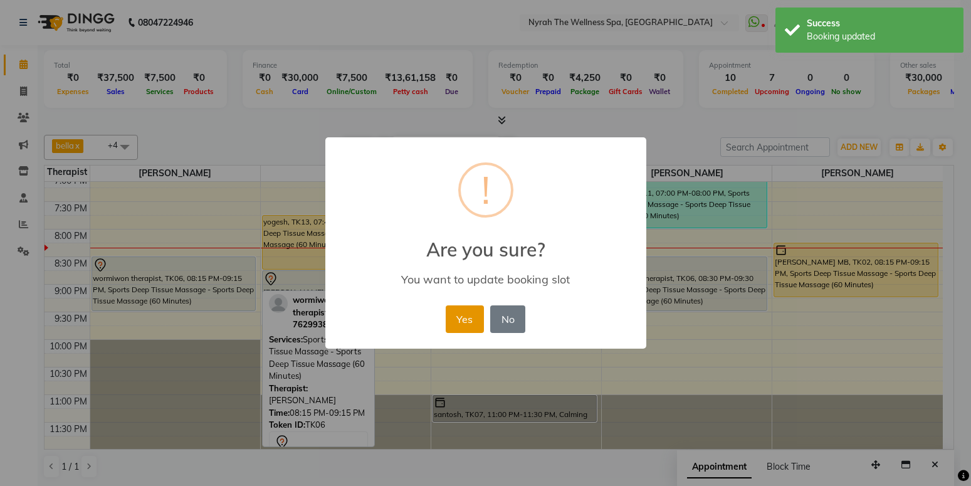
click at [467, 323] on button "Yes" at bounding box center [465, 319] width 38 height 28
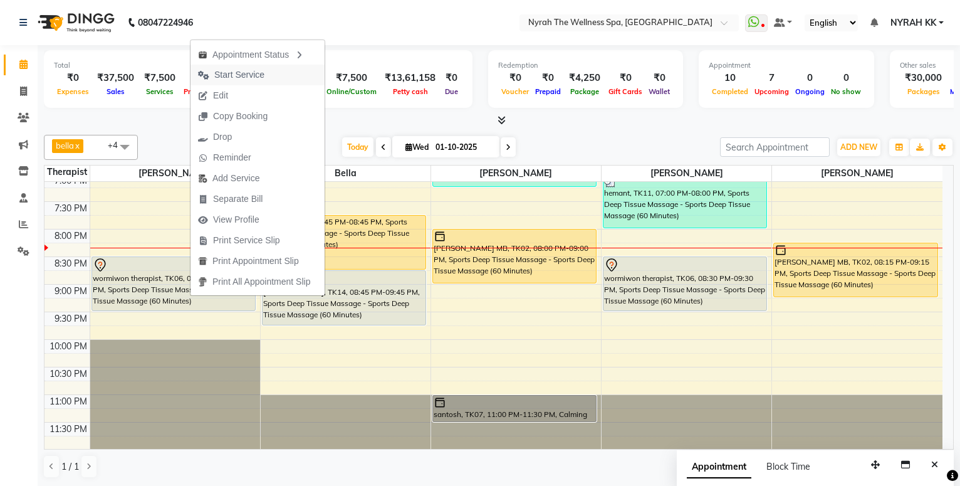
click at [274, 81] on button "Start Service" at bounding box center [258, 75] width 134 height 21
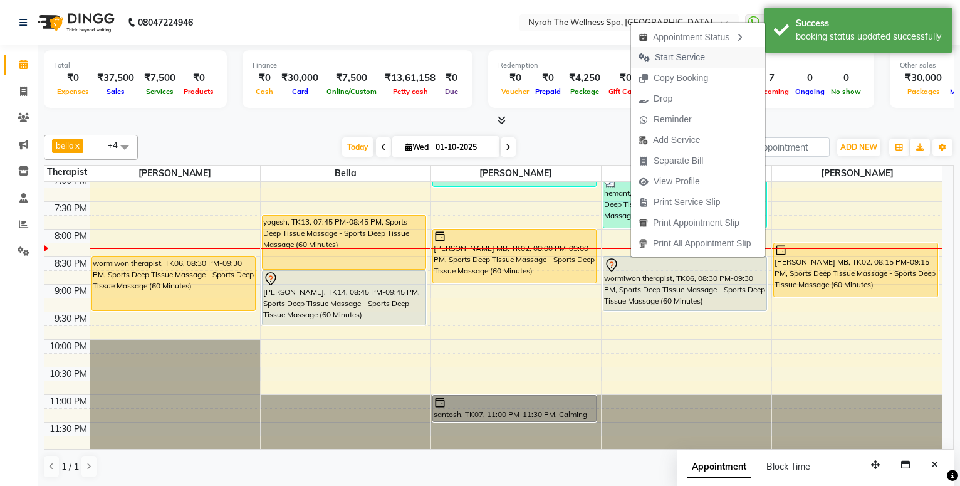
click at [706, 60] on span "Start Service" at bounding box center [671, 57] width 81 height 21
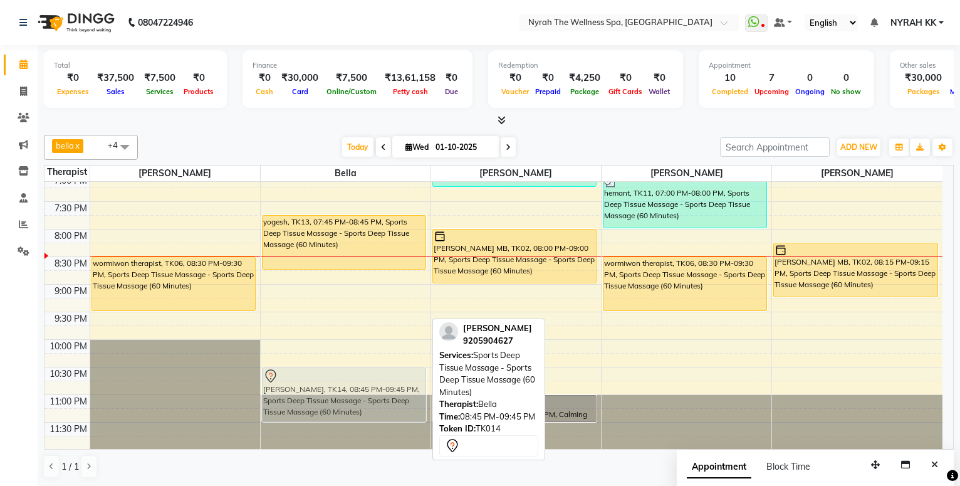
drag, startPoint x: 371, startPoint y: 284, endPoint x: 347, endPoint y: 387, distance: 105.5
click at [347, 387] on div "[PERSON_NAME], TK04, 06:00 PM-07:00 PM, Sports Deep Tissue Massage - Sports Dee…" at bounding box center [346, 63] width 170 height 771
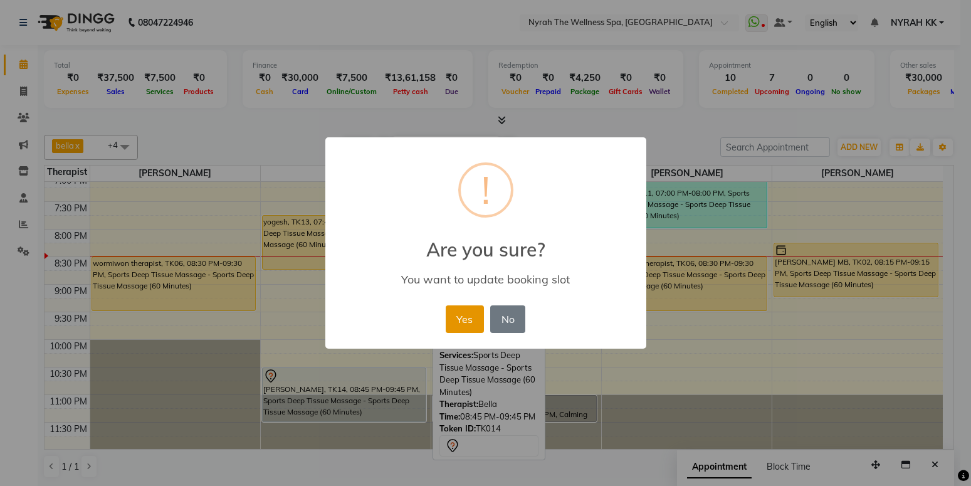
click at [457, 314] on button "Yes" at bounding box center [465, 319] width 38 height 28
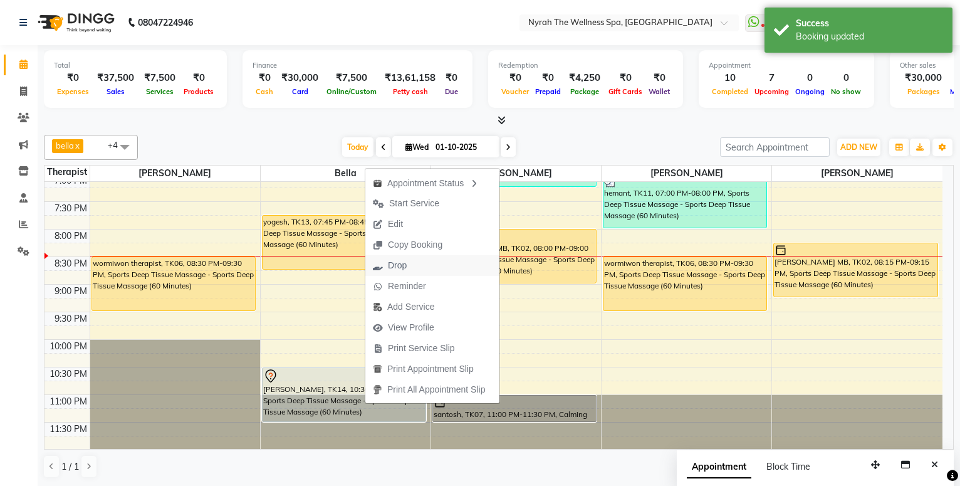
click at [415, 265] on button "Drop" at bounding box center [432, 265] width 134 height 21
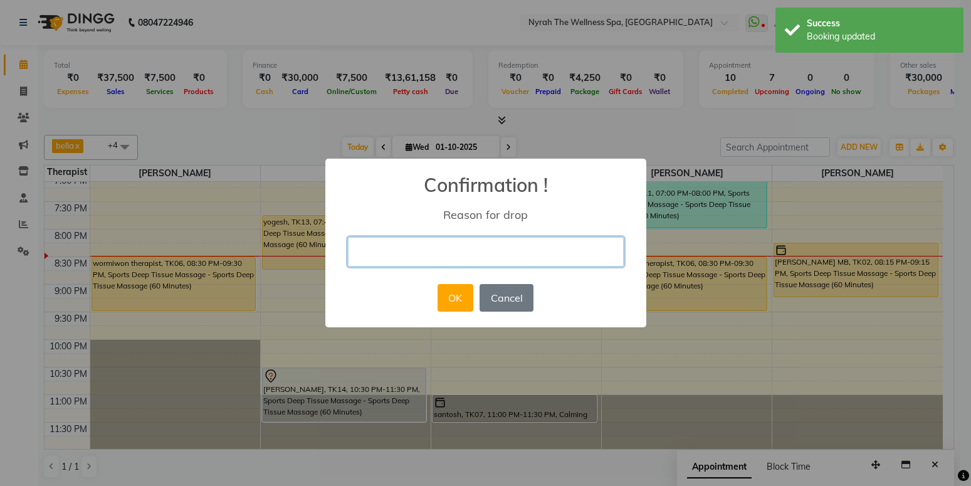
click at [416, 251] on input "text" at bounding box center [486, 251] width 276 height 29
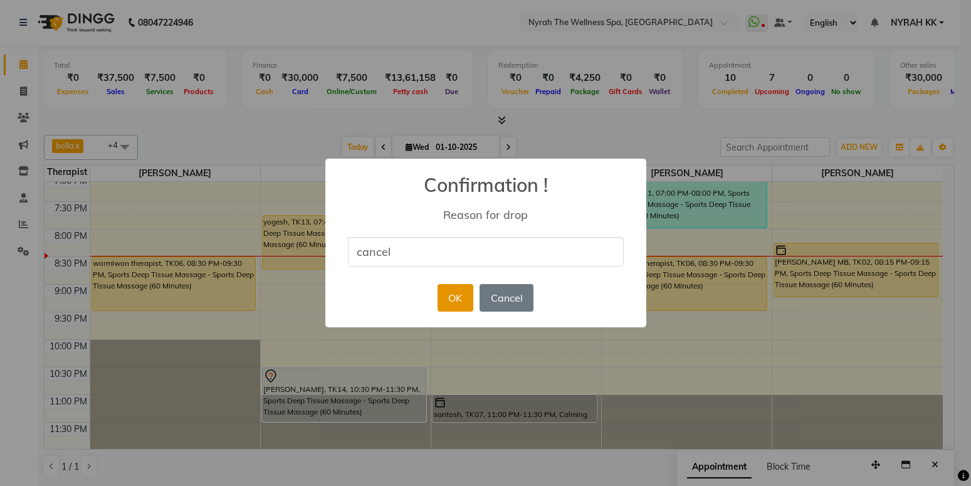
click at [444, 293] on button "OK" at bounding box center [455, 298] width 36 height 28
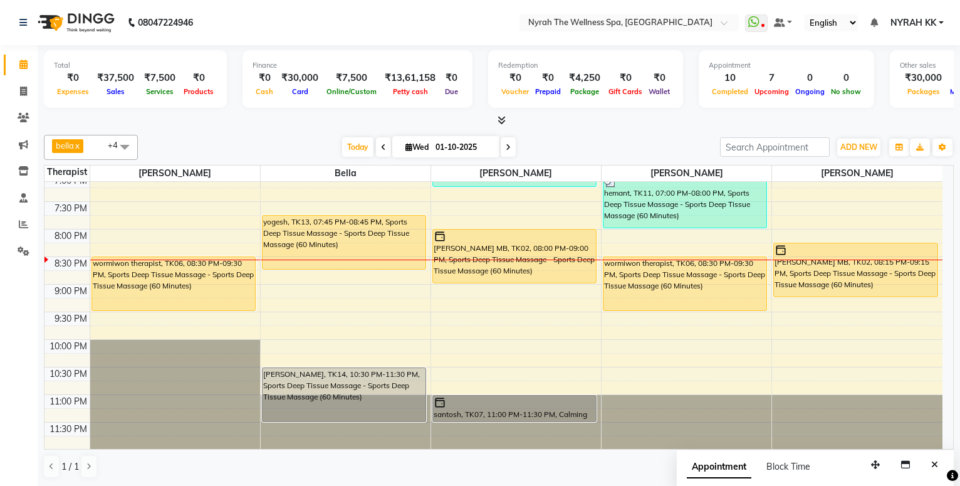
click at [506, 146] on icon at bounding box center [508, 148] width 5 height 8
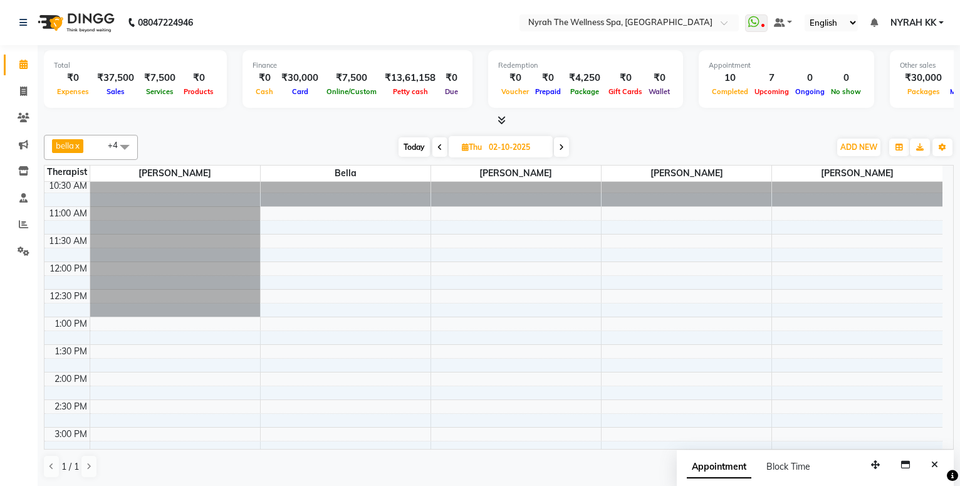
scroll to position [98, 0]
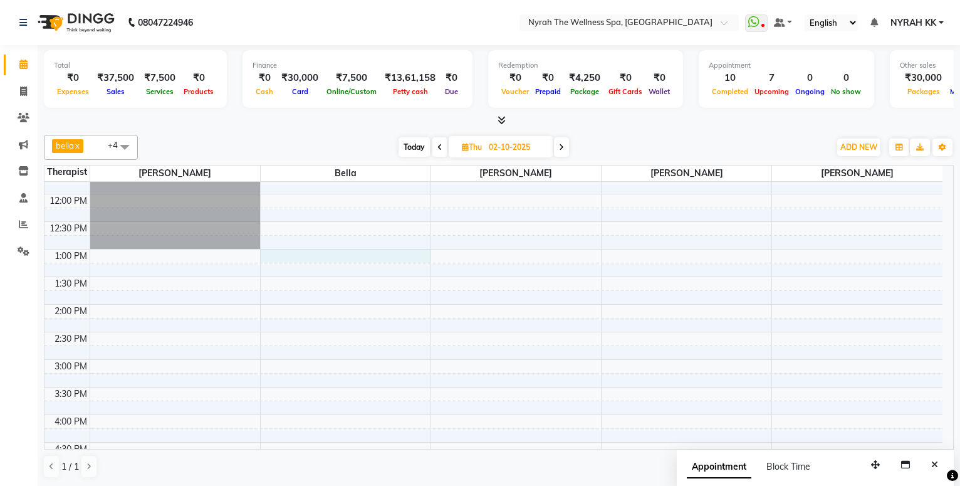
click at [321, 254] on div "10:00 AM 10:30 AM 11:00 AM 11:30 AM 12:00 PM 12:30 PM 1:00 PM 1:30 PM 2:00 PM 2…" at bounding box center [493, 469] width 898 height 771
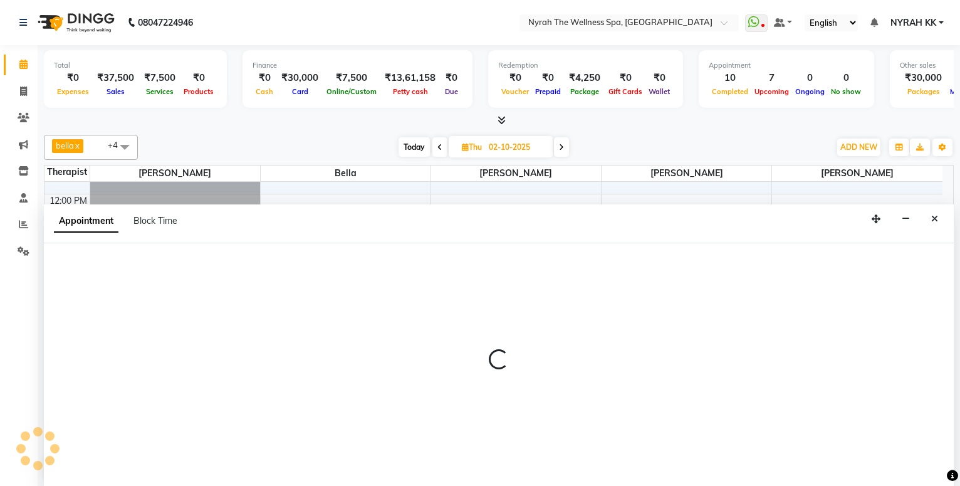
scroll to position [1, 0]
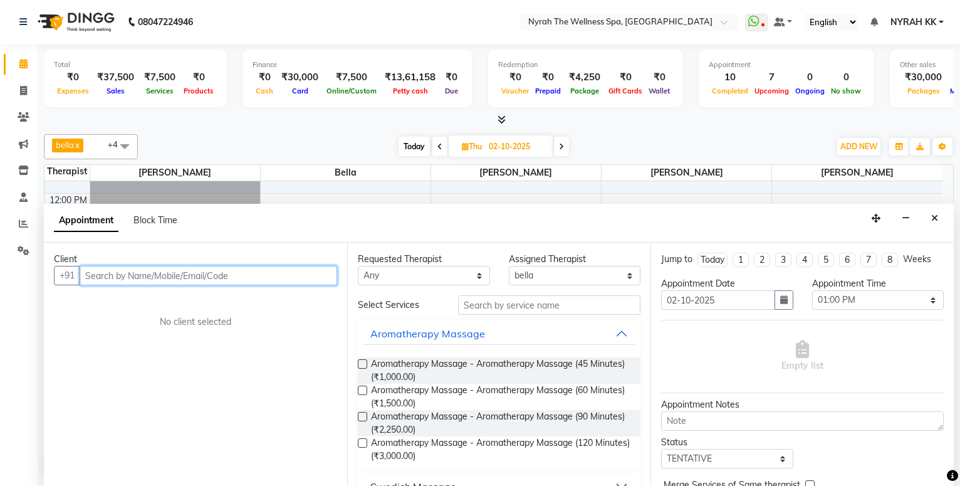
click at [208, 273] on input "text" at bounding box center [209, 275] width 258 height 19
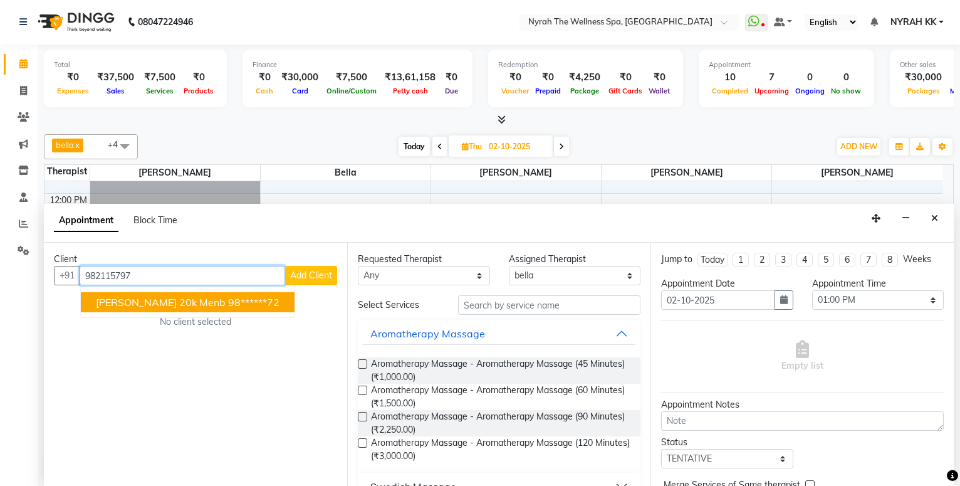
click at [209, 293] on button "[PERSON_NAME] 20k menb 98******72" at bounding box center [188, 302] width 214 height 20
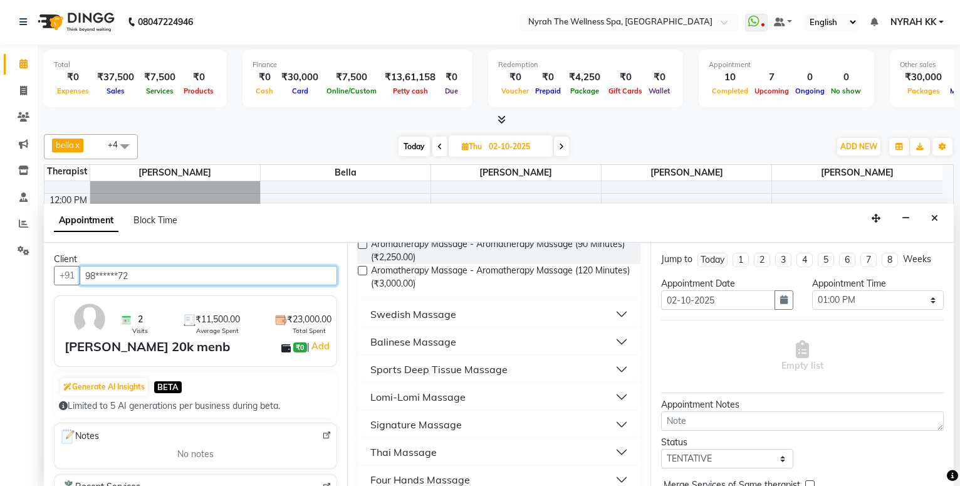
scroll to position [203, 0]
click at [381, 368] on div "Sports Deep Tissue Massage" at bounding box center [438, 367] width 137 height 15
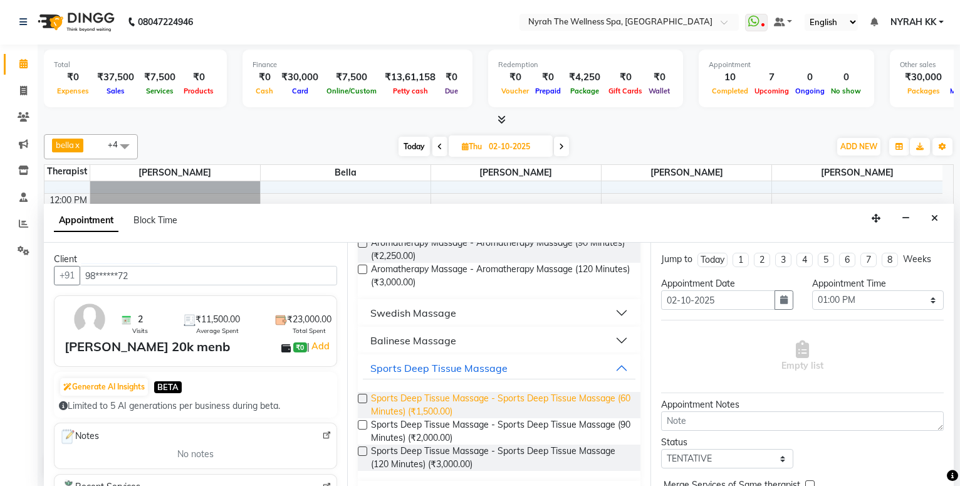
click at [383, 403] on span "Sports Deep Tissue Massage - Sports Deep Tissue Massage (60 Minutes) (₹1,500.00)" at bounding box center [500, 405] width 259 height 26
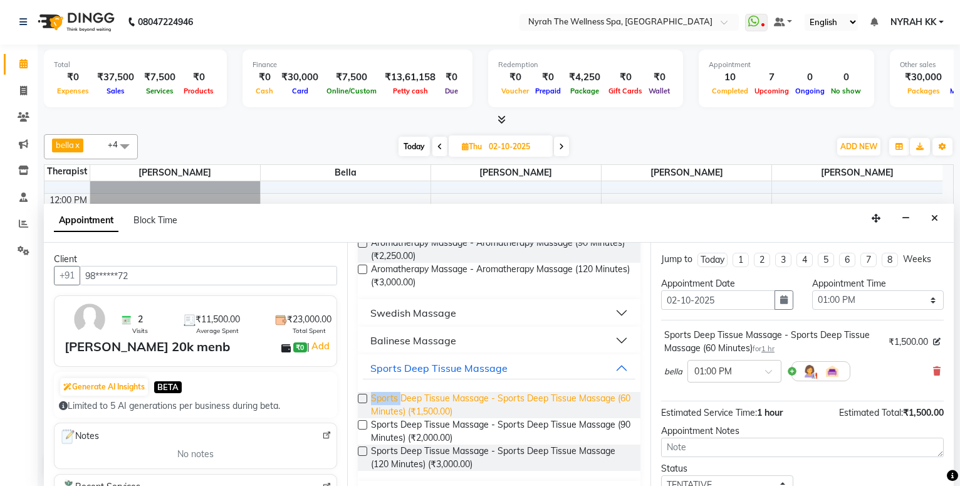
click at [383, 403] on span "Sports Deep Tissue Massage - Sports Deep Tissue Massage (60 Minutes) (₹1,500.00)" at bounding box center [500, 405] width 259 height 26
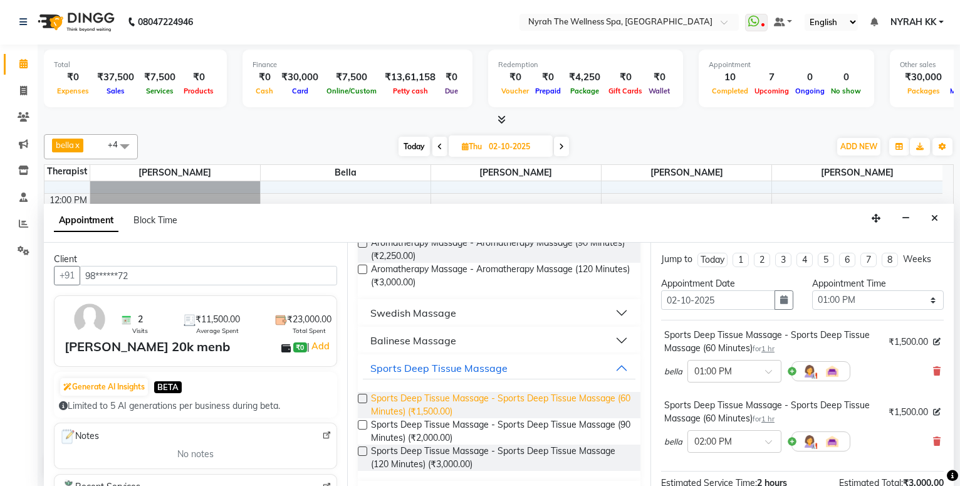
click at [383, 403] on span "Sports Deep Tissue Massage - Sports Deep Tissue Massage (60 Minutes) (₹1,500.00)" at bounding box center [500, 405] width 259 height 26
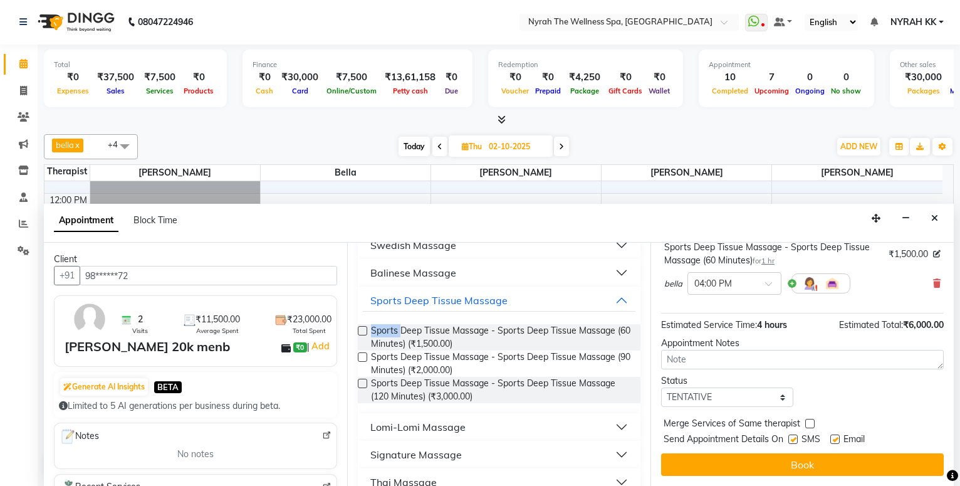
scroll to position [310, 0]
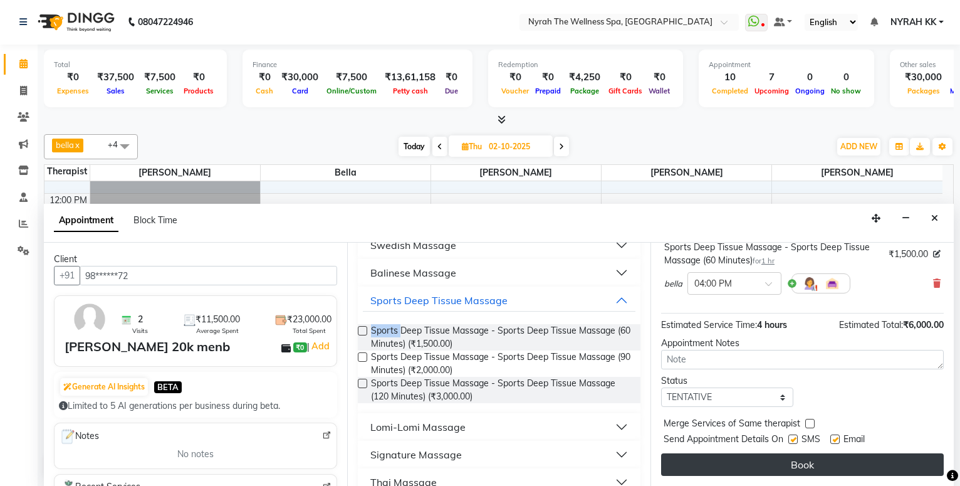
click at [701, 474] on button "Book" at bounding box center [802, 464] width 283 height 23
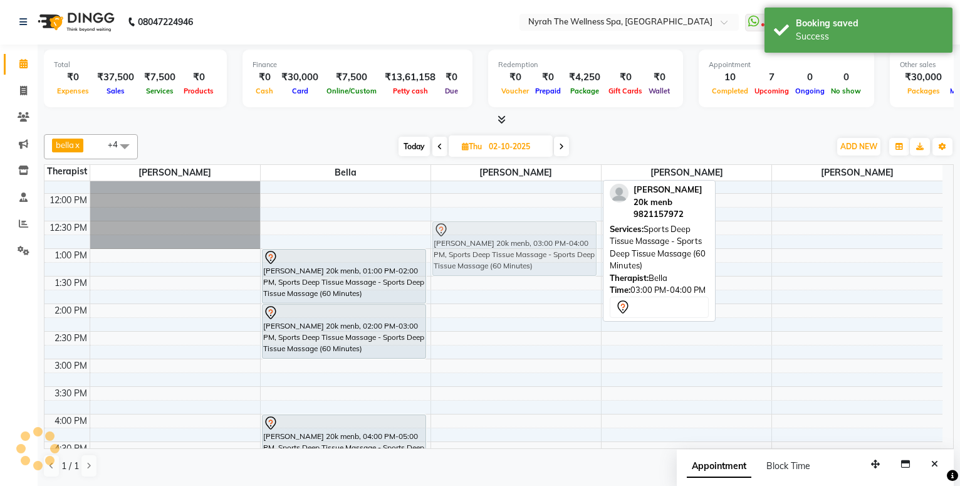
scroll to position [0, 0]
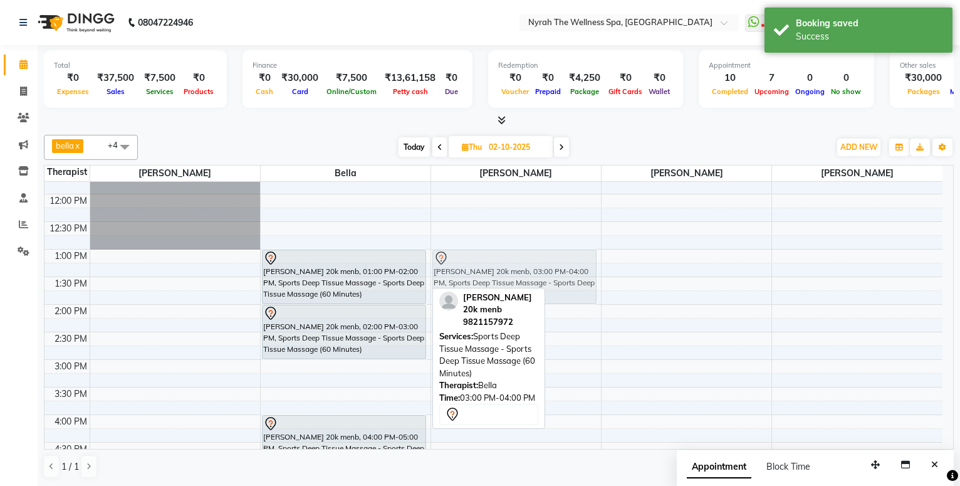
drag, startPoint x: 499, startPoint y: 286, endPoint x: 505, endPoint y: 295, distance: 9.9
click at [505, 295] on div "bella x [PERSON_NAME] x [PERSON_NAME] x [PERSON_NAME] x +4 Select All [PERSON_N…" at bounding box center [499, 306] width 910 height 353
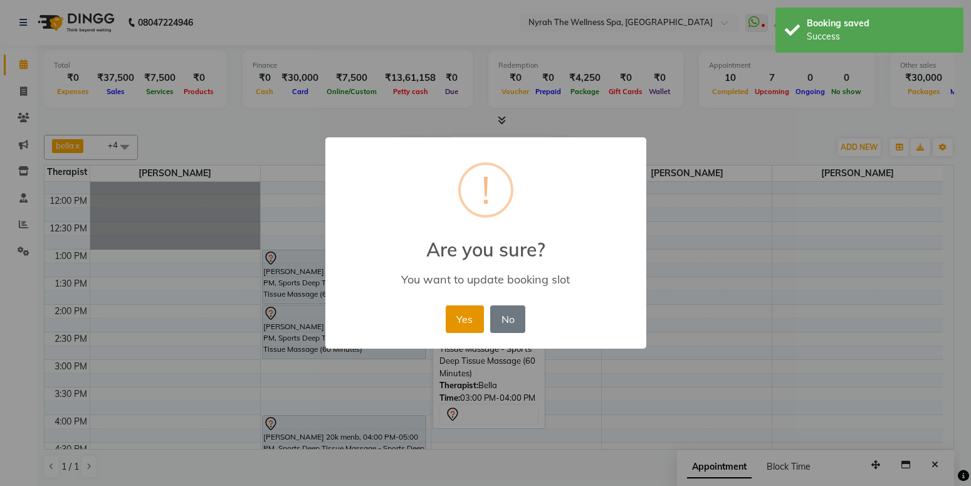
click at [481, 313] on button "Yes" at bounding box center [465, 319] width 38 height 28
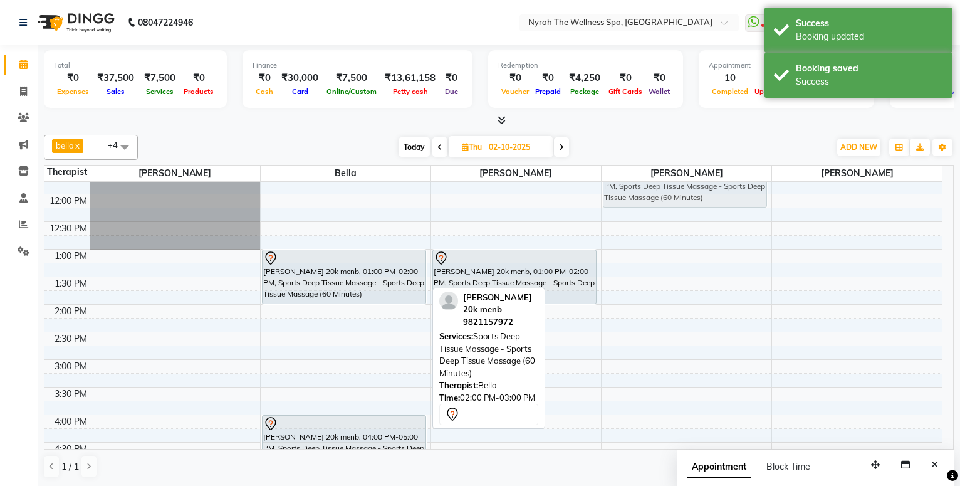
scroll to position [91, 0]
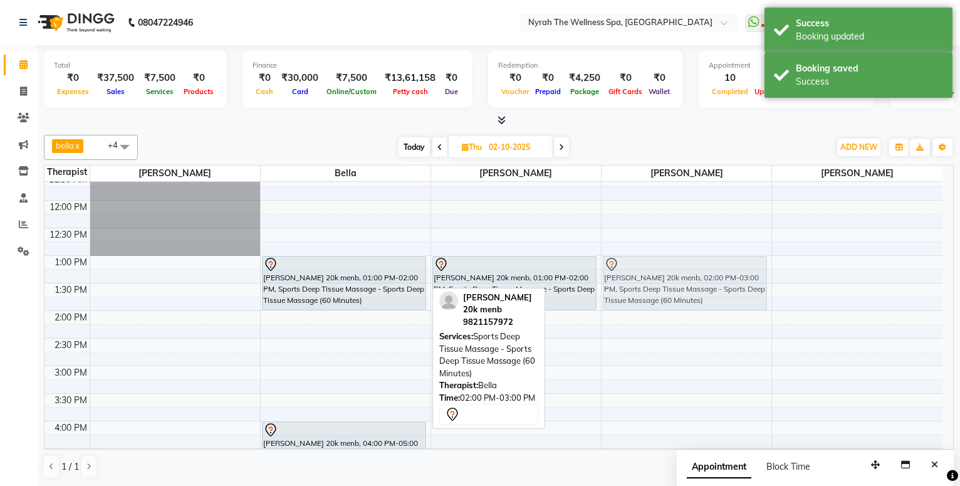
drag, startPoint x: 360, startPoint y: 343, endPoint x: 659, endPoint y: 295, distance: 303.4
click at [659, 295] on tr "[PERSON_NAME] N CLI, 07:30 PM-09:00 PM, Sports Deep Tissue Massage - Sports Dee…" at bounding box center [493, 475] width 898 height 771
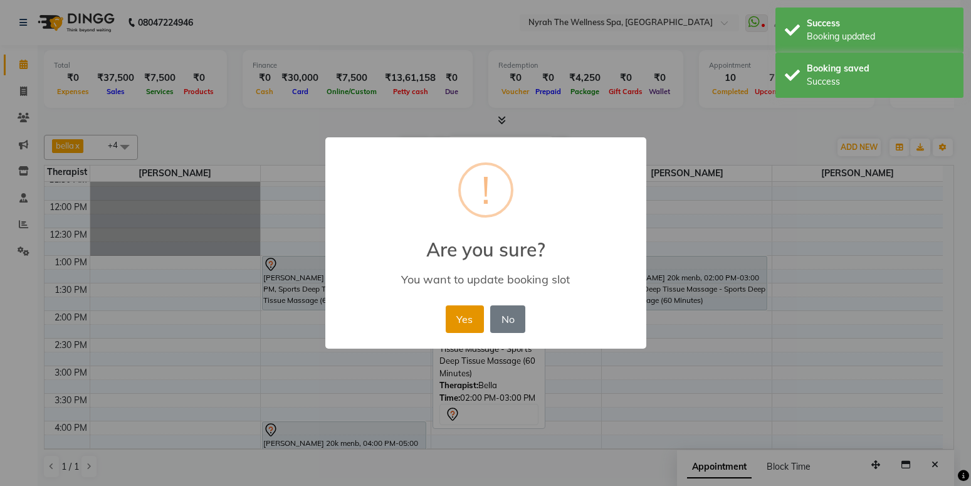
click at [482, 322] on button "Yes" at bounding box center [465, 319] width 38 height 28
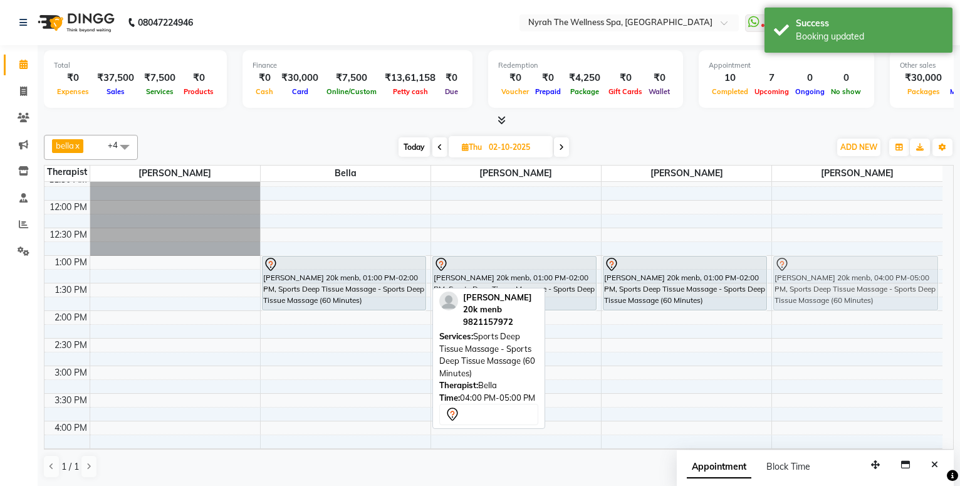
drag, startPoint x: 362, startPoint y: 437, endPoint x: 829, endPoint y: 275, distance: 494.3
click at [829, 275] on tr "[PERSON_NAME] N CLI, 07:30 PM-09:00 PM, Sports Deep Tissue Massage - Sports Dee…" at bounding box center [493, 475] width 898 height 771
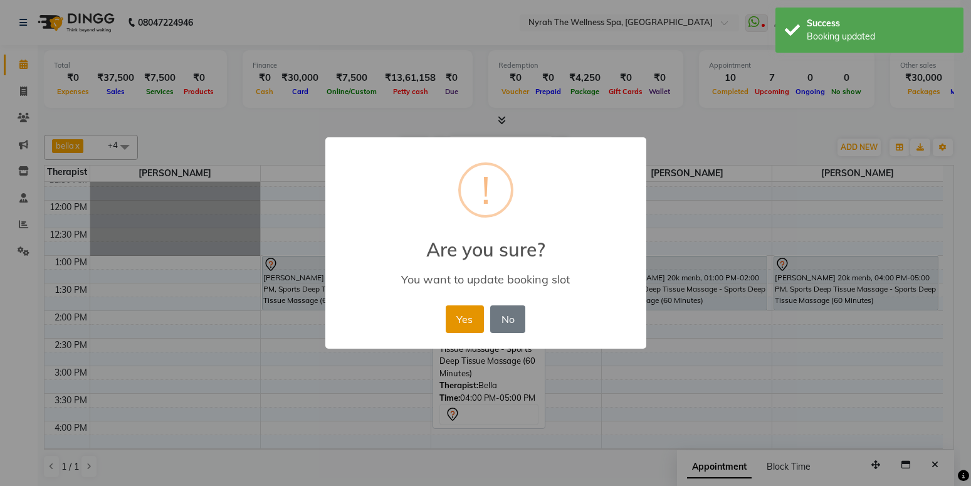
click at [472, 332] on button "Yes" at bounding box center [465, 319] width 38 height 28
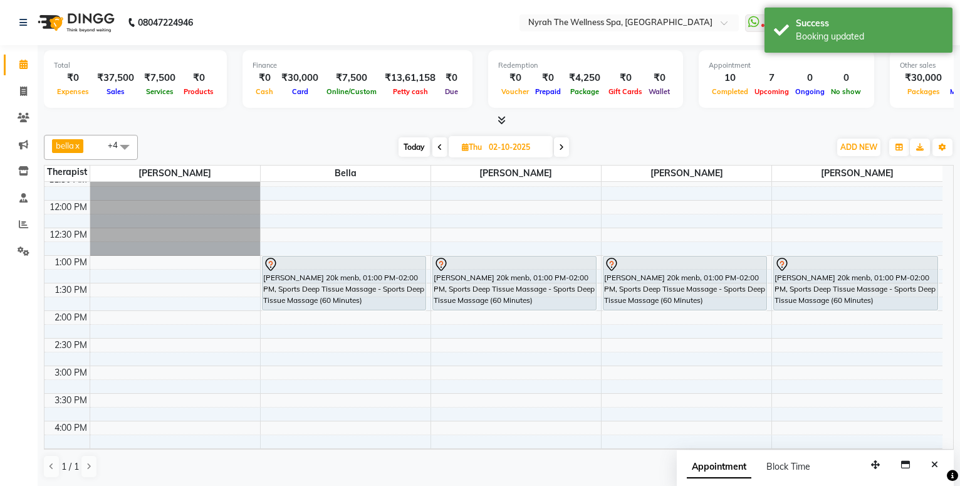
click at [439, 142] on span at bounding box center [439, 146] width 15 height 19
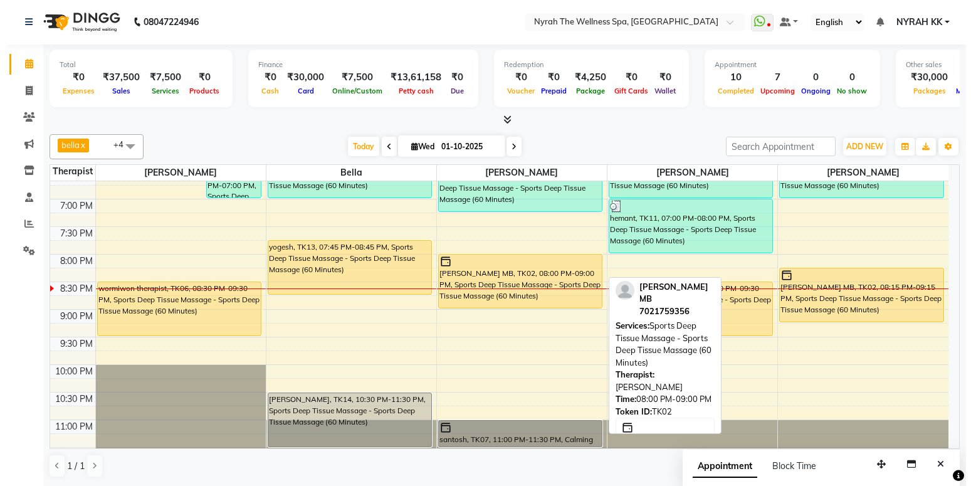
scroll to position [504, 0]
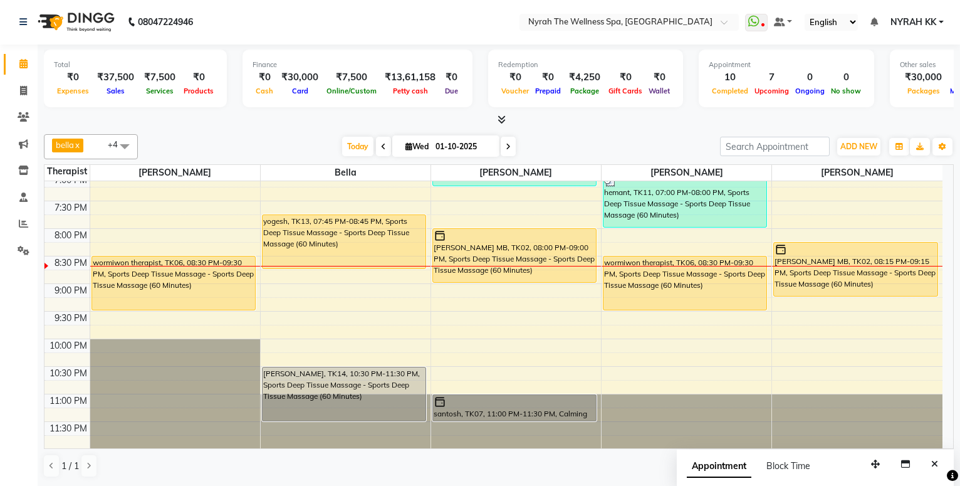
click at [309, 285] on div "10:00 AM 10:30 AM 11:00 AM 11:30 AM 12:00 PM 12:30 PM 1:00 PM 1:30 PM 2:00 PM 2…" at bounding box center [493, 62] width 898 height 771
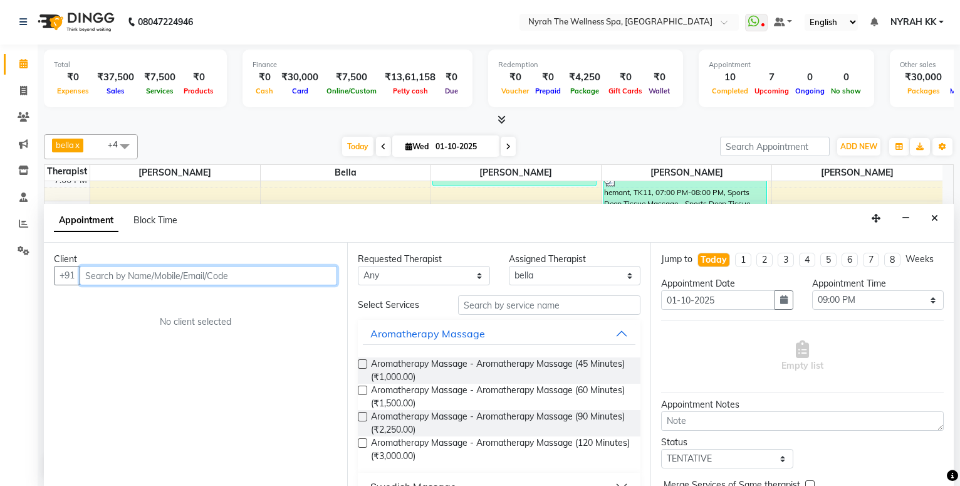
click at [248, 279] on input "text" at bounding box center [209, 275] width 258 height 19
click at [313, 273] on span "Add Client" at bounding box center [311, 274] width 42 height 11
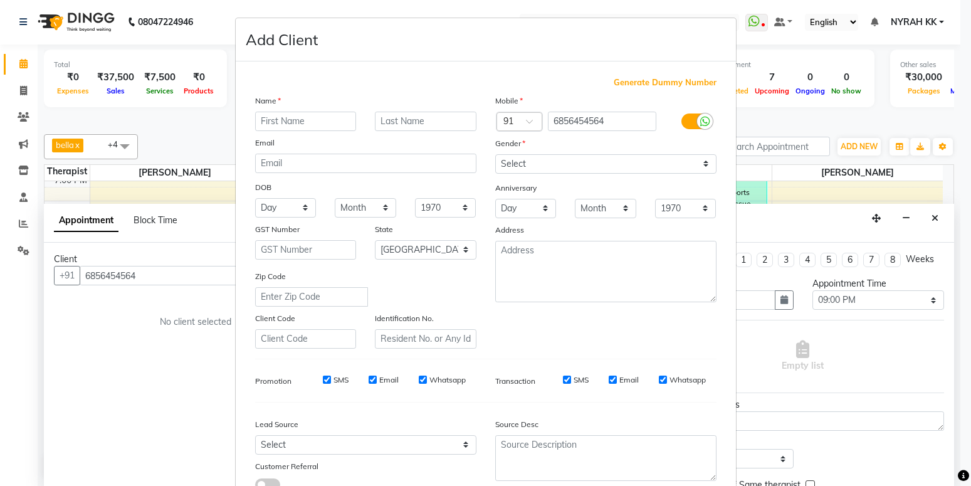
click at [337, 125] on input "text" at bounding box center [306, 121] width 102 height 19
click option "[DEMOGRAPHIC_DATA]" at bounding box center [0, 0] width 0 height 0
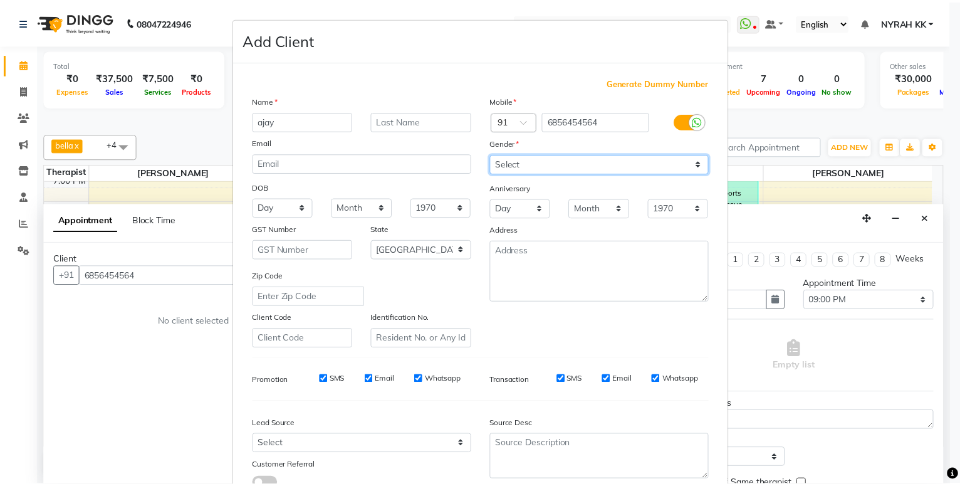
scroll to position [93, 0]
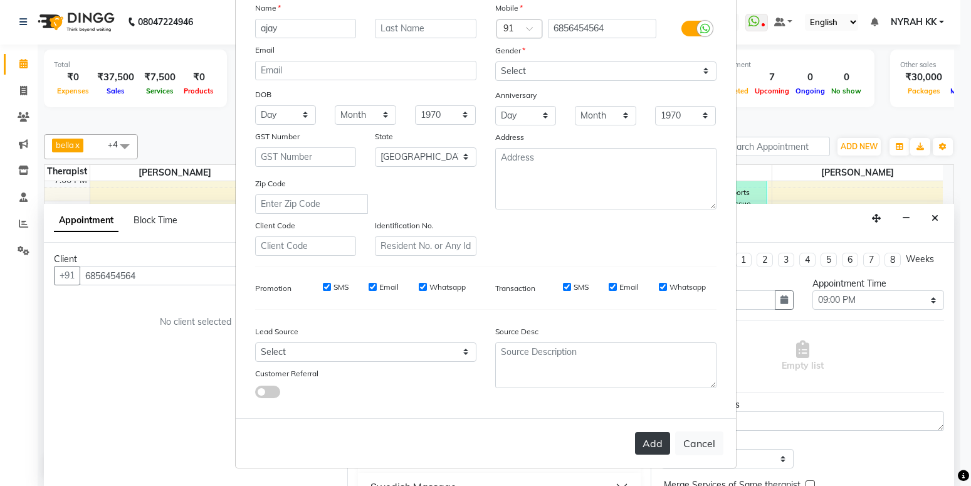
click at [650, 451] on button "Add" at bounding box center [652, 443] width 35 height 23
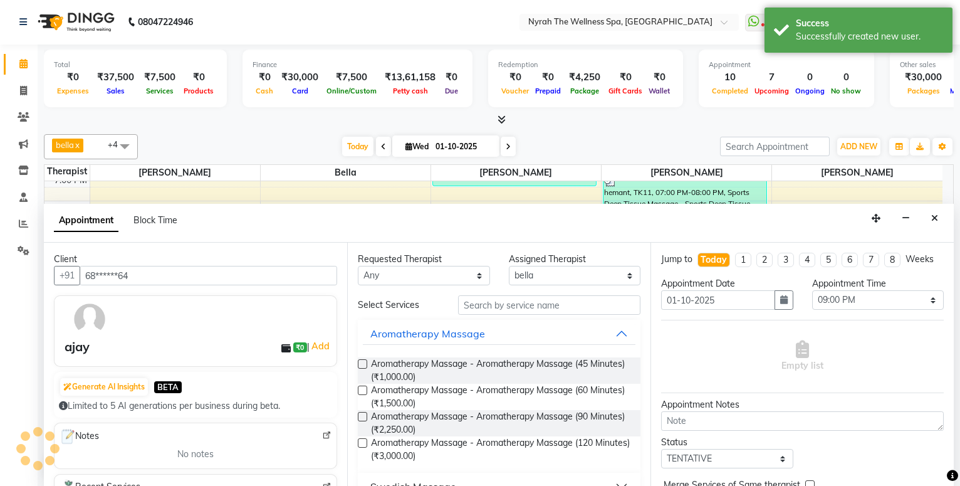
scroll to position [203, 0]
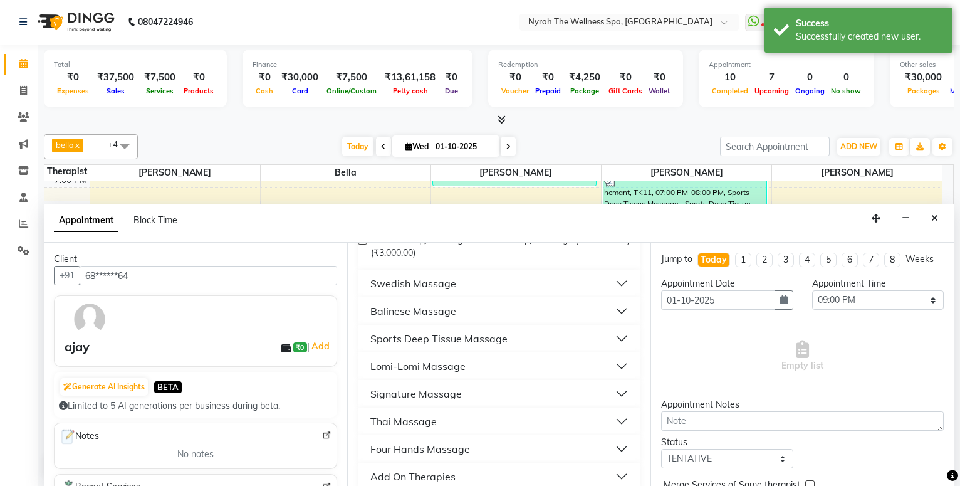
click at [513, 345] on button "Sports Deep Tissue Massage" at bounding box center [499, 338] width 273 height 23
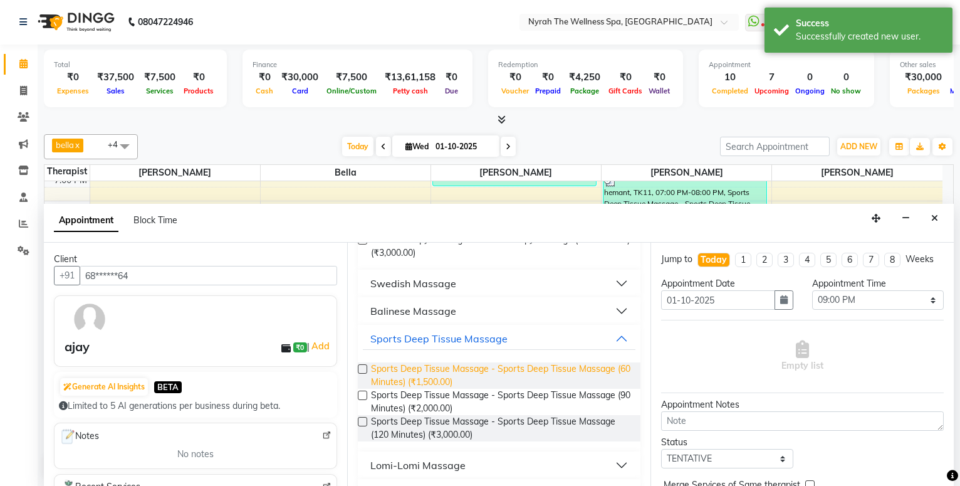
click at [511, 378] on span "Sports Deep Tissue Massage - Sports Deep Tissue Massage (60 Minutes) (₹1,500.00)" at bounding box center [500, 375] width 259 height 26
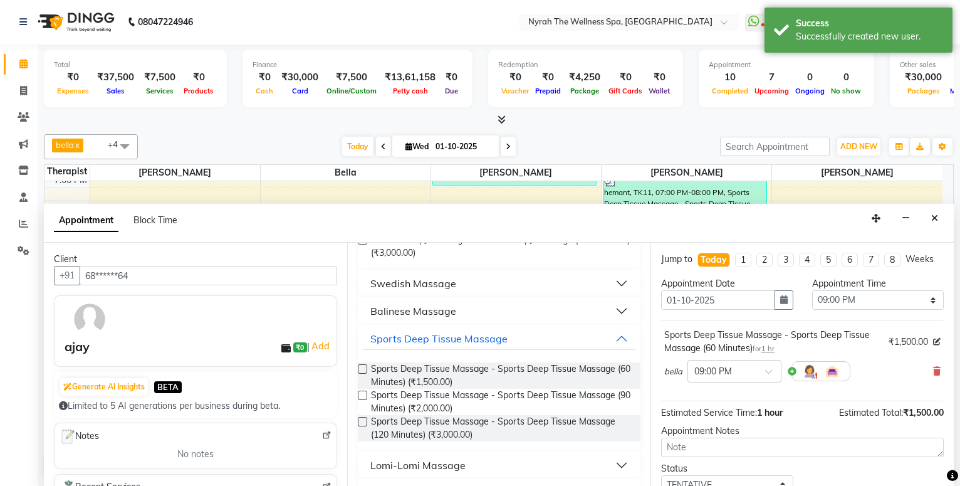
scroll to position [100, 0]
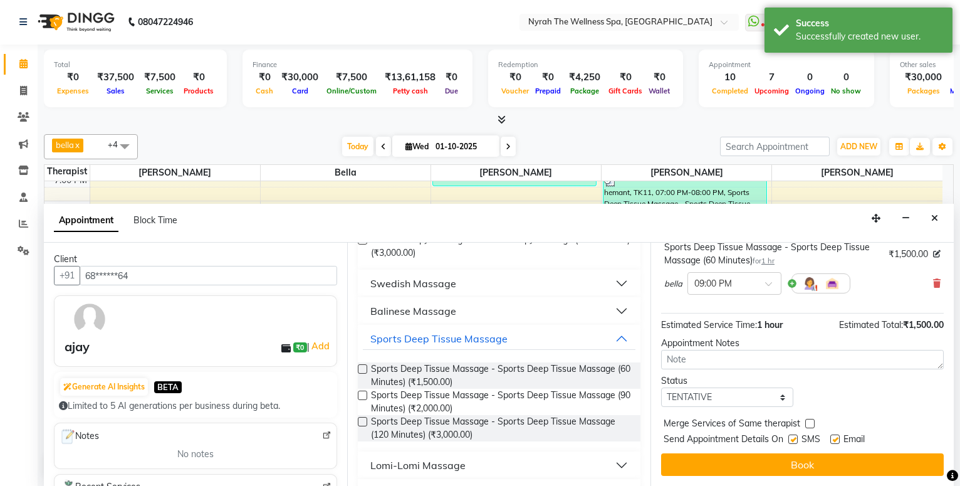
click at [785, 457] on button "Book" at bounding box center [802, 464] width 283 height 23
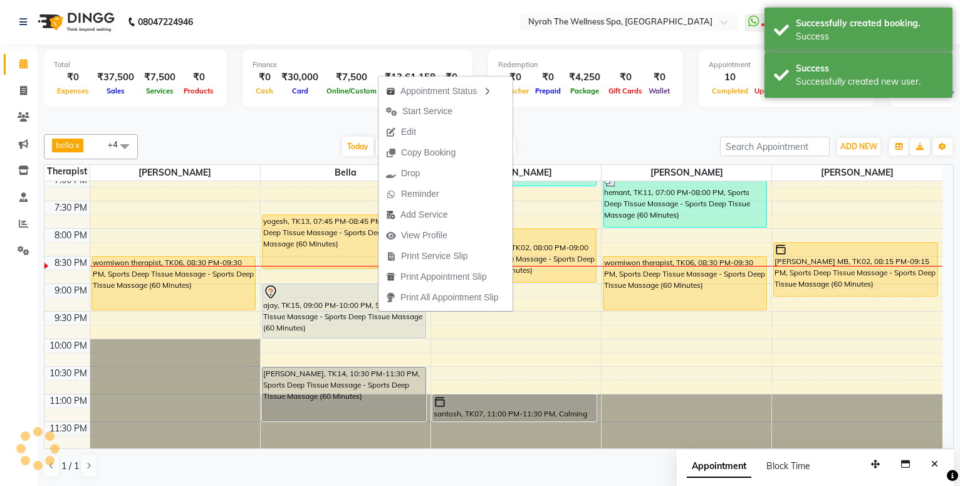
click at [437, 116] on span "Start Service" at bounding box center [427, 111] width 50 height 13
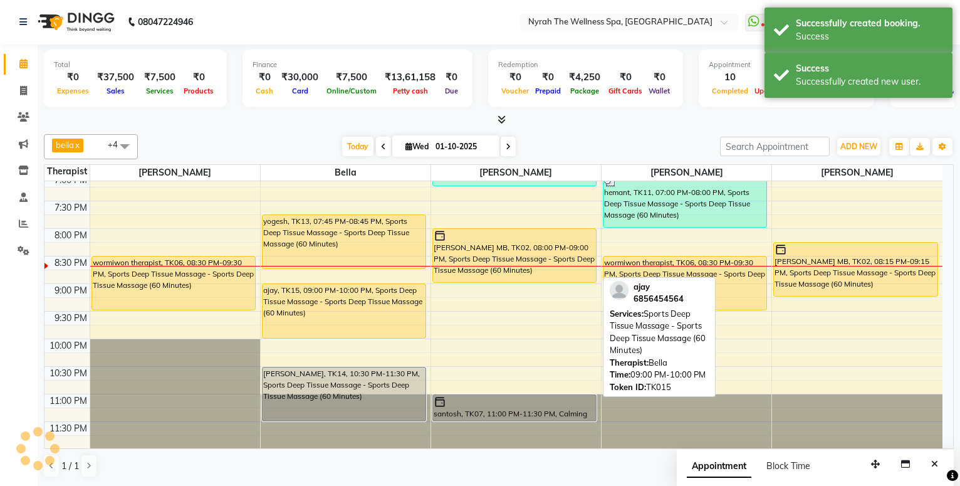
scroll to position [0, 0]
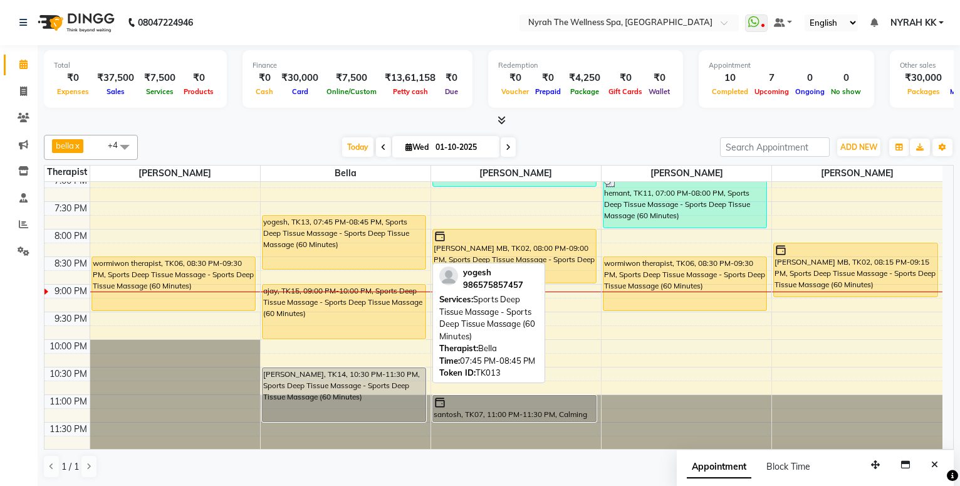
click at [369, 232] on div "yogesh, TK13, 07:45 PM-08:45 PM, Sports Deep Tissue Massage - Sports Deep Tissu…" at bounding box center [344, 242] width 163 height 53
click at [369, 231] on div "yogesh, TK13, 07:45 PM-08:45 PM, Sports Deep Tissue Massage - Sports Deep Tissu…" at bounding box center [344, 242] width 163 height 53
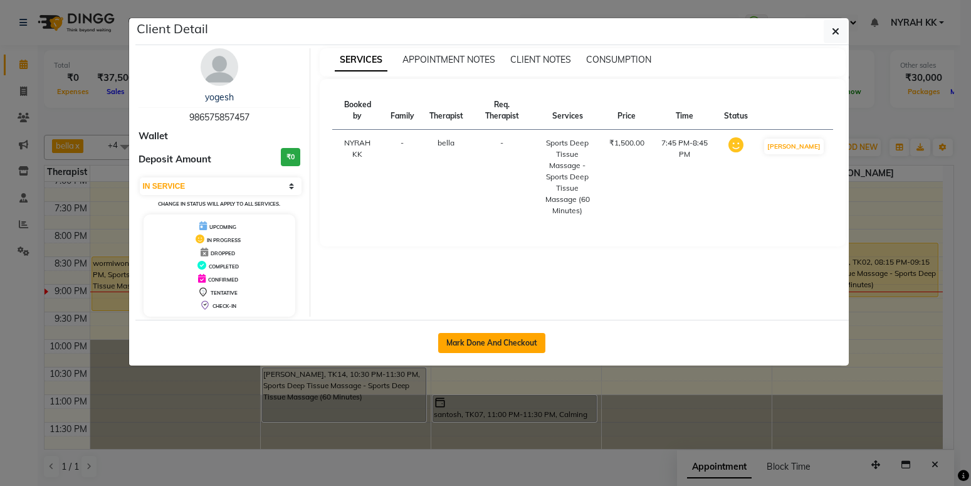
click at [450, 335] on button "Mark Done And Checkout" at bounding box center [491, 343] width 107 height 20
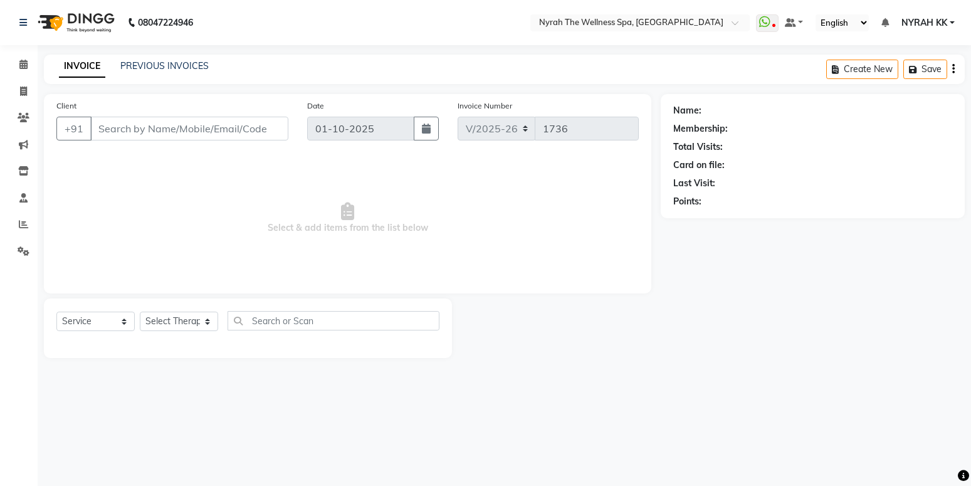
click at [689, 338] on div "Name: Membership: Total Visits: Card on file: Last Visit: Points:" at bounding box center [816, 226] width 313 height 264
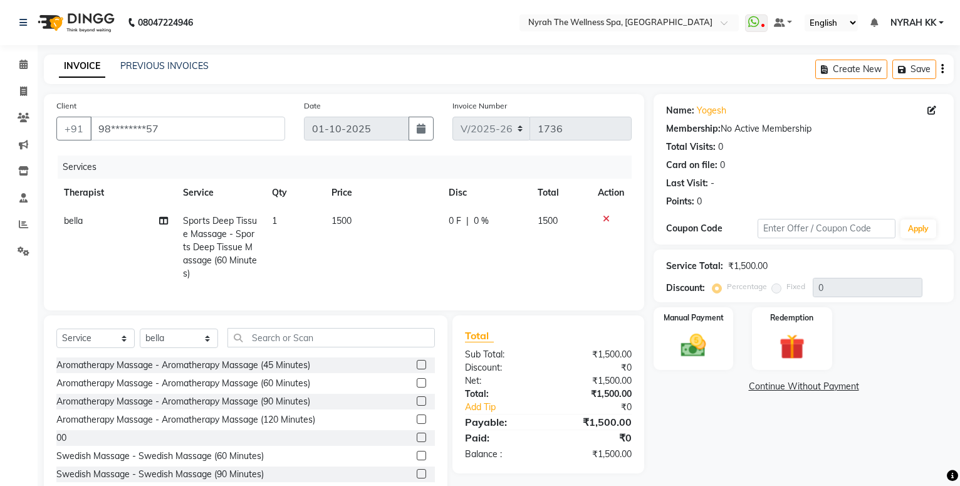
click at [689, 338] on img at bounding box center [693, 345] width 41 height 29
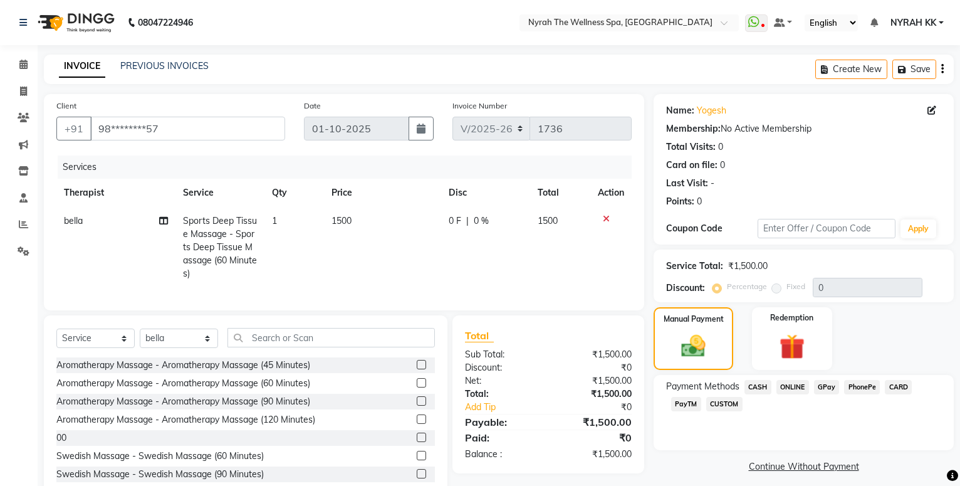
click at [822, 387] on span "GPay" at bounding box center [827, 387] width 26 height 14
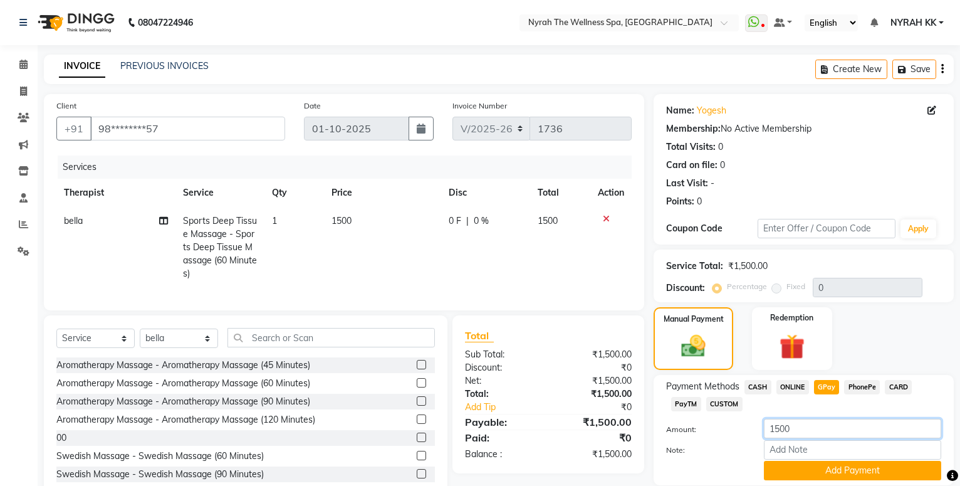
click at [800, 420] on input "1500" at bounding box center [852, 428] width 177 height 19
click at [790, 461] on button "Add Payment" at bounding box center [852, 470] width 177 height 19
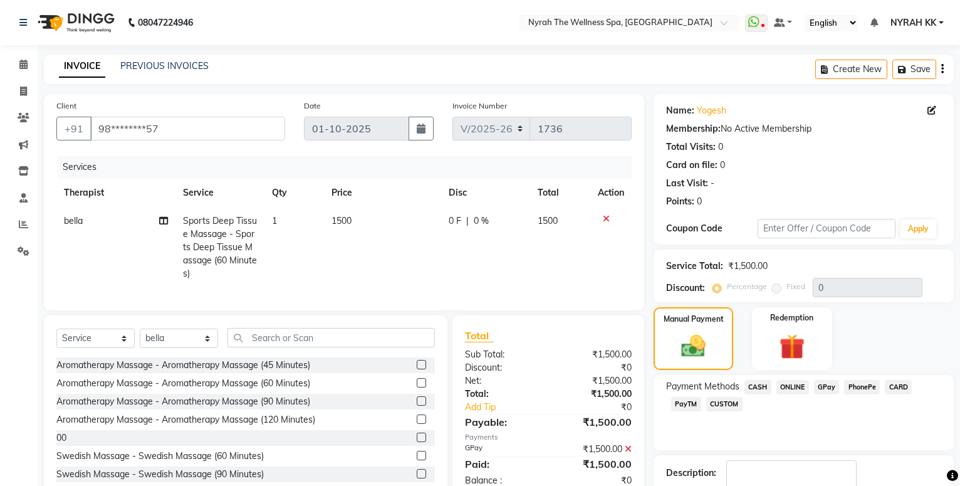
scroll to position [44, 0]
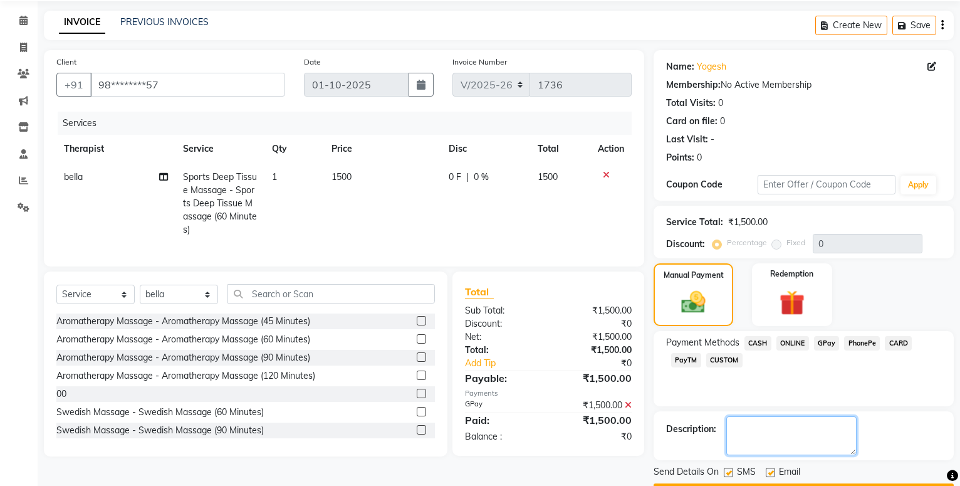
click at [730, 437] on textarea at bounding box center [791, 435] width 130 height 39
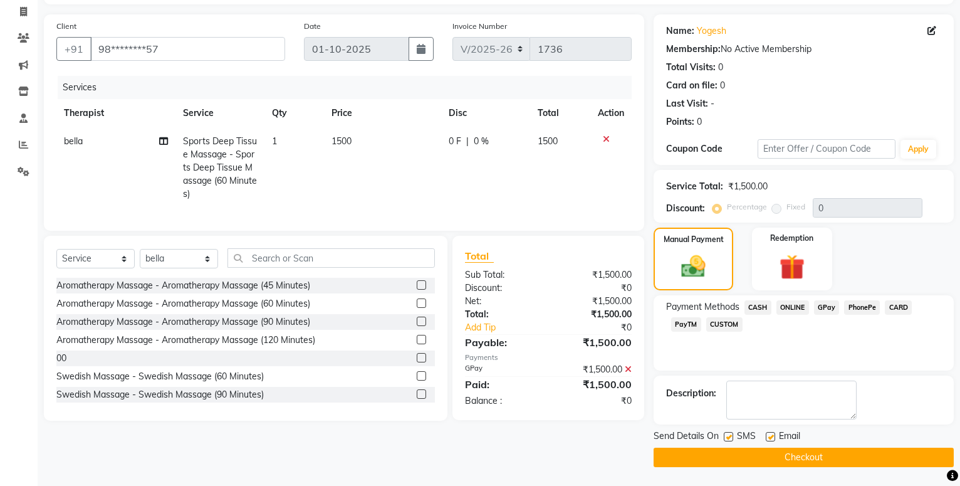
click at [729, 436] on label at bounding box center [728, 436] width 9 height 9
click at [729, 436] on input "checkbox" at bounding box center [728, 437] width 8 height 8
click at [729, 436] on label at bounding box center [728, 436] width 9 height 9
click at [729, 436] on input "checkbox" at bounding box center [728, 437] width 8 height 8
click at [729, 436] on label at bounding box center [728, 436] width 9 height 9
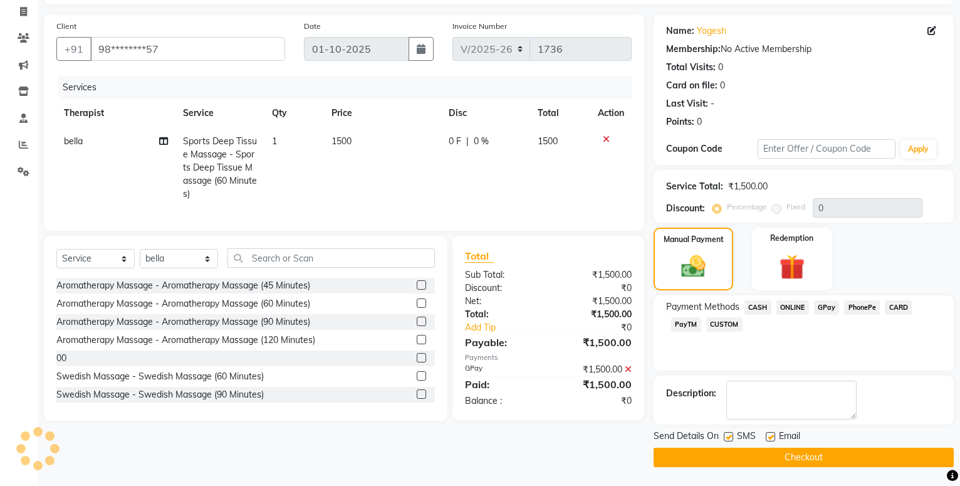
click at [729, 436] on input "checkbox" at bounding box center [728, 437] width 8 height 8
click at [716, 453] on button "Checkout" at bounding box center [804, 456] width 300 height 19
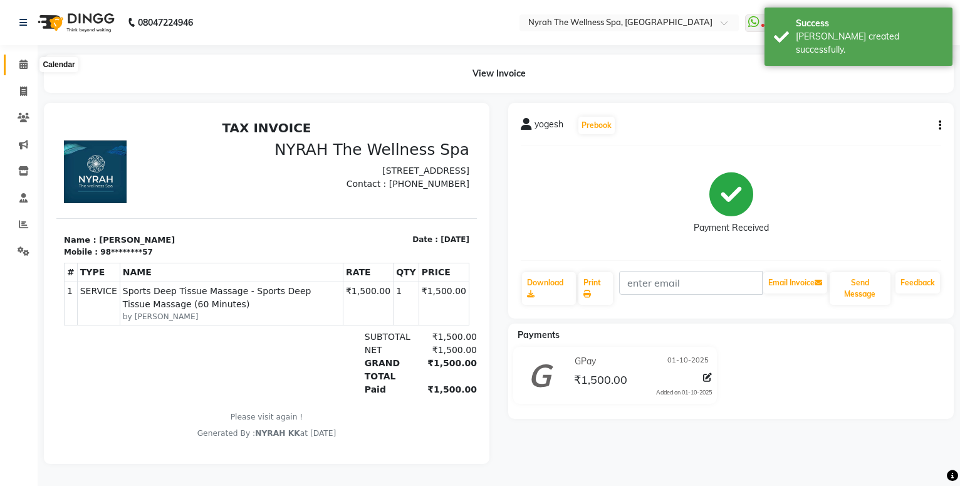
click at [21, 67] on icon at bounding box center [23, 64] width 8 height 9
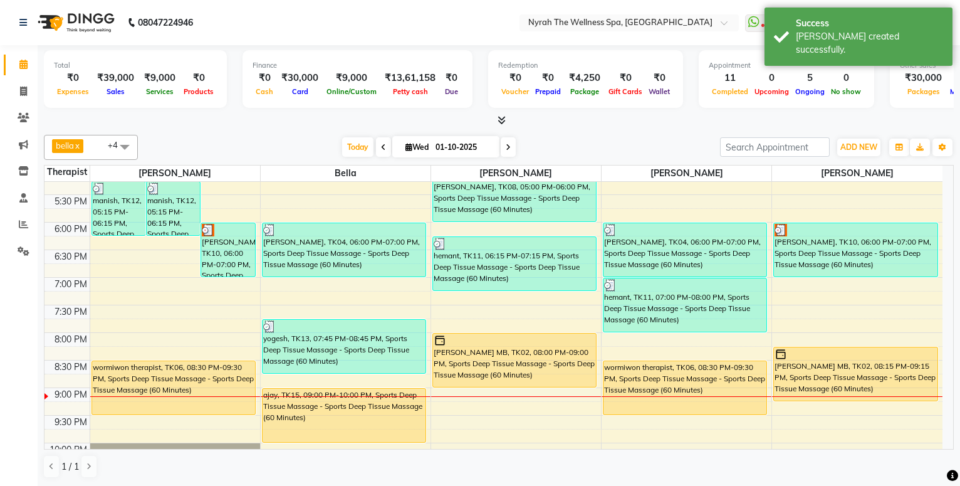
scroll to position [474, 0]
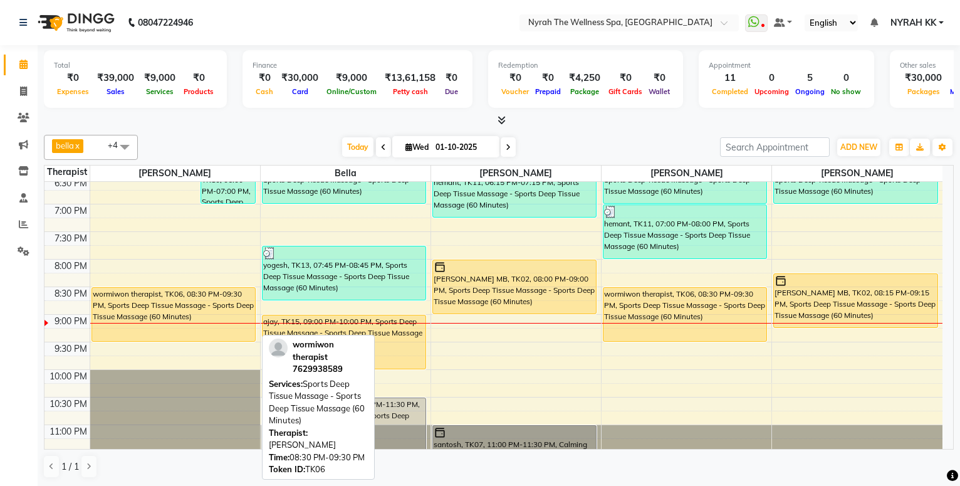
click at [182, 337] on div "wormiwon therapist, TK06, 08:30 PM-09:30 PM, Sports Deep Tissue Massage - Sport…" at bounding box center [173, 314] width 163 height 53
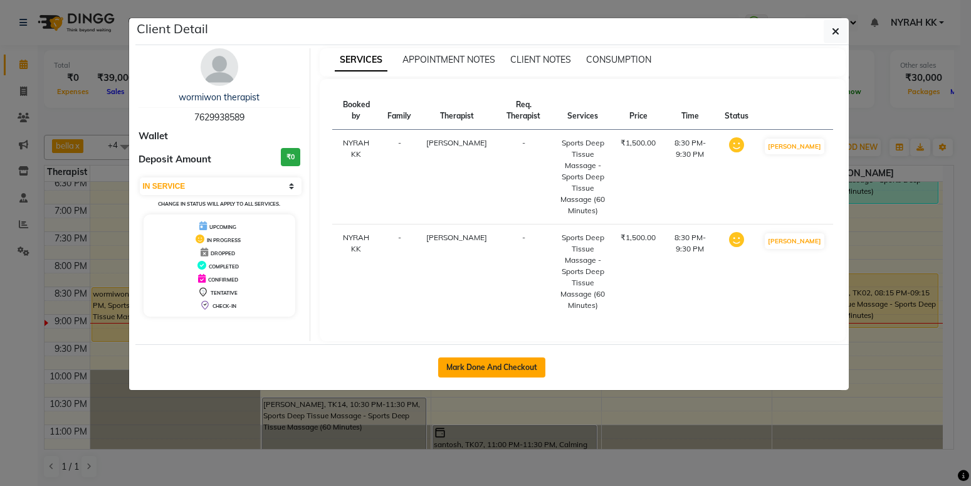
click at [450, 360] on button "Mark Done And Checkout" at bounding box center [491, 367] width 107 height 20
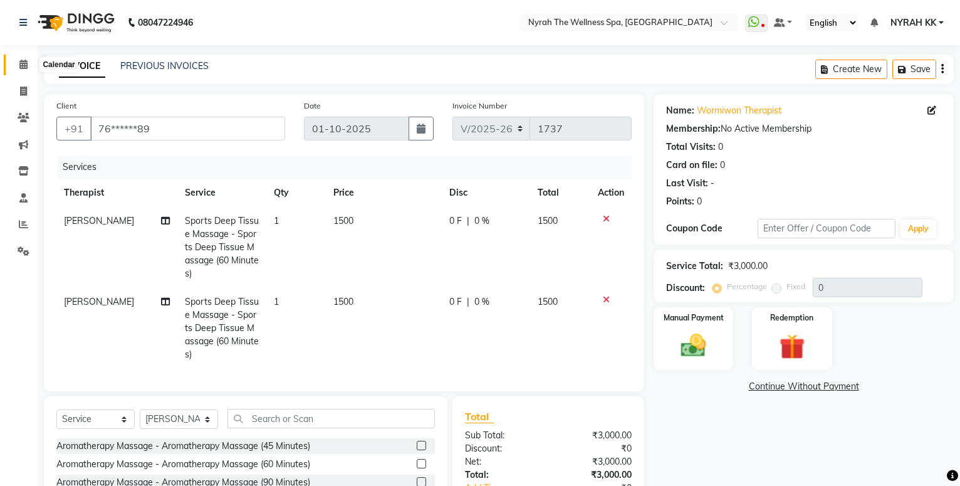
click at [23, 69] on icon at bounding box center [23, 64] width 8 height 9
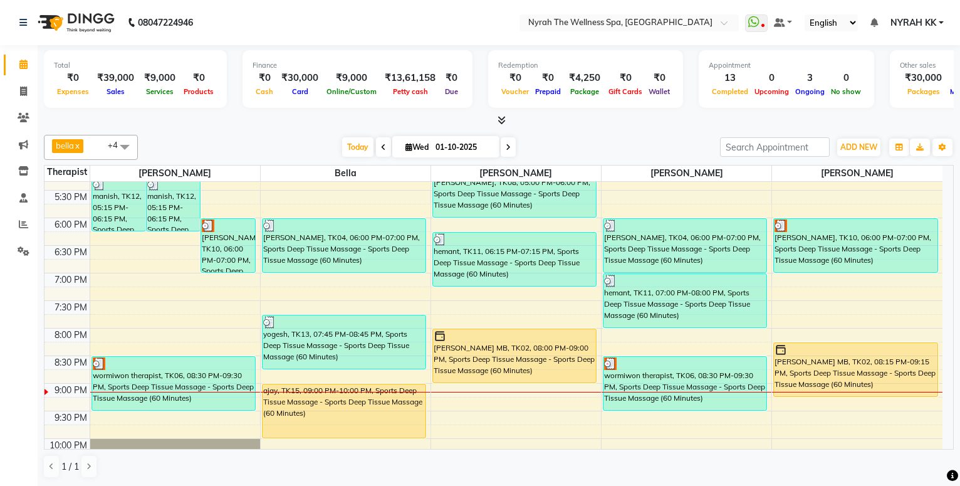
scroll to position [504, 0]
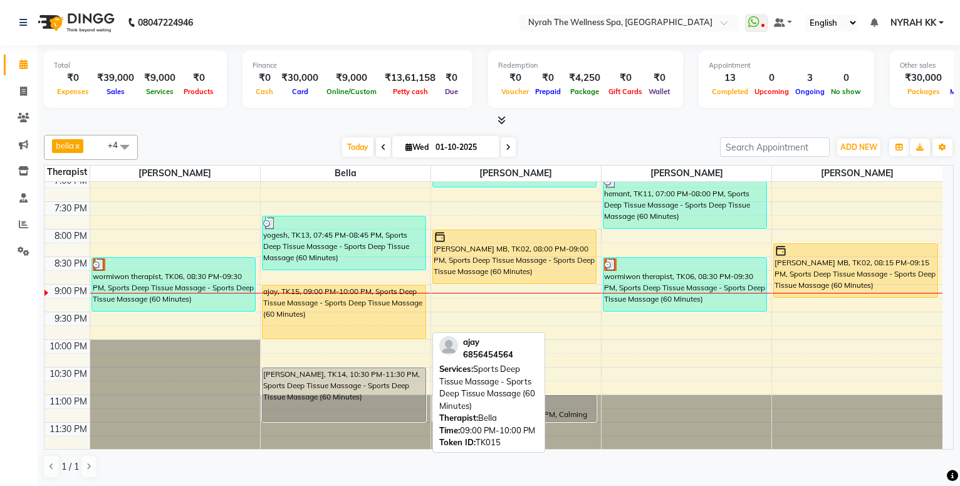
click at [335, 324] on div "ajay, TK15, 09:00 PM-10:00 PM, Sports Deep Tissue Massage - Sports Deep Tissue …" at bounding box center [344, 311] width 163 height 53
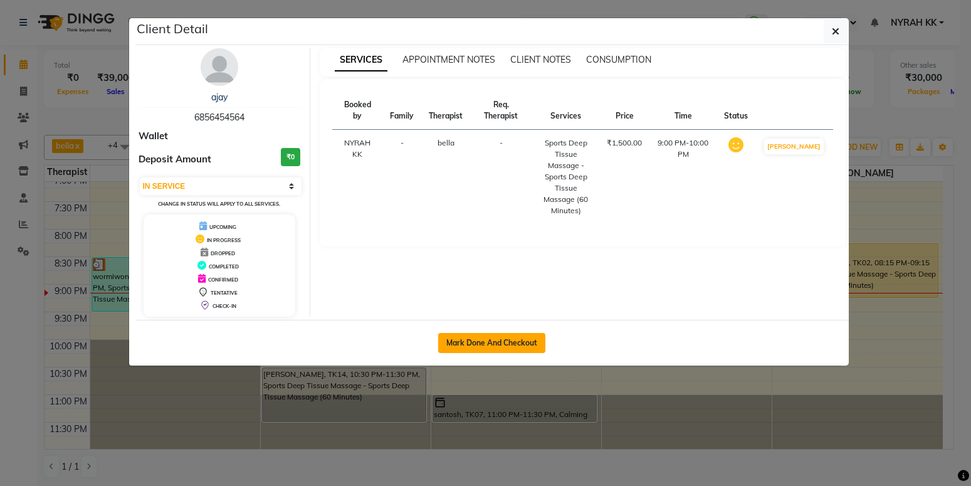
click at [456, 336] on button "Mark Done And Checkout" at bounding box center [491, 343] width 107 height 20
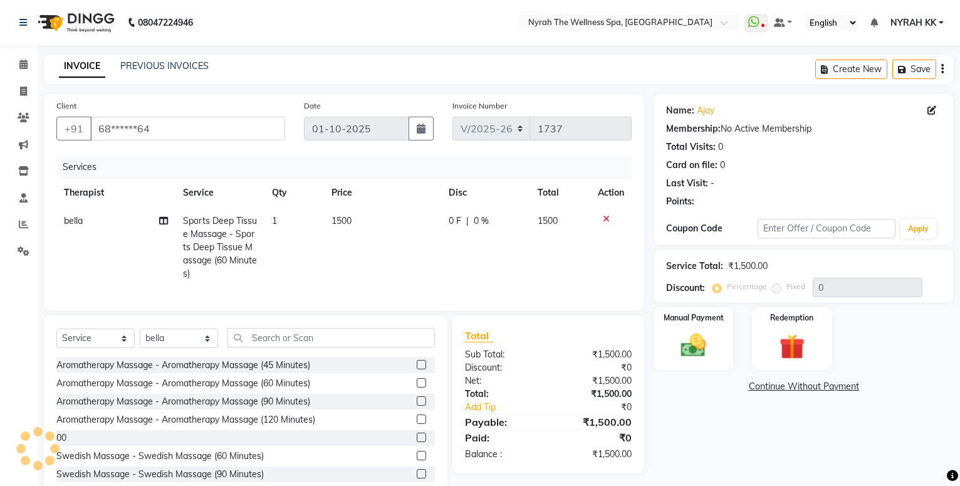
click at [736, 367] on div "Manual Payment Redemption" at bounding box center [803, 338] width 319 height 63
click at [689, 373] on div "Name: Ajay Membership: No Active Membership Total Visits: 0 Card on file: 0 Las…" at bounding box center [809, 297] width 310 height 406
click at [726, 343] on div "Manual Payment" at bounding box center [693, 338] width 83 height 65
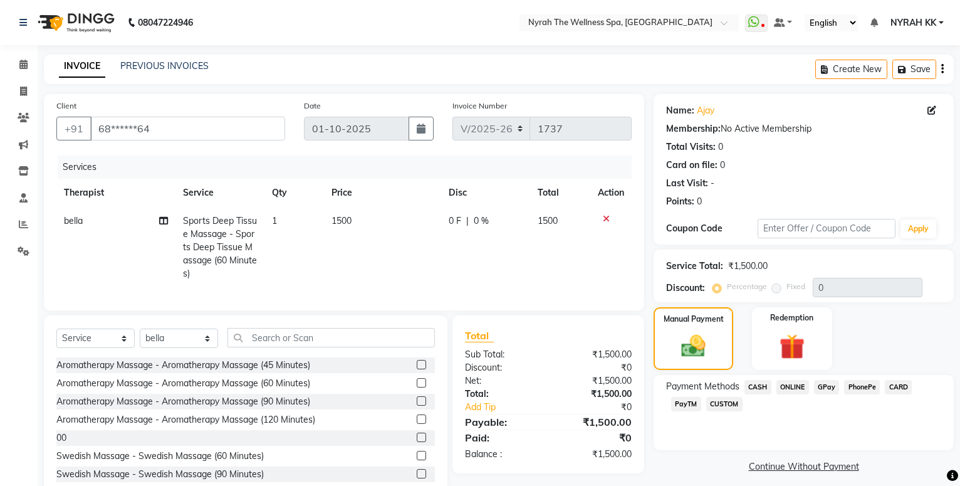
click at [756, 388] on span "CASH" at bounding box center [757, 387] width 27 height 14
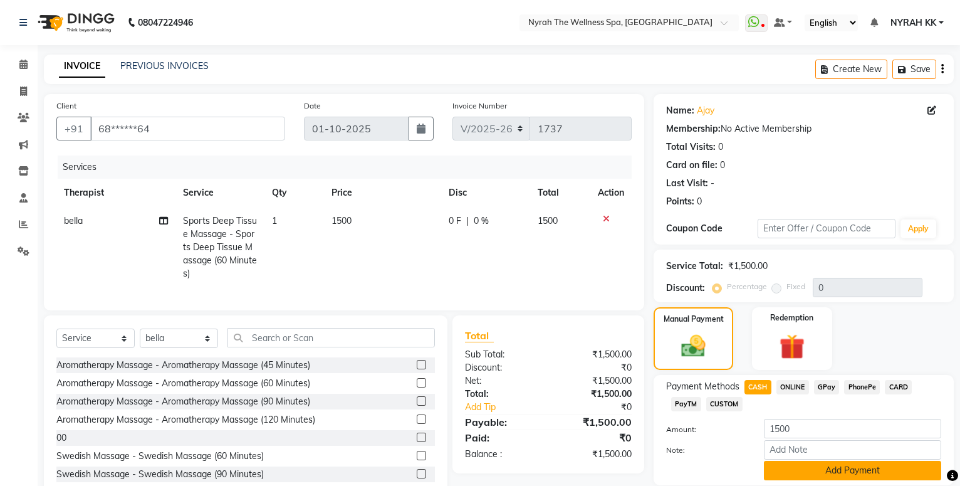
click at [803, 461] on button "Add Payment" at bounding box center [852, 470] width 177 height 19
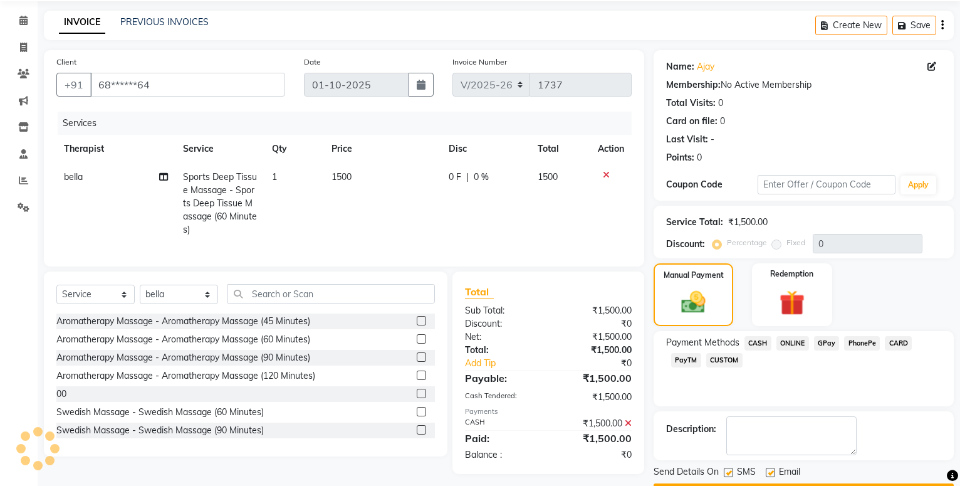
click at [729, 467] on label at bounding box center [728, 471] width 9 height 9
click at [729, 469] on input "checkbox" at bounding box center [728, 473] width 8 height 8
click at [709, 472] on main "INVOICE PREVIOUS INVOICES Create New Save Client +91 68******64 Date [DATE] Inv…" at bounding box center [499, 266] width 922 height 511
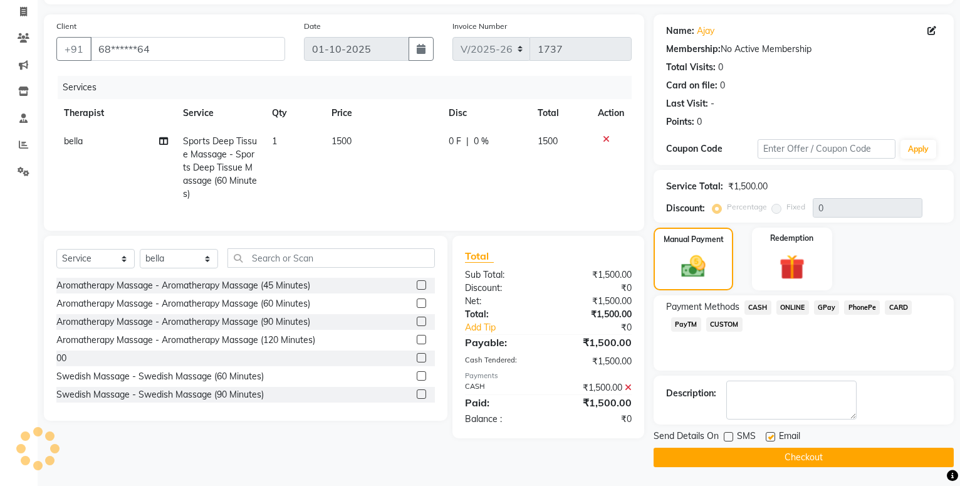
click at [722, 449] on button "Checkout" at bounding box center [804, 456] width 300 height 19
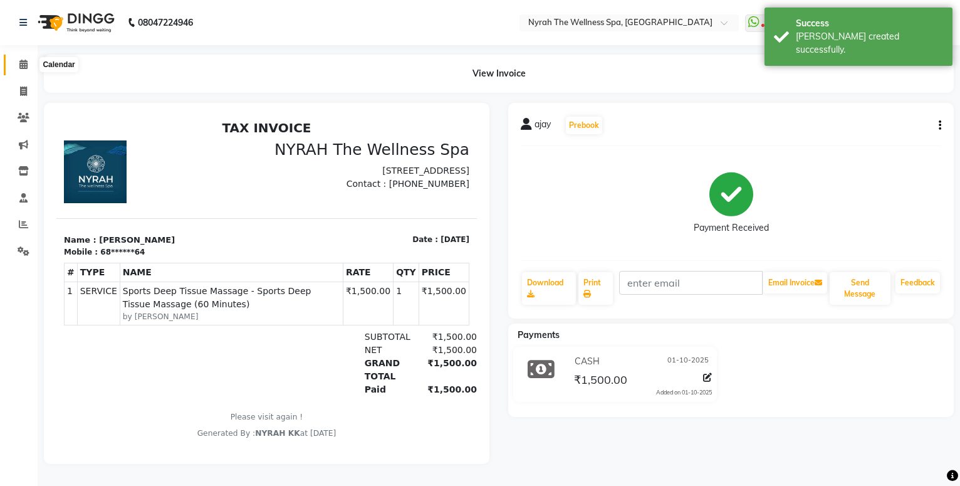
click at [23, 64] on icon at bounding box center [23, 64] width 8 height 9
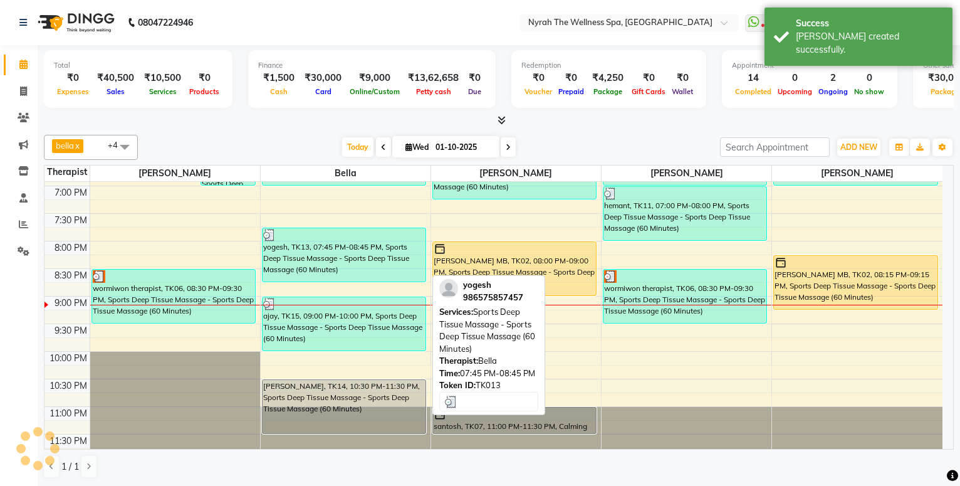
scroll to position [504, 0]
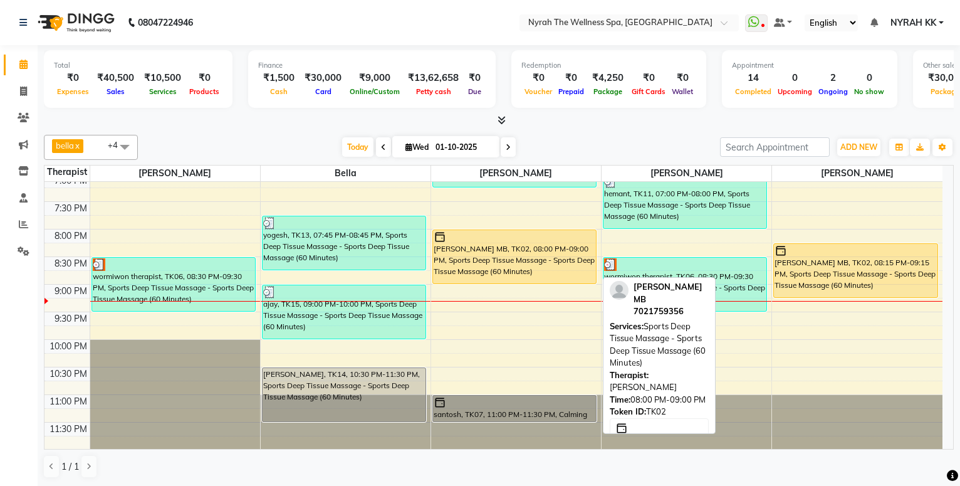
click at [543, 269] on div "[PERSON_NAME] MB, TK02, 08:00 PM-09:00 PM, Sports Deep Tissue Massage - Sports …" at bounding box center [514, 256] width 163 height 53
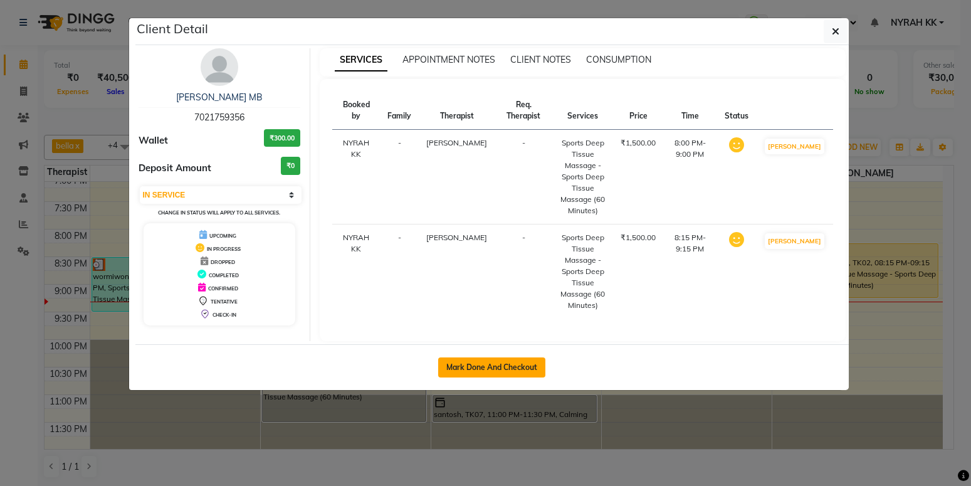
click at [479, 357] on button "Mark Done And Checkout" at bounding box center [491, 367] width 107 height 20
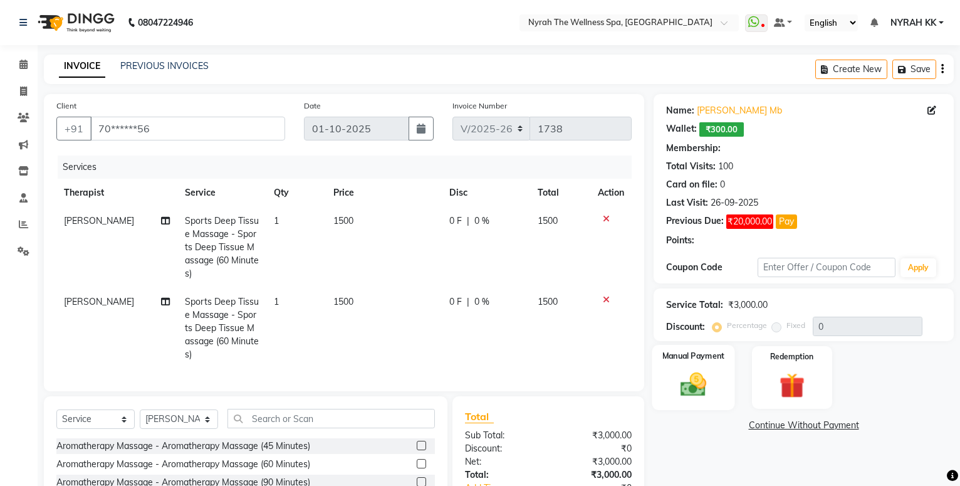
click at [704, 353] on label "Manual Payment" at bounding box center [693, 356] width 63 height 12
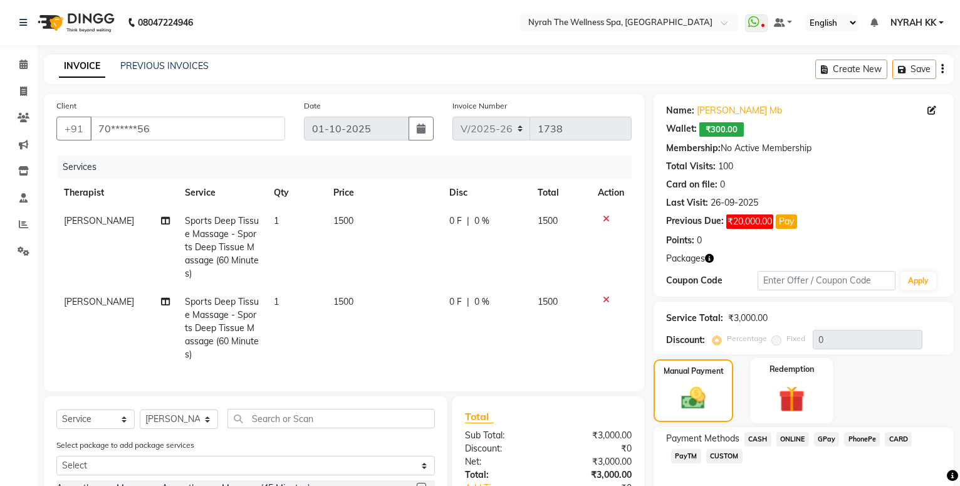
drag, startPoint x: 803, startPoint y: 391, endPoint x: 800, endPoint y: 415, distance: 24.1
click at [803, 392] on img at bounding box center [792, 399] width 43 height 33
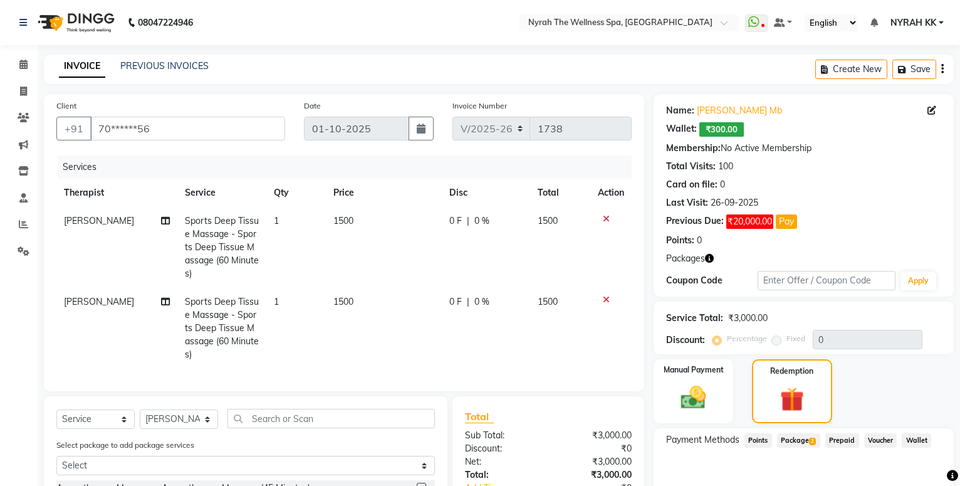
click at [788, 442] on span "Package 2" at bounding box center [798, 440] width 43 height 14
click at [817, 390] on div "Redemption" at bounding box center [792, 391] width 80 height 64
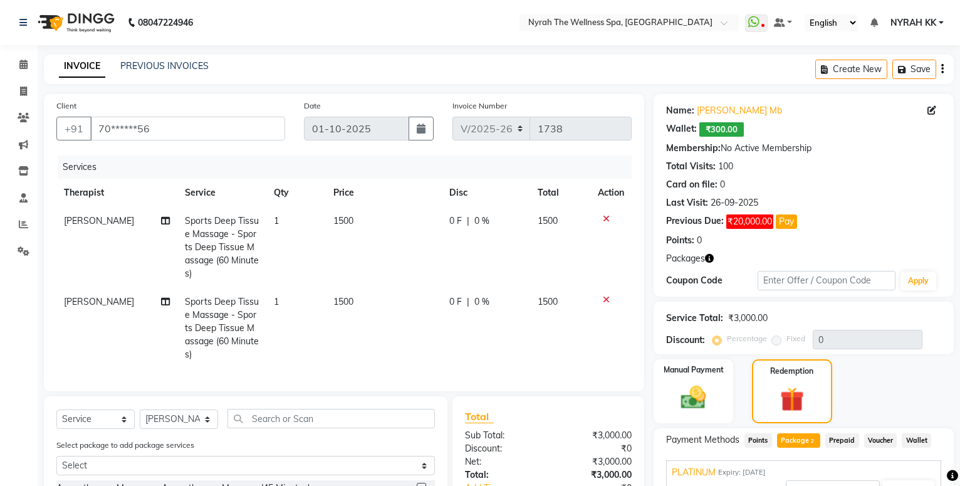
drag, startPoint x: 757, startPoint y: 392, endPoint x: 770, endPoint y: 385, distance: 14.9
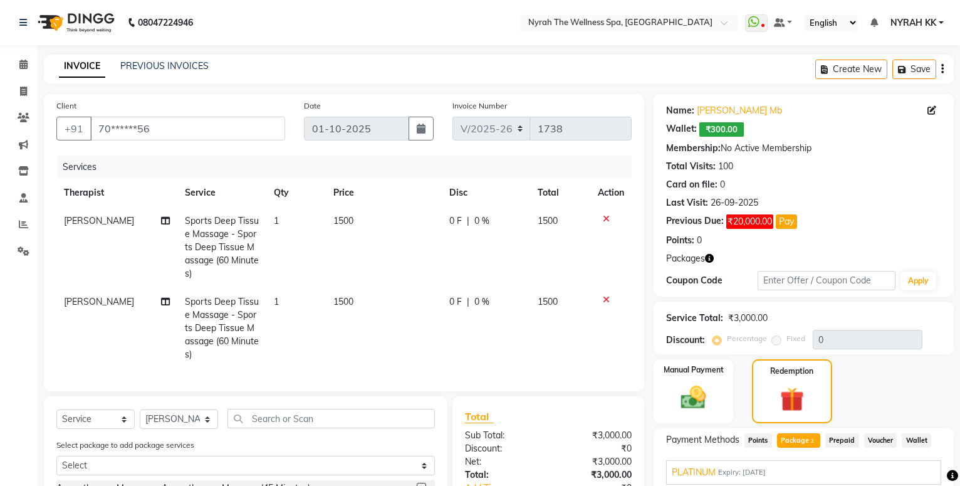
scroll to position [167, 0]
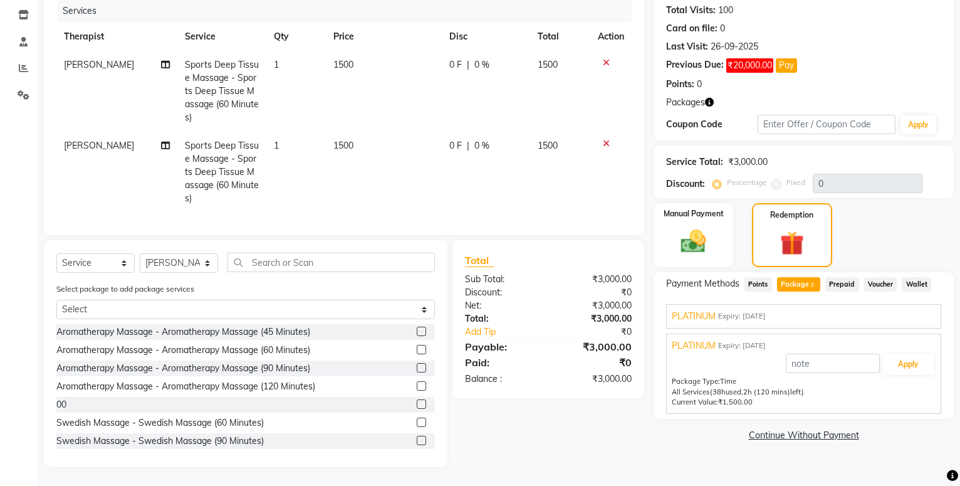
click at [770, 384] on div "Apply Package Type: Time All Services (38h used, 2h (120 mins) left) Current Va…" at bounding box center [804, 380] width 264 height 56
click at [770, 387] on span "2h (120 mins)" at bounding box center [766, 391] width 47 height 9
click at [904, 353] on button "Apply" at bounding box center [908, 363] width 52 height 21
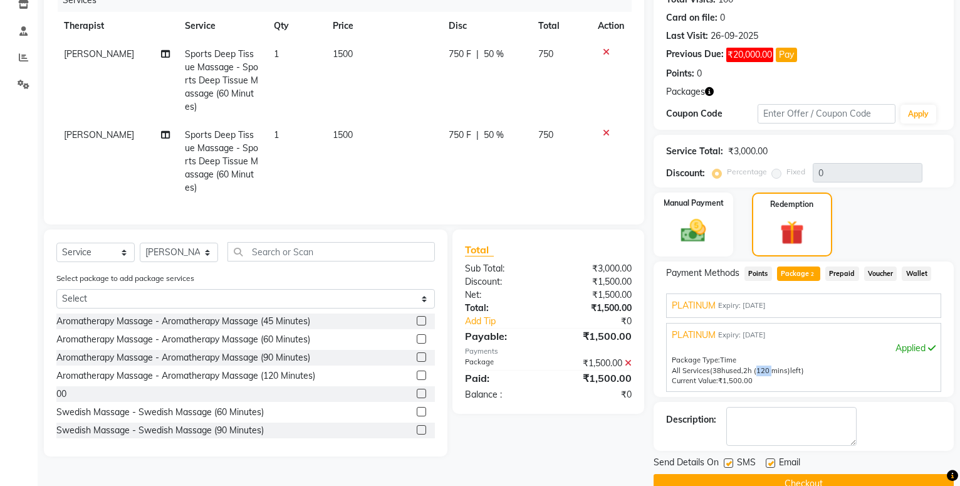
click at [731, 439] on div "Description:" at bounding box center [804, 426] width 300 height 49
click at [771, 458] on label at bounding box center [770, 462] width 9 height 9
click at [771, 459] on input "checkbox" at bounding box center [770, 463] width 8 height 8
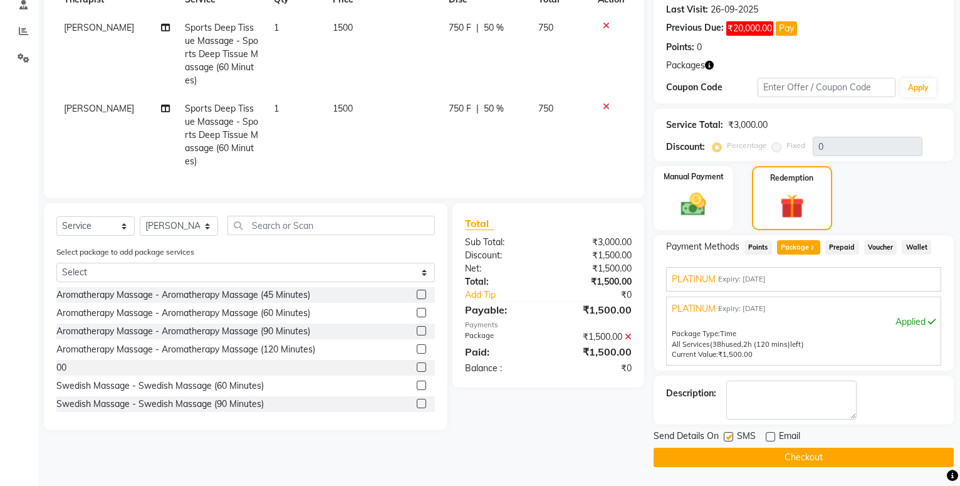
click at [726, 437] on label at bounding box center [728, 436] width 9 height 9
click at [726, 437] on input "checkbox" at bounding box center [728, 437] width 8 height 8
click at [727, 454] on button "Checkout" at bounding box center [804, 456] width 300 height 19
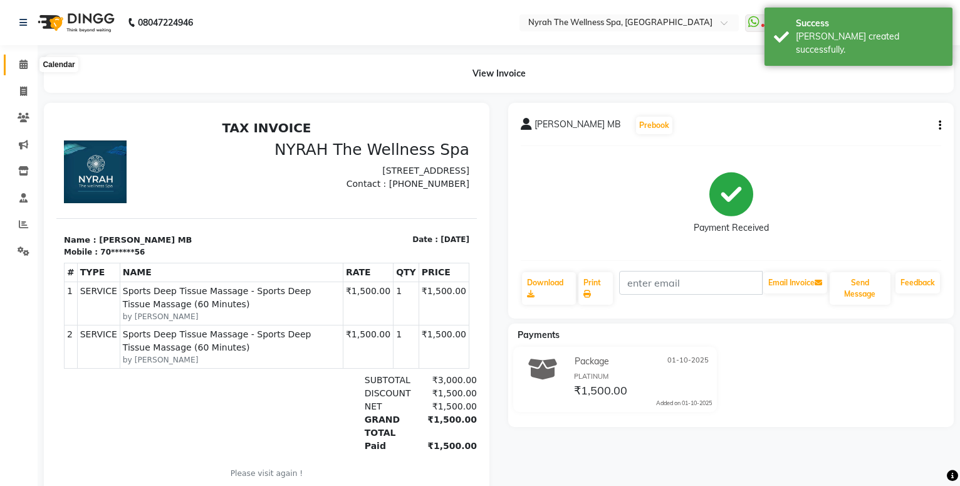
click at [23, 65] on icon at bounding box center [23, 64] width 8 height 9
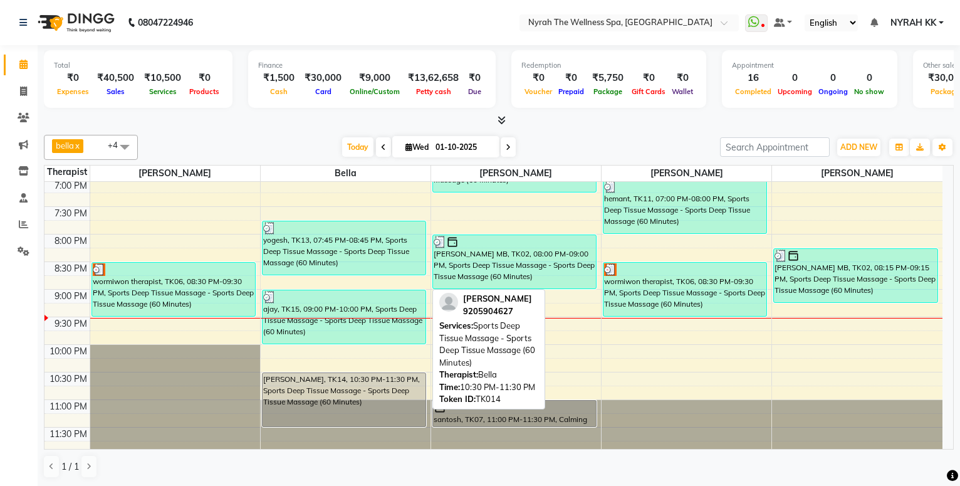
scroll to position [504, 0]
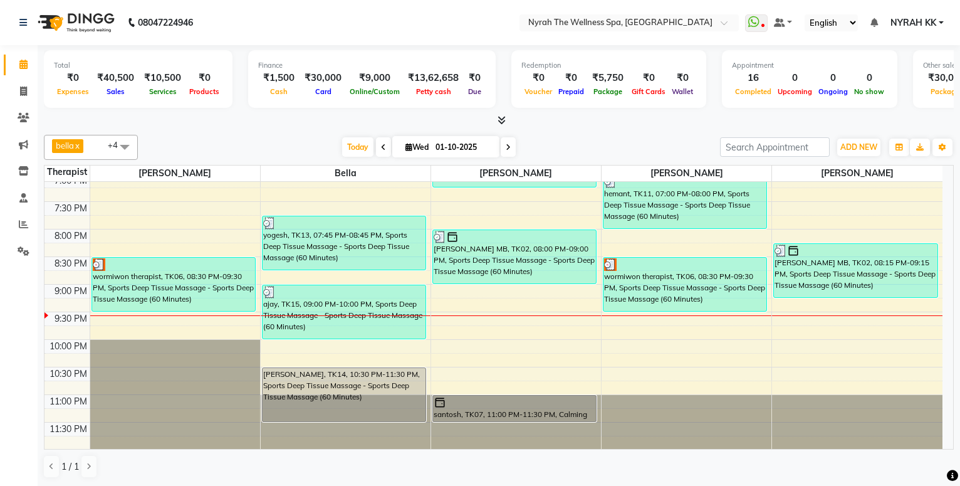
click at [506, 150] on icon at bounding box center [508, 148] width 5 height 8
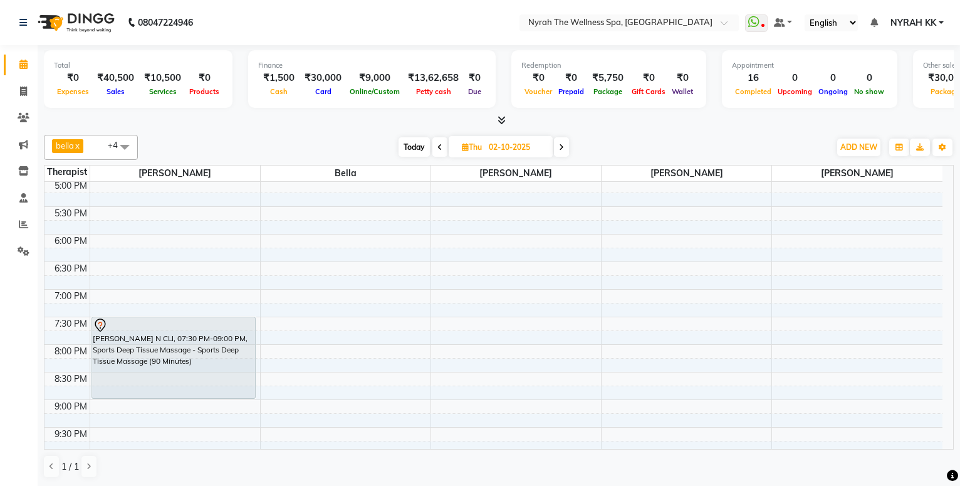
scroll to position [368, 0]
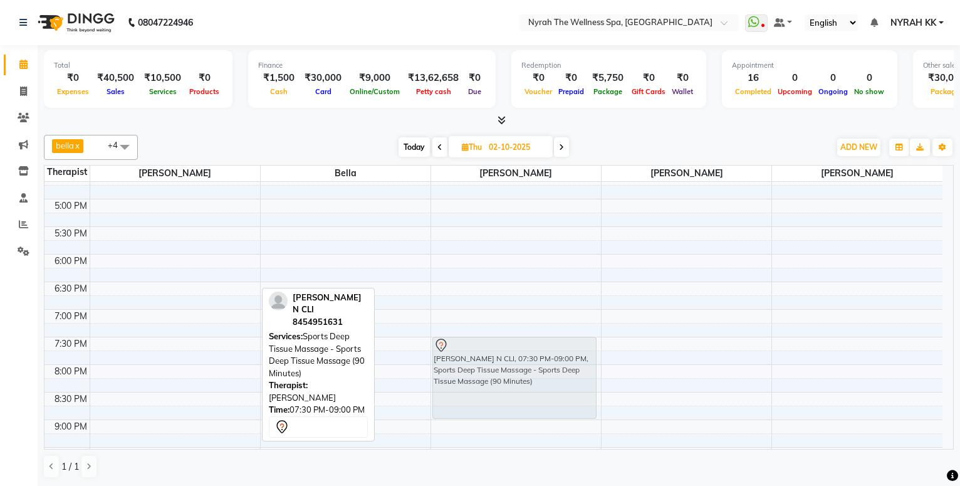
drag, startPoint x: 196, startPoint y: 366, endPoint x: 471, endPoint y: 369, distance: 275.7
click at [471, 369] on tr "[PERSON_NAME] N CLI, 07:30 PM-09:00 PM, Sports Deep Tissue Massage - Sports Dee…" at bounding box center [493, 198] width 898 height 771
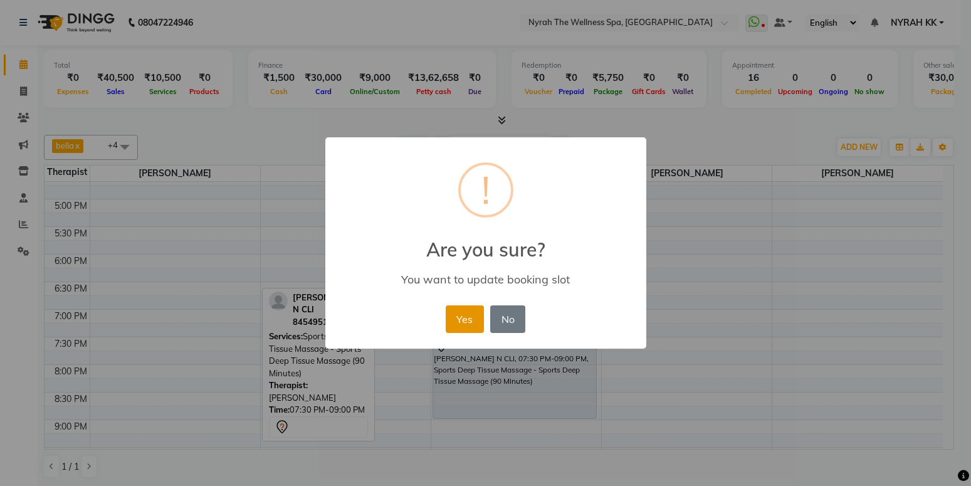
click at [466, 323] on button "Yes" at bounding box center [465, 319] width 38 height 28
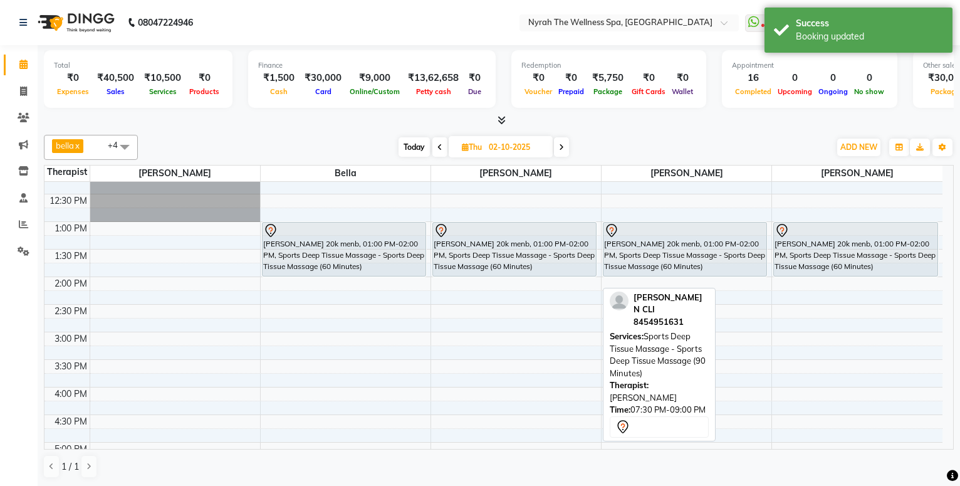
scroll to position [98, 0]
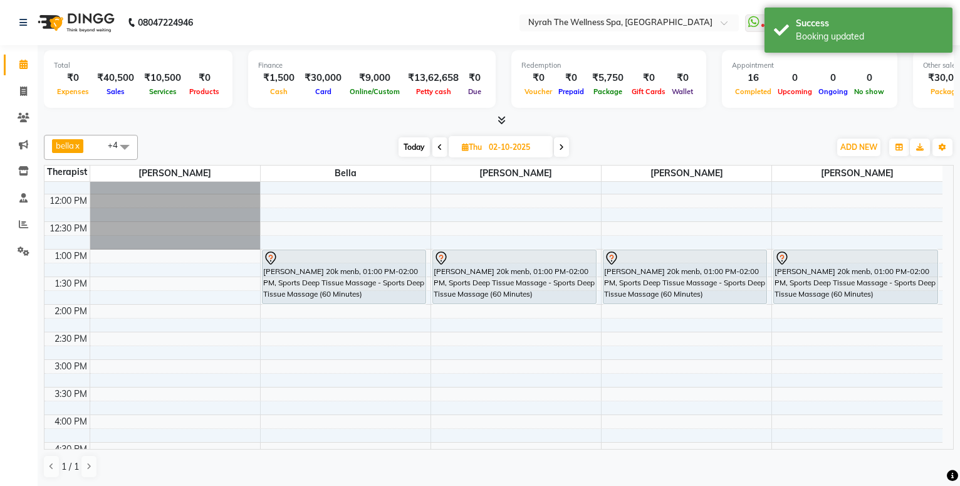
click at [438, 153] on span at bounding box center [439, 146] width 15 height 19
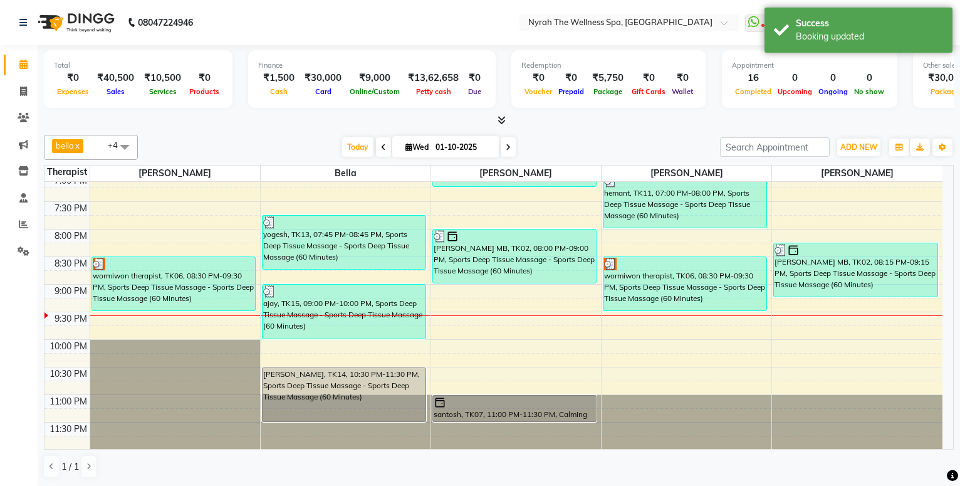
scroll to position [1, 0]
